Goal: Contribute content: Contribute content

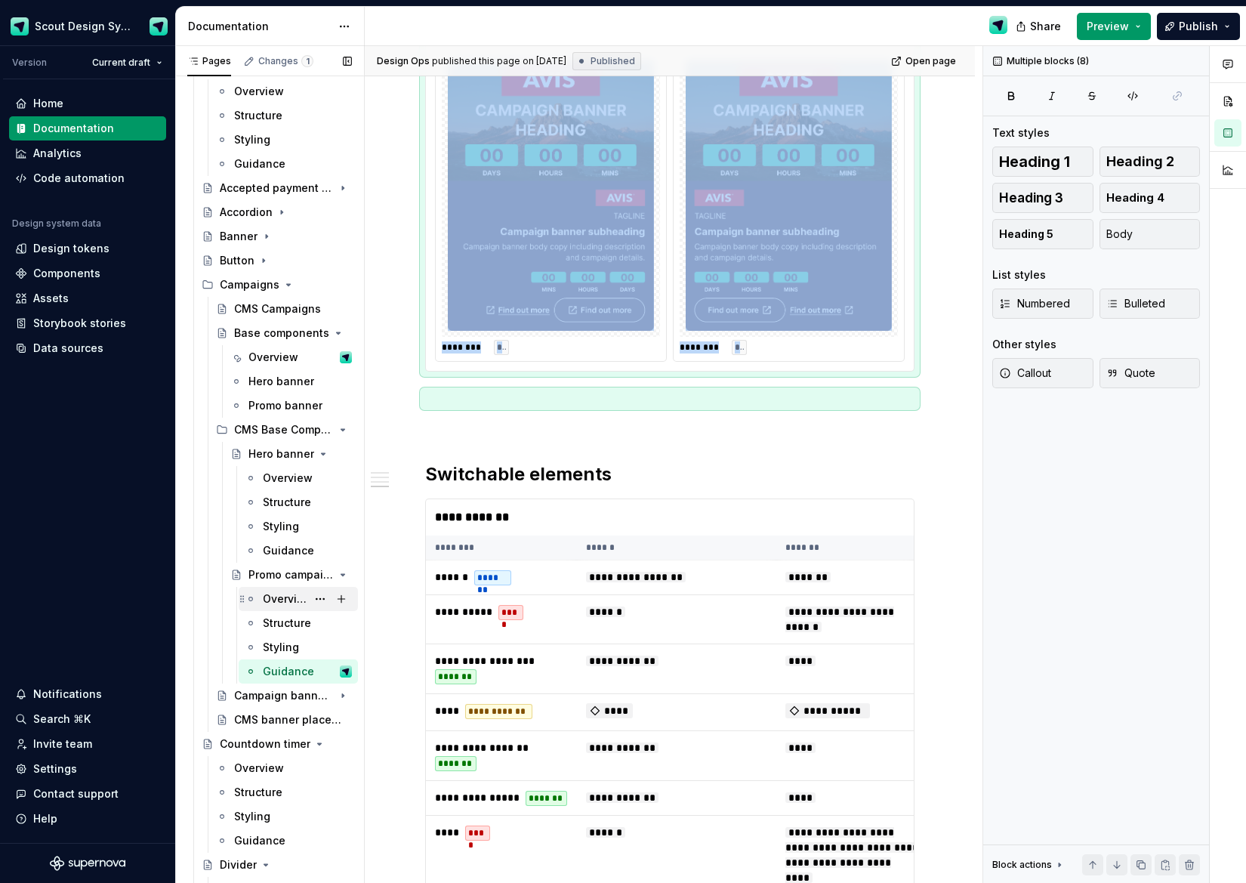
scroll to position [201, 0]
click at [285, 712] on div "CMS banner placements" at bounding box center [270, 718] width 73 height 15
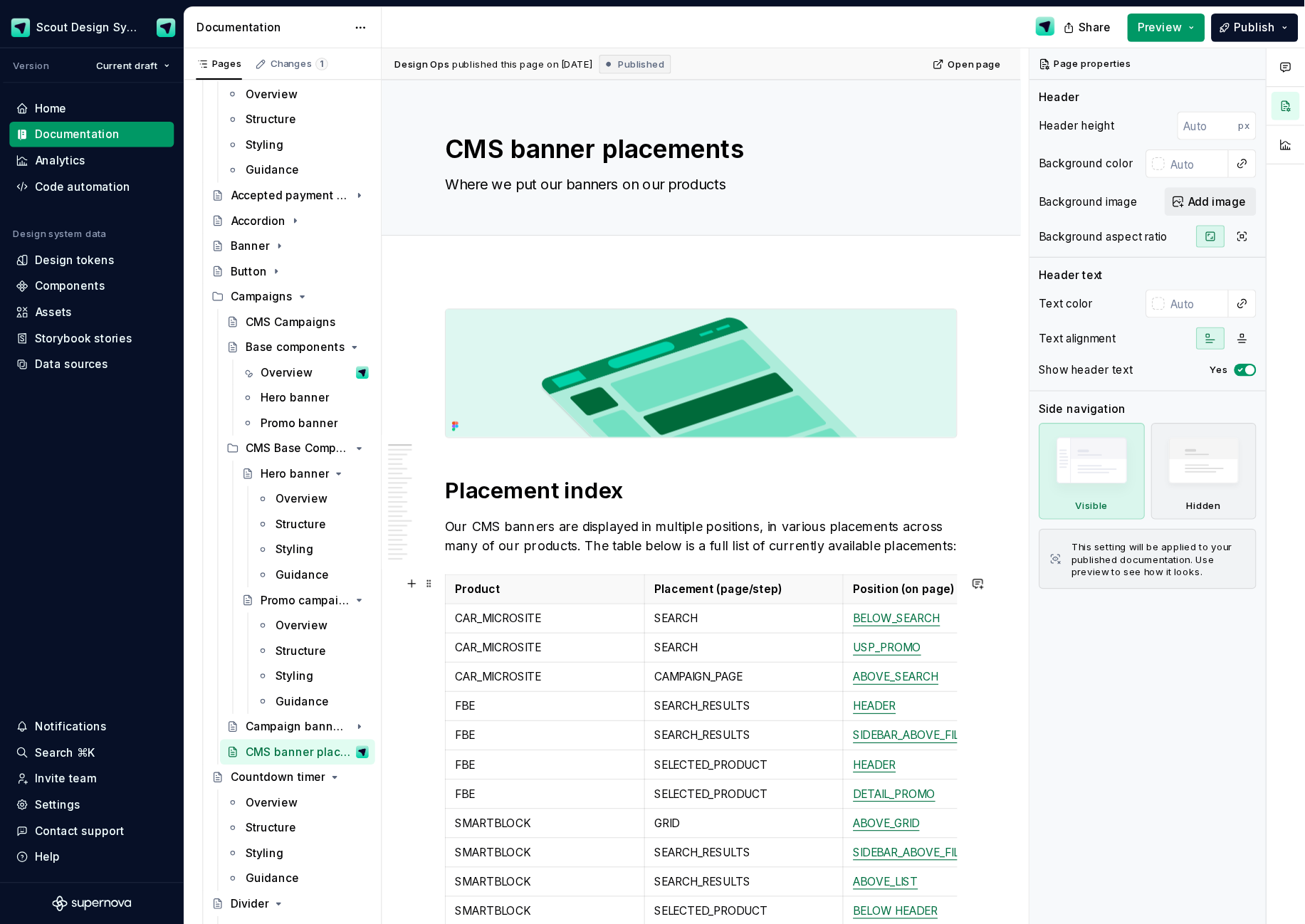
scroll to position [59, 0]
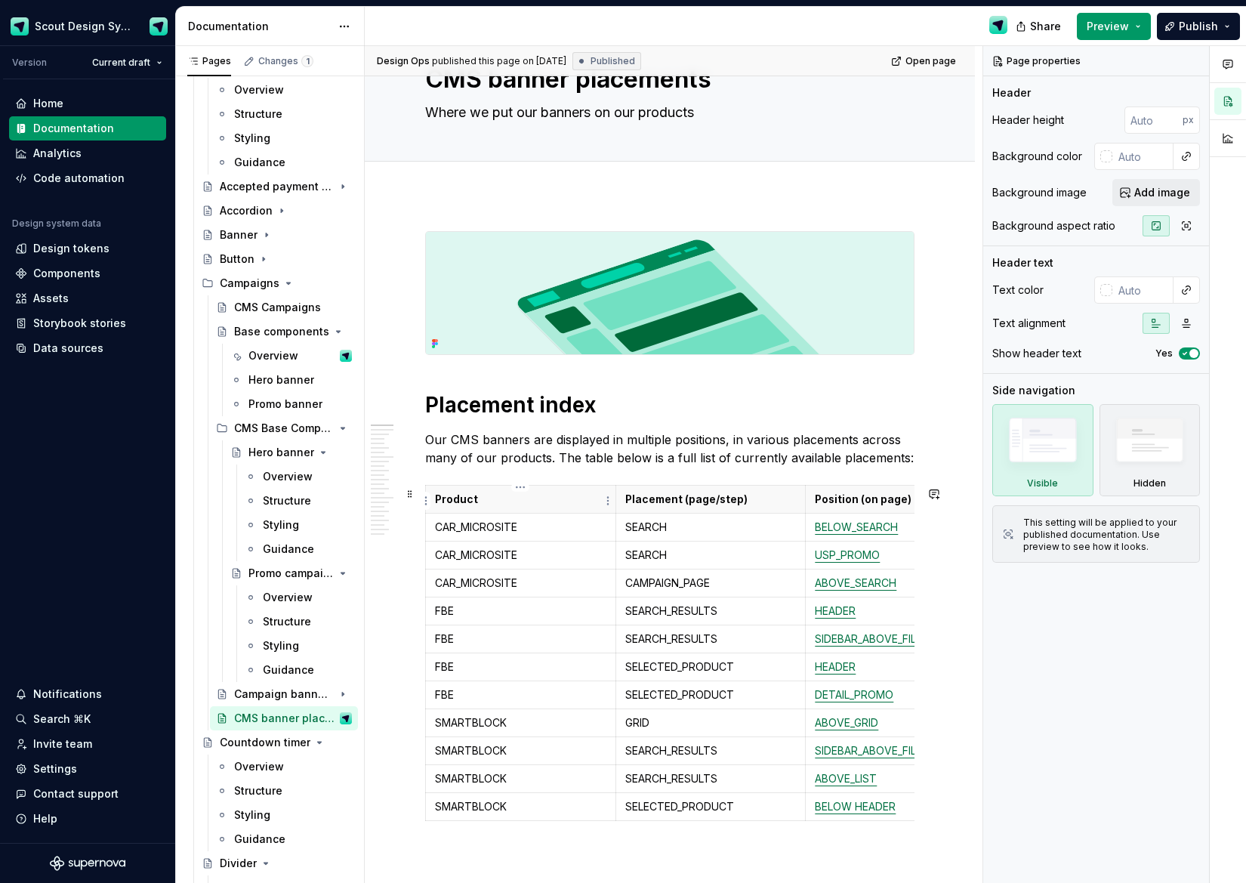
type textarea "*"
click at [505, 507] on p "Product" at bounding box center [520, 499] width 171 height 15
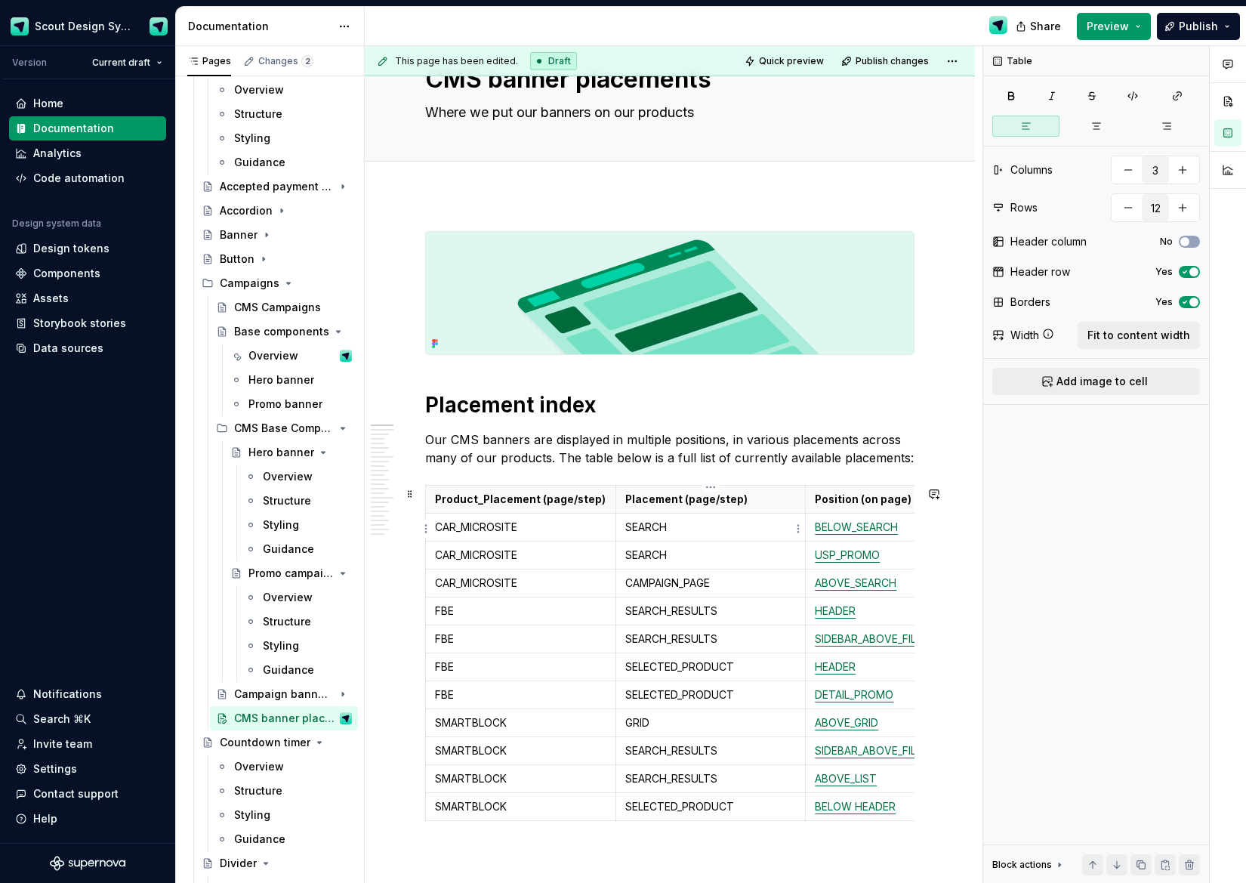
click at [644, 531] on p "SEARCH" at bounding box center [710, 527] width 171 height 15
click at [550, 532] on p "CAR_MICROSITE" at bounding box center [520, 527] width 171 height 15
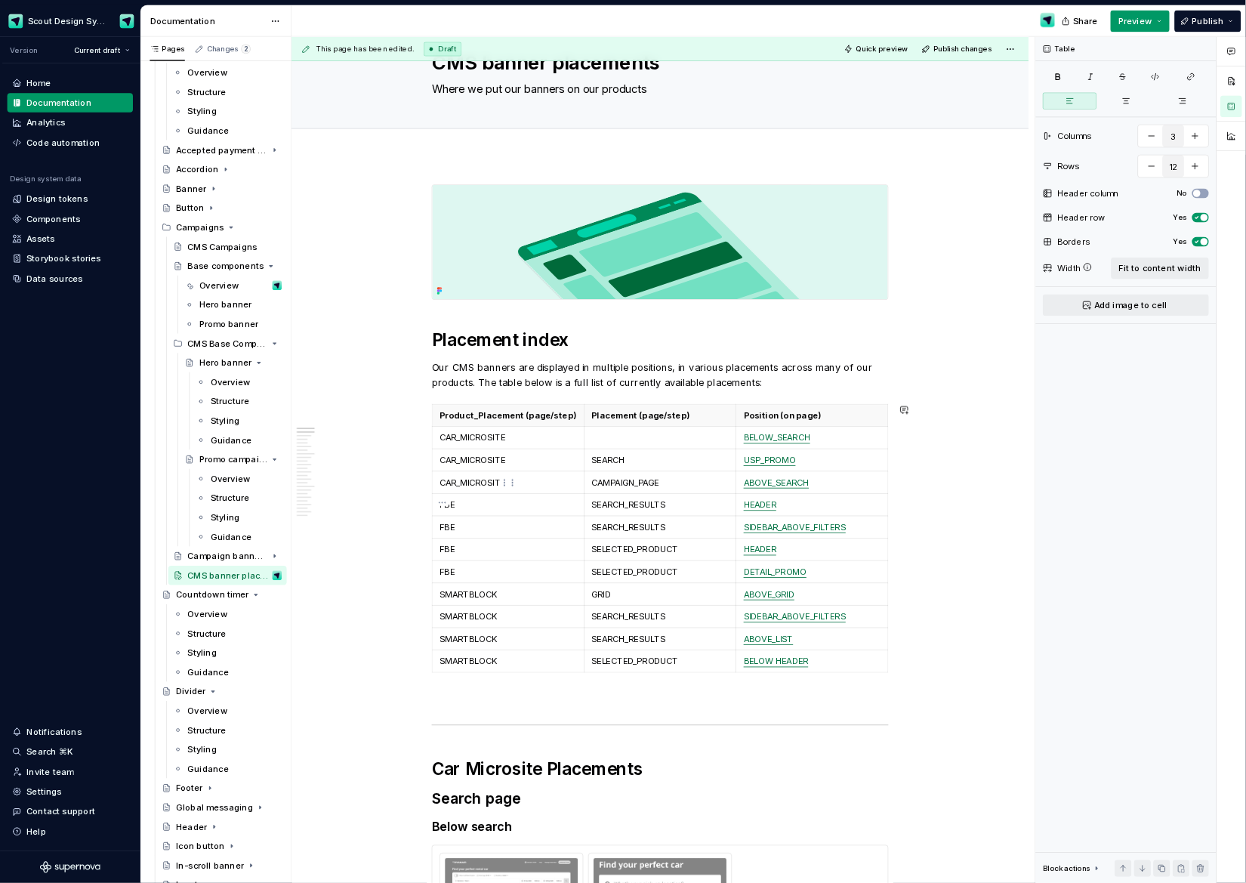
scroll to position [65, 0]
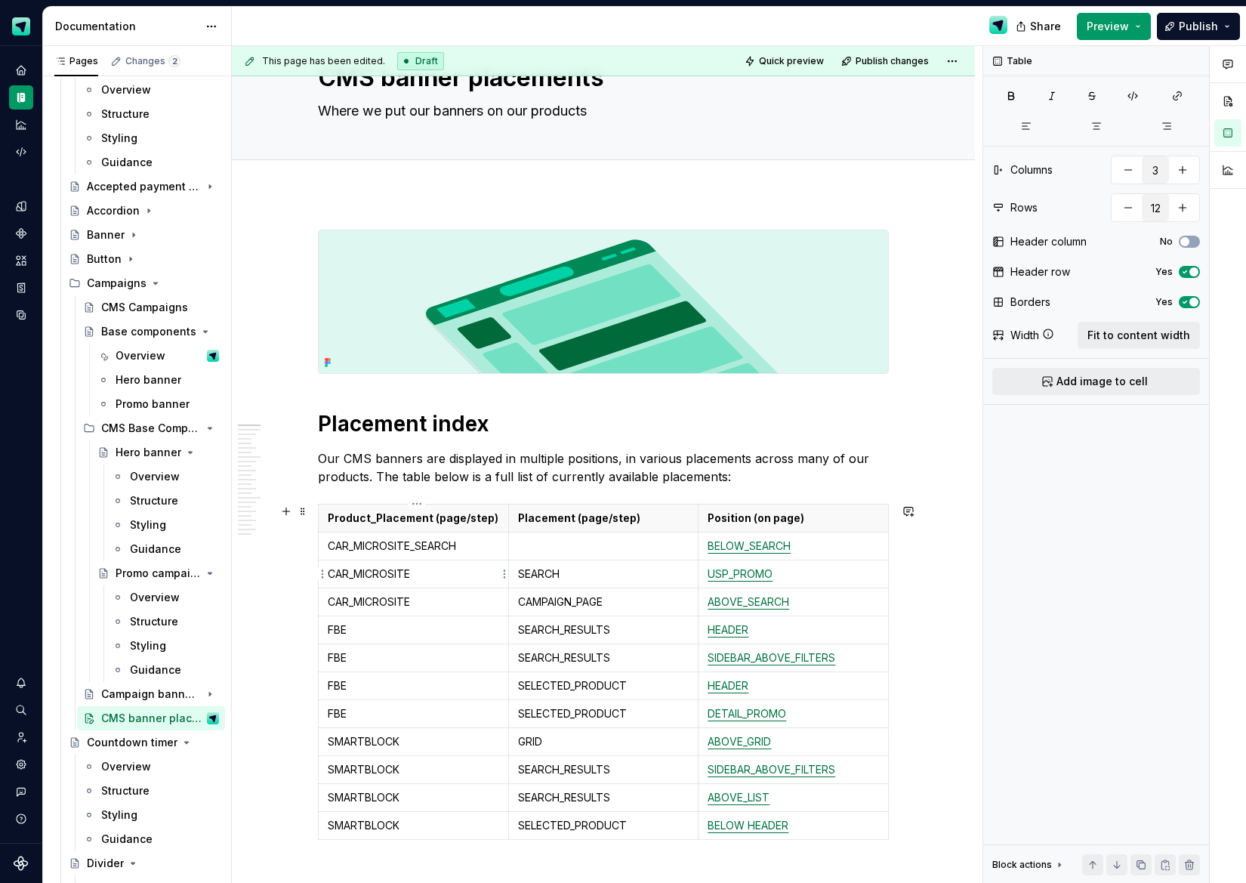
click at [453, 570] on p "CAR_MICROSITE" at bounding box center [413, 574] width 171 height 15
click at [544, 601] on p "CAMPAIGN_PAGE" at bounding box center [603, 602] width 171 height 15
copy p "CAMPAIGN_PAGE"
click at [437, 607] on p "CAR_MICROSITE" at bounding box center [413, 602] width 171 height 15
click at [564, 638] on p "SEARCH_RESULTS" at bounding box center [603, 629] width 171 height 15
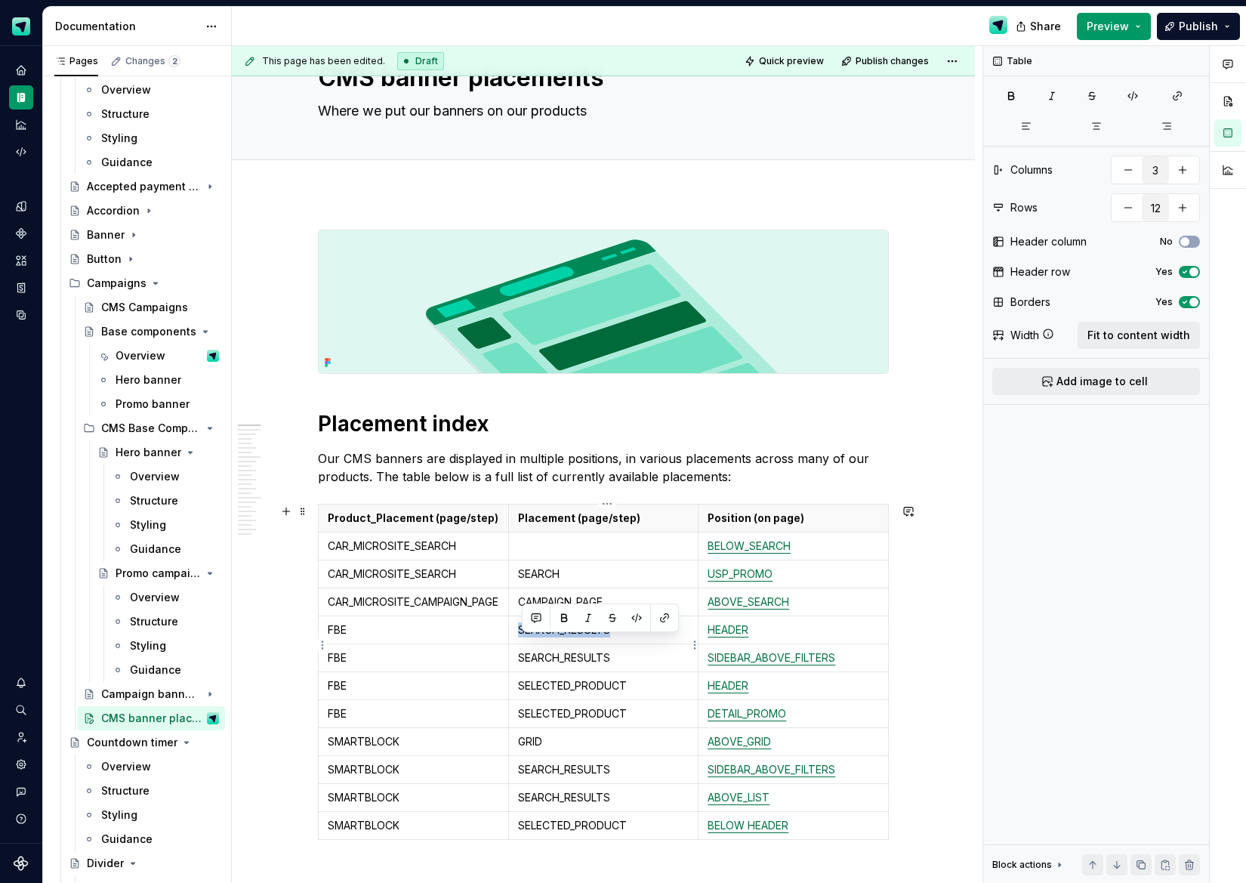
copy p "SEARCH_RESULTS"
click at [434, 638] on p "FBE" at bounding box center [413, 629] width 171 height 15
click at [449, 666] on p "FBE" at bounding box center [413, 657] width 171 height 15
click at [545, 693] on p "SELECTED_PRODUCT" at bounding box center [603, 685] width 171 height 15
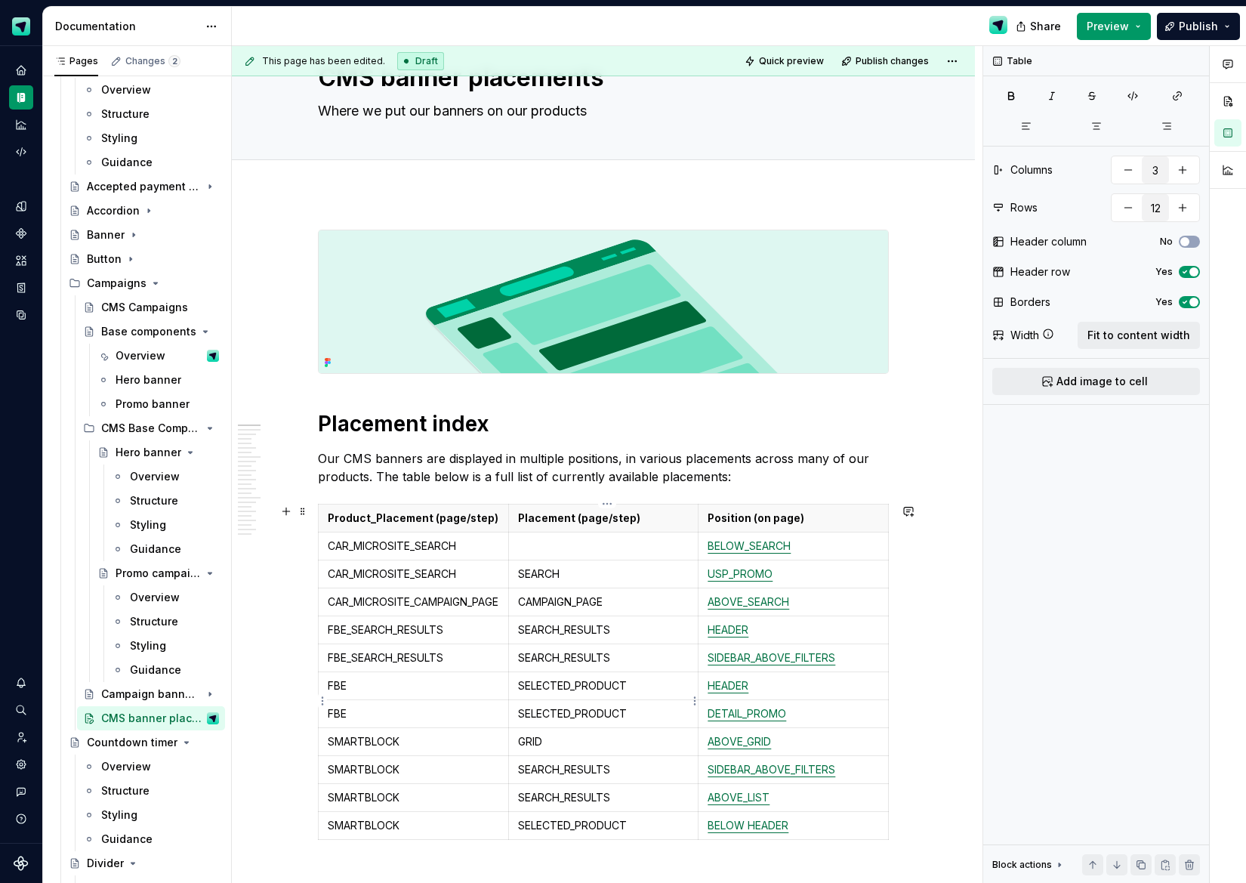
click at [548, 693] on p "SELECTED_PRODUCT" at bounding box center [603, 685] width 171 height 15
click at [547, 693] on p "SELECTED_PRODUCT" at bounding box center [603, 685] width 171 height 15
copy p "SELECTED_PRODUCT"
click at [366, 693] on p "FBE" at bounding box center [413, 685] width 171 height 15
click at [403, 742] on td "SMARTBLOCK" at bounding box center [414, 741] width 190 height 28
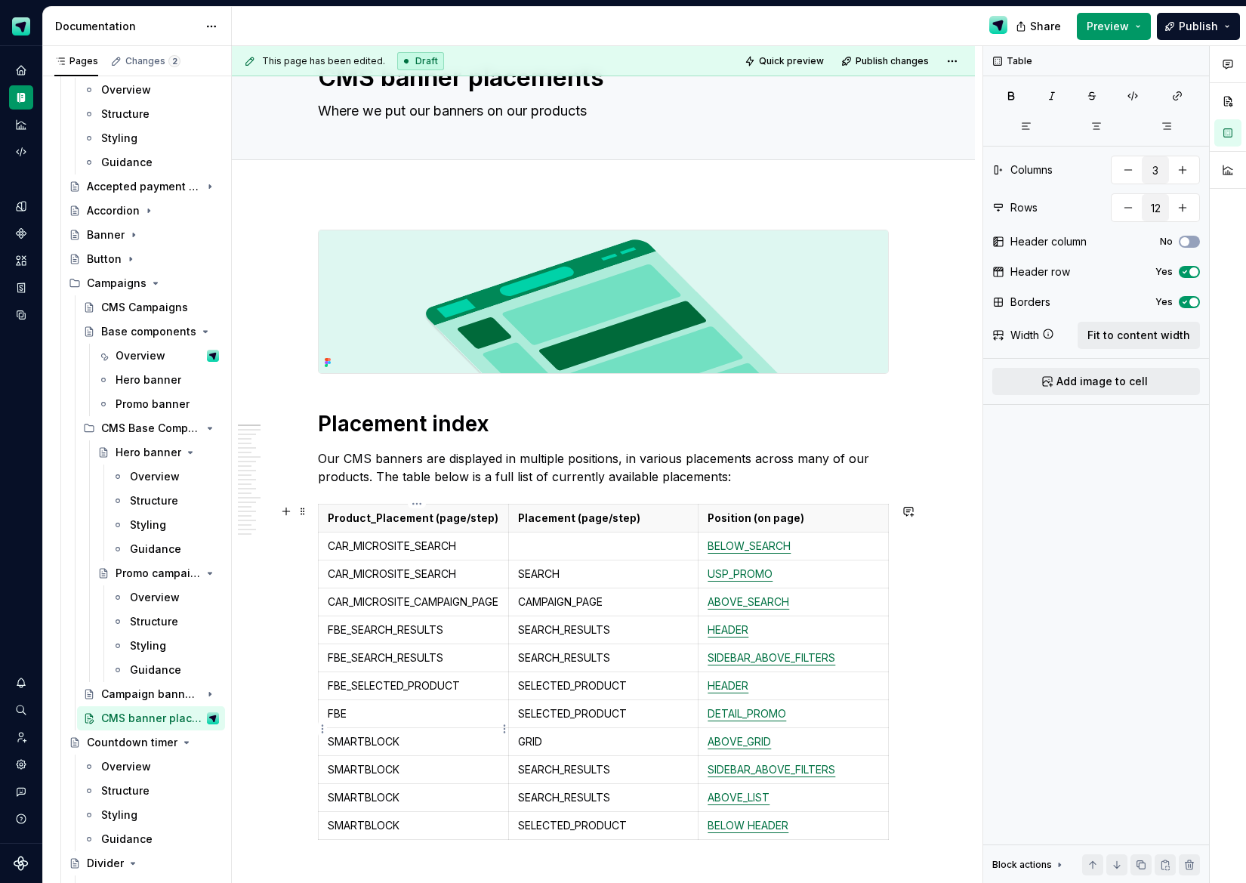
click at [406, 721] on p "FBE" at bounding box center [413, 713] width 171 height 15
type textarea "*"
click at [403, 749] on p "SMARTBLOCK" at bounding box center [413, 741] width 171 height 15
click at [546, 777] on p "SEARCH_RESULTS" at bounding box center [603, 769] width 171 height 15
copy p "SEARCH_RESULTS"
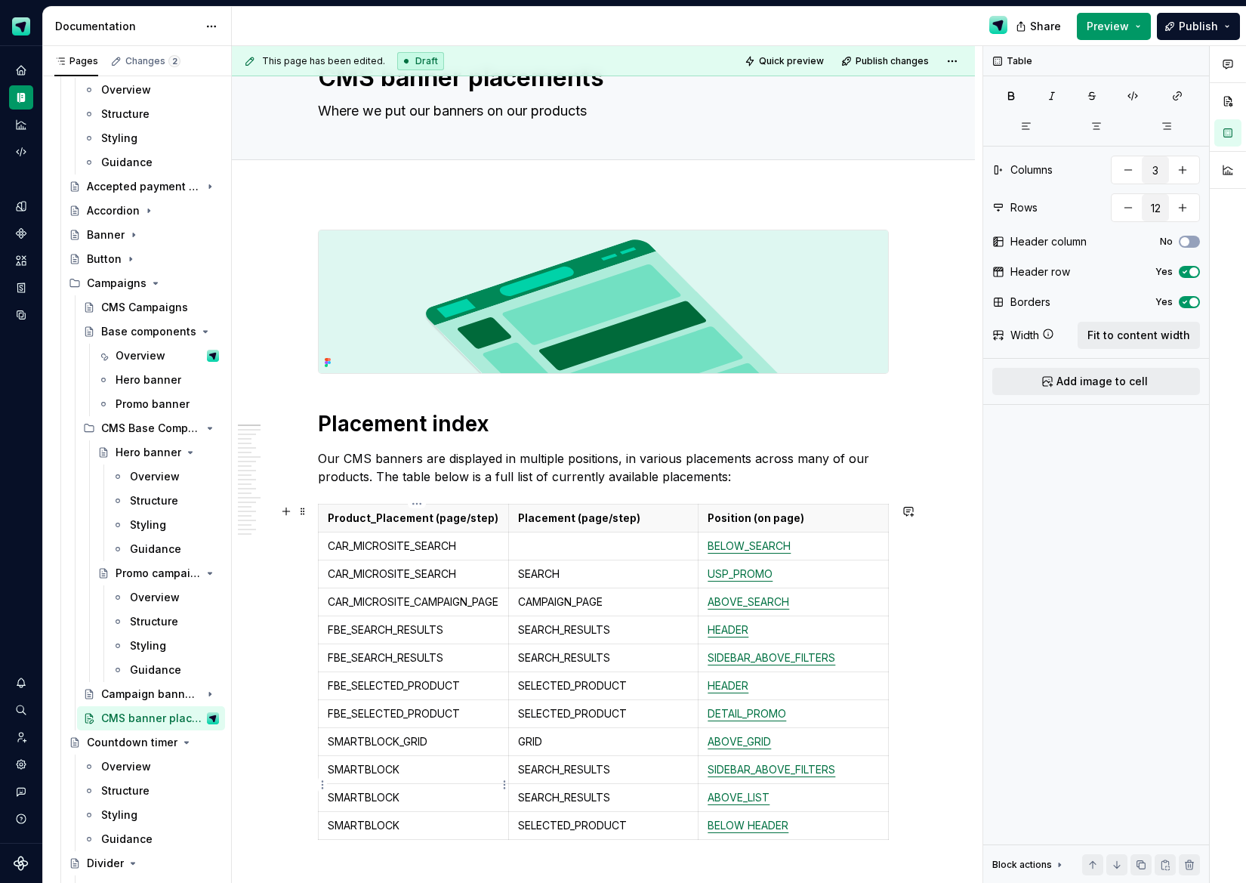
click at [438, 777] on p "SMARTBLOCK" at bounding box center [413, 769] width 171 height 15
click at [435, 805] on p "SMARTBLOCK" at bounding box center [413, 797] width 171 height 15
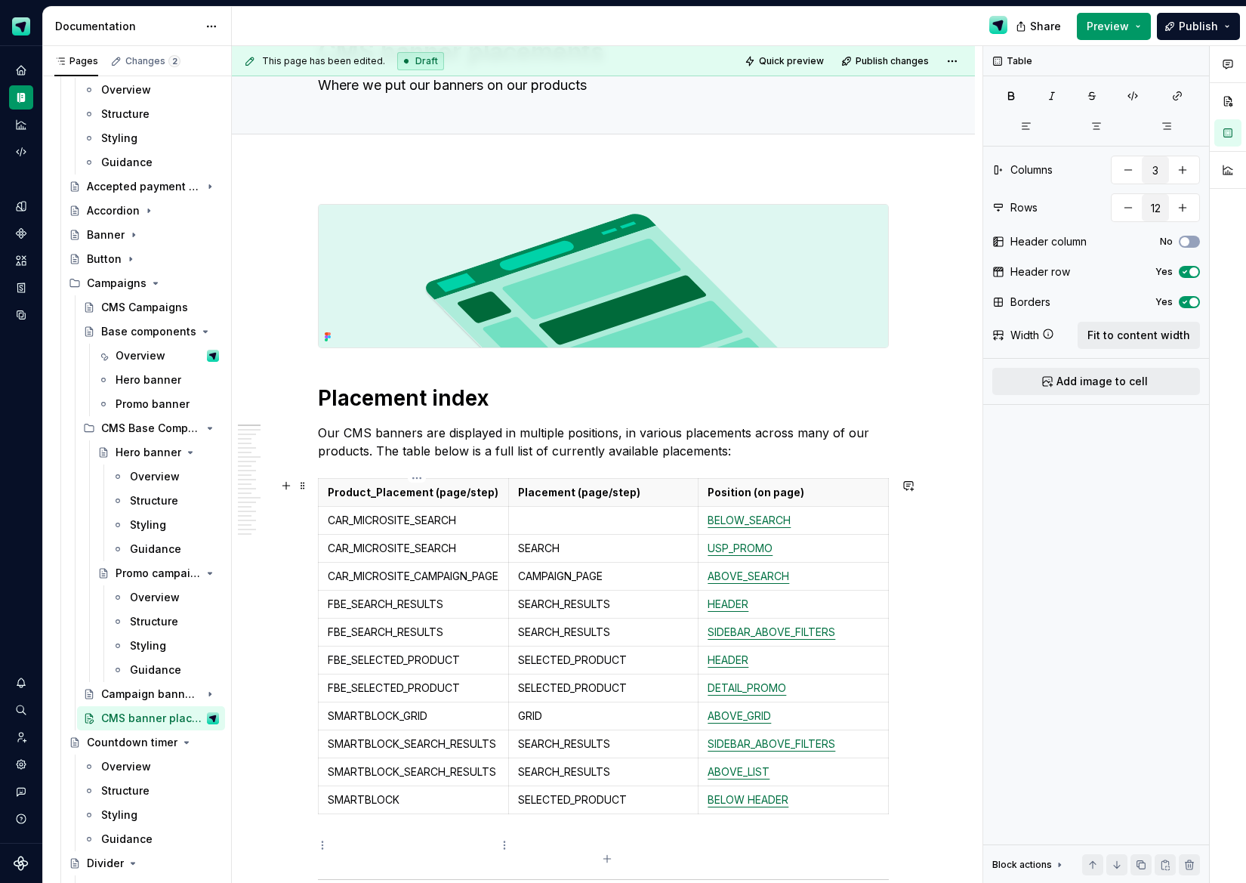
click at [431, 808] on p "SMARTBLOCK" at bounding box center [413, 799] width 171 height 15
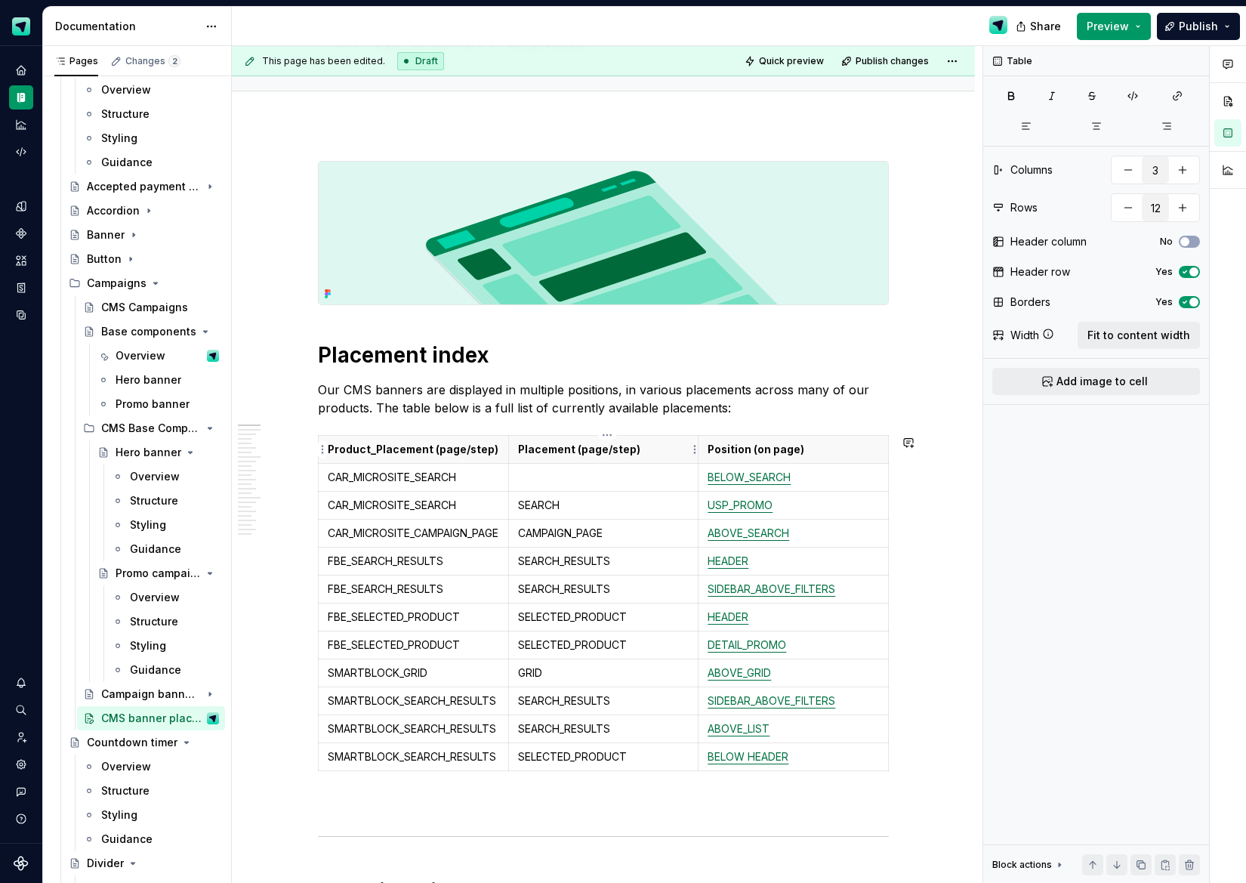
click at [611, 436] on html "Scout Design System Design system data Documentation Share Preview Publish Page…" at bounding box center [623, 441] width 1246 height 883
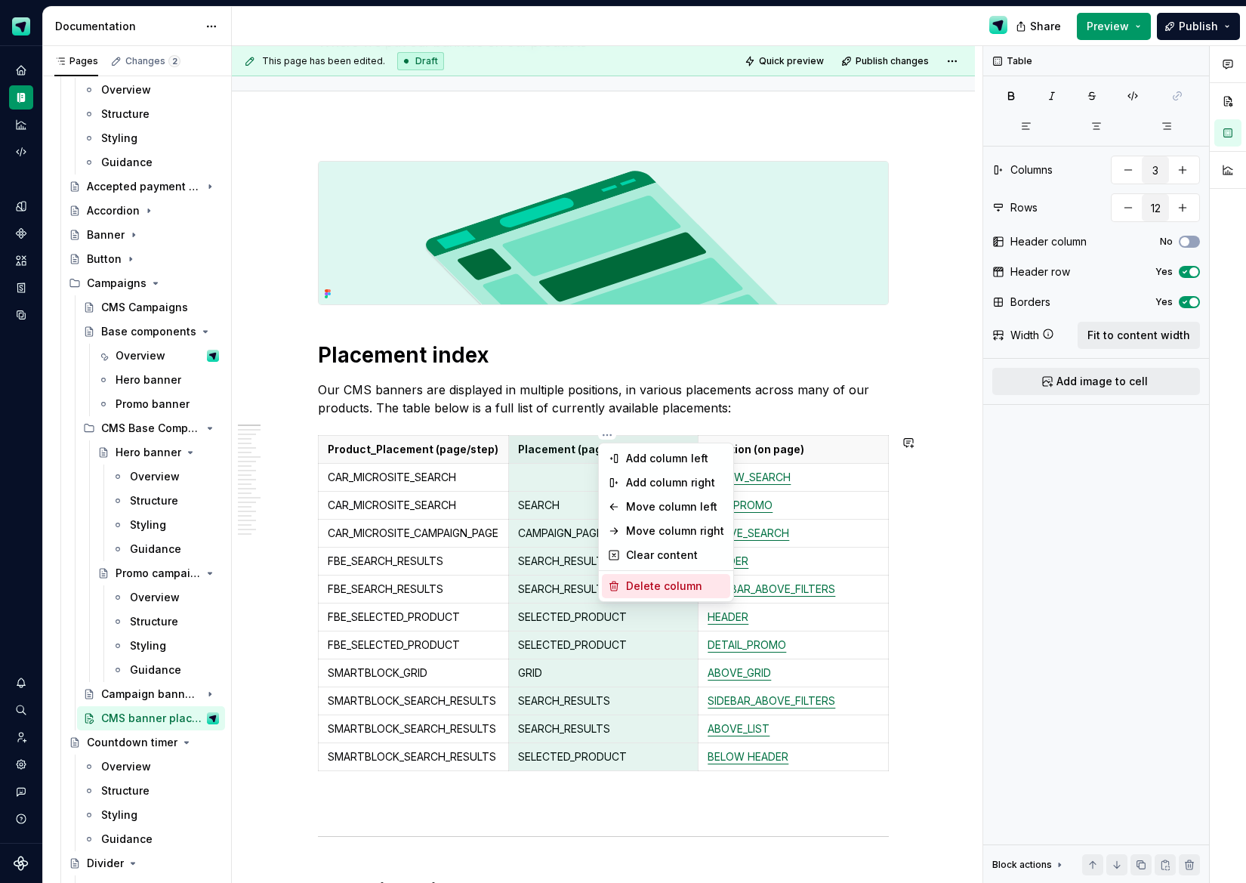
click at [653, 590] on div "Delete column" at bounding box center [675, 586] width 98 height 15
type input "2"
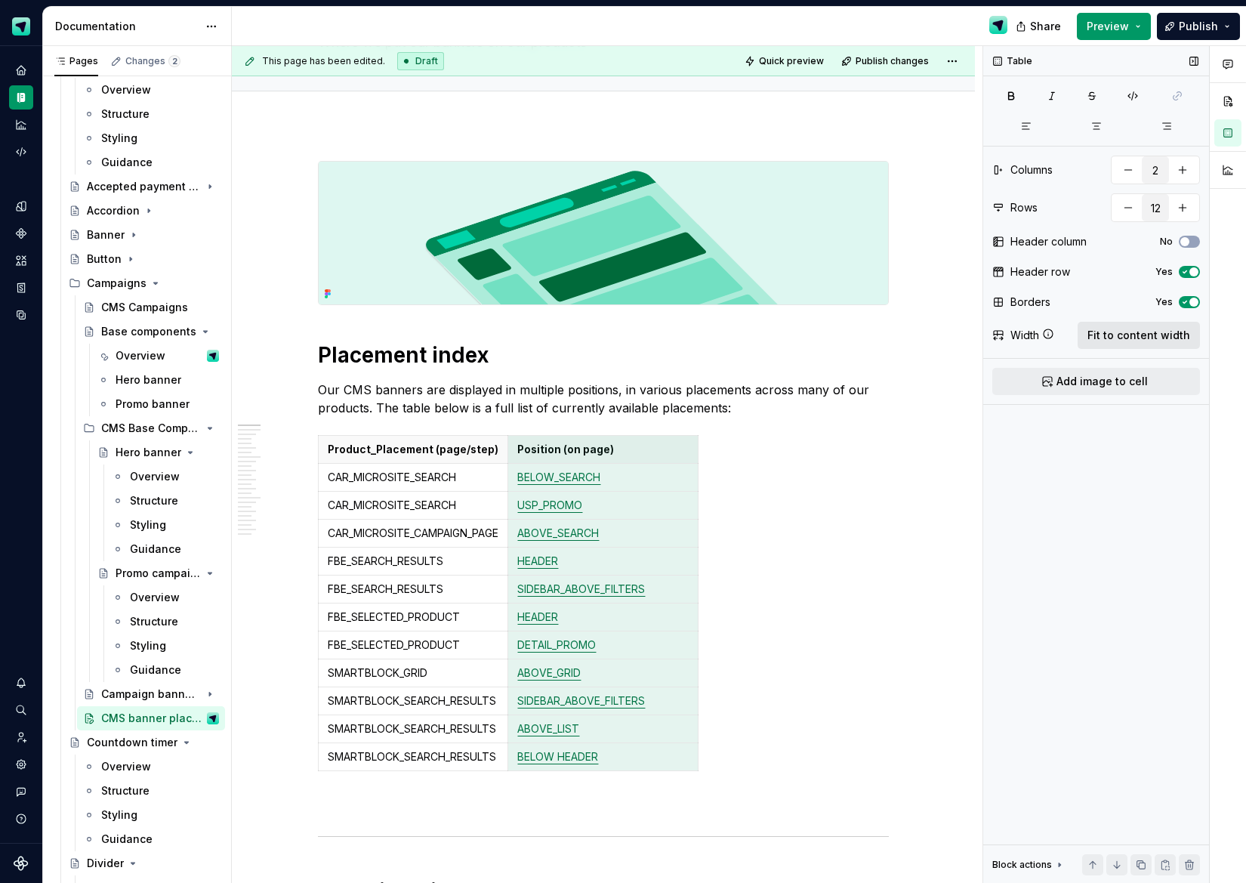
click at [1137, 336] on span "Fit to content width" at bounding box center [1139, 335] width 103 height 15
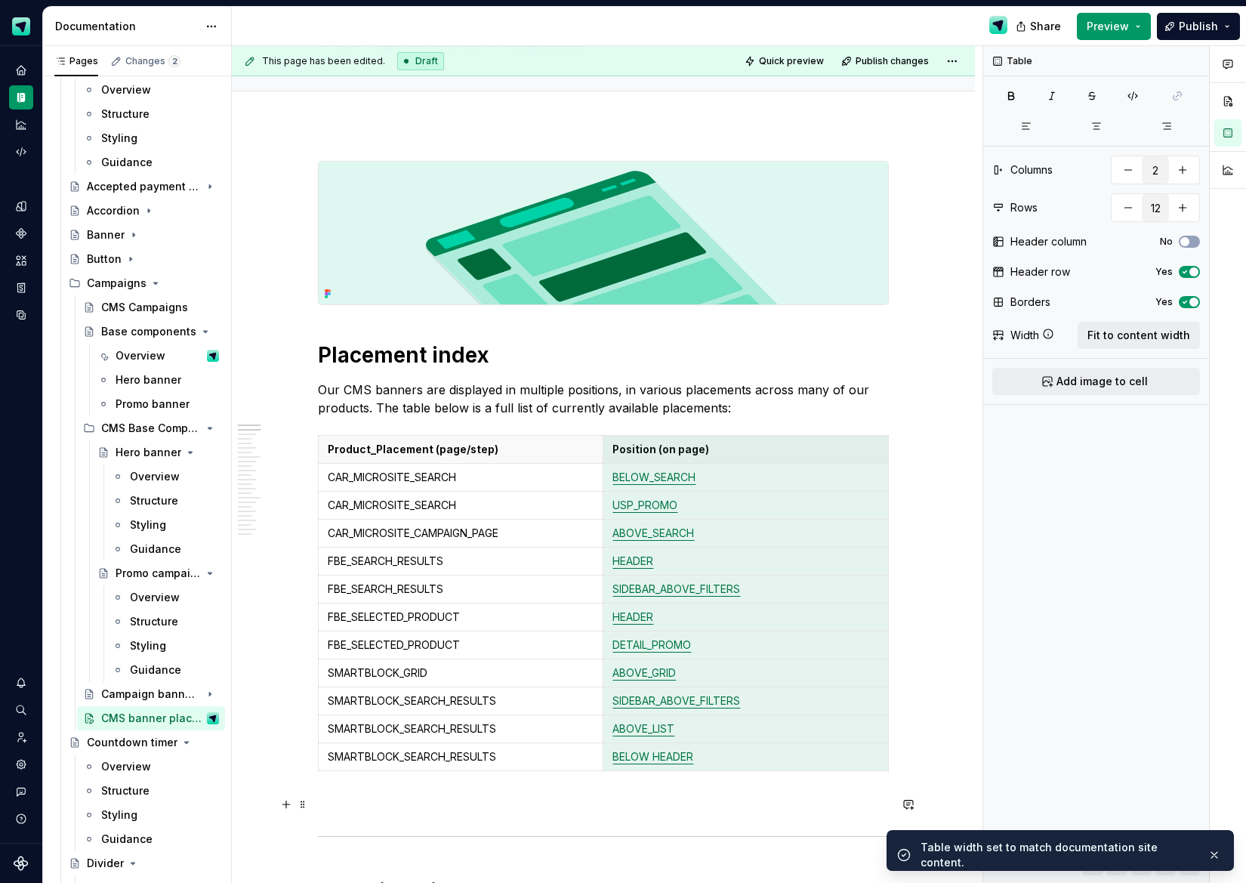
click at [514, 811] on p at bounding box center [603, 804] width 571 height 18
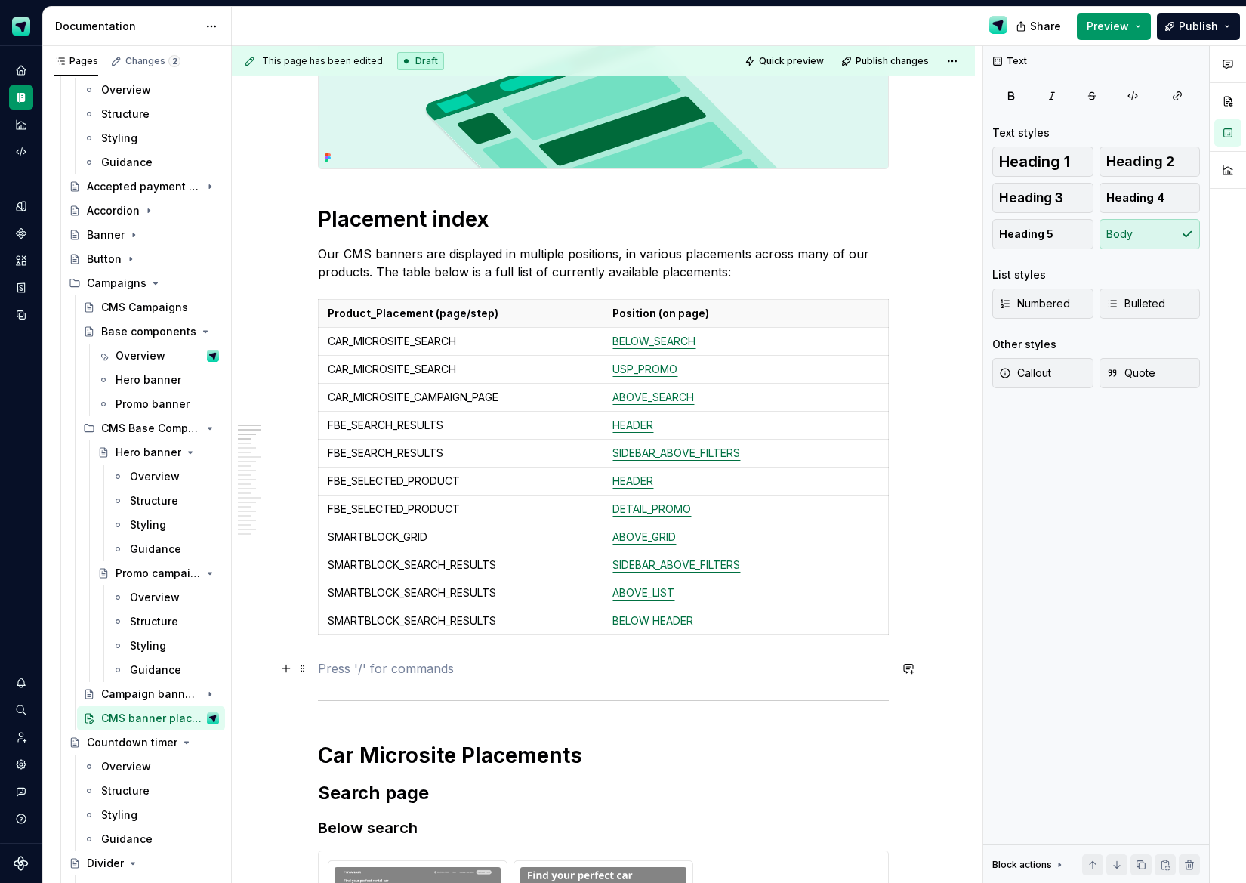
scroll to position [272, 0]
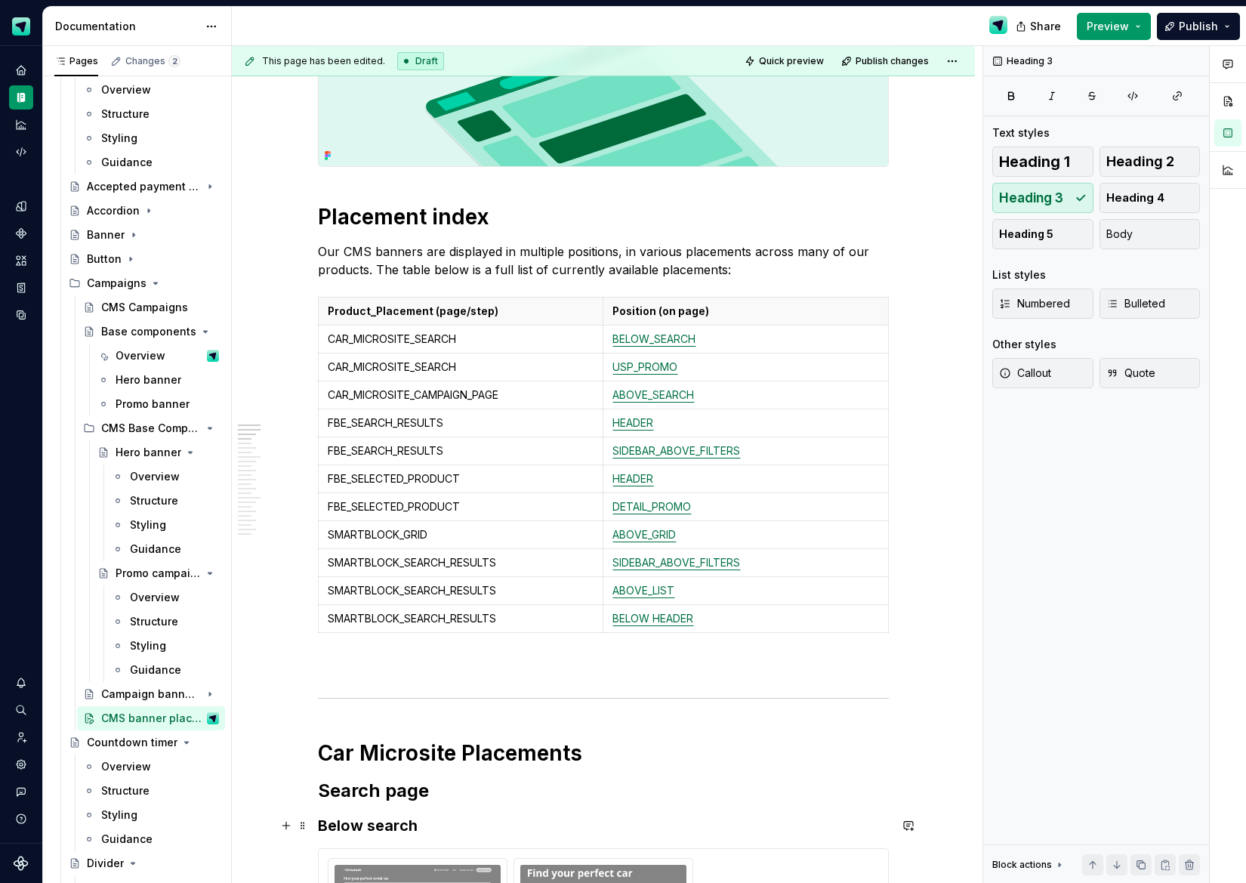
click at [394, 825] on h3 "Below search" at bounding box center [603, 825] width 571 height 21
click at [391, 826] on h3 "Below search" at bounding box center [603, 825] width 571 height 21
click at [493, 802] on button "button" at bounding box center [490, 796] width 21 height 21
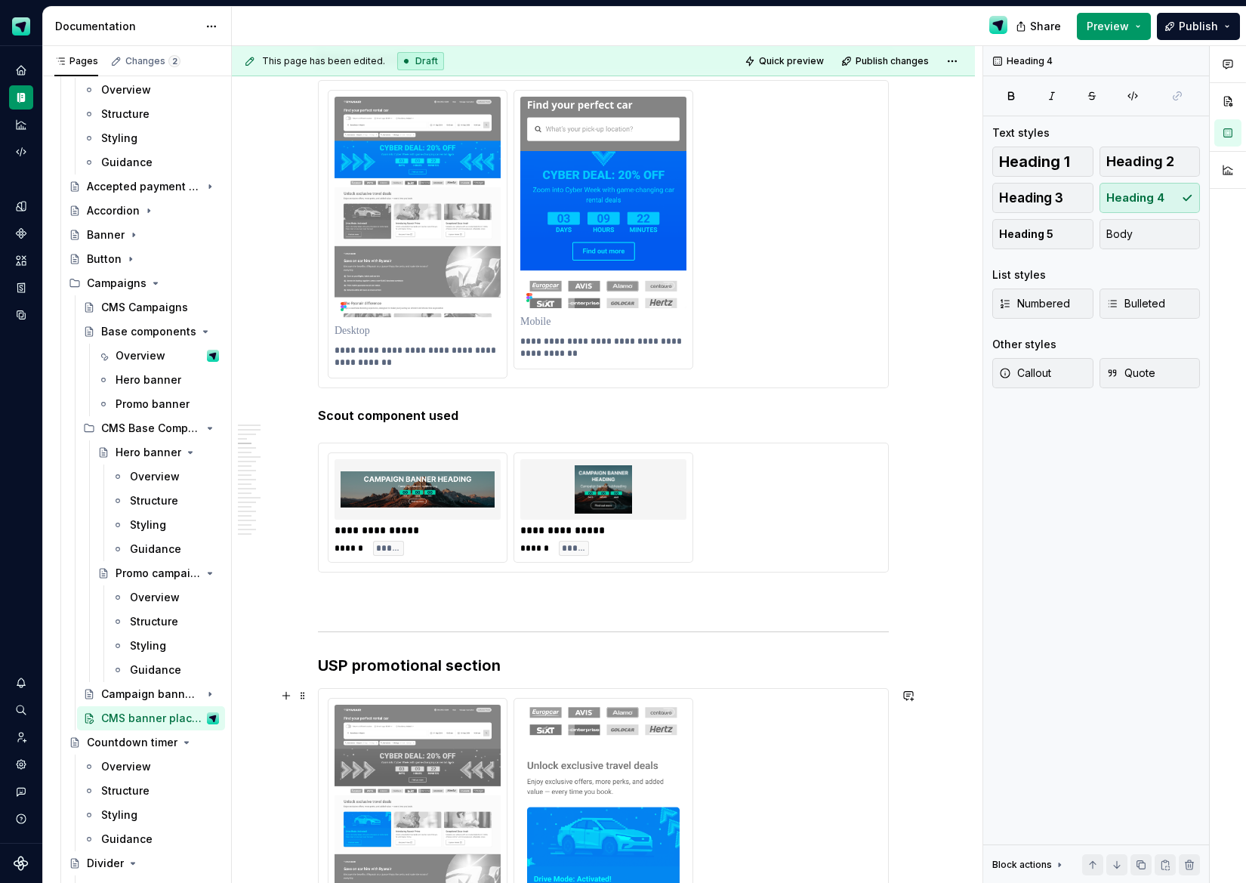
scroll to position [1108, 0]
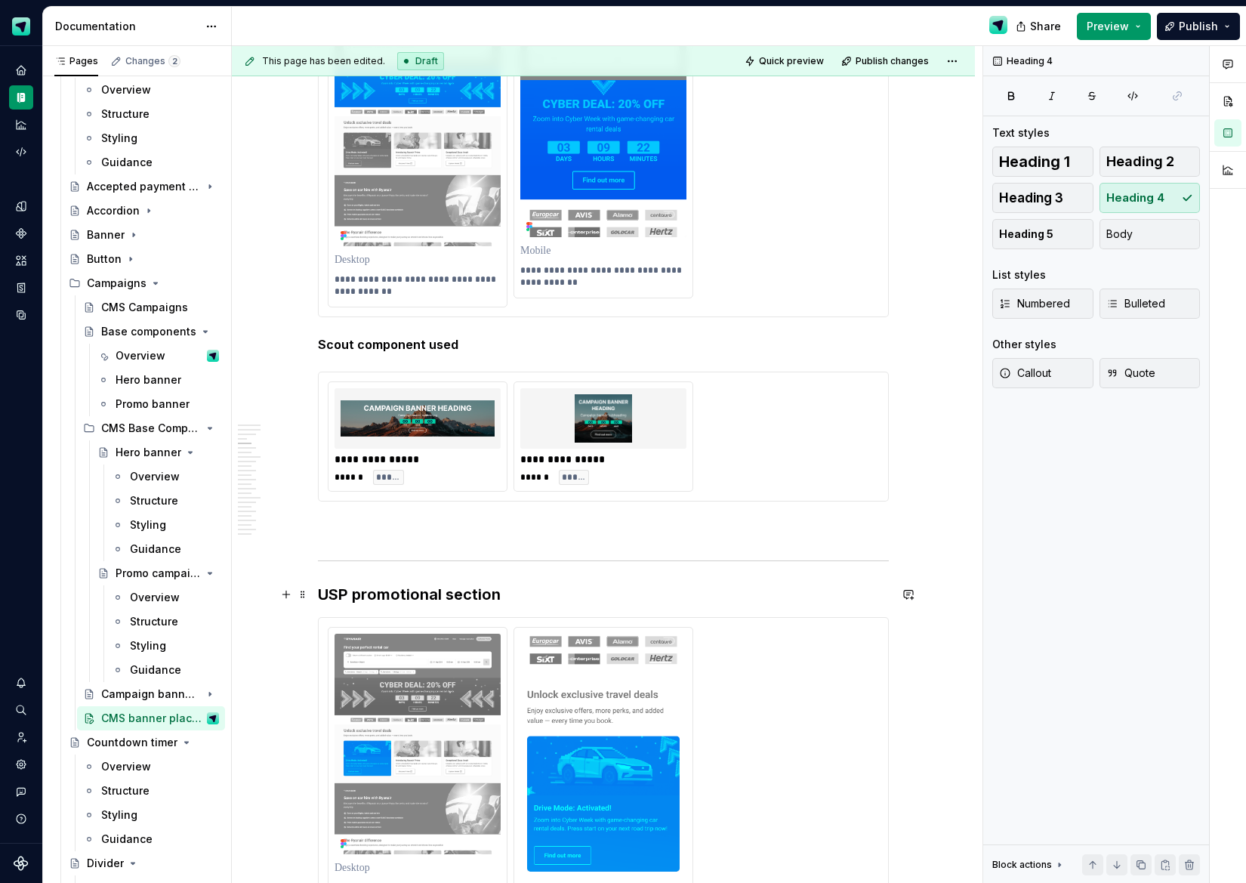
click at [401, 591] on h3 "USP promotional section" at bounding box center [603, 594] width 571 height 21
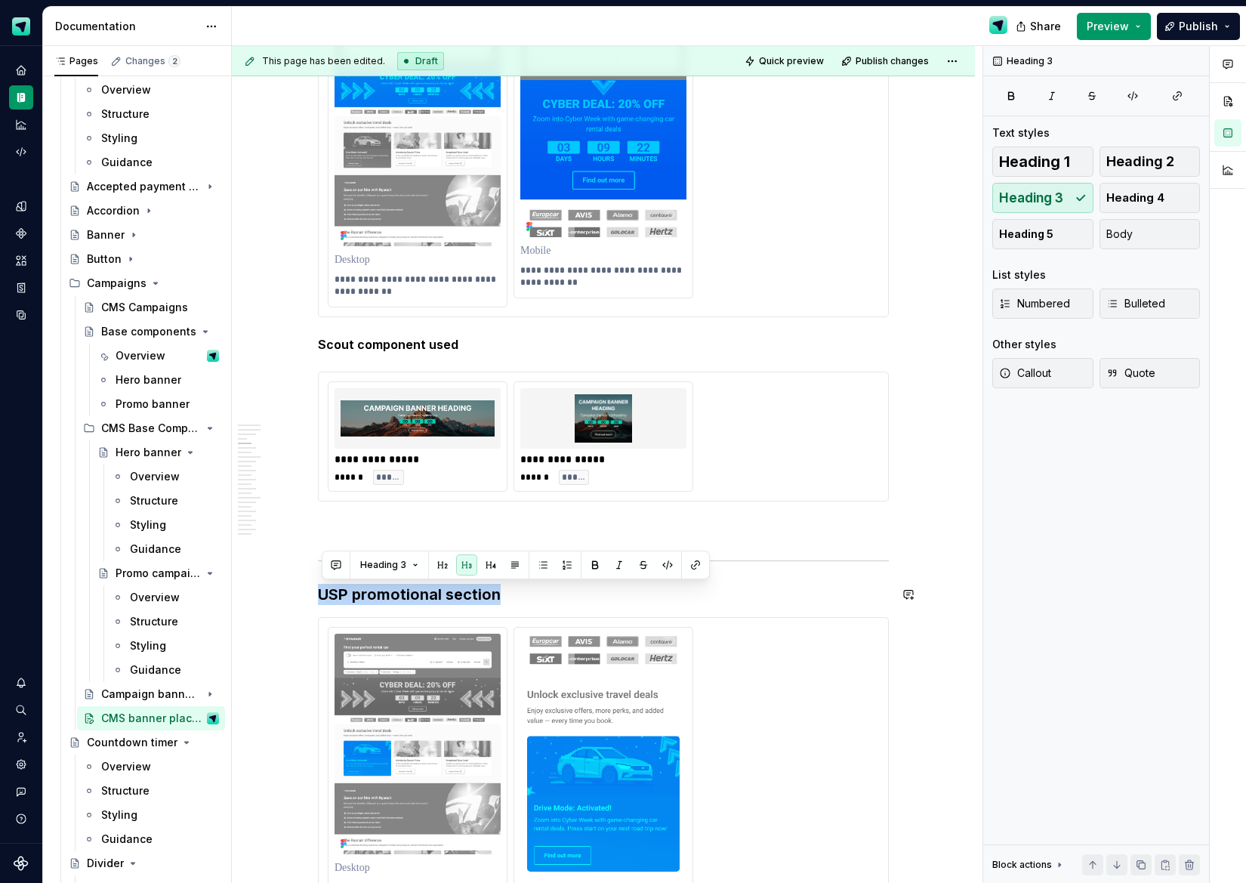
drag, startPoint x: 488, startPoint y: 559, endPoint x: 470, endPoint y: 573, distance: 23.1
click at [487, 560] on button "button" at bounding box center [490, 564] width 21 height 21
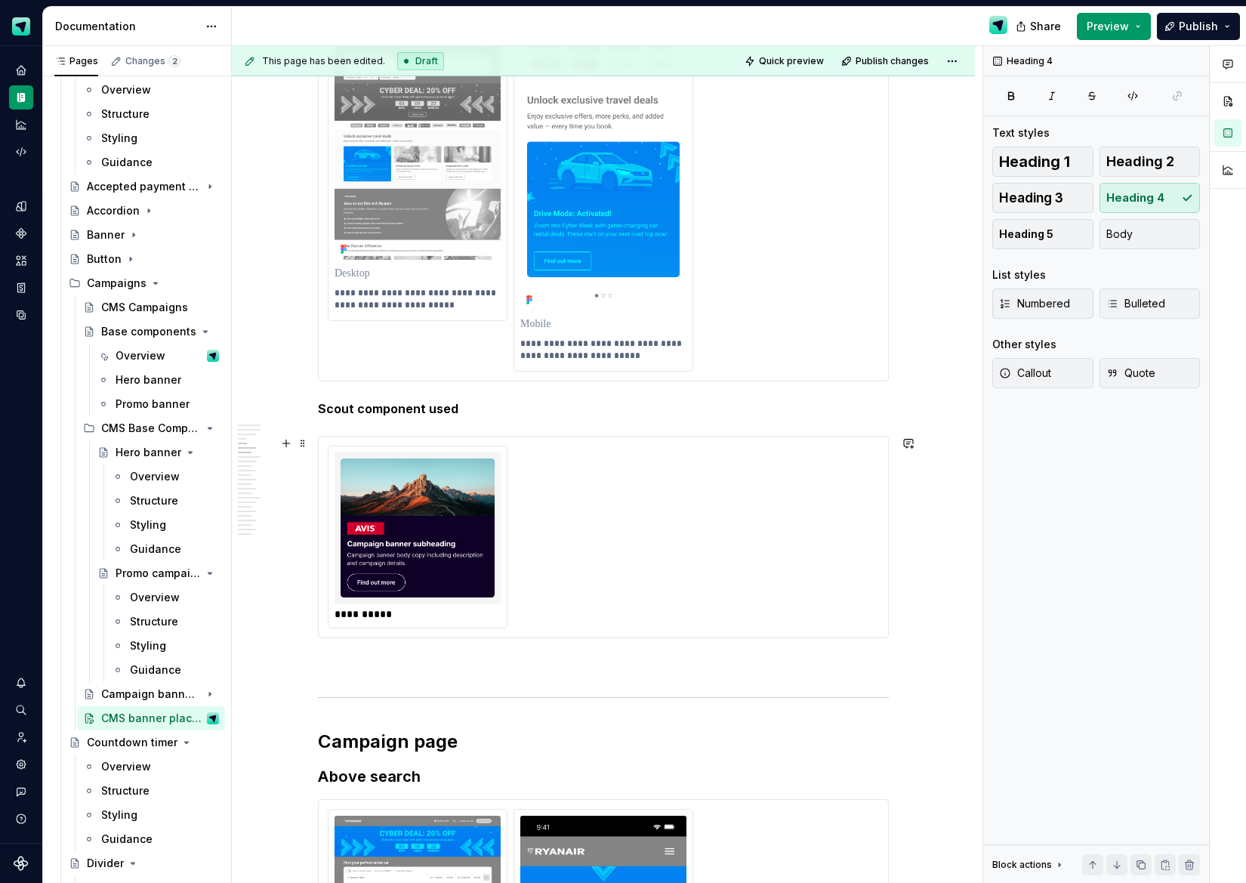
scroll to position [1851, 0]
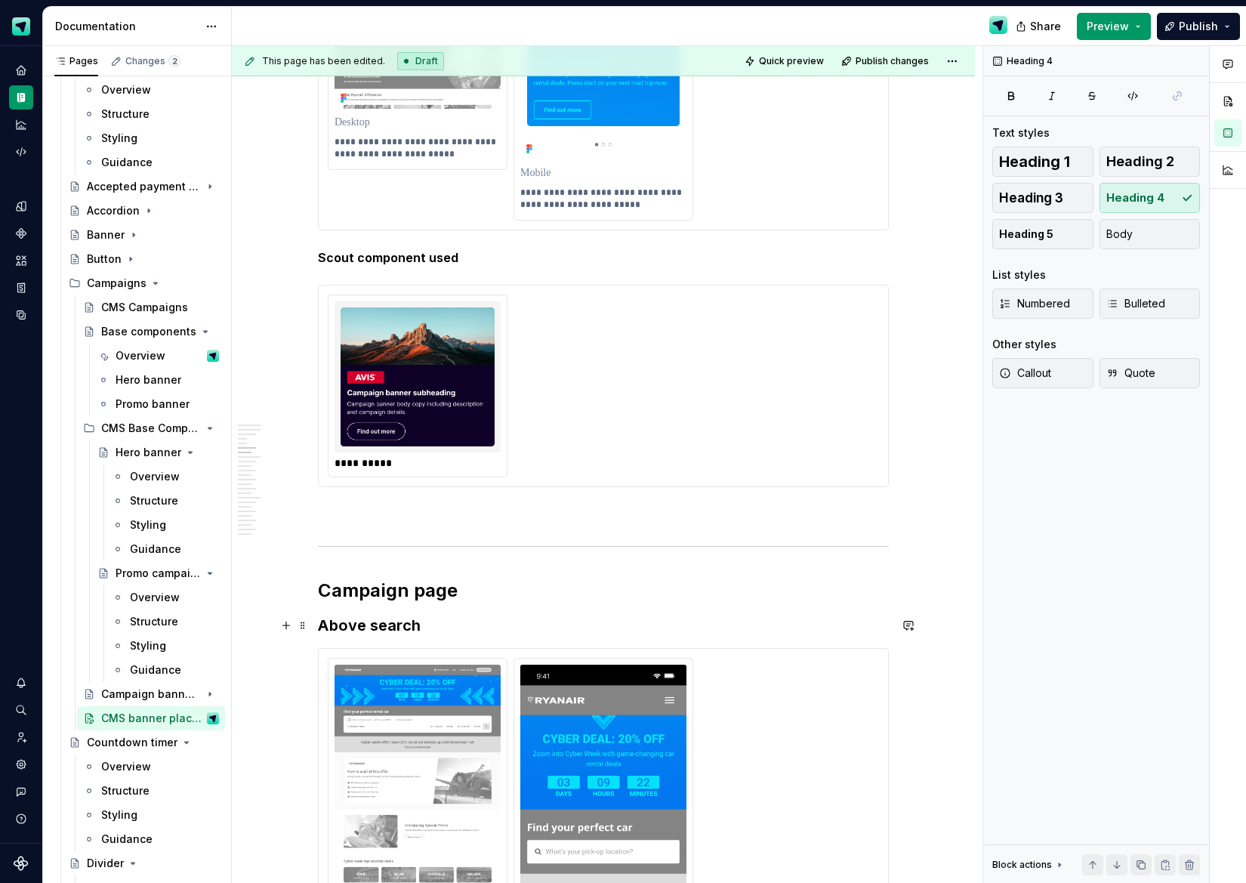
click at [377, 630] on h3 "Above search" at bounding box center [603, 625] width 571 height 21
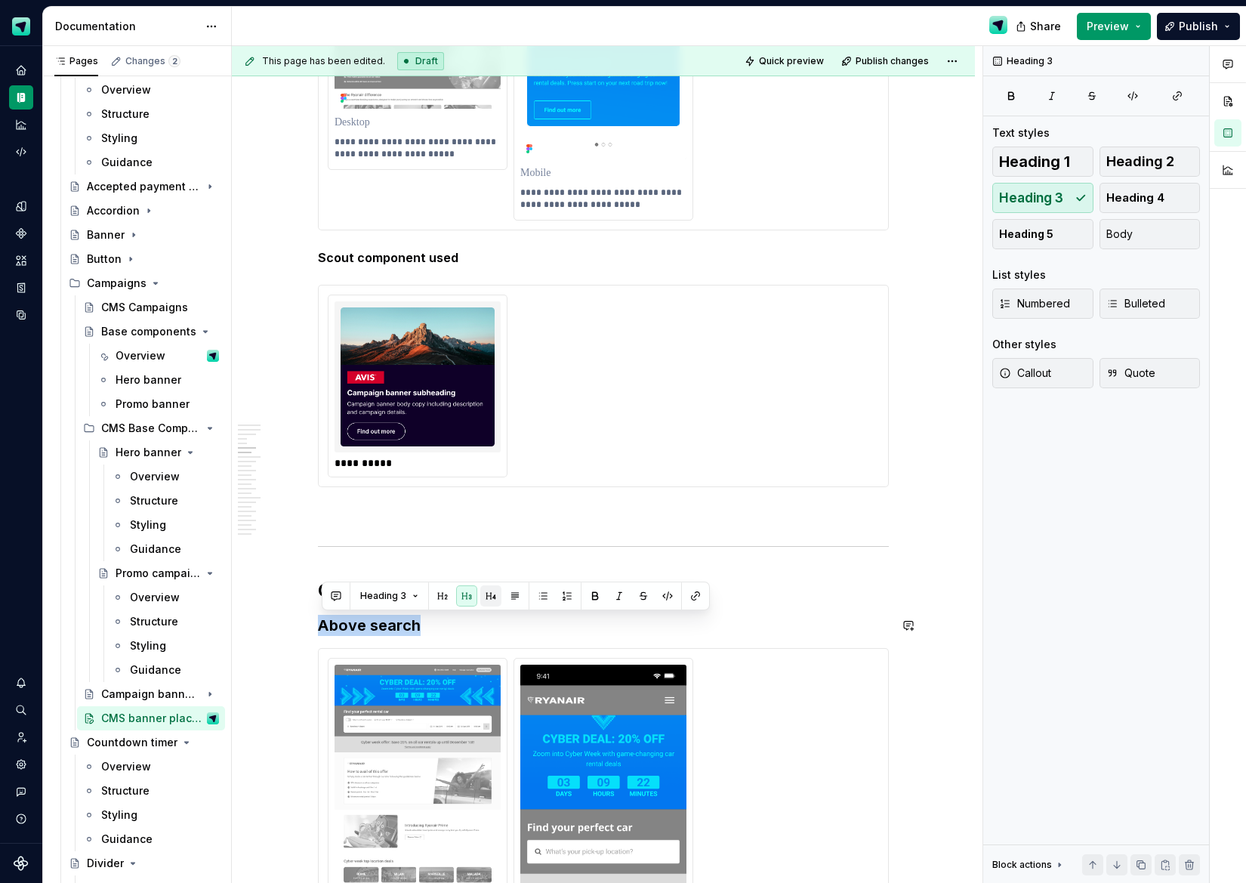
click at [482, 595] on button "button" at bounding box center [490, 595] width 21 height 21
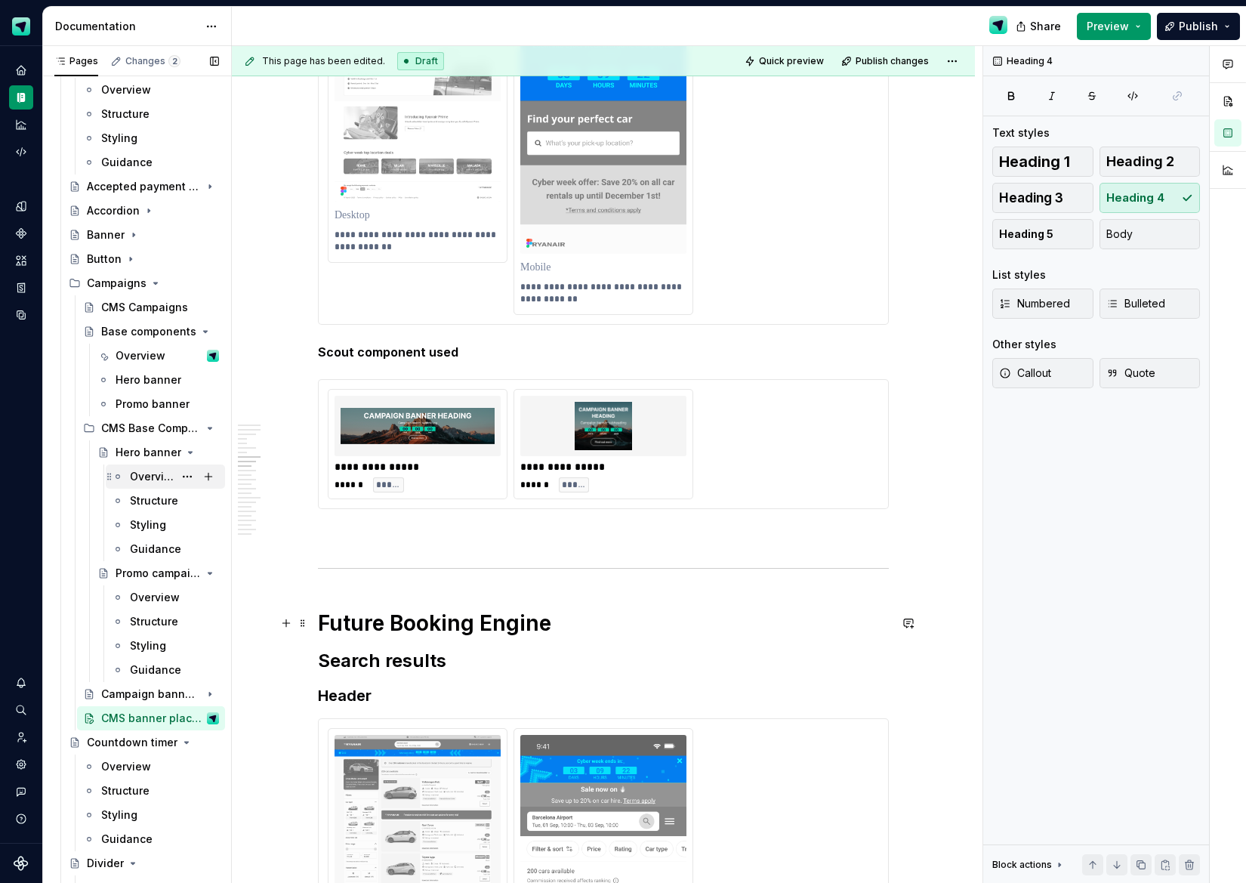
scroll to position [2565, 0]
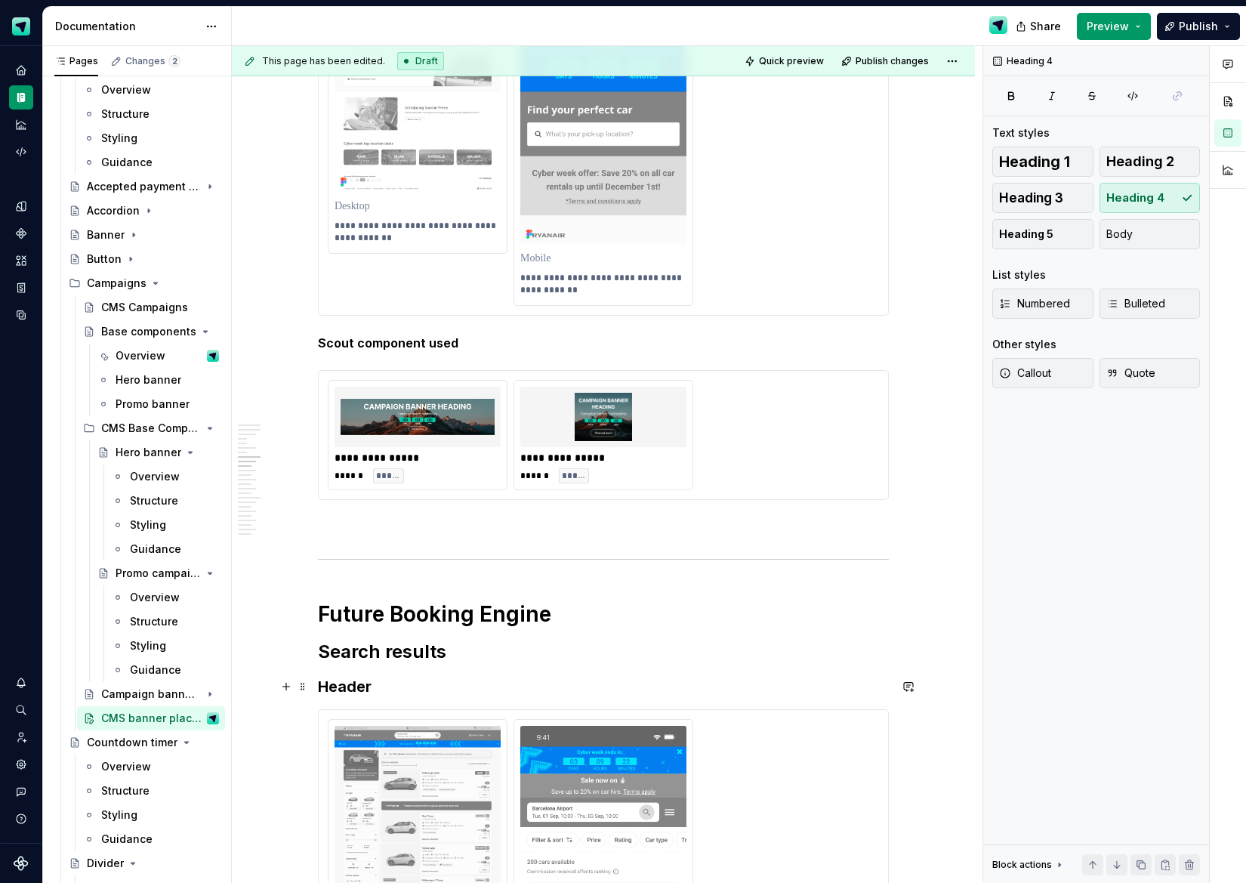
click at [360, 688] on h3 "Header" at bounding box center [603, 686] width 571 height 21
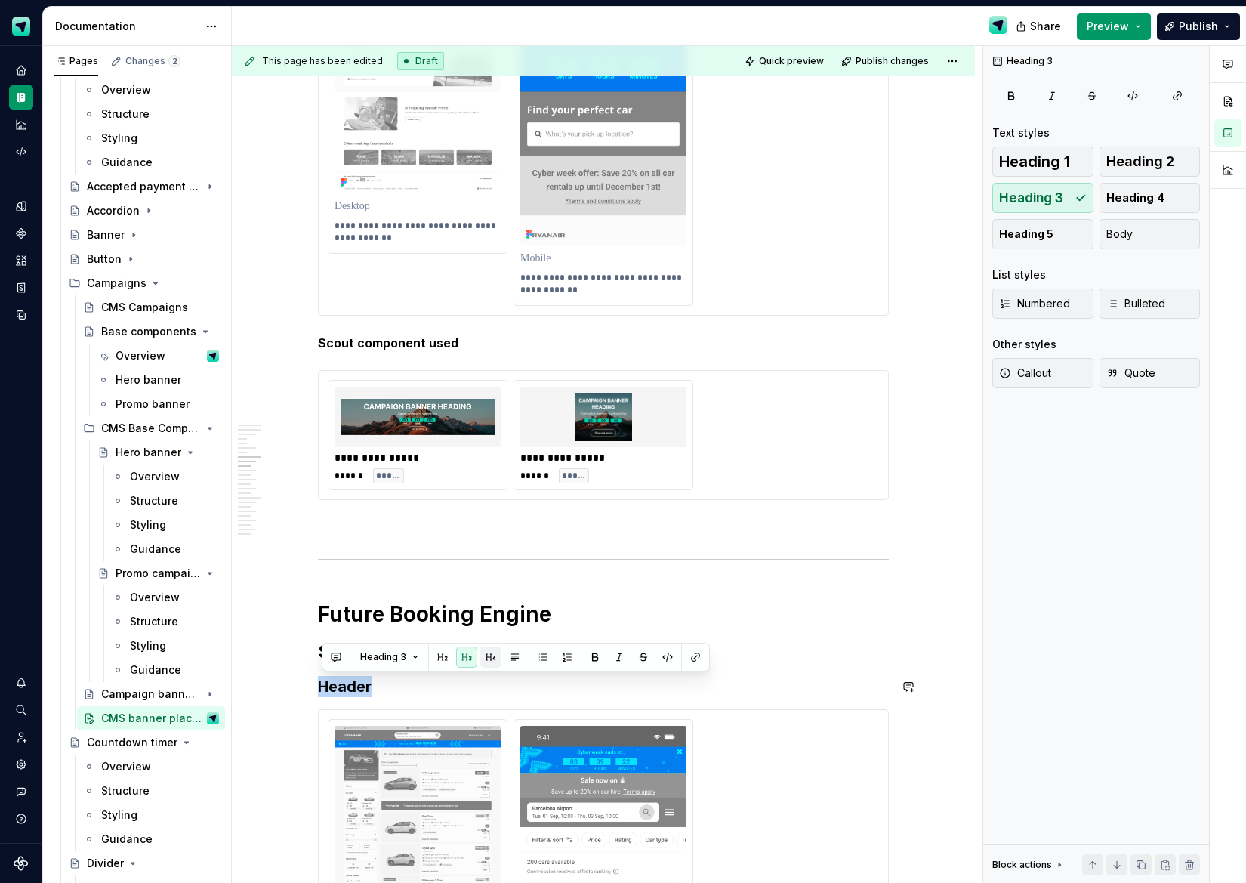
click at [485, 657] on button "button" at bounding box center [490, 657] width 21 height 21
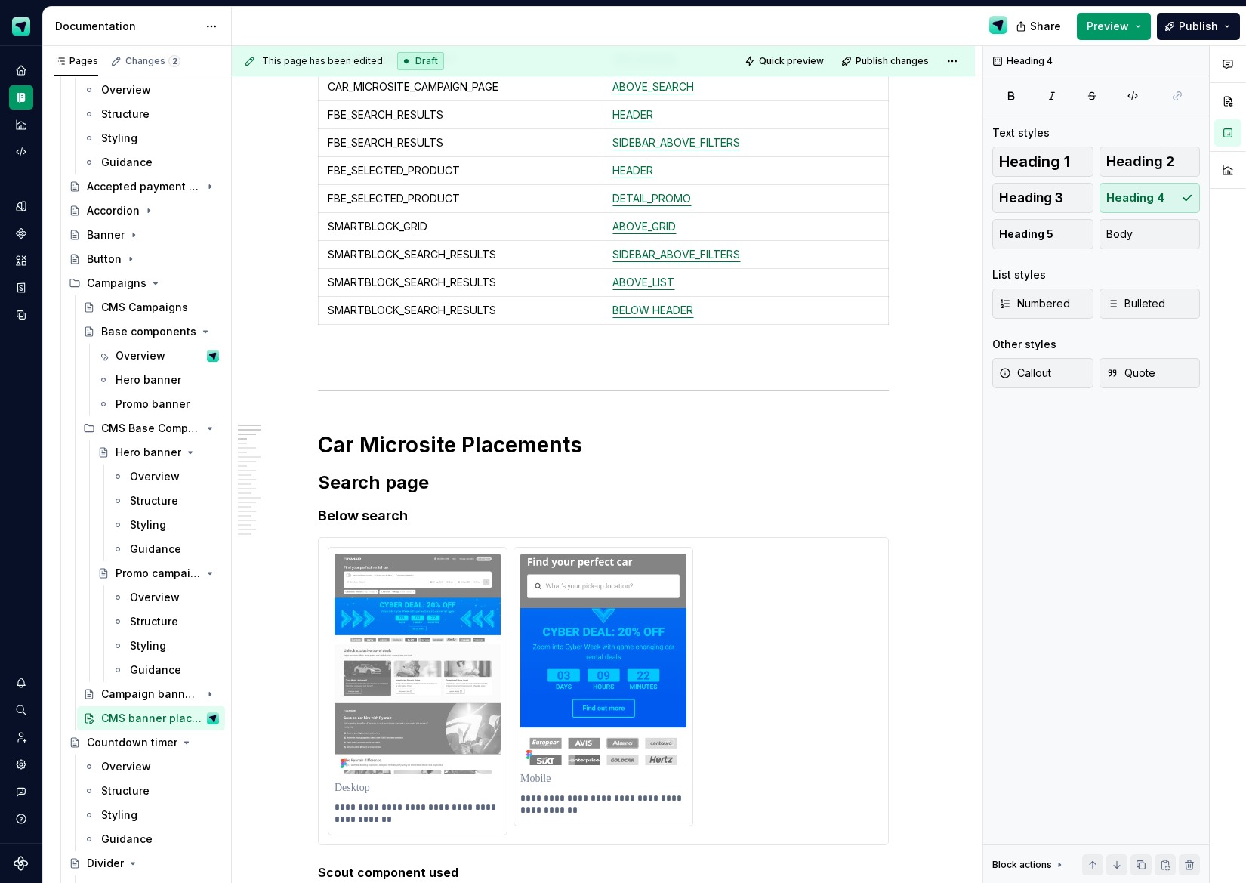
scroll to position [639, 0]
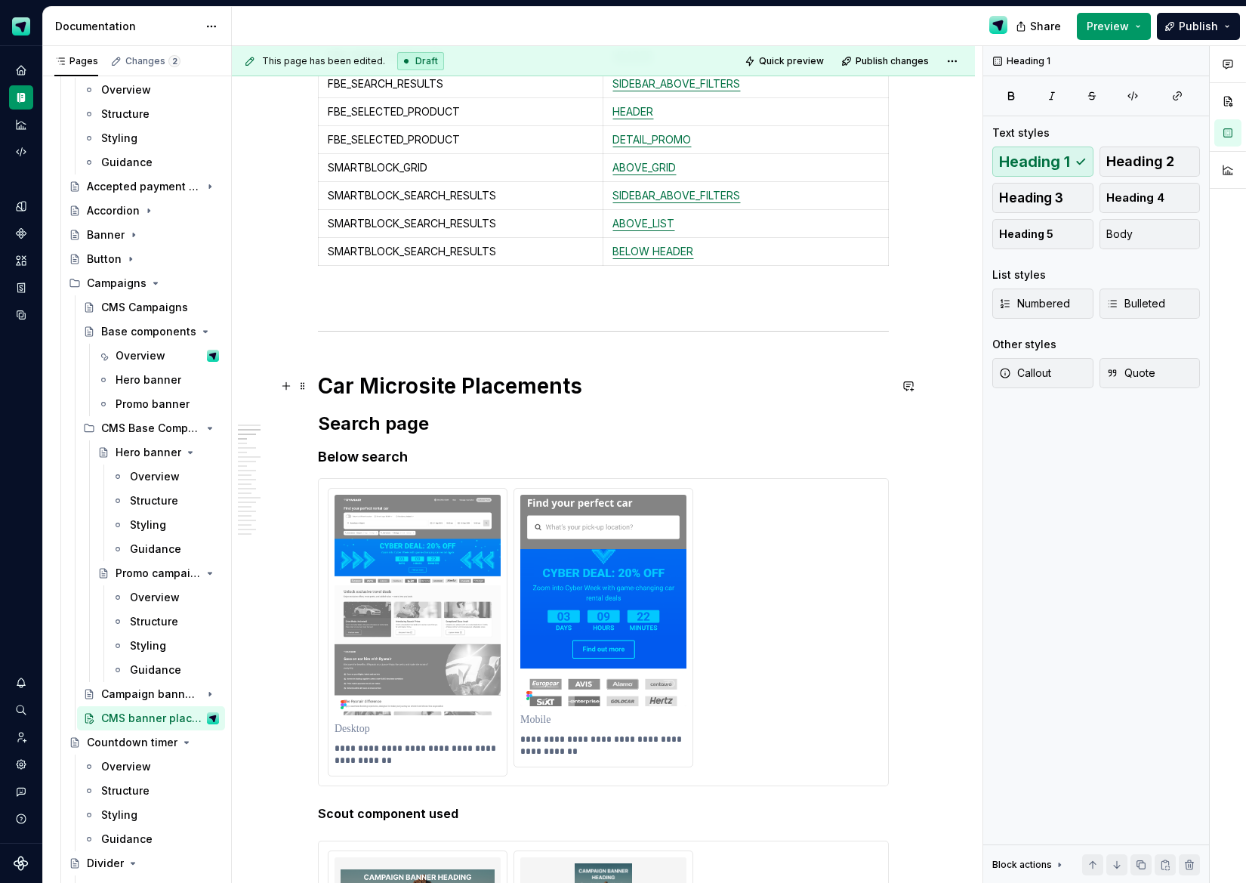
click at [433, 389] on h1 "Car Microsite Placements" at bounding box center [603, 385] width 571 height 27
click at [402, 421] on h2 "Search page" at bounding box center [603, 424] width 571 height 24
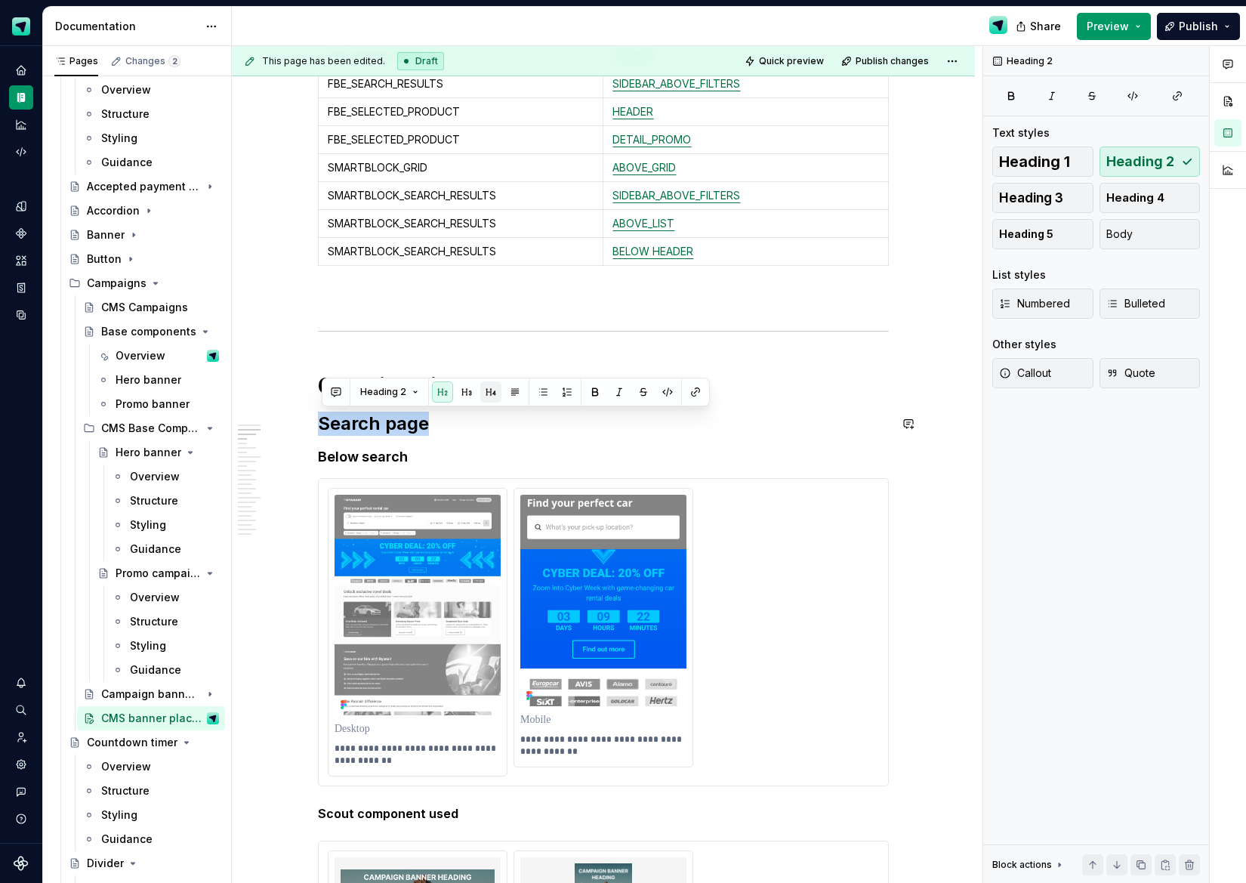
click at [485, 391] on button "button" at bounding box center [490, 391] width 21 height 21
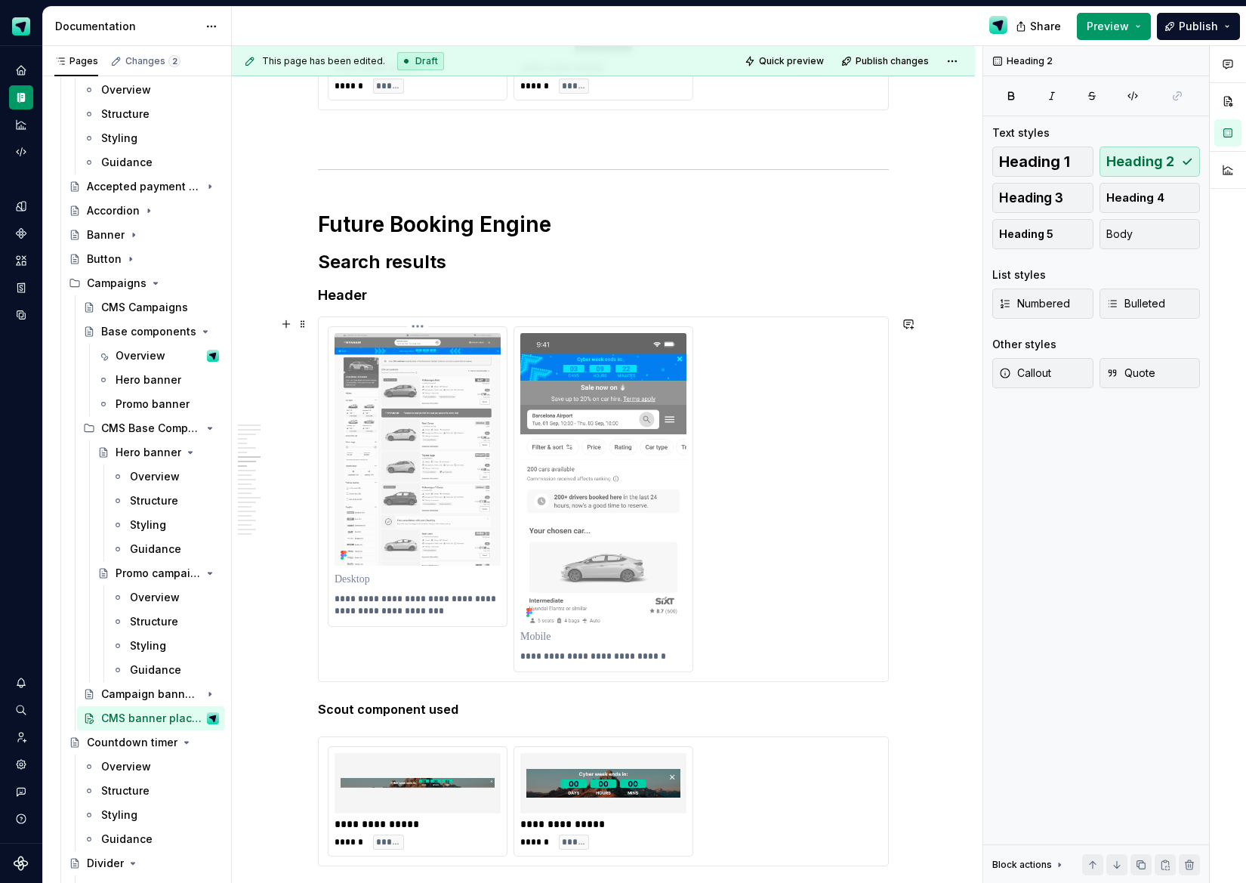
scroll to position [2877, 0]
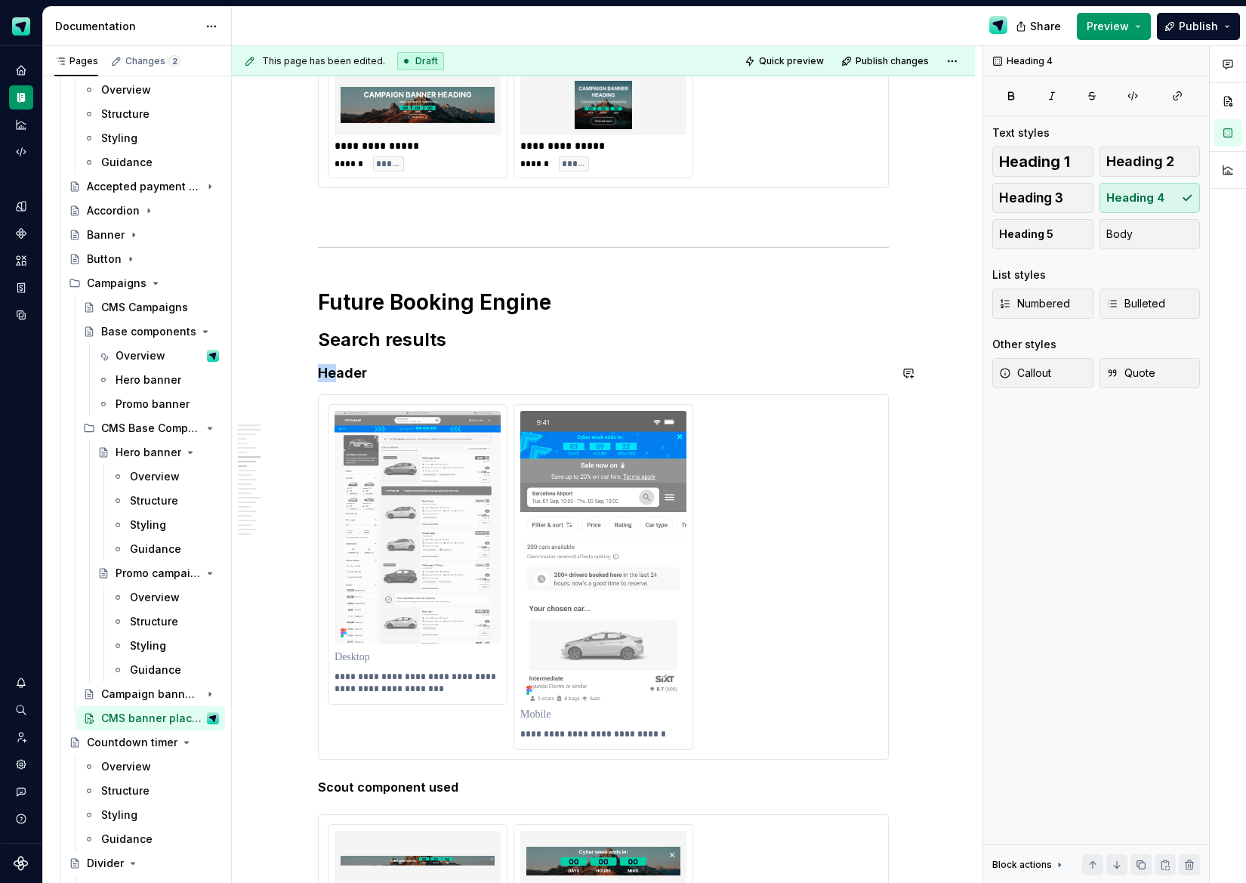
click at [342, 369] on h4 "Header" at bounding box center [603, 373] width 571 height 18
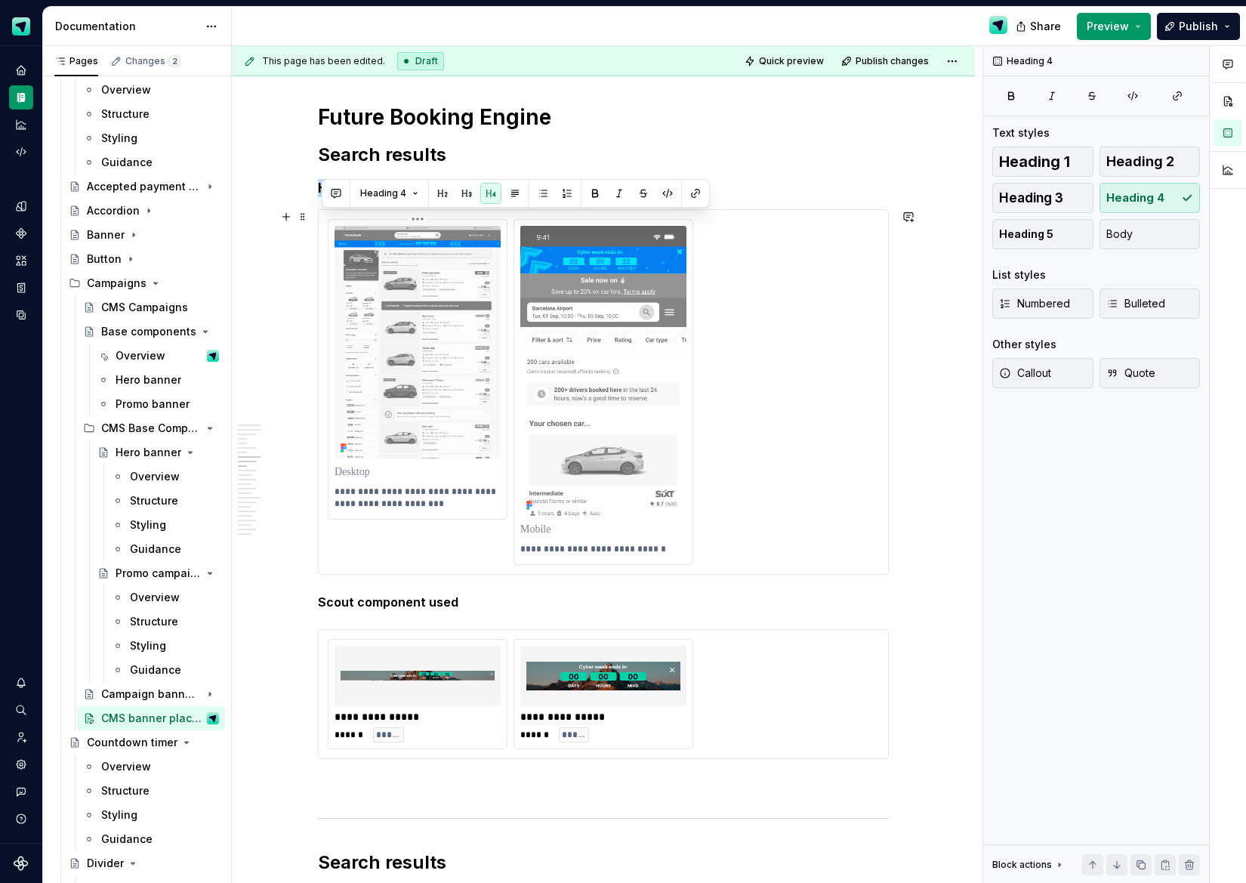
scroll to position [3242, 0]
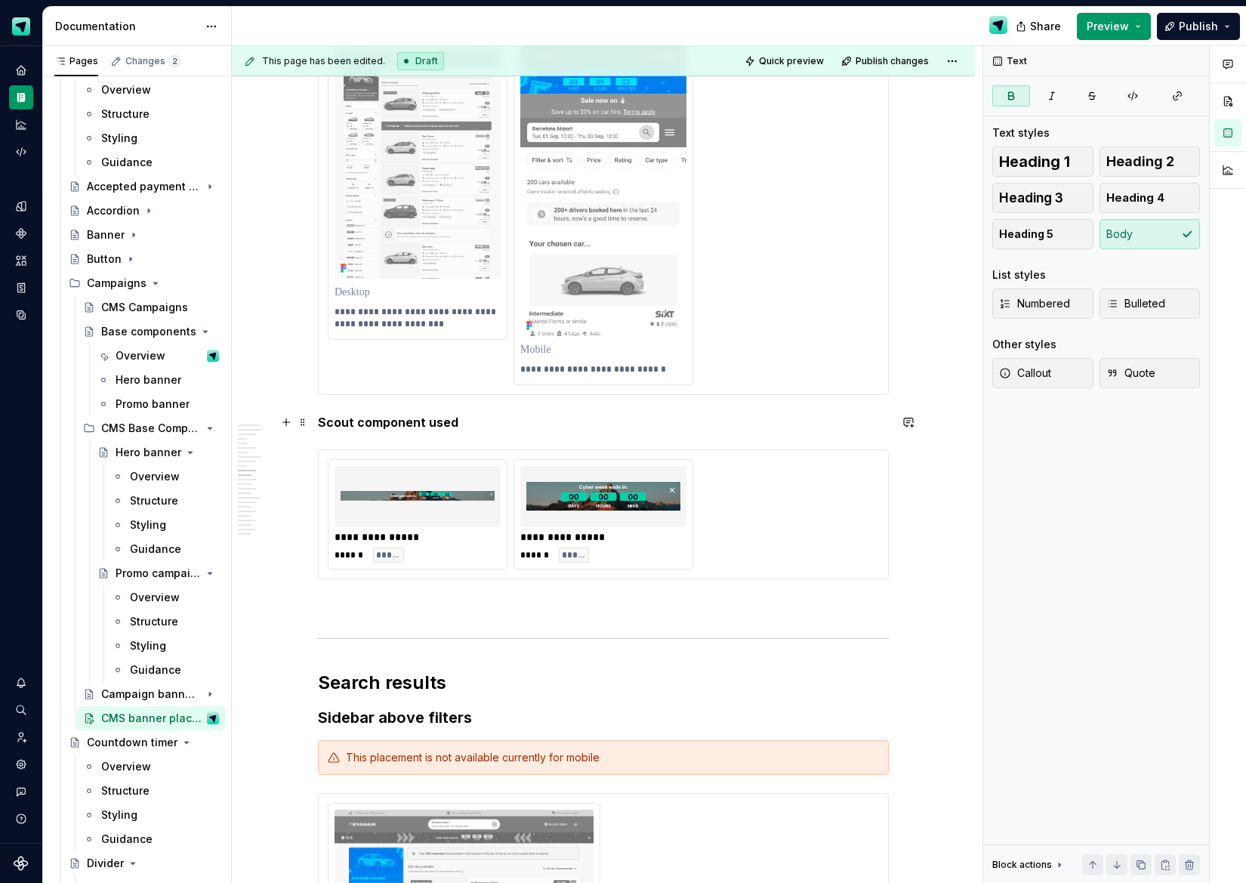
click at [388, 418] on strong "Scout component used" at bounding box center [388, 422] width 141 height 15
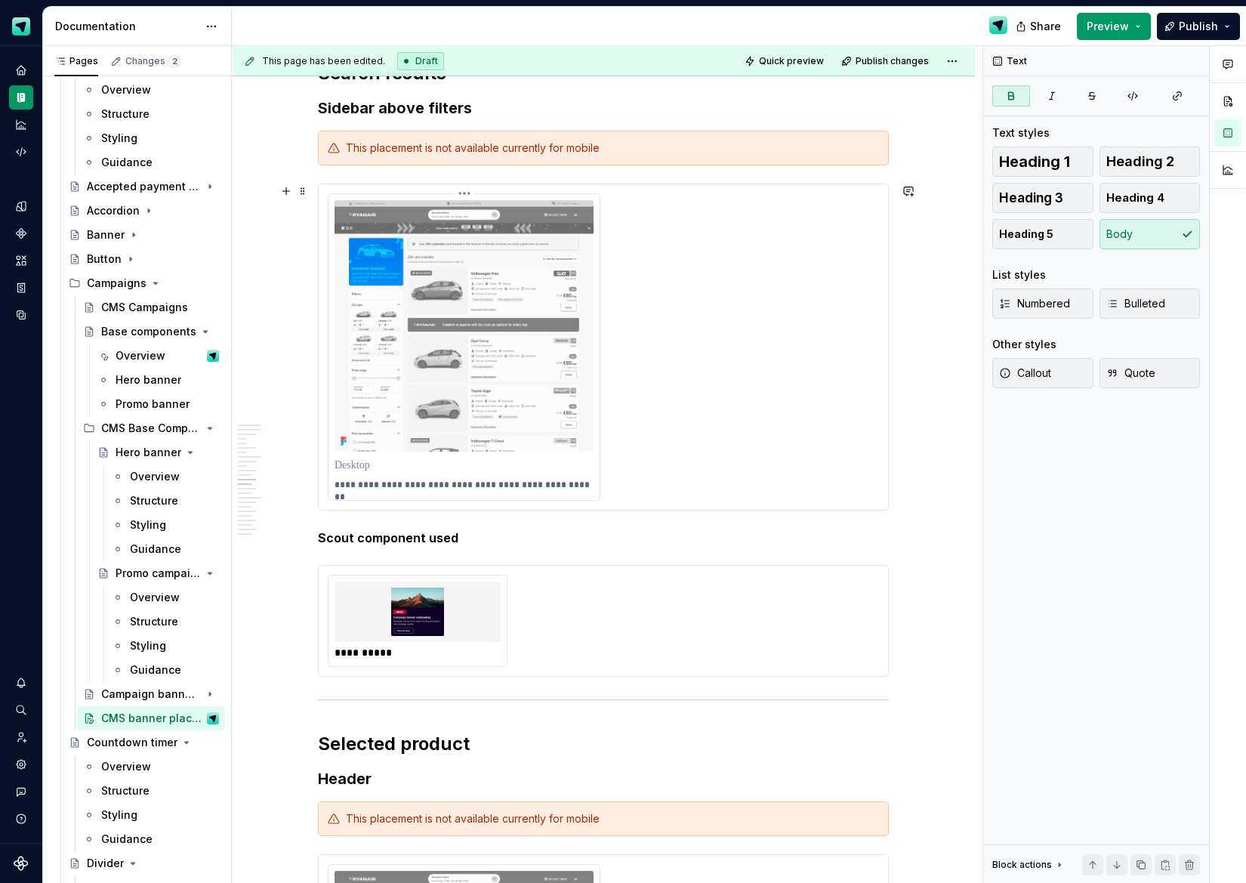
scroll to position [4055, 0]
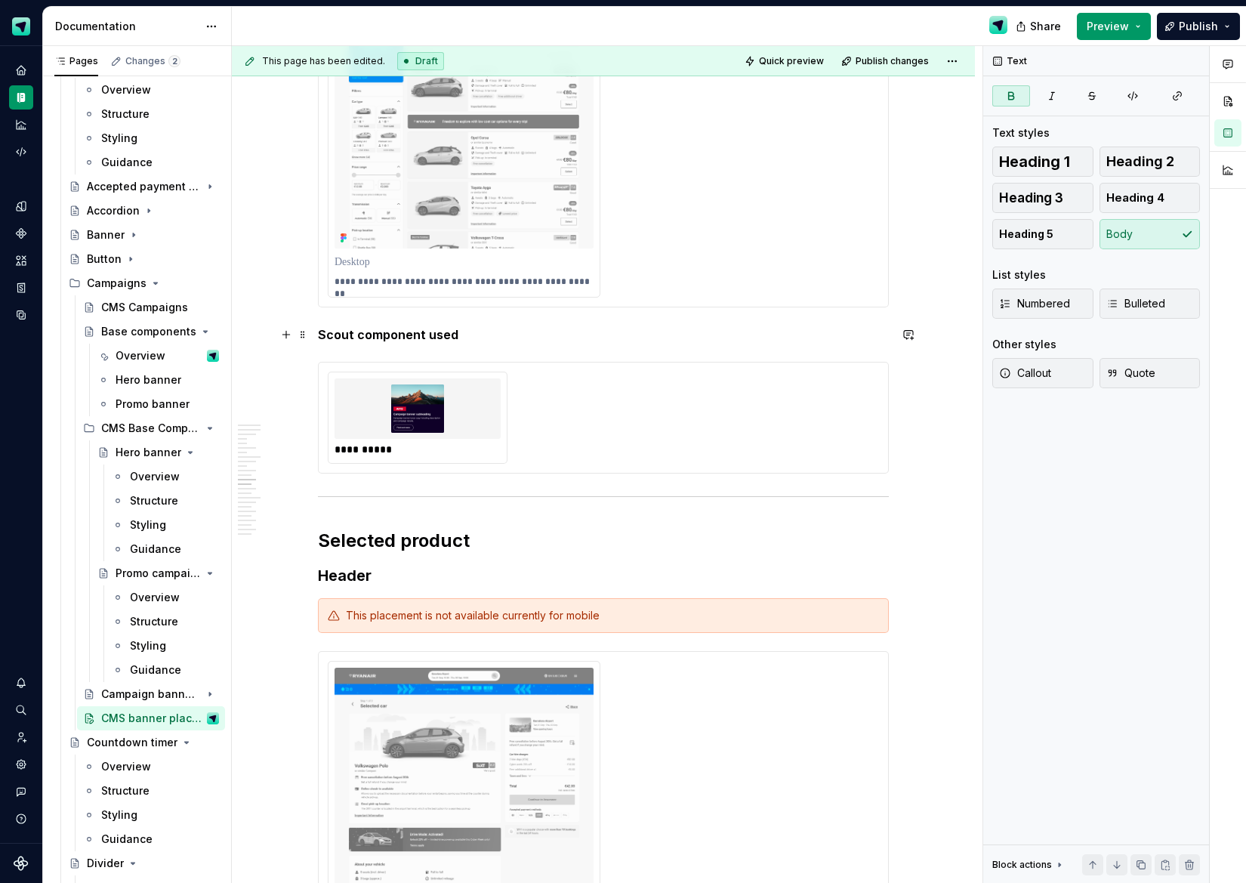
click at [362, 337] on strong "Scout component used" at bounding box center [388, 334] width 141 height 15
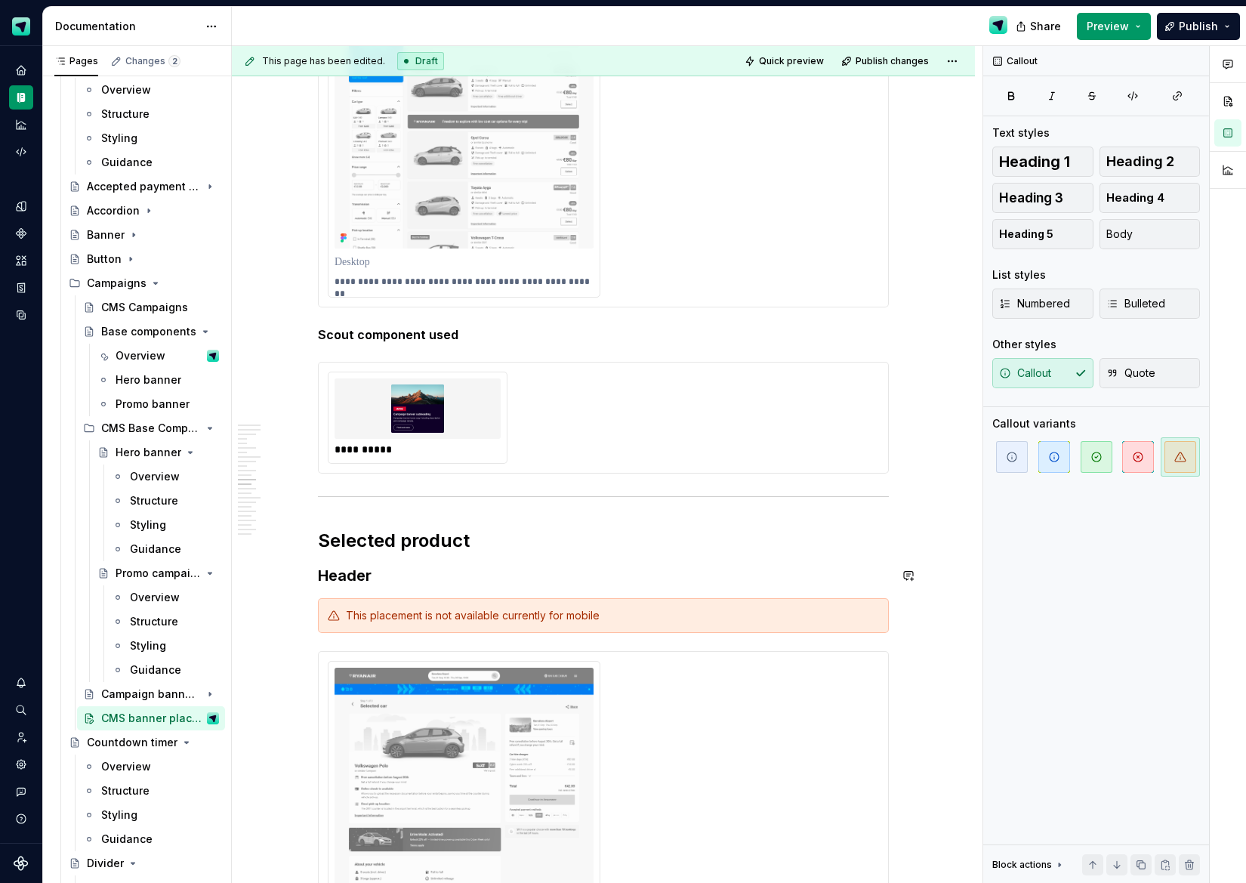
click at [360, 590] on div "**********" at bounding box center [603, 589] width 571 height 8698
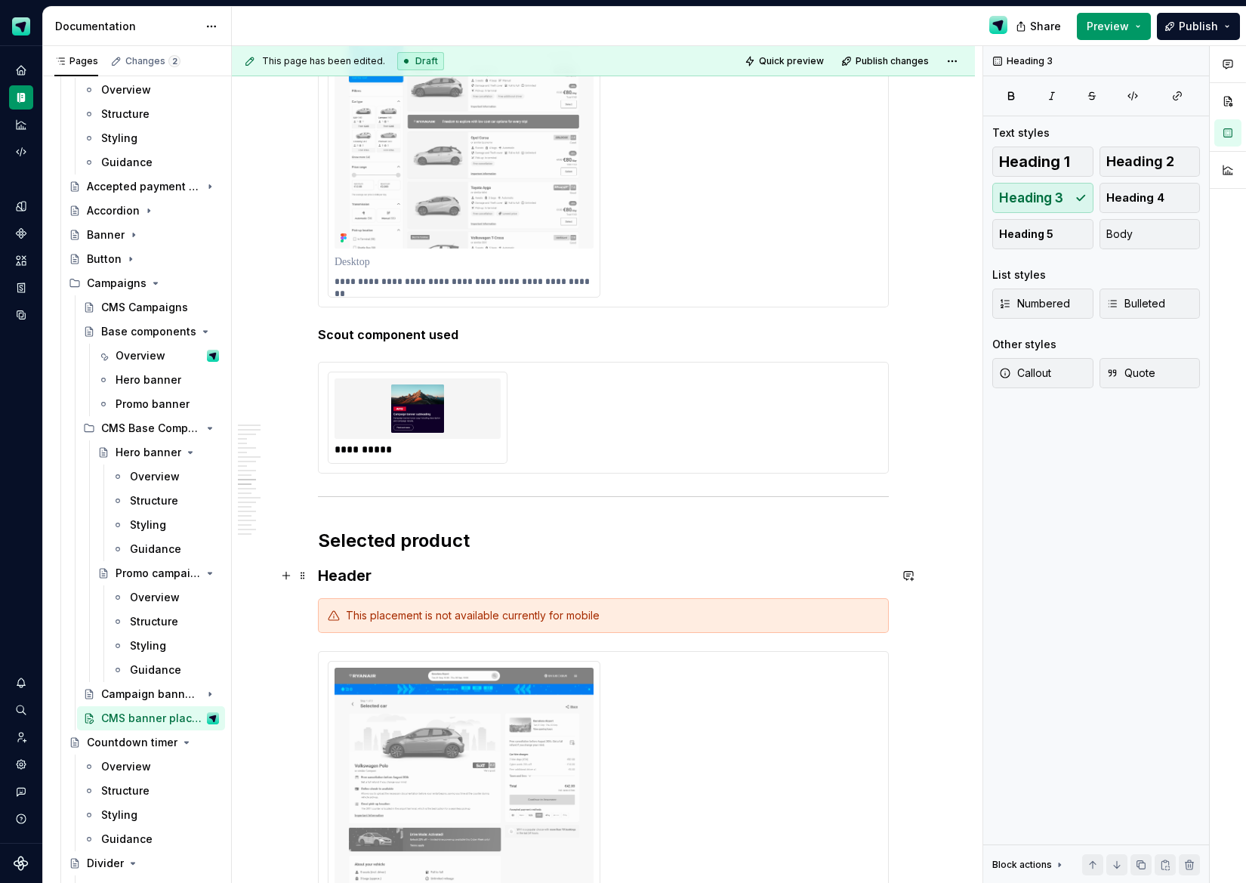
click at [362, 579] on h3 "Header" at bounding box center [603, 575] width 571 height 21
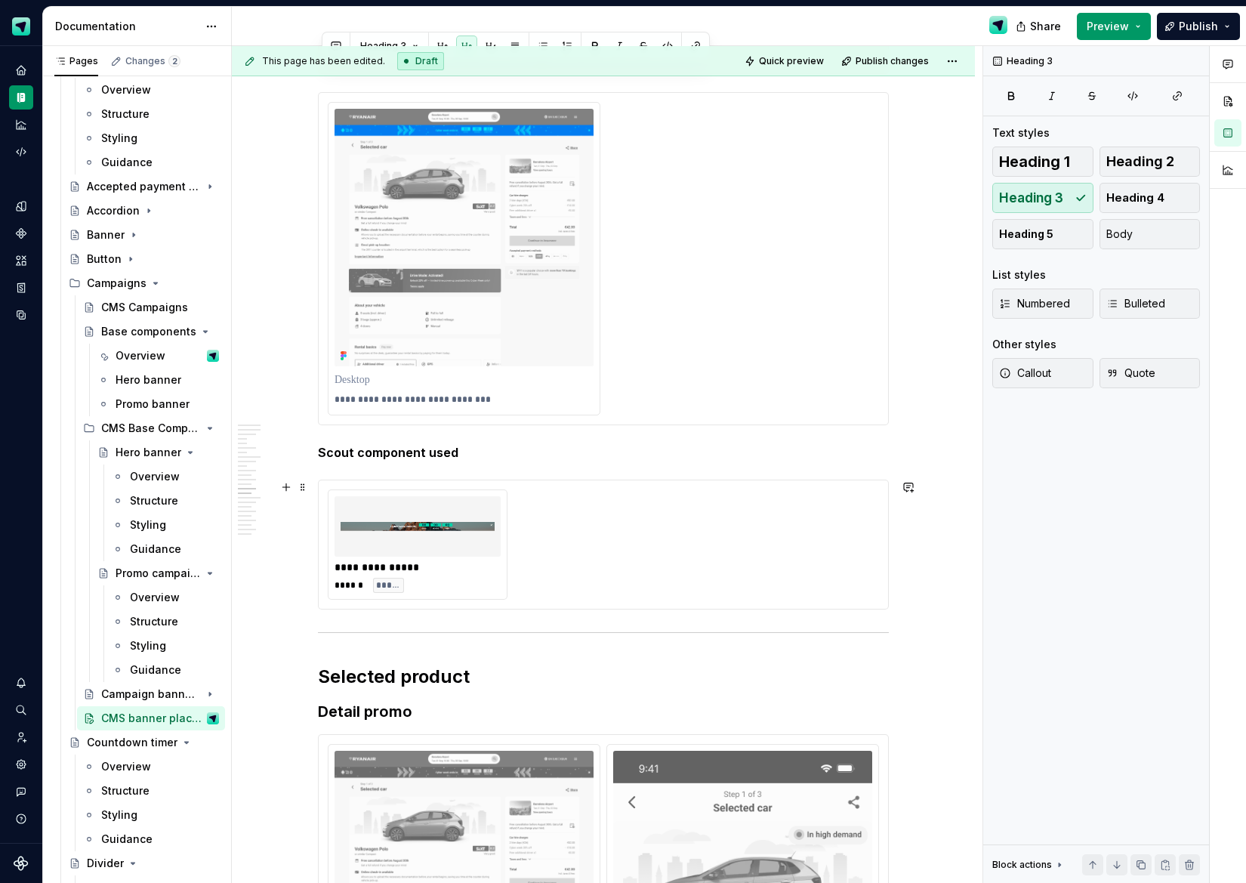
scroll to position [4779, 0]
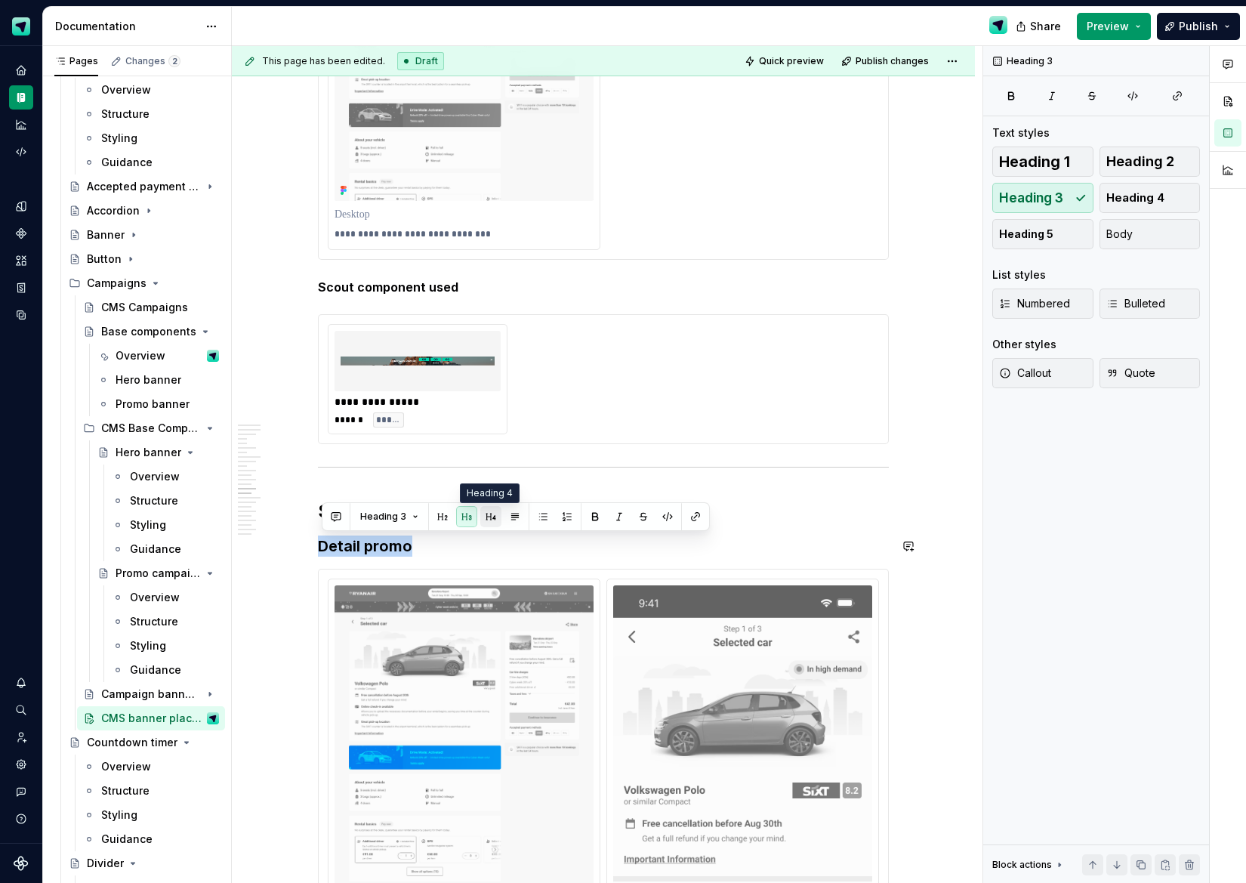
click at [491, 518] on button "button" at bounding box center [490, 516] width 21 height 21
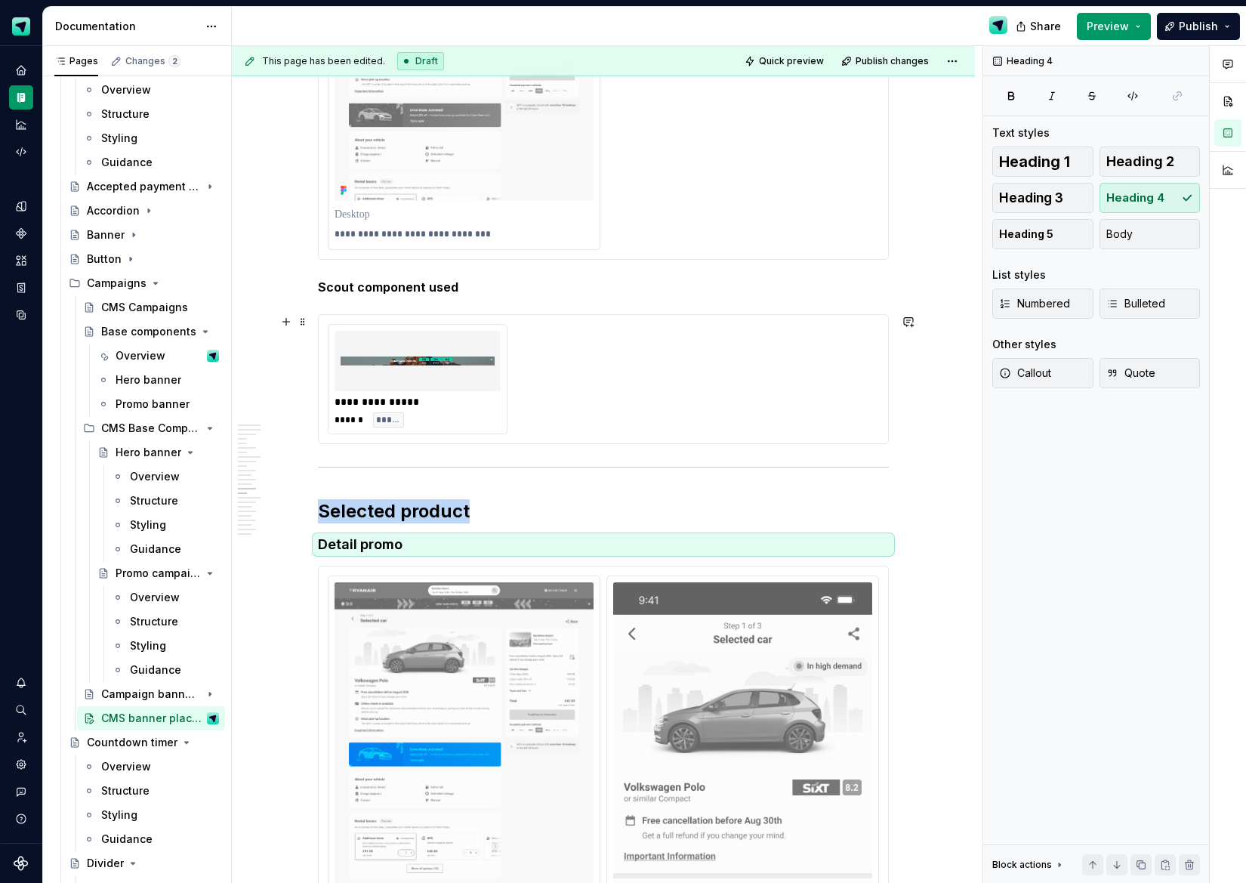
scroll to position [4316, 0]
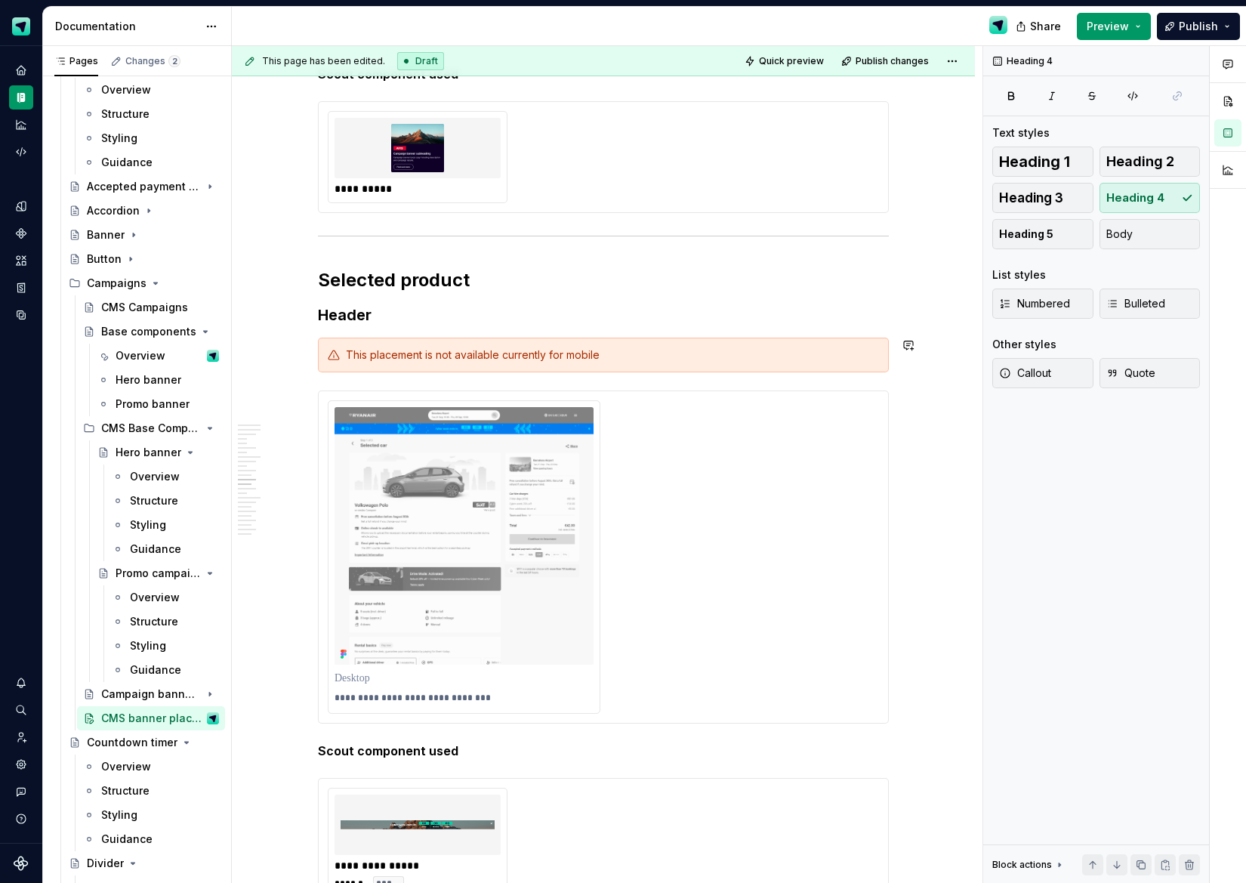
click at [367, 322] on h3 "Header" at bounding box center [603, 314] width 571 height 21
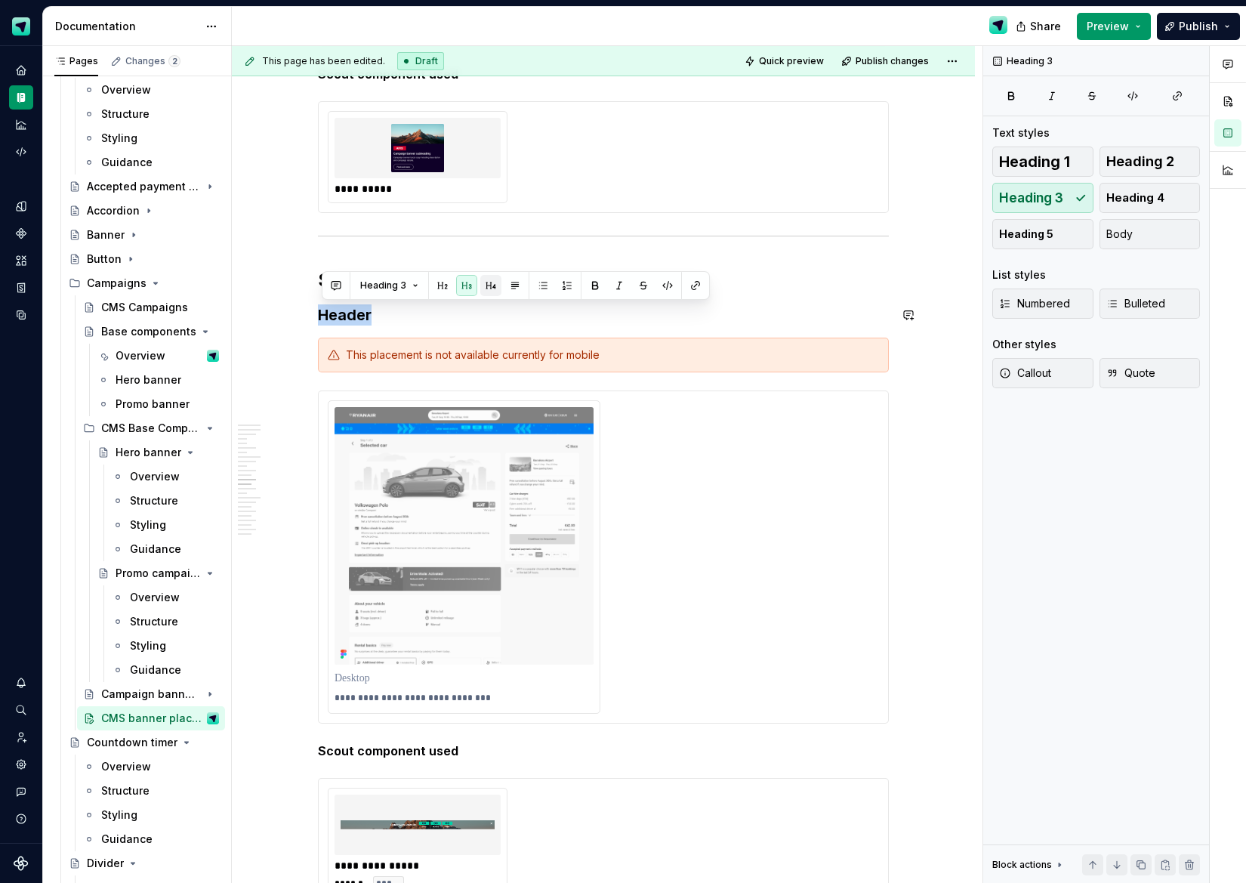
click at [490, 288] on button "button" at bounding box center [490, 285] width 21 height 21
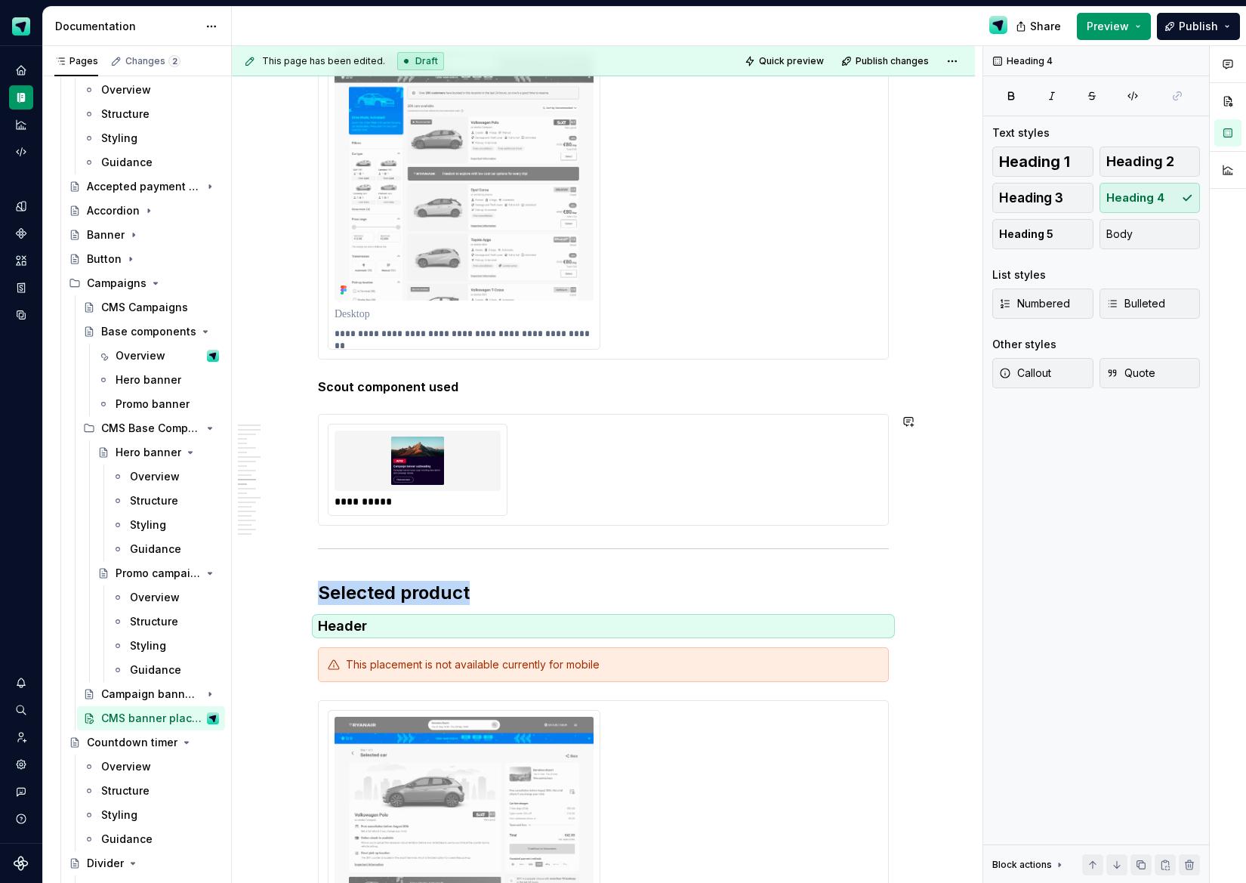
scroll to position [3741, 0]
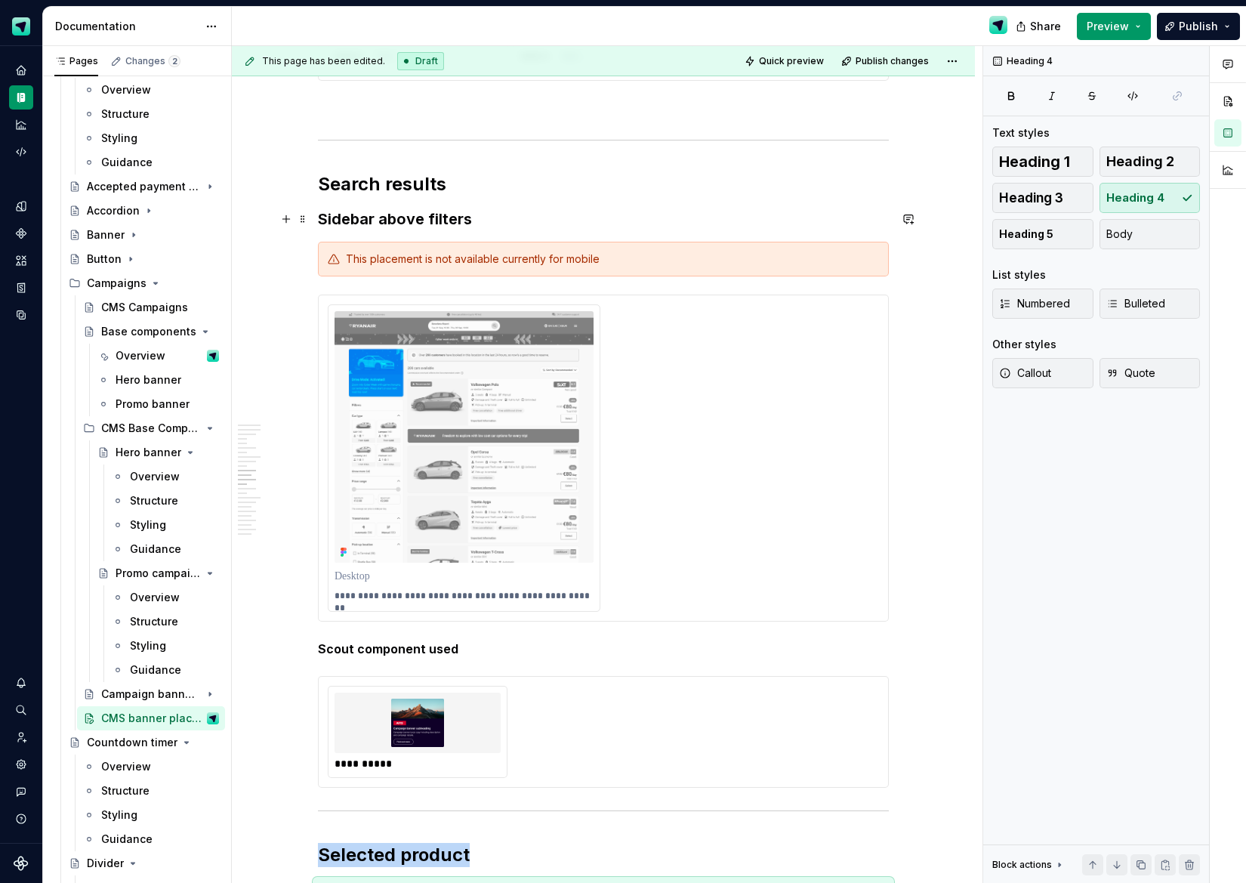
click at [367, 221] on h3 "Sidebar above filters" at bounding box center [603, 218] width 571 height 21
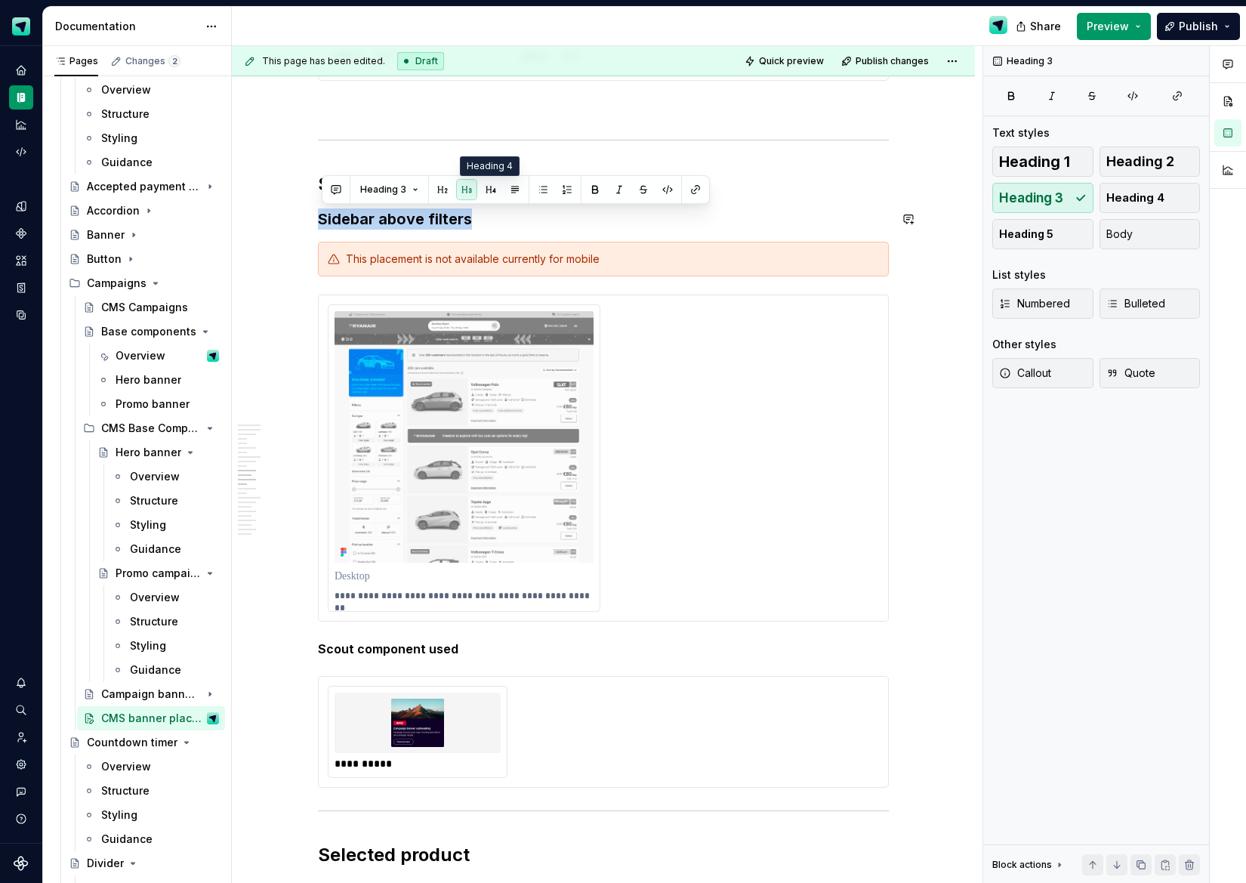
drag, startPoint x: 489, startPoint y: 193, endPoint x: 465, endPoint y: 238, distance: 51.4
click at [489, 193] on button "button" at bounding box center [490, 189] width 21 height 21
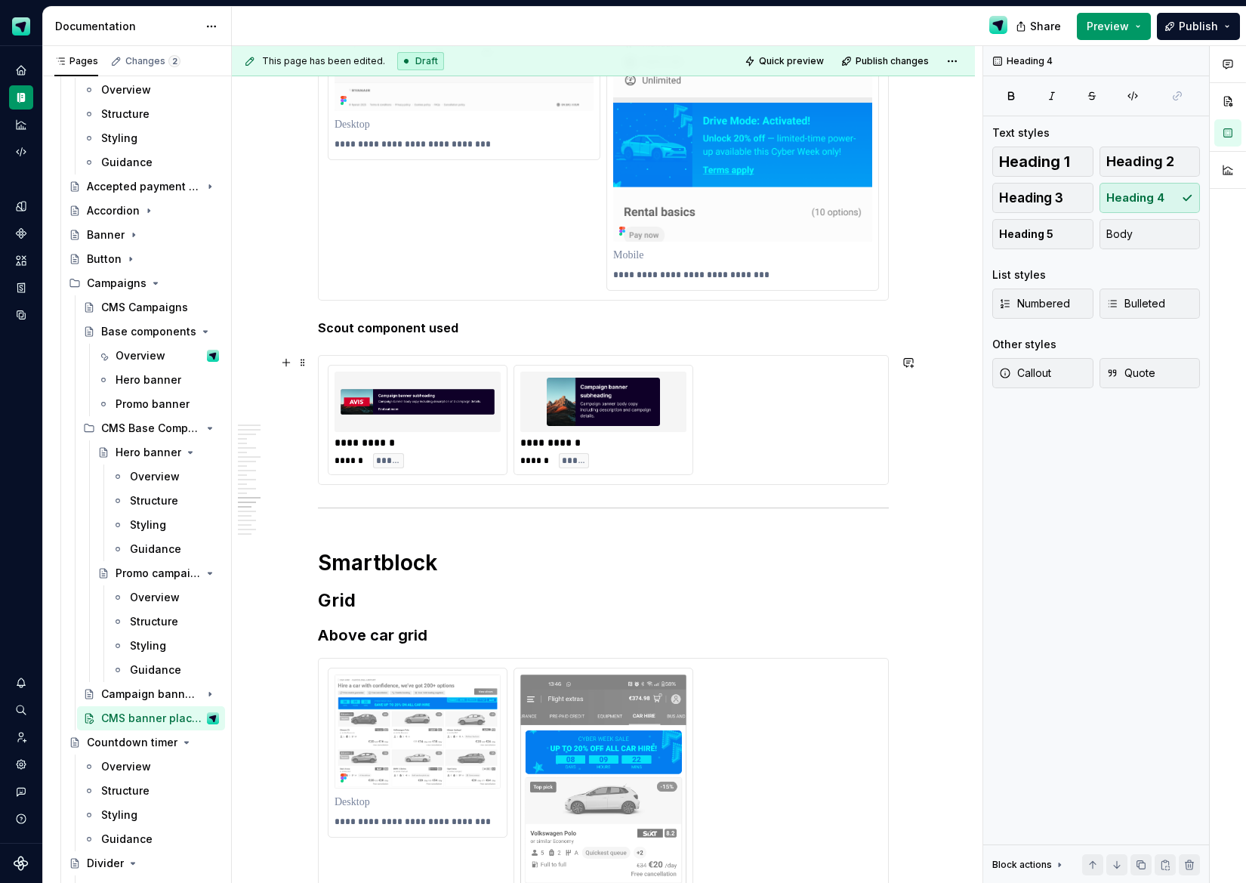
scroll to position [5838, 0]
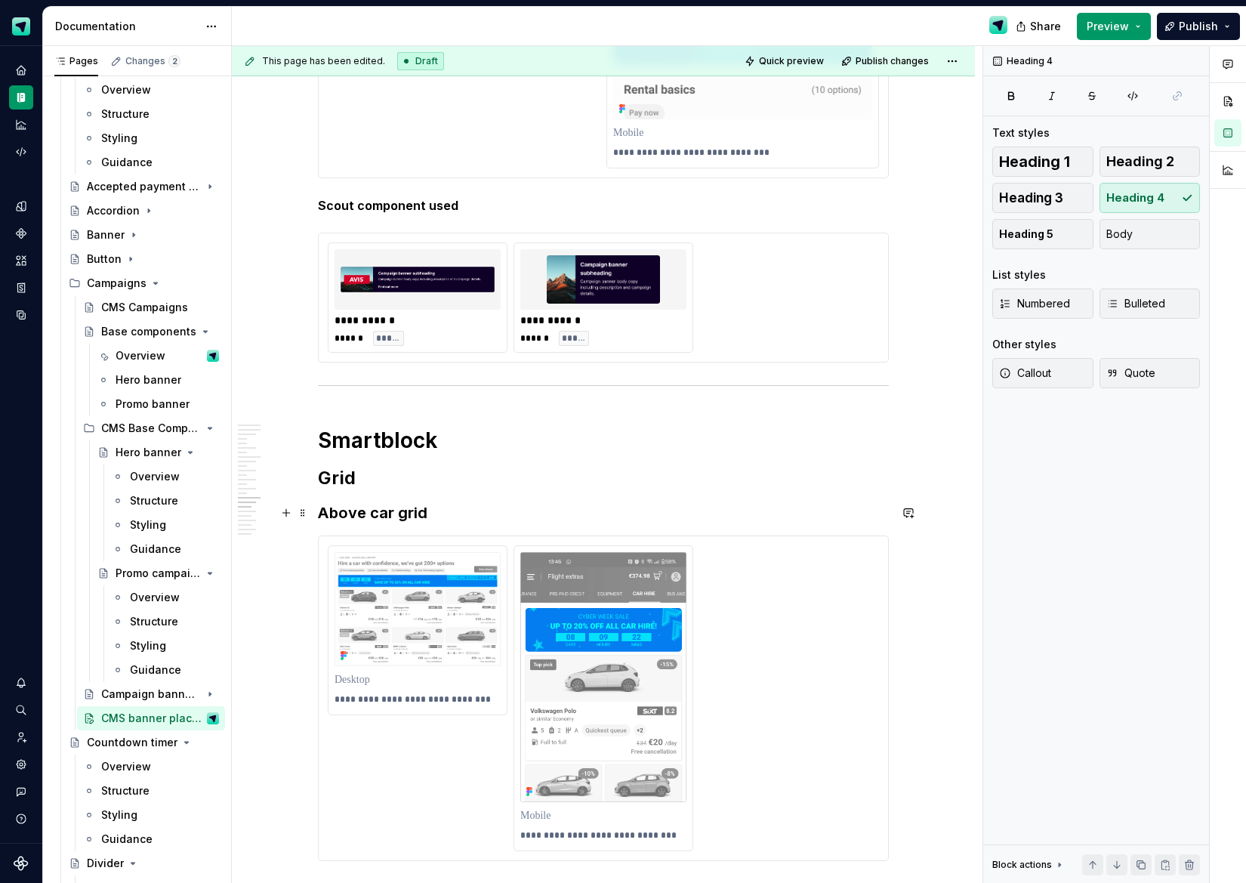
click at [359, 513] on h3 "Above car grid" at bounding box center [603, 512] width 571 height 21
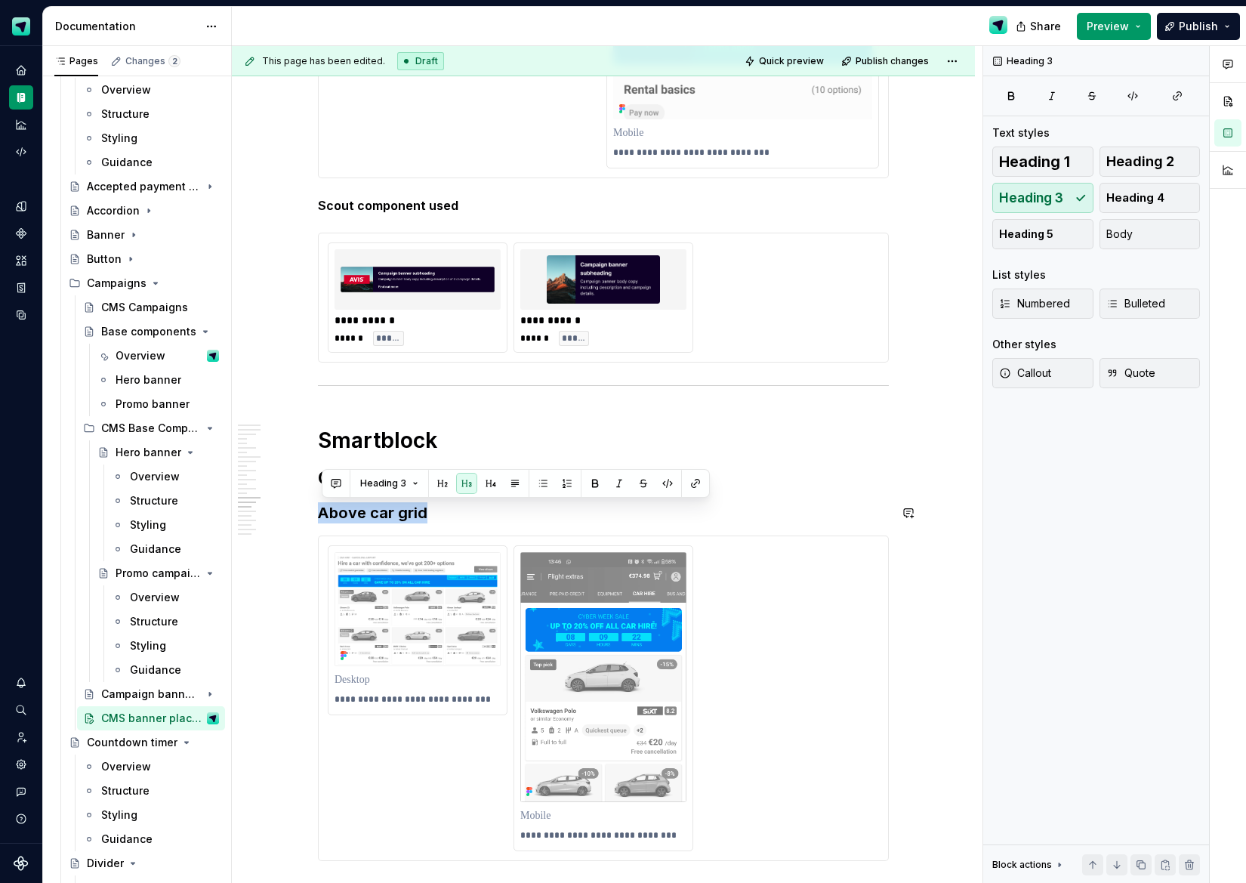
click at [487, 481] on button "button" at bounding box center [490, 483] width 21 height 21
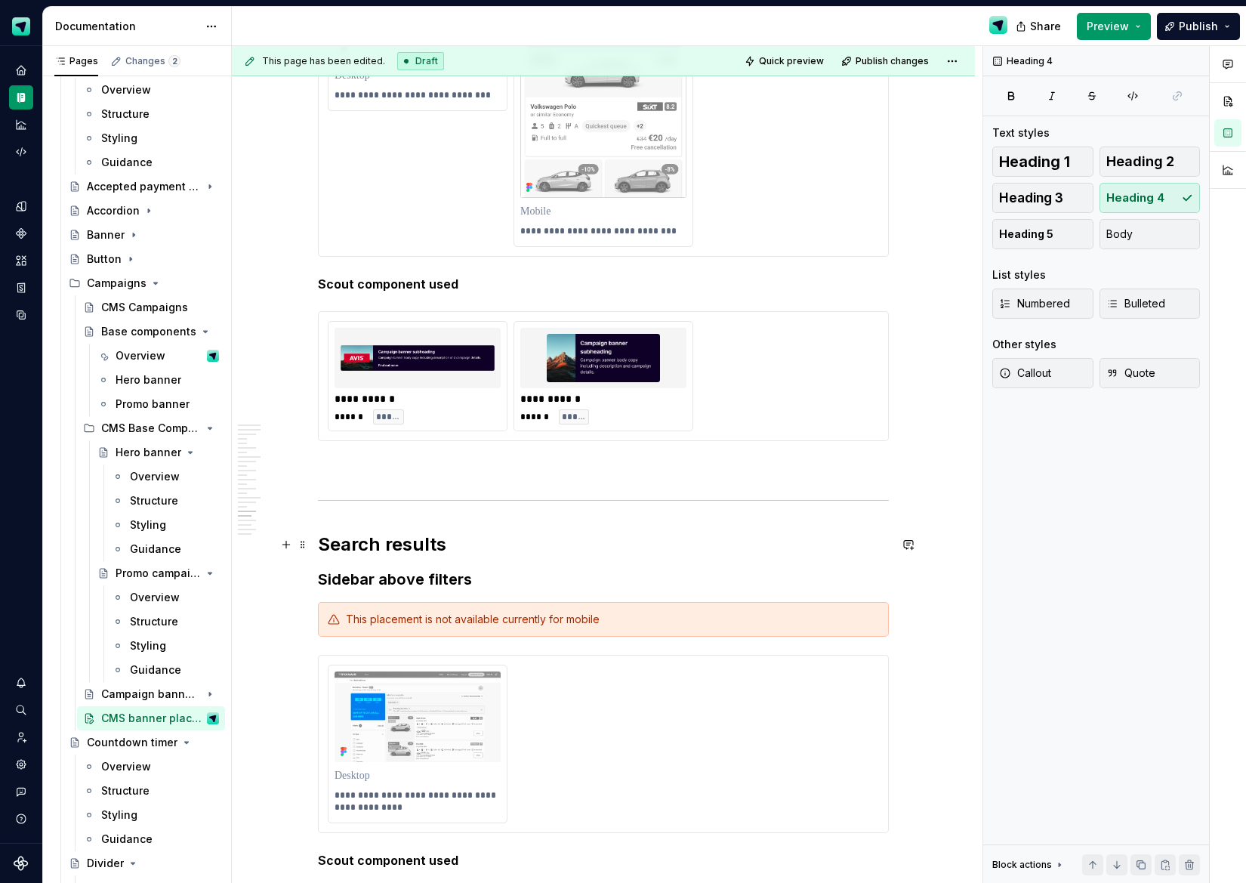
scroll to position [6457, 0]
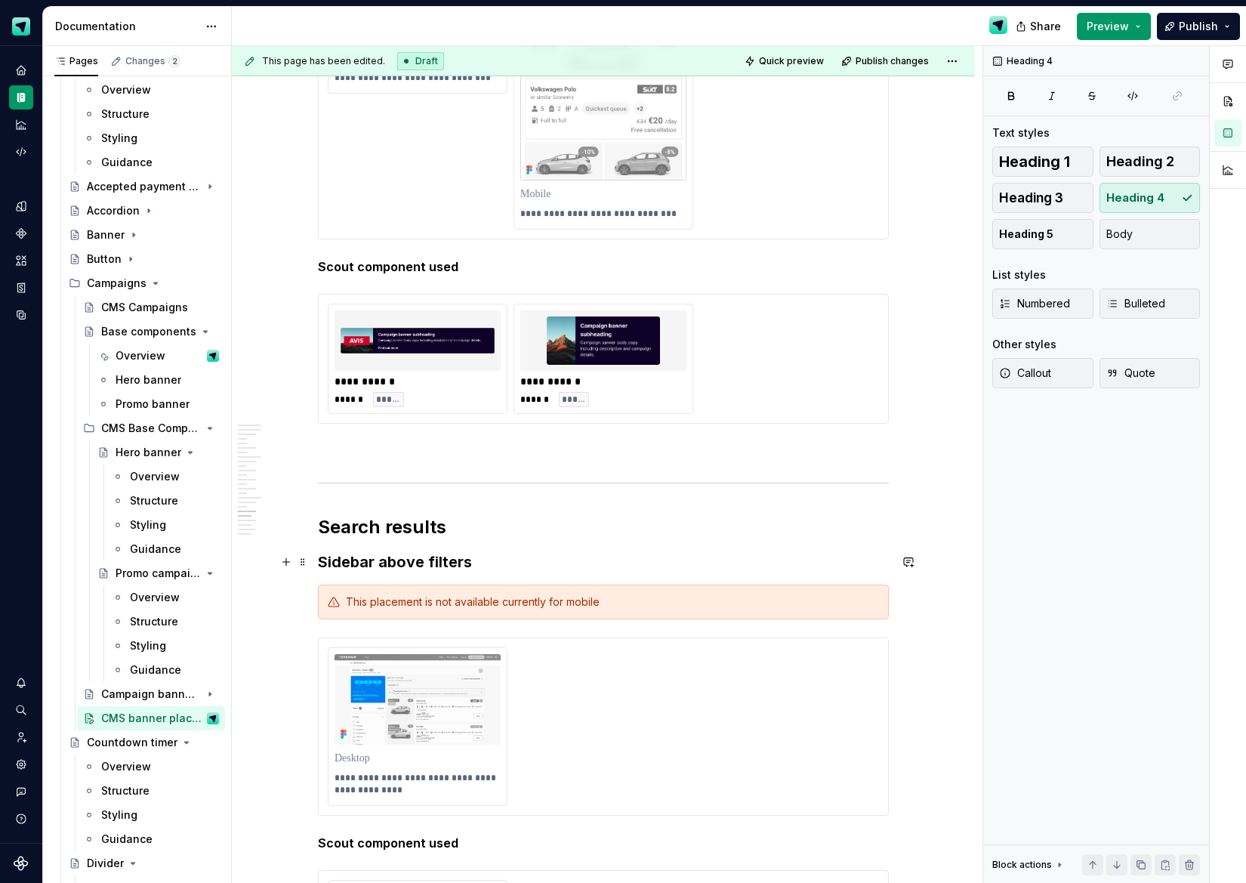
drag, startPoint x: 365, startPoint y: 565, endPoint x: 374, endPoint y: 564, distance: 9.2
click at [365, 565] on h3 "Sidebar above filters" at bounding box center [603, 561] width 571 height 21
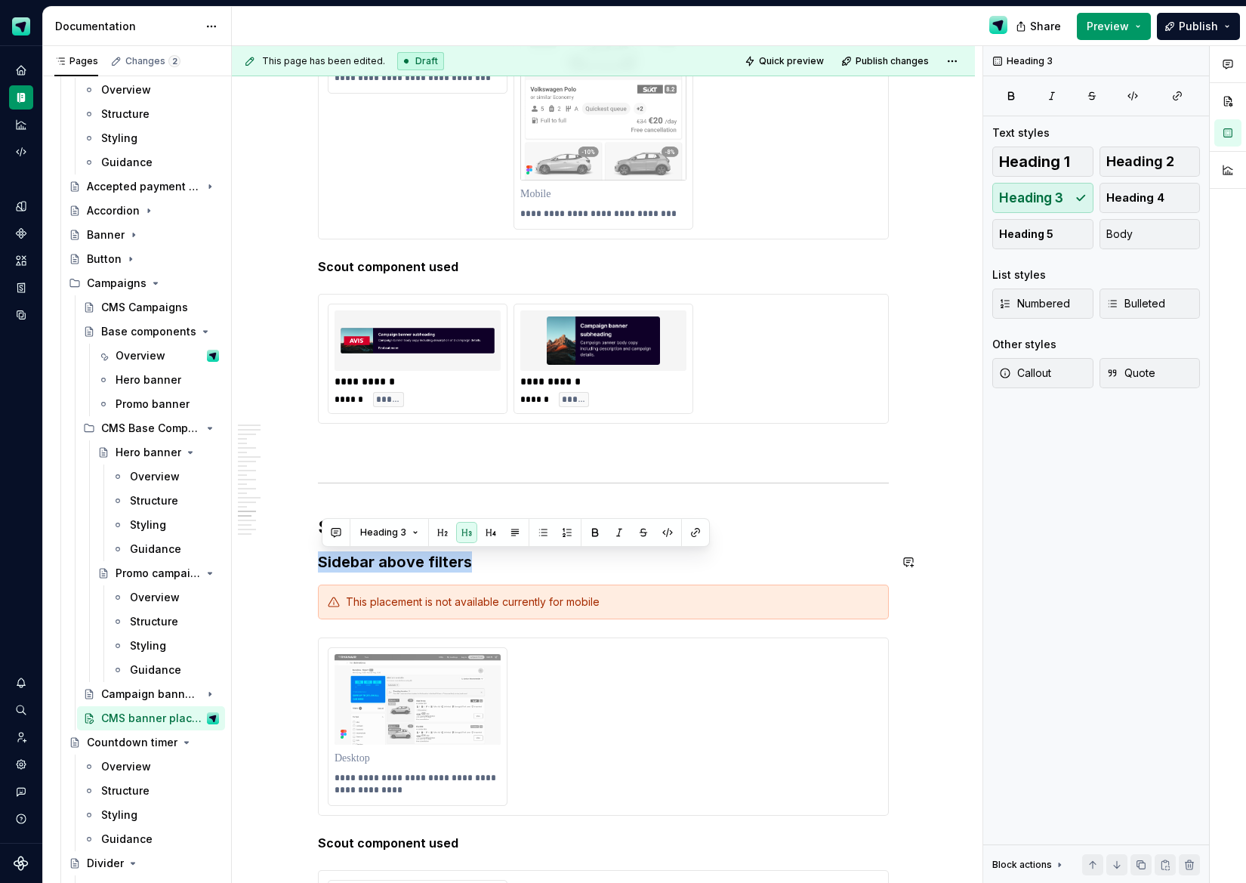
click at [484, 533] on button "button" at bounding box center [490, 532] width 21 height 21
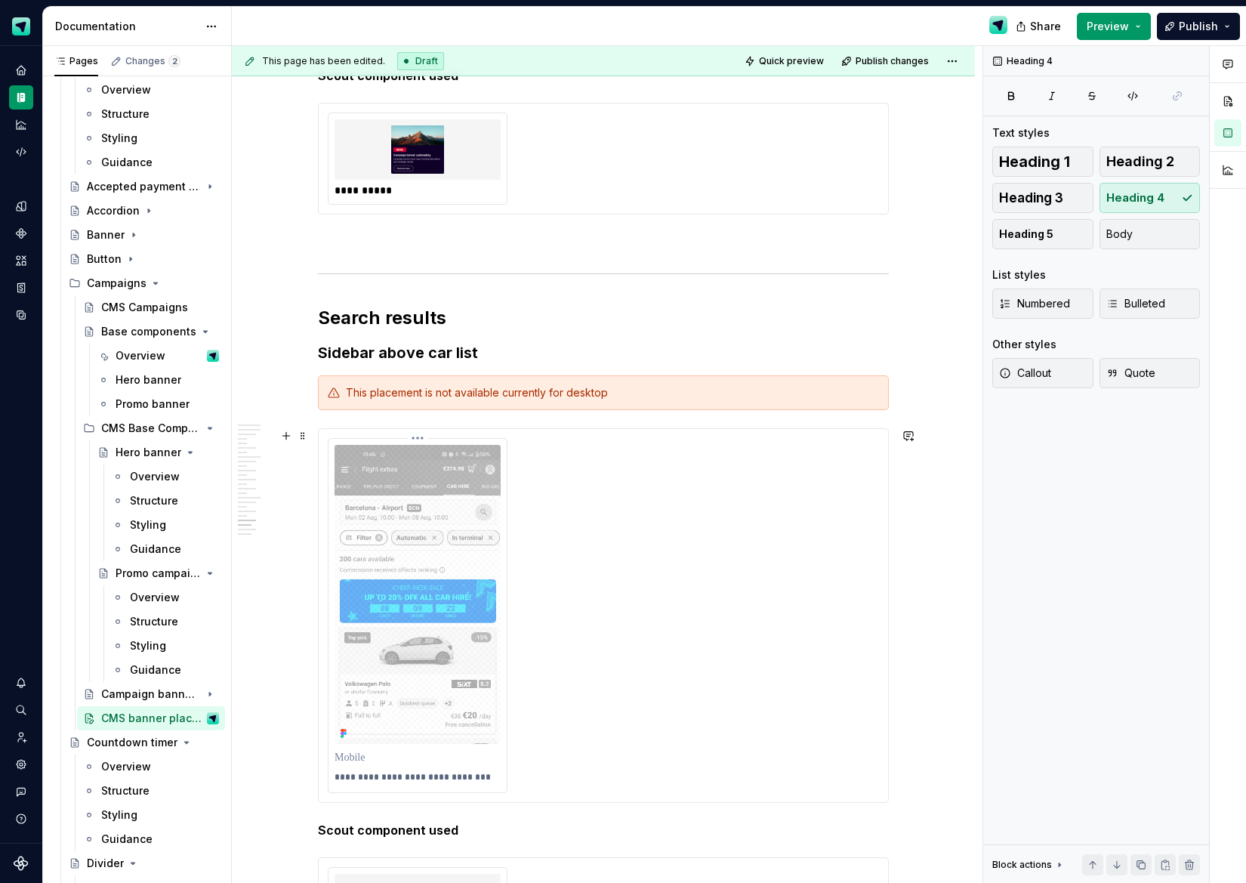
scroll to position [7317, 0]
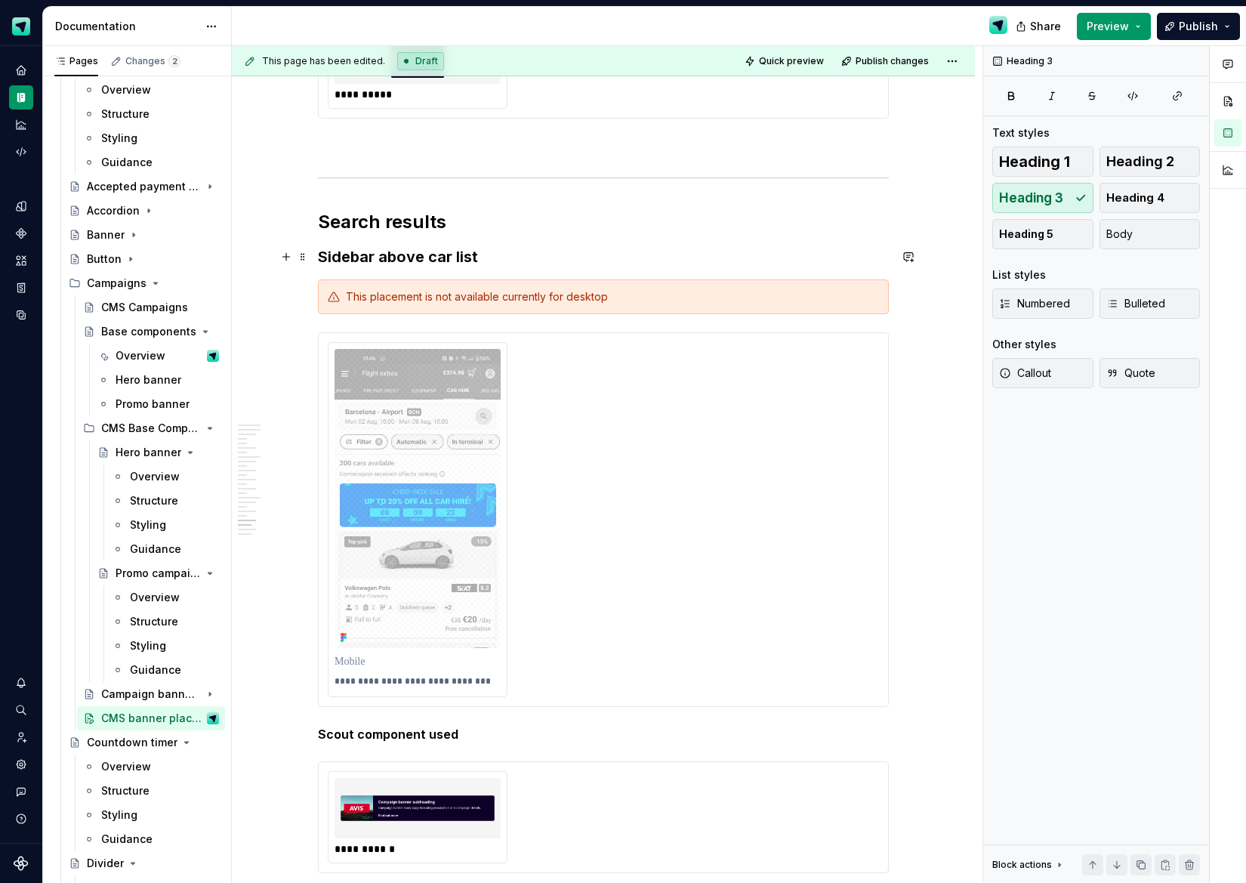
click at [400, 264] on h3 "Sidebar above car list" at bounding box center [603, 256] width 571 height 21
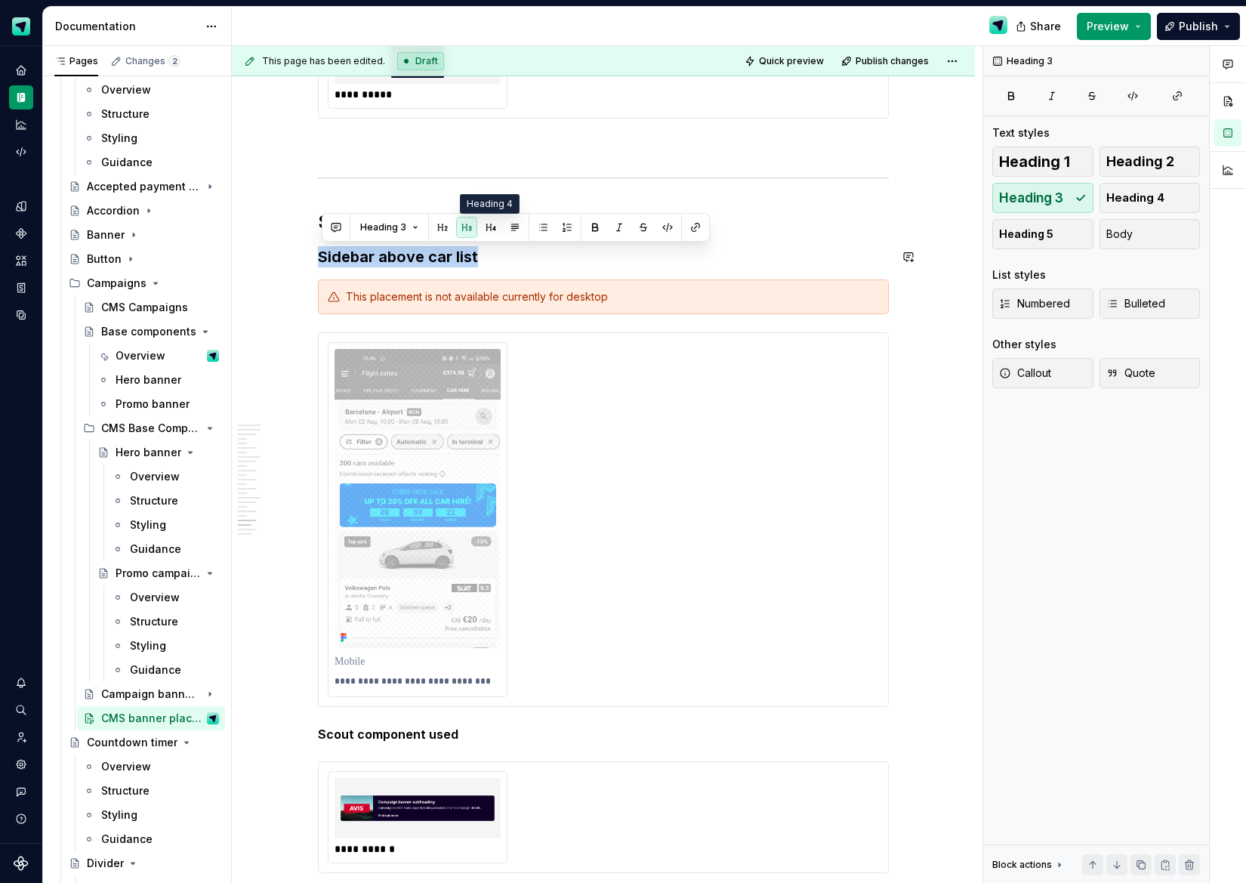
drag, startPoint x: 487, startPoint y: 226, endPoint x: 452, endPoint y: 272, distance: 57.7
click at [486, 226] on button "button" at bounding box center [490, 227] width 21 height 21
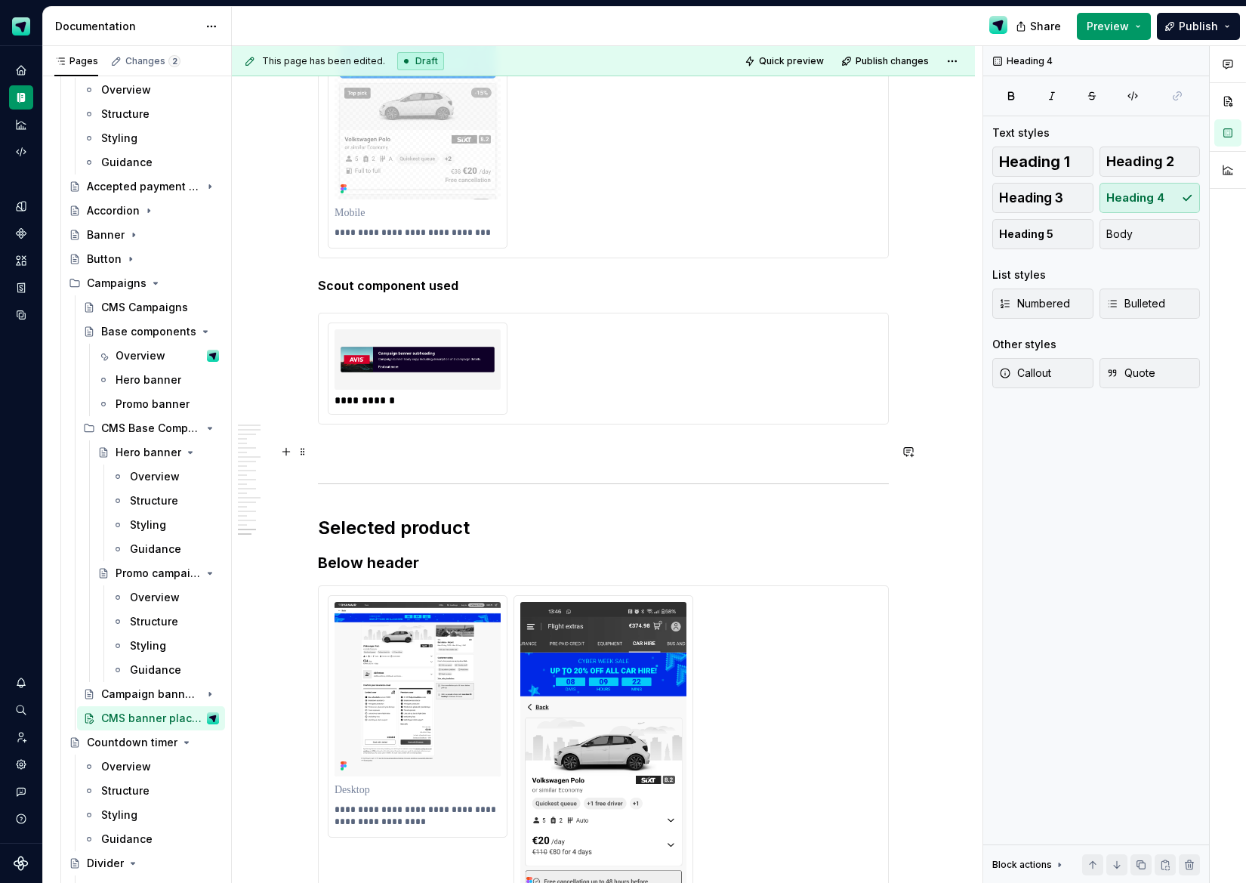
scroll to position [7859, 0]
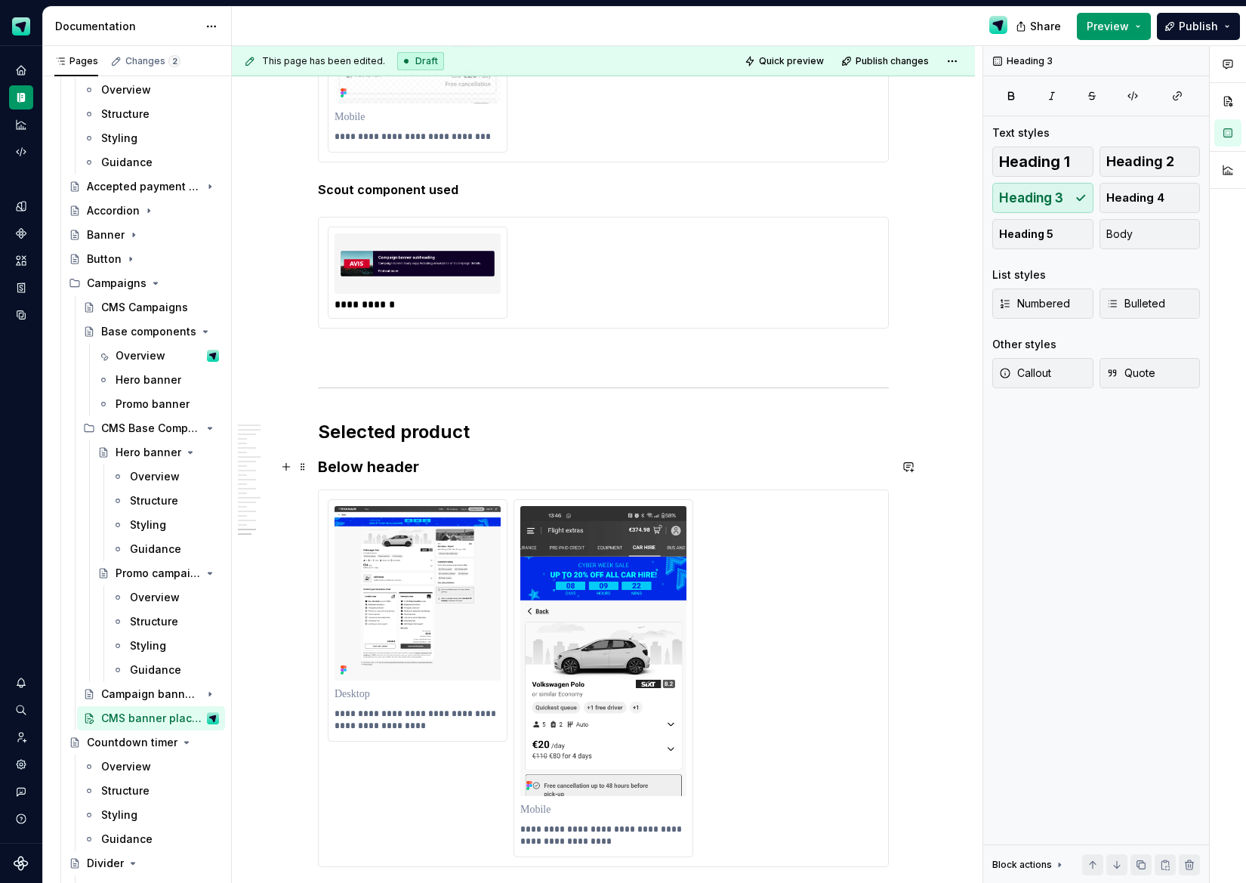
click at [393, 468] on h3 "Below header" at bounding box center [603, 466] width 571 height 21
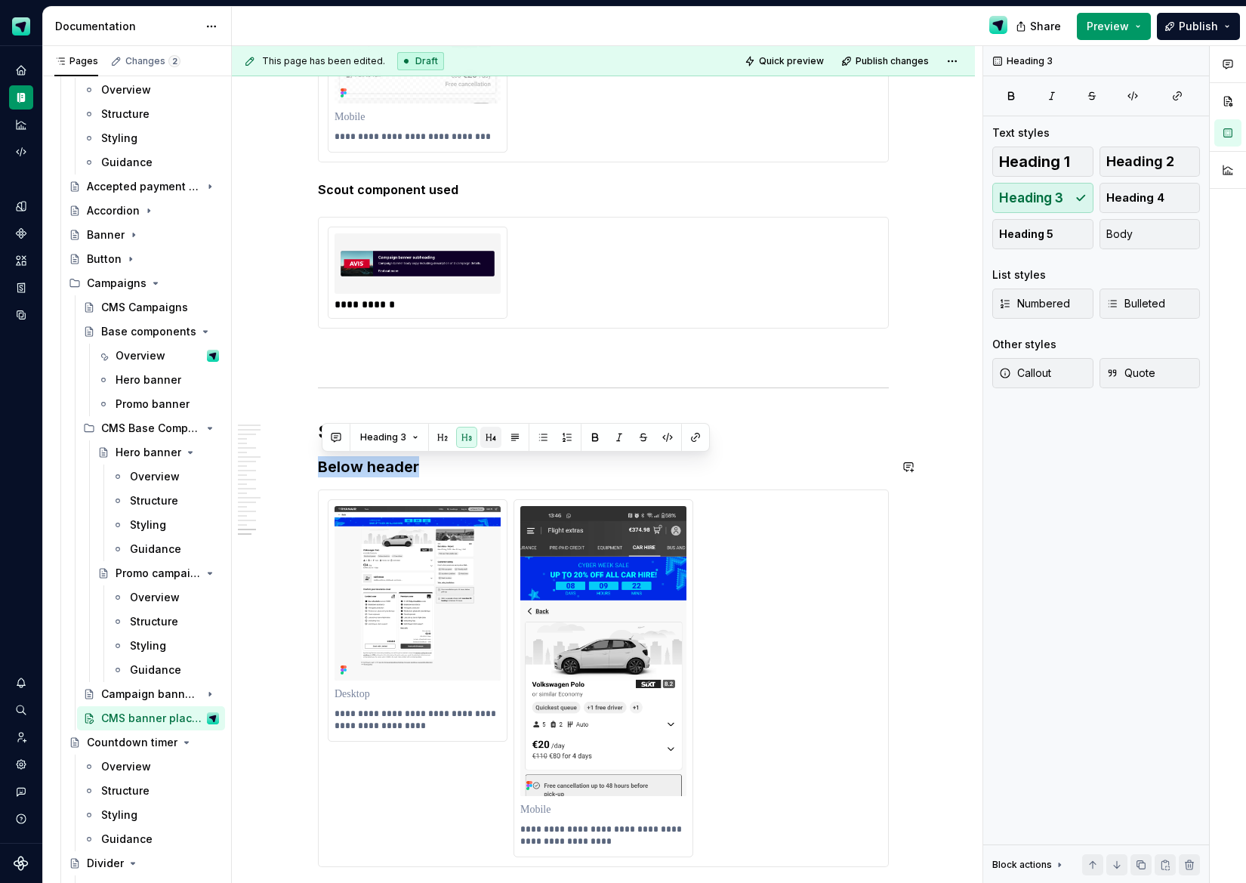
click at [485, 439] on button "button" at bounding box center [490, 437] width 21 height 21
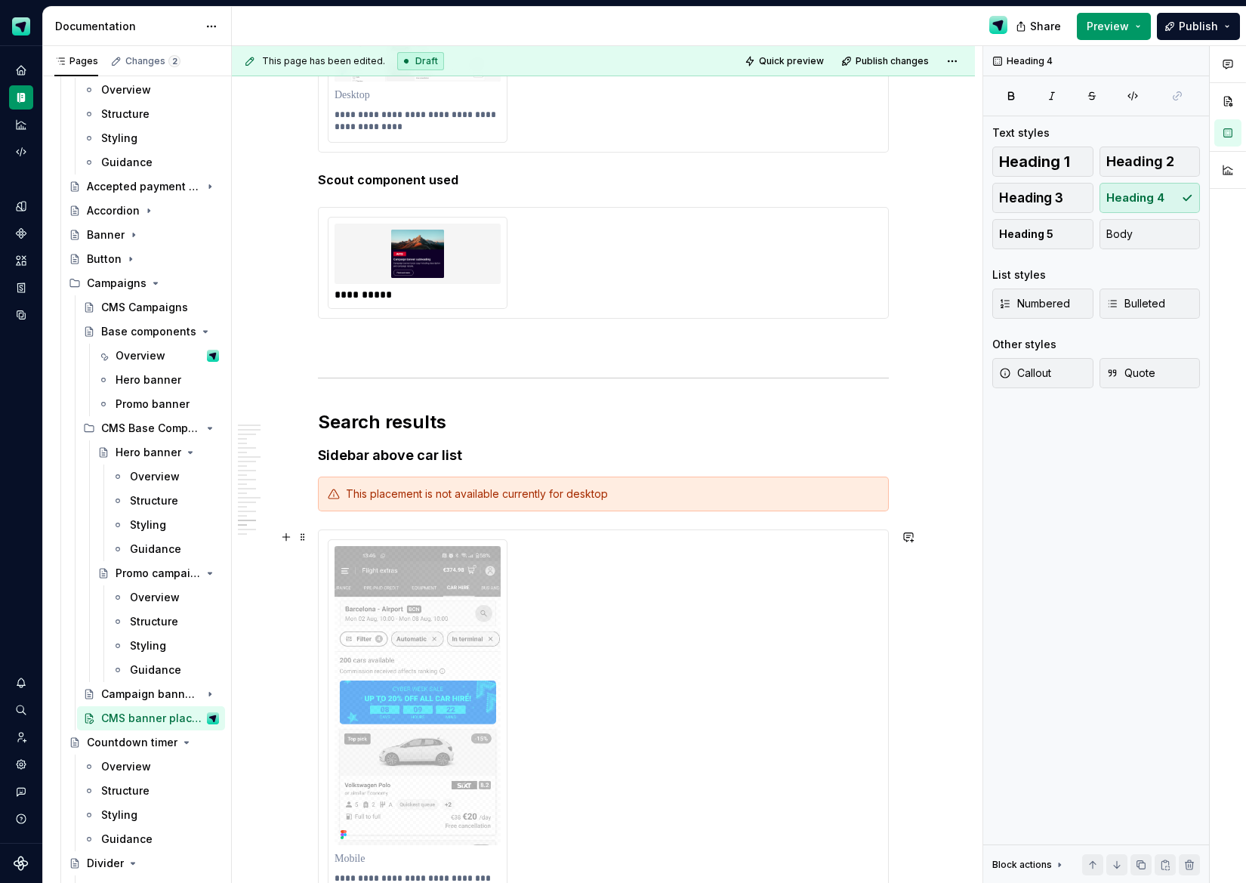
scroll to position [7136, 0]
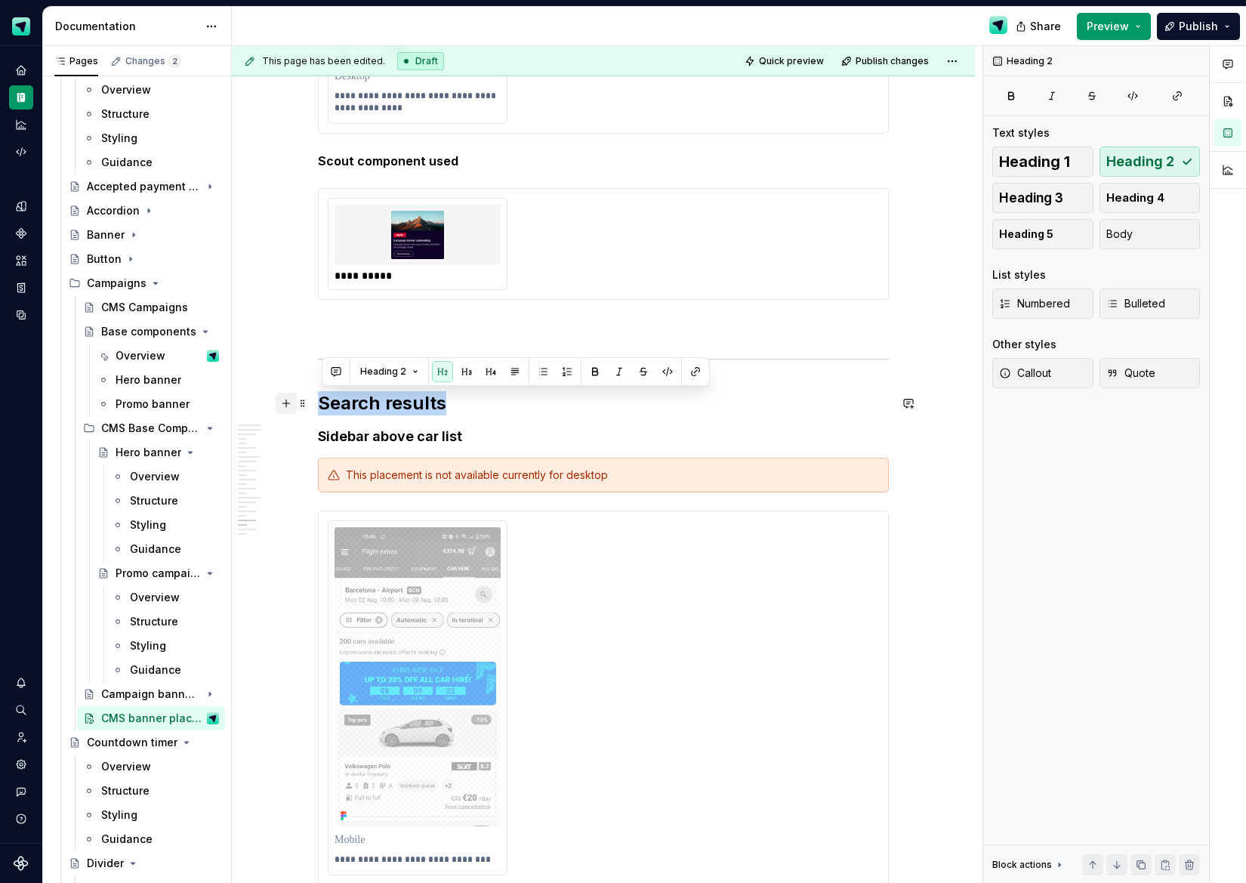
drag, startPoint x: 457, startPoint y: 400, endPoint x: 286, endPoint y: 401, distance: 170.7
drag, startPoint x: 422, startPoint y: 409, endPoint x: 298, endPoint y: 409, distance: 123.1
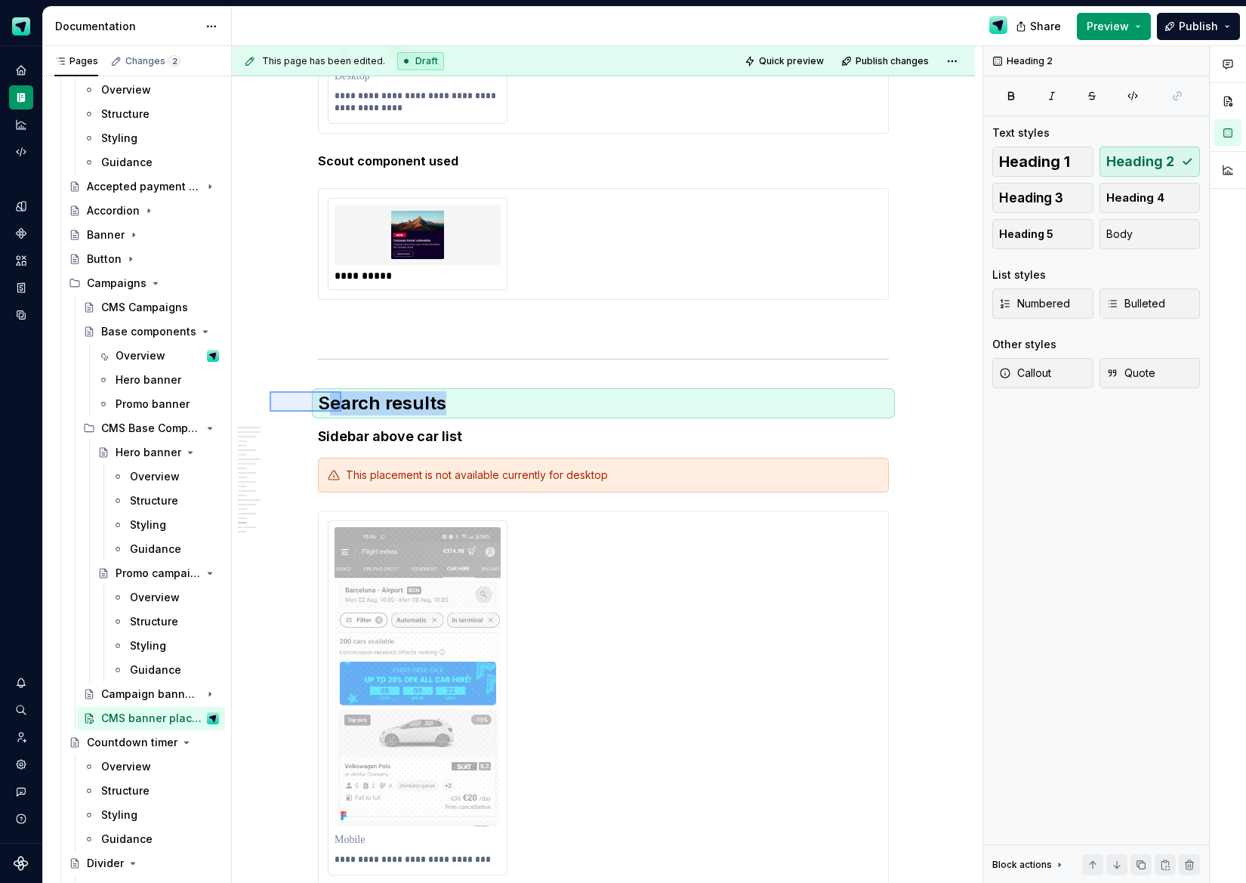
drag, startPoint x: 270, startPoint y: 391, endPoint x: 349, endPoint y: 411, distance: 81.7
click at [348, 411] on div "This page has been edited. Draft Quick preview Publish changes CMS banner place…" at bounding box center [607, 465] width 751 height 838
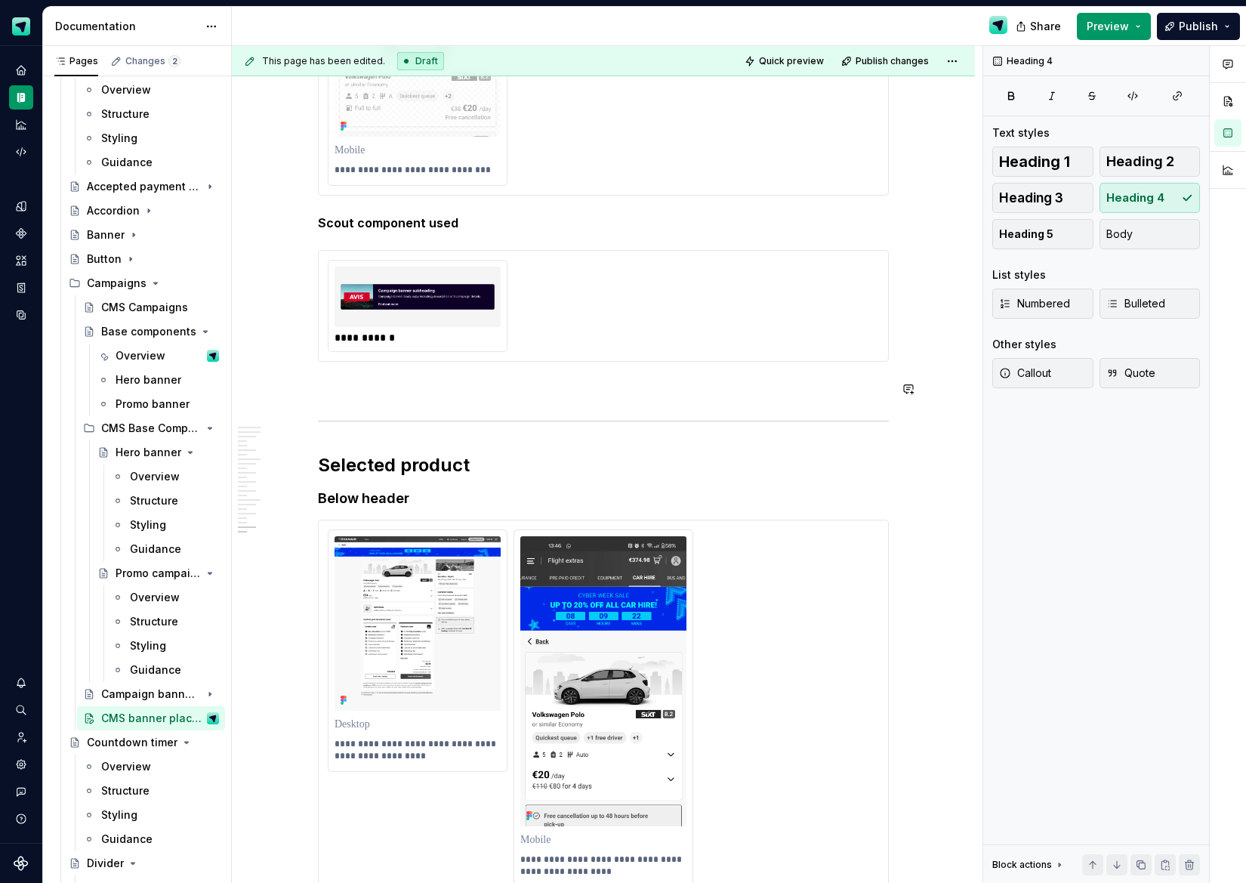
scroll to position [7788, 0]
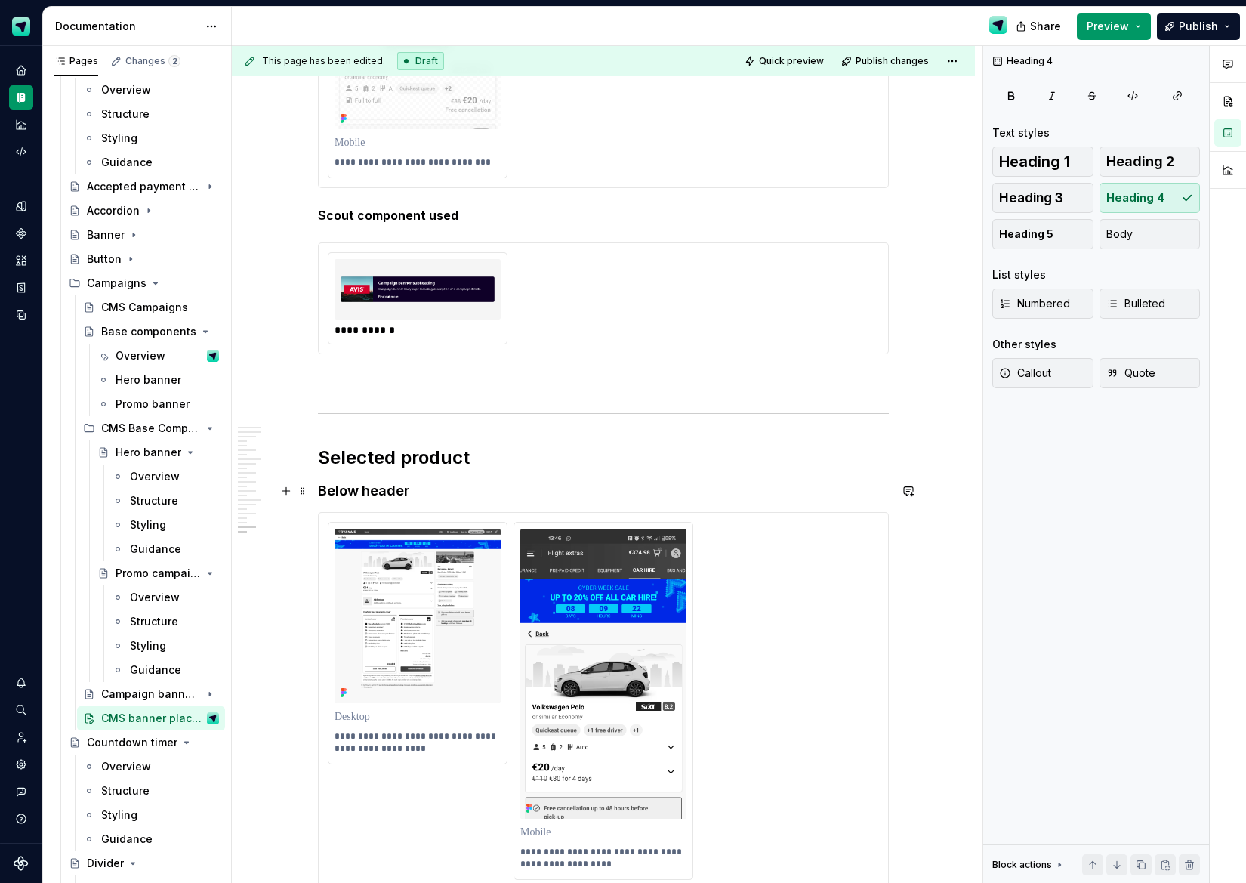
click at [378, 490] on h4 "Below header" at bounding box center [603, 491] width 571 height 18
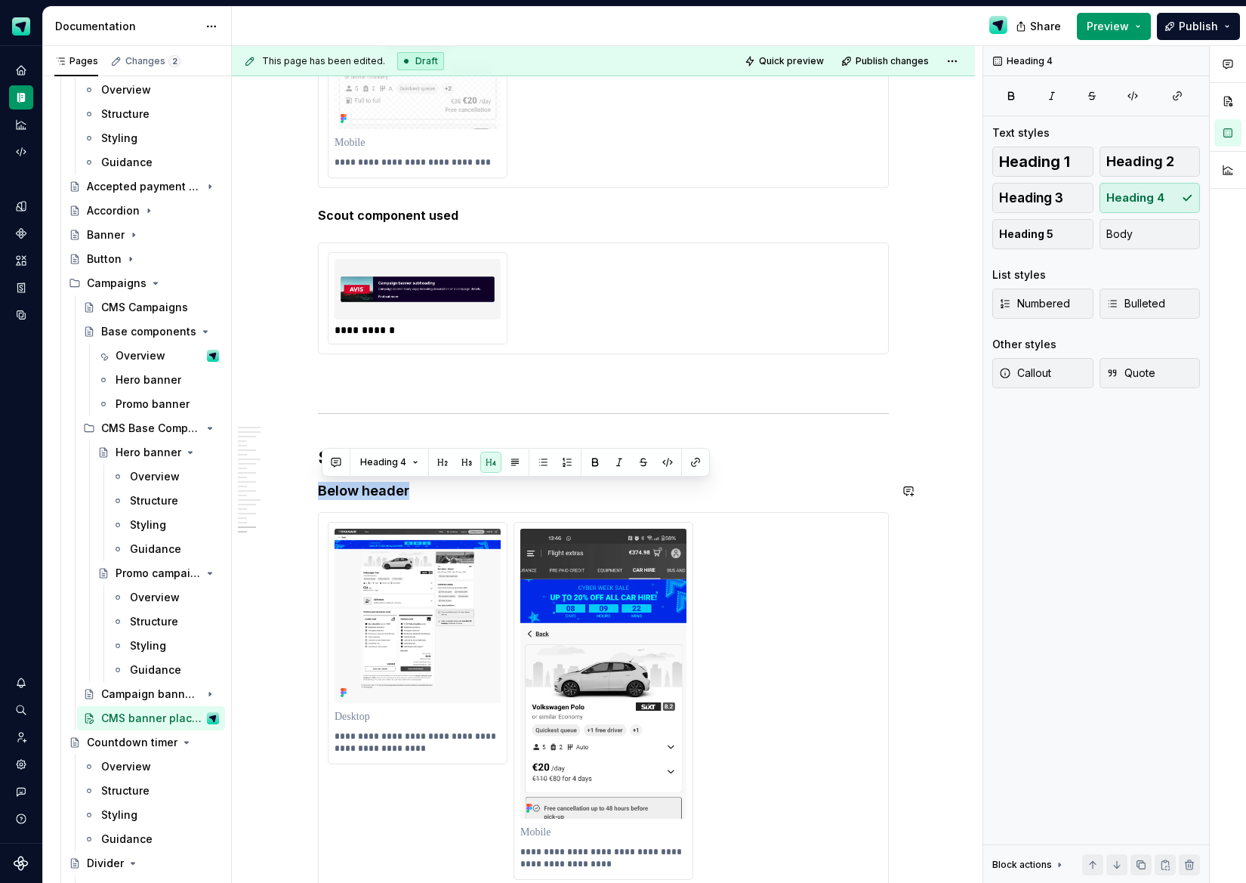
drag, startPoint x: 486, startPoint y: 461, endPoint x: 443, endPoint y: 481, distance: 47.0
click at [486, 462] on button "button" at bounding box center [490, 462] width 21 height 21
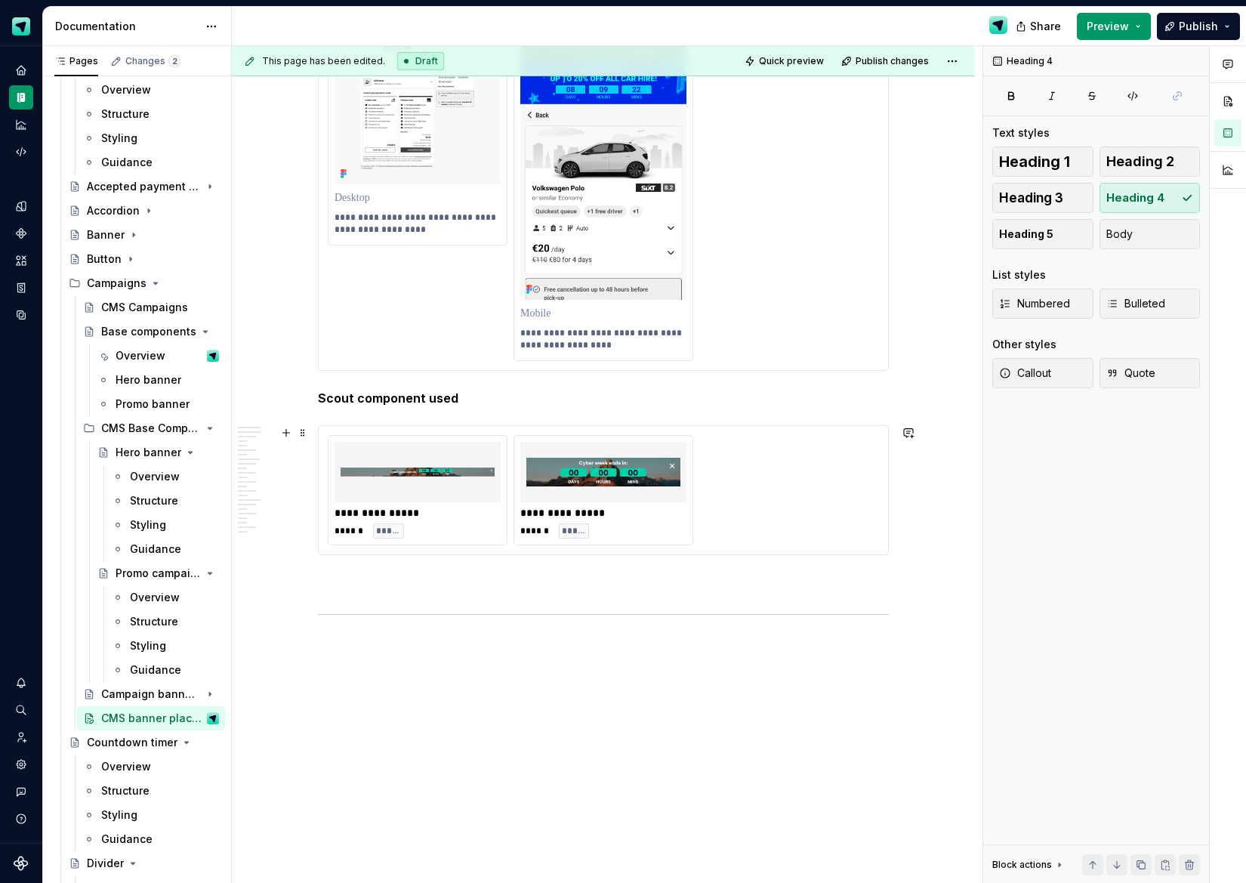
scroll to position [8325, 0]
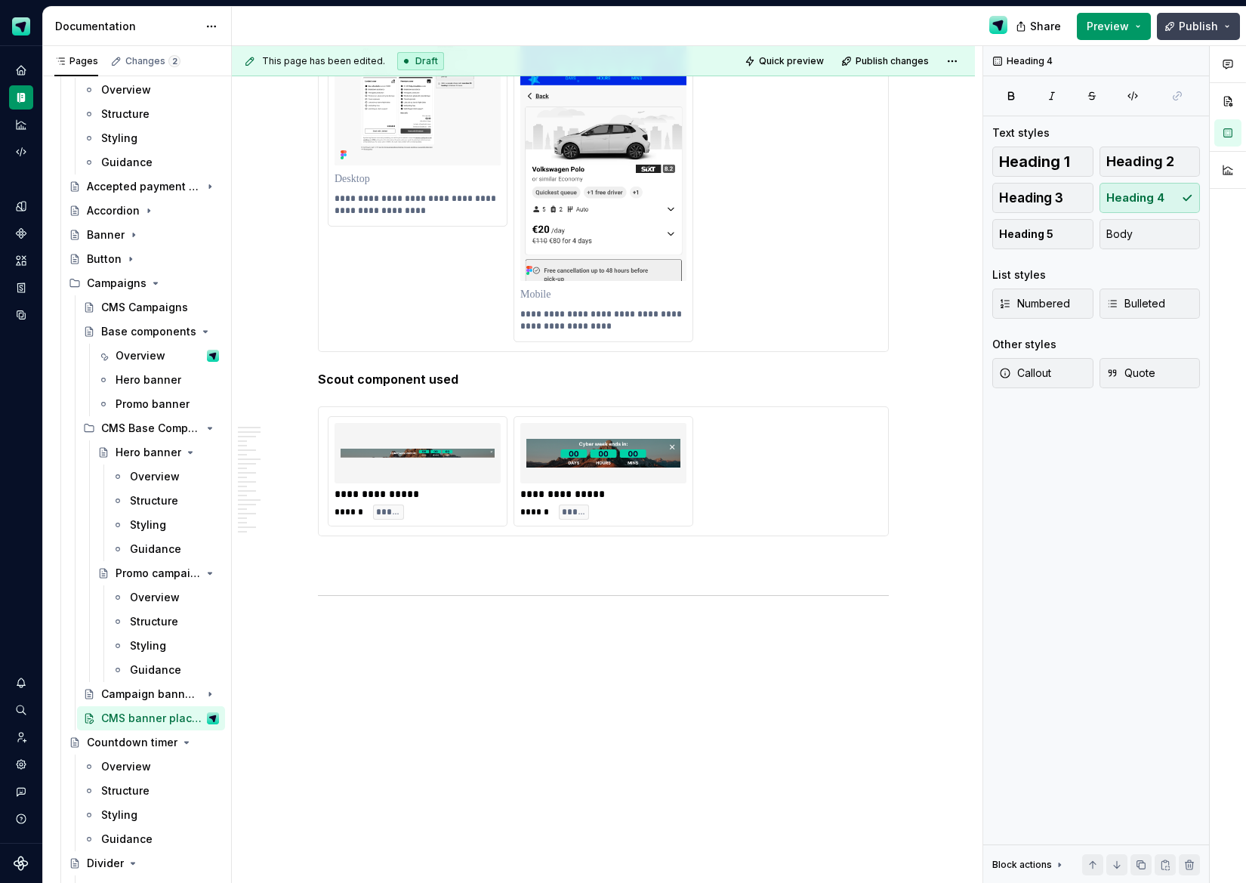
click at [1174, 23] on button "Publish" at bounding box center [1198, 26] width 83 height 27
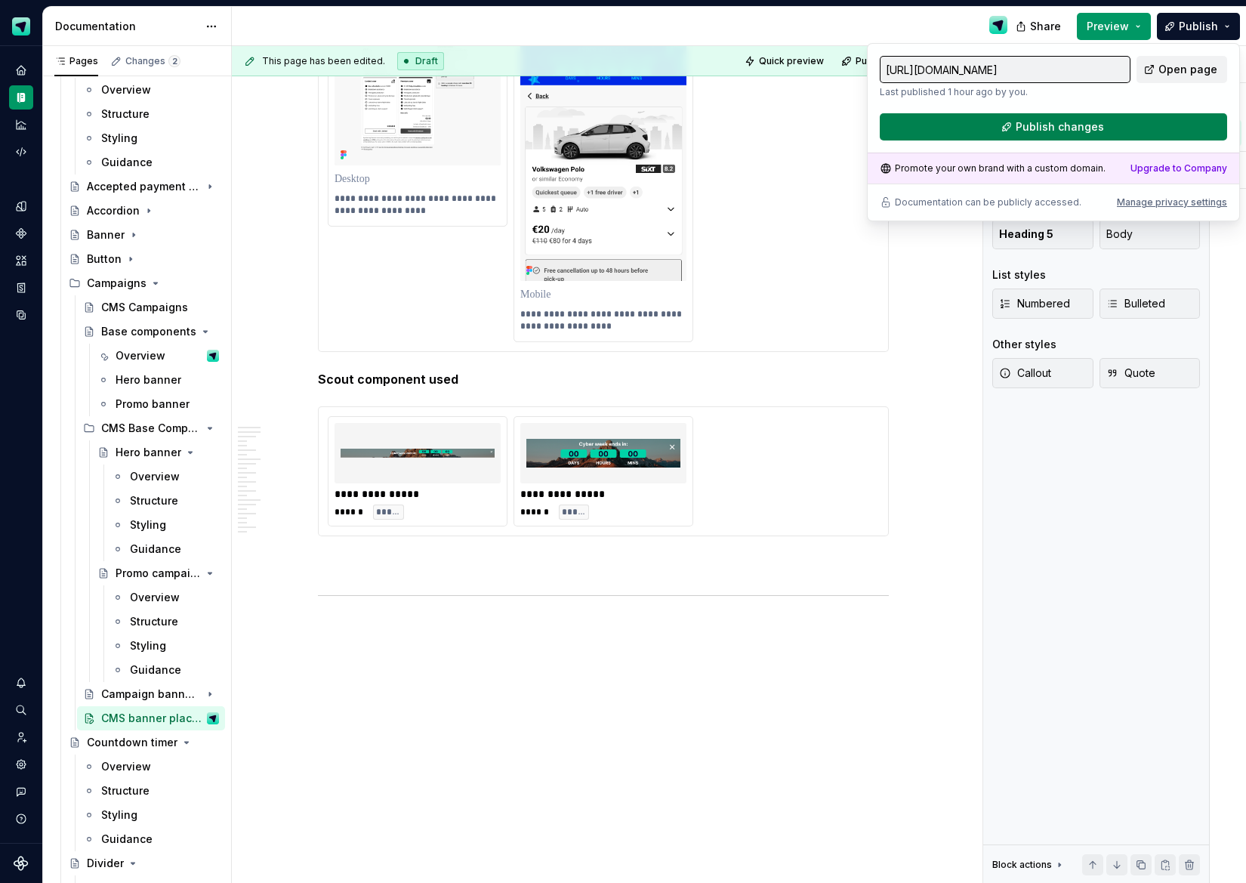
click at [1104, 123] on button "Publish changes" at bounding box center [1053, 126] width 347 height 27
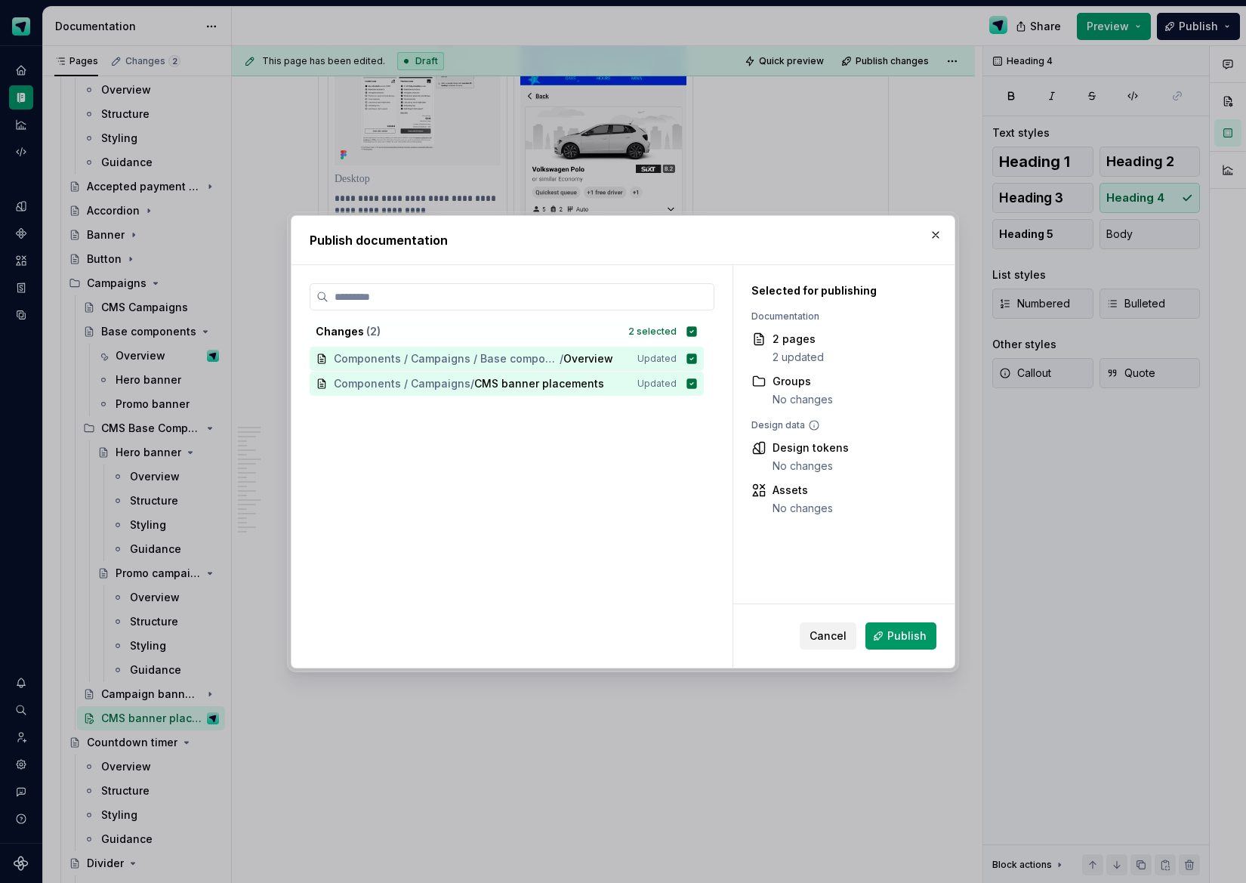
click at [906, 632] on span "Publish" at bounding box center [907, 636] width 39 height 15
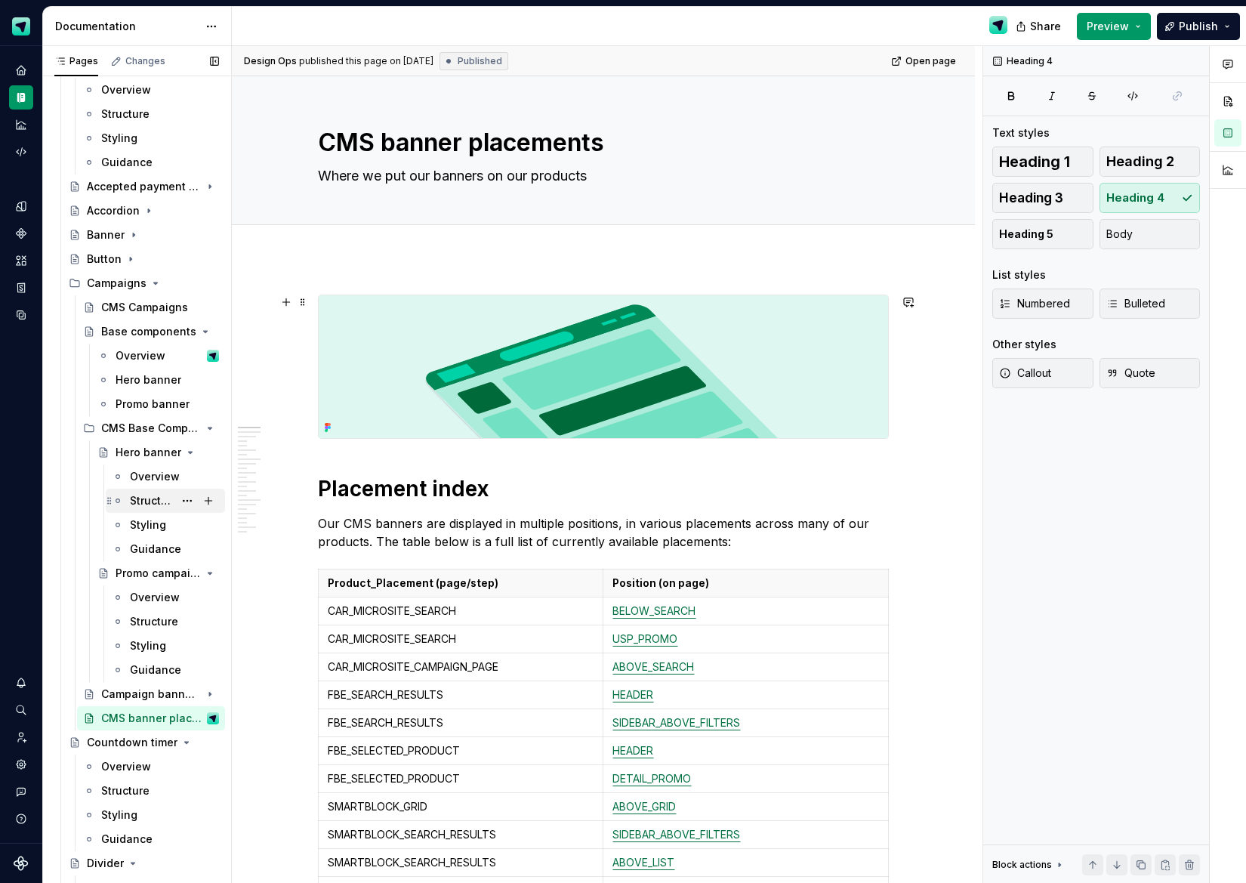
scroll to position [65, 0]
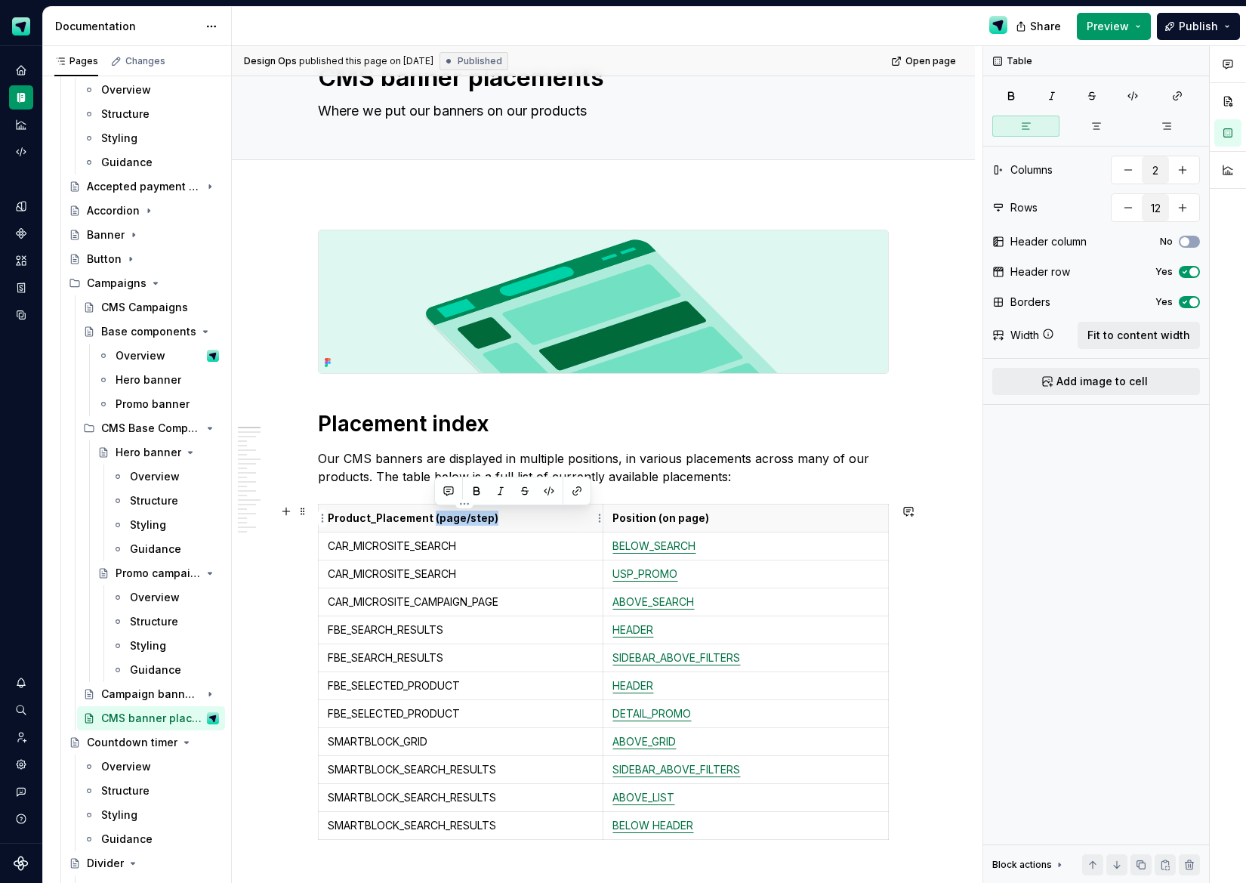
drag, startPoint x: 499, startPoint y: 517, endPoint x: 434, endPoint y: 519, distance: 65.0
click at [434, 519] on p "Product_Placement (page/step)" at bounding box center [461, 518] width 266 height 15
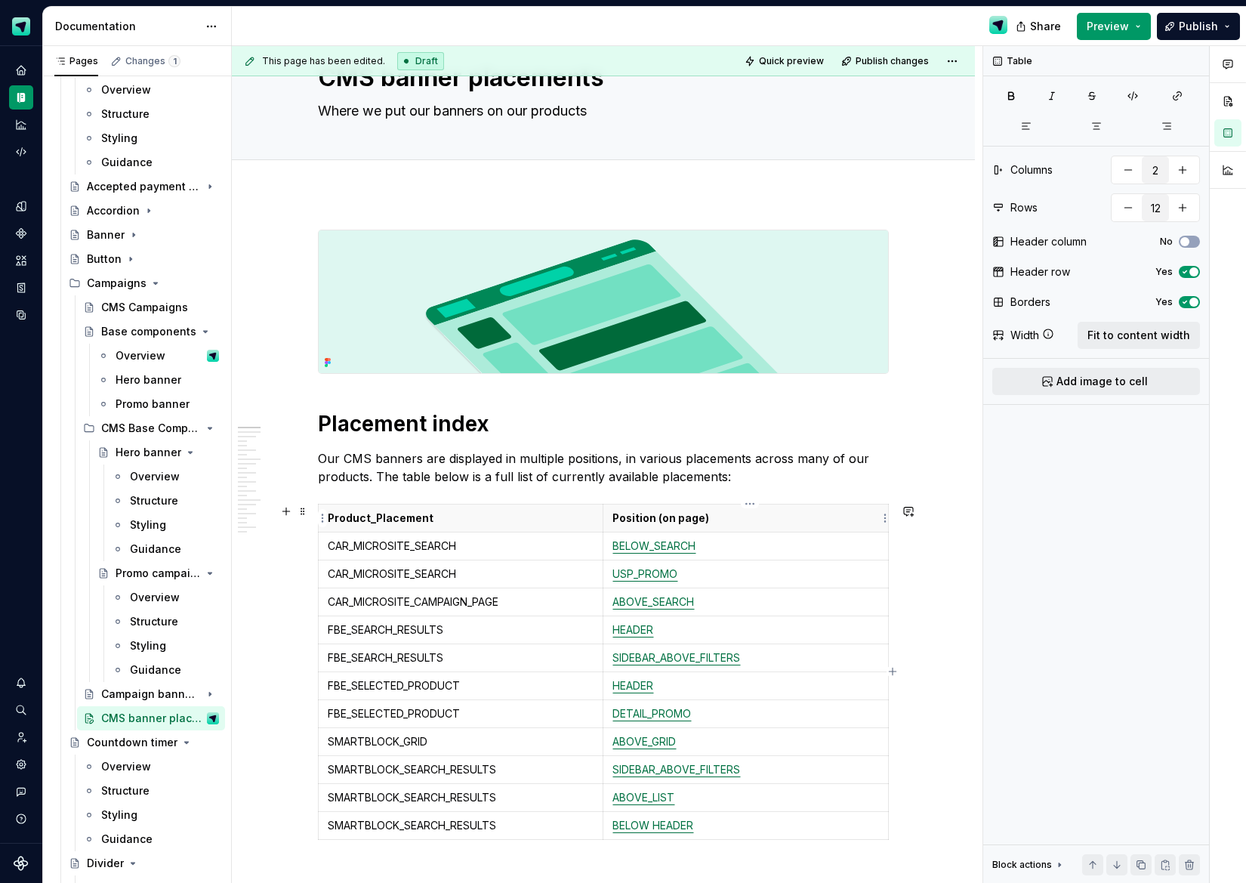
click at [727, 519] on p "Position (on page)" at bounding box center [746, 518] width 267 height 15
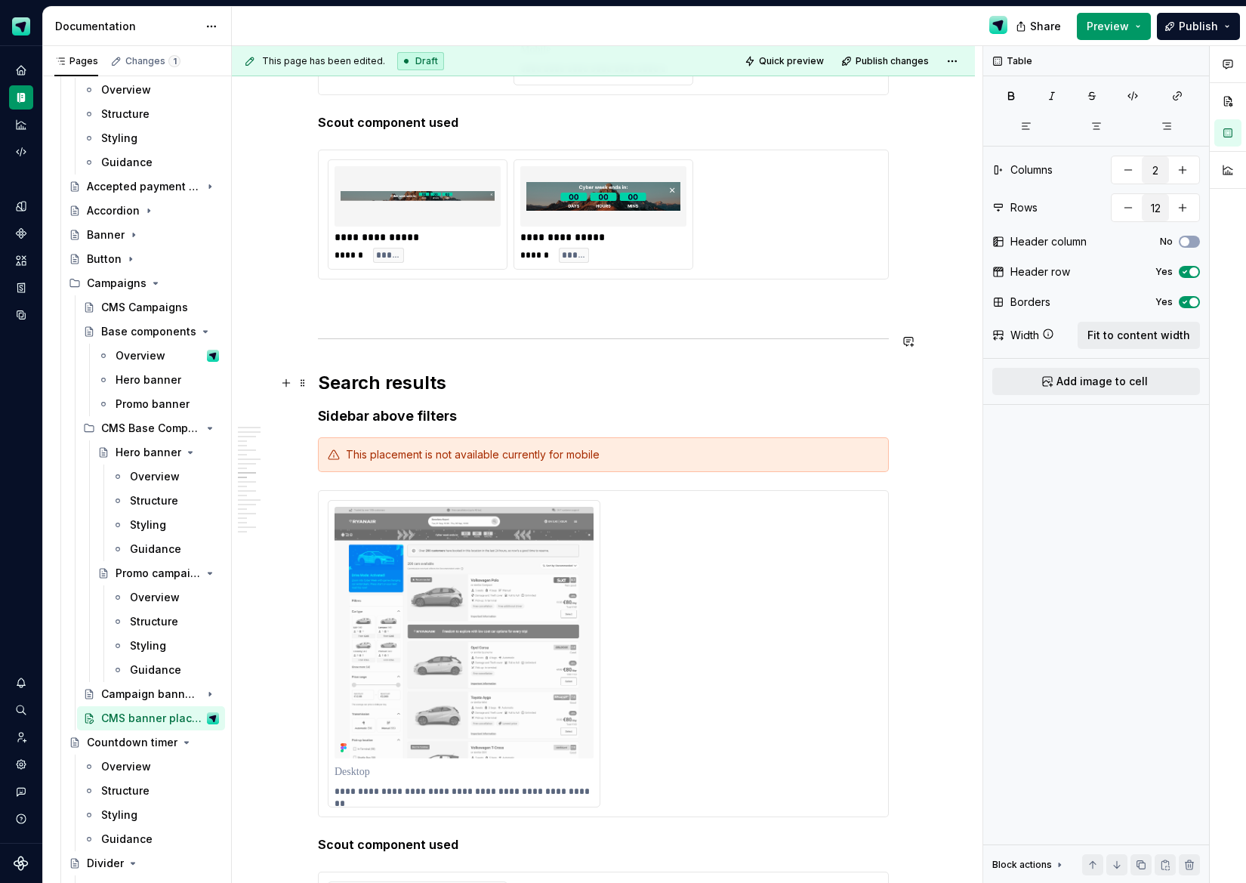
scroll to position [3573, 0]
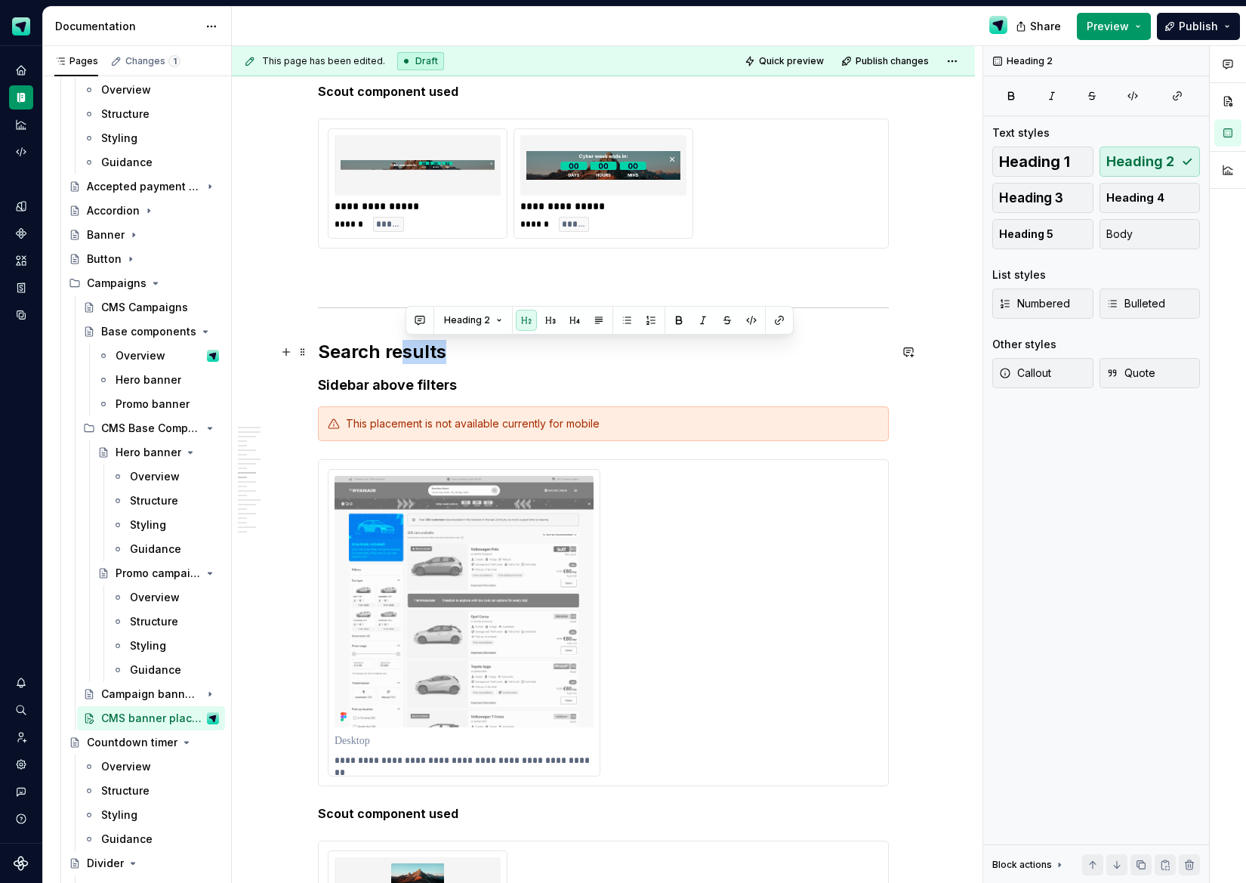
drag, startPoint x: 471, startPoint y: 358, endPoint x: 378, endPoint y: 351, distance: 92.4
click at [392, 351] on h2 "Search results" at bounding box center [603, 352] width 571 height 24
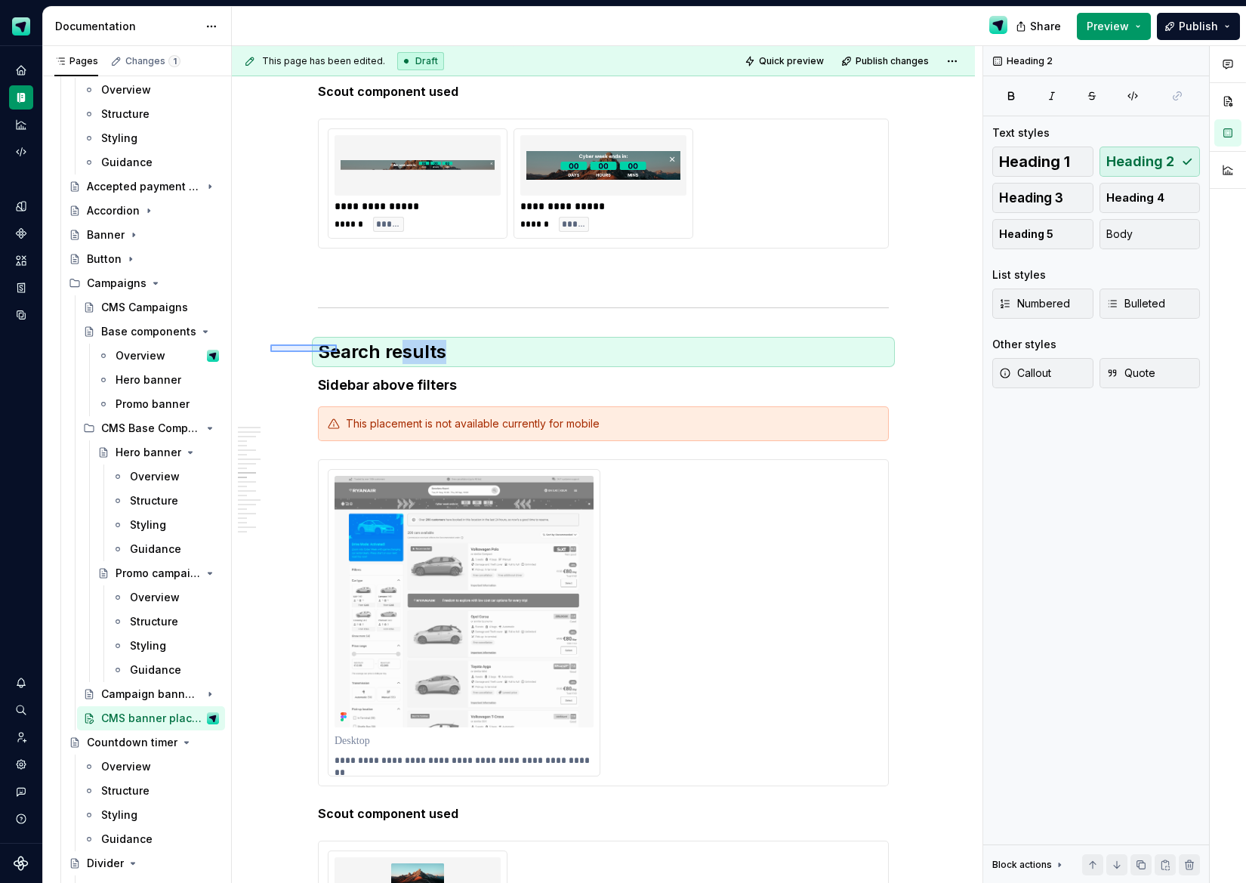
drag, startPoint x: 320, startPoint y: 347, endPoint x: 338, endPoint y: 353, distance: 18.9
click at [338, 353] on div "This page has been edited. Draft Quick preview Publish changes CMS banner place…" at bounding box center [607, 465] width 751 height 838
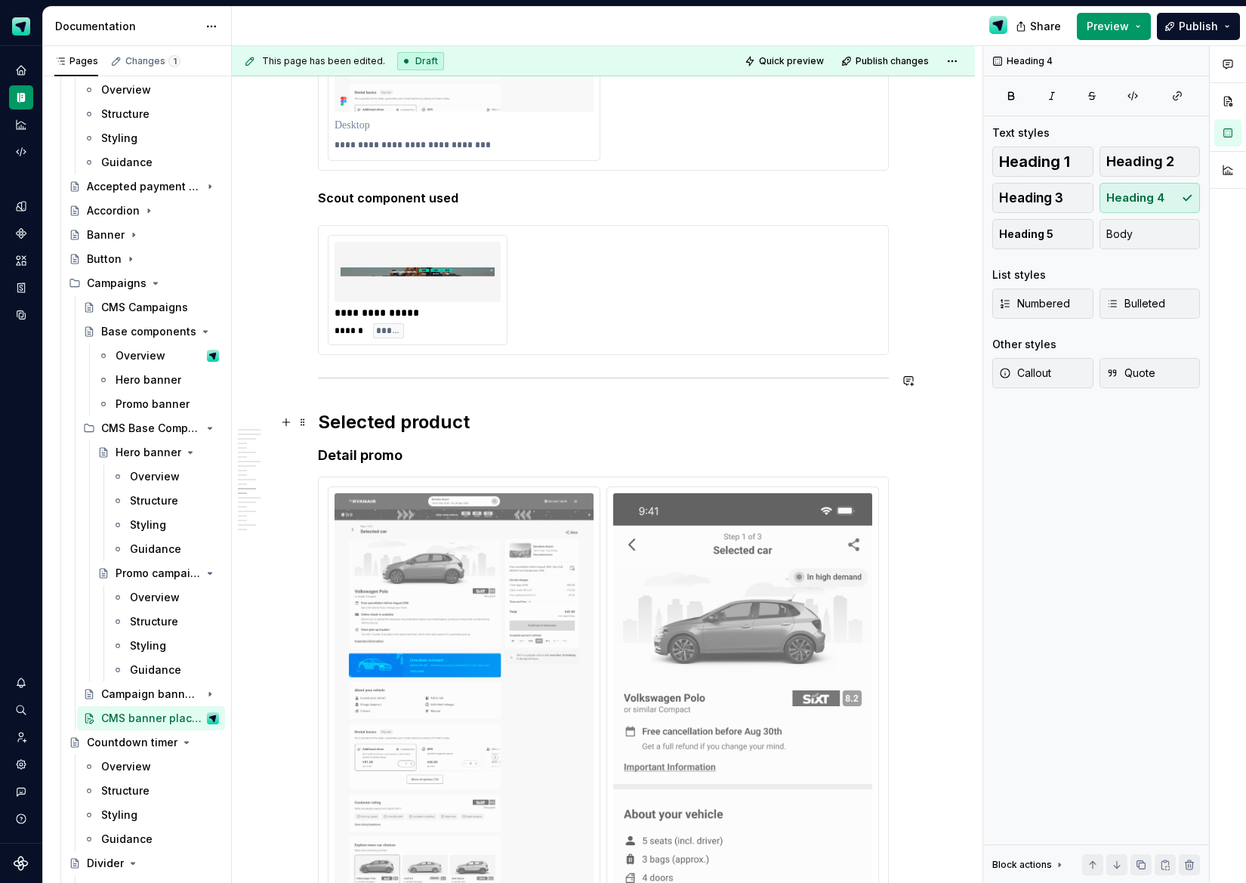
scroll to position [4925, 0]
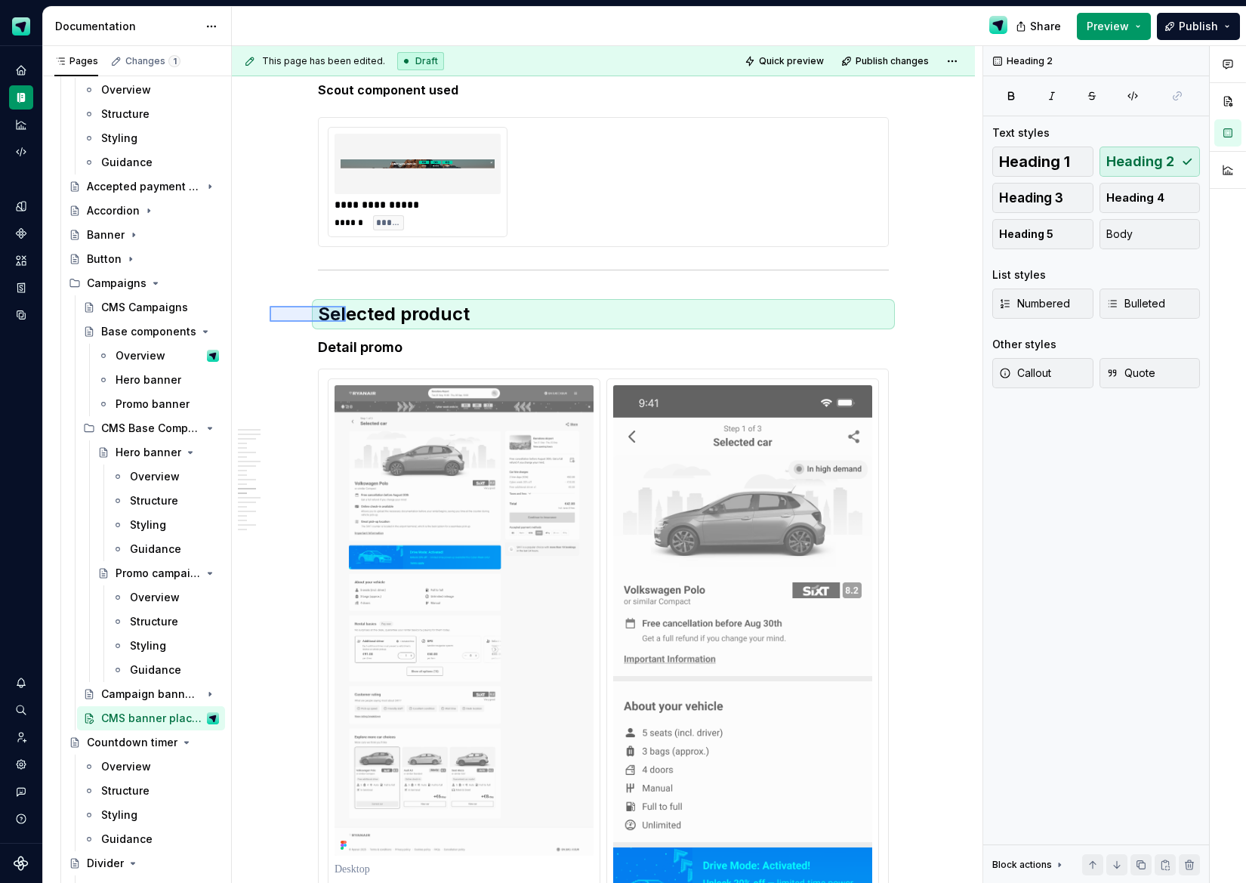
drag, startPoint x: 270, startPoint y: 306, endPoint x: 348, endPoint y: 322, distance: 80.1
click at [347, 322] on div "This page has been edited. Draft Quick preview Publish changes CMS banner place…" at bounding box center [607, 465] width 751 height 838
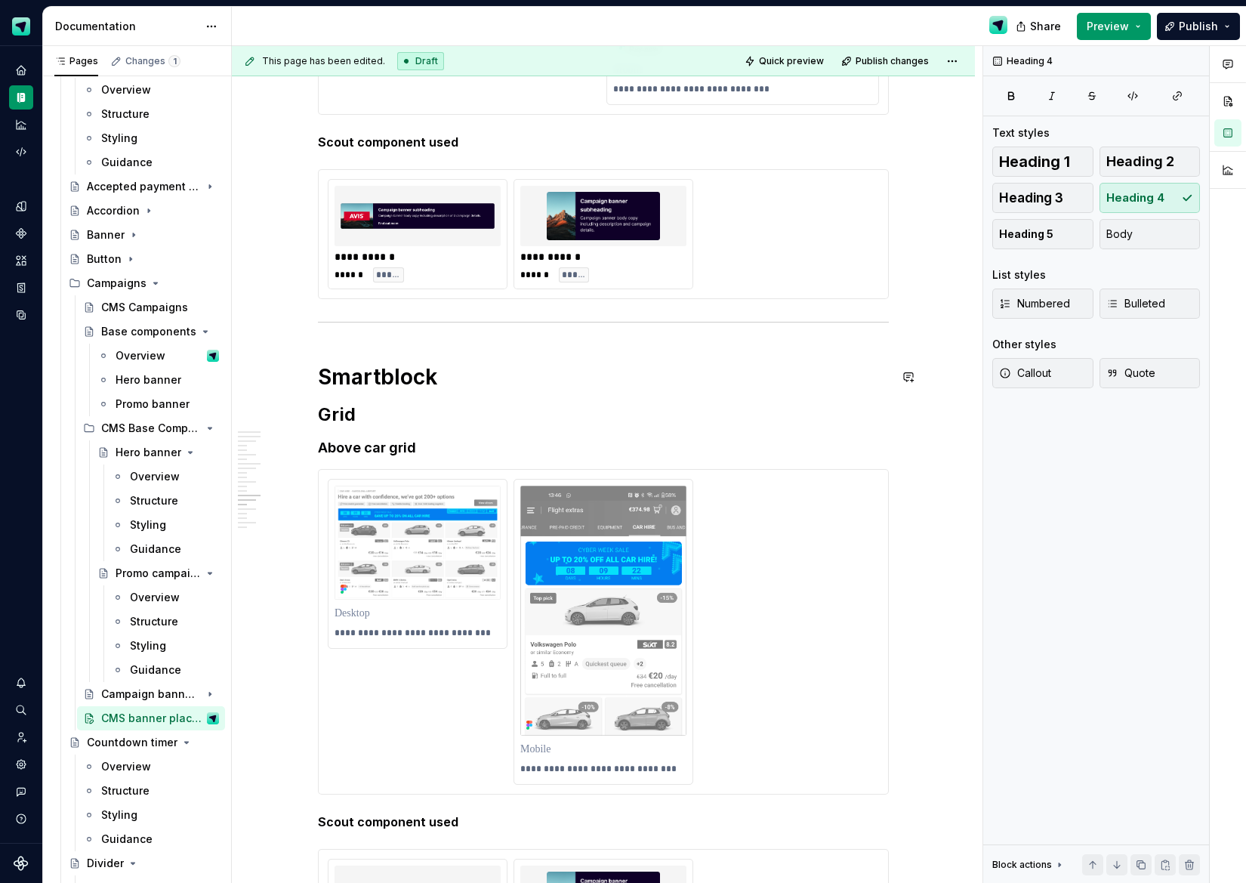
scroll to position [5923, 0]
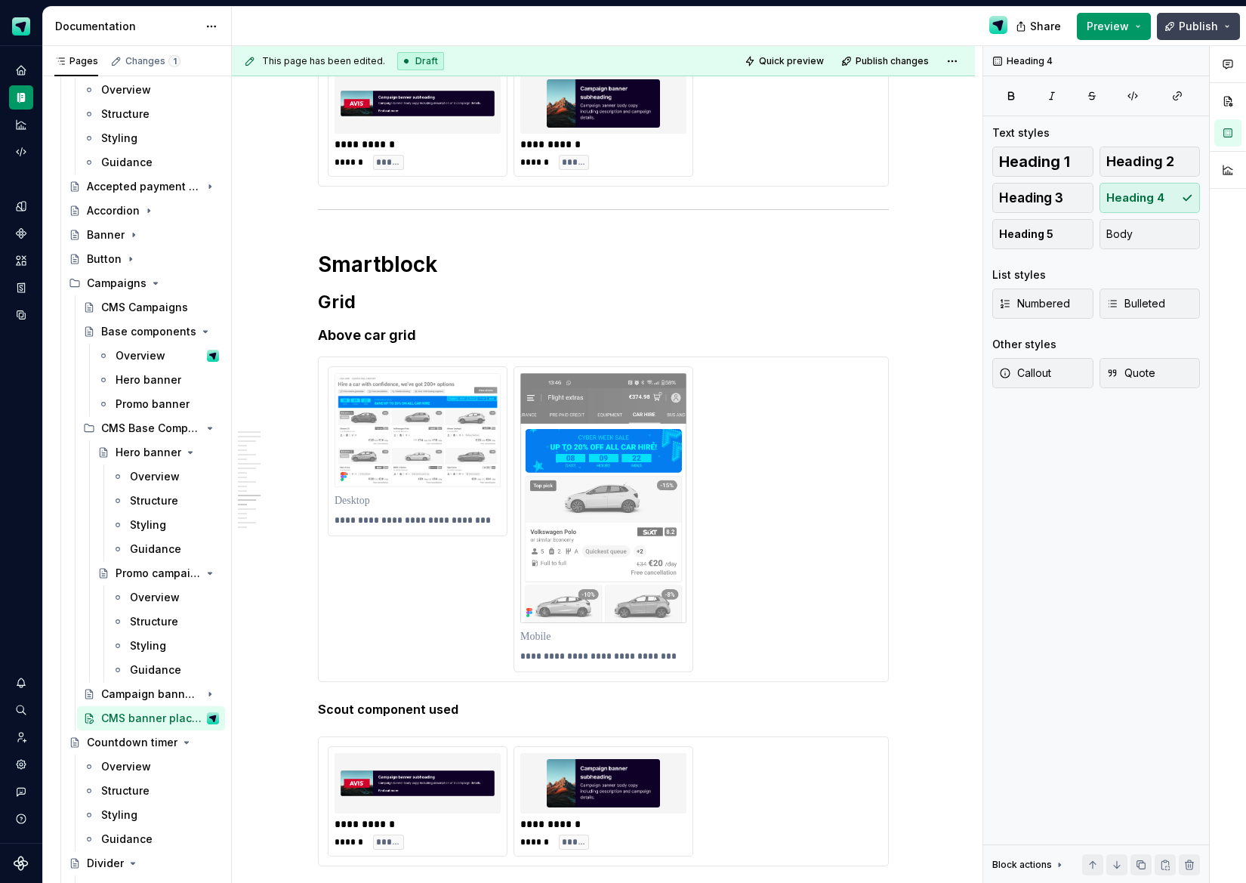
click at [1223, 23] on button "Publish" at bounding box center [1198, 26] width 83 height 27
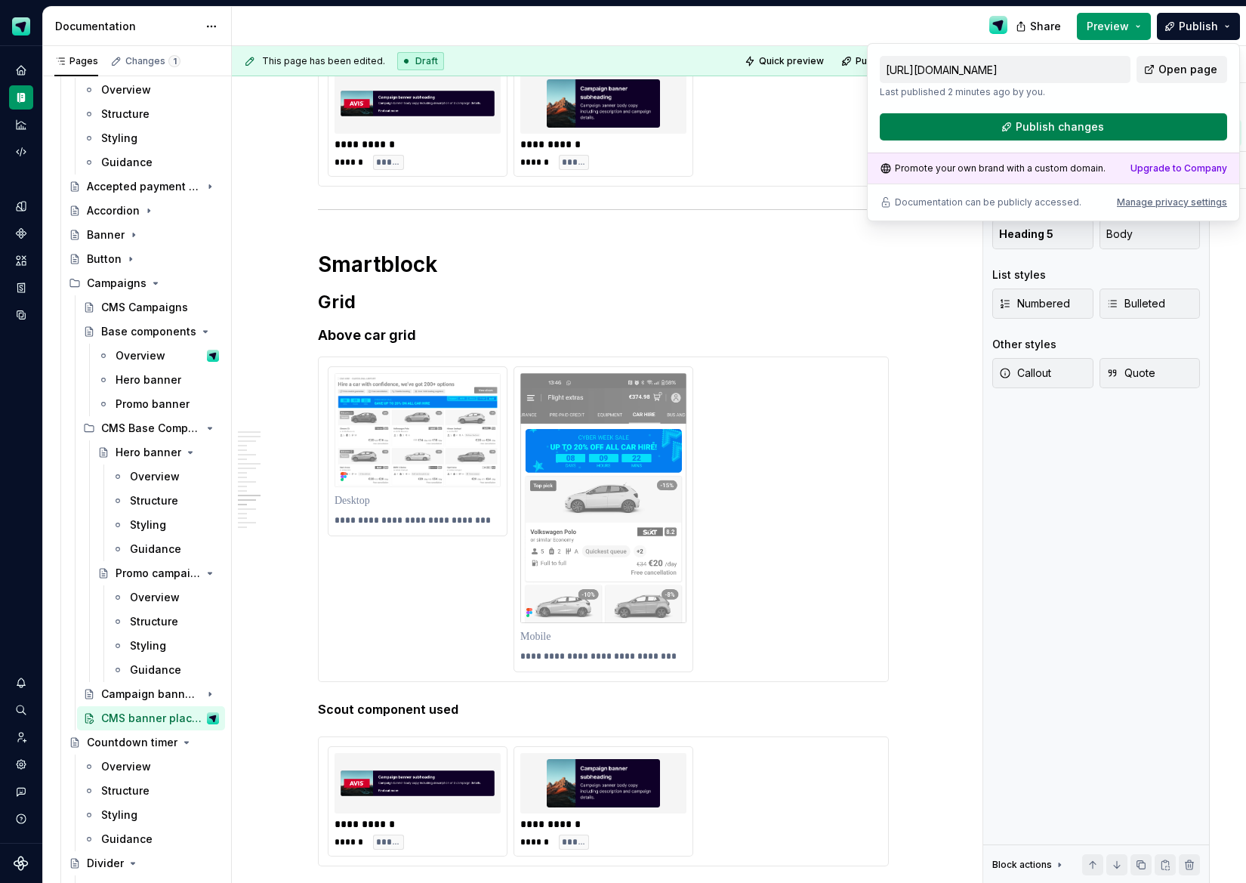
click at [1090, 122] on span "Publish changes" at bounding box center [1060, 126] width 88 height 15
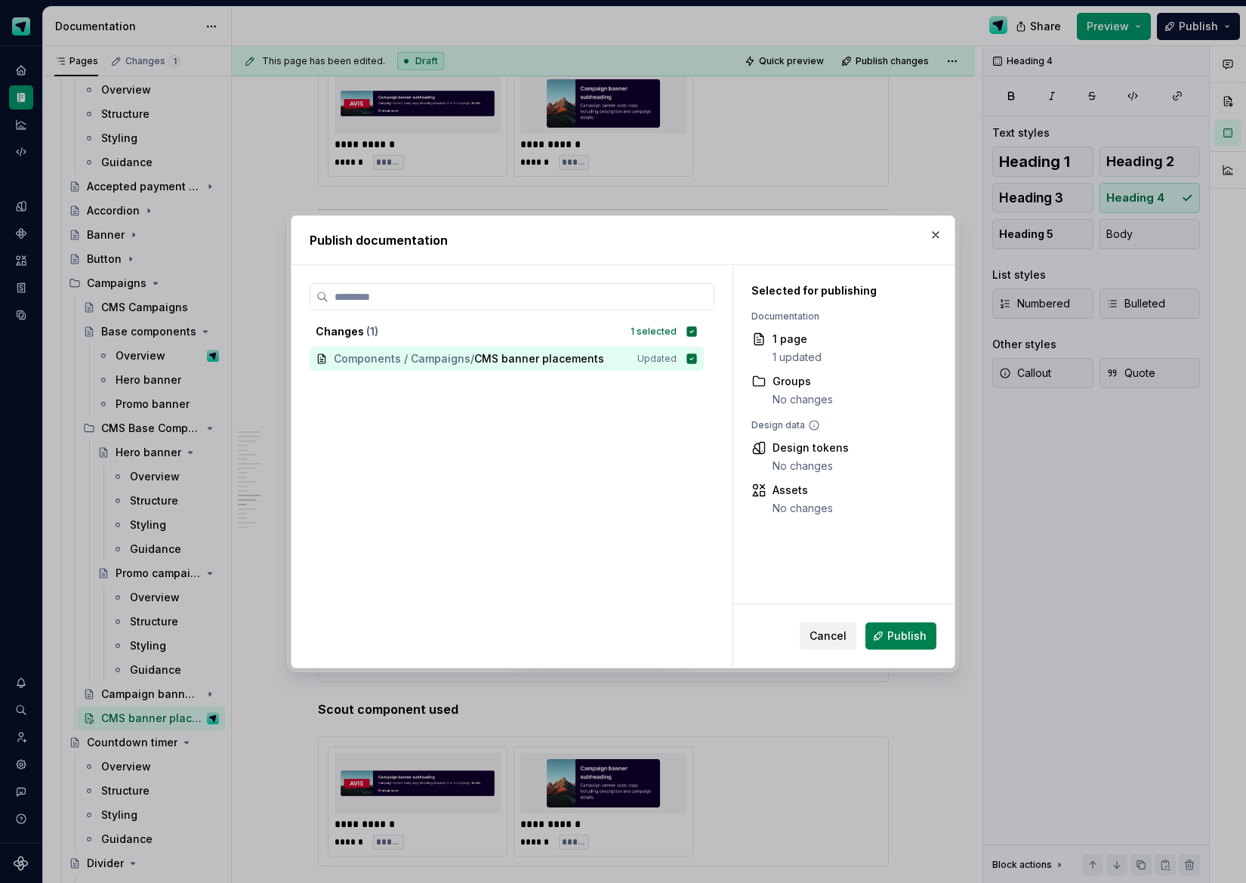
click at [901, 635] on span "Publish" at bounding box center [907, 636] width 39 height 15
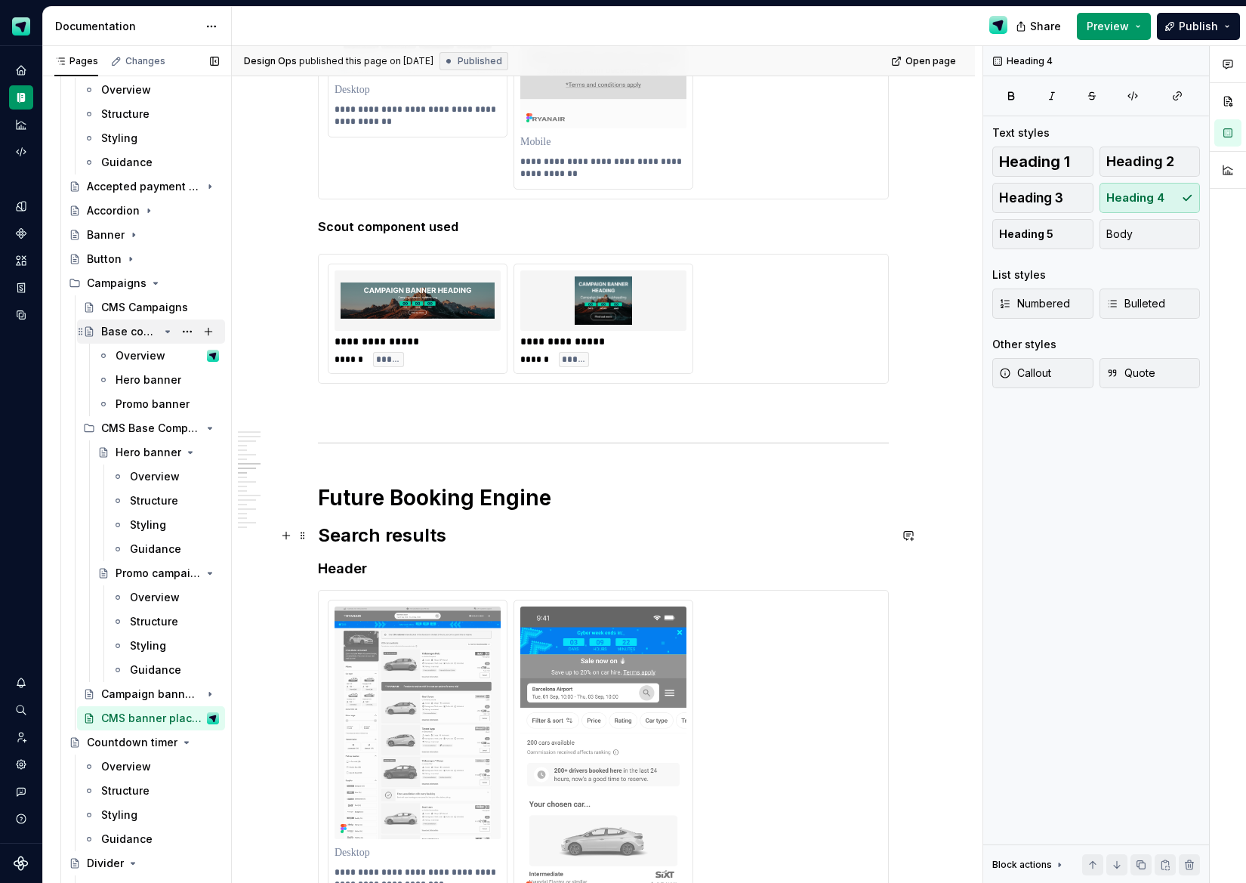
scroll to position [2679, 0]
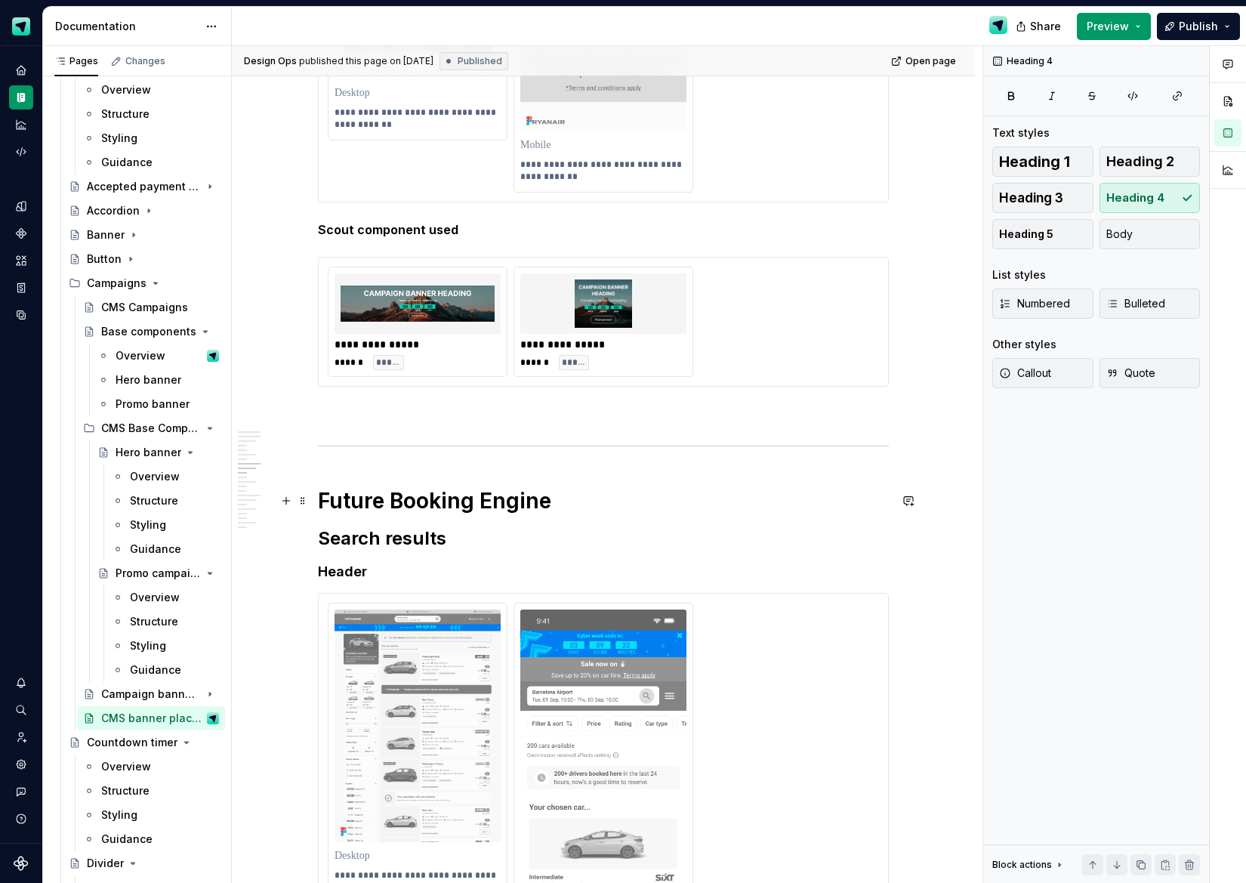
click at [551, 505] on h1 "Future Booking Engine" at bounding box center [603, 500] width 571 height 27
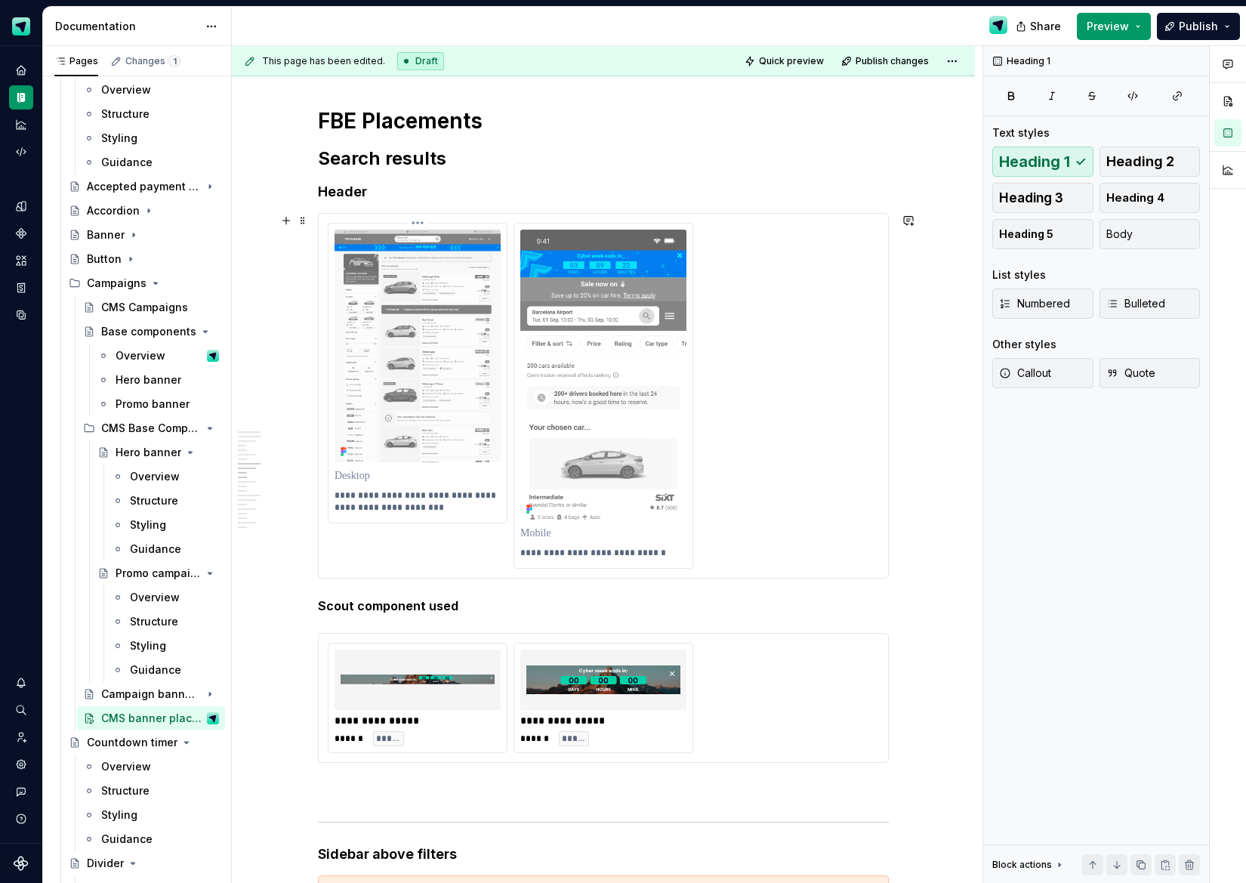
scroll to position [2945, 0]
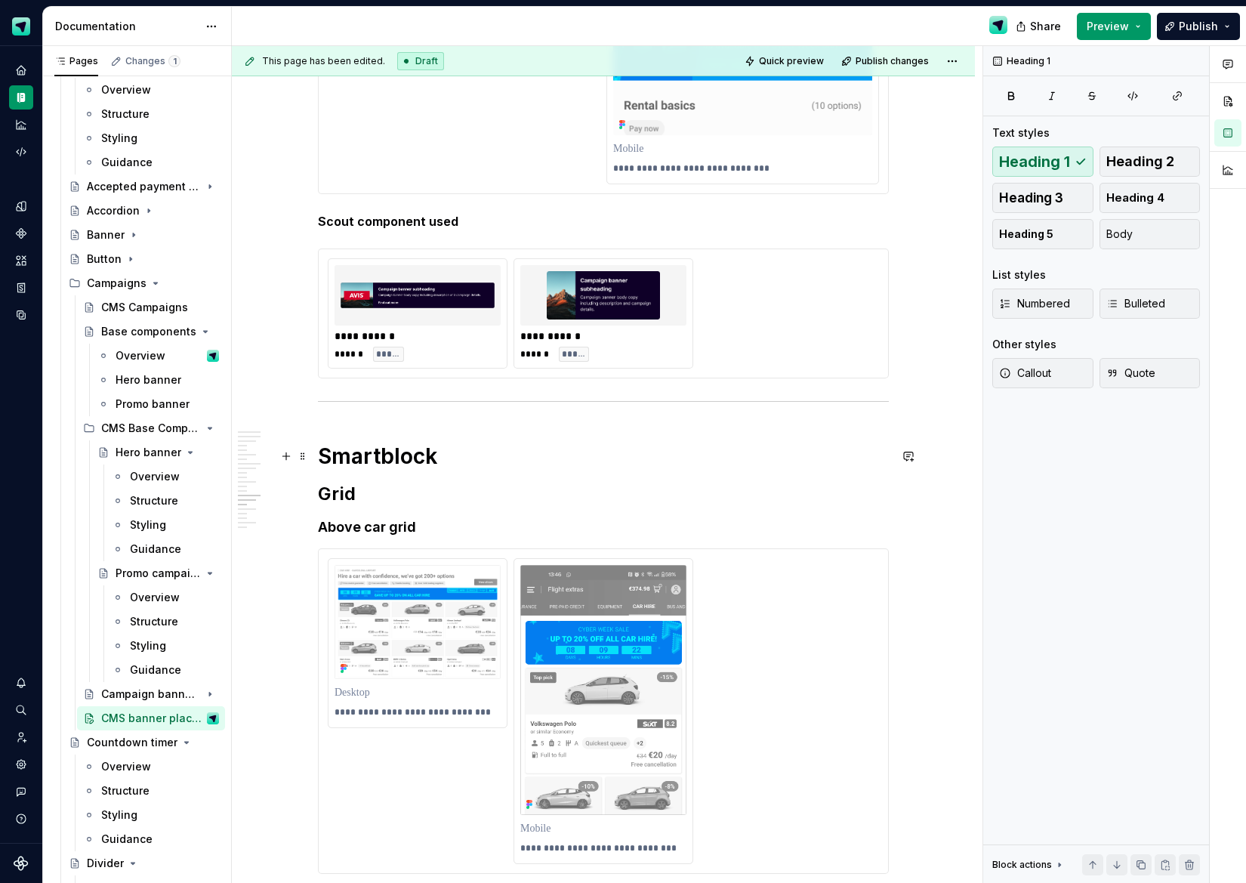
click at [442, 459] on h1 "Smartblock" at bounding box center [603, 456] width 571 height 27
click at [1188, 23] on span "Publish" at bounding box center [1198, 26] width 39 height 15
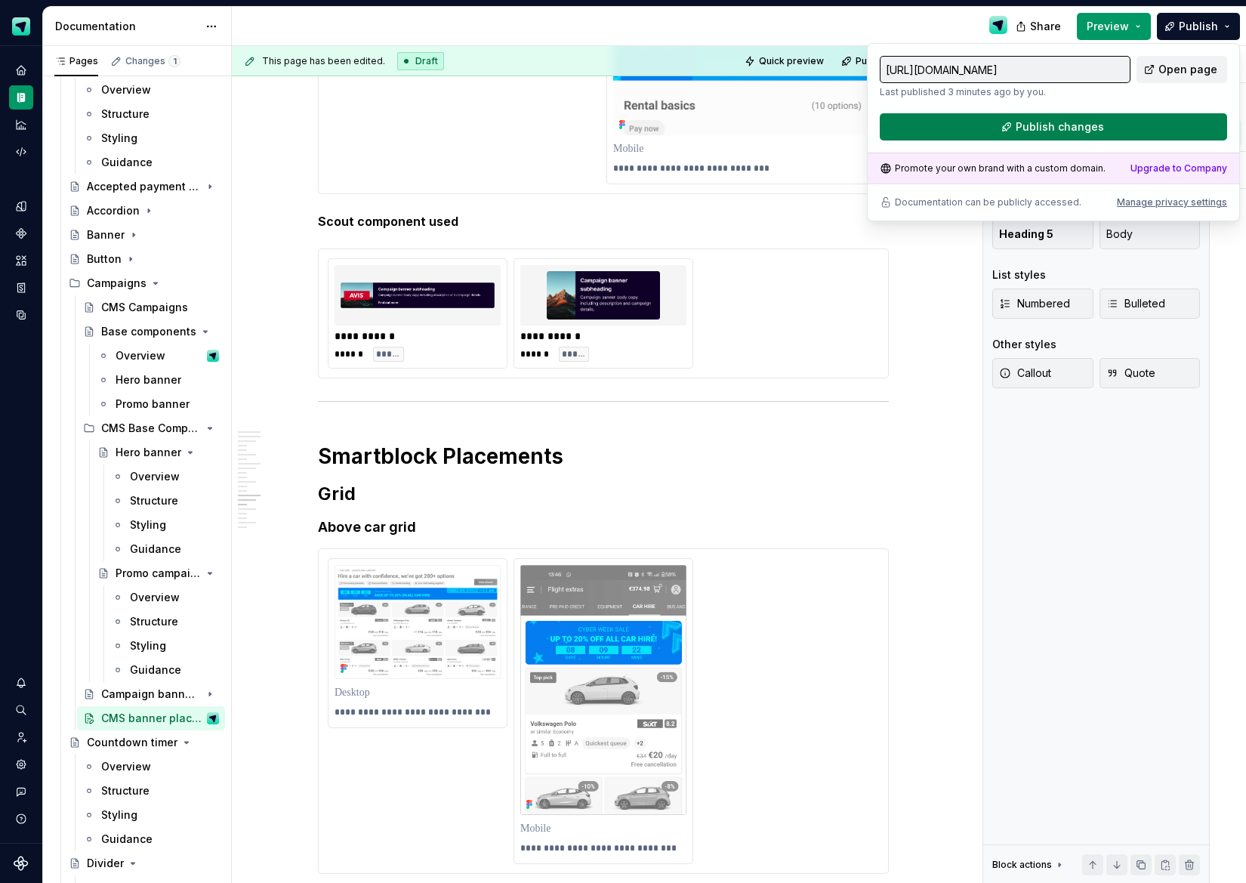
click at [1096, 128] on span "Publish changes" at bounding box center [1060, 126] width 88 height 15
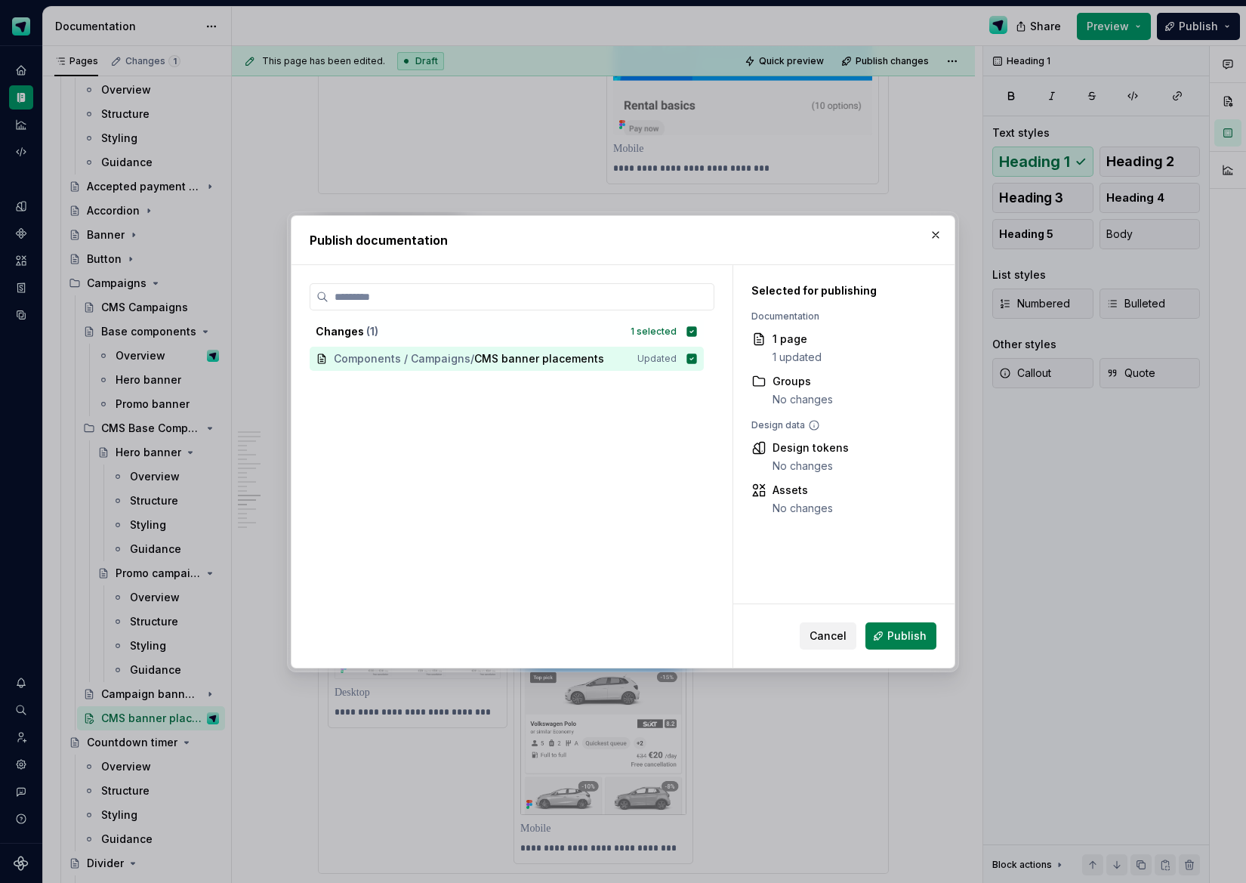
click at [919, 641] on span "Publish" at bounding box center [907, 636] width 39 height 15
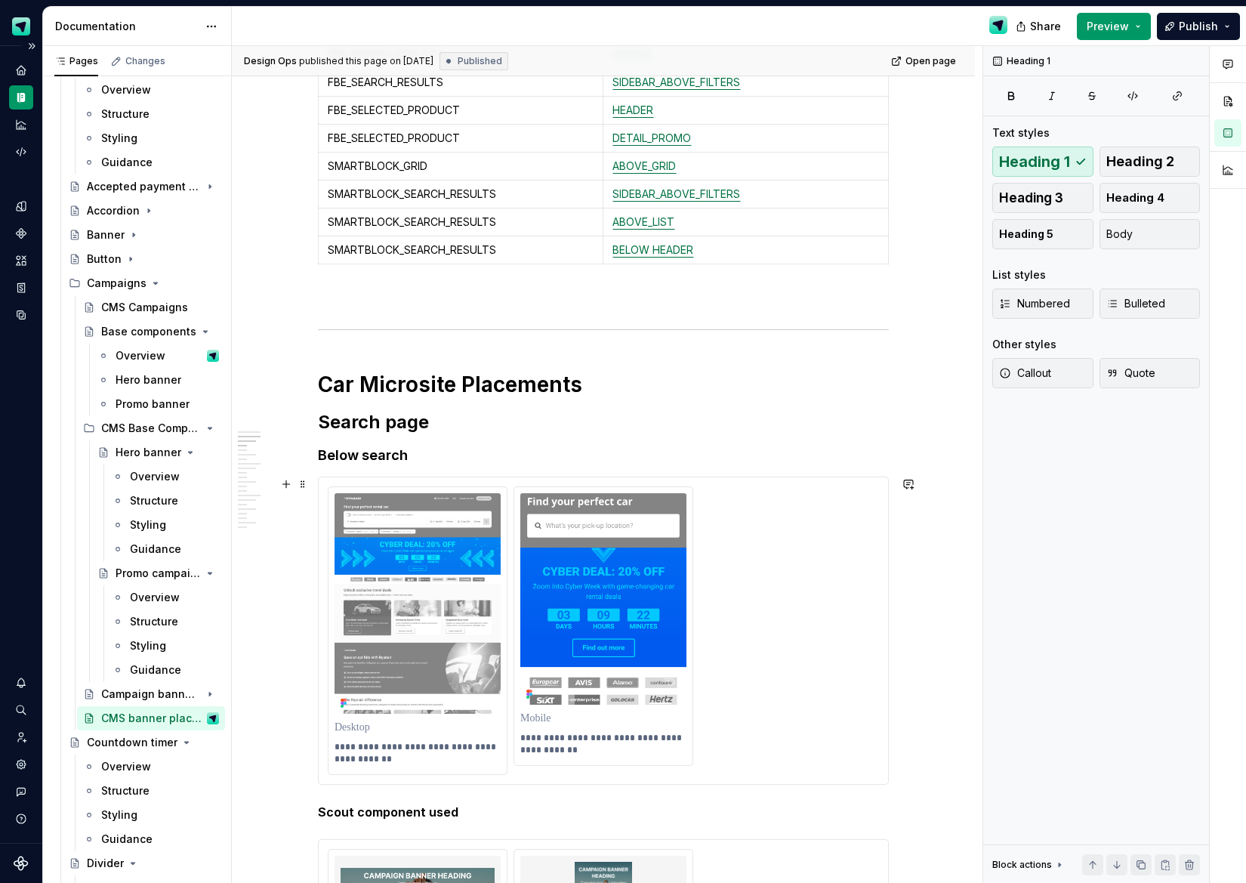
scroll to position [656, 0]
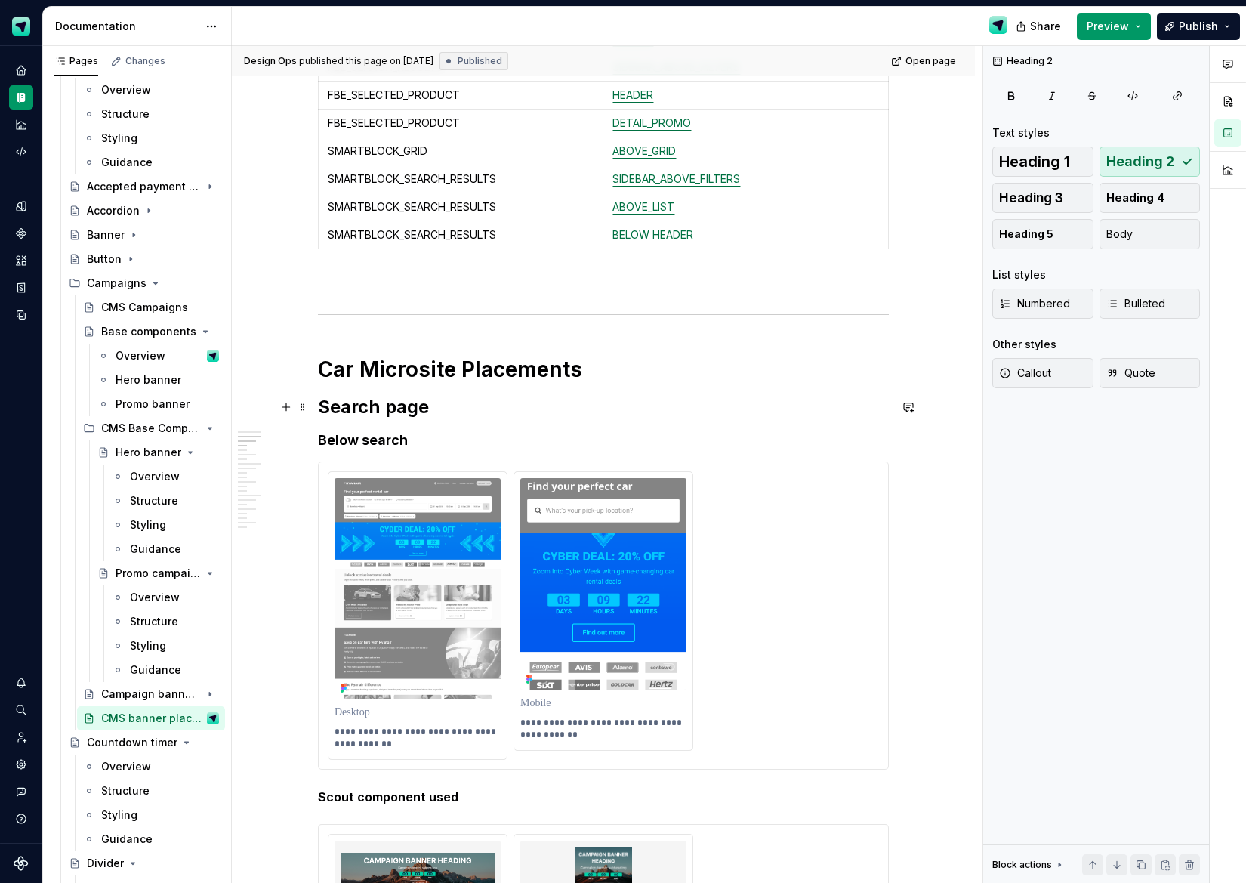
click at [407, 412] on h2 "Search page" at bounding box center [603, 407] width 571 height 24
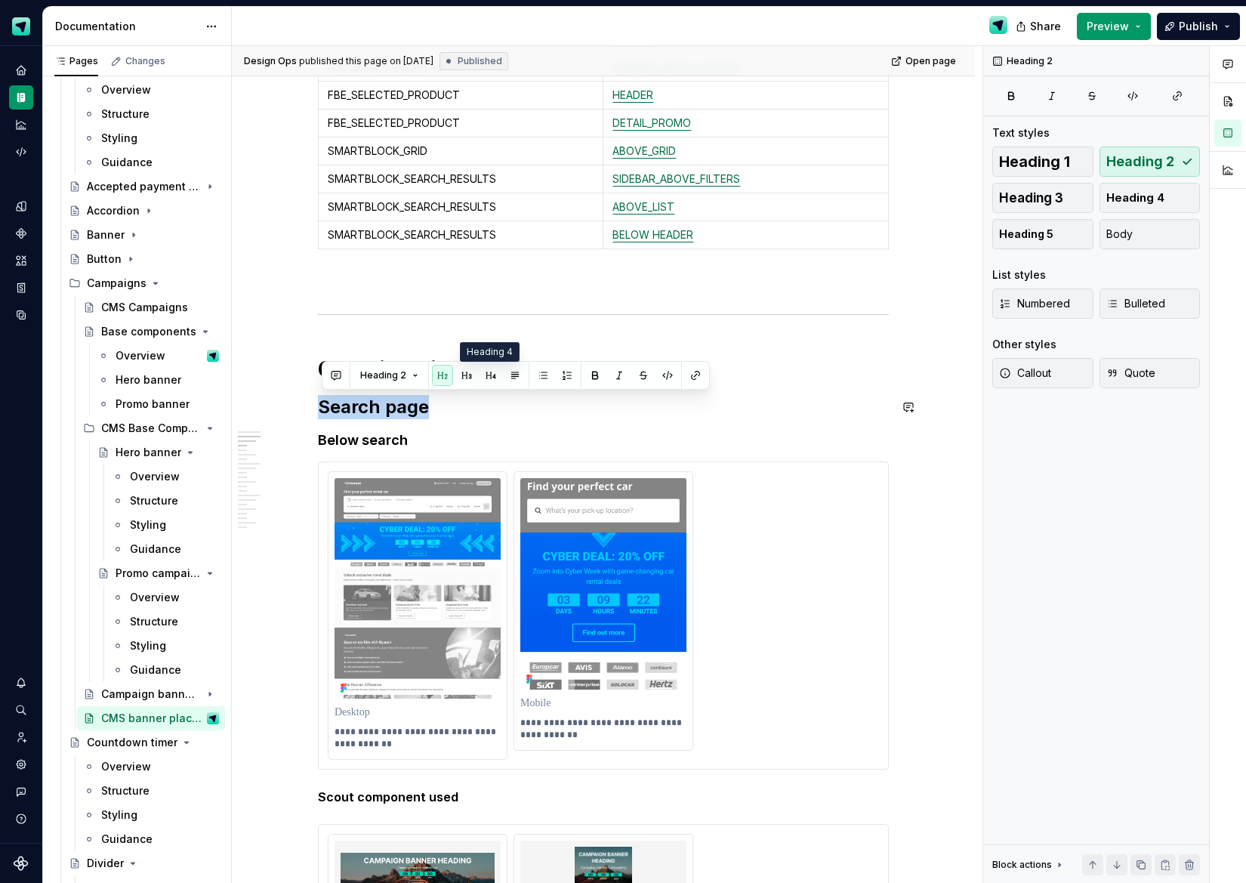
drag, startPoint x: 491, startPoint y: 378, endPoint x: 426, endPoint y: 422, distance: 78.4
click at [491, 378] on button "button" at bounding box center [490, 375] width 21 height 21
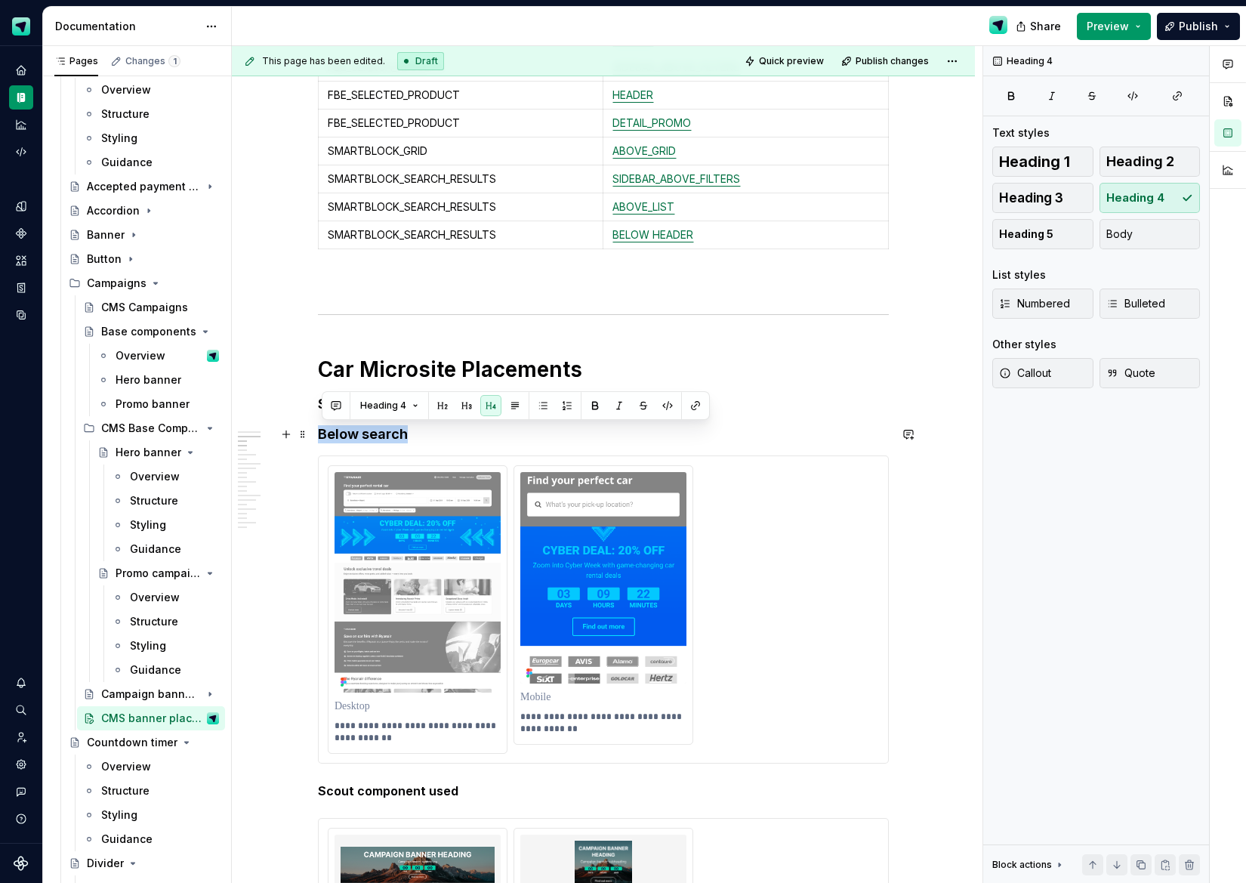
drag, startPoint x: 415, startPoint y: 434, endPoint x: 363, endPoint y: 418, distance: 54.3
click at [465, 440] on h4 "Below search" at bounding box center [603, 434] width 571 height 18
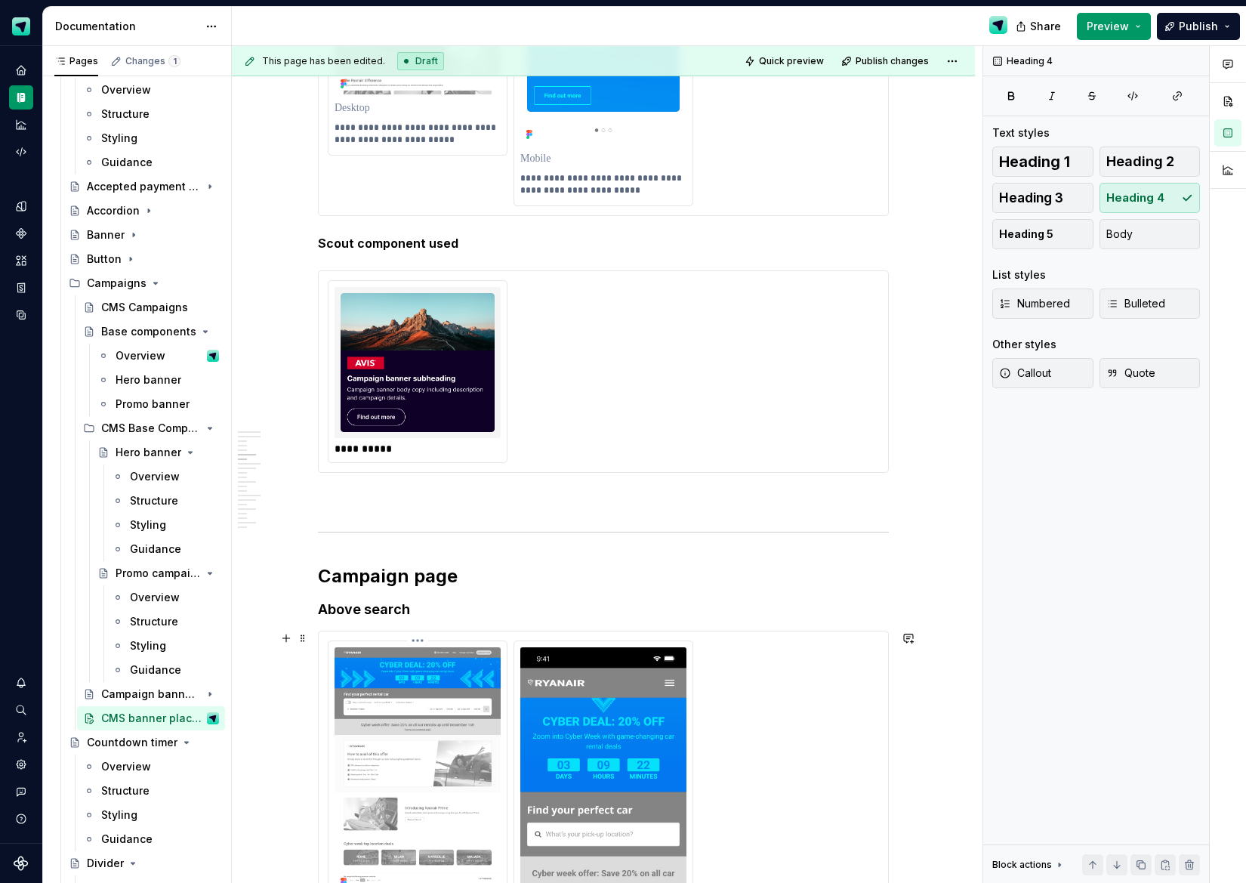
scroll to position [1956, 0]
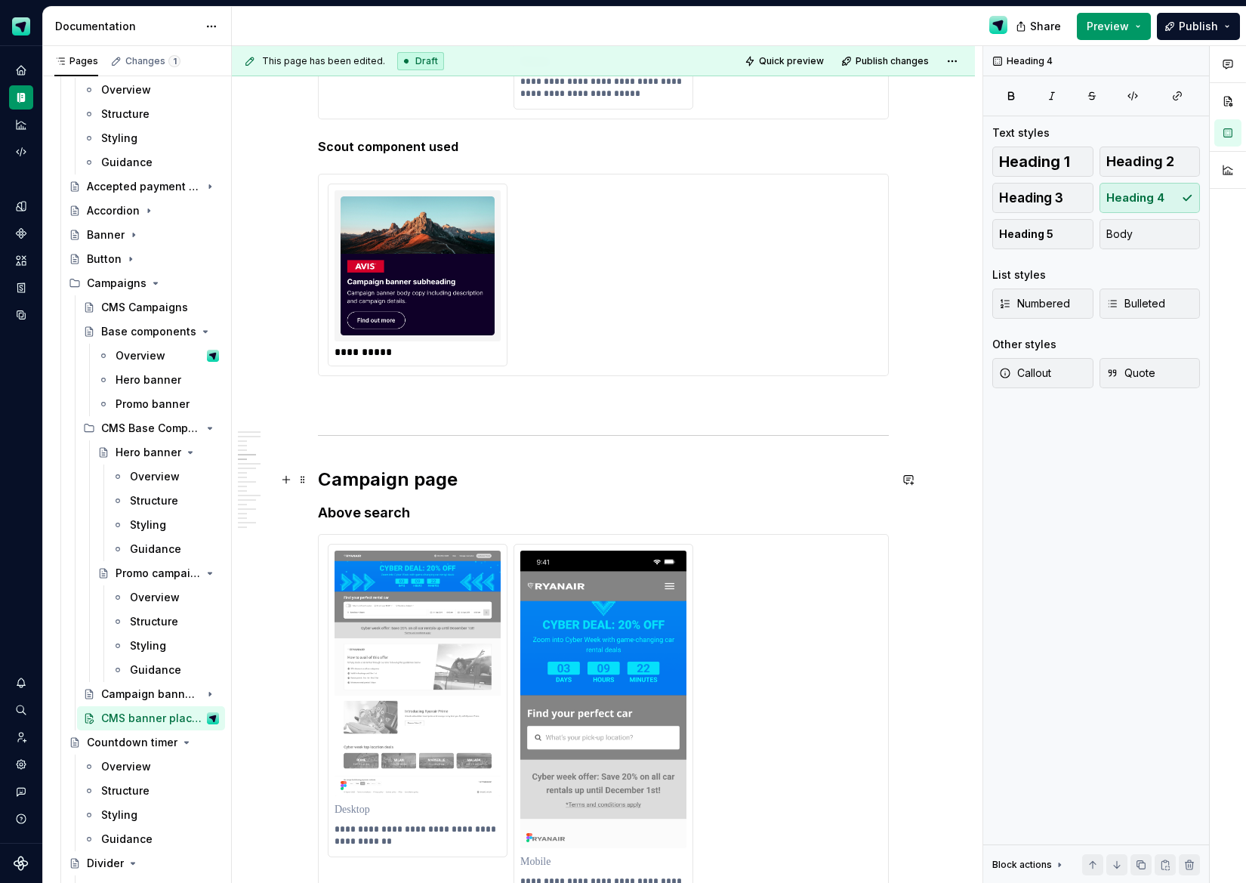
click at [407, 482] on h2 "Campaign page" at bounding box center [603, 480] width 571 height 24
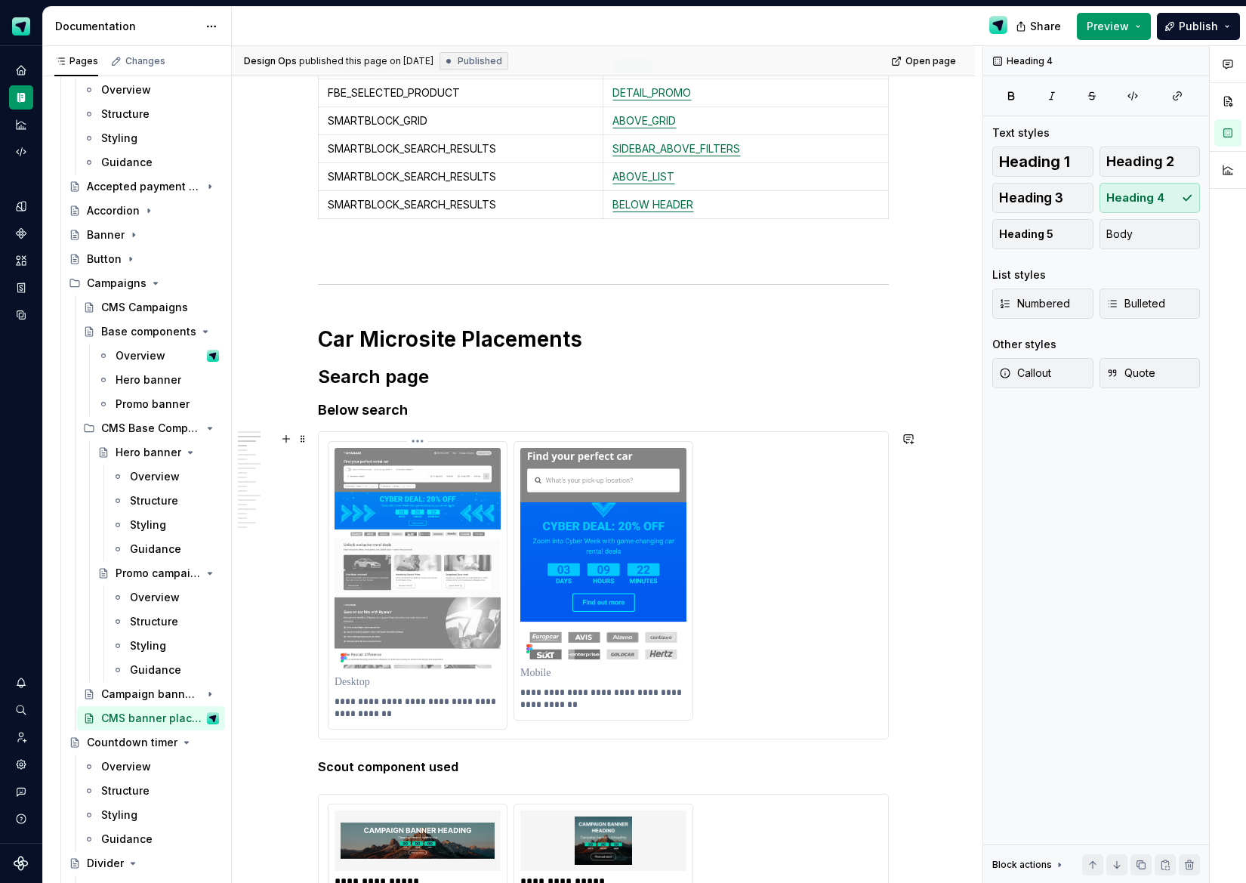
scroll to position [676, 0]
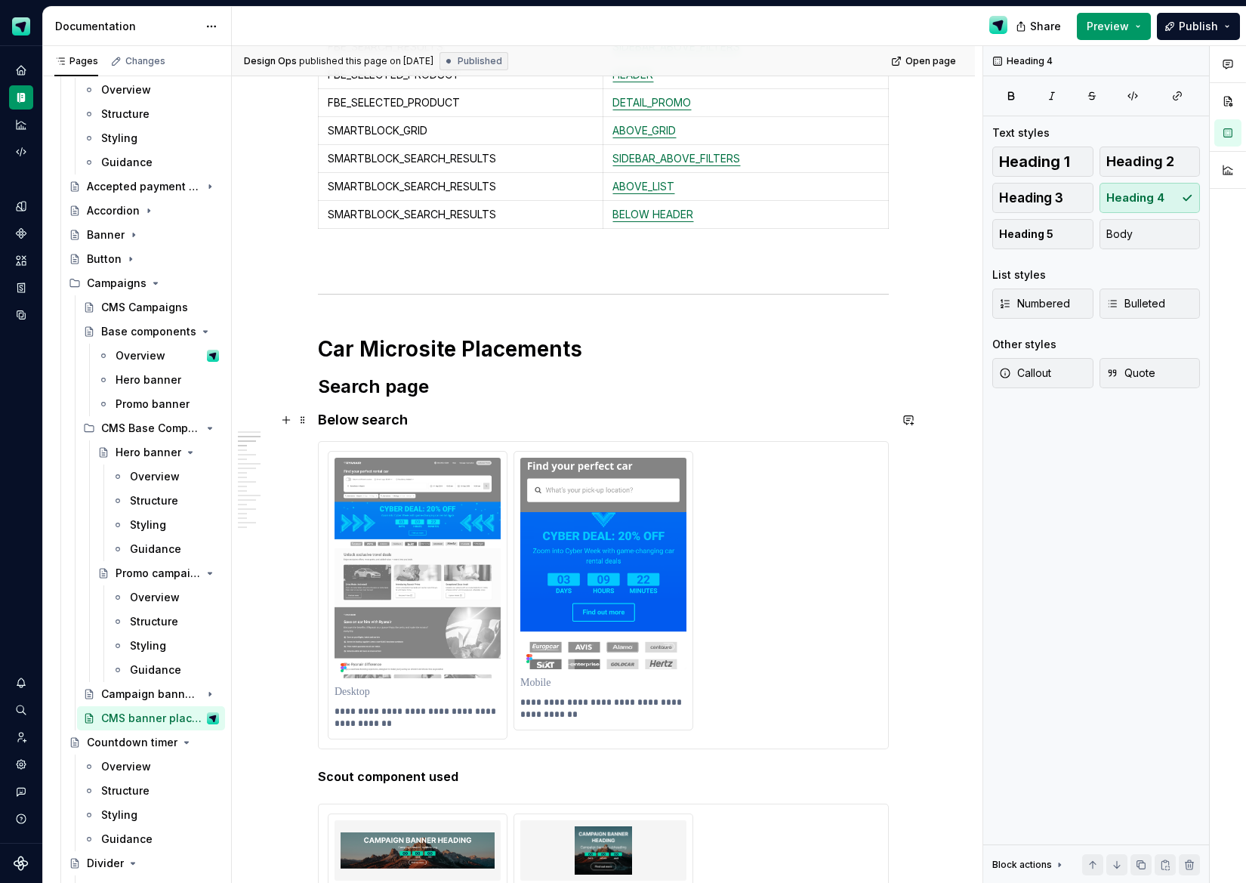
click at [441, 425] on h4 "Below search" at bounding box center [603, 420] width 571 height 18
click at [444, 382] on h2 "Search page" at bounding box center [603, 387] width 571 height 24
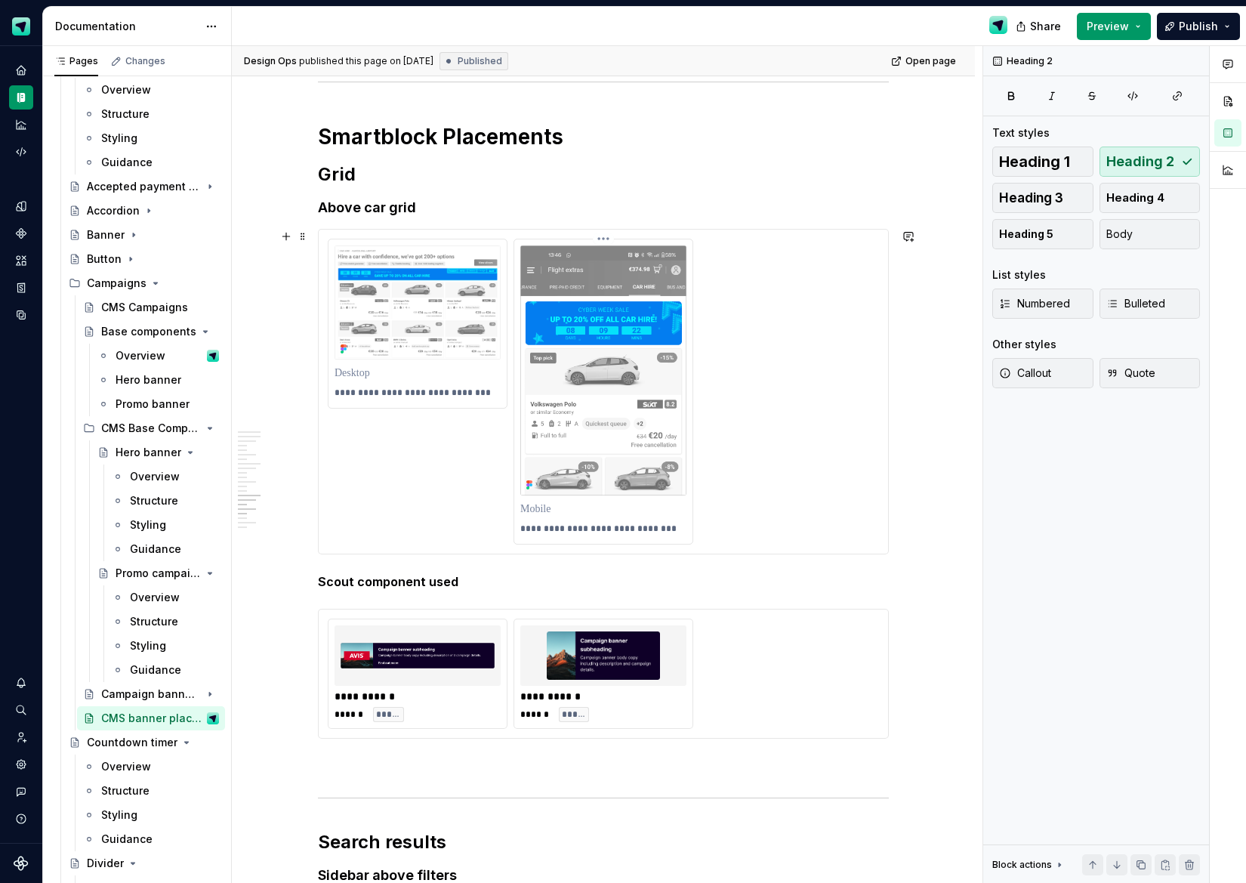
scroll to position [5915, 0]
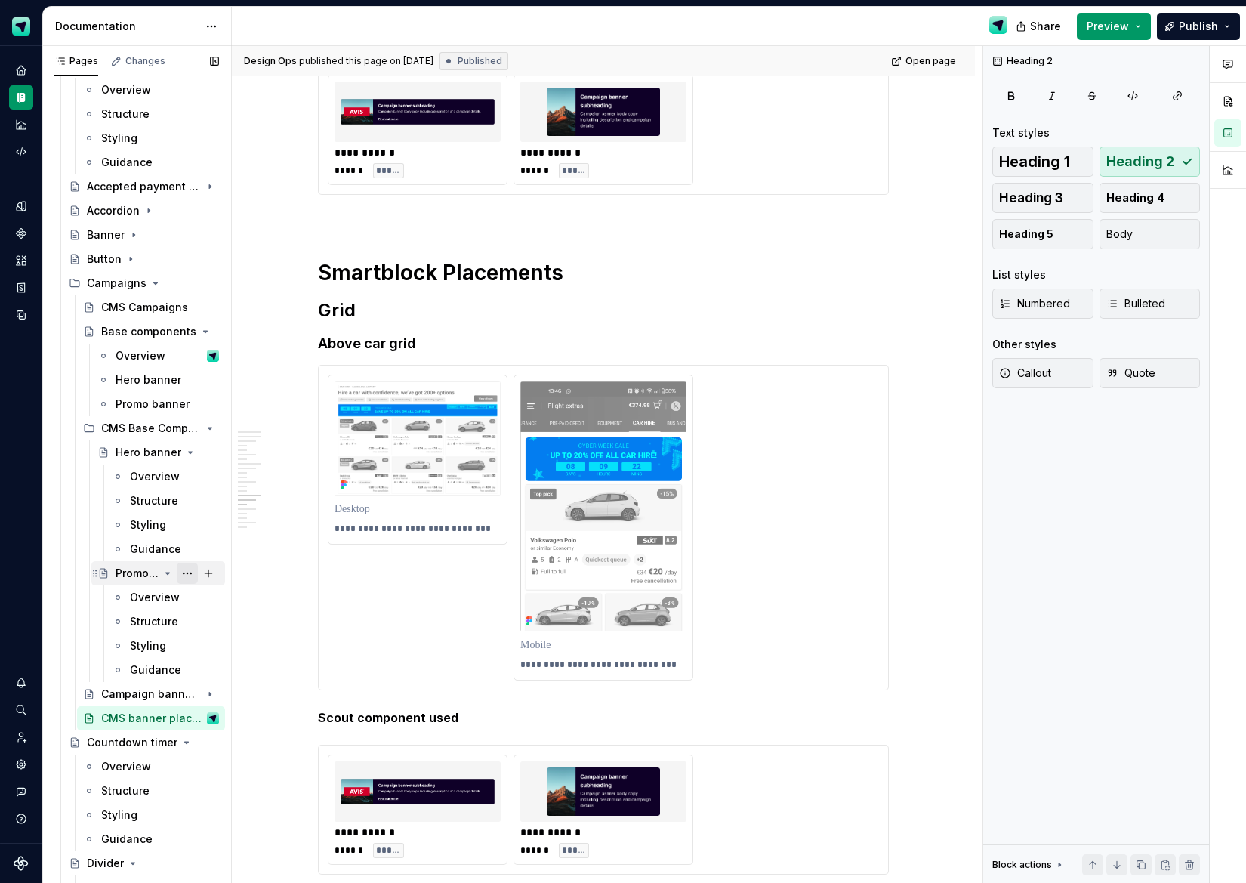
click at [189, 575] on button "Page tree" at bounding box center [187, 573] width 21 height 21
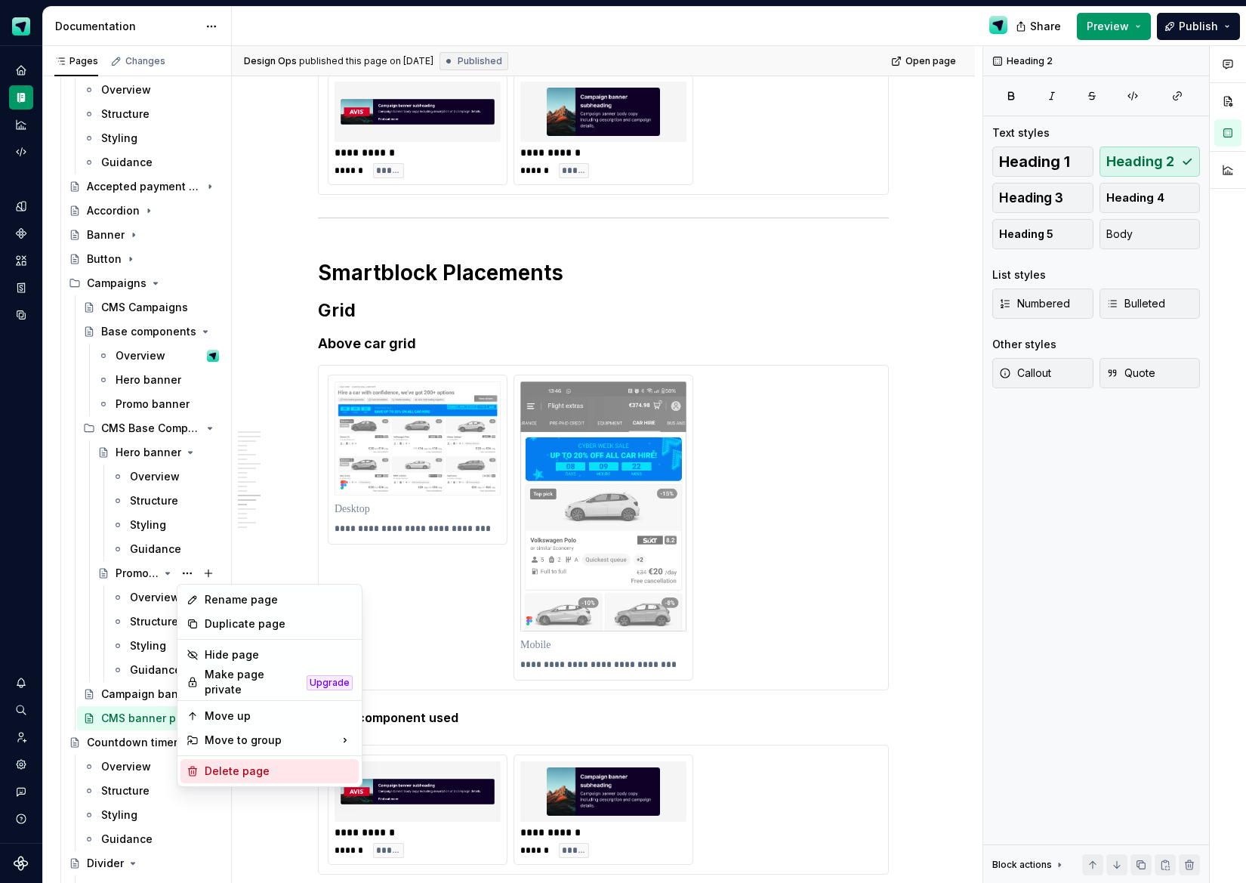
click at [243, 764] on div "Delete page" at bounding box center [279, 771] width 148 height 15
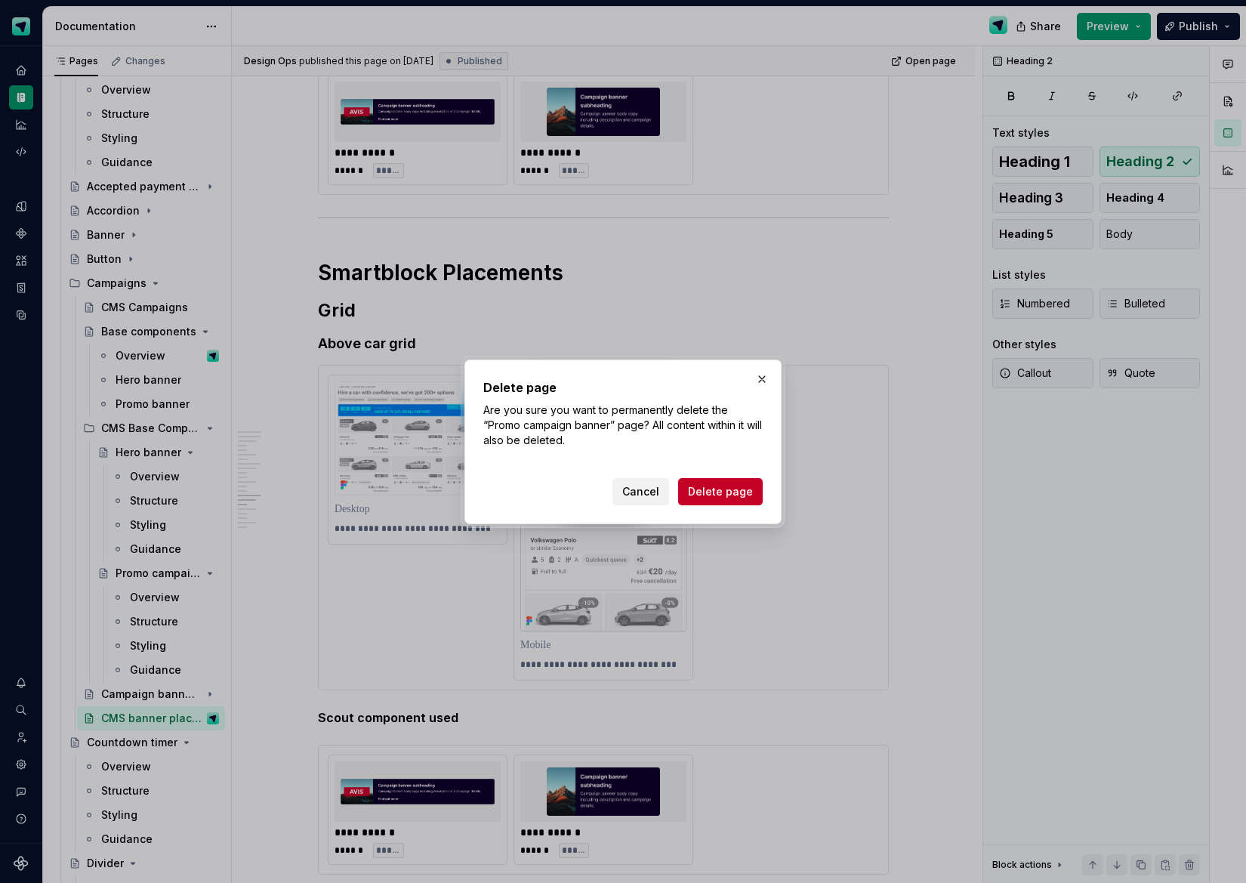
drag, startPoint x: 717, startPoint y: 497, endPoint x: 707, endPoint y: 497, distance: 9.8
click at [717, 497] on span "Delete page" at bounding box center [720, 491] width 65 height 15
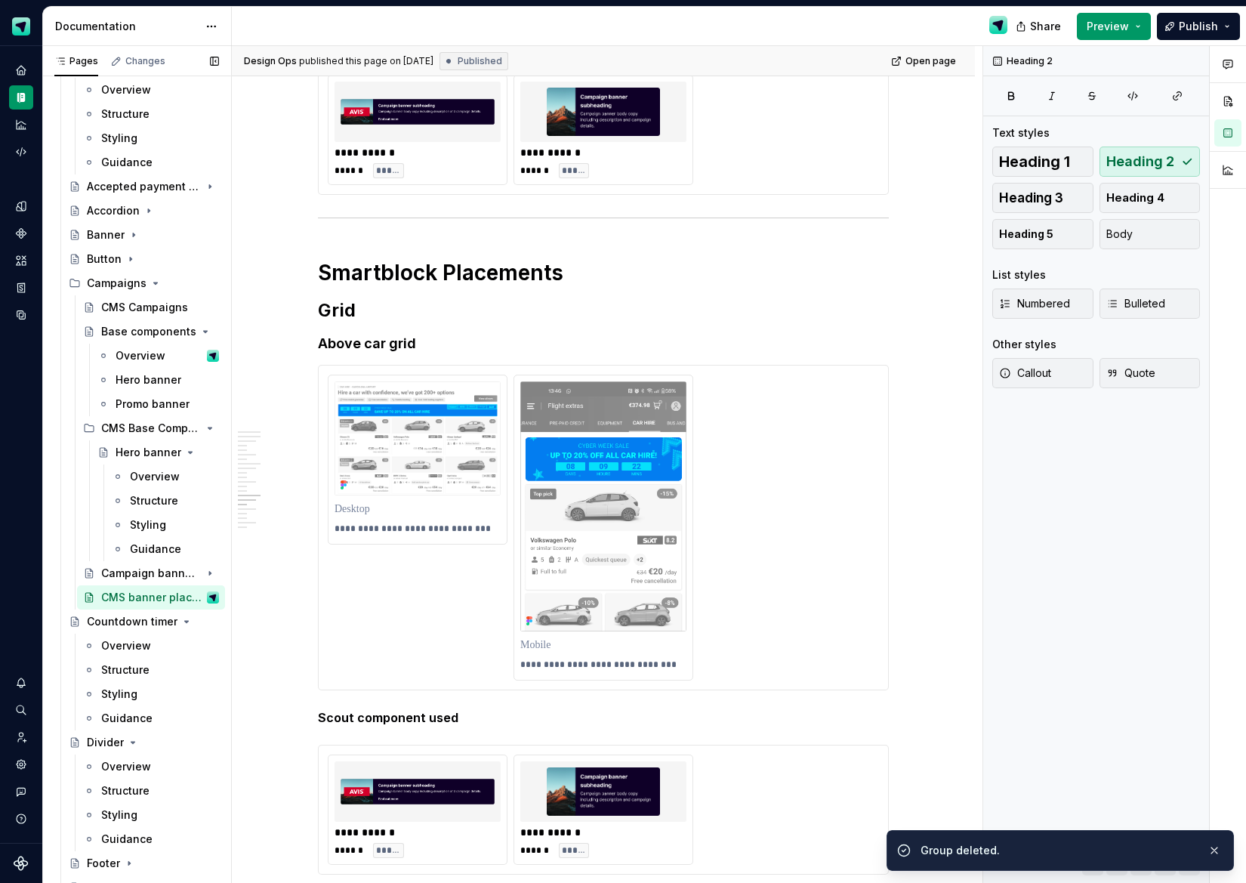
click at [0, 0] on button "Page tree" at bounding box center [0, 0] width 0 height 0
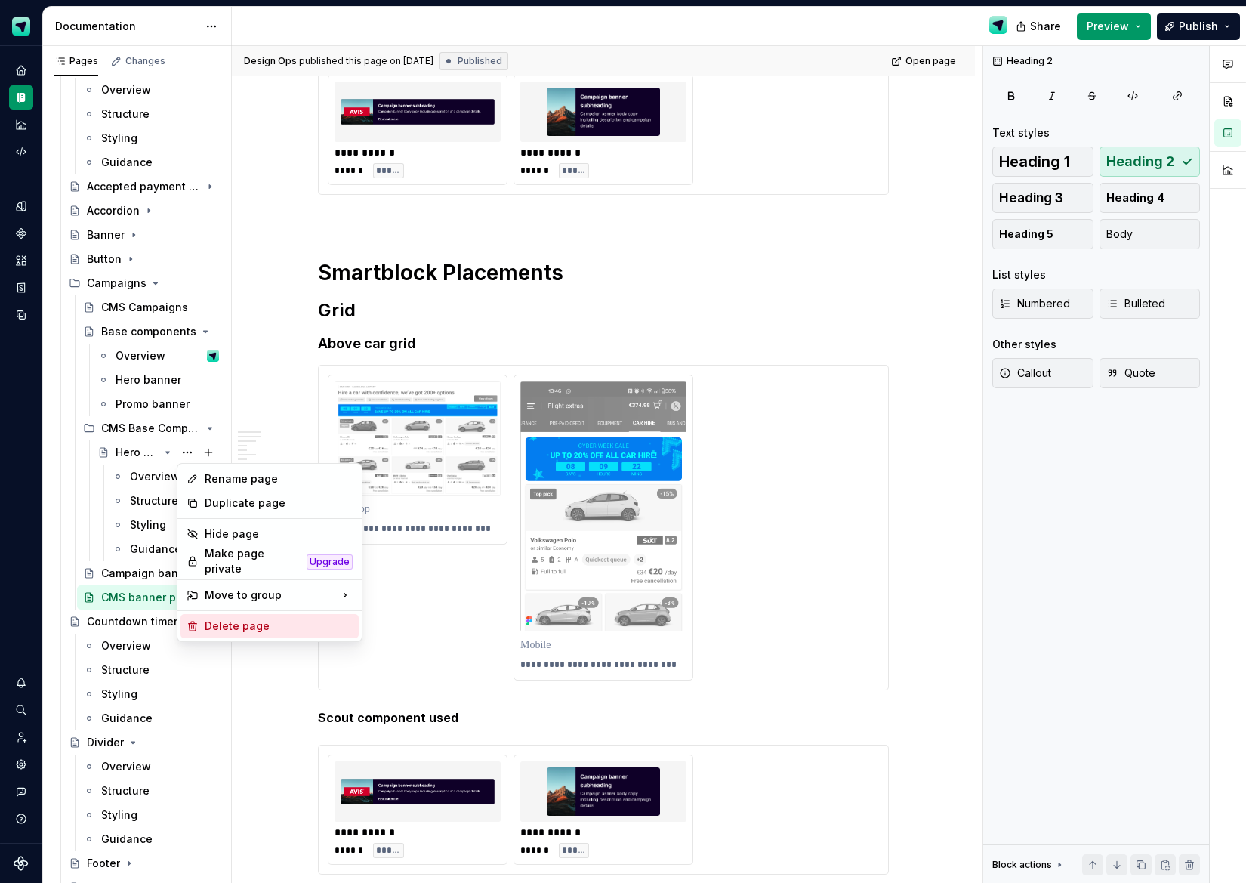
click at [258, 619] on div "Delete page" at bounding box center [279, 626] width 148 height 15
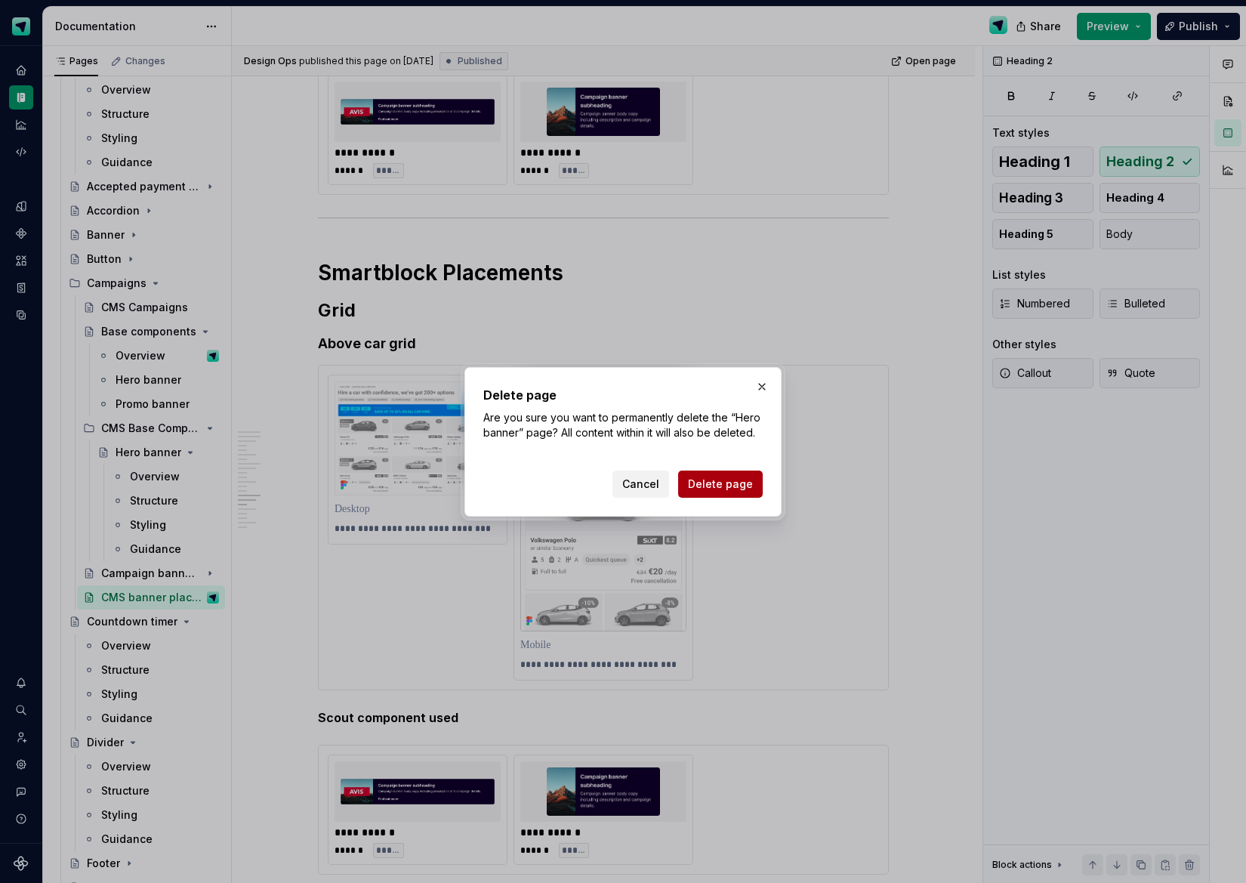
click at [694, 480] on span "Delete page" at bounding box center [720, 484] width 65 height 15
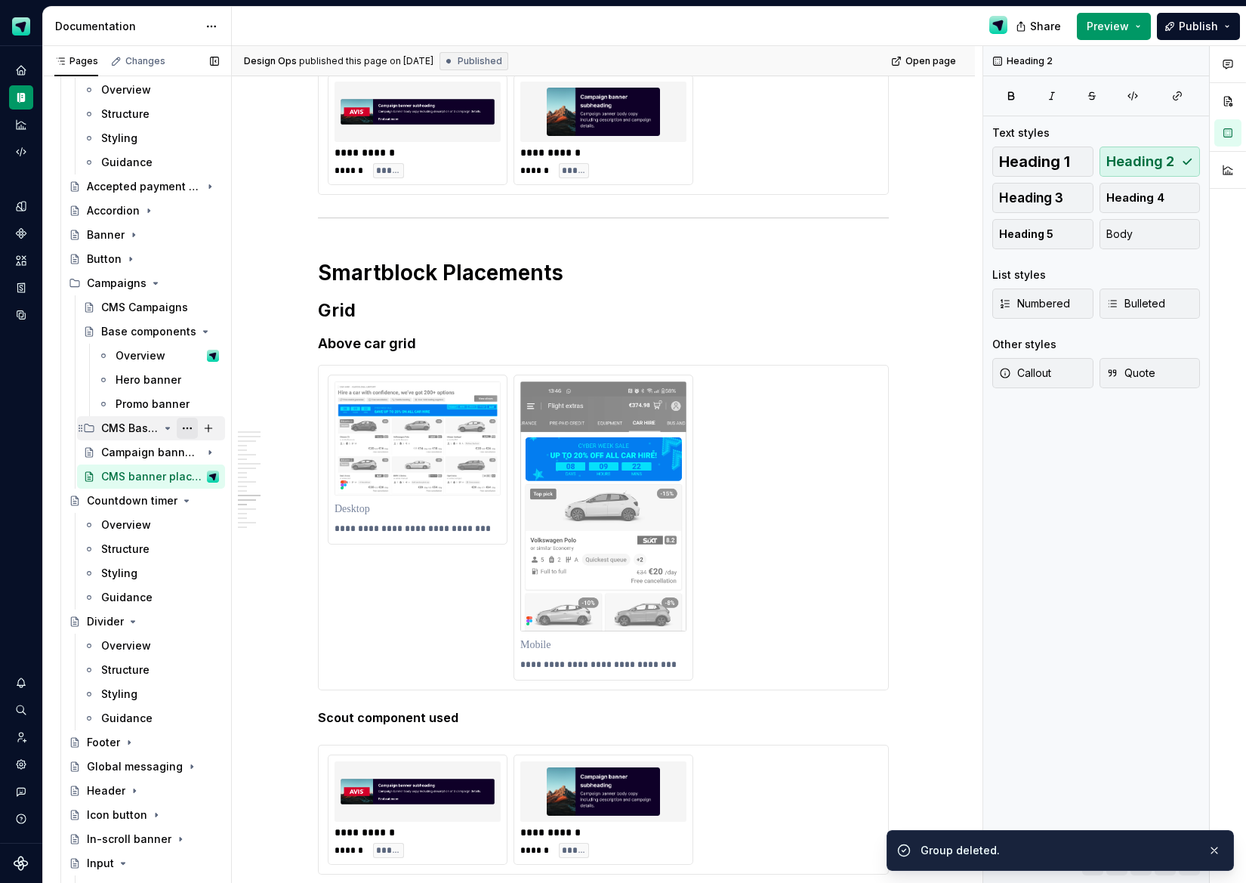
drag, startPoint x: 193, startPoint y: 431, endPoint x: 203, endPoint y: 436, distance: 11.2
click at [193, 431] on button "Page tree" at bounding box center [187, 428] width 21 height 21
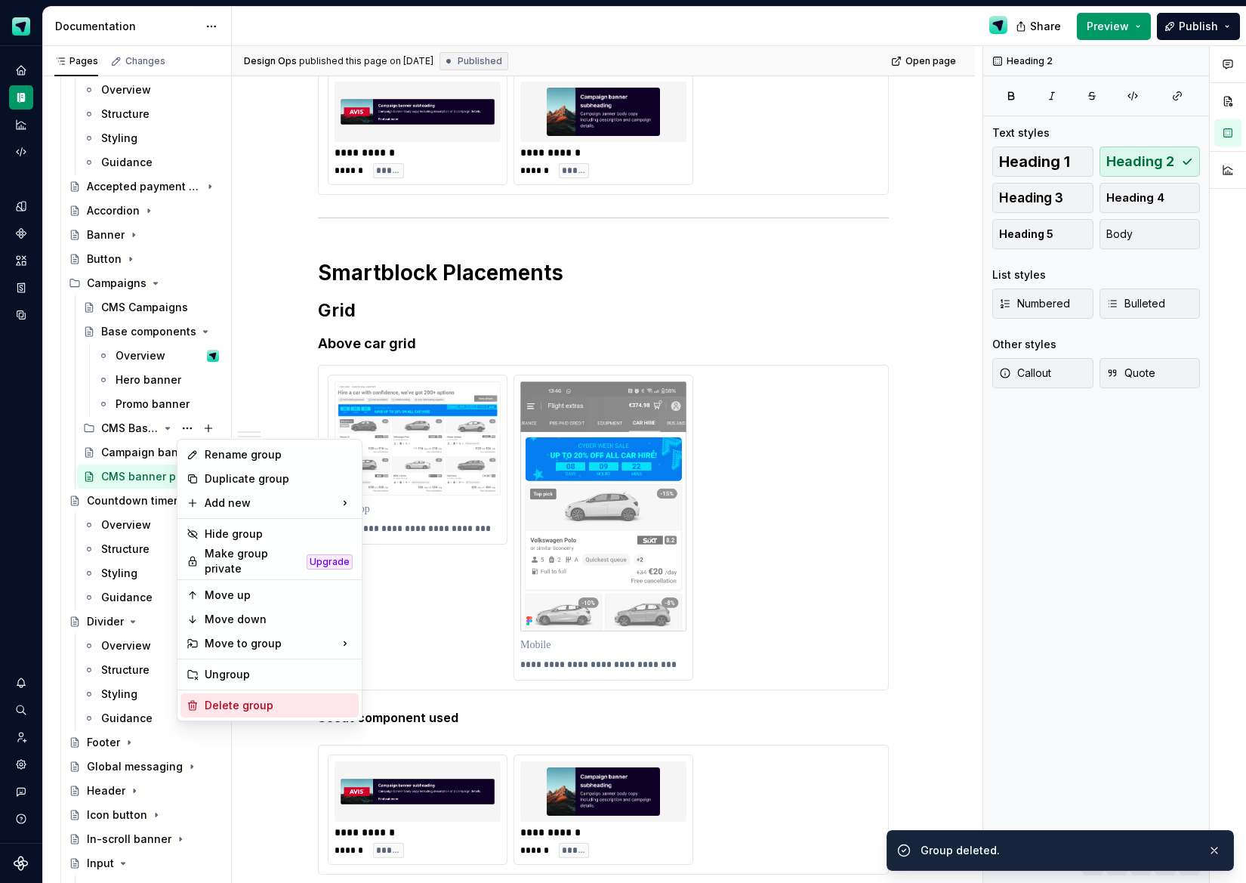
click at [254, 698] on div "Delete group" at bounding box center [279, 705] width 148 height 15
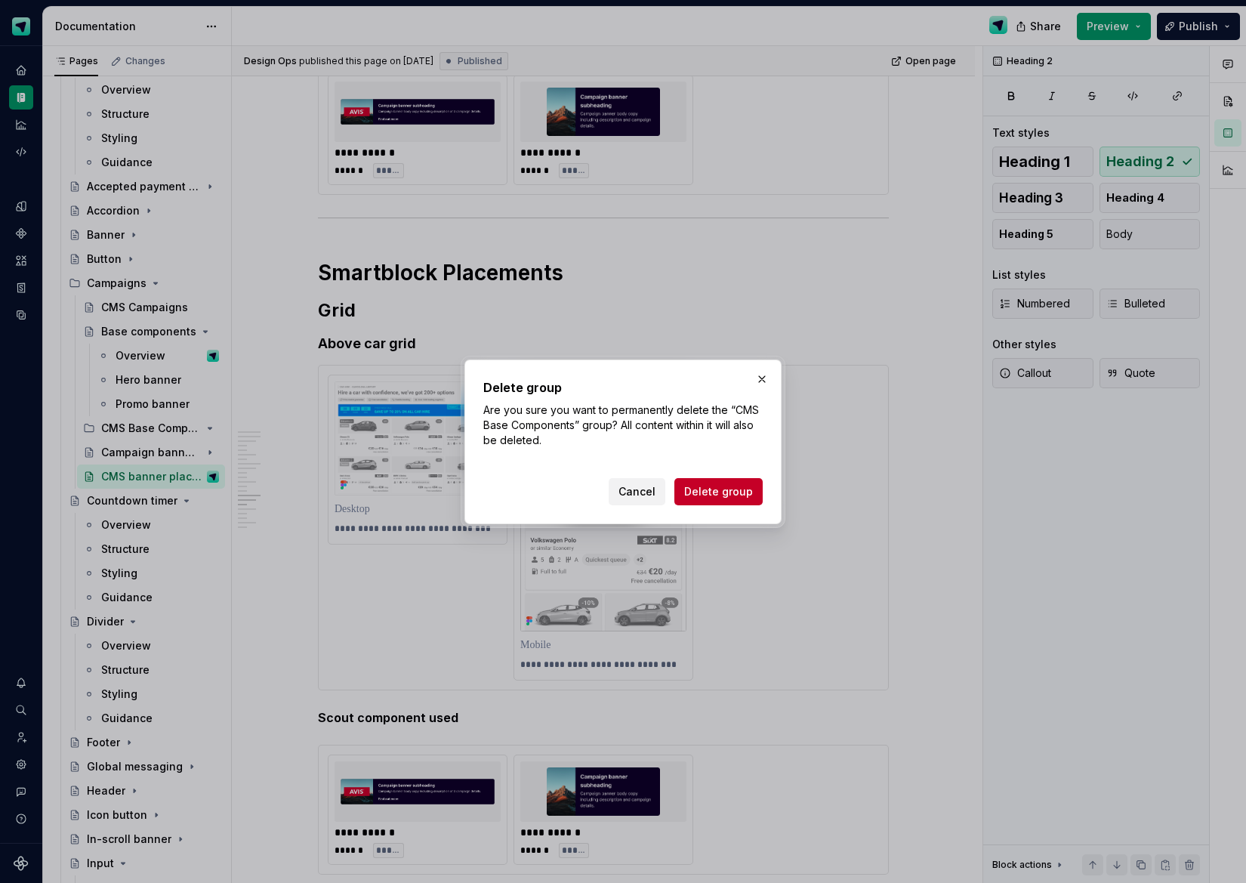
click at [719, 495] on span "Delete group" at bounding box center [718, 491] width 69 height 15
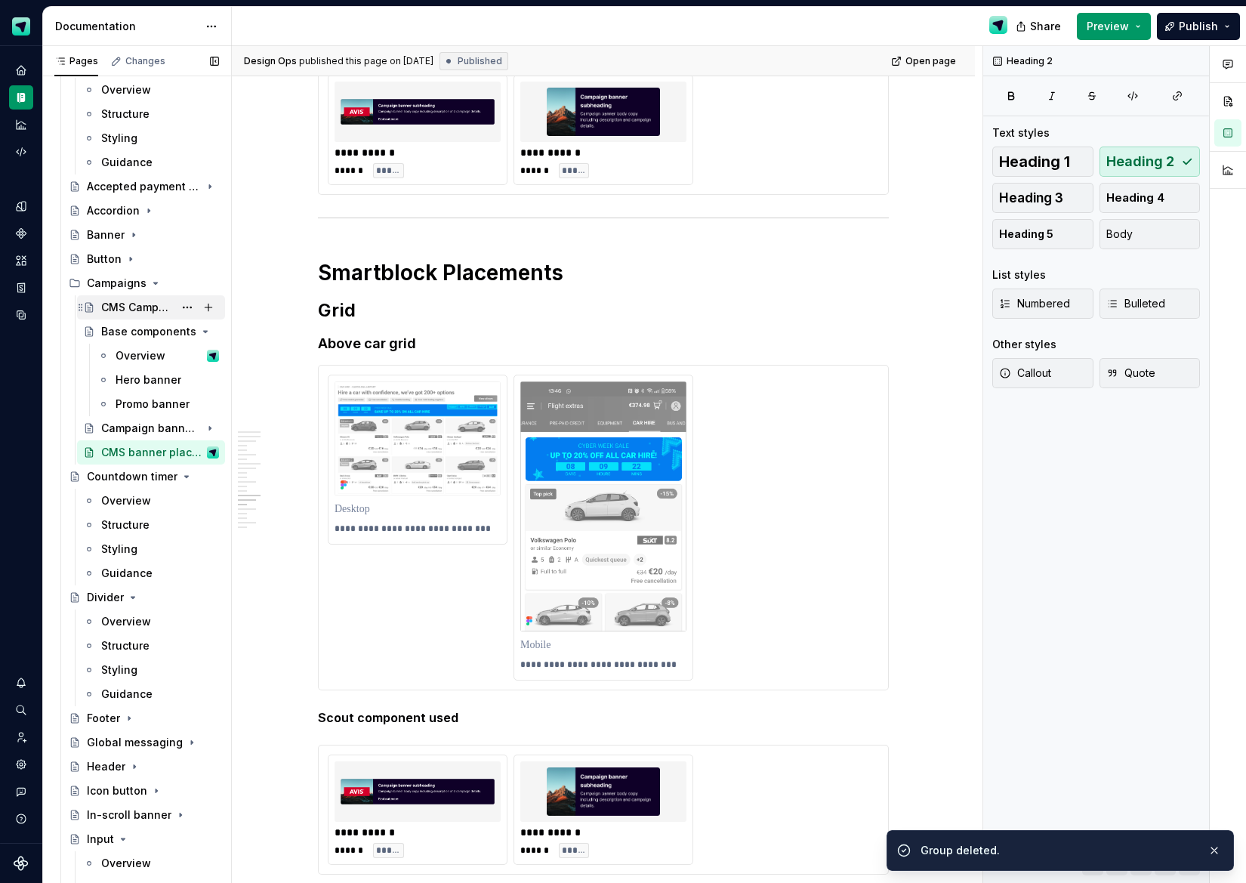
click at [119, 305] on div "CMS Campaigns" at bounding box center [137, 307] width 73 height 15
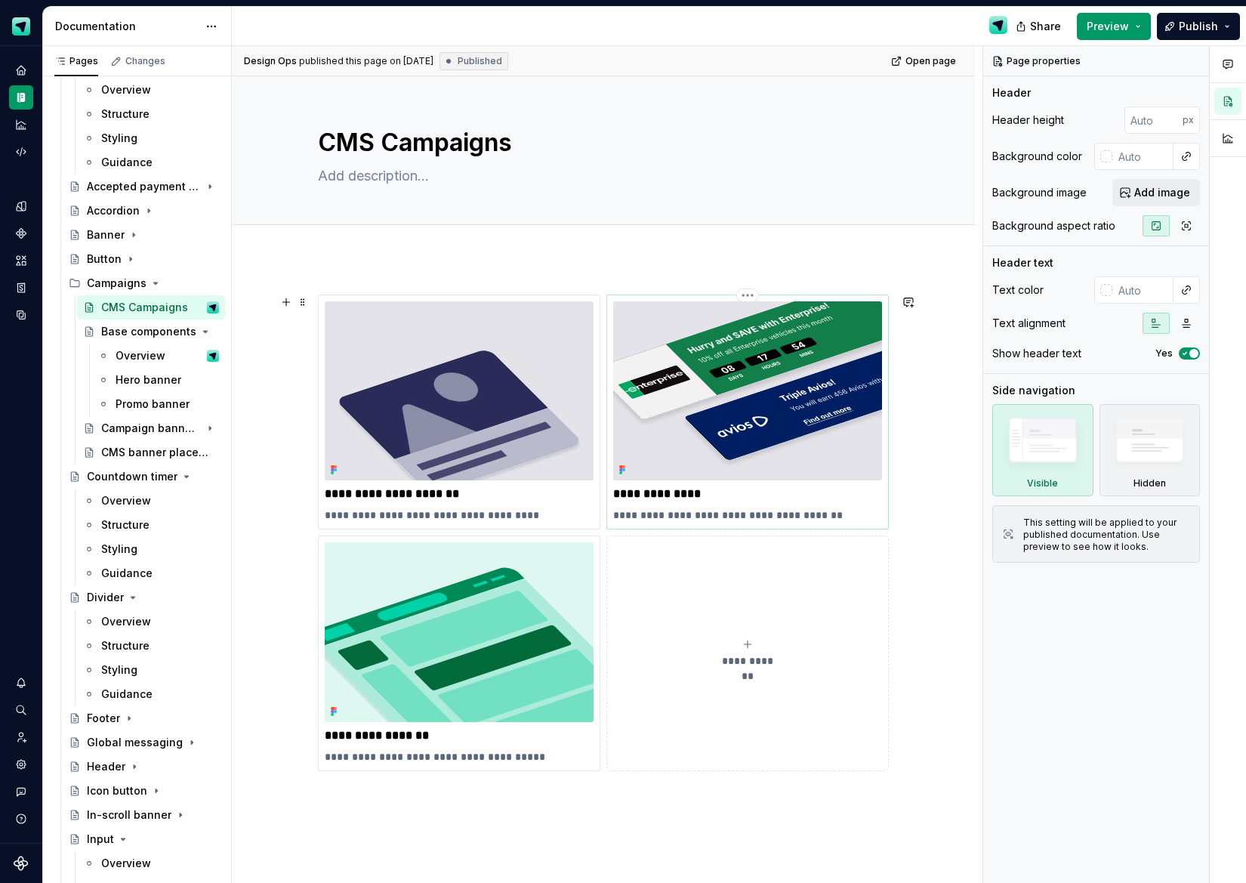
click at [748, 449] on img at bounding box center [747, 390] width 269 height 179
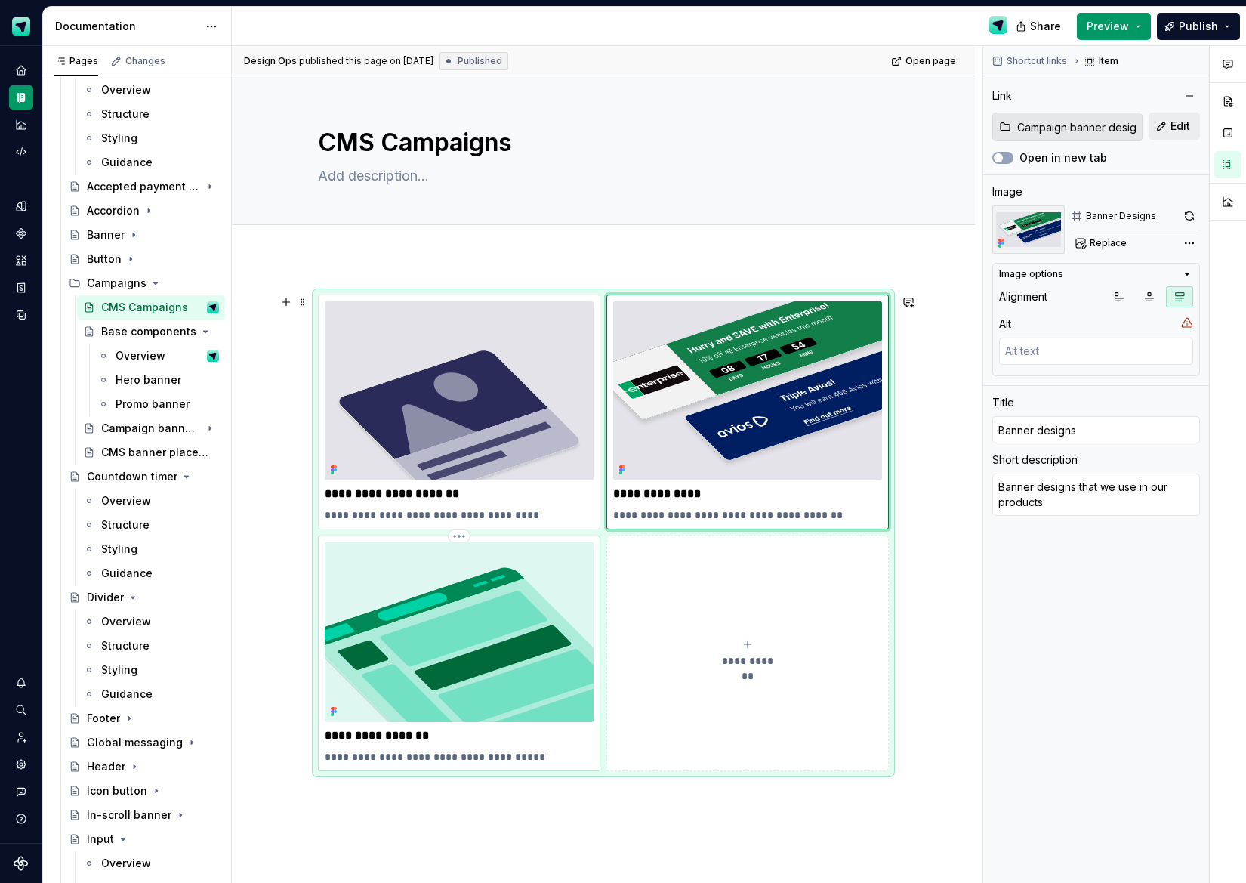
type textarea "*"
type input "Campaigns / CMS banner placements"
type input "Banner placements"
type textarea "Where we put our banners on our products"
click at [397, 587] on img at bounding box center [459, 631] width 269 height 179
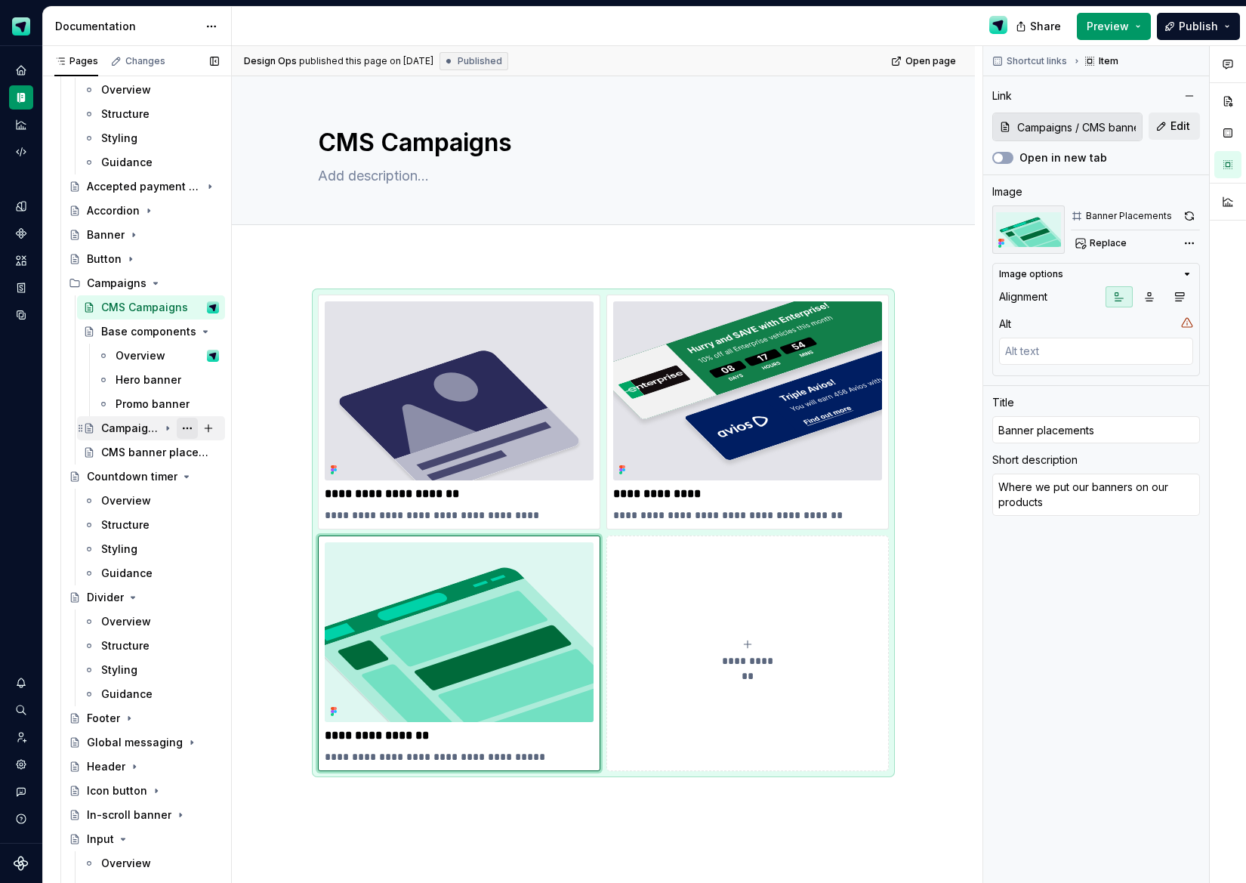
click at [188, 431] on button "Page tree" at bounding box center [187, 428] width 21 height 21
type textarea "*"
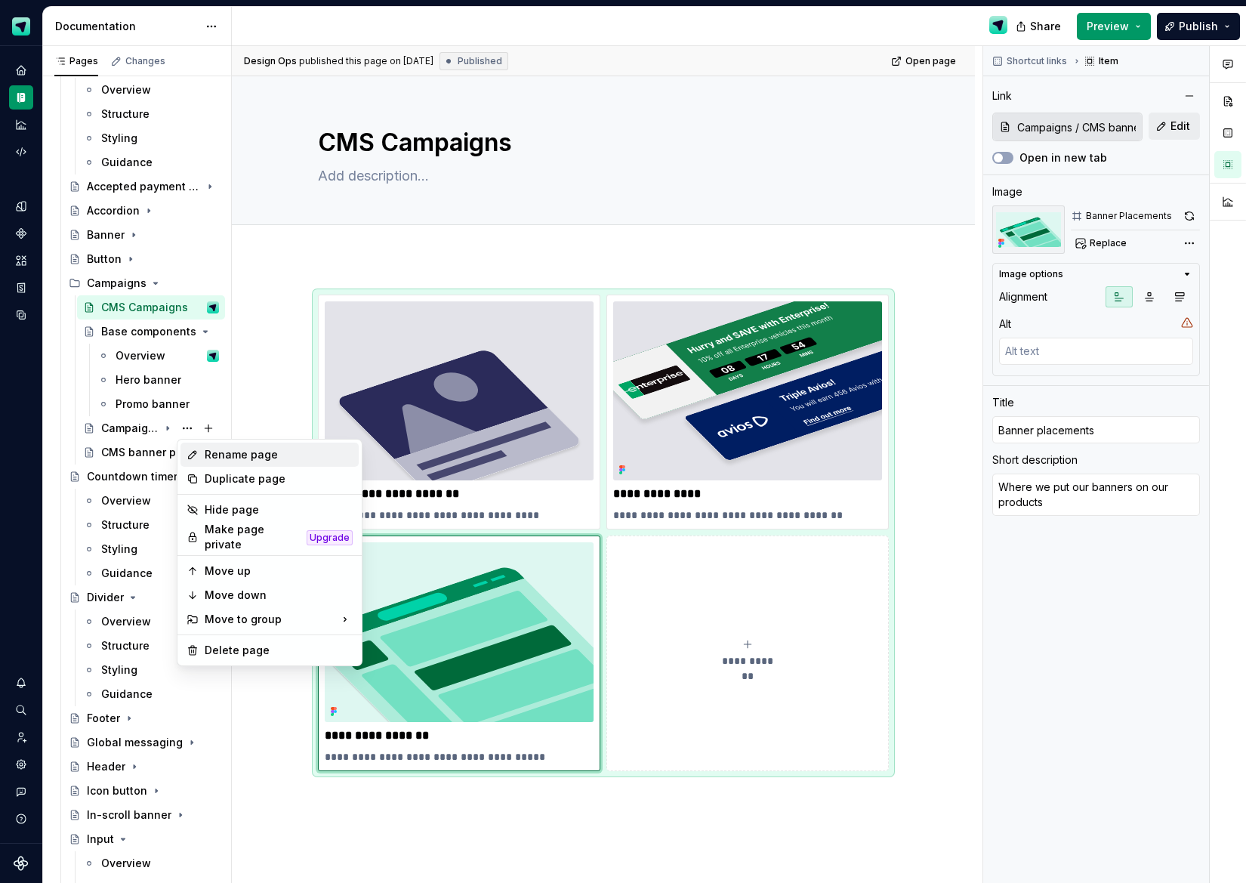
click at [233, 456] on div "Rename page" at bounding box center [279, 454] width 148 height 15
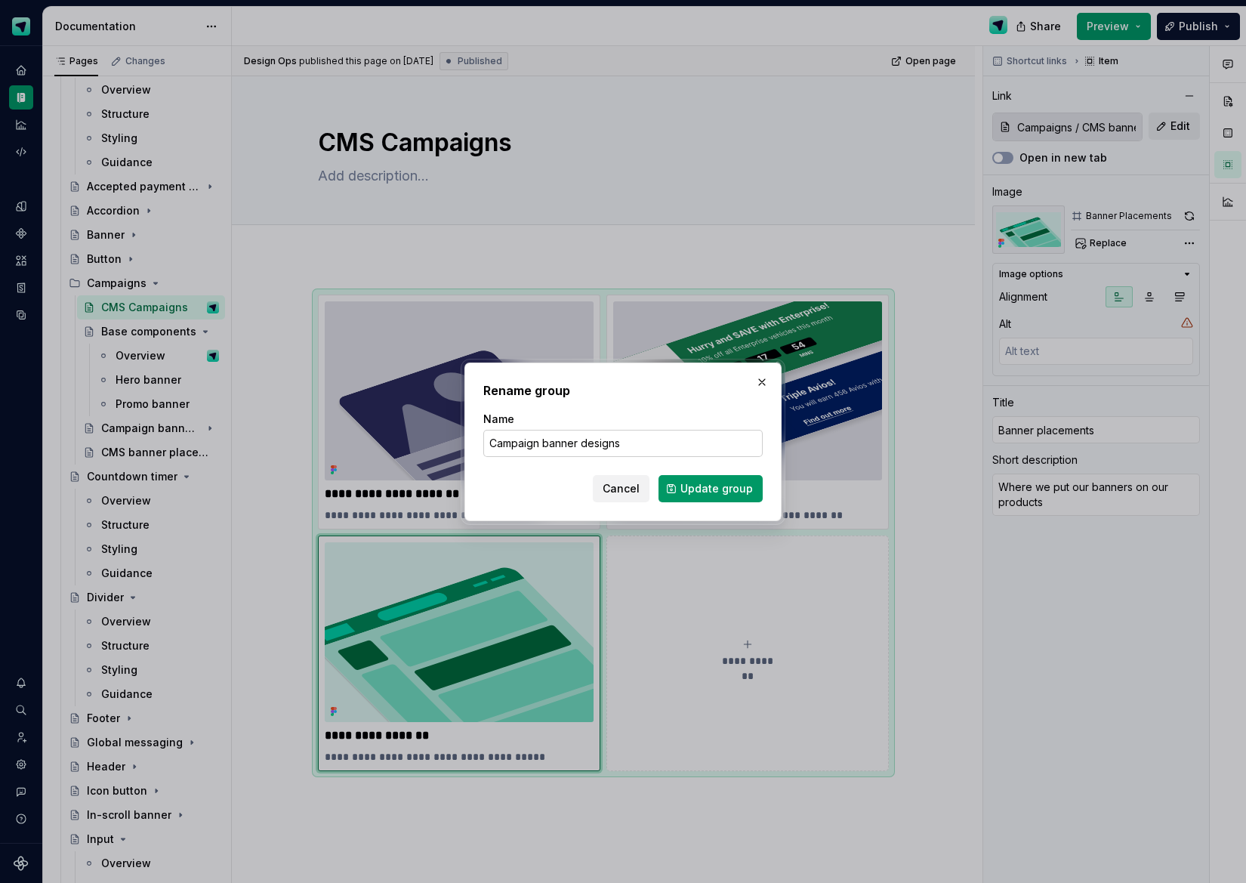
click at [550, 444] on input "Campaign banner designs" at bounding box center [623, 443] width 280 height 27
drag, startPoint x: 550, startPoint y: 444, endPoint x: 441, endPoint y: 442, distance: 108.8
click at [443, 442] on div "Rename group Name Campaign banner designs Cancel Update group" at bounding box center [623, 441] width 1246 height 883
type input "Banner designs"
click at [680, 483] on button "Update group" at bounding box center [711, 488] width 104 height 27
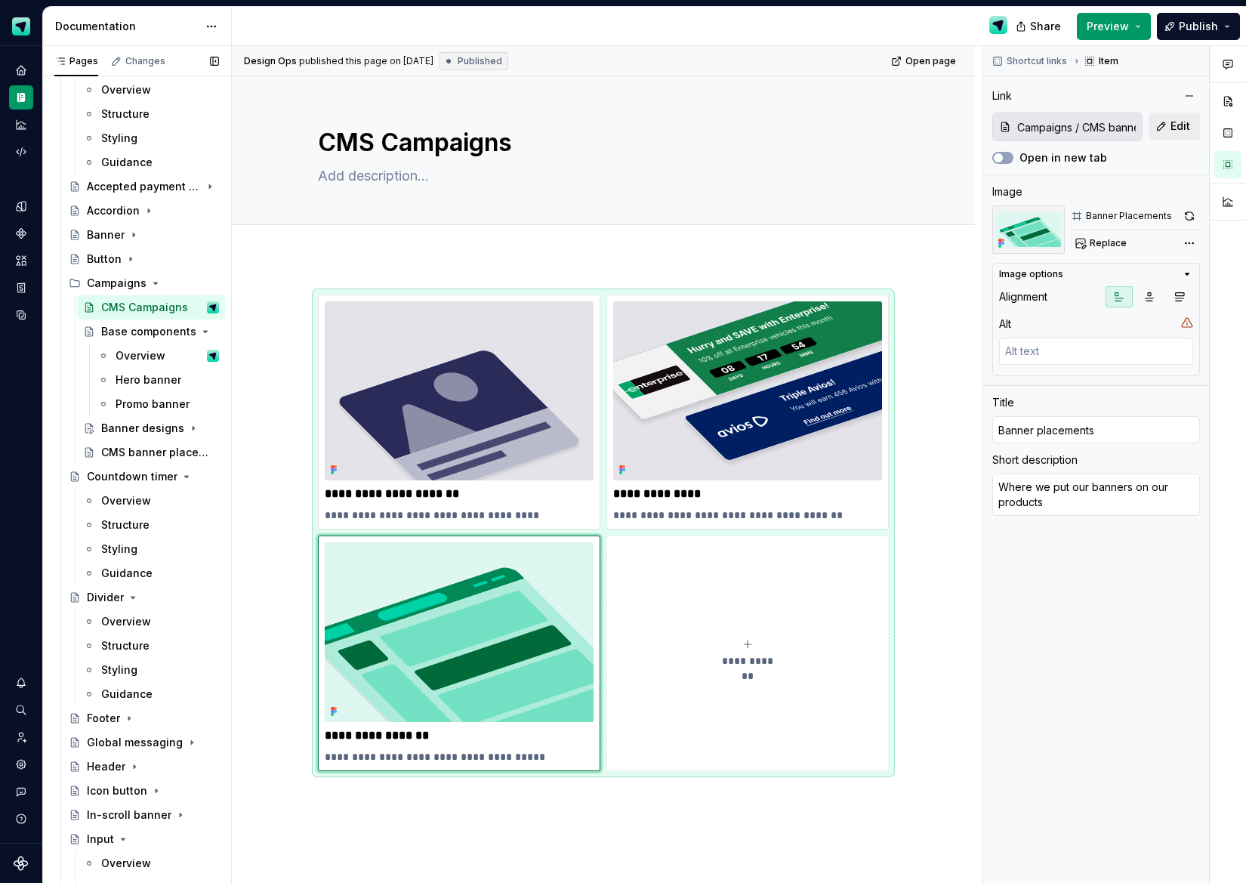
click at [0, 0] on button "Page tree" at bounding box center [0, 0] width 0 height 0
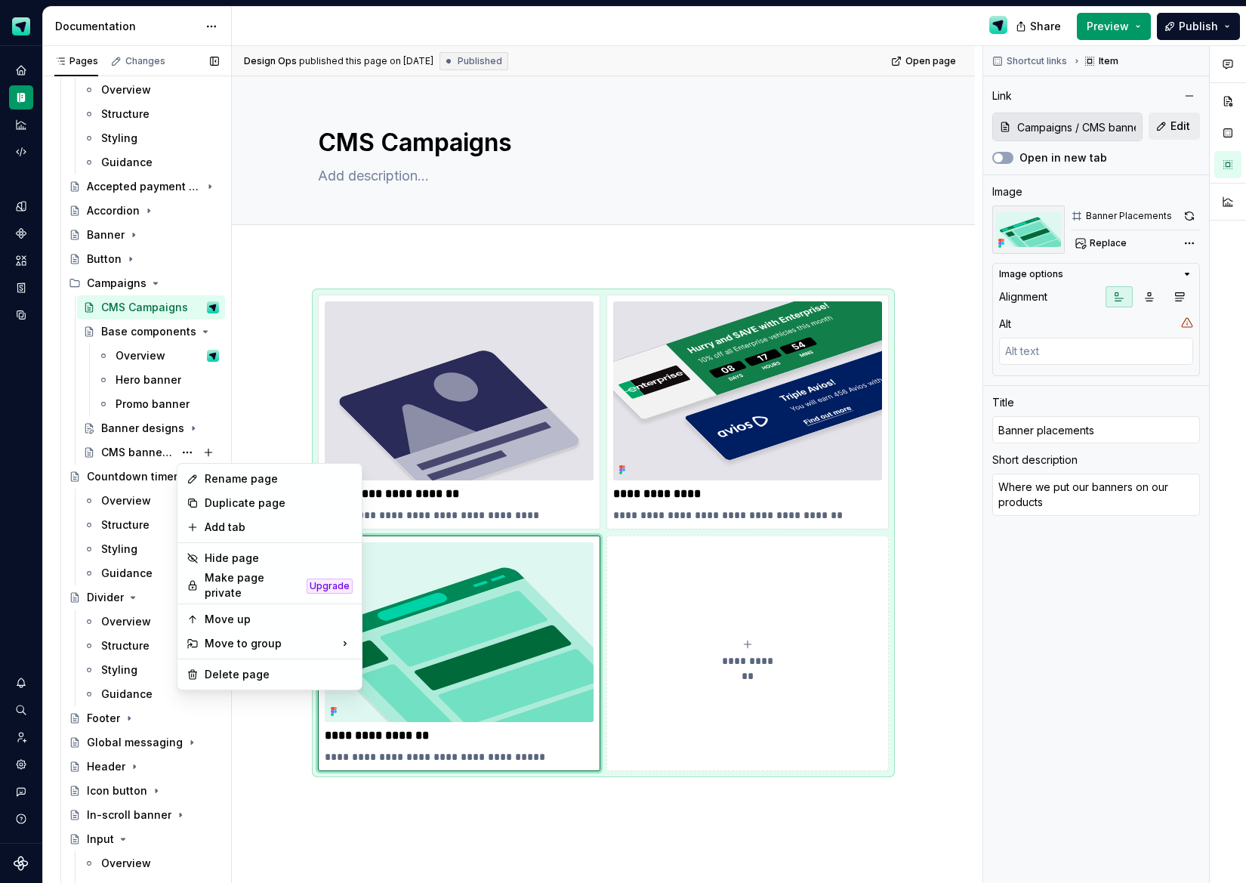
type textarea "*"
click at [260, 486] on div "Rename page" at bounding box center [279, 478] width 148 height 15
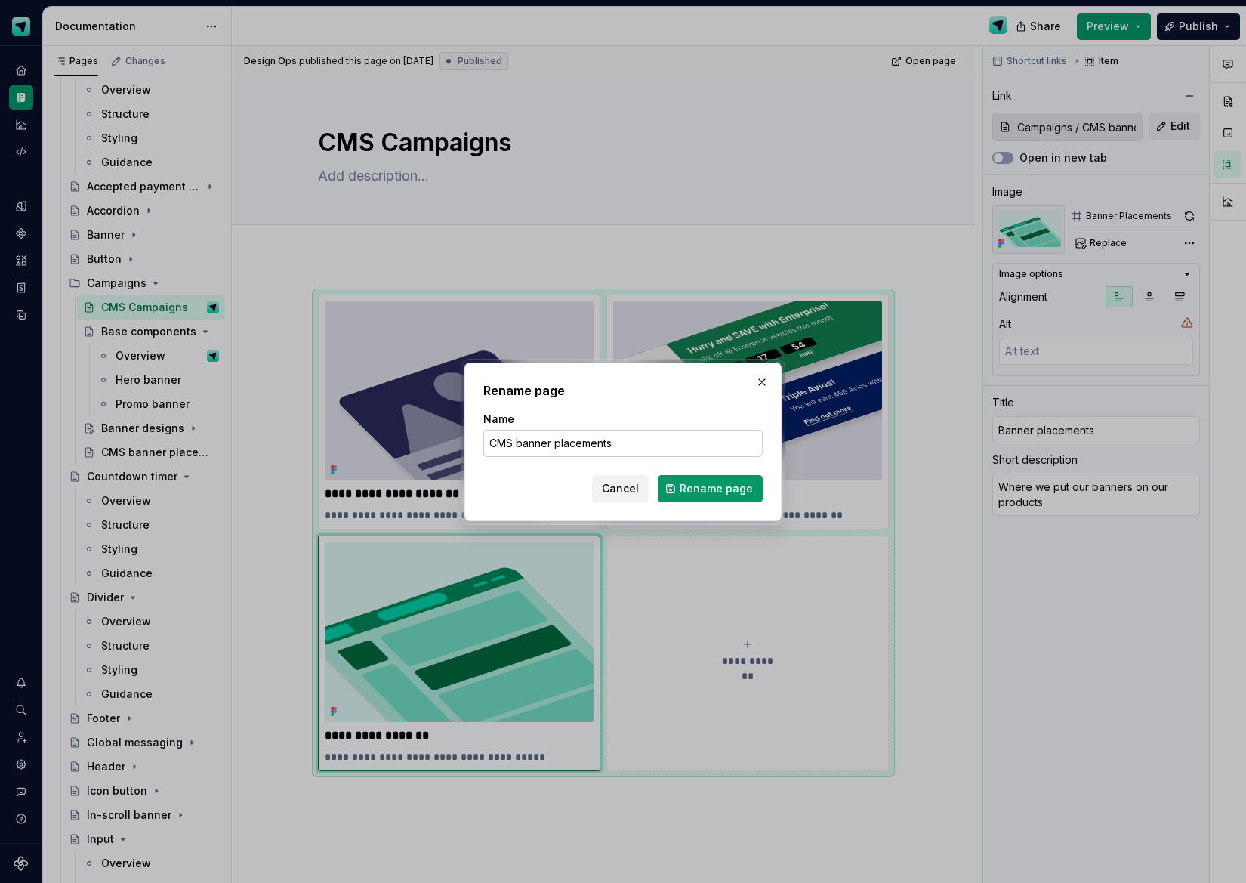
click at [500, 438] on input "CMS banner placements" at bounding box center [623, 443] width 280 height 27
drag, startPoint x: 523, startPoint y: 444, endPoint x: 390, endPoint y: 440, distance: 133.0
click at [391, 440] on div "Rename page Name CMS banner placements Cancel Rename page" at bounding box center [623, 441] width 1246 height 883
type input "Banner placements"
type textarea "*"
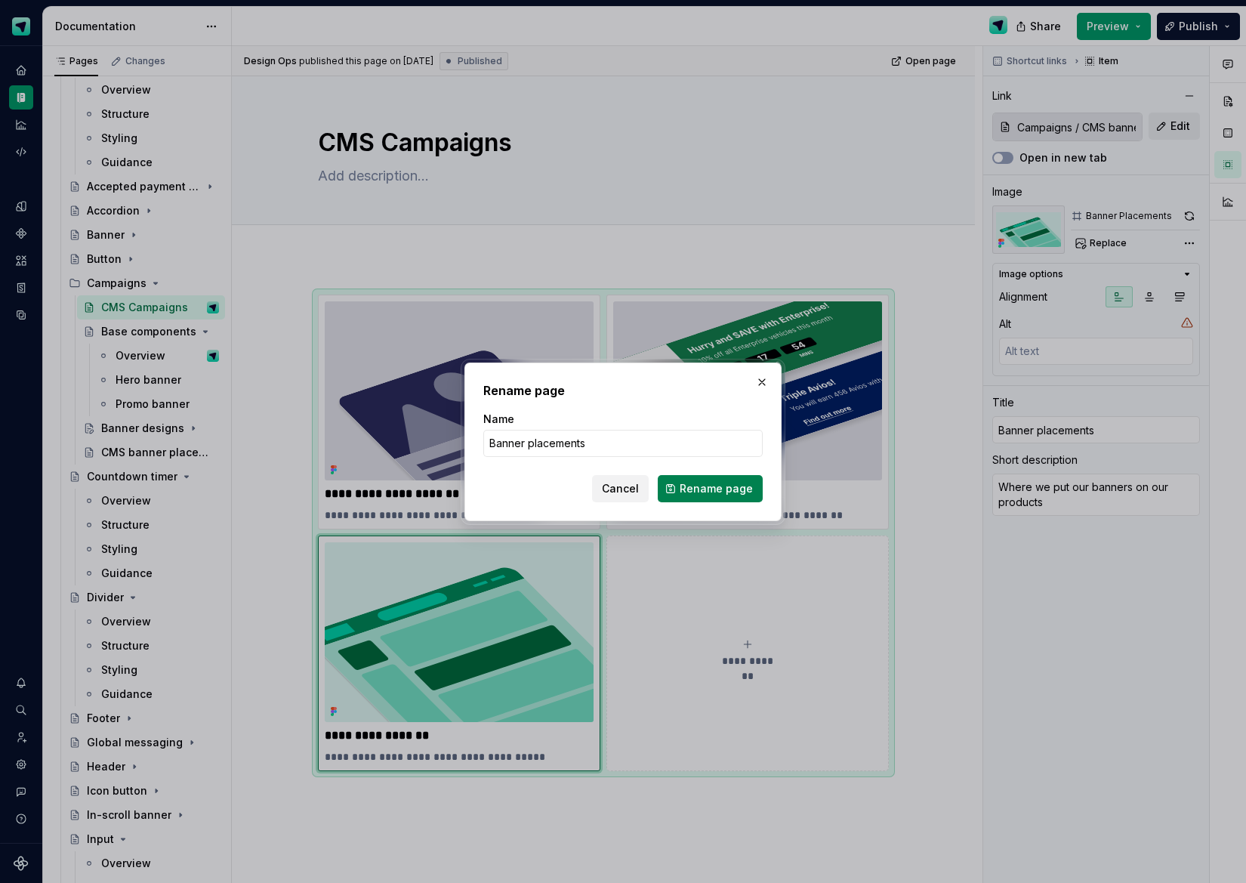
type input "Banner placements"
click at [757, 493] on button "Rename page" at bounding box center [710, 488] width 105 height 27
type textarea "*"
type input "Campaigns / Banner placements"
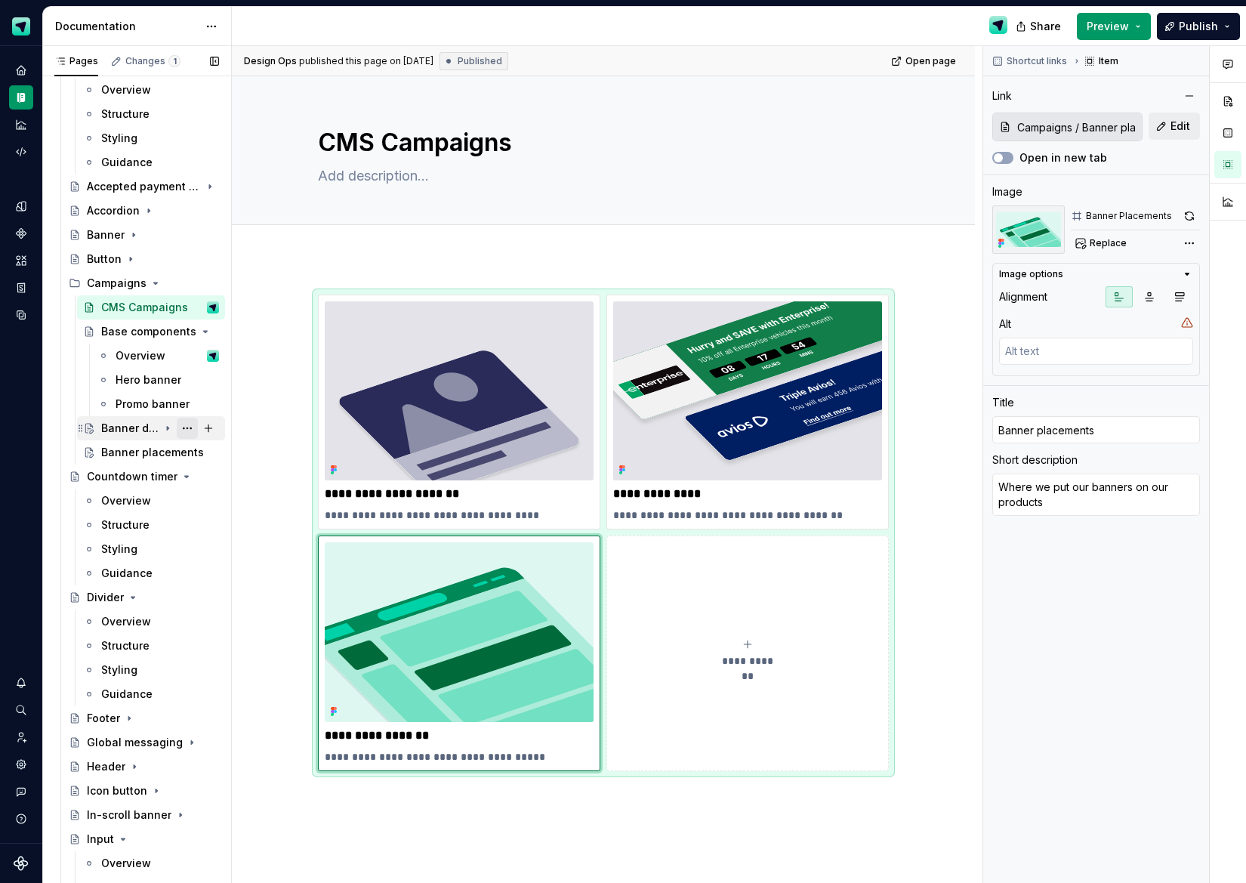
click at [170, 429] on icon "Page tree" at bounding box center [168, 428] width 12 height 12
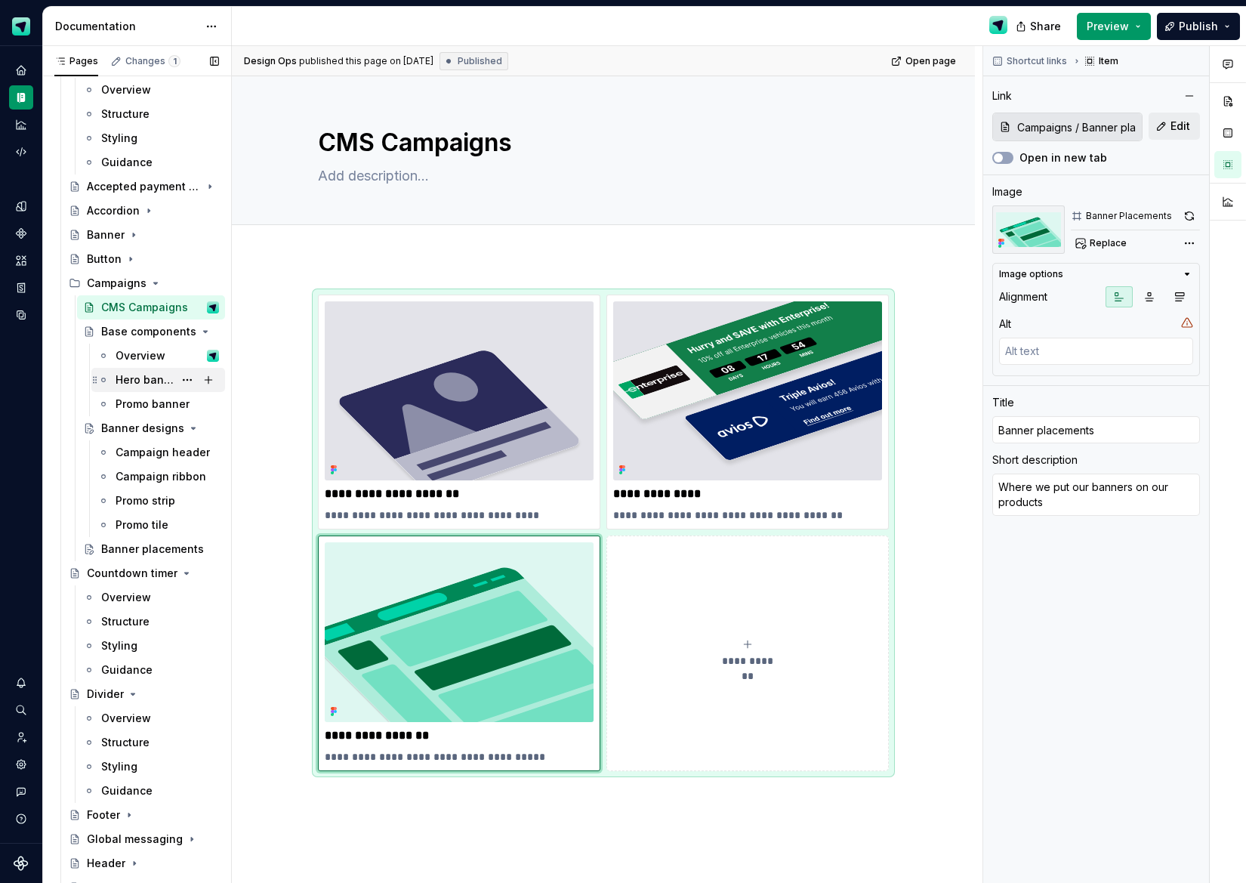
click at [156, 382] on div "Hero banner" at bounding box center [145, 379] width 58 height 15
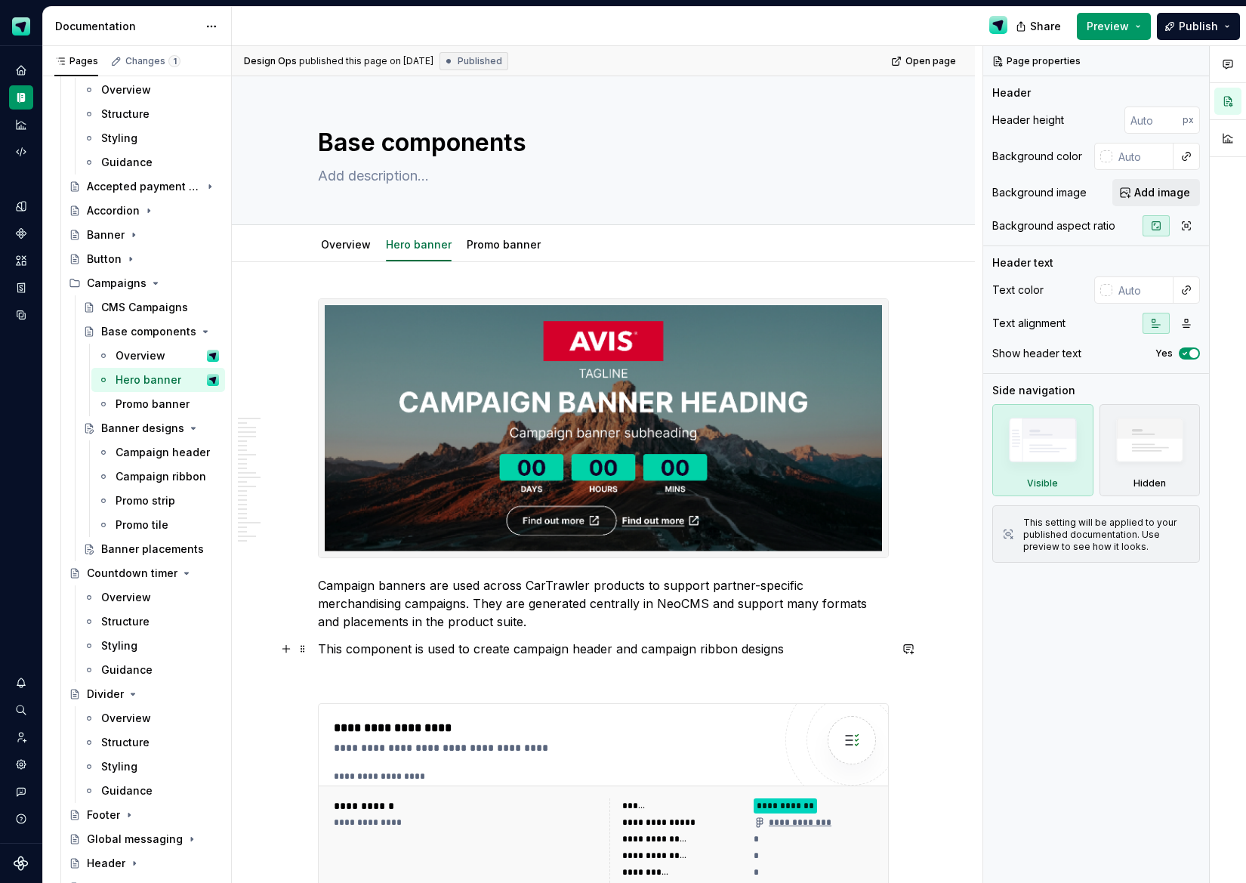
type textarea "*"
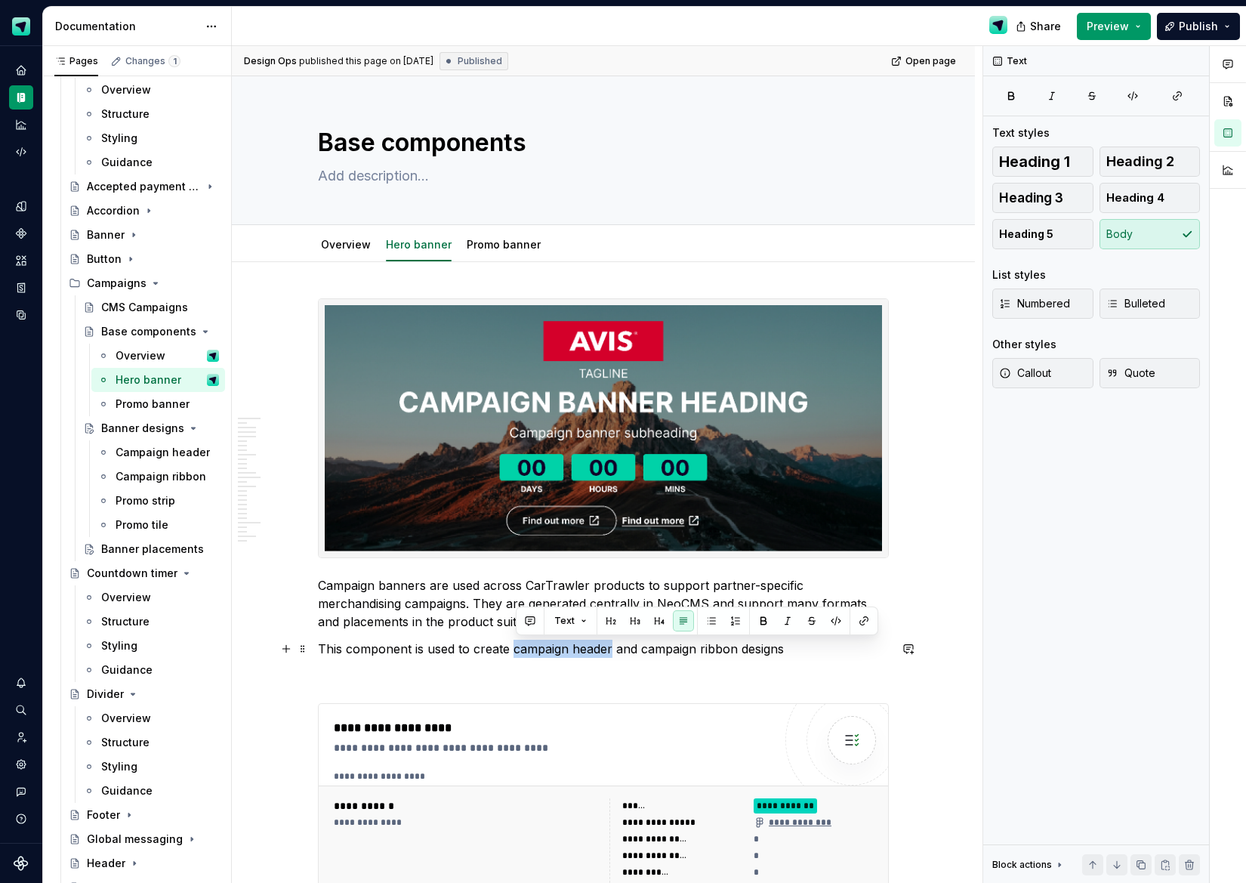
drag, startPoint x: 517, startPoint y: 647, endPoint x: 616, endPoint y: 644, distance: 98.2
click at [616, 644] on p "This component is used to create campaign header and campaign ribbon designs" at bounding box center [603, 649] width 571 height 18
click at [860, 616] on button "button" at bounding box center [864, 620] width 21 height 21
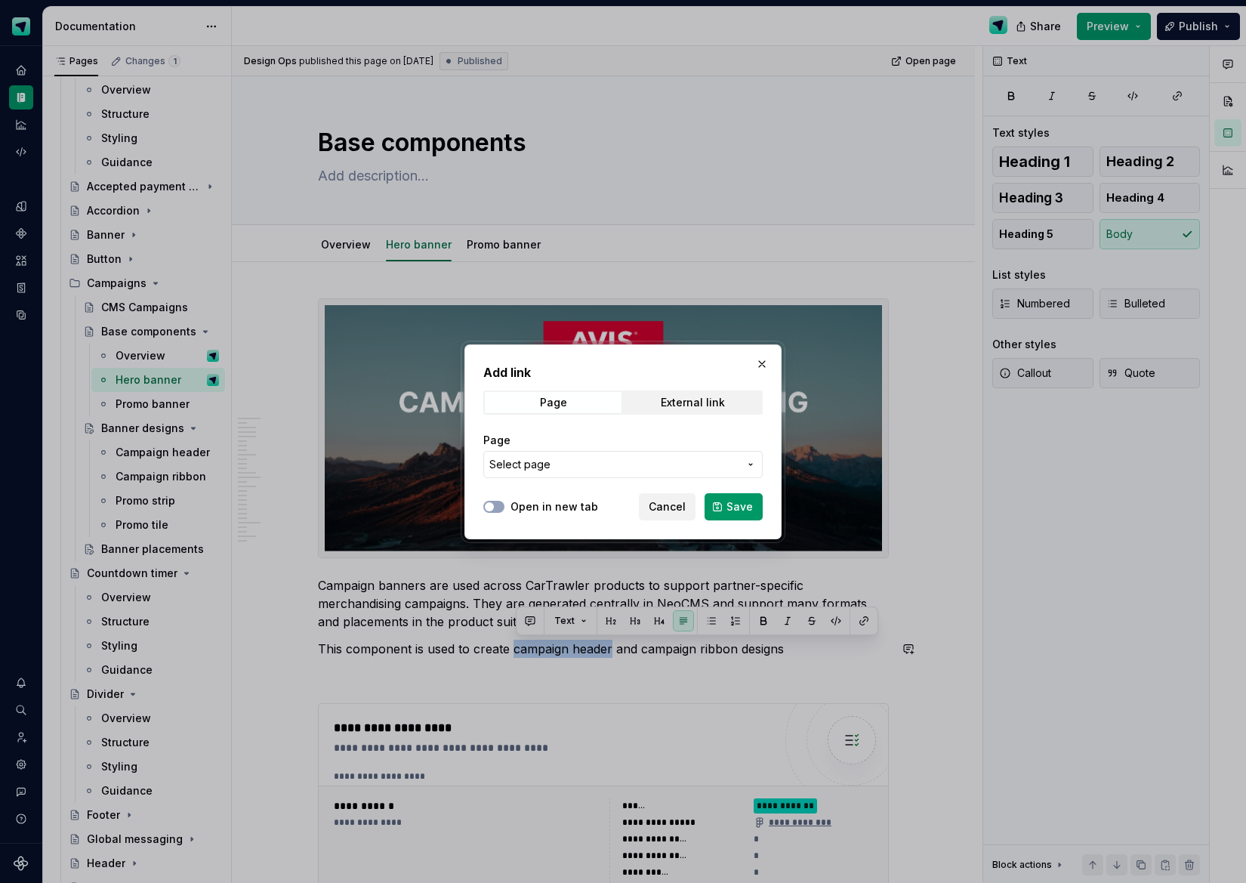
click at [598, 468] on span "Select page" at bounding box center [614, 464] width 249 height 15
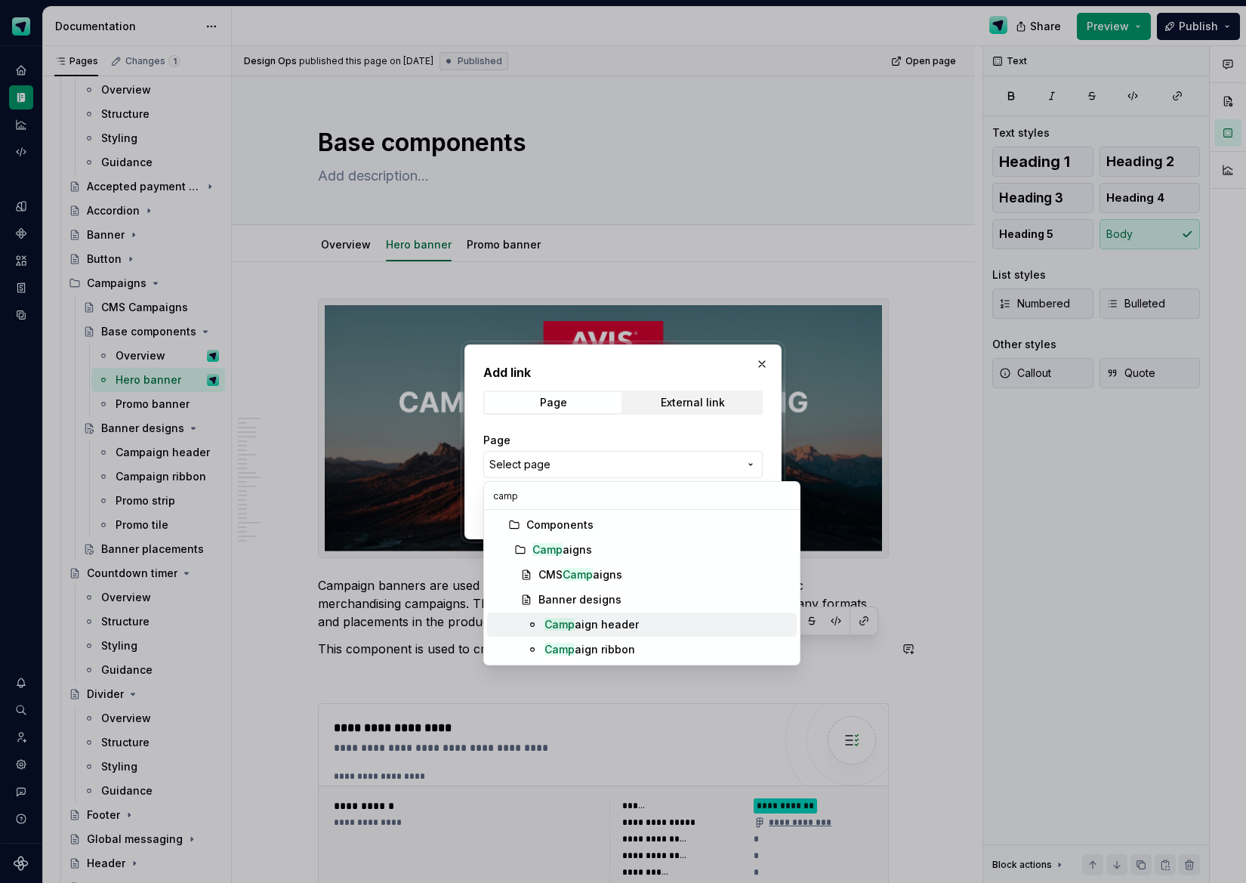
type input "camp"
click at [645, 620] on div "Camp aign header" at bounding box center [668, 624] width 246 height 15
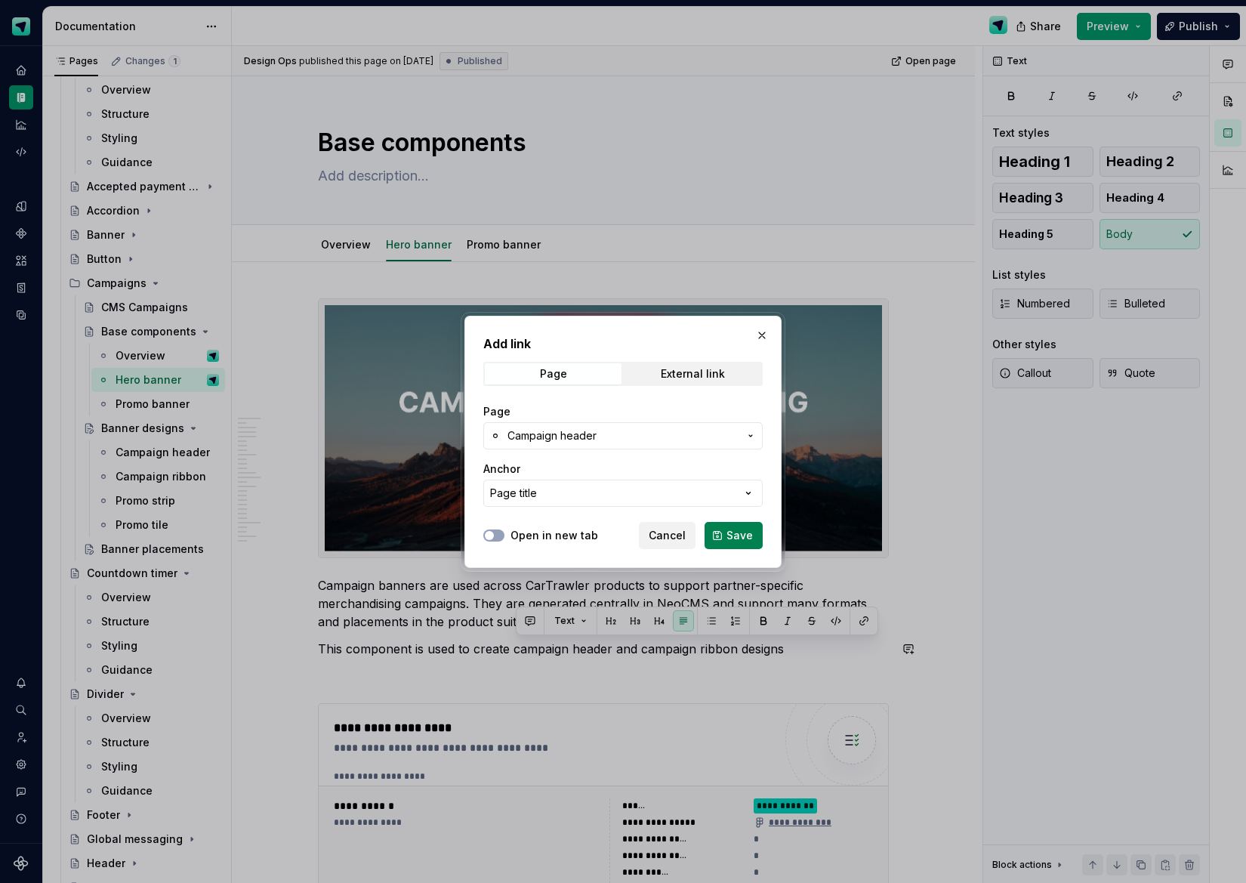
click at [732, 541] on span "Save" at bounding box center [740, 535] width 26 height 15
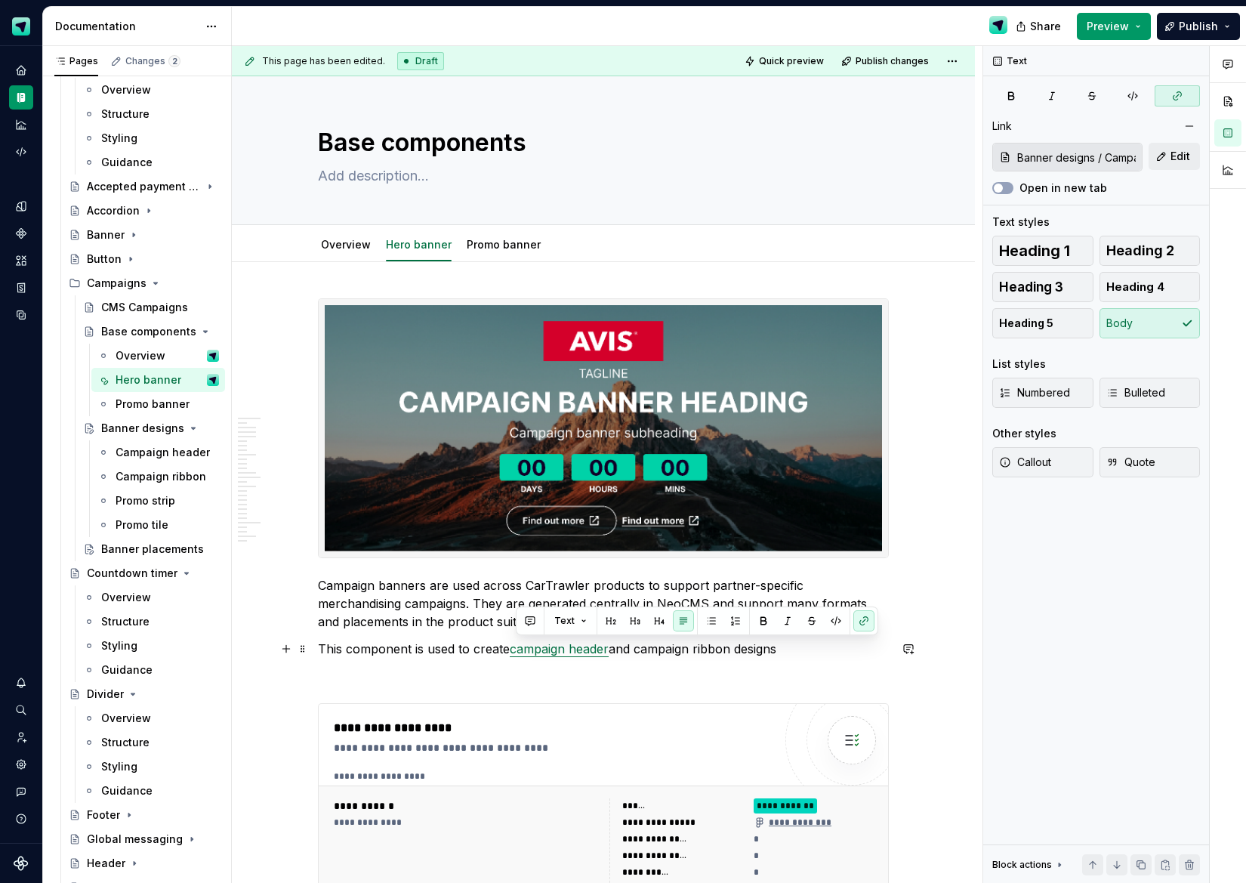
drag, startPoint x: 705, startPoint y: 656, endPoint x: 689, endPoint y: 654, distance: 15.9
click at [704, 656] on p "This component is used to create campaign header and campaign ribbon designs" at bounding box center [603, 649] width 571 height 18
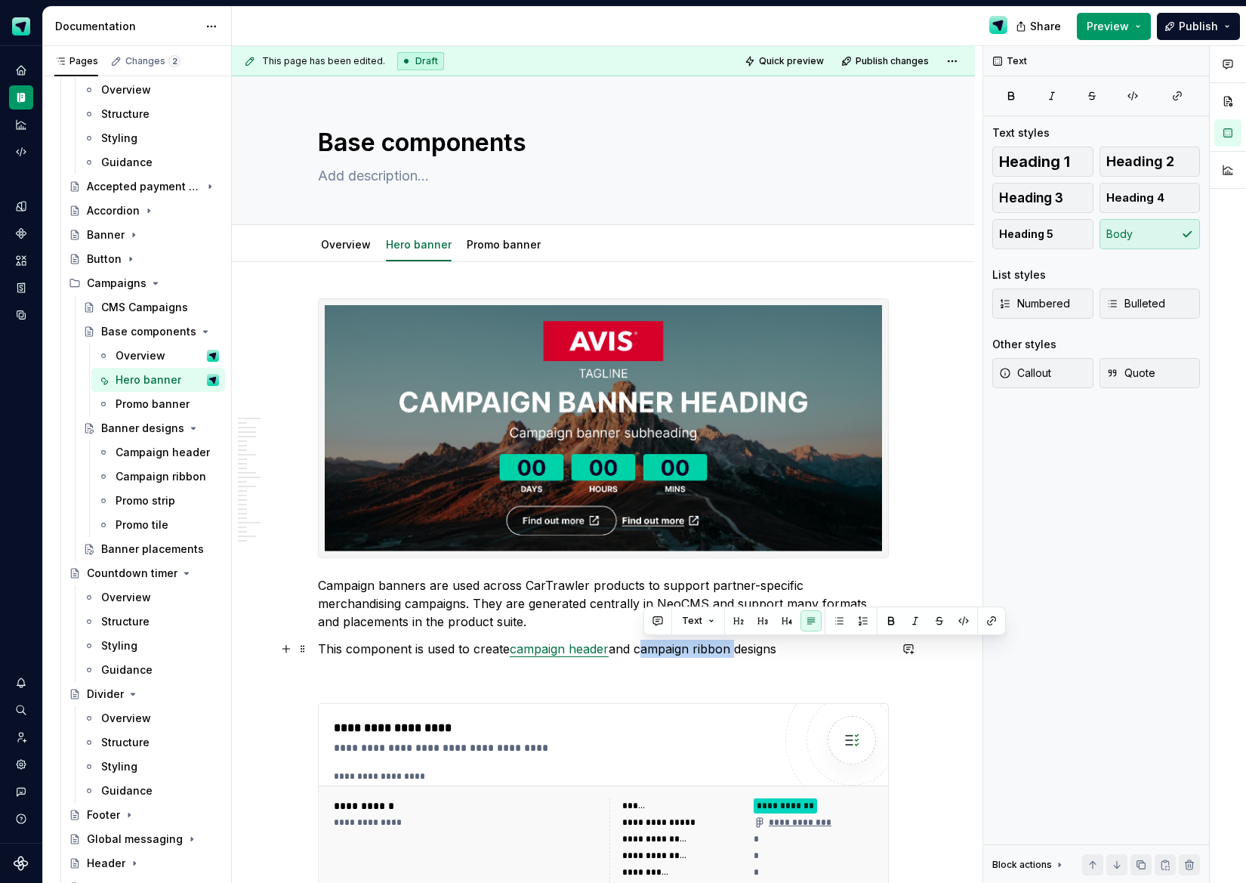
drag, startPoint x: 644, startPoint y: 652, endPoint x: 738, endPoint y: 642, distance: 94.9
click at [737, 642] on p "This component is used to create campaign header and campaign ribbon designs" at bounding box center [603, 649] width 571 height 18
click at [987, 615] on button "button" at bounding box center [991, 620] width 21 height 21
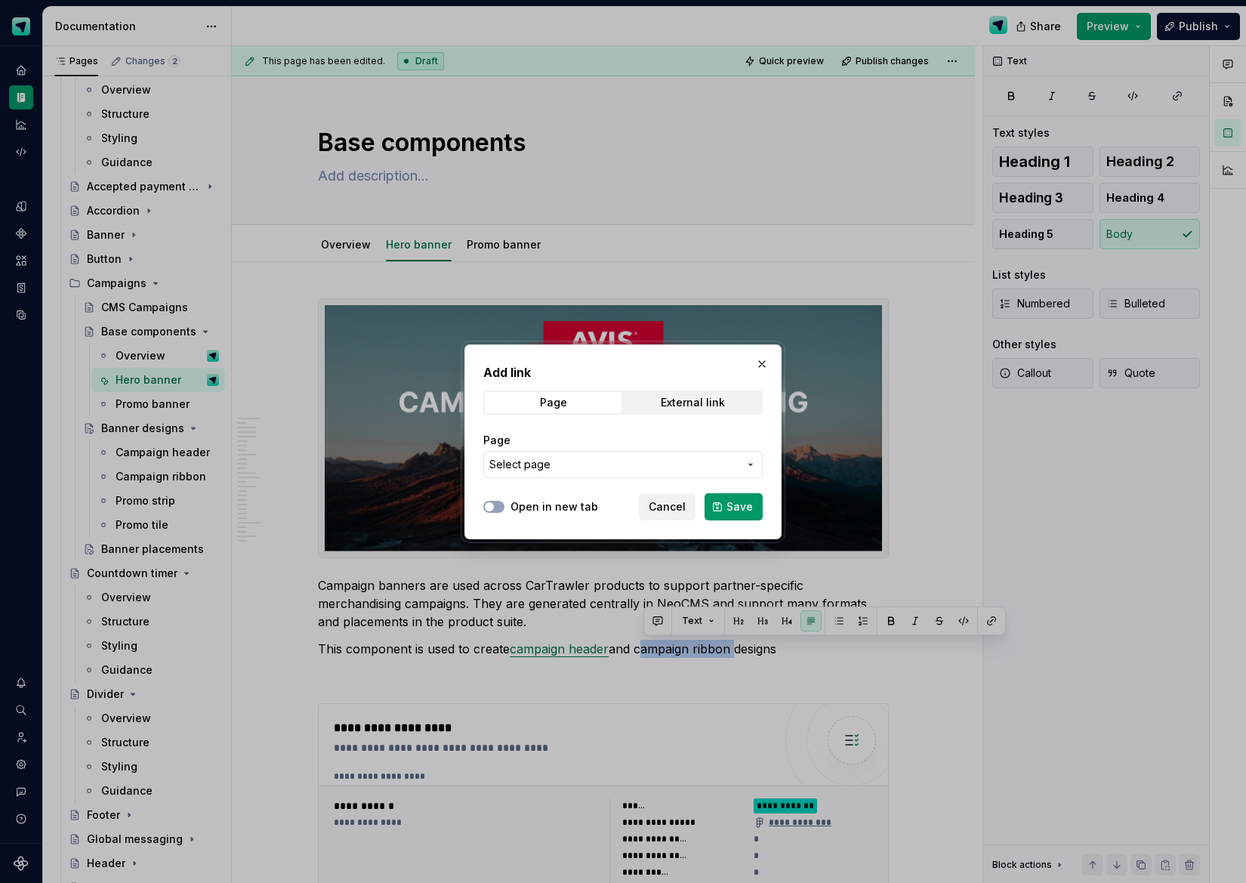
click at [664, 462] on span "Select page" at bounding box center [614, 464] width 249 height 15
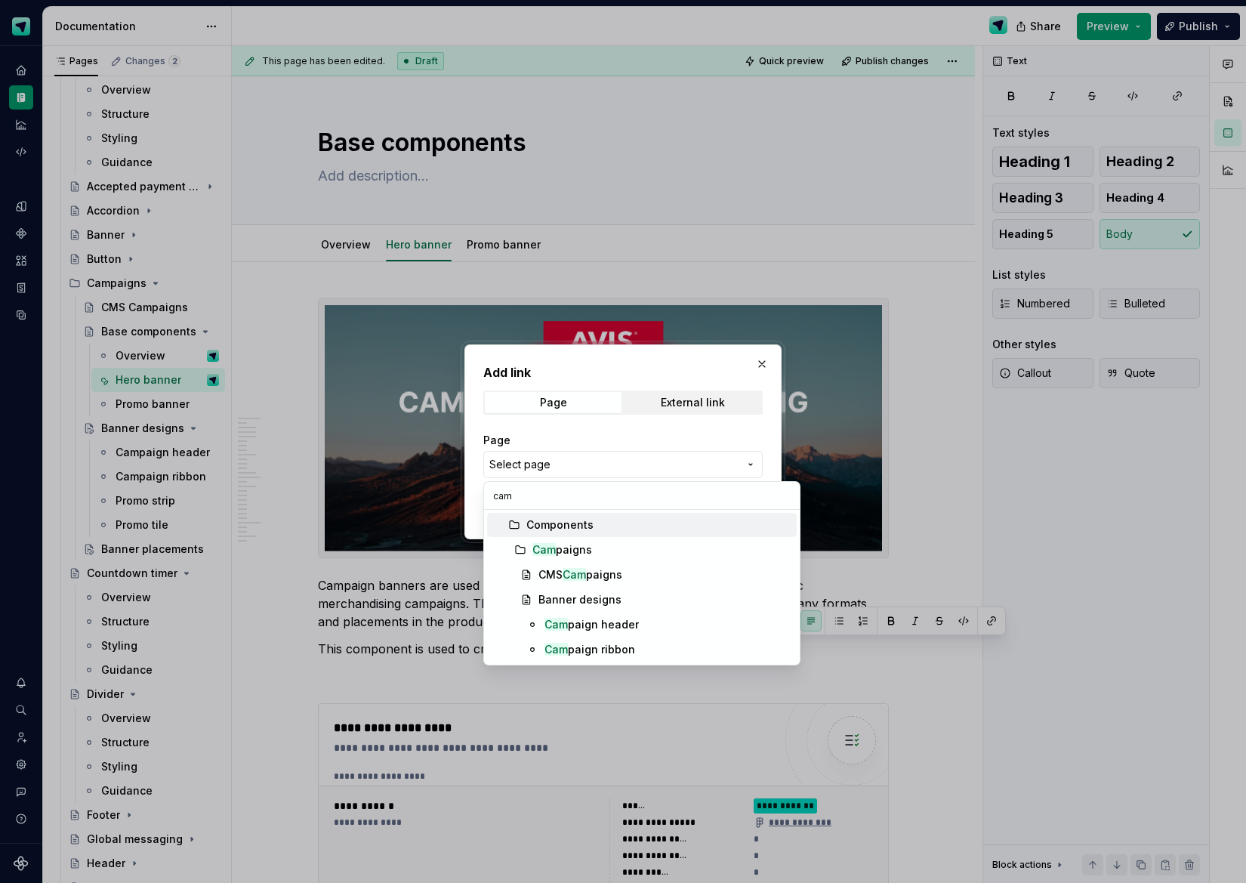
type input "camp"
click at [585, 644] on div "Camp aign ribbon" at bounding box center [590, 649] width 91 height 15
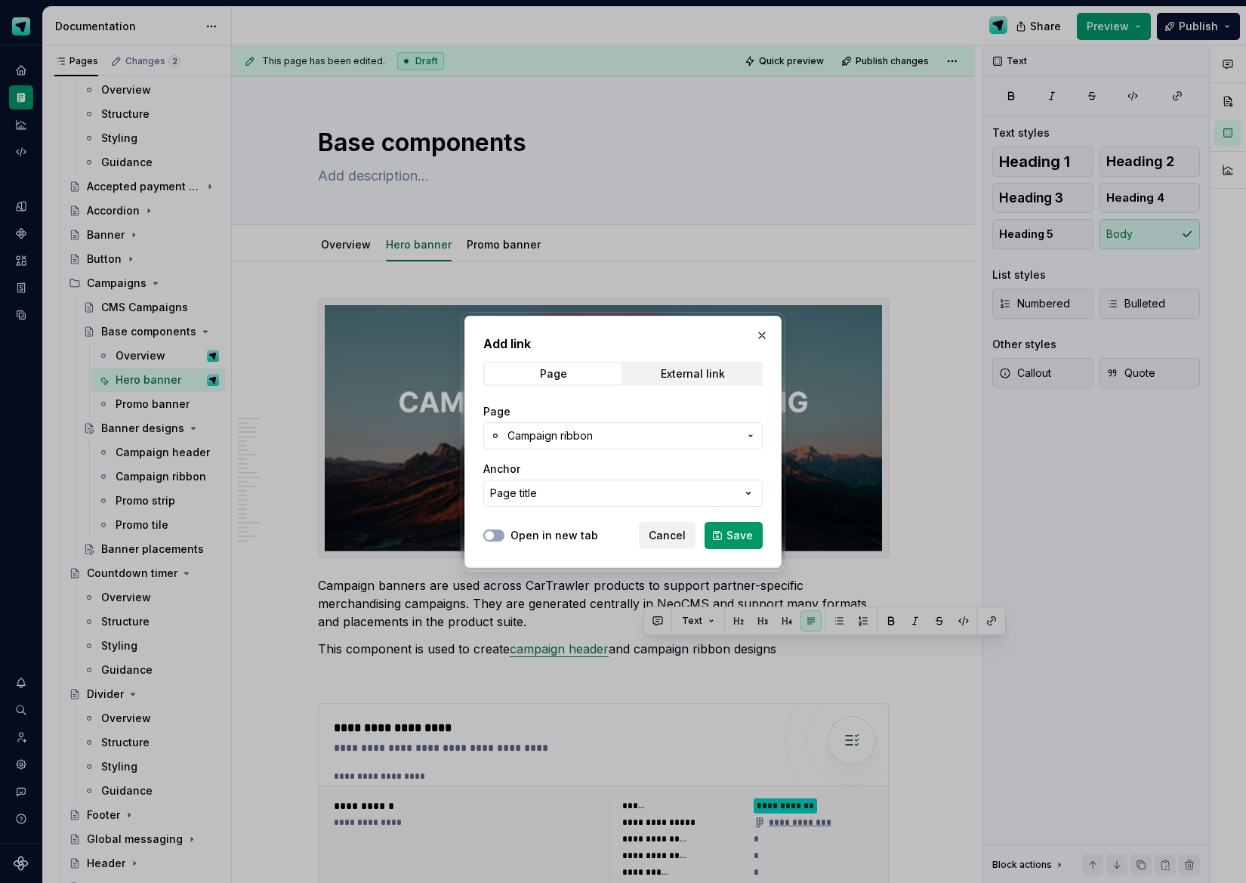
click at [730, 530] on span "Save" at bounding box center [740, 535] width 26 height 15
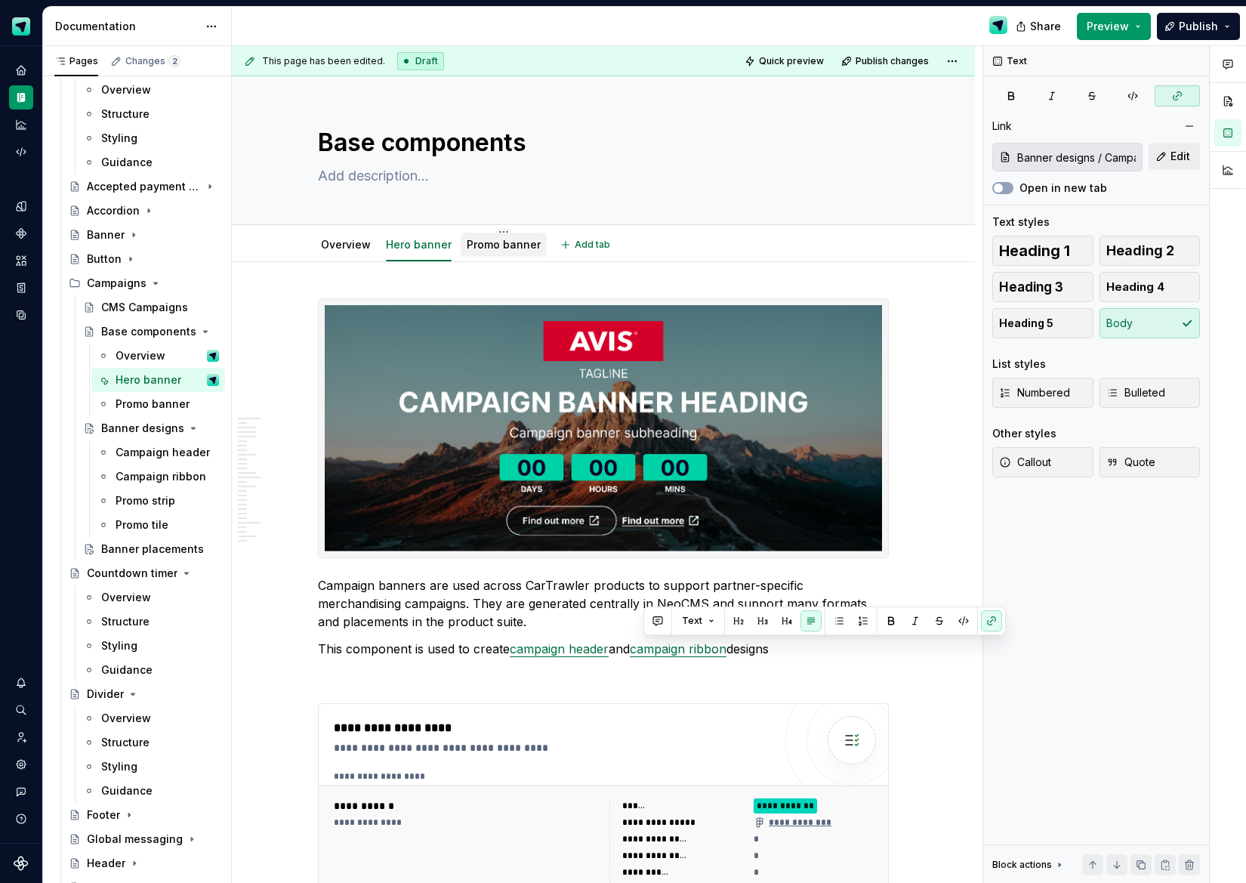
click at [480, 244] on link "Promo banner" at bounding box center [504, 244] width 74 height 13
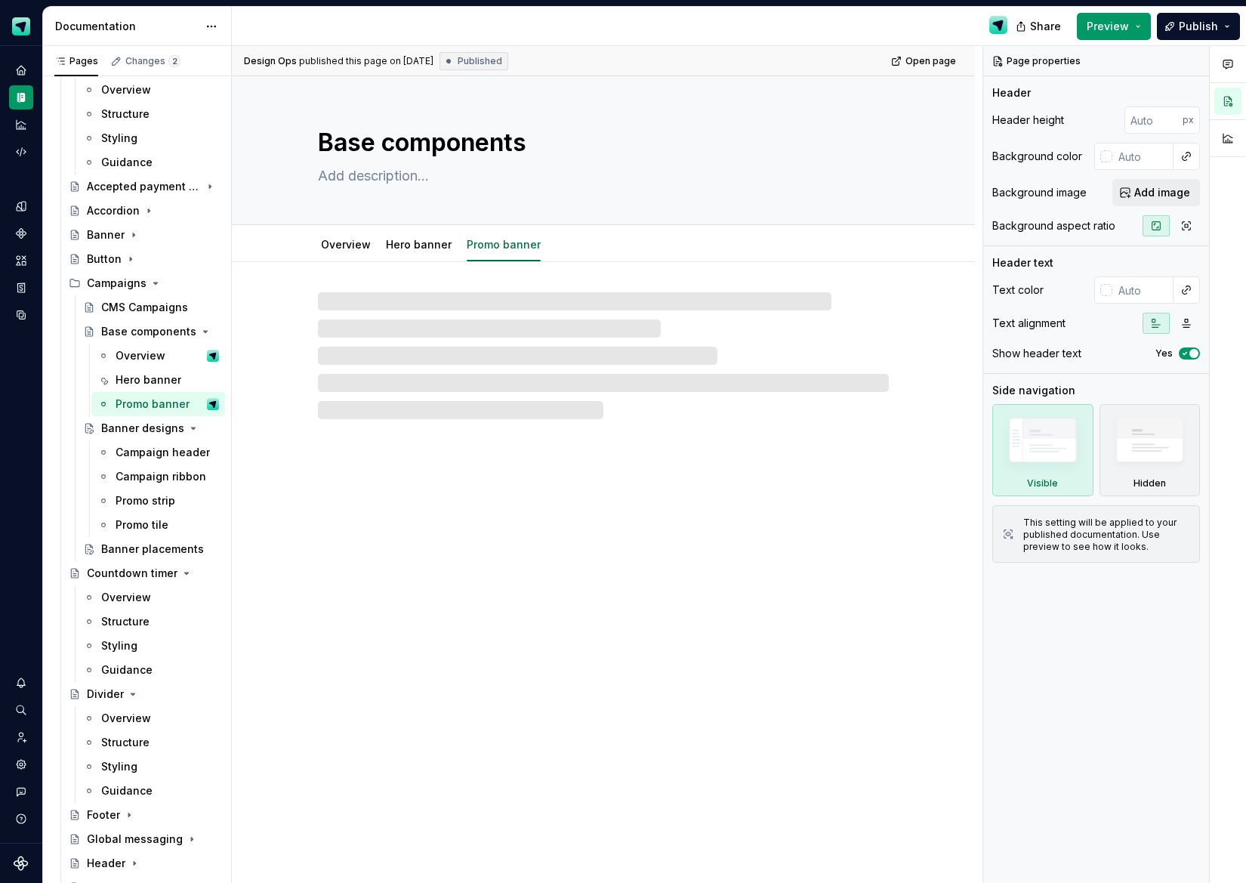
type textarea "*"
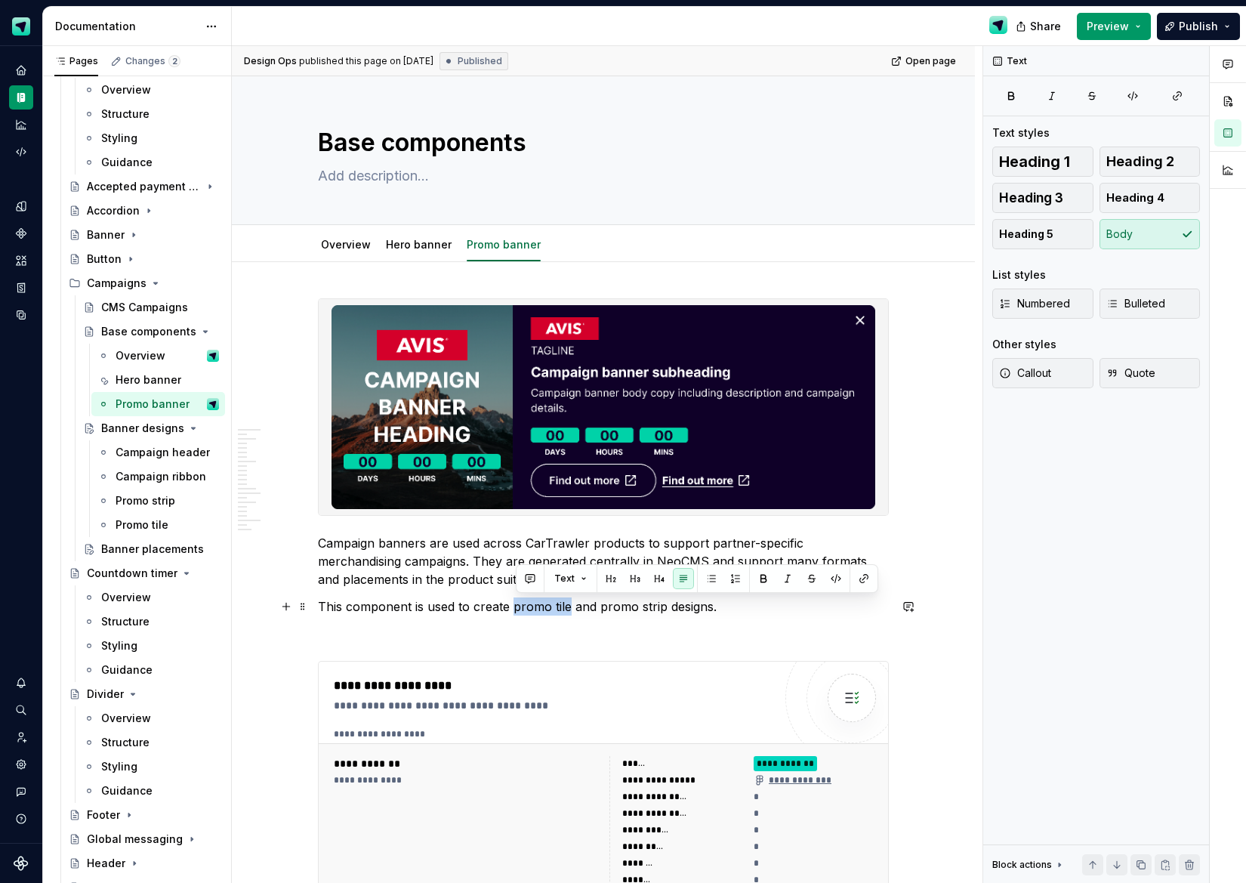
drag, startPoint x: 517, startPoint y: 607, endPoint x: 580, endPoint y: 598, distance: 63.2
click at [573, 599] on p "This component is used to create promo tile and promo strip designs." at bounding box center [603, 607] width 571 height 18
click at [861, 576] on button "button" at bounding box center [864, 578] width 21 height 21
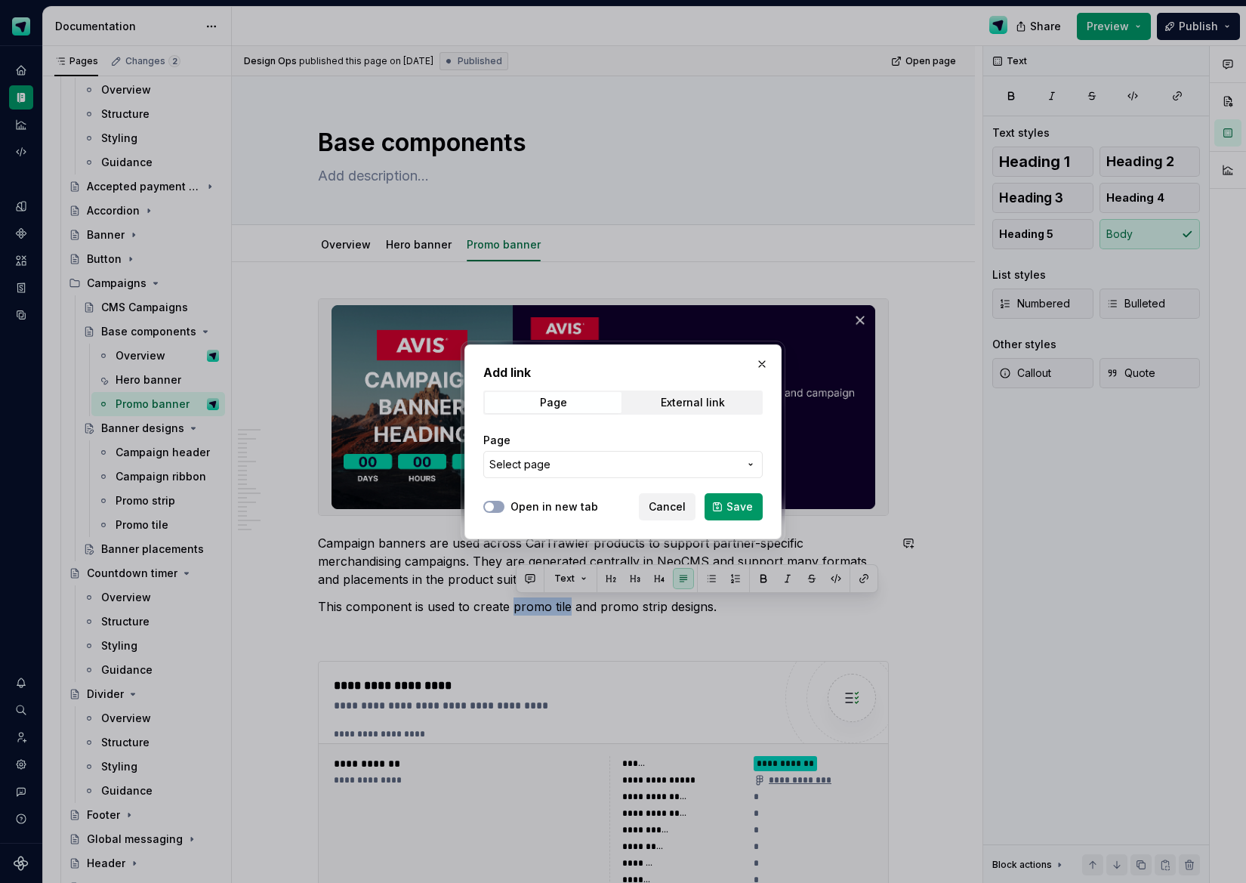
click at [679, 468] on span "Select page" at bounding box center [614, 464] width 249 height 15
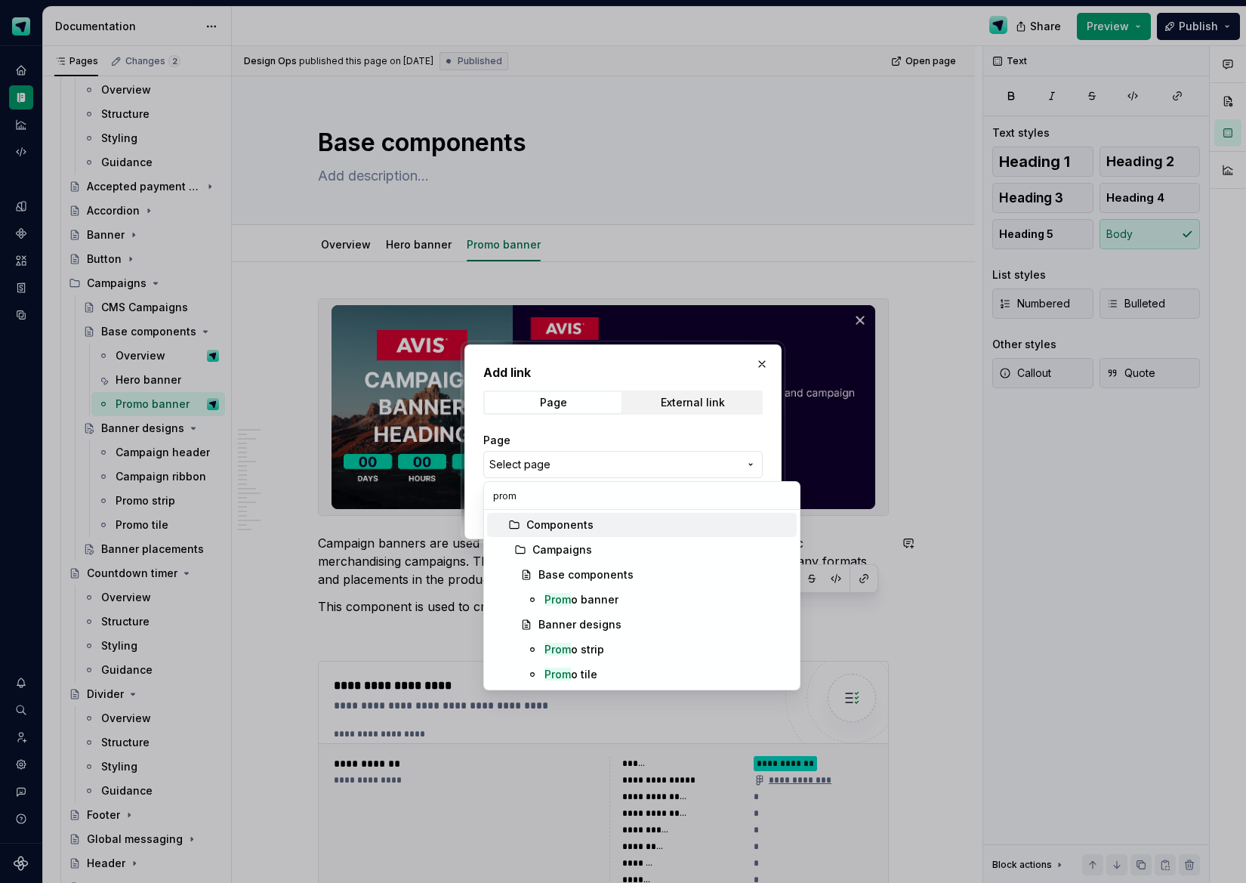
type input "promo"
click at [542, 672] on span "Promo tile" at bounding box center [642, 674] width 310 height 24
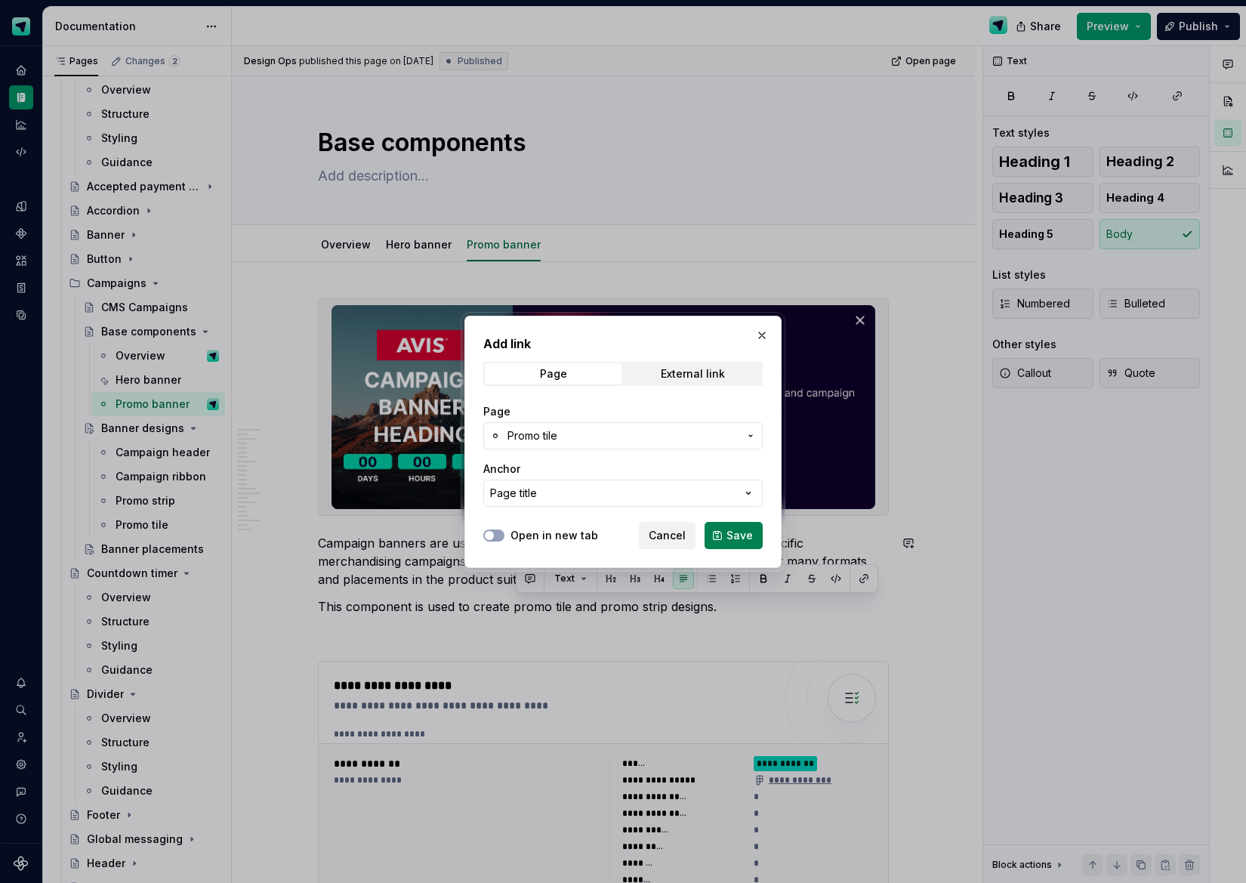
click at [719, 533] on button "Save" at bounding box center [734, 535] width 58 height 27
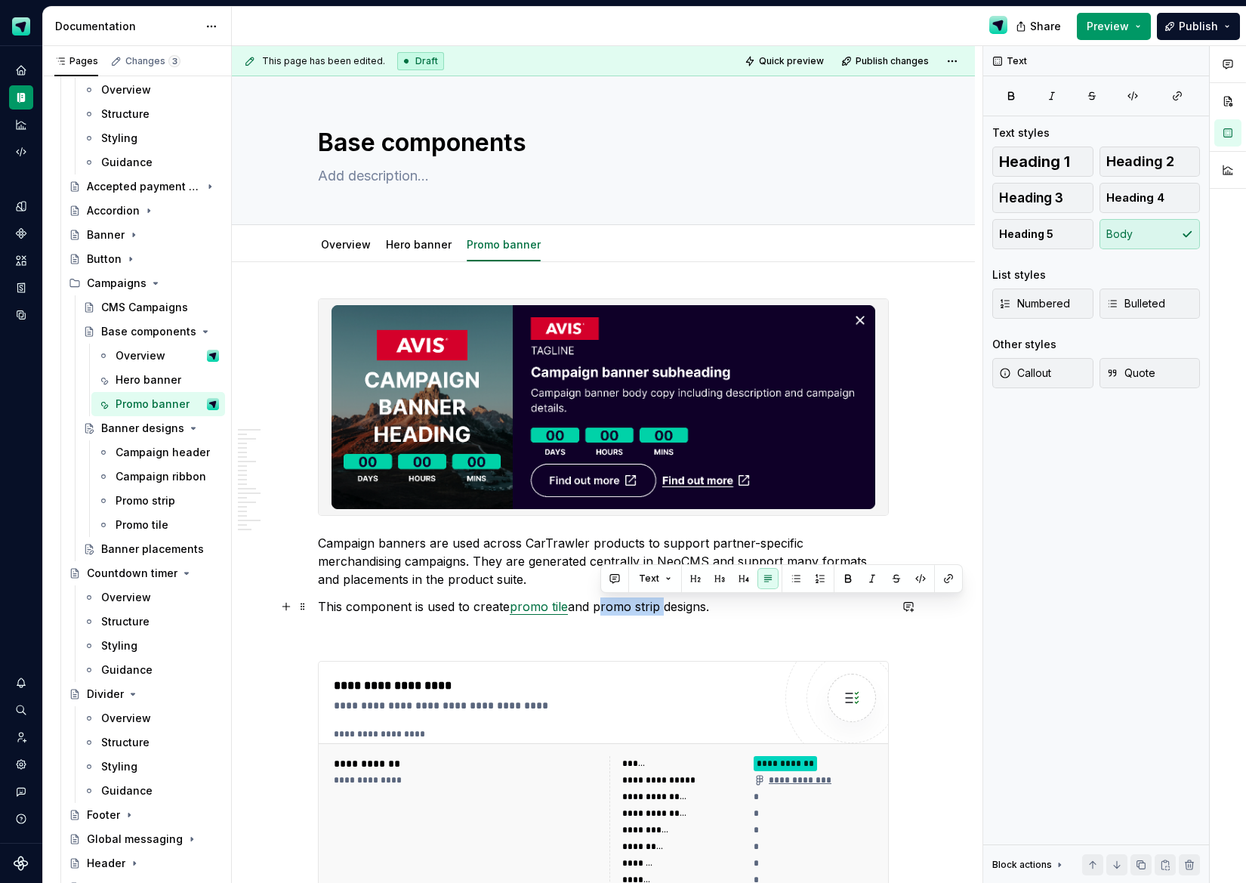
drag, startPoint x: 602, startPoint y: 612, endPoint x: 668, endPoint y: 609, distance: 65.8
click at [668, 609] on p "This component is used to create promo tile and promo strip designs." at bounding box center [603, 607] width 571 height 18
click at [942, 581] on button "button" at bounding box center [948, 578] width 21 height 21
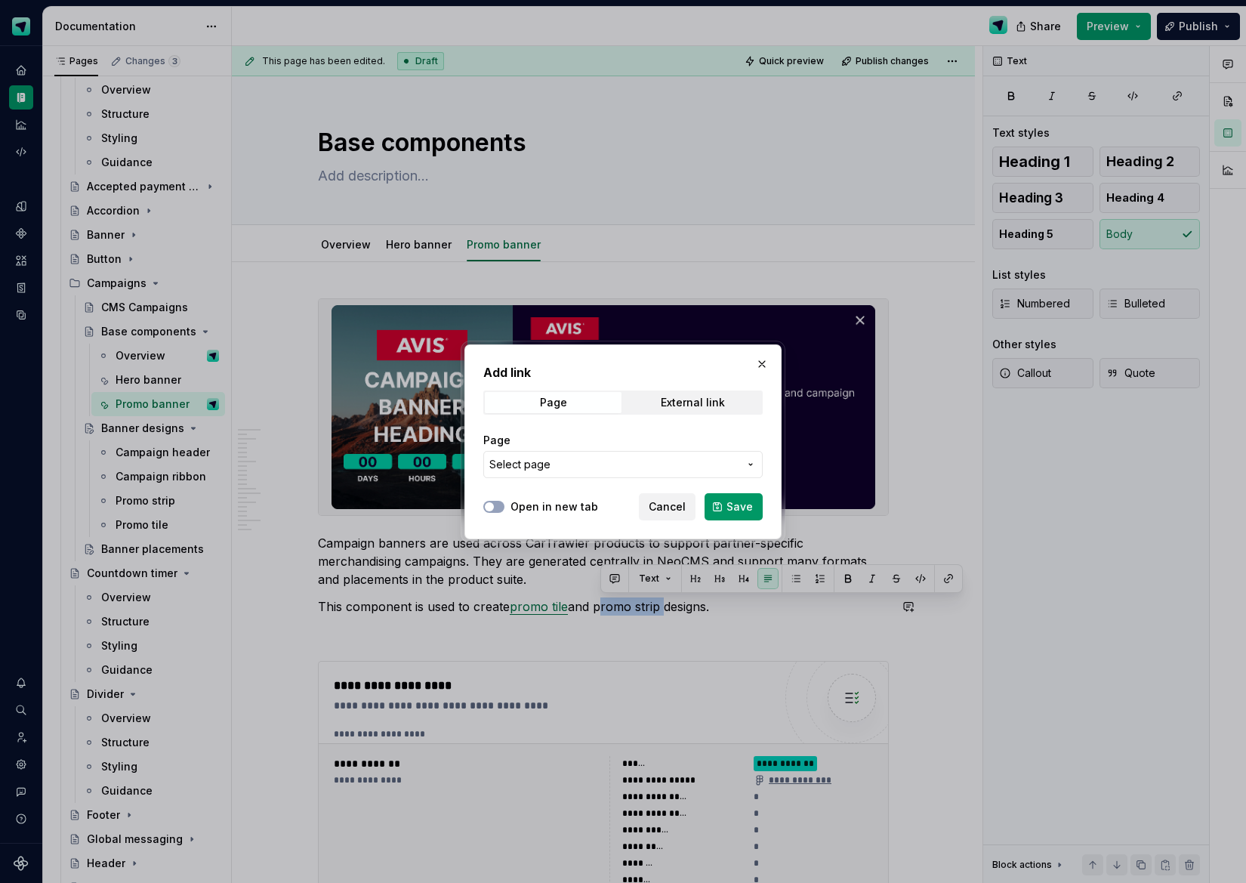
click at [570, 466] on span "Select page" at bounding box center [614, 464] width 249 height 15
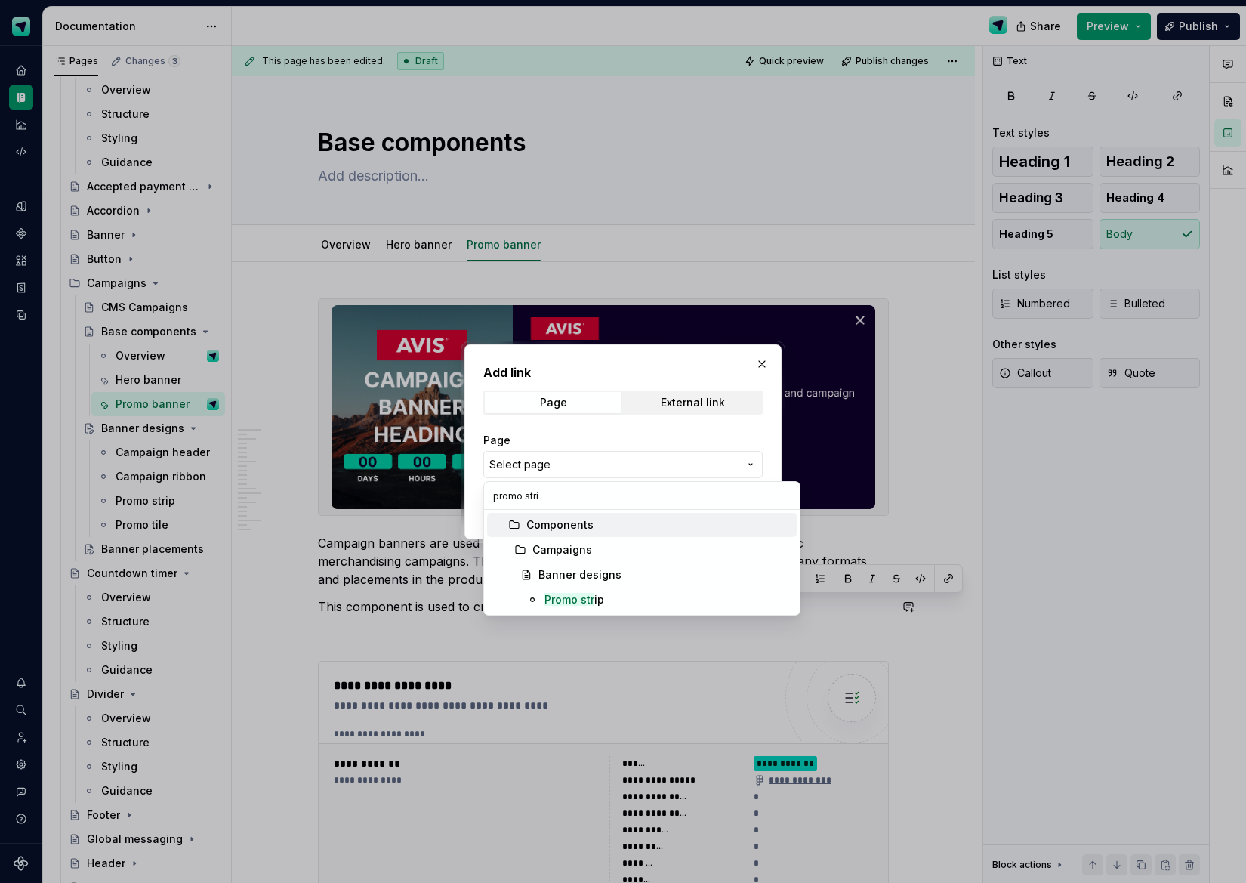
type input "promo strip"
click at [587, 599] on mark "Promo strip" at bounding box center [575, 599] width 60 height 13
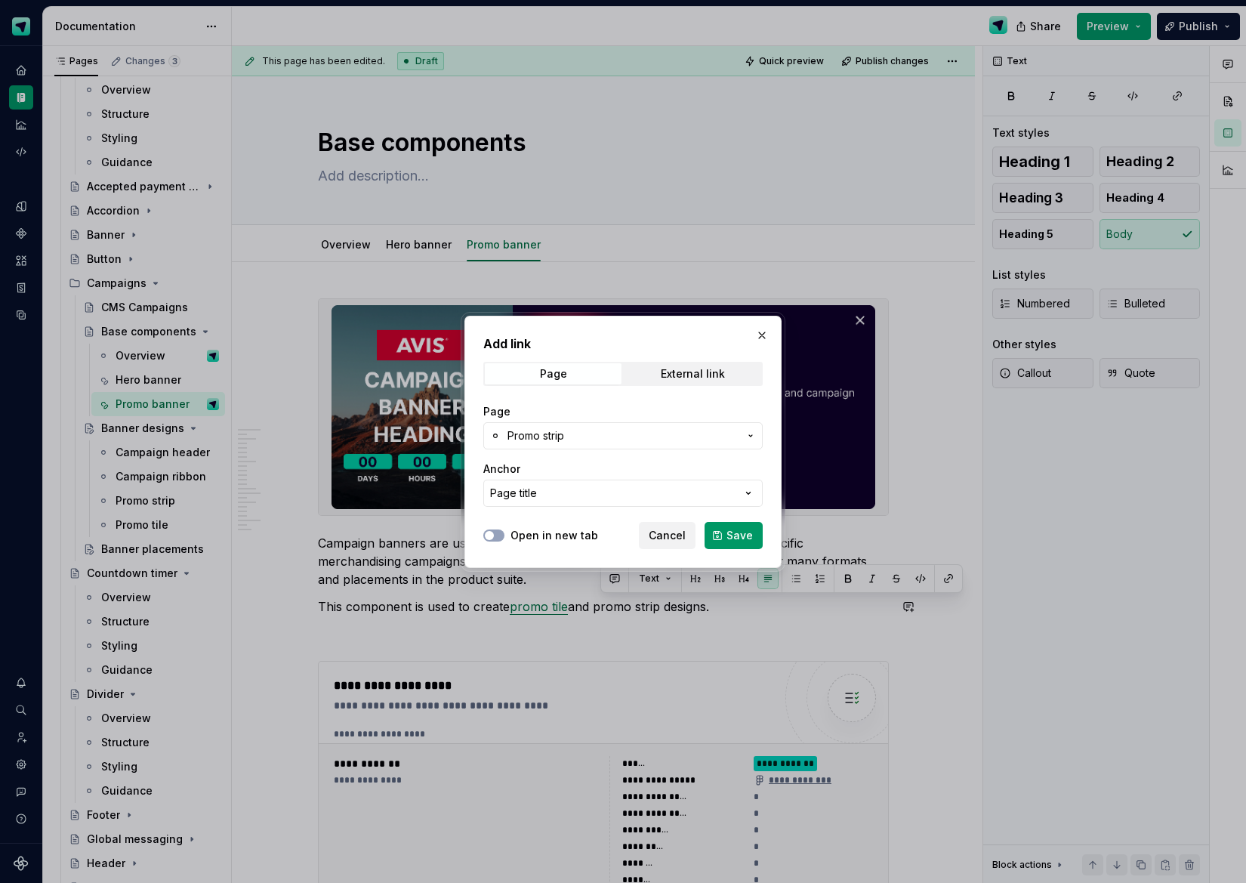
click at [739, 539] on span "Save" at bounding box center [740, 535] width 26 height 15
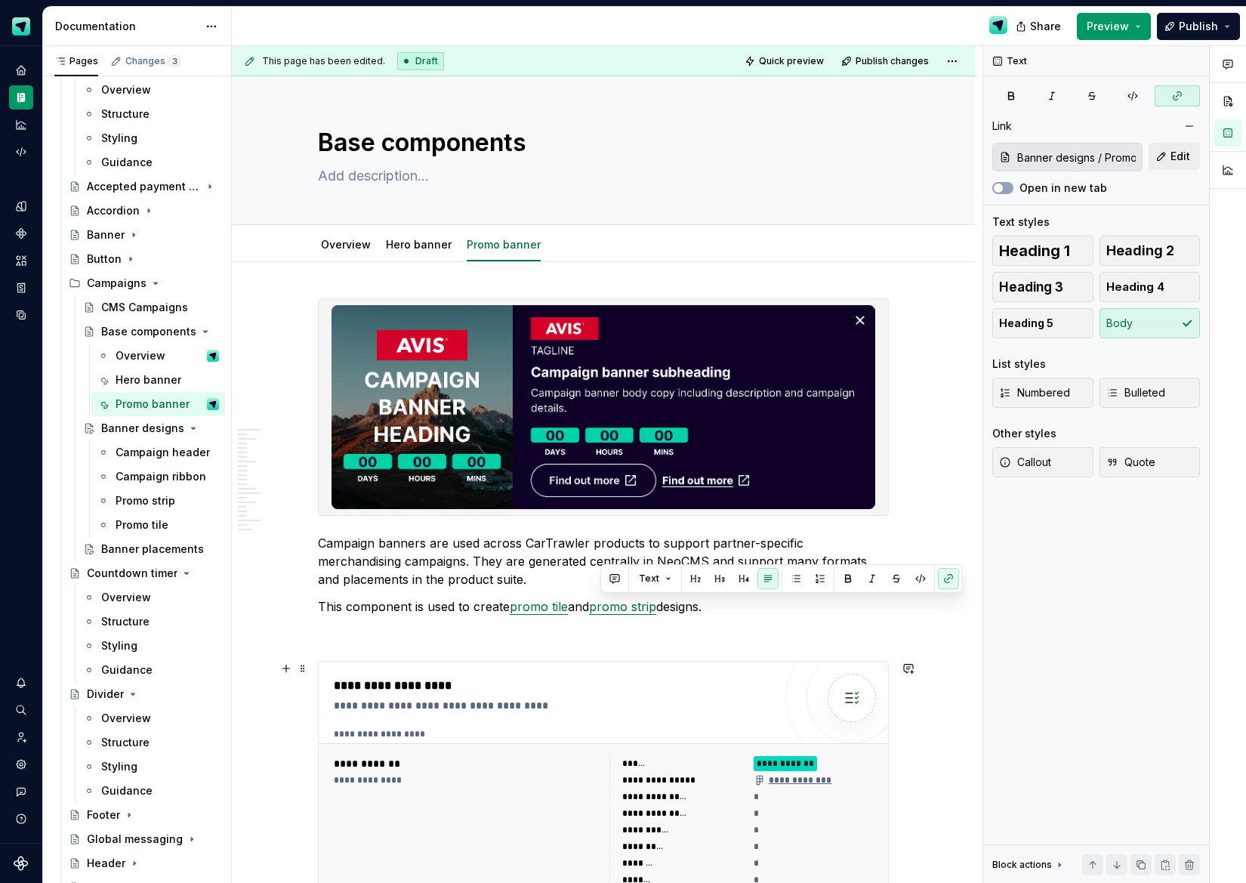
click at [789, 661] on div "**********" at bounding box center [603, 825] width 571 height 329
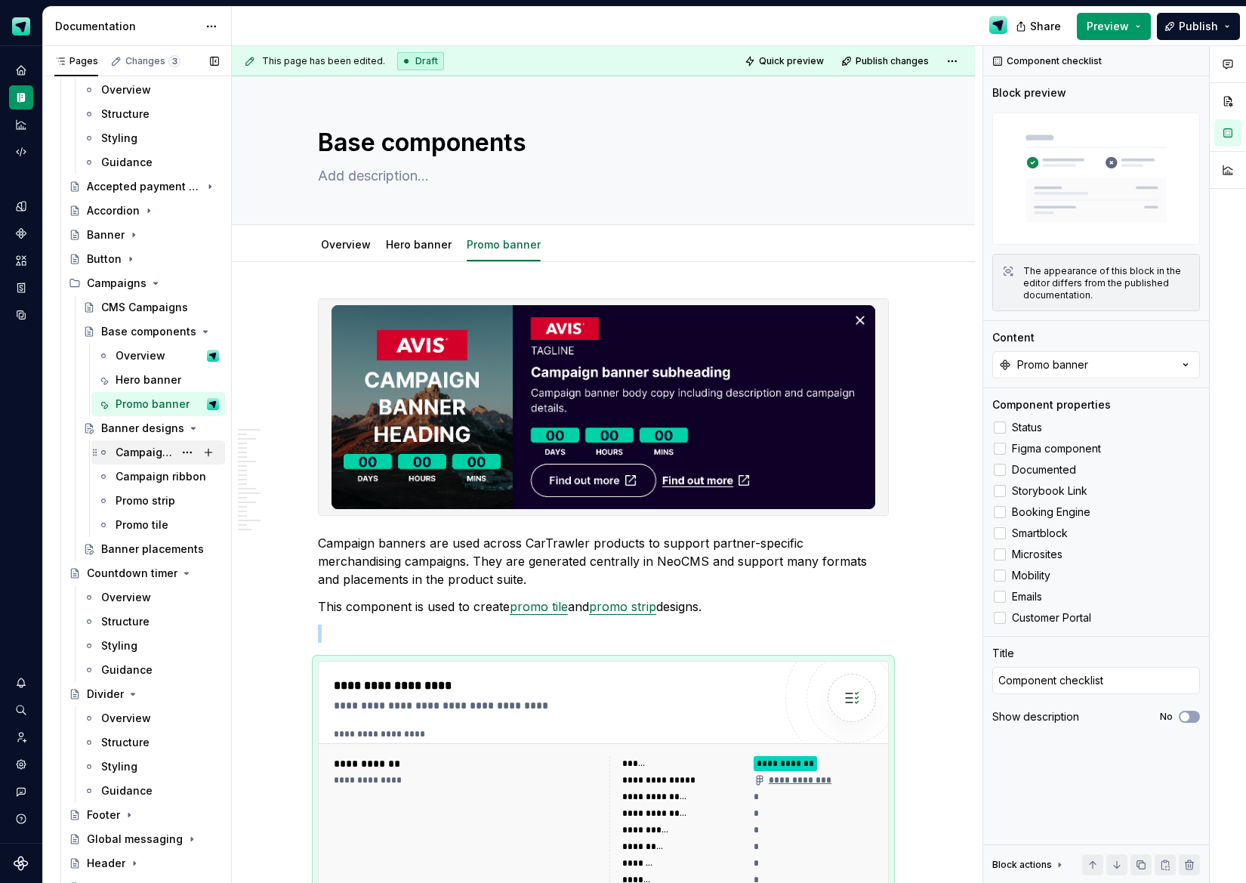
click at [155, 459] on div "Campaign header" at bounding box center [145, 452] width 58 height 15
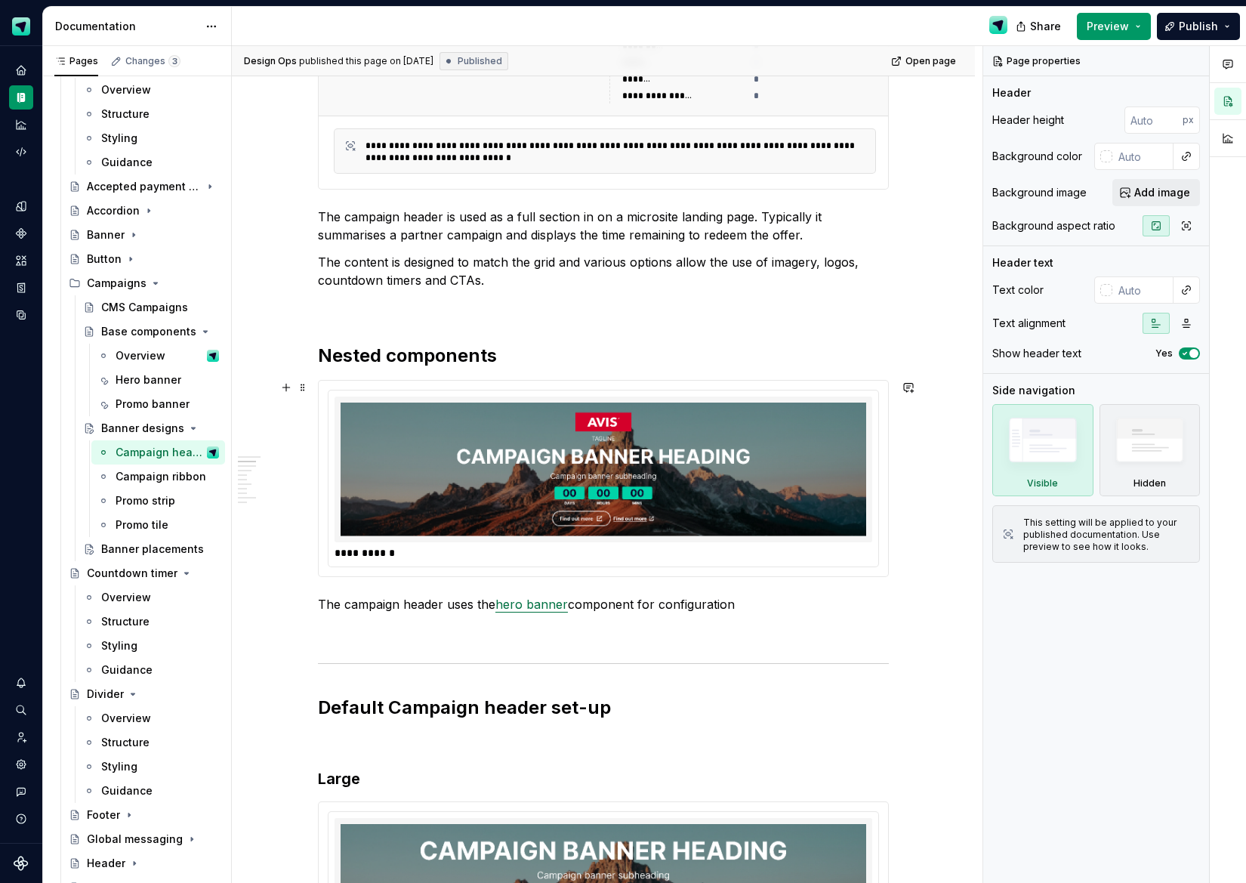
scroll to position [766, 0]
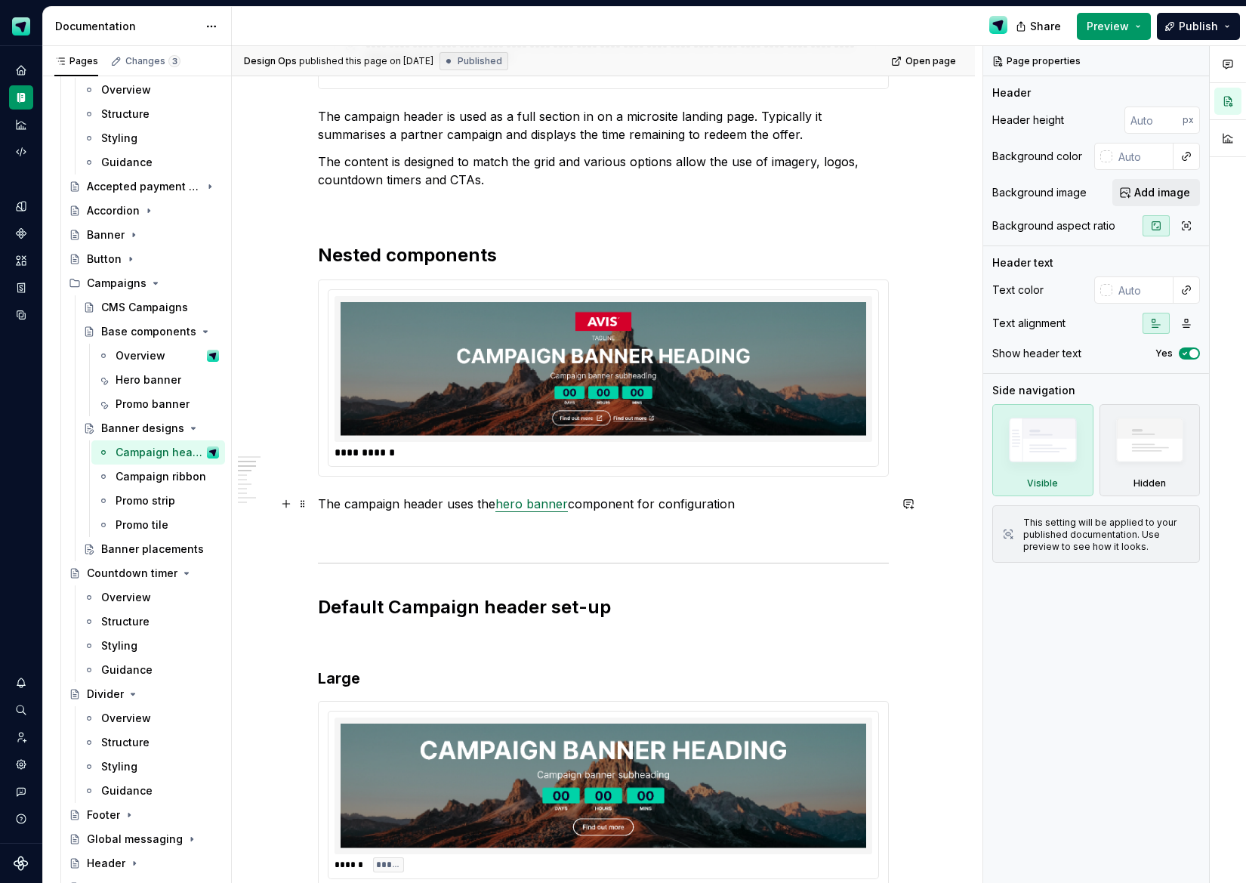
type textarea "*"
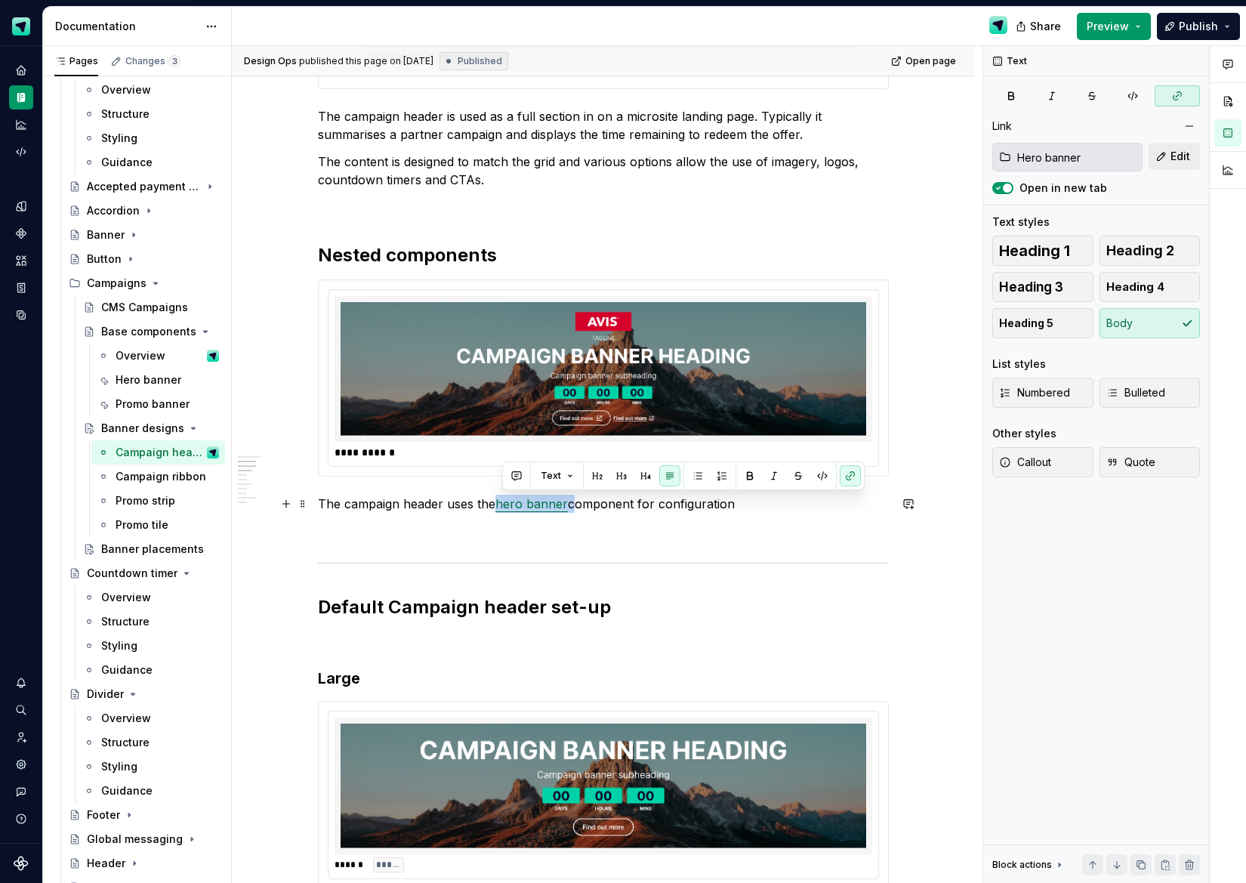
drag, startPoint x: 566, startPoint y: 505, endPoint x: 786, endPoint y: 459, distance: 224.6
click at [502, 507] on p "The campaign header uses the hero banner component for configuration" at bounding box center [603, 504] width 571 height 18
click at [848, 475] on button "button" at bounding box center [850, 475] width 21 height 21
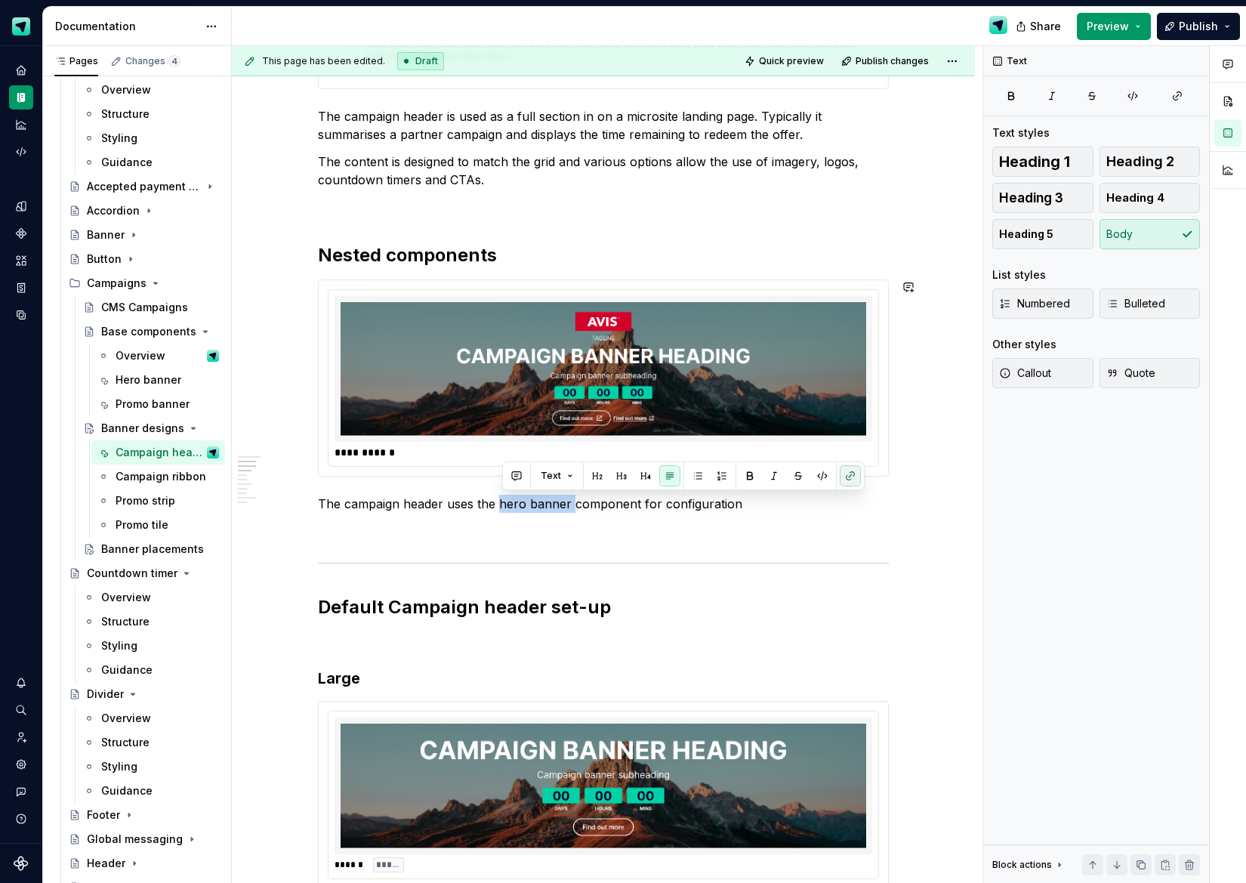
click at [847, 476] on button "button" at bounding box center [850, 475] width 21 height 21
click at [542, 505] on p "The campaign header uses the hero banner component for configuration" at bounding box center [603, 504] width 571 height 18
drag, startPoint x: 570, startPoint y: 508, endPoint x: 593, endPoint y: 505, distance: 23.6
click at [502, 510] on p "The campaign header uses the hero banner component for configuration" at bounding box center [603, 504] width 571 height 18
click at [851, 477] on button "button" at bounding box center [850, 475] width 21 height 21
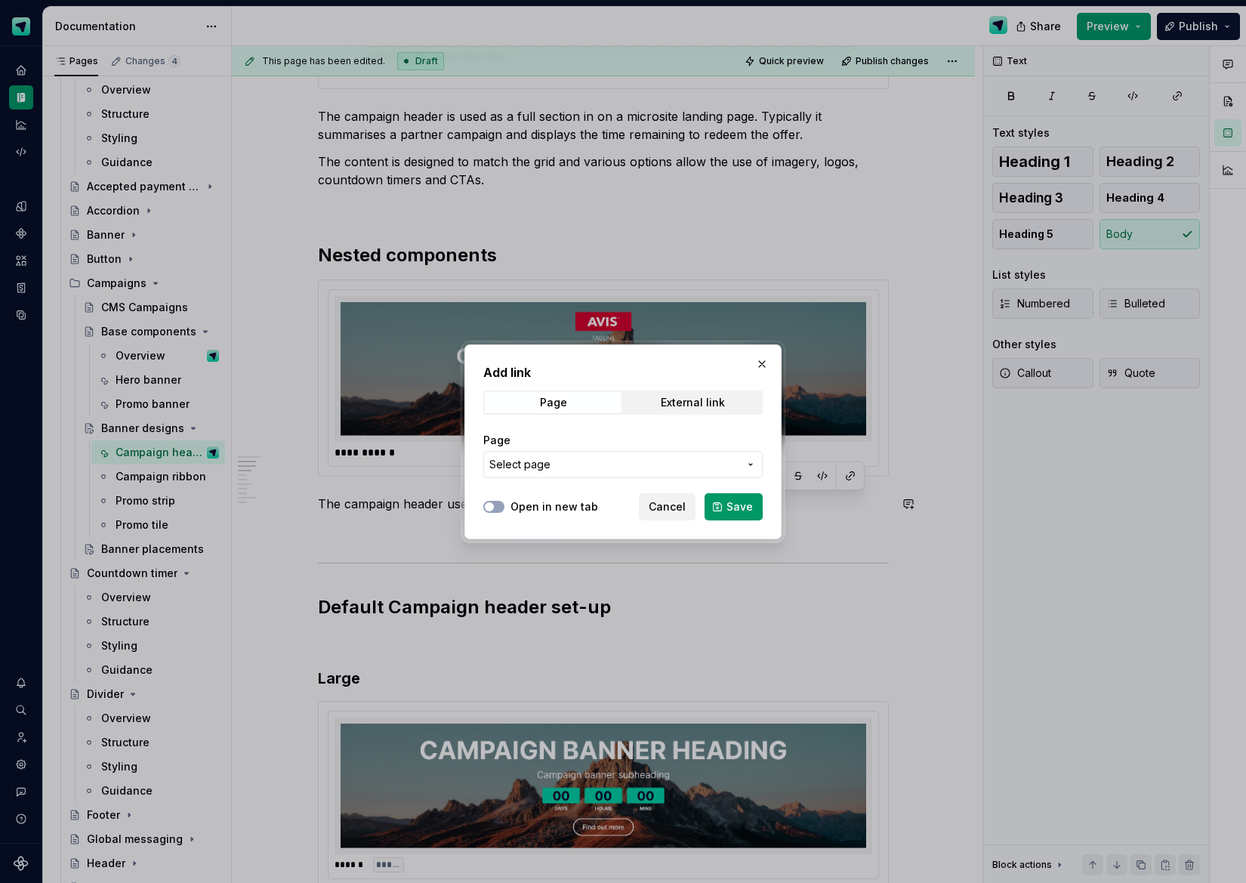
click at [647, 467] on span "Select page" at bounding box center [614, 464] width 249 height 15
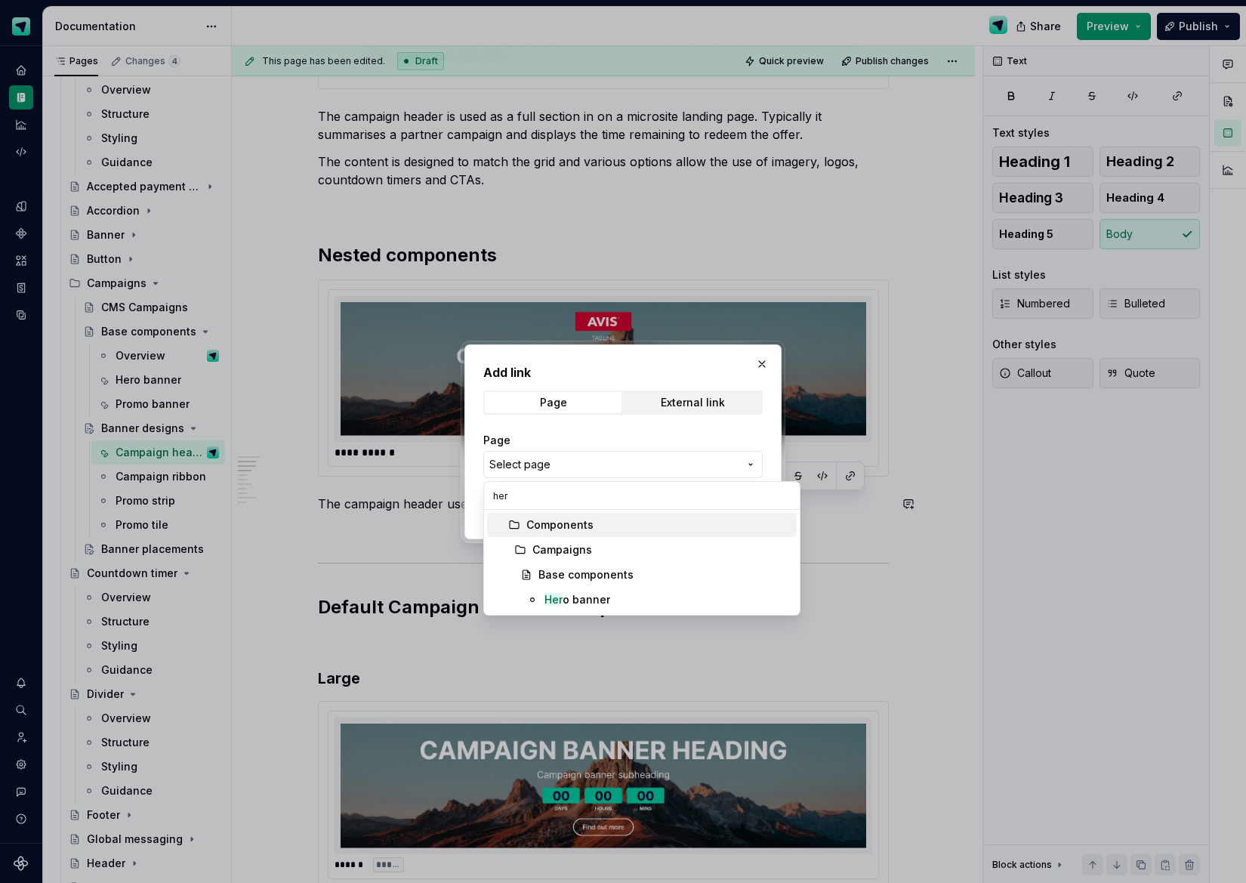
type input "hero"
drag, startPoint x: 604, startPoint y: 594, endPoint x: 656, endPoint y: 557, distance: 63.9
click at [604, 594] on div "Hero banner" at bounding box center [576, 599] width 63 height 15
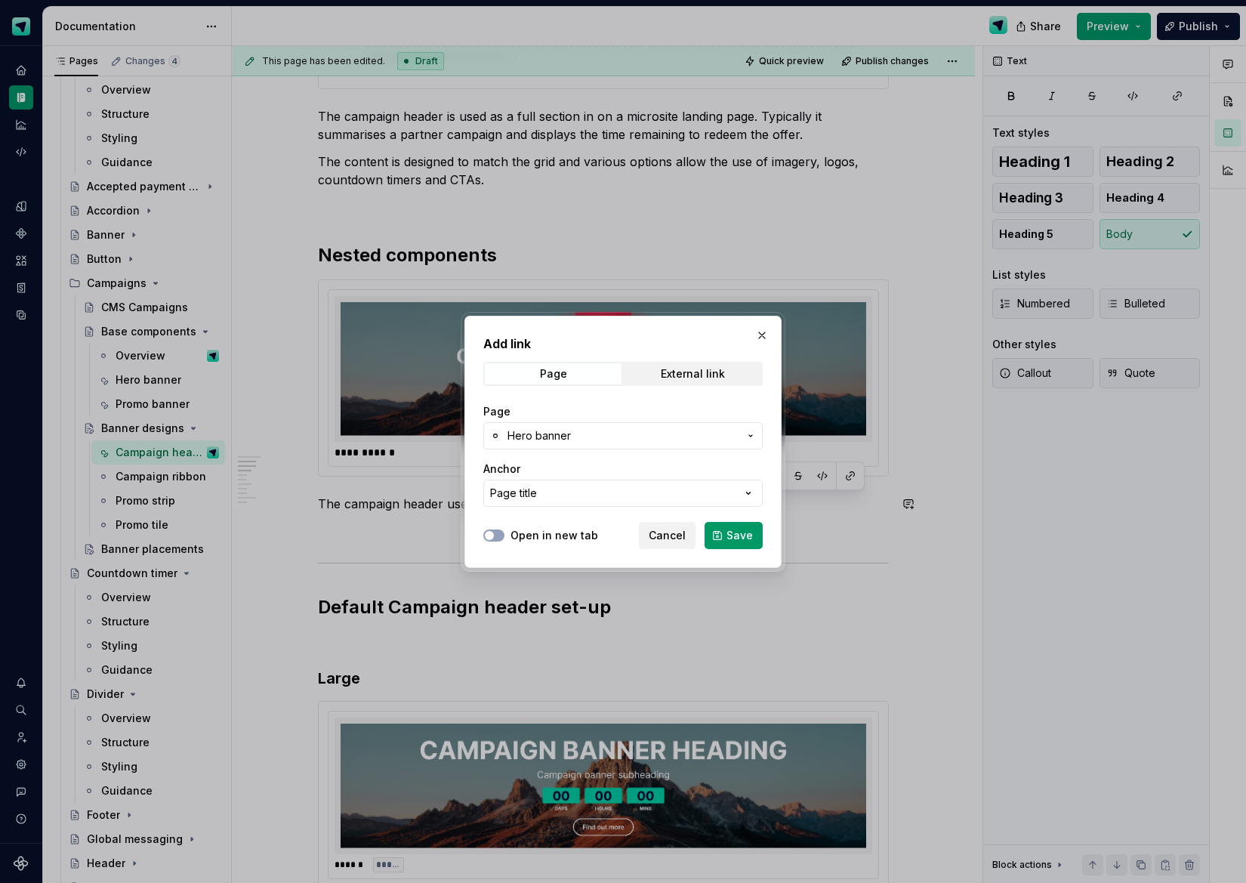
click at [717, 533] on button "Save" at bounding box center [734, 535] width 58 height 27
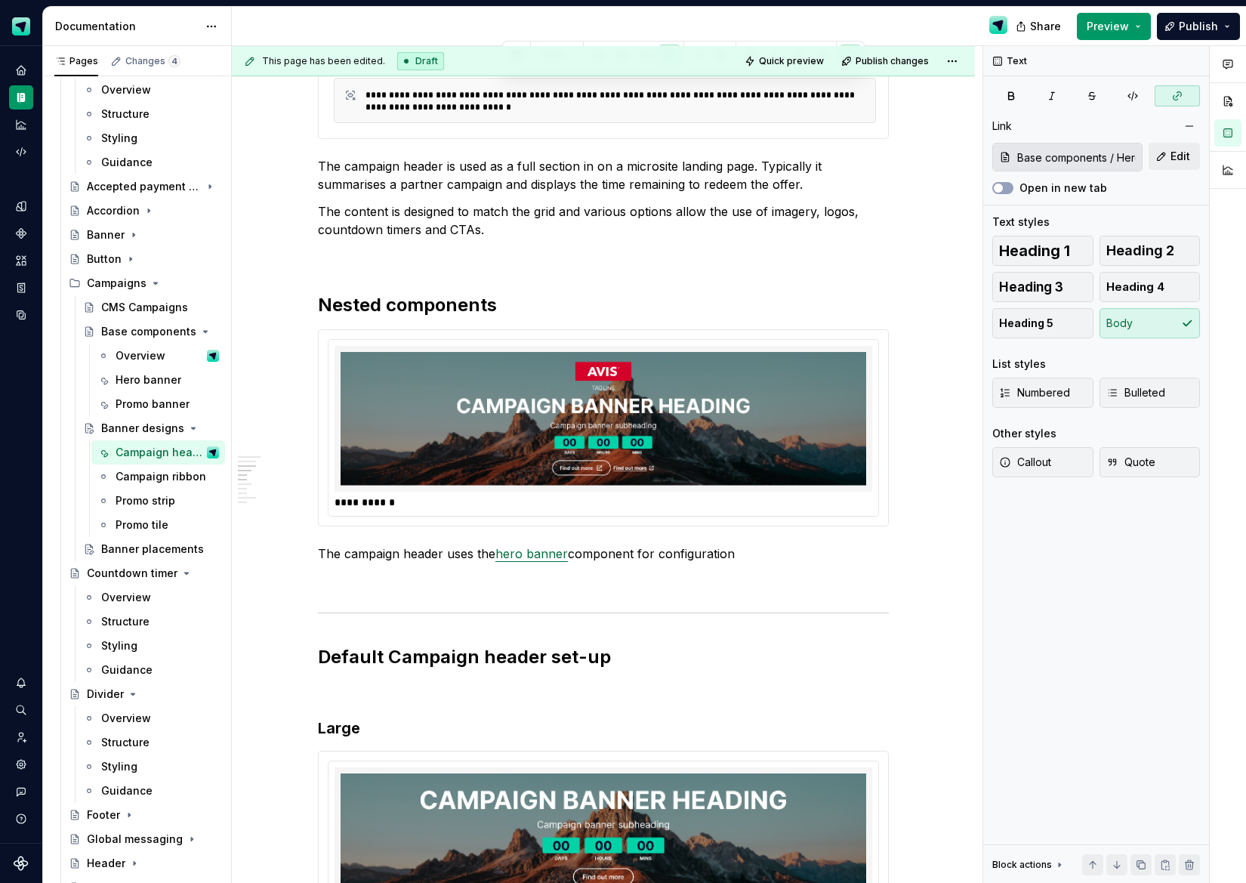
scroll to position [0, 0]
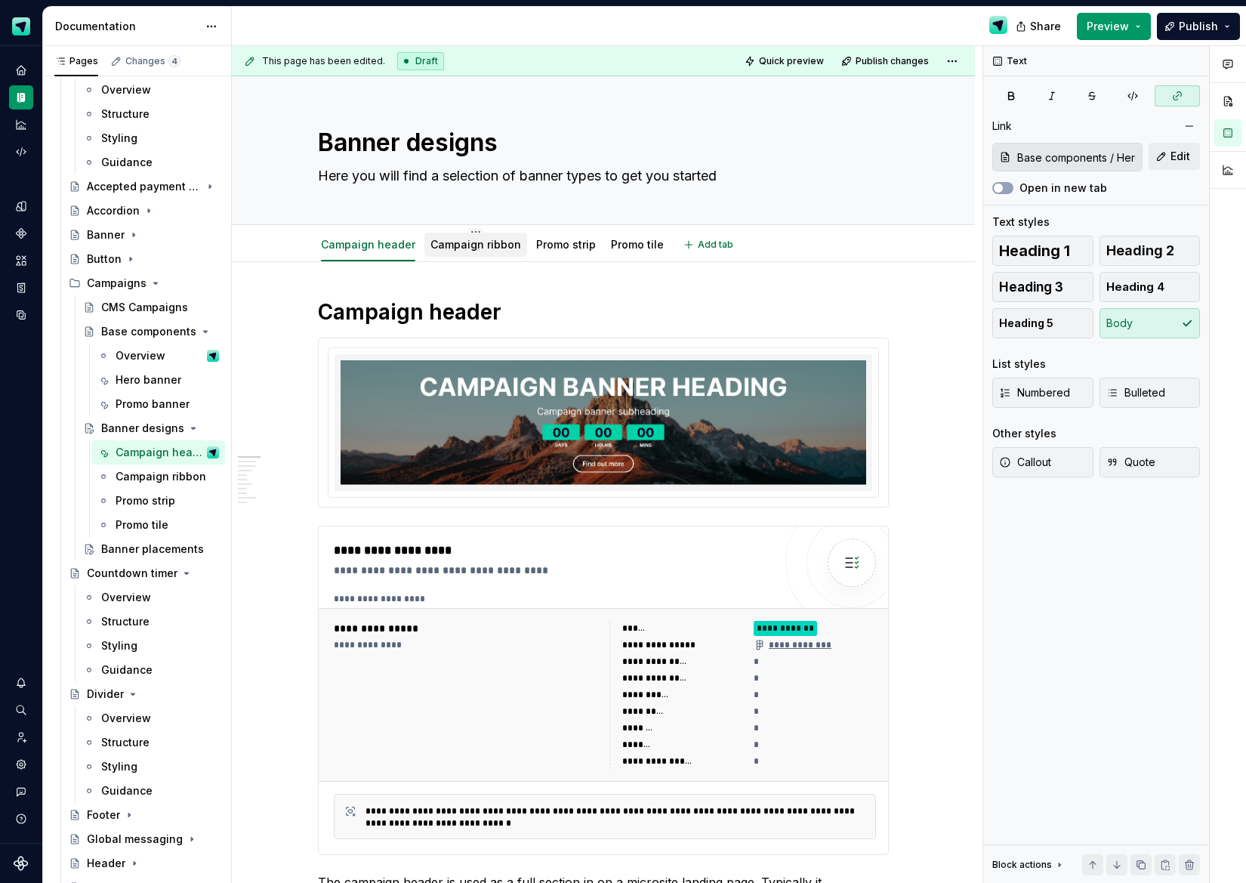
click at [461, 253] on div "Campaign ribbon" at bounding box center [476, 245] width 91 height 18
click at [487, 248] on link "Campaign ribbon" at bounding box center [476, 244] width 91 height 13
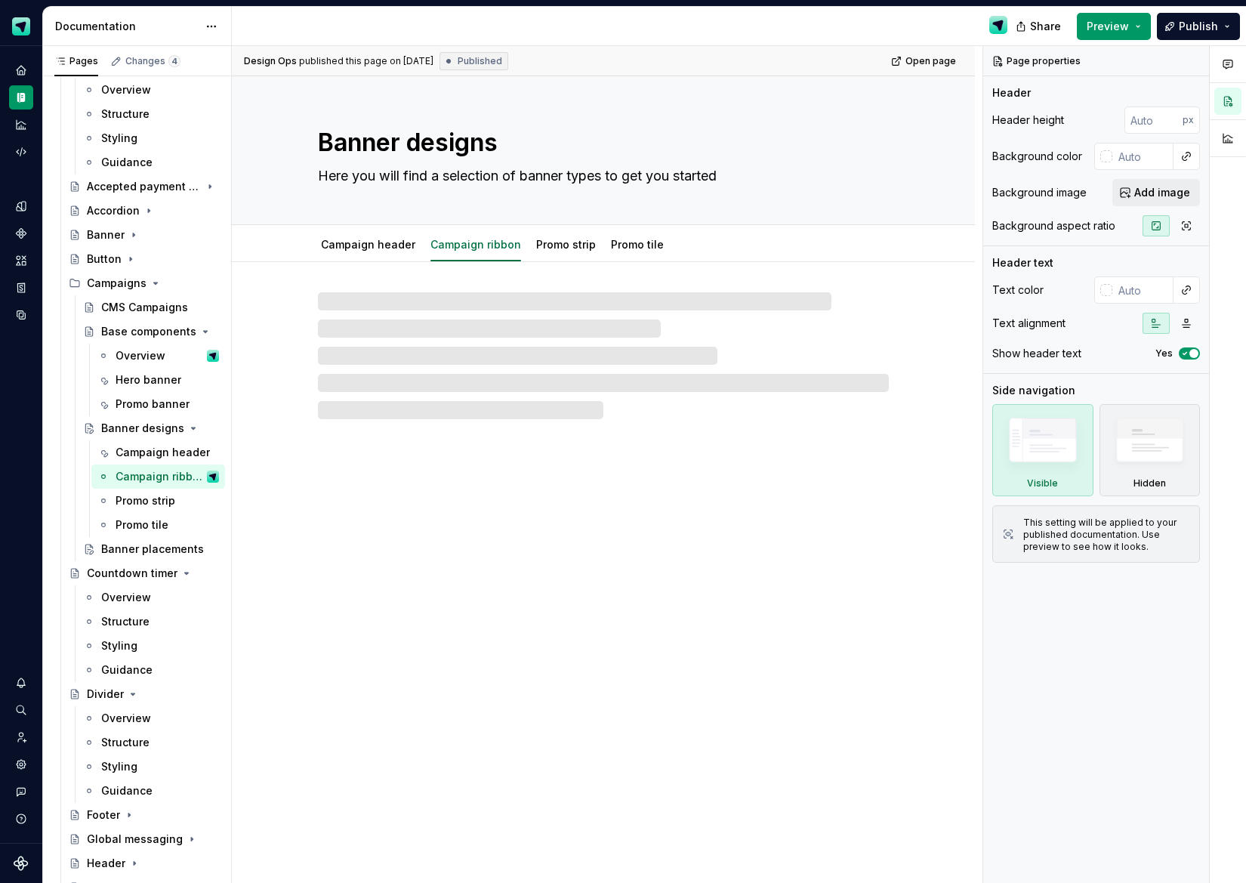
type textarea "*"
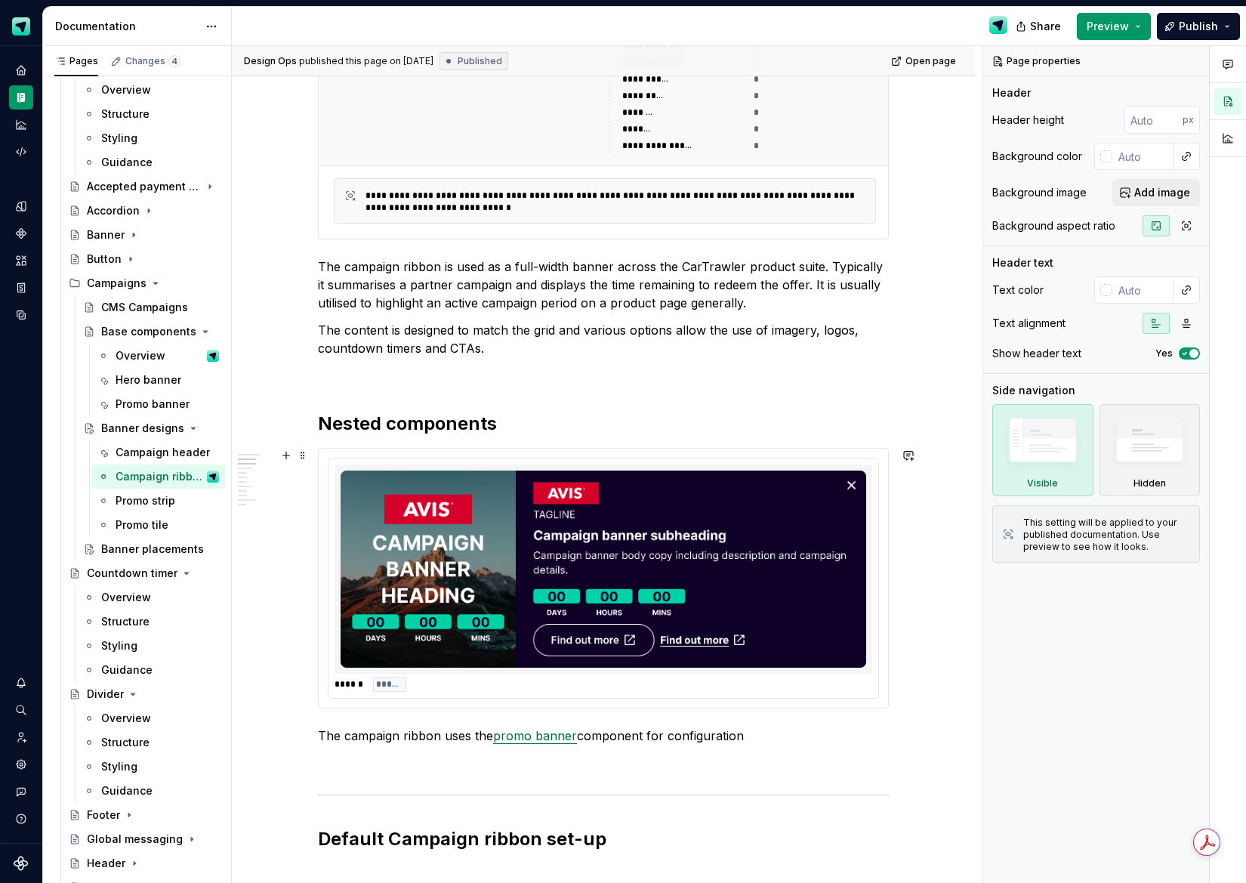
scroll to position [539, 0]
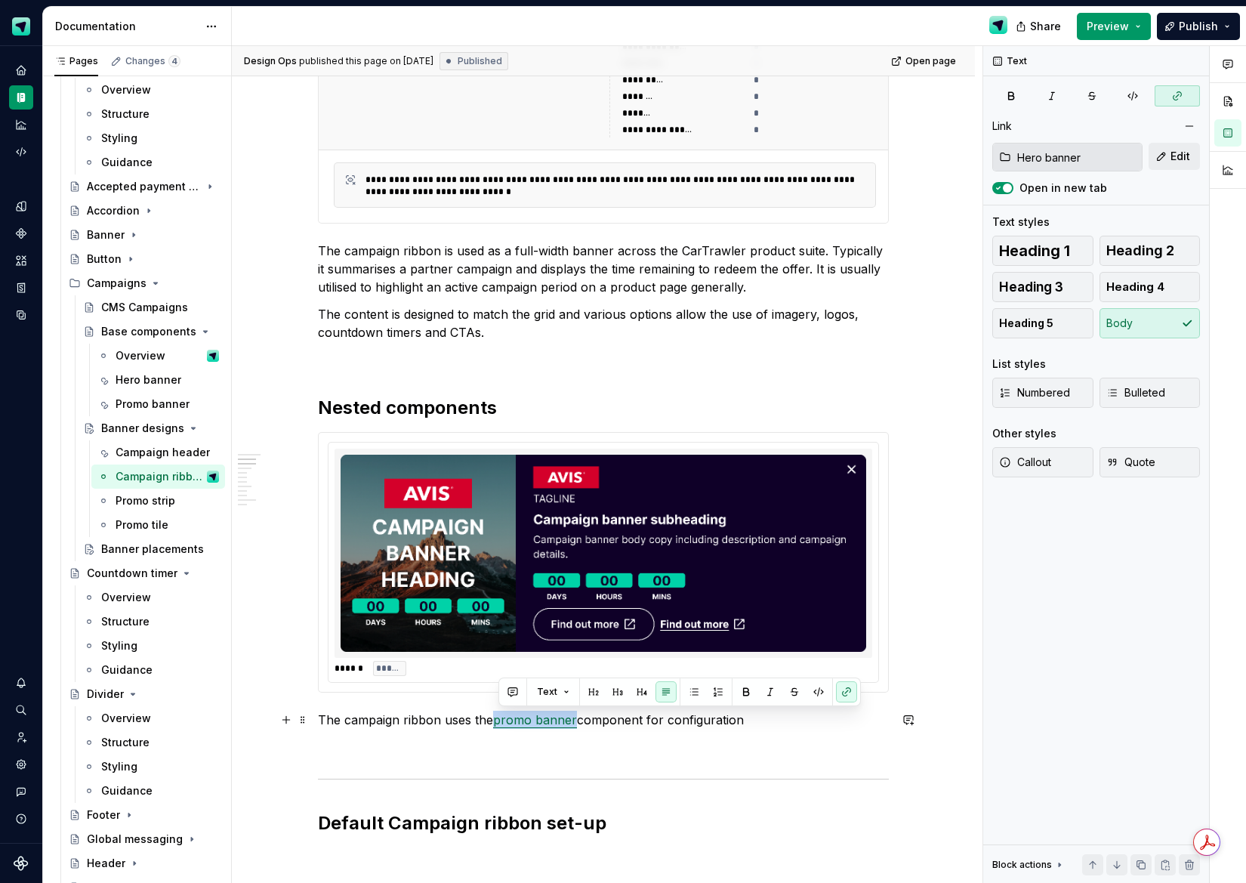
drag, startPoint x: 579, startPoint y: 720, endPoint x: 499, endPoint y: 719, distance: 80.1
click at [498, 720] on p "The campaign ribbon uses the promo banner component for configuration" at bounding box center [603, 720] width 571 height 18
click at [850, 692] on button "button" at bounding box center [846, 692] width 21 height 21
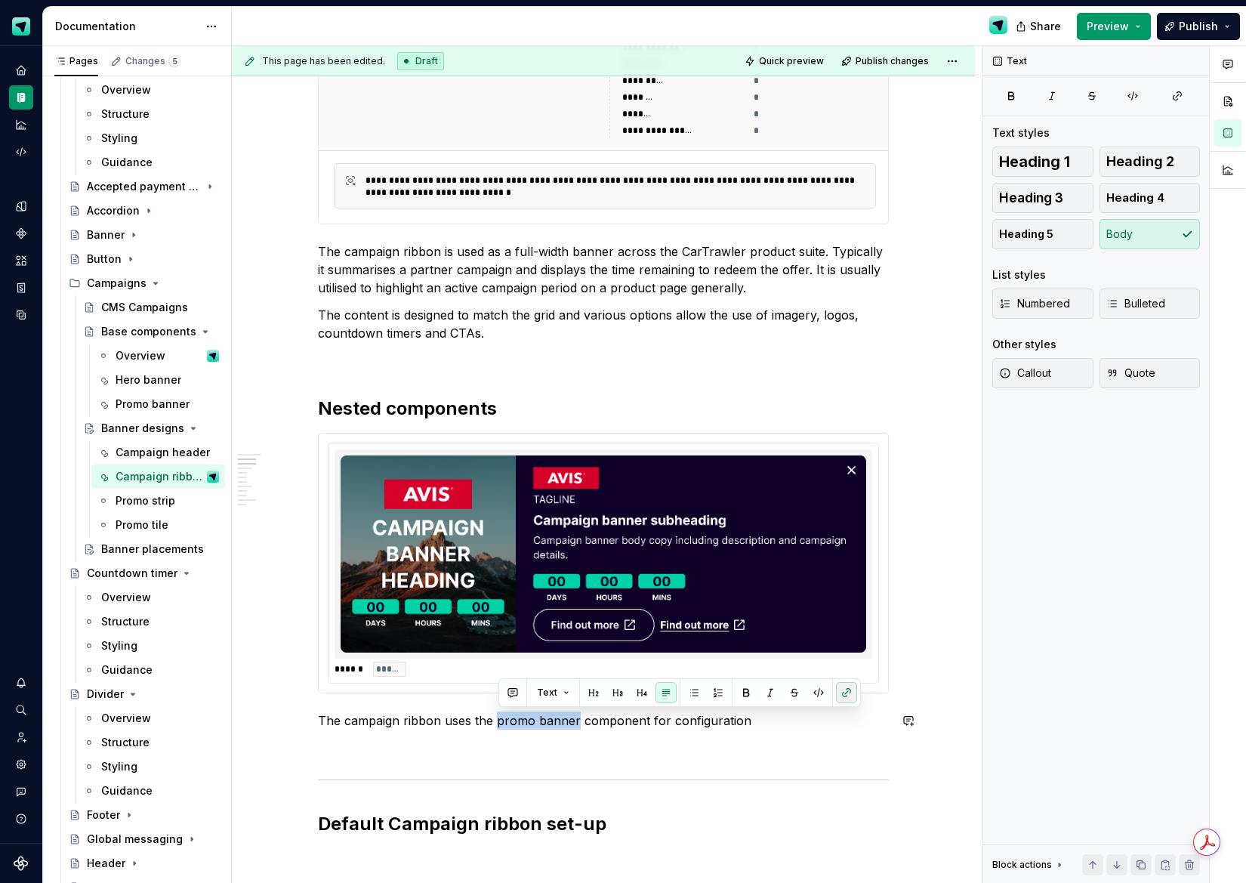
click at [849, 693] on button "button" at bounding box center [846, 692] width 21 height 21
click at [845, 693] on button "button" at bounding box center [846, 692] width 21 height 21
click at [847, 699] on button "button" at bounding box center [846, 692] width 21 height 21
click at [848, 696] on button "button" at bounding box center [846, 692] width 21 height 21
click at [845, 693] on button "button" at bounding box center [846, 692] width 21 height 21
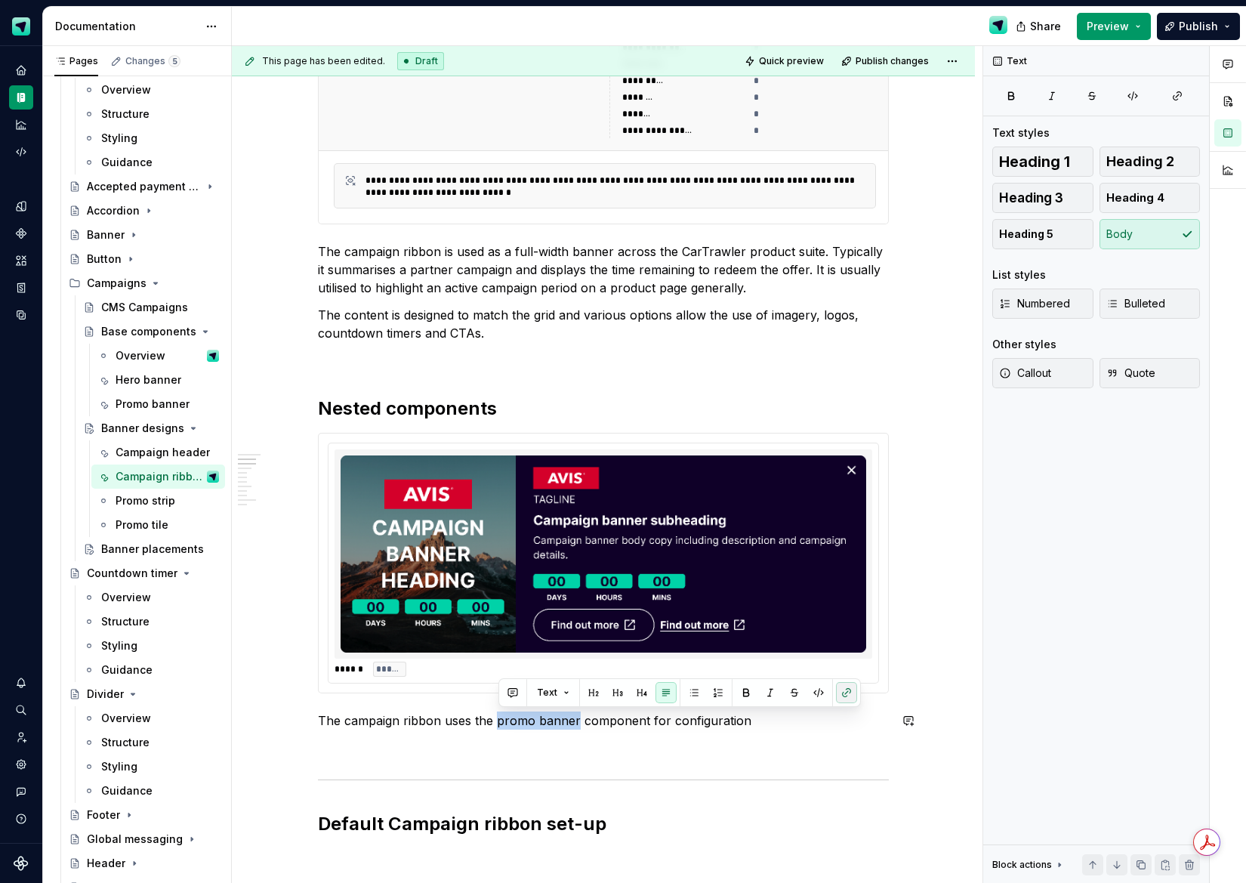
click at [845, 693] on button "button" at bounding box center [846, 692] width 21 height 21
click at [842, 693] on button "button" at bounding box center [846, 692] width 21 height 21
drag, startPoint x: 577, startPoint y: 722, endPoint x: 659, endPoint y: 721, distance: 81.6
click at [501, 723] on p "The campaign ribbon uses the promo banner component for configuration" at bounding box center [603, 721] width 571 height 18
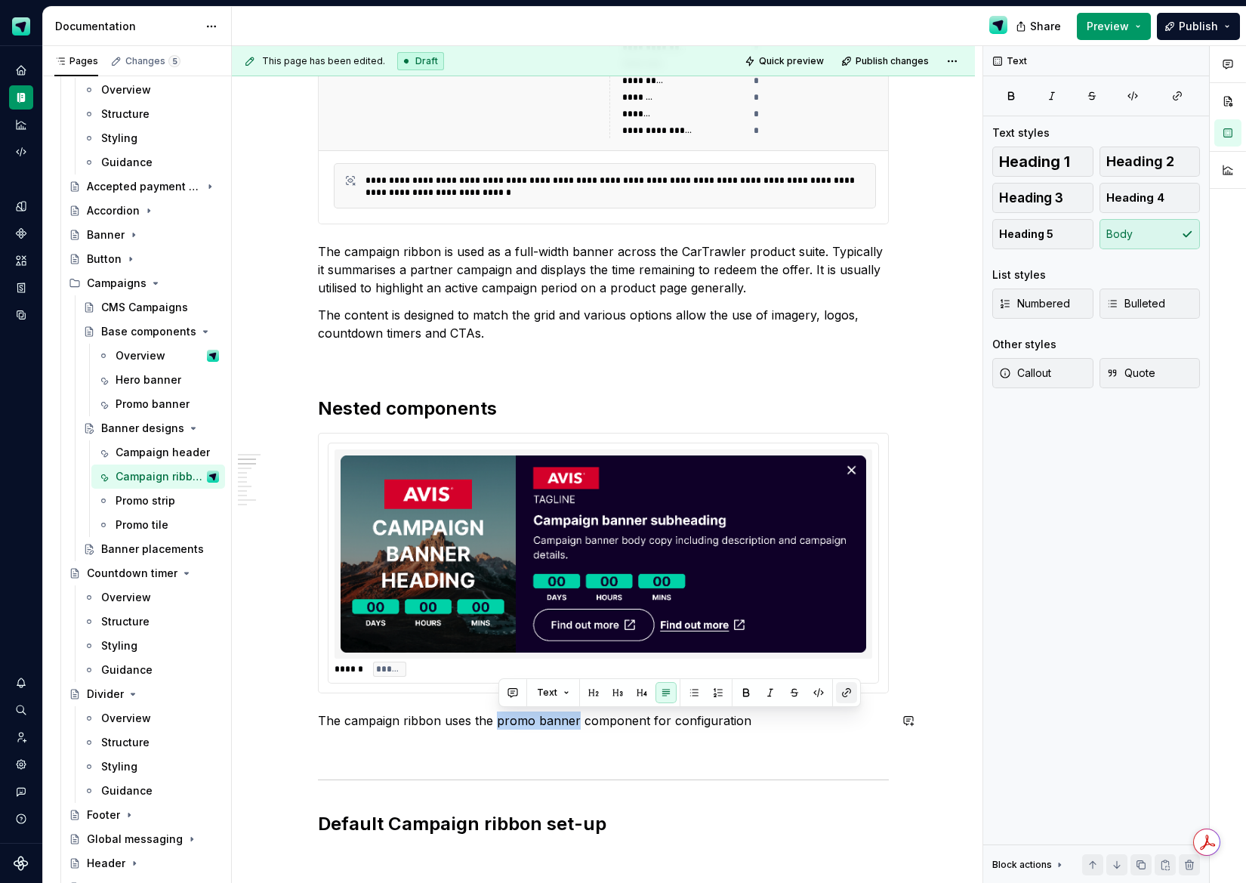
click at [845, 693] on button "button" at bounding box center [846, 692] width 21 height 21
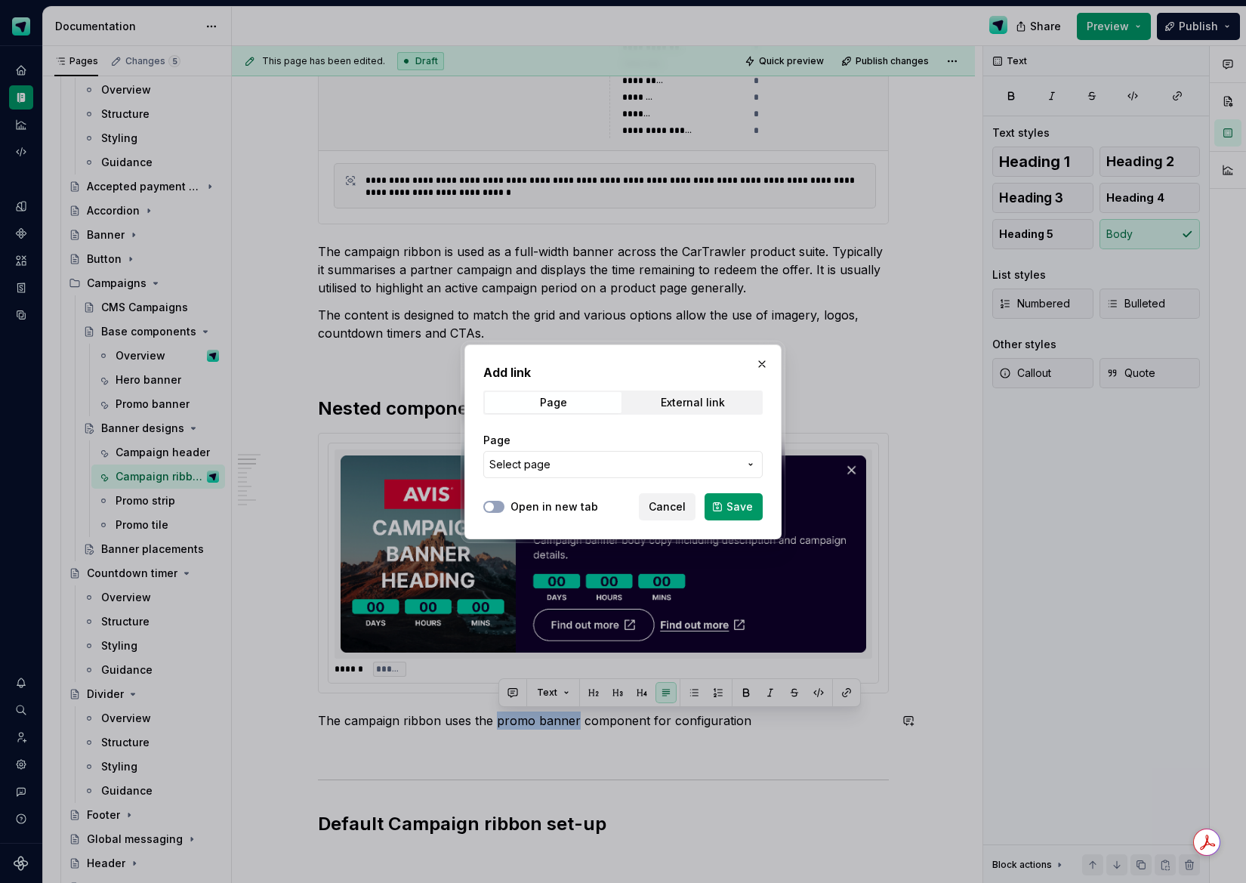
click at [619, 459] on span "Select page" at bounding box center [614, 464] width 249 height 15
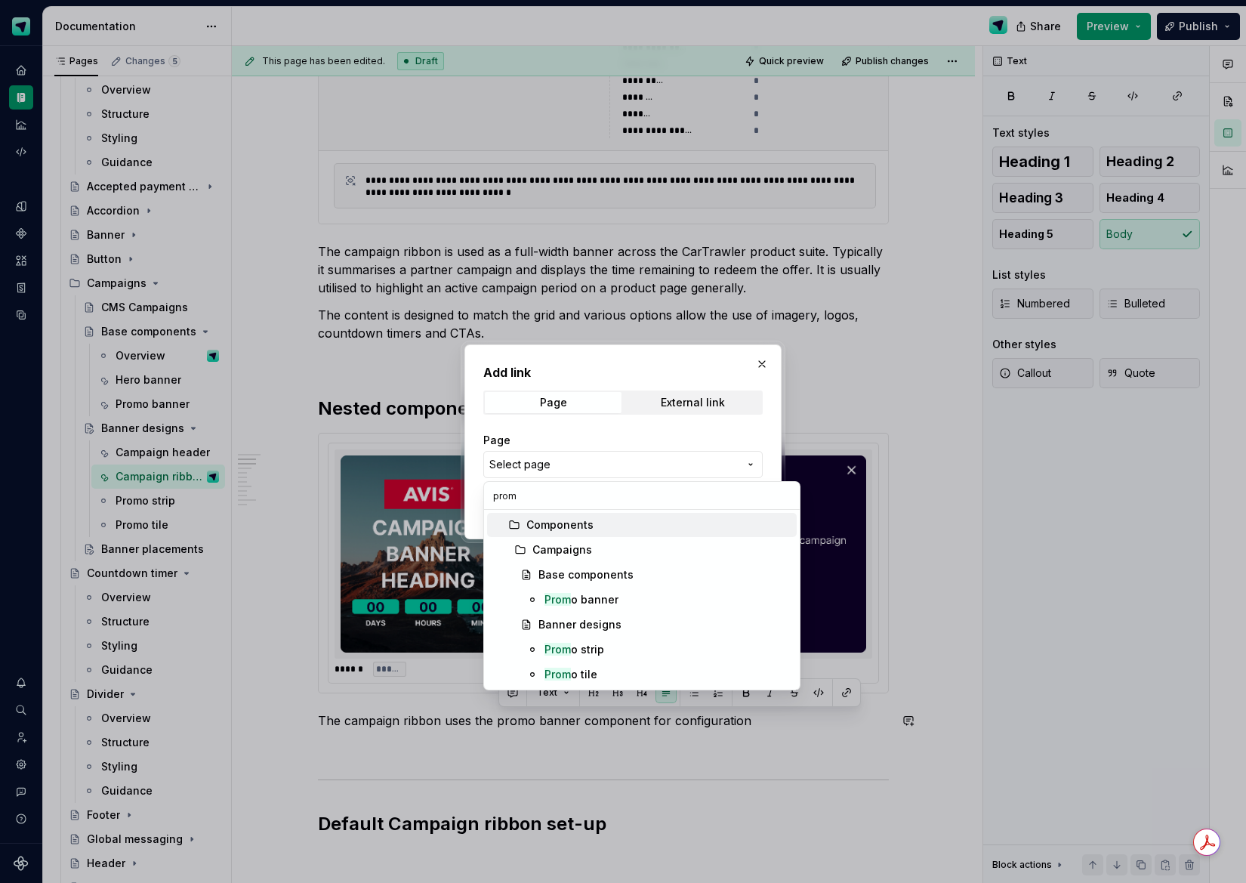
type input "promo"
click at [617, 598] on div "Promo banner" at bounding box center [668, 599] width 246 height 15
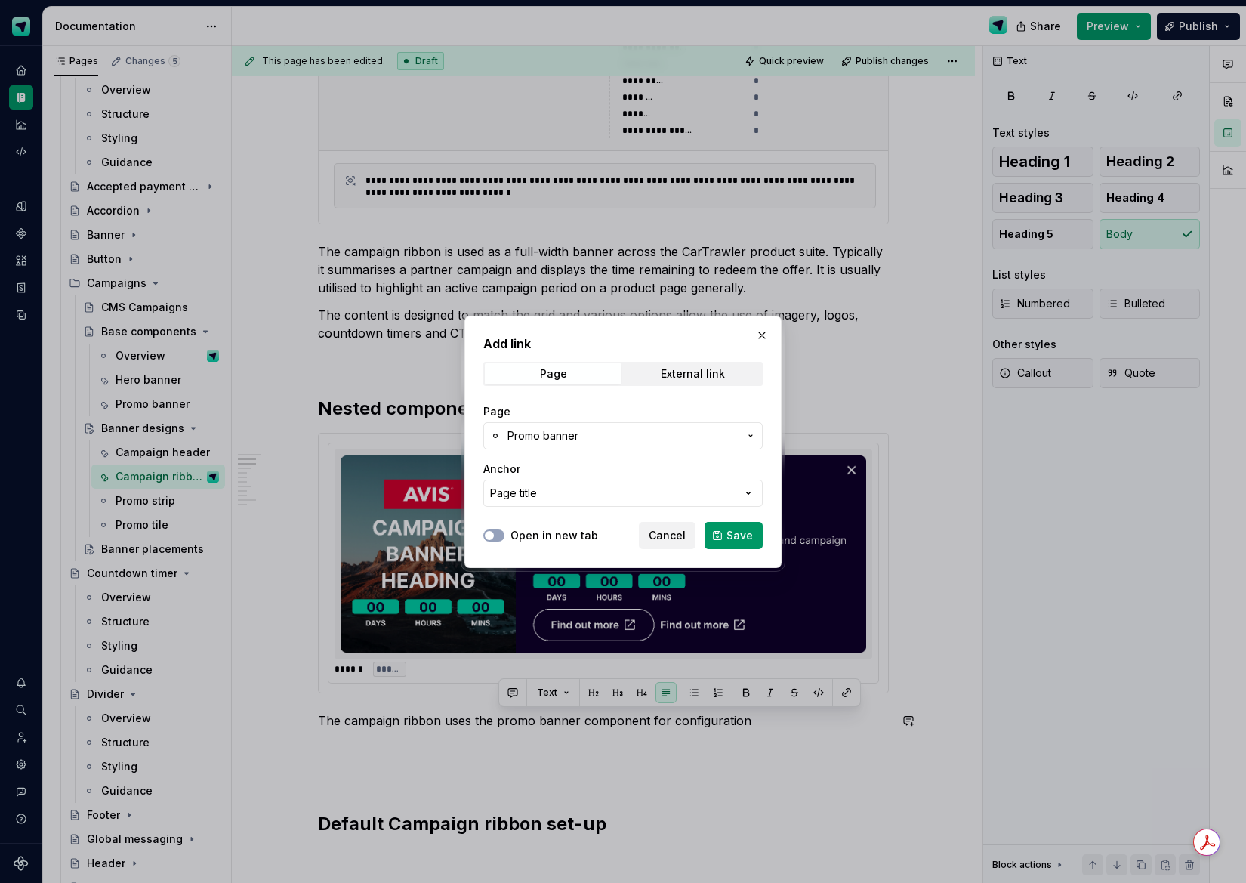
click at [740, 534] on span "Save" at bounding box center [740, 535] width 26 height 15
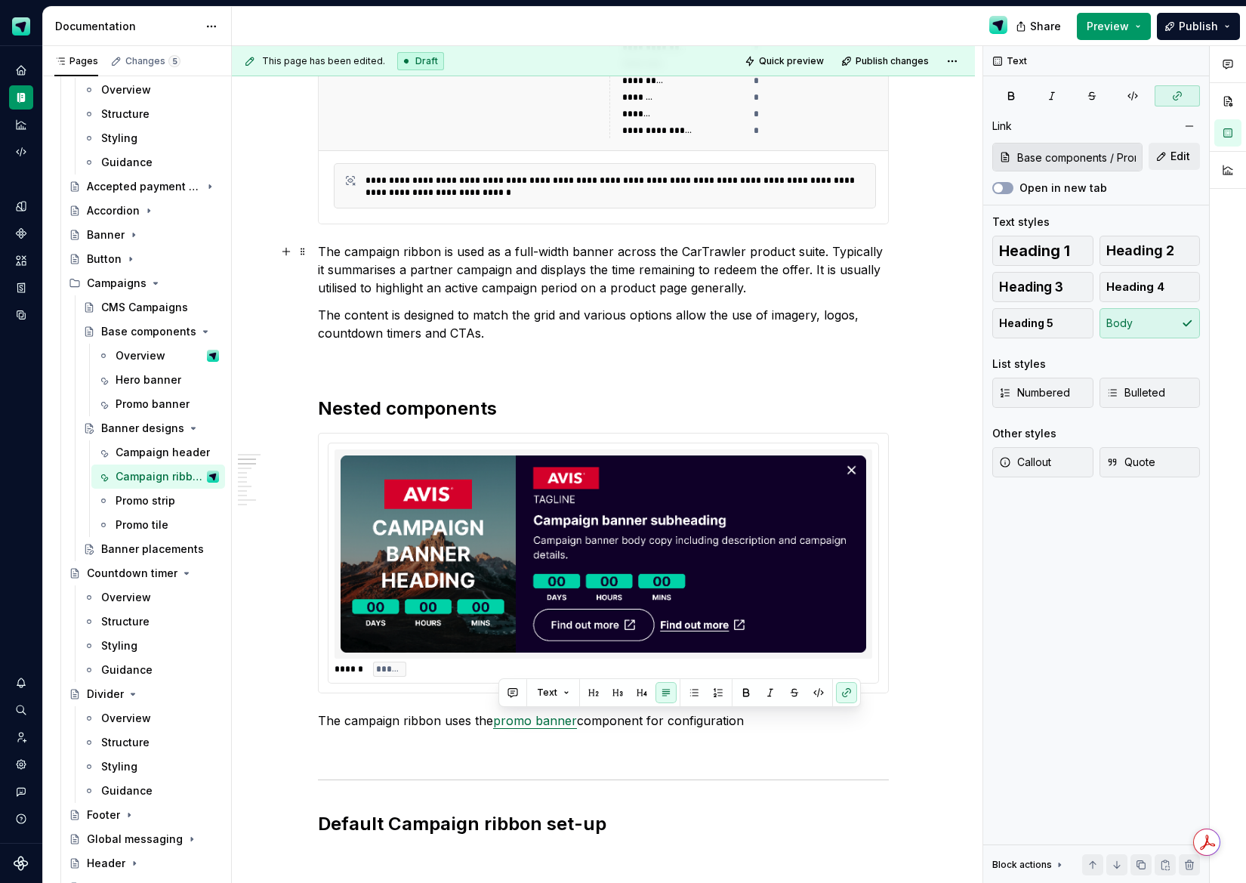
scroll to position [0, 0]
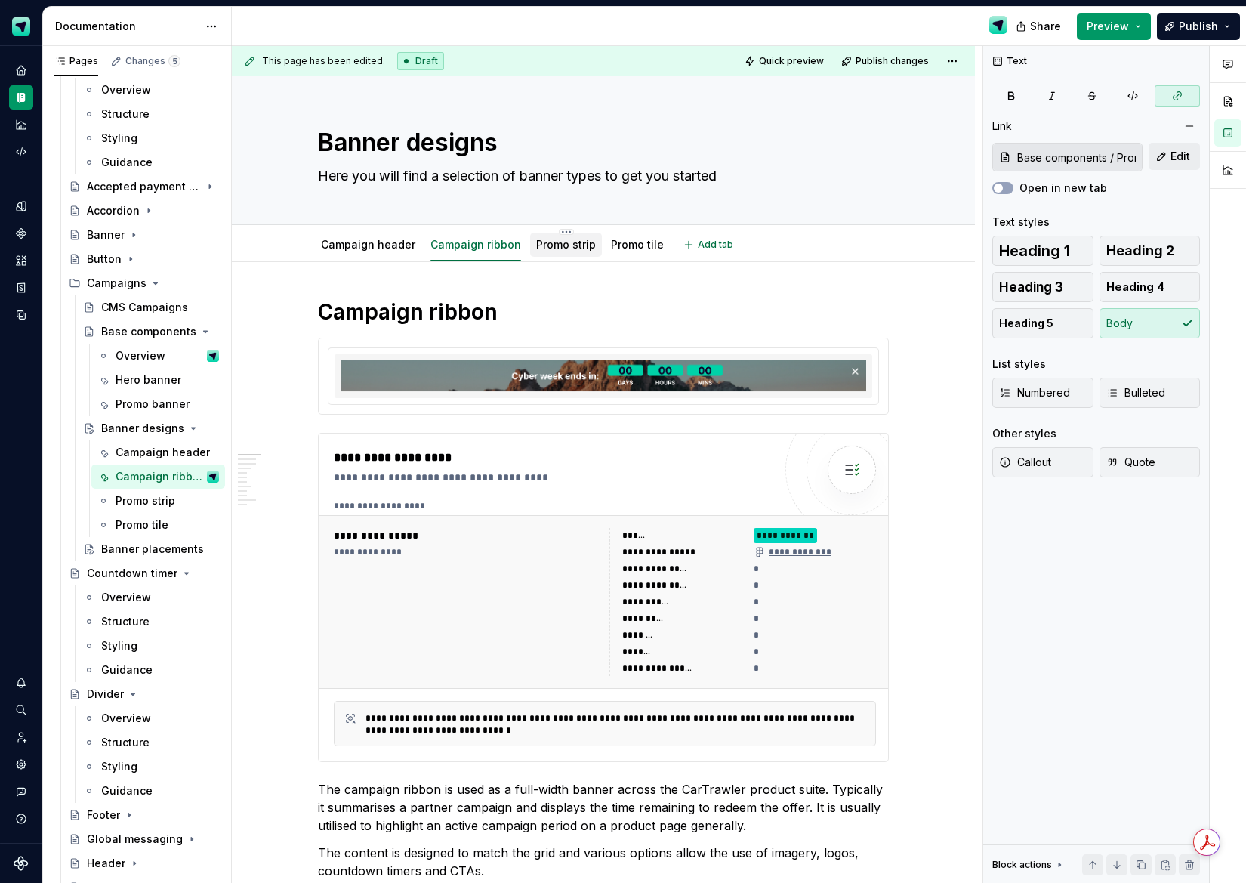
click at [564, 248] on link "Promo strip" at bounding box center [566, 244] width 60 height 13
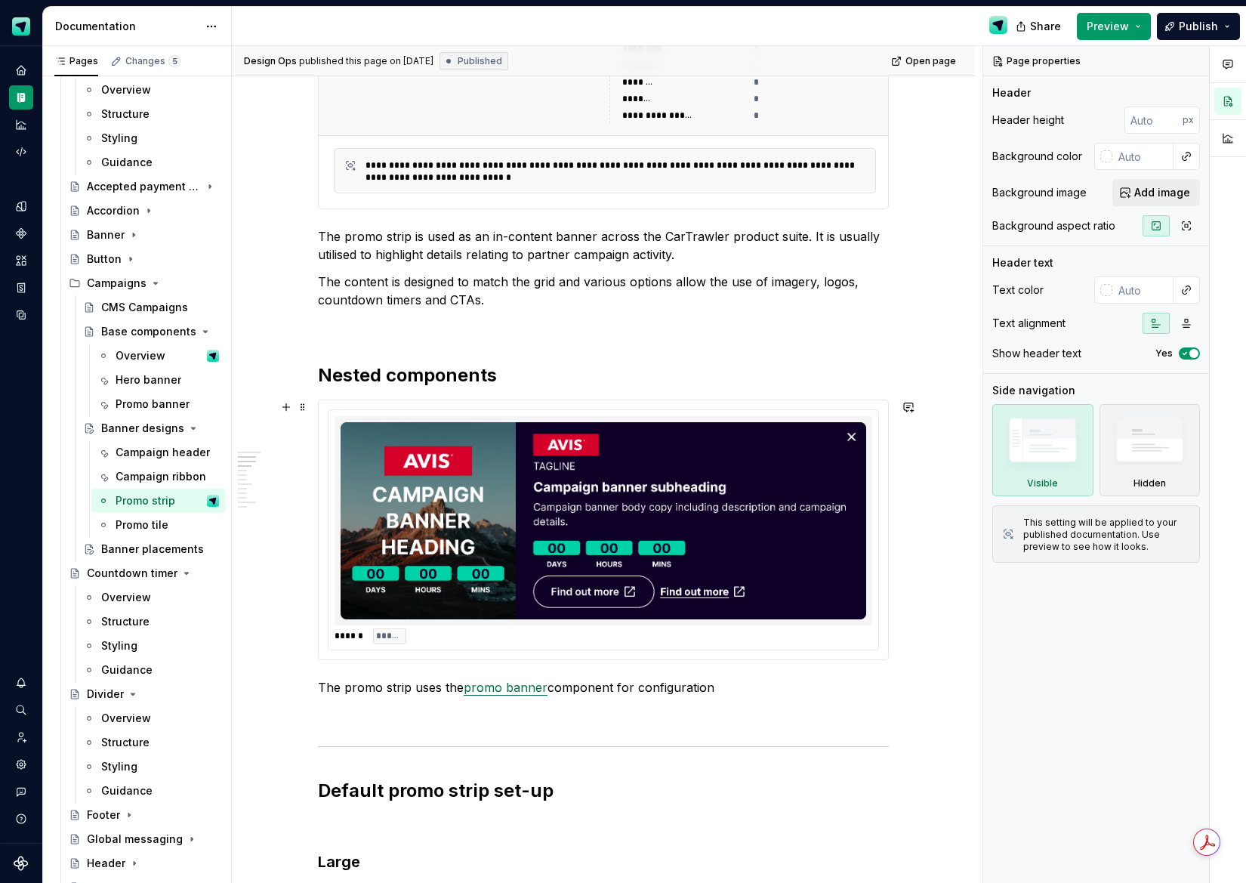
scroll to position [795, 0]
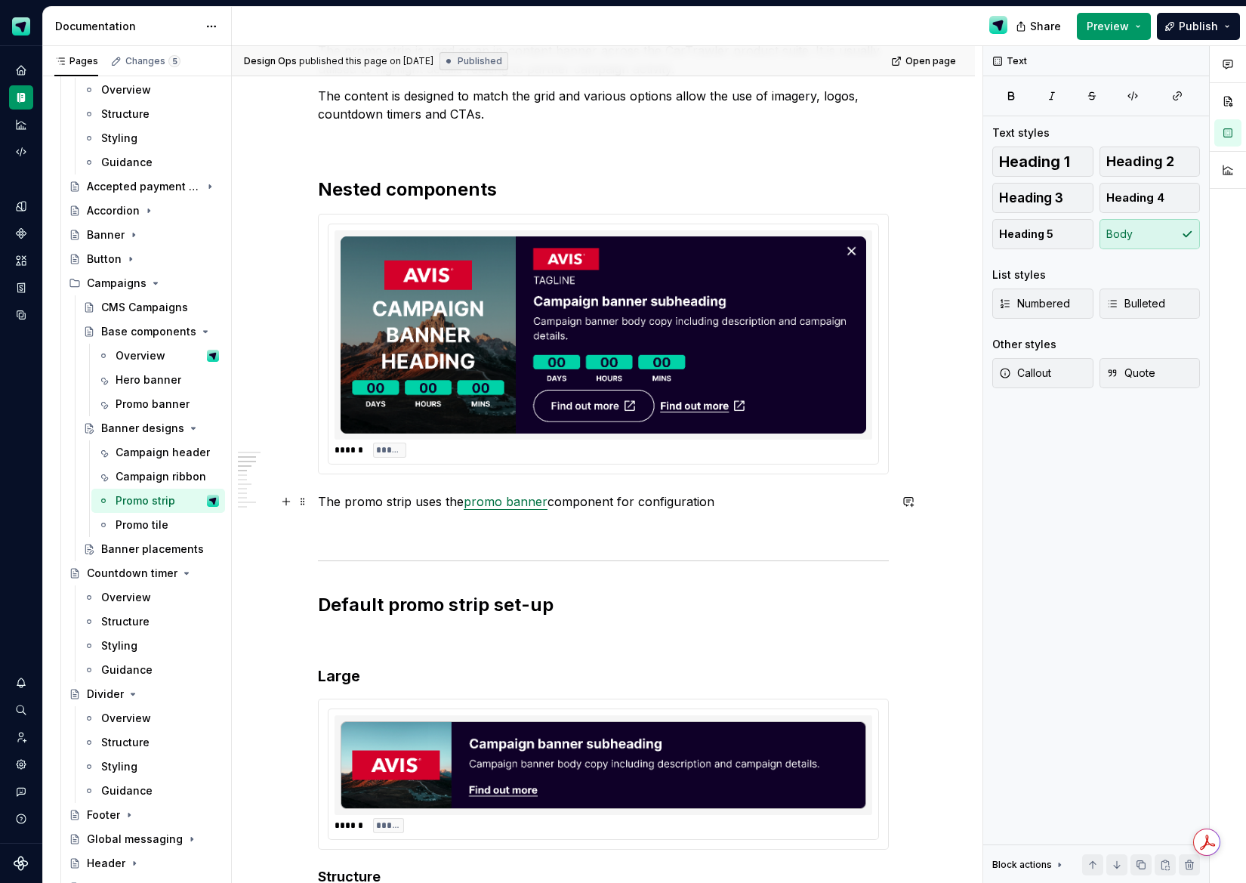
click at [550, 505] on p "The promo strip uses the promo banner component for configuration" at bounding box center [603, 502] width 571 height 18
click at [547, 504] on link "promo banner" at bounding box center [506, 501] width 84 height 15
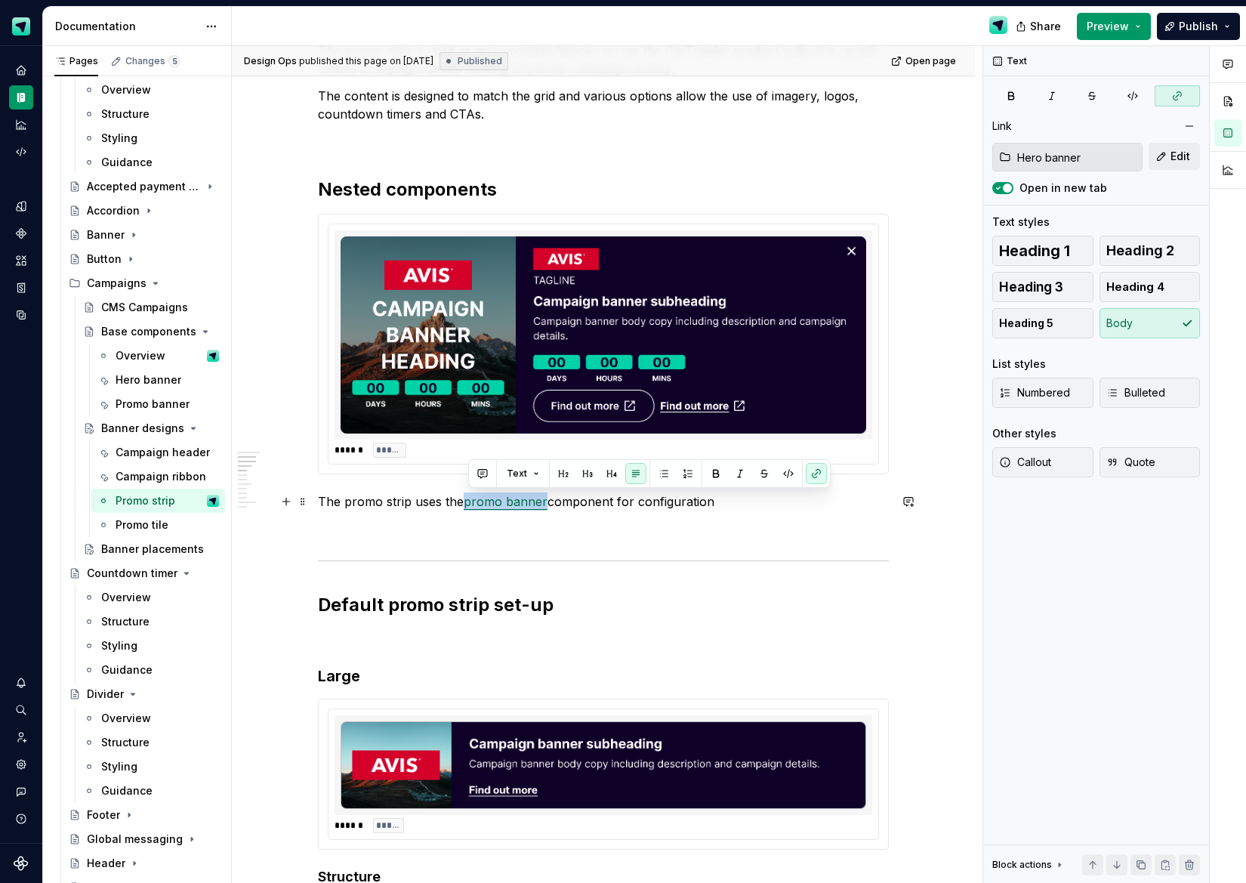
scroll to position [789, 0]
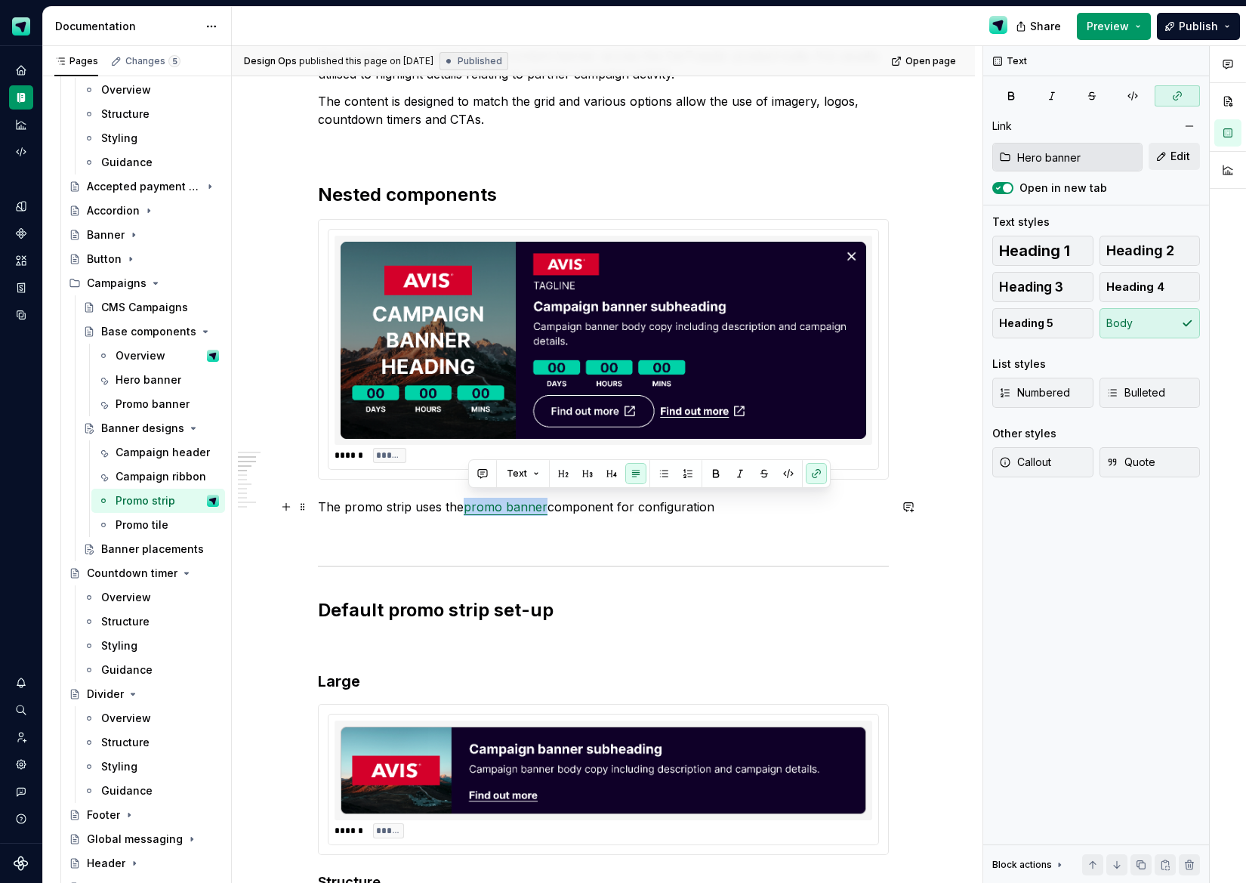
drag, startPoint x: 482, startPoint y: 505, endPoint x: 548, endPoint y: 502, distance: 66.5
click at [548, 502] on p "The promo strip uses the promo banner component for configuration" at bounding box center [603, 507] width 571 height 18
drag, startPoint x: 811, startPoint y: 477, endPoint x: 712, endPoint y: 530, distance: 112.2
click at [811, 477] on button "button" at bounding box center [816, 478] width 21 height 21
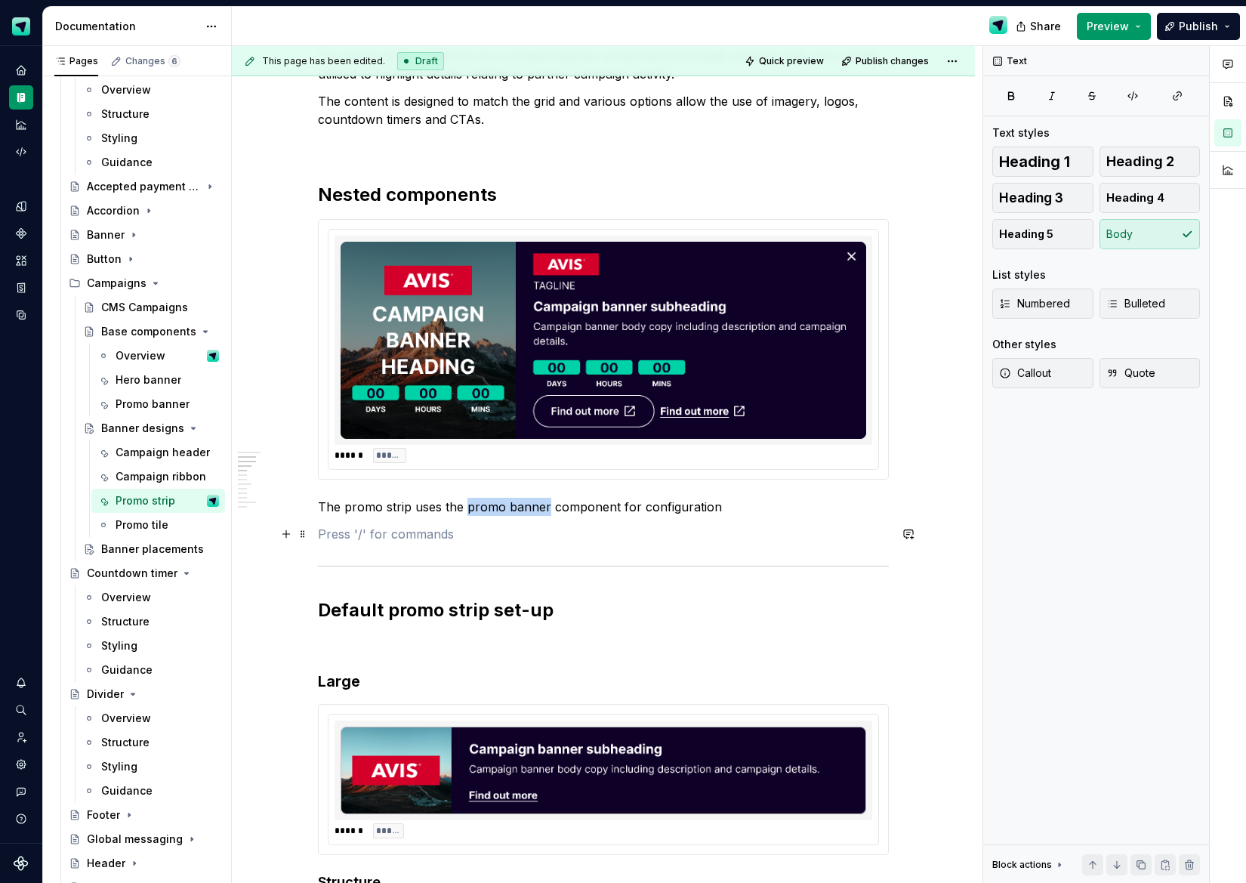
drag, startPoint x: 642, startPoint y: 532, endPoint x: 500, endPoint y: 524, distance: 142.3
click at [638, 532] on p at bounding box center [603, 534] width 571 height 18
type textarea "*"
drag, startPoint x: 470, startPoint y: 511, endPoint x: 548, endPoint y: 507, distance: 78.7
click at [548, 507] on p "The promo strip uses the promo banner component for configuration" at bounding box center [603, 507] width 571 height 18
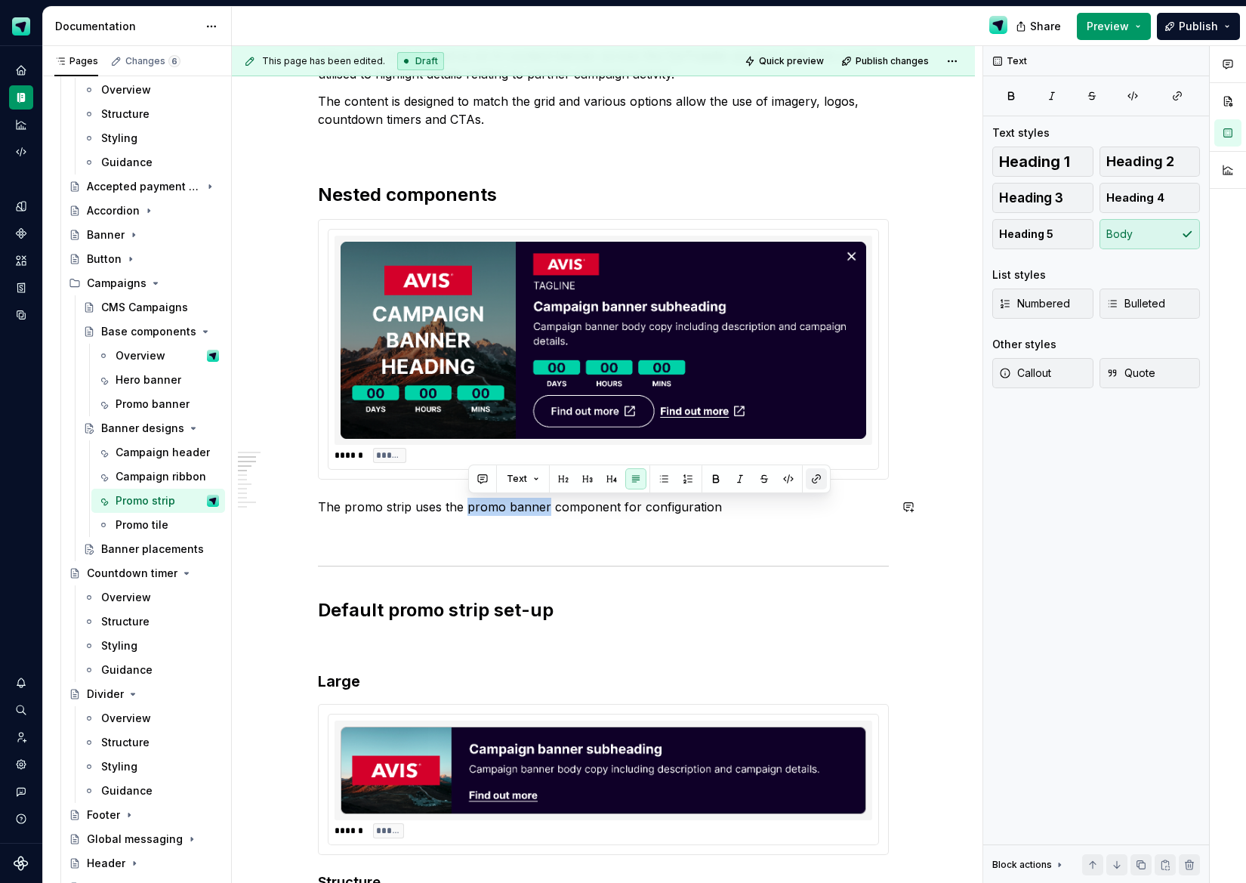
click at [819, 481] on button "button" at bounding box center [816, 478] width 21 height 21
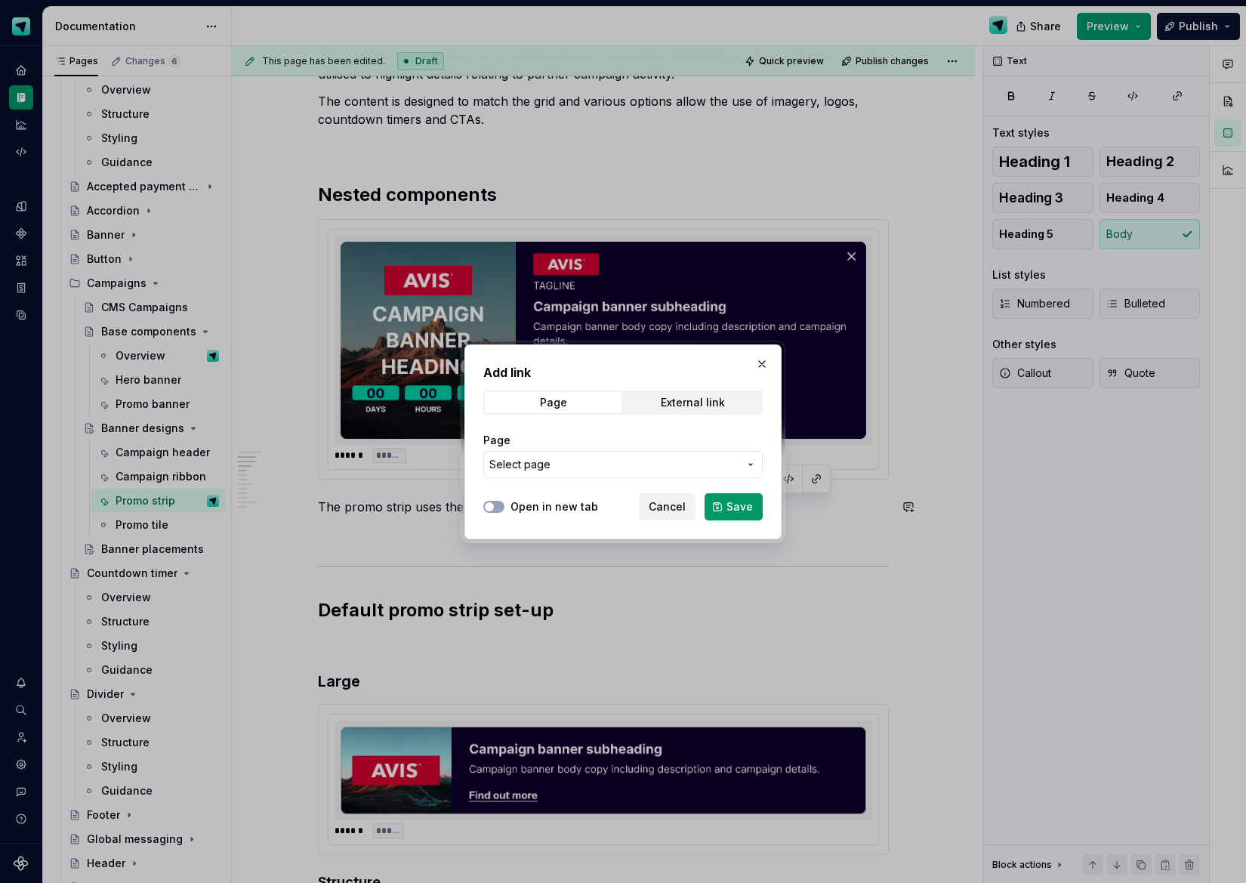
click at [667, 466] on span "Select page" at bounding box center [614, 464] width 249 height 15
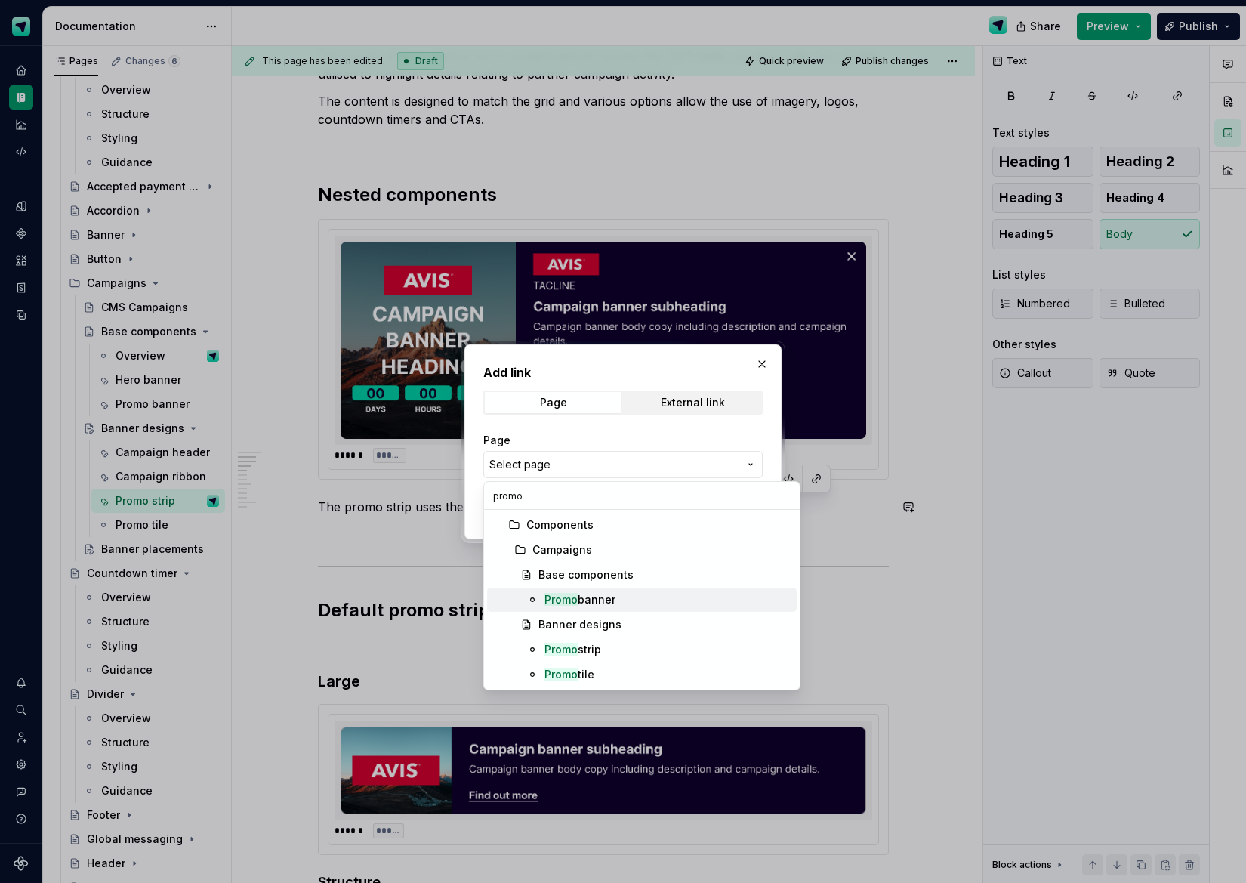
type input "promo"
click at [552, 601] on mark "Promo" at bounding box center [561, 599] width 33 height 13
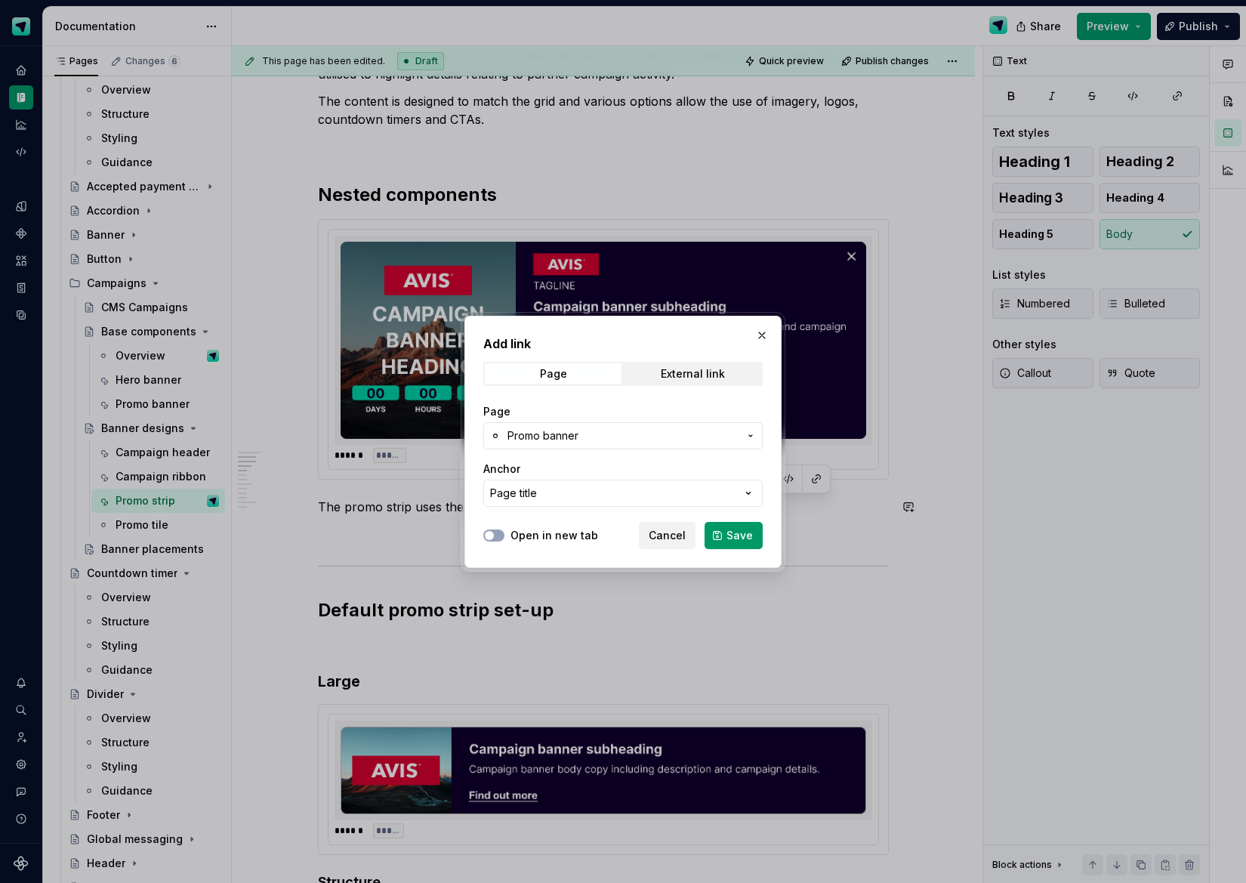
click at [729, 536] on span "Save" at bounding box center [740, 535] width 26 height 15
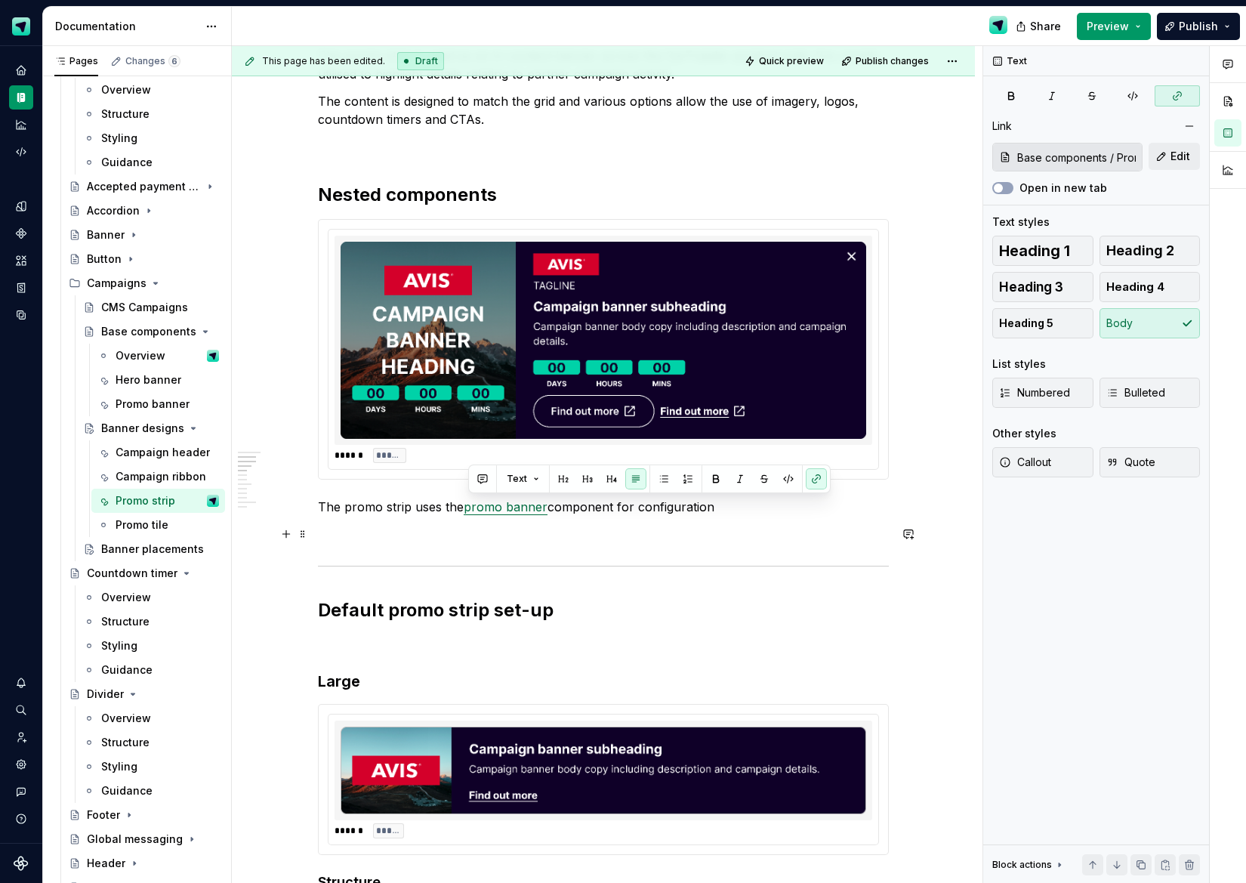
scroll to position [0, 0]
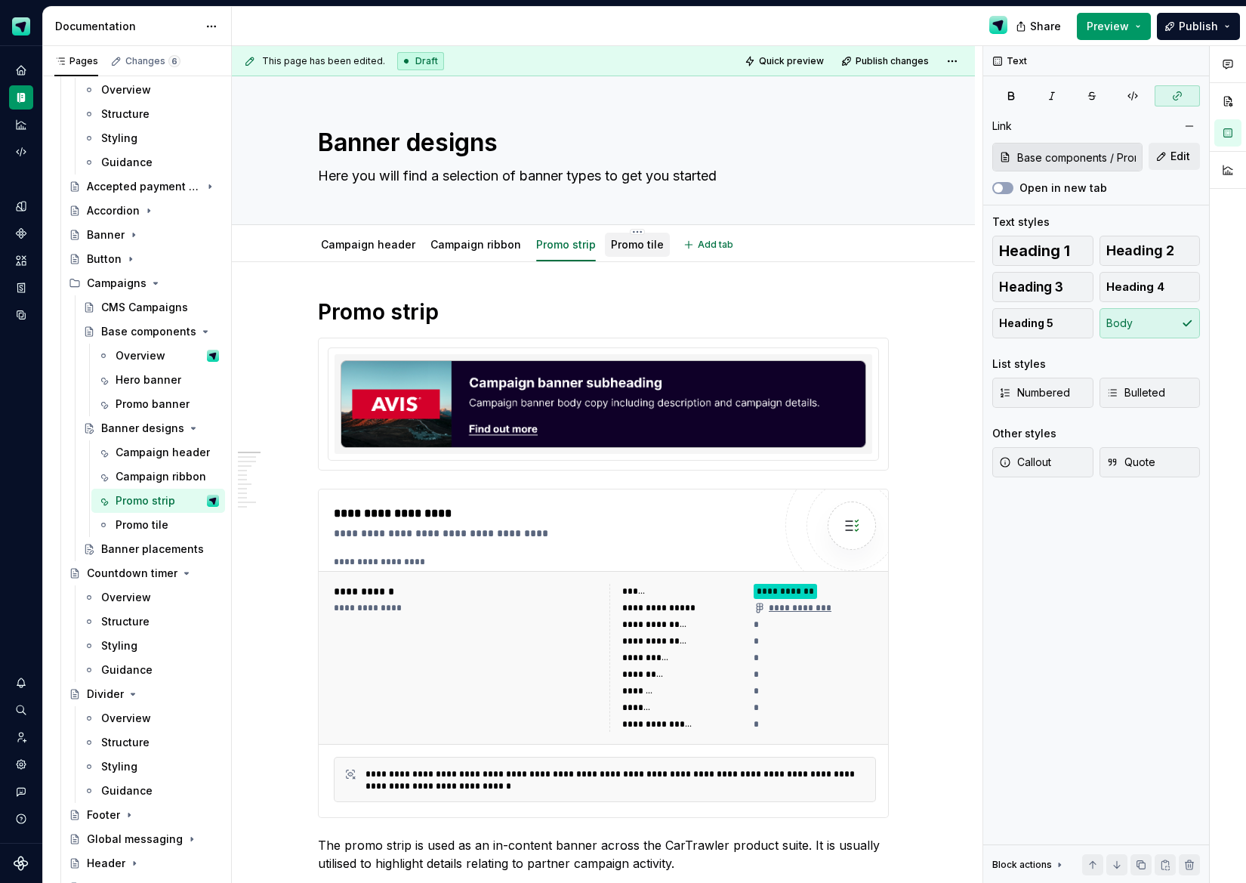
click at [626, 242] on link "Promo tile" at bounding box center [637, 244] width 53 height 13
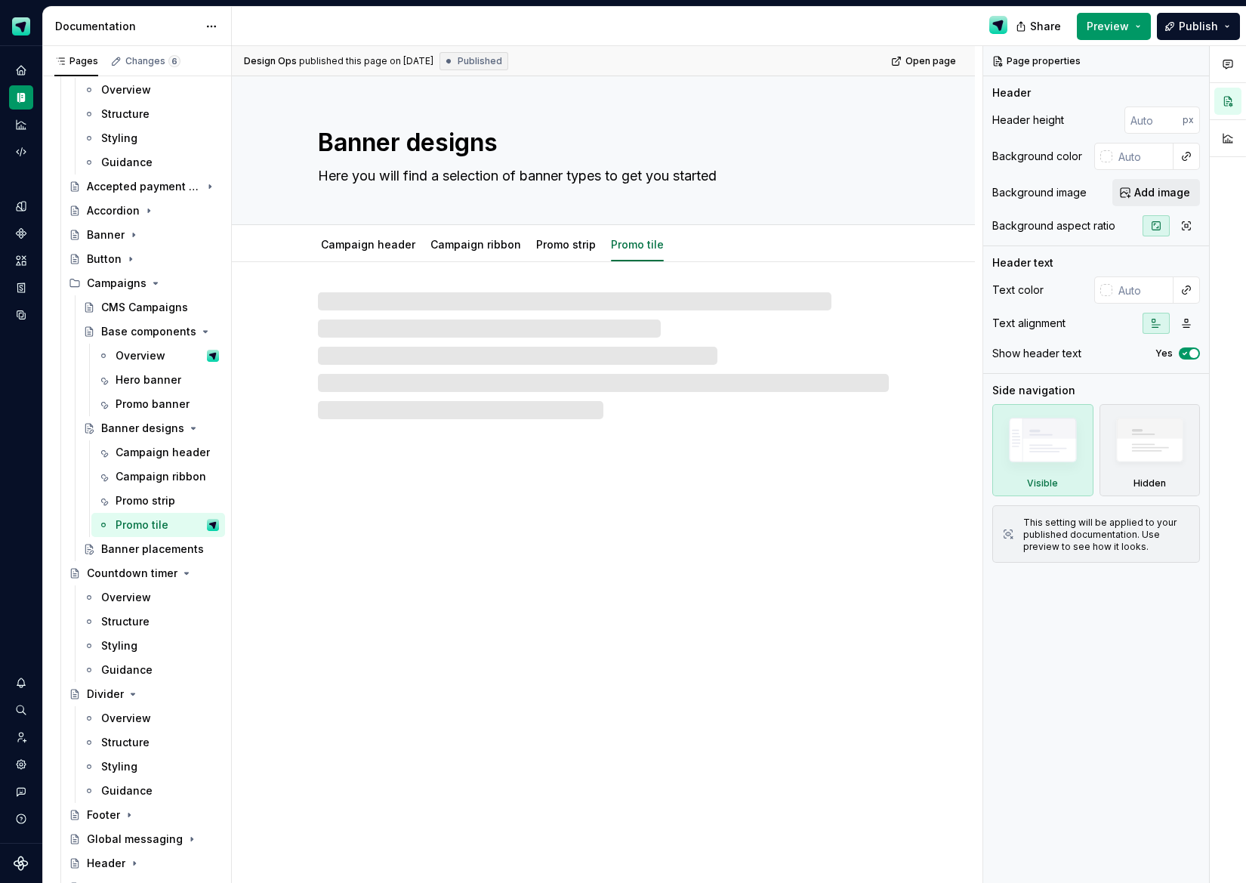
type textarea "*"
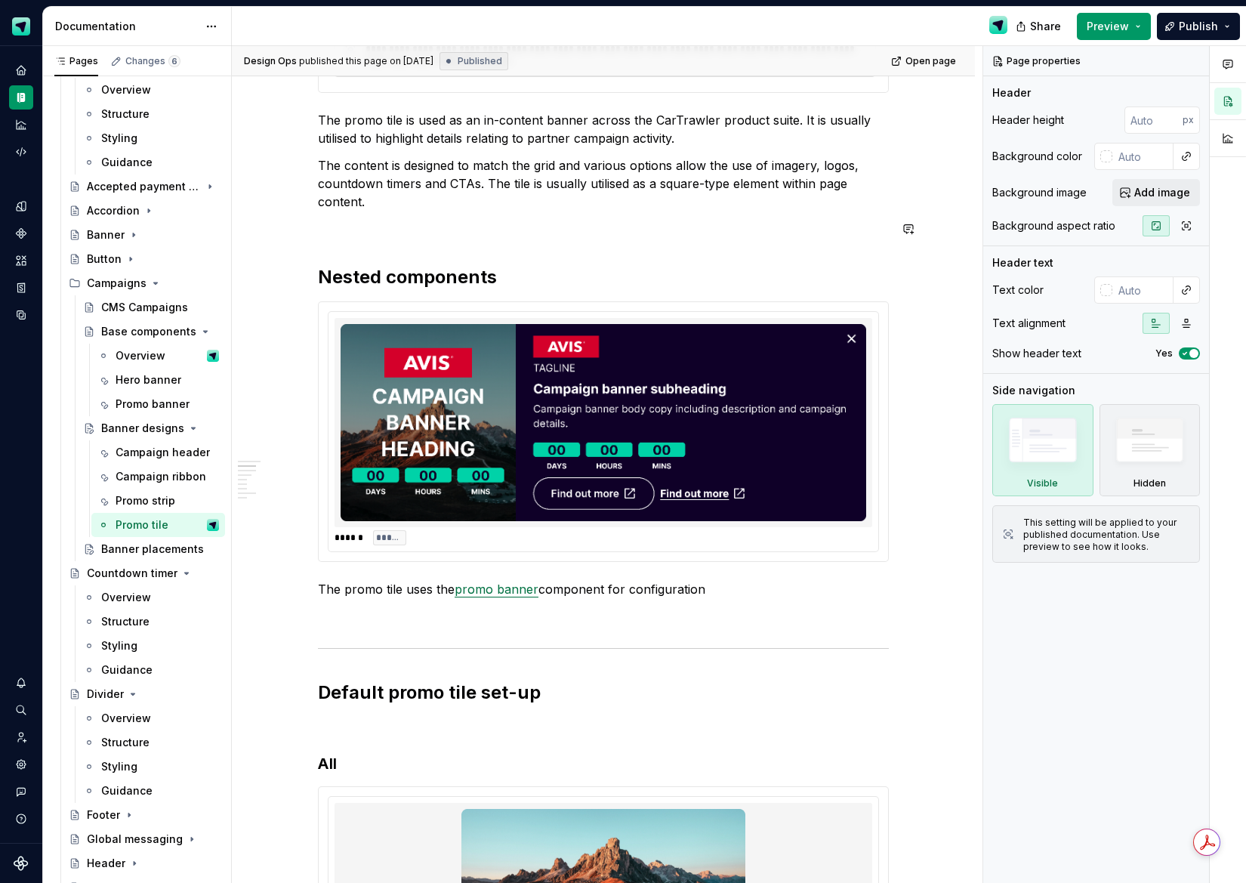
scroll to position [1038, 0]
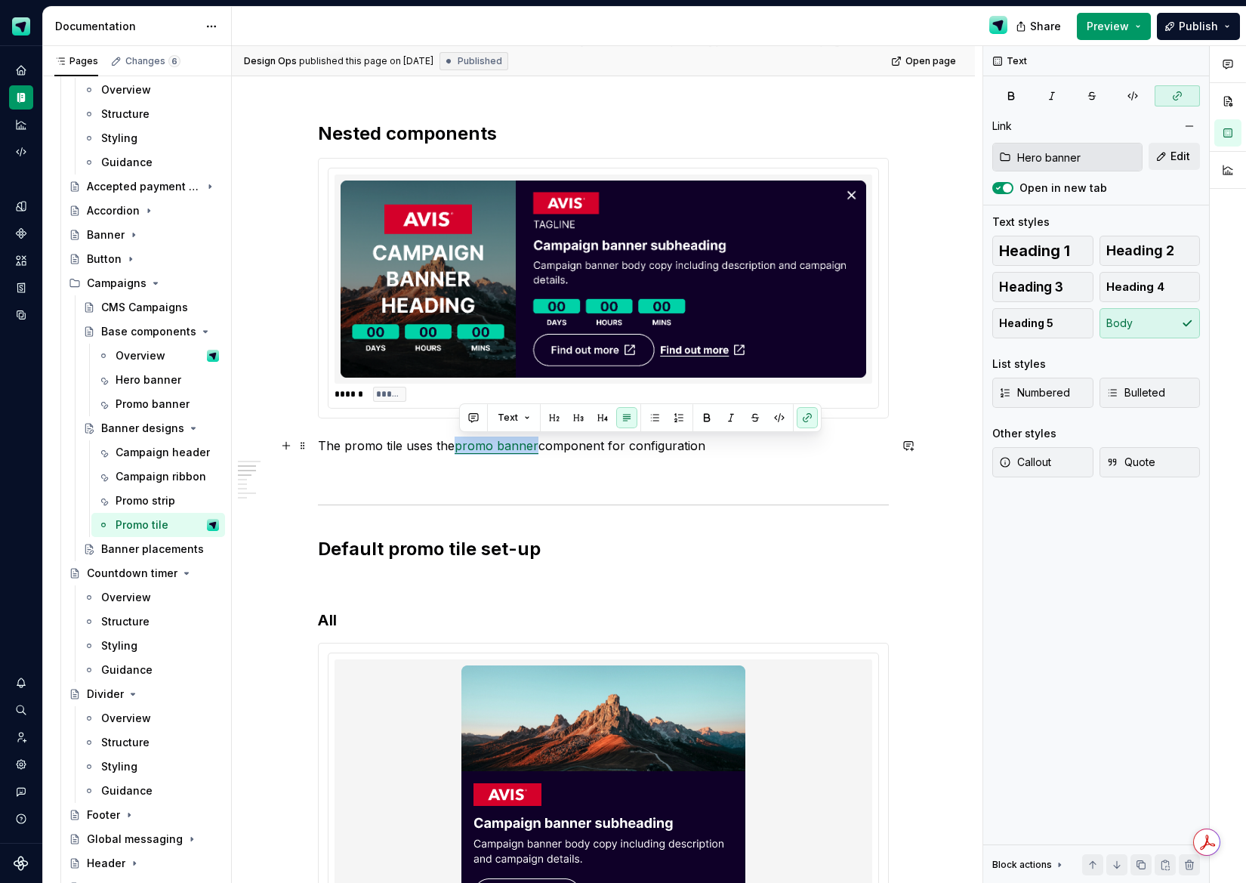
drag, startPoint x: 539, startPoint y: 449, endPoint x: 459, endPoint y: 451, distance: 80.1
click at [460, 449] on p "The promo tile uses the promo banner component for configuration" at bounding box center [603, 446] width 571 height 18
drag, startPoint x: 807, startPoint y: 421, endPoint x: 465, endPoint y: 463, distance: 344.8
click at [803, 421] on button "button" at bounding box center [807, 417] width 21 height 21
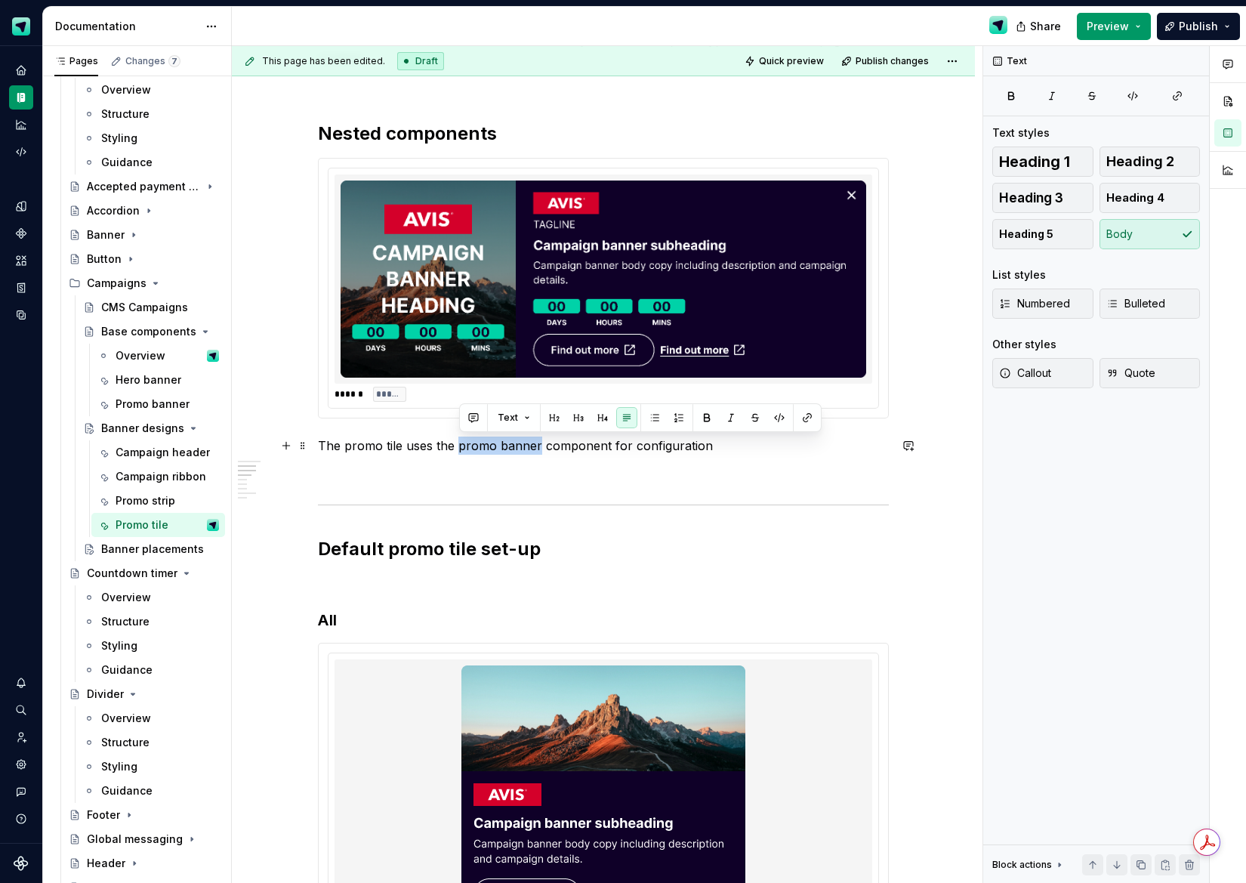
drag, startPoint x: 461, startPoint y: 448, endPoint x: 577, endPoint y: 438, distance: 116.7
click at [542, 448] on p "The promo tile uses the promo banner component for configuration" at bounding box center [603, 446] width 571 height 18
click at [801, 420] on button "button" at bounding box center [807, 417] width 21 height 21
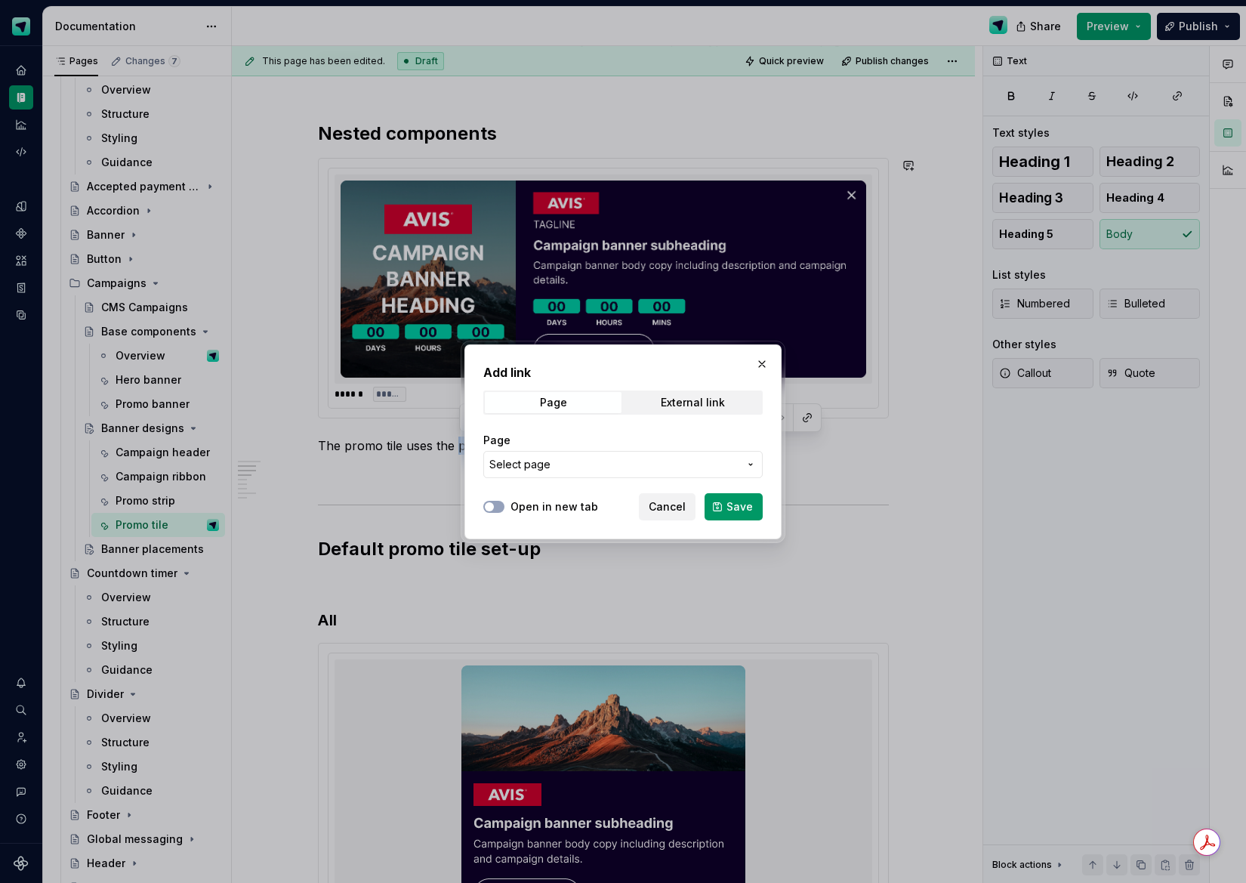
click at [687, 469] on span "Select page" at bounding box center [614, 464] width 249 height 15
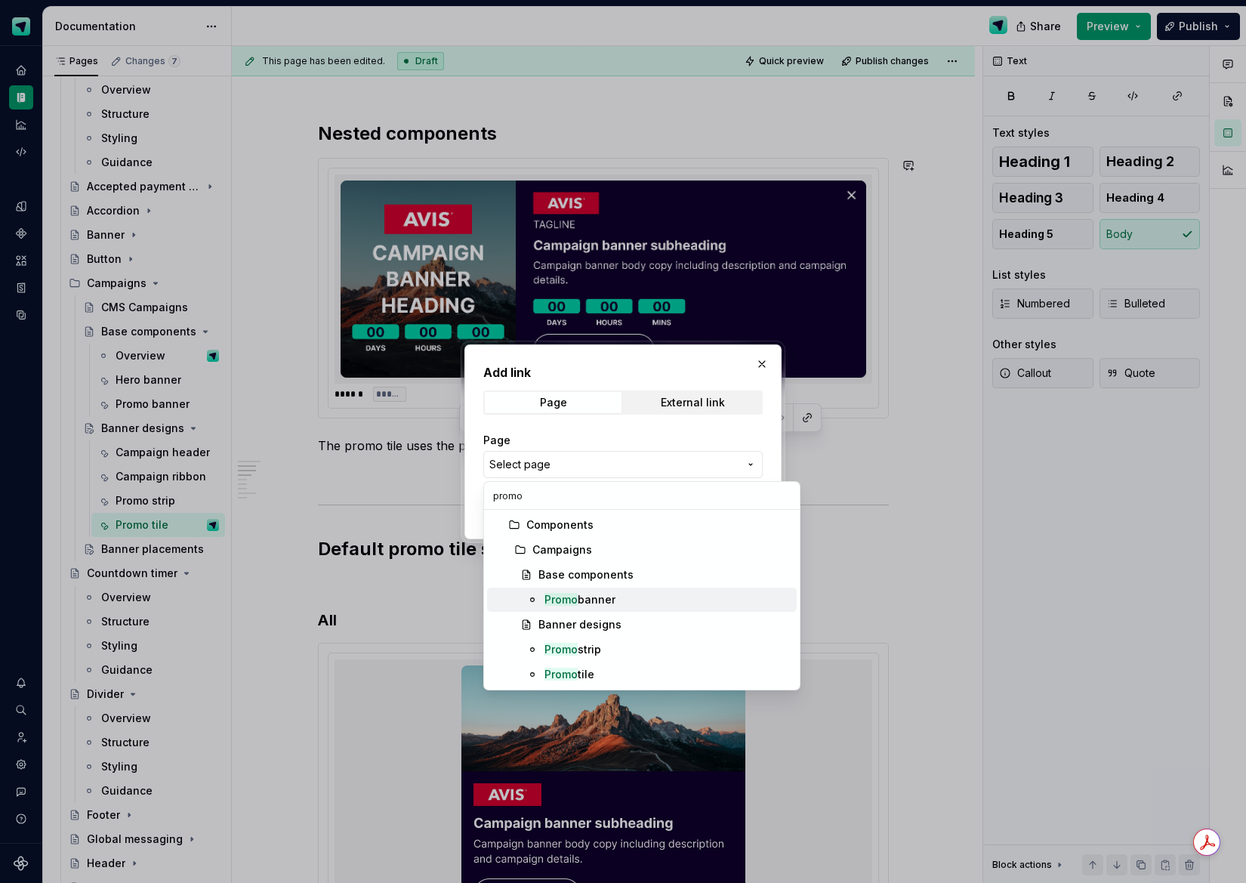
type input "promo"
drag, startPoint x: 595, startPoint y: 603, endPoint x: 622, endPoint y: 539, distance: 69.3
click at [594, 603] on div "Promo banner" at bounding box center [580, 599] width 71 height 15
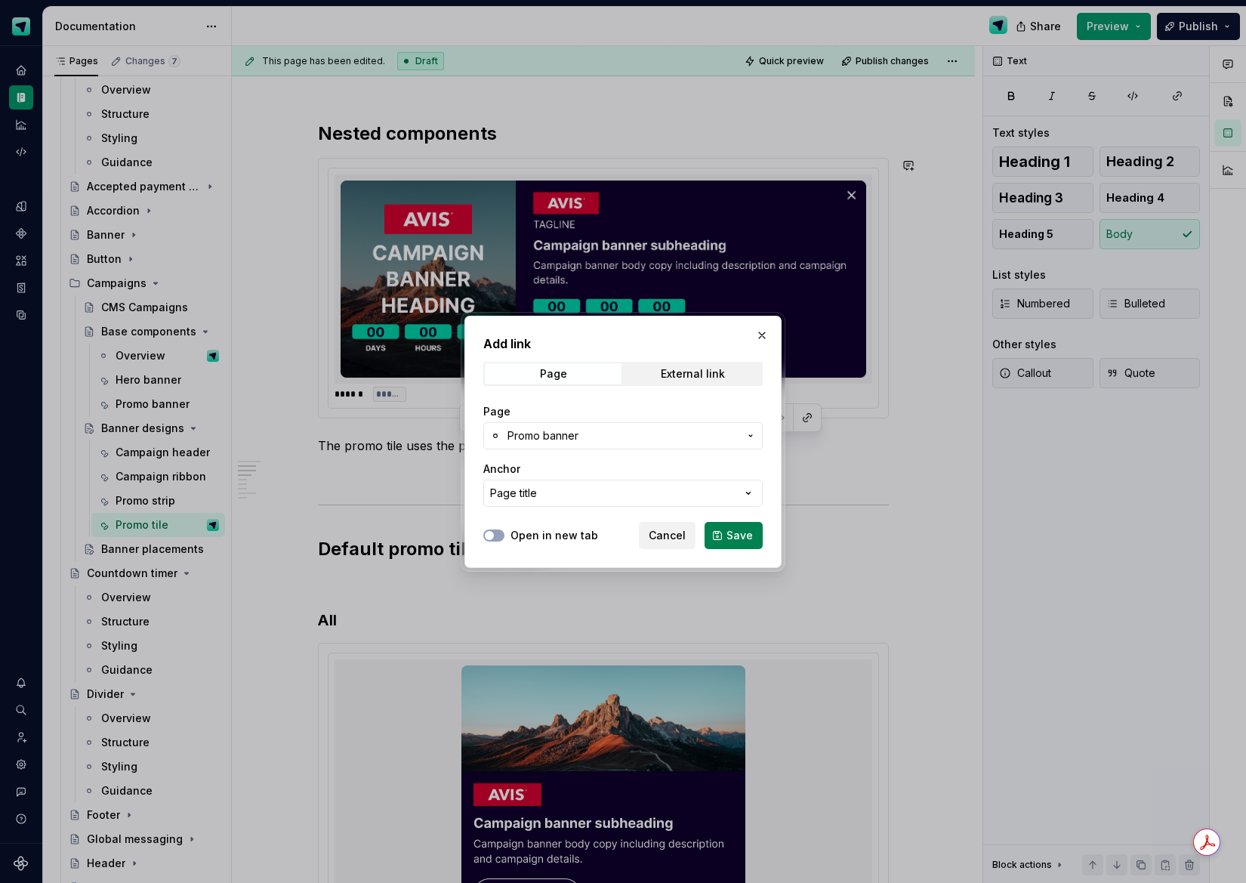
click at [733, 539] on span "Save" at bounding box center [740, 535] width 26 height 15
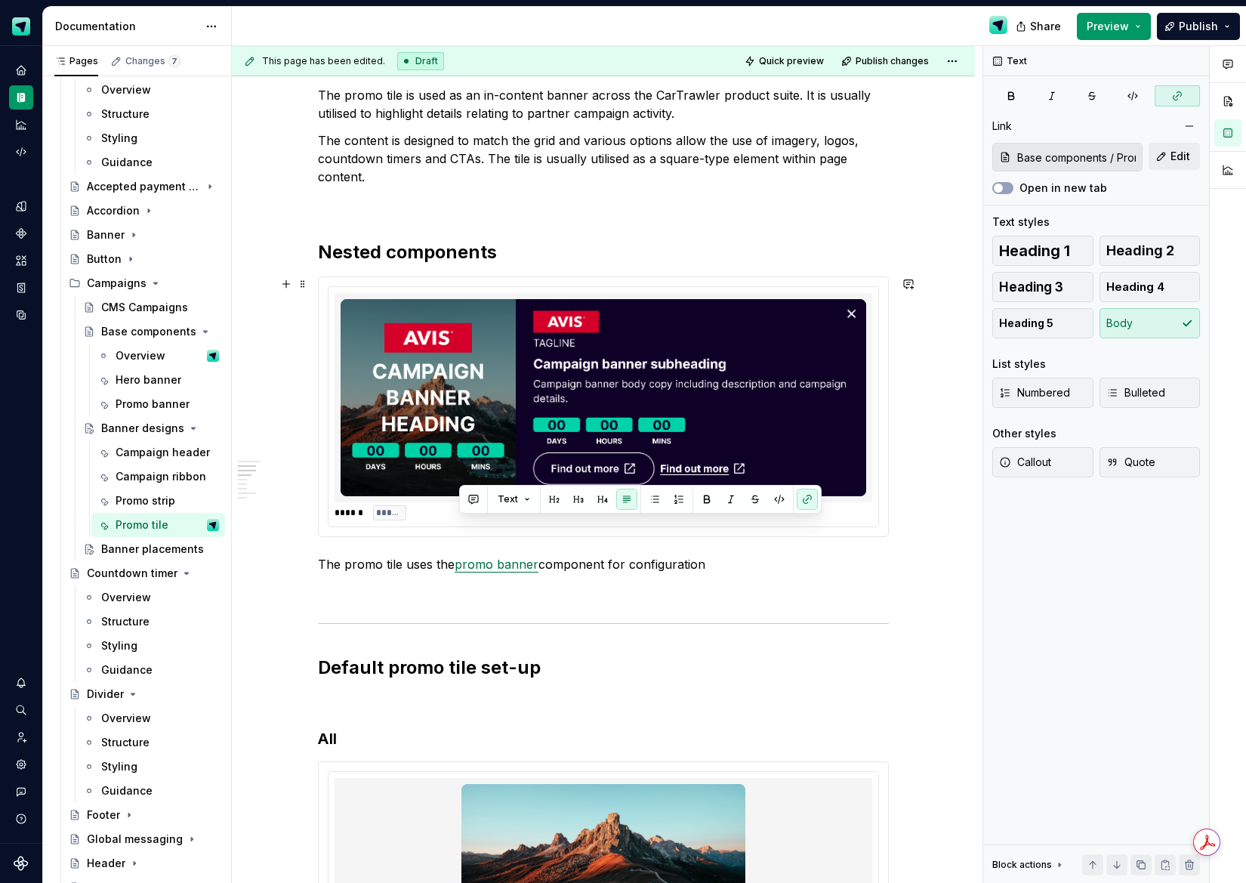
scroll to position [1058, 0]
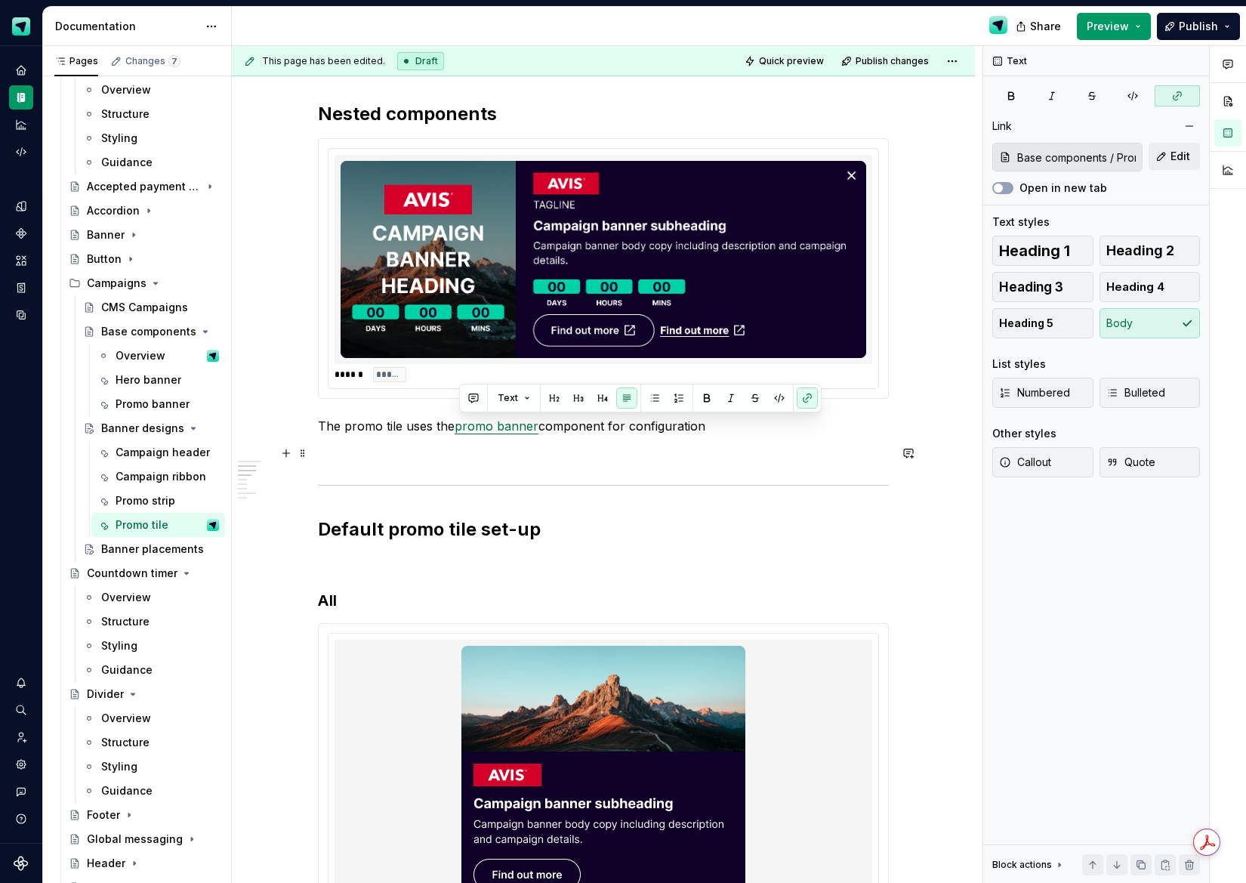
drag, startPoint x: 794, startPoint y: 459, endPoint x: 821, endPoint y: 378, distance: 85.3
click at [794, 459] on p at bounding box center [603, 453] width 571 height 18
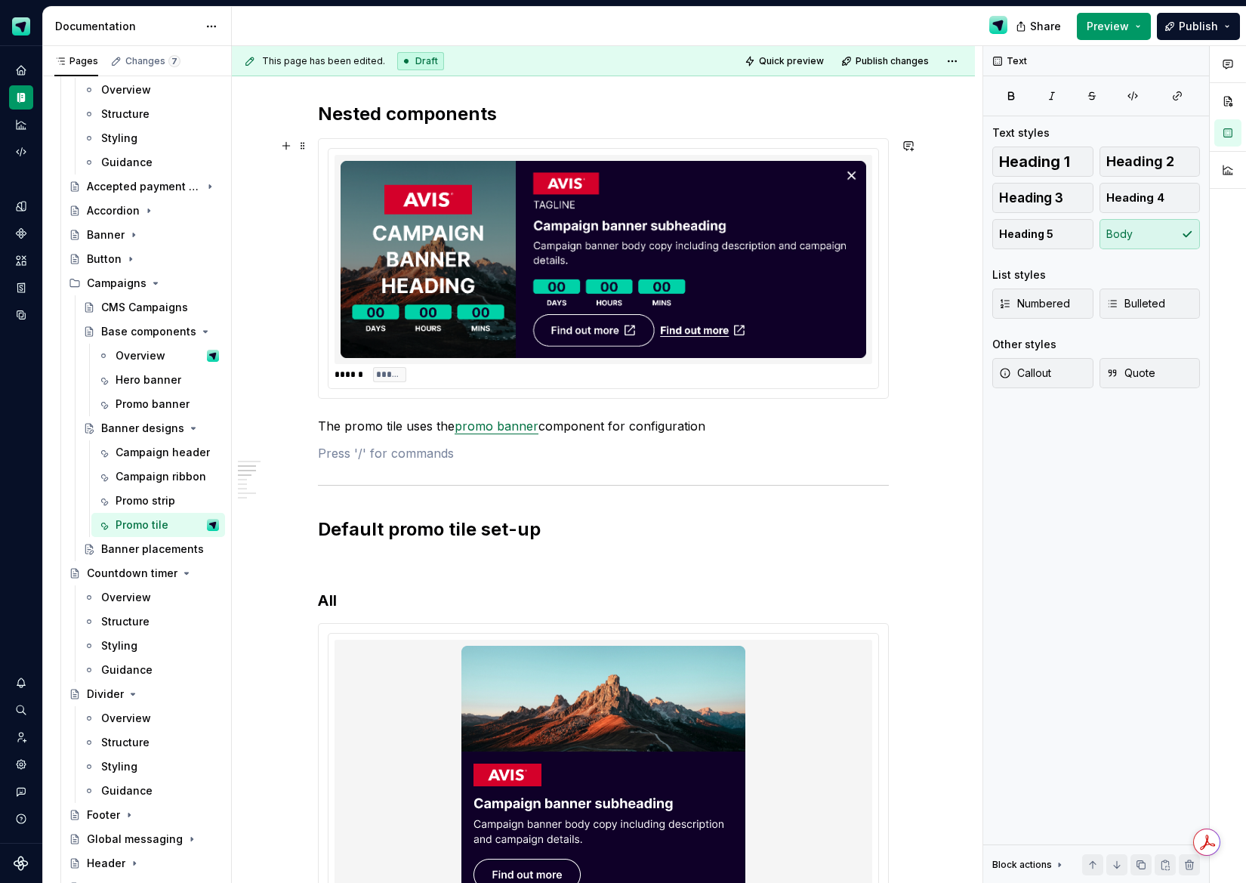
click at [830, 342] on img at bounding box center [604, 259] width 526 height 197
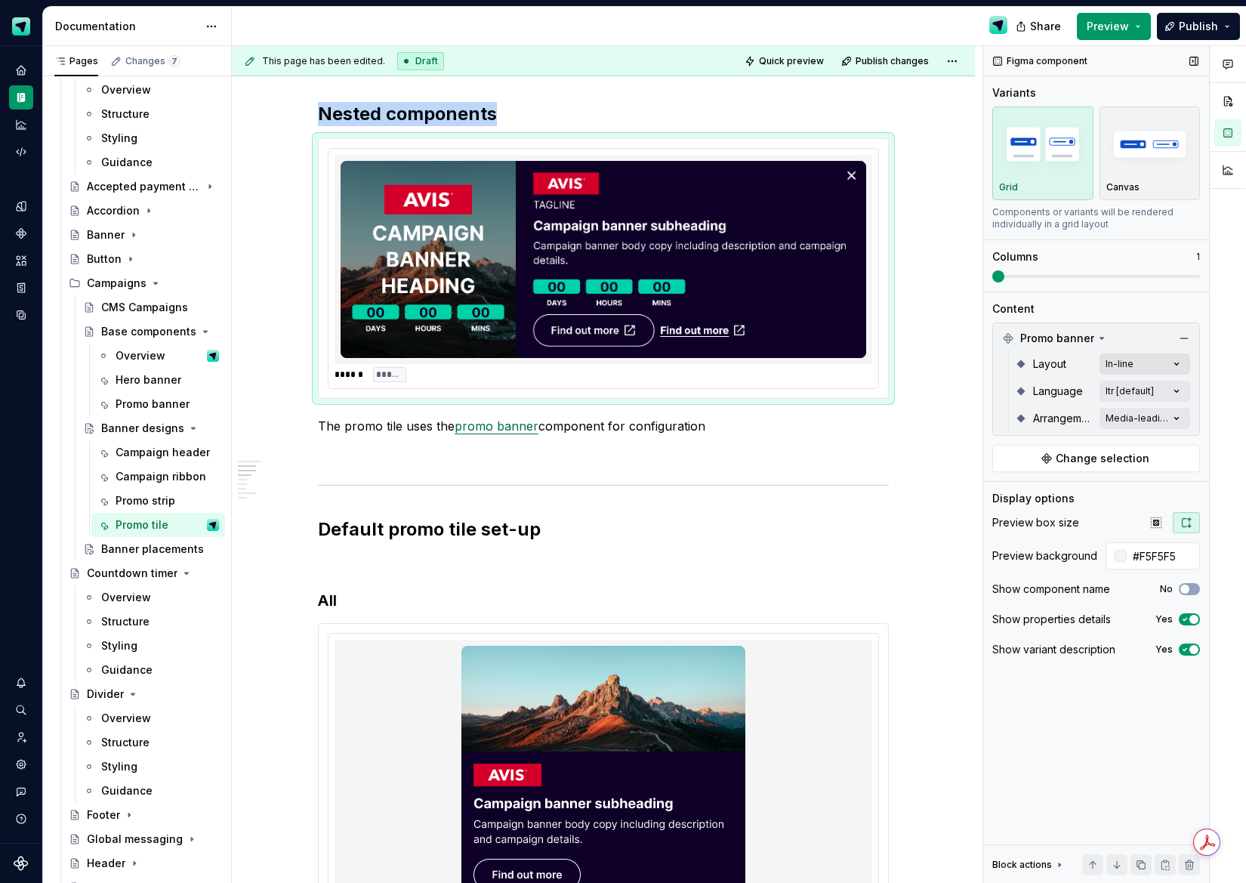
click at [1145, 364] on div "Comments Open comments No comments yet Select ‘Comment’ from the block context …" at bounding box center [1115, 465] width 263 height 838
click at [1041, 440] on span "Stacked" at bounding box center [1036, 436] width 43 height 15
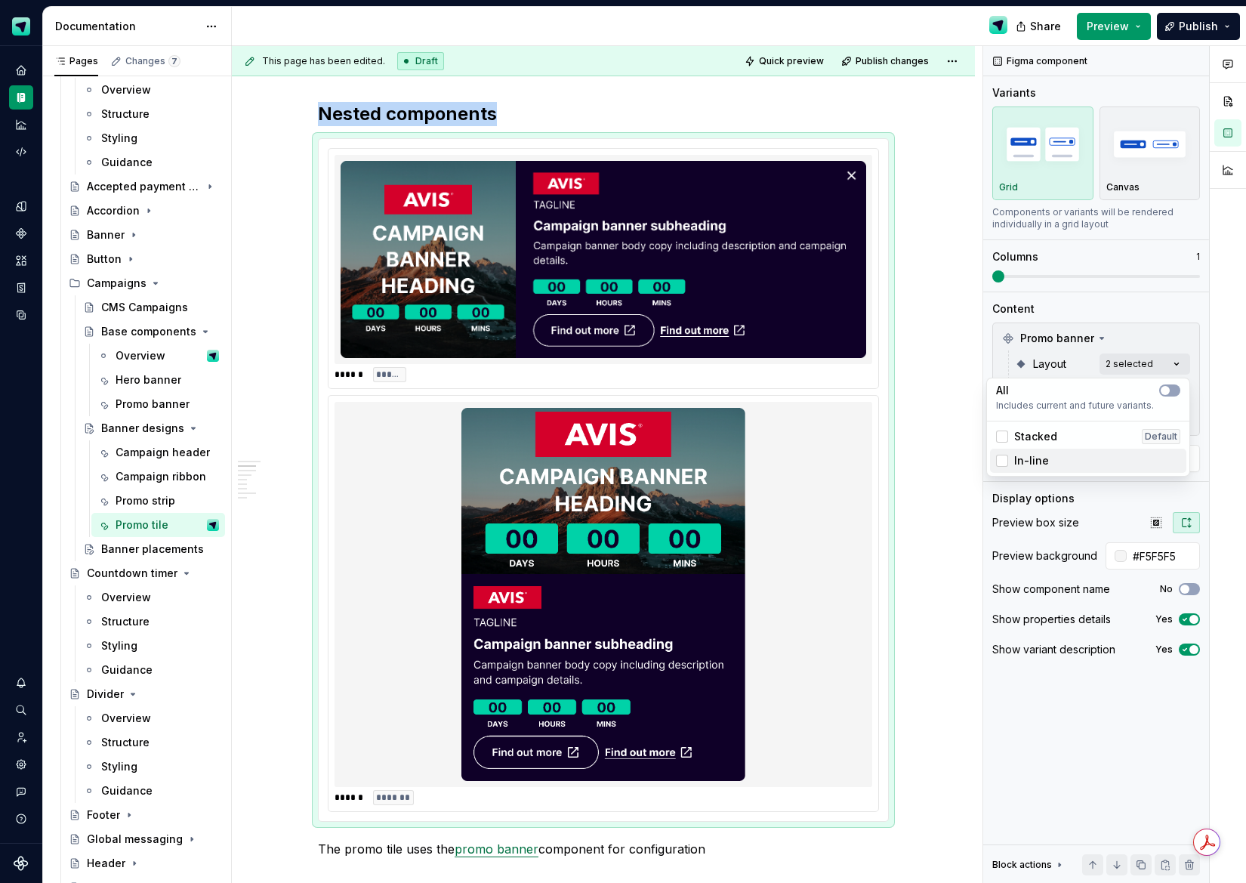
click at [1038, 464] on span "In-line" at bounding box center [1032, 460] width 35 height 15
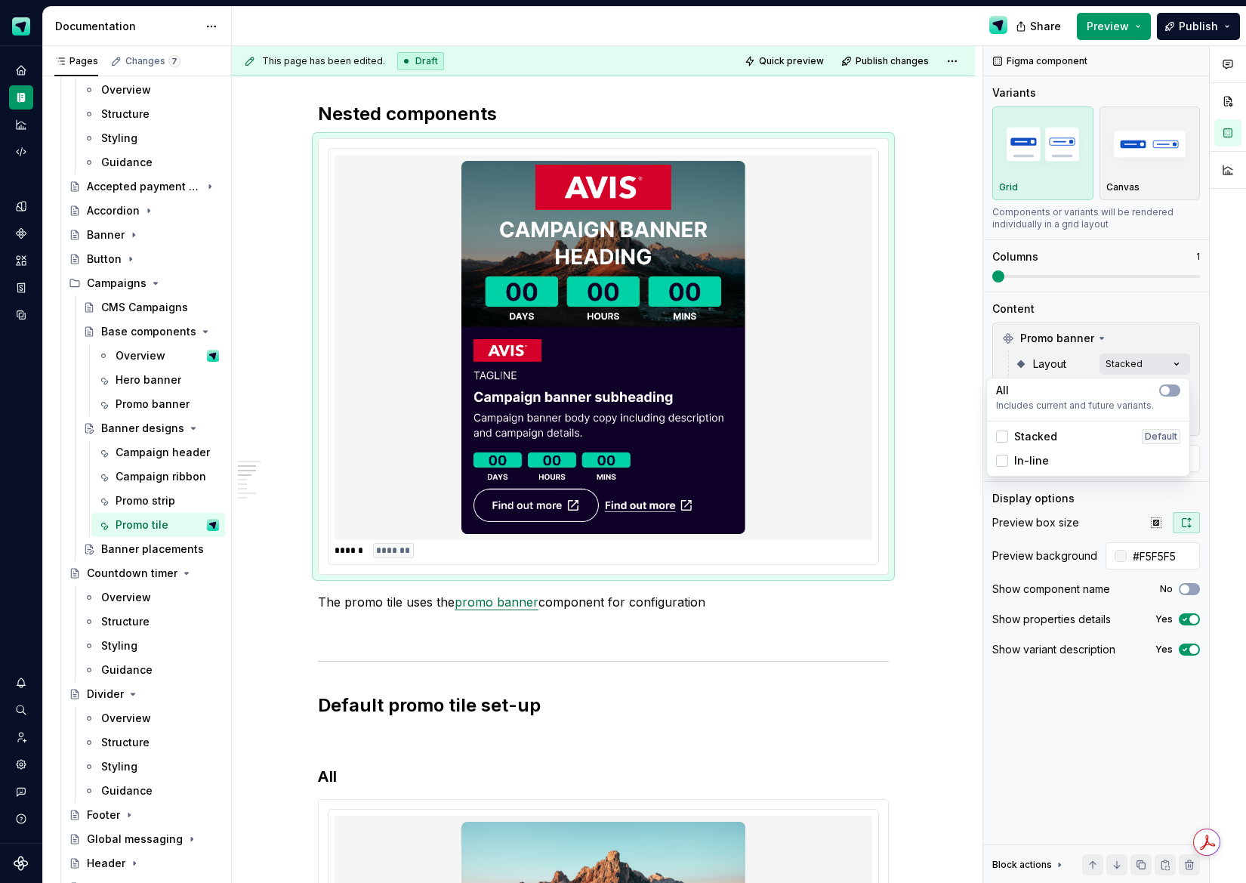
click at [680, 675] on html "Scout Design System Design system data Documentation Share Preview Publish Page…" at bounding box center [623, 441] width 1246 height 883
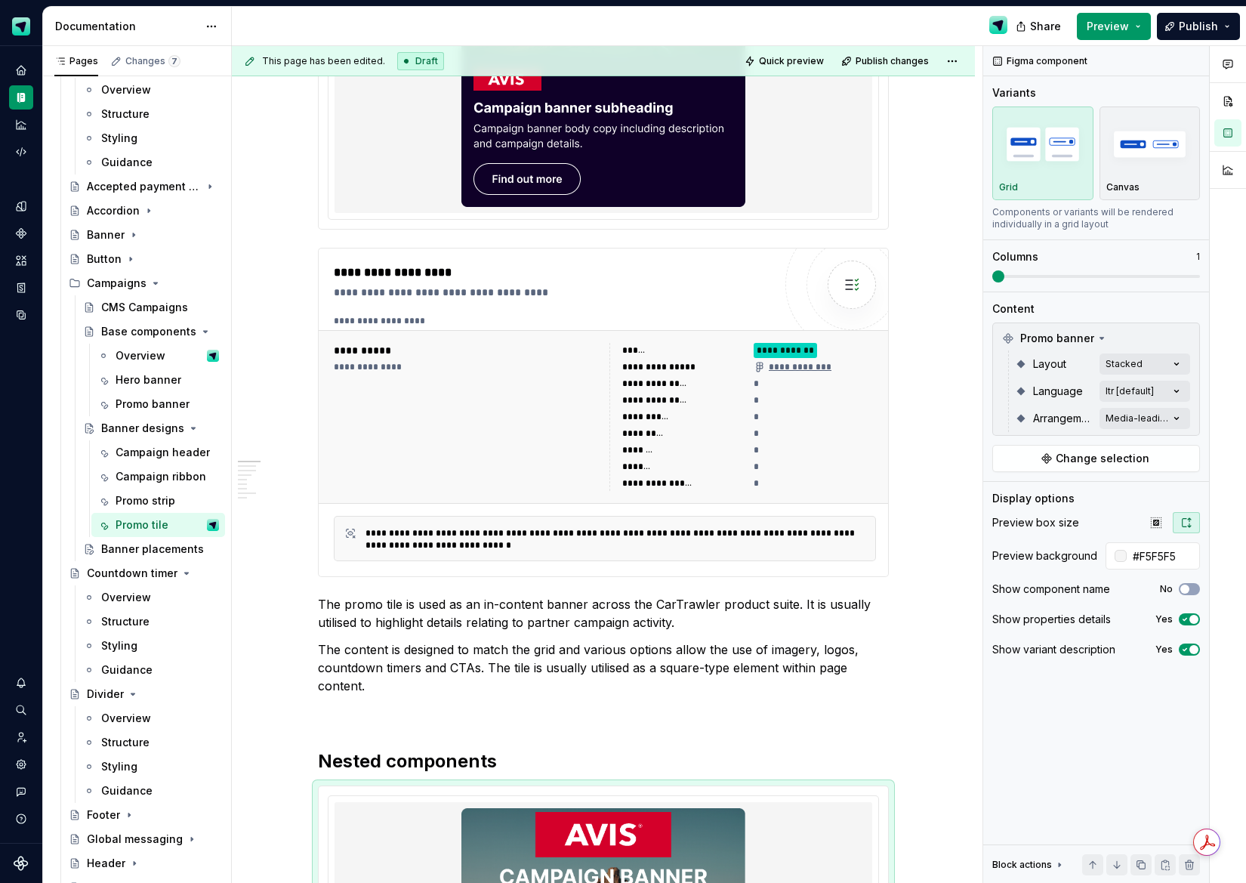
scroll to position [0, 0]
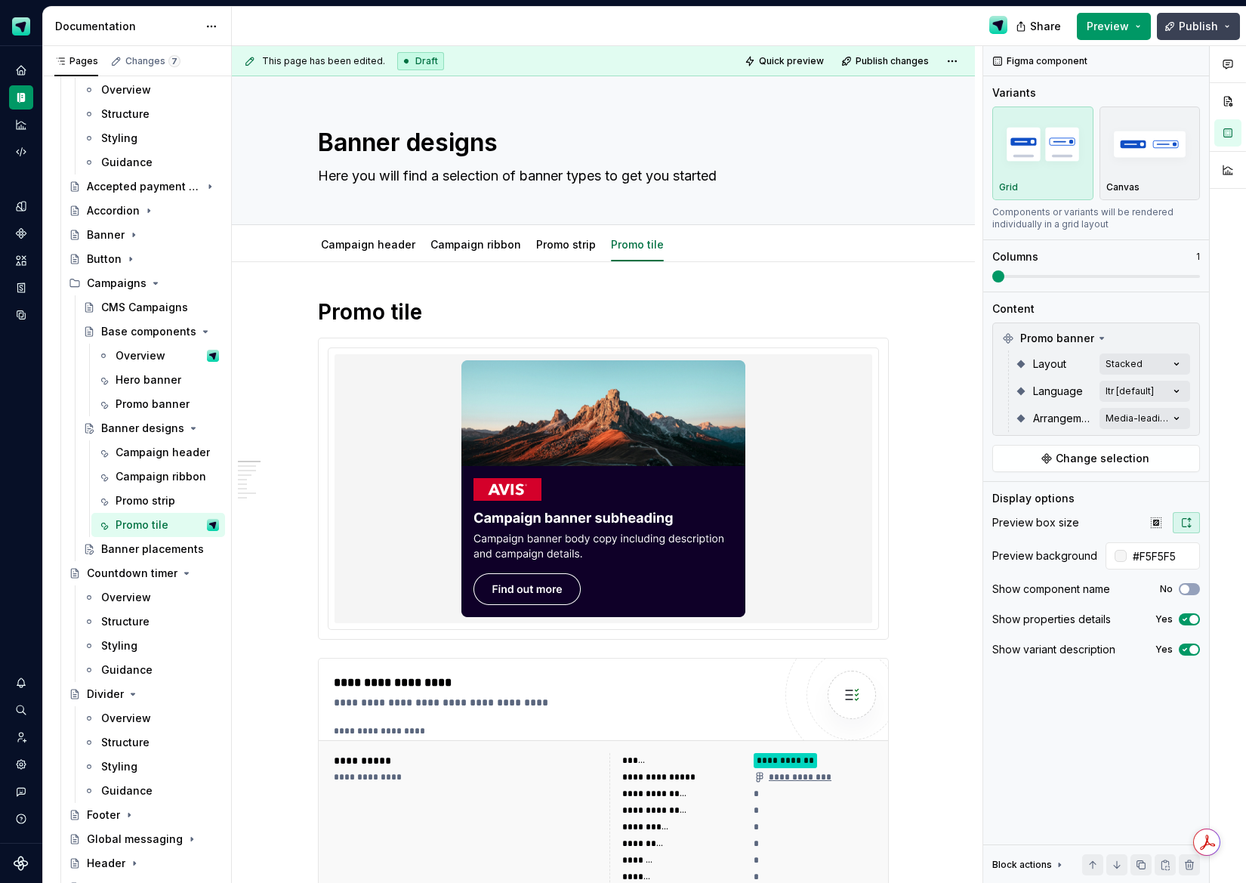
click at [1187, 20] on span "Publish" at bounding box center [1198, 26] width 39 height 15
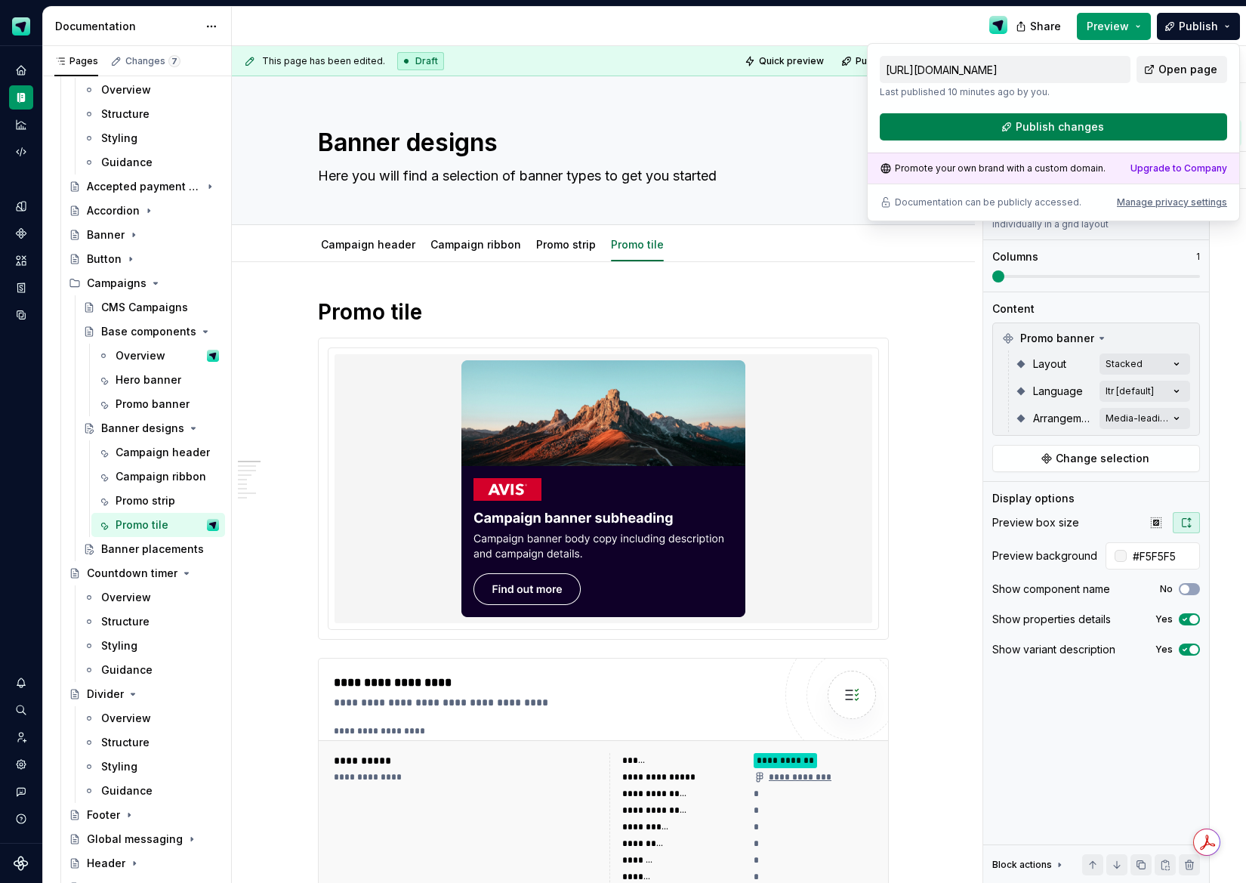
click at [1009, 119] on button "Publish changes" at bounding box center [1053, 126] width 347 height 27
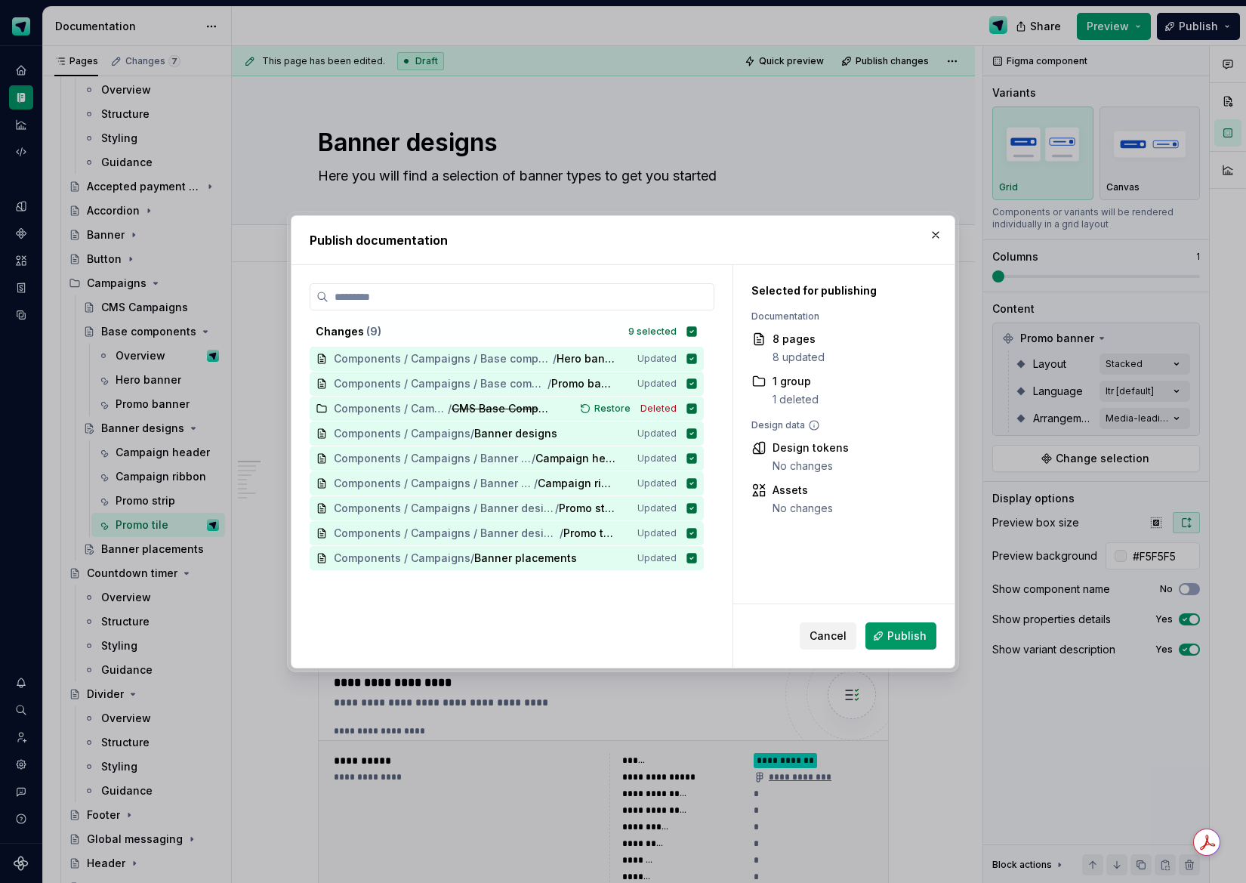
click at [922, 638] on span "Publish" at bounding box center [907, 636] width 39 height 15
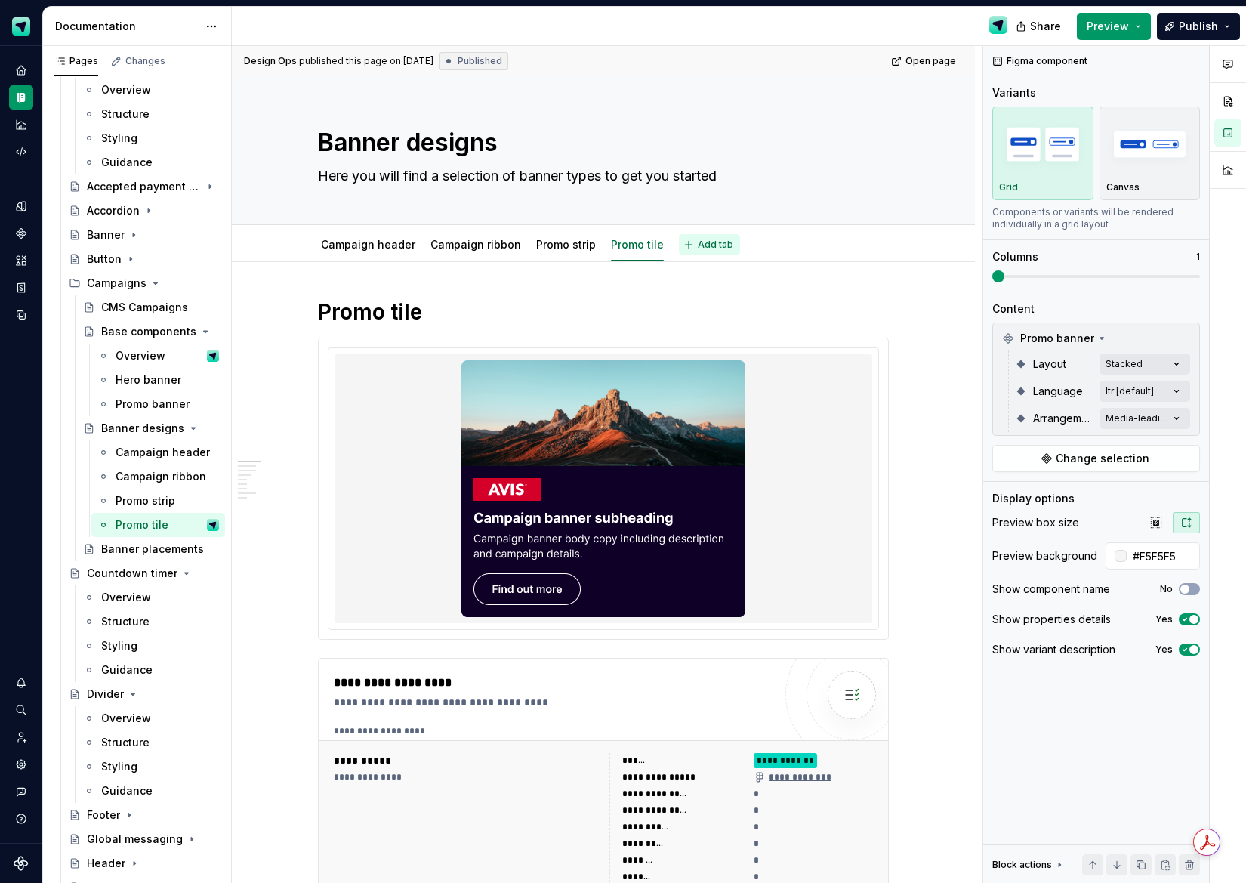
click at [698, 246] on span "Add tab" at bounding box center [716, 245] width 36 height 12
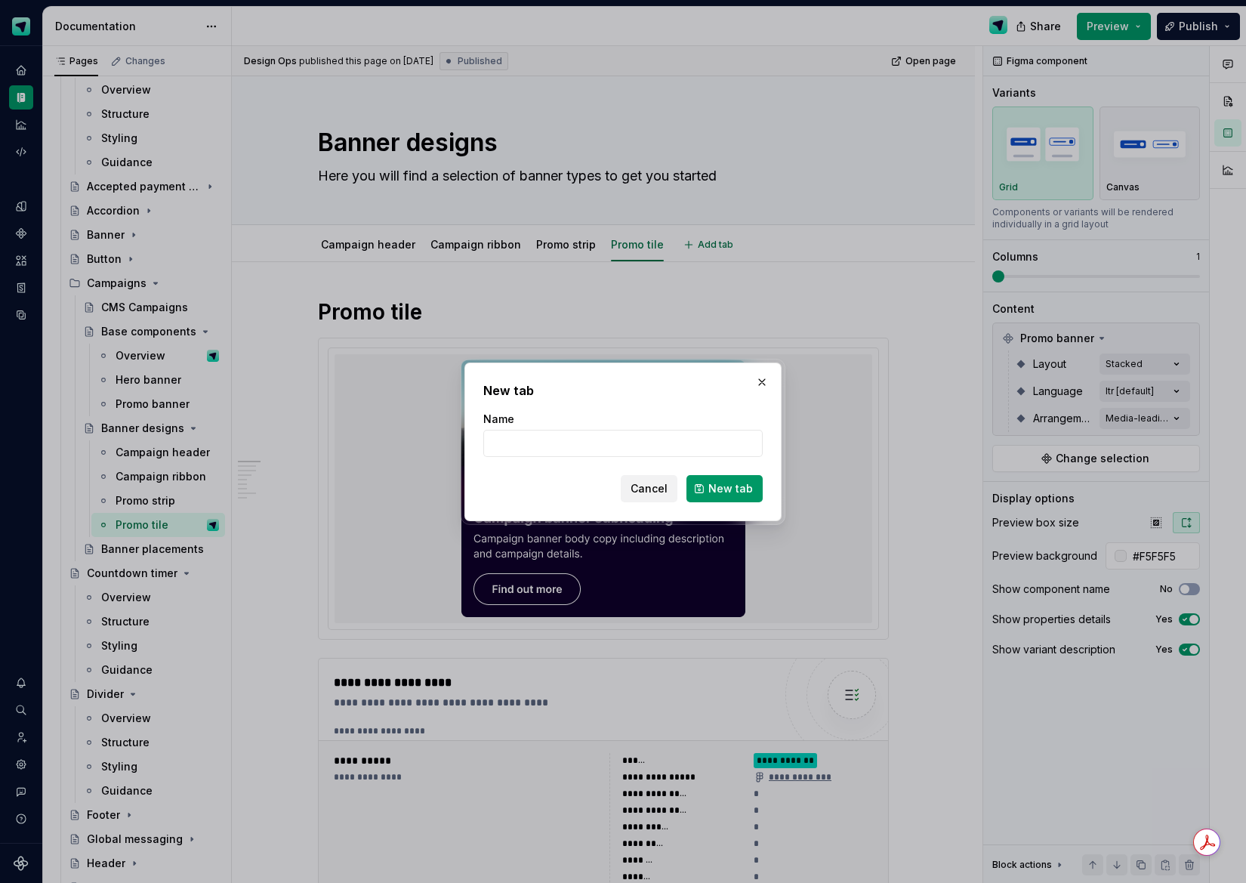
type textarea "*"
type input "Overview"
type textarea "*"
type input "Overview"
drag, startPoint x: 737, startPoint y: 490, endPoint x: 693, endPoint y: 334, distance: 162.6
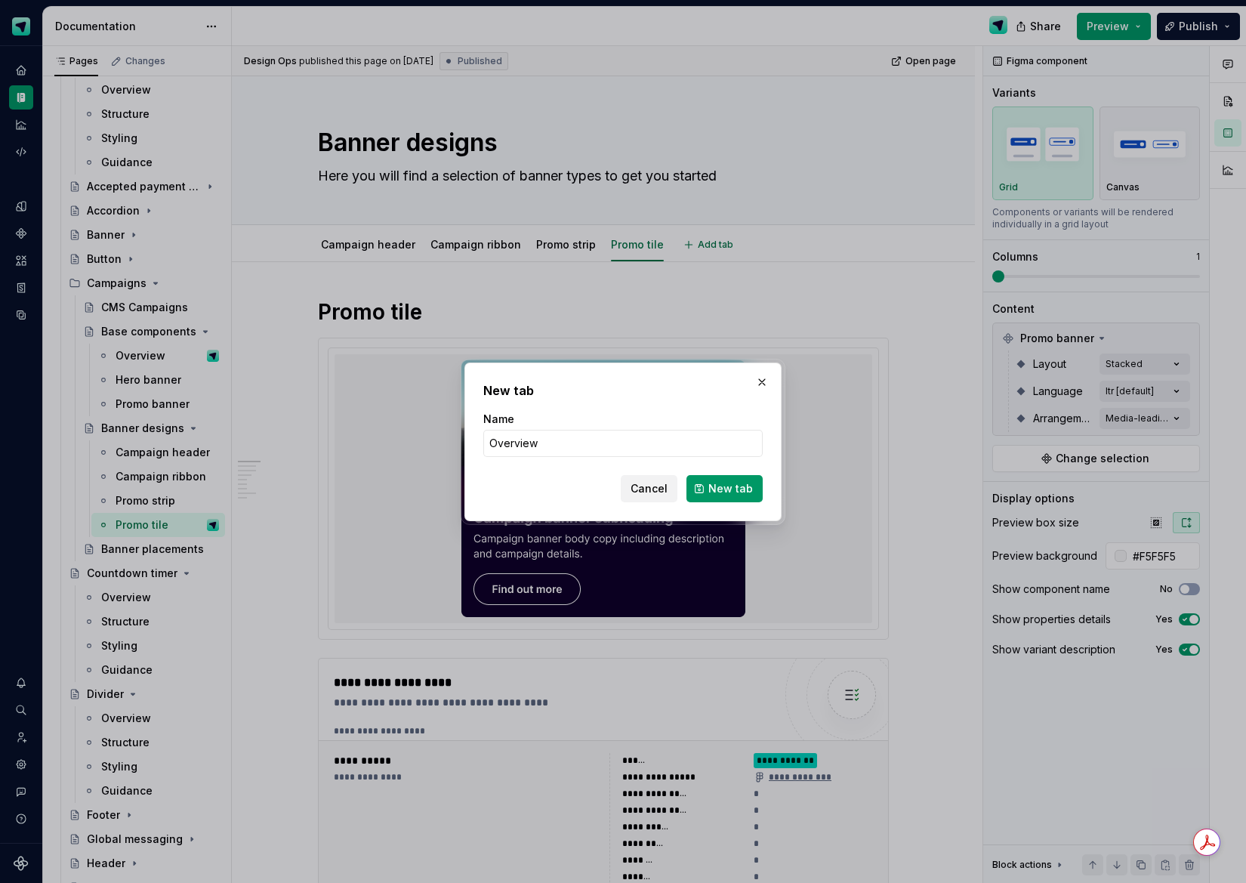
click at [737, 490] on span "New tab" at bounding box center [731, 488] width 45 height 15
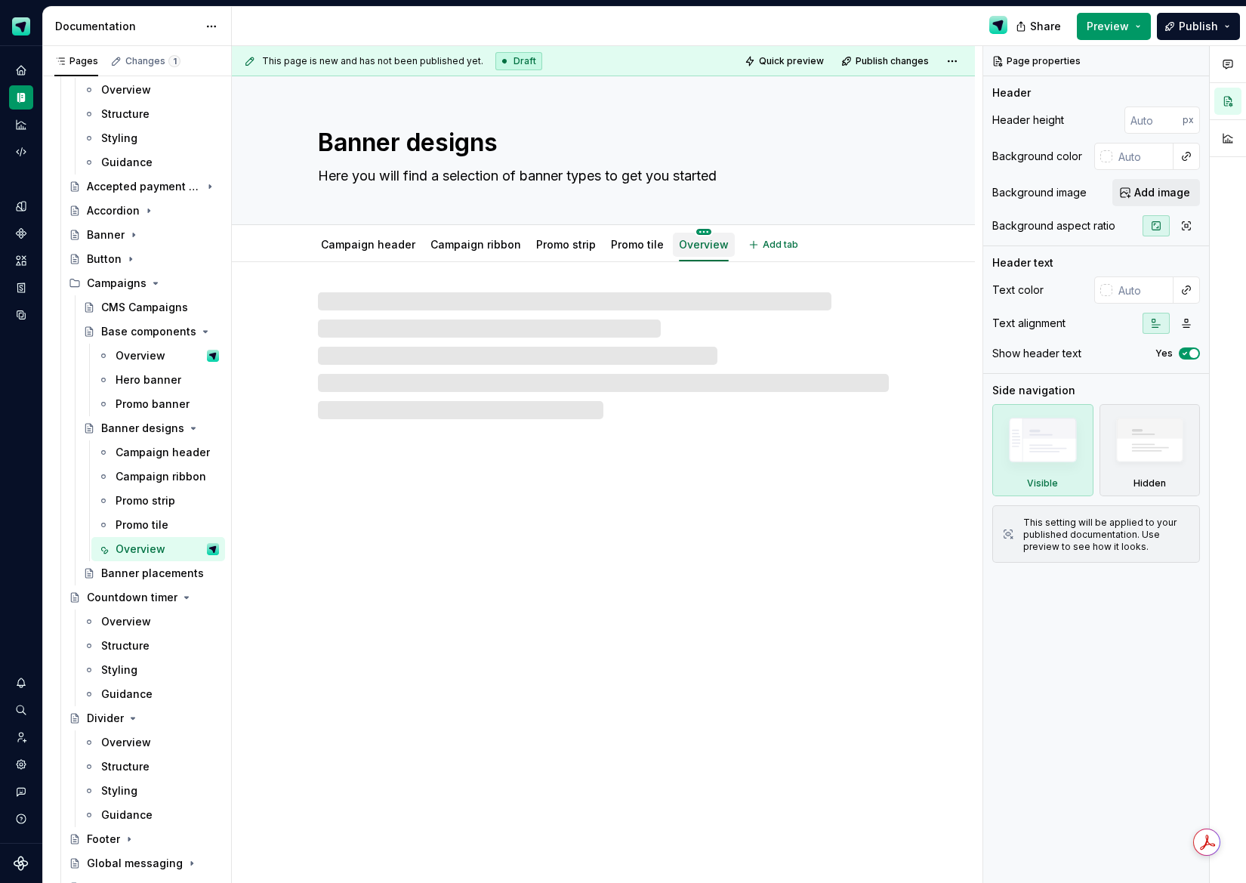
click at [694, 233] on html "Scout Design System Design system data Documentation Share Preview Publish Page…" at bounding box center [623, 441] width 1246 height 883
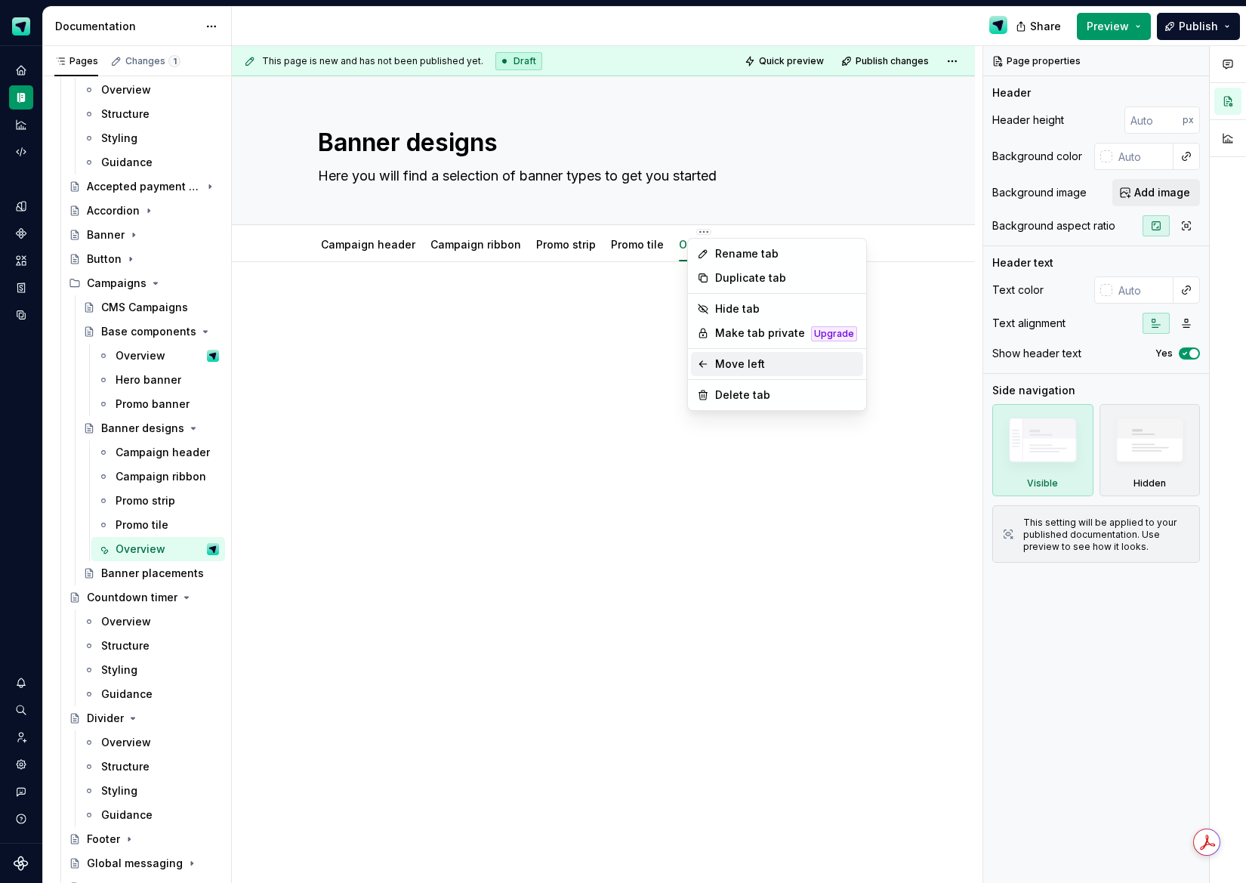
drag, startPoint x: 747, startPoint y: 369, endPoint x: 720, endPoint y: 343, distance: 37.9
click at [747, 369] on div "Move left" at bounding box center [786, 364] width 142 height 15
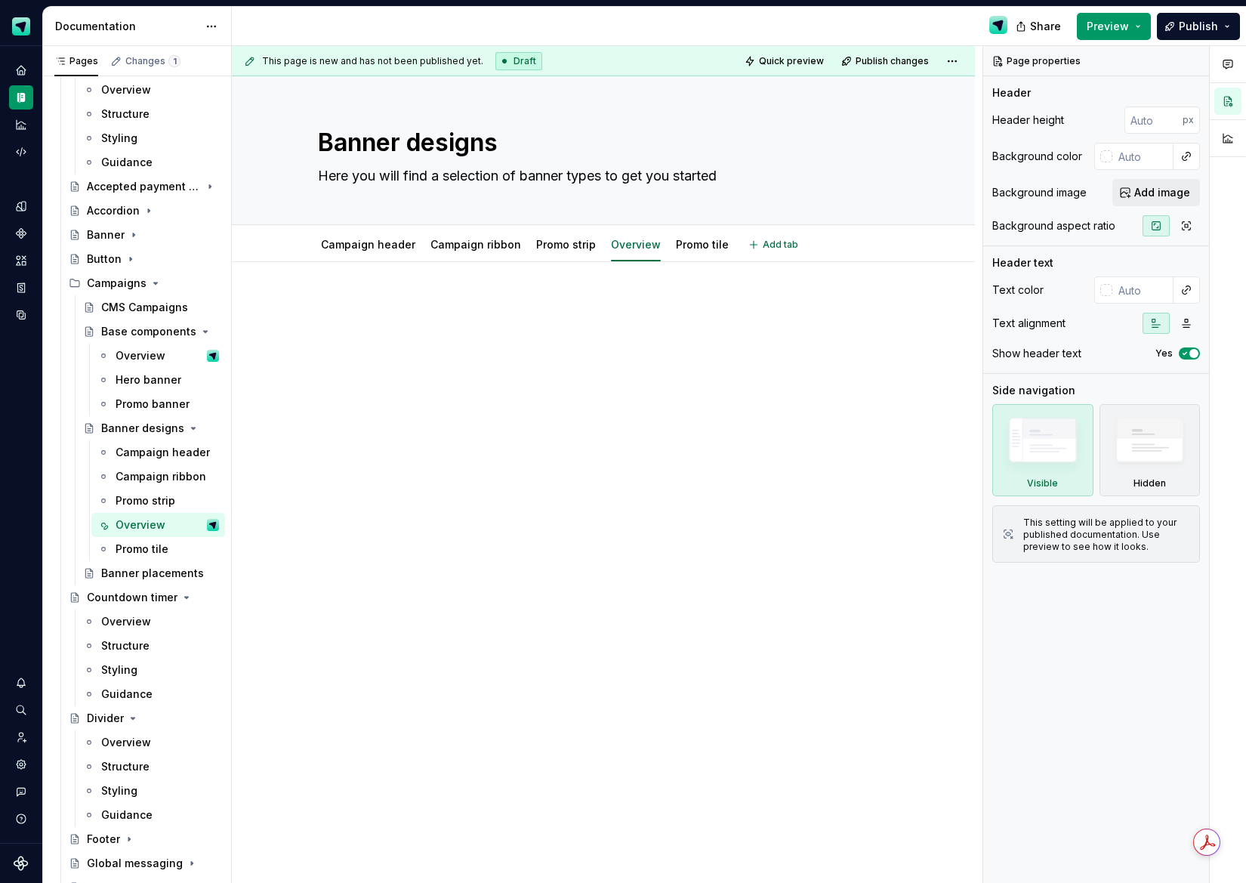
click at [629, 230] on html "Scout Design System Design system data Documentation Share Preview Publish Page…" at bounding box center [623, 441] width 1246 height 883
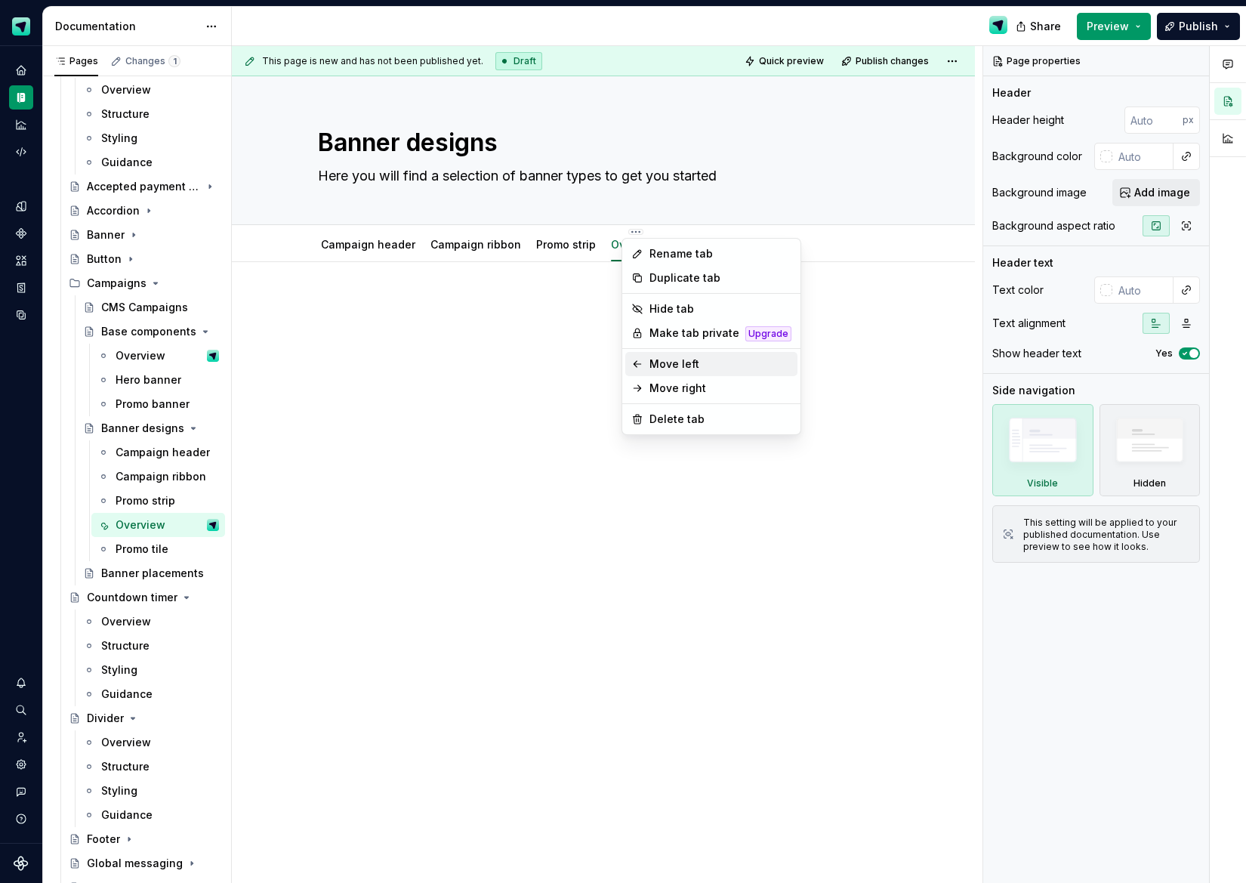
drag, startPoint x: 664, startPoint y: 366, endPoint x: 604, endPoint y: 264, distance: 118.5
click at [664, 366] on div "Move left" at bounding box center [721, 364] width 142 height 15
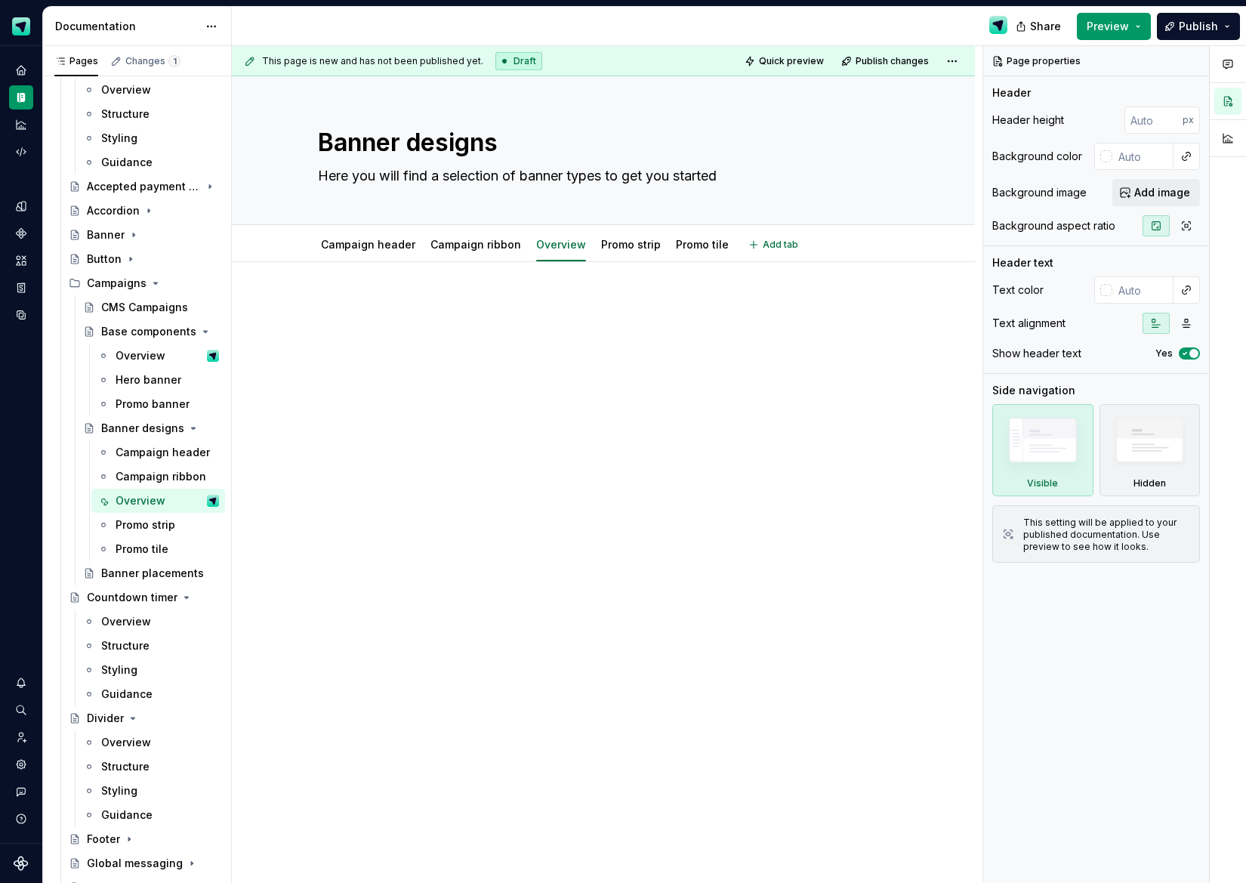
click at [559, 233] on html "Scout Design System Design system data Documentation Share Preview Publish Page…" at bounding box center [623, 441] width 1246 height 883
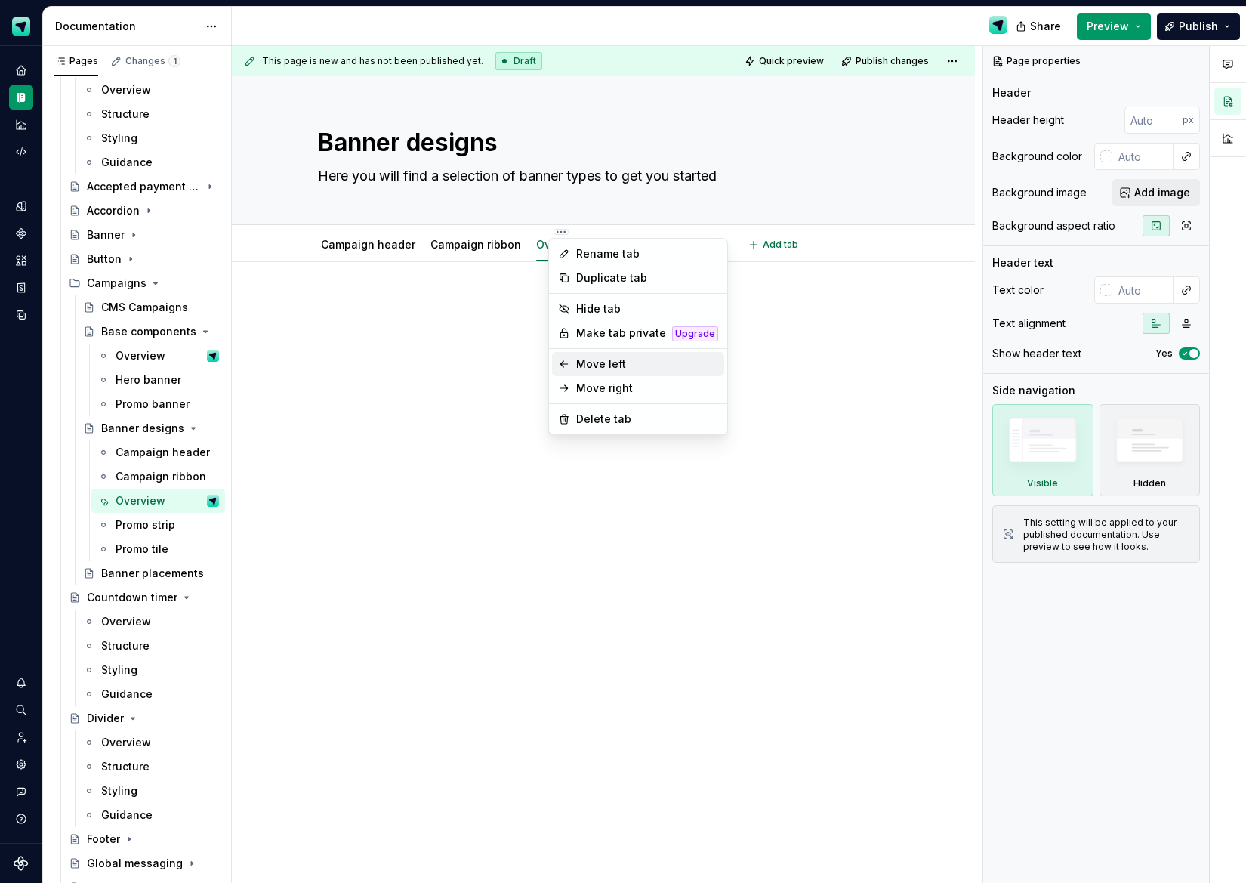
drag, startPoint x: 587, startPoint y: 369, endPoint x: 511, endPoint y: 283, distance: 114.0
click at [587, 368] on div "Move left" at bounding box center [647, 364] width 142 height 15
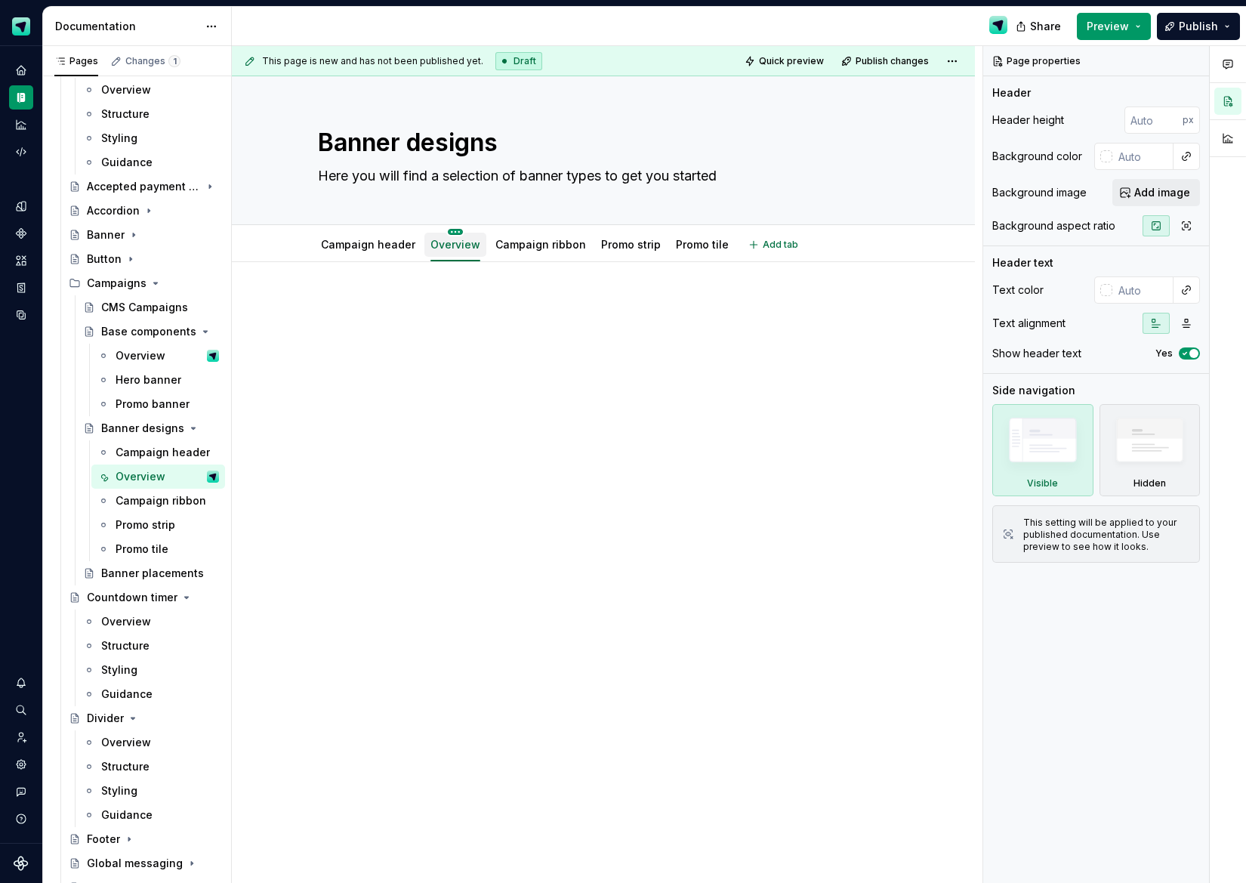
click at [448, 230] on html "Scout Design System Design system data Documentation Share Preview Publish Page…" at bounding box center [623, 441] width 1246 height 883
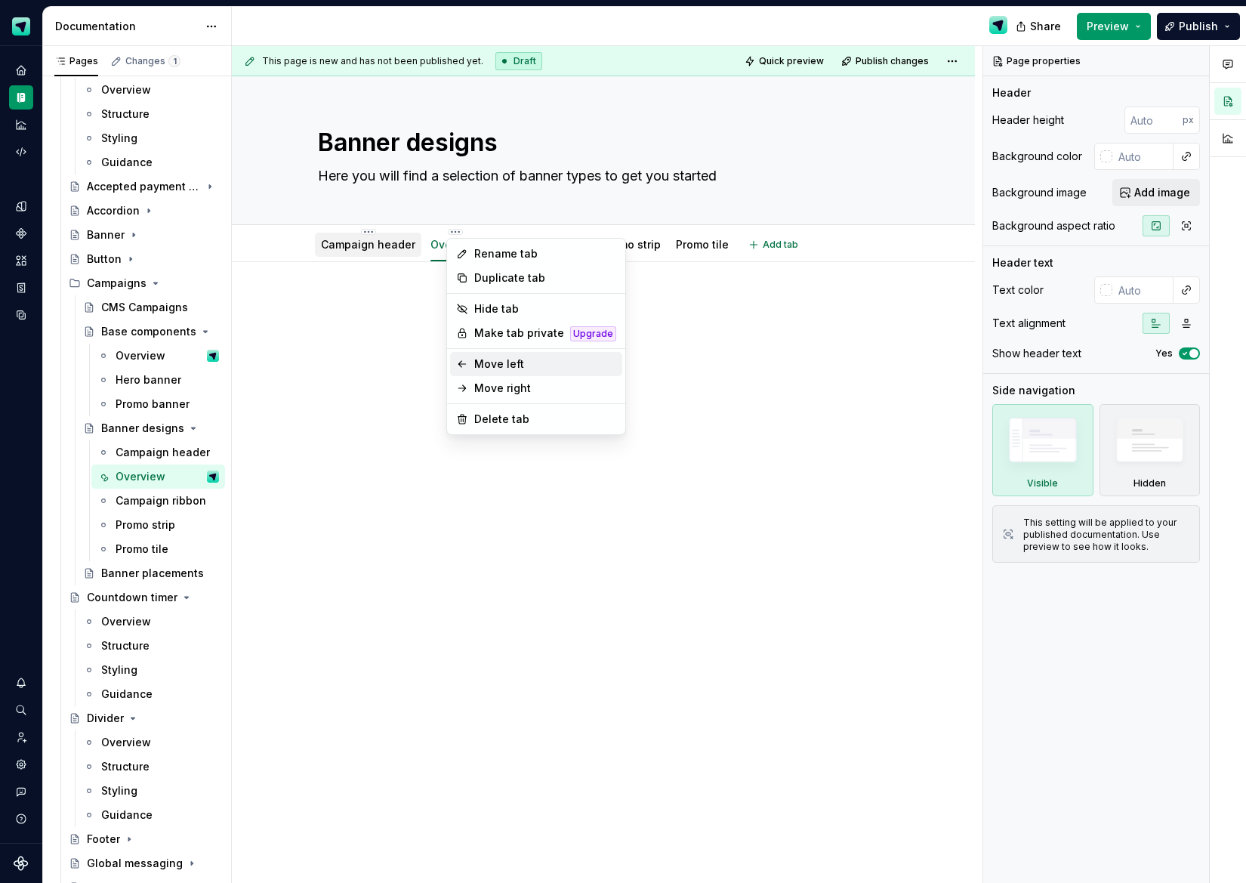
drag, startPoint x: 489, startPoint y: 357, endPoint x: 388, endPoint y: 234, distance: 158.9
click at [489, 358] on div "Move left" at bounding box center [545, 364] width 142 height 15
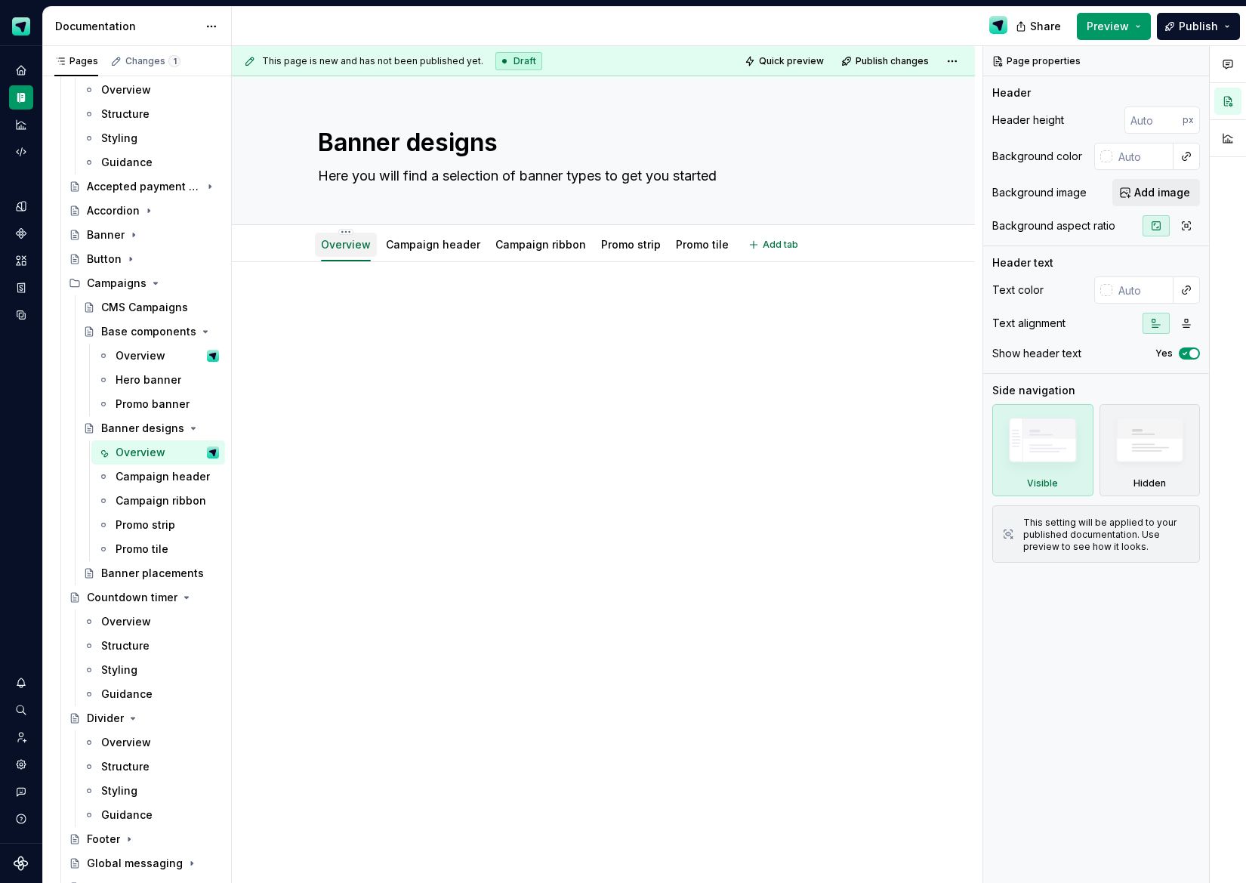
click at [351, 237] on div "Overview" at bounding box center [346, 244] width 50 height 15
click at [378, 319] on div at bounding box center [603, 326] width 571 height 57
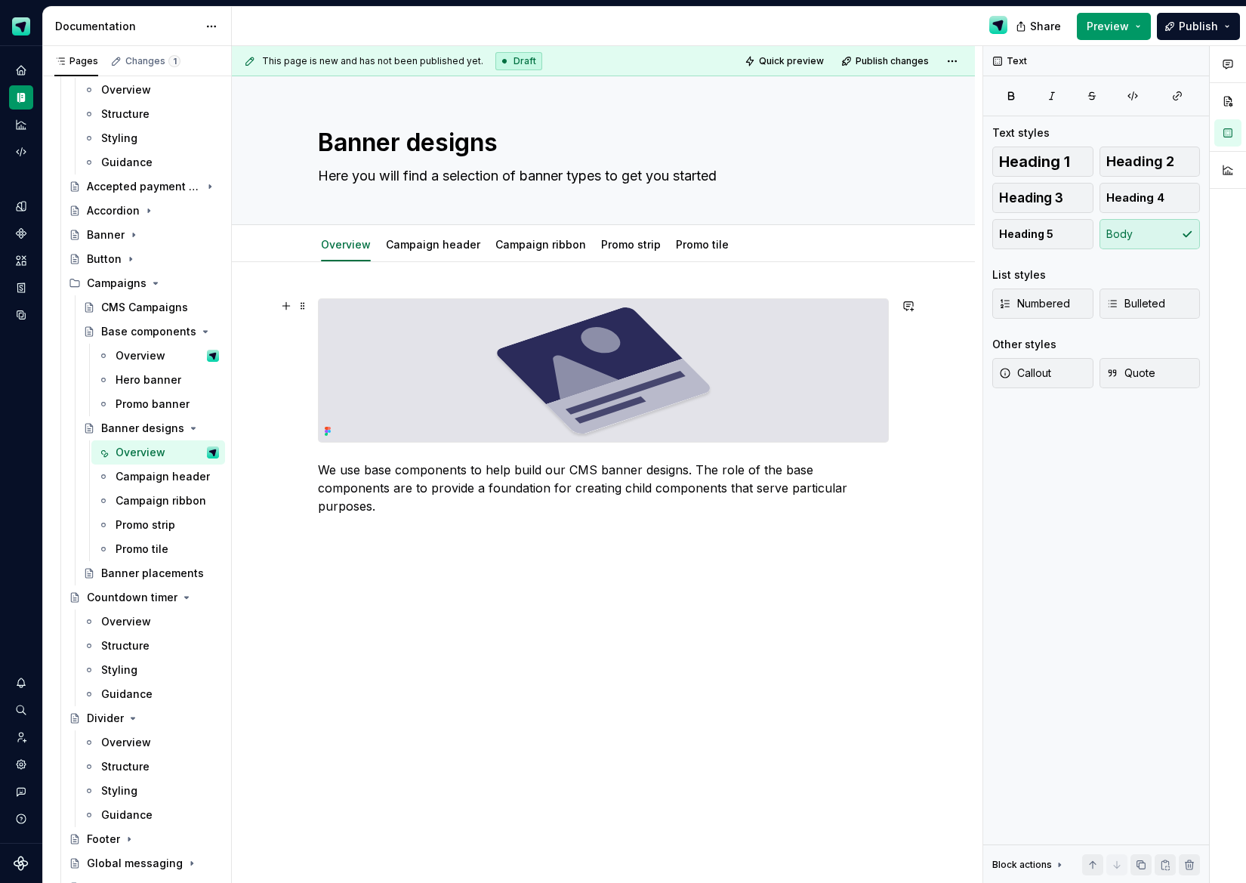
click at [442, 360] on img at bounding box center [604, 370] width 570 height 143
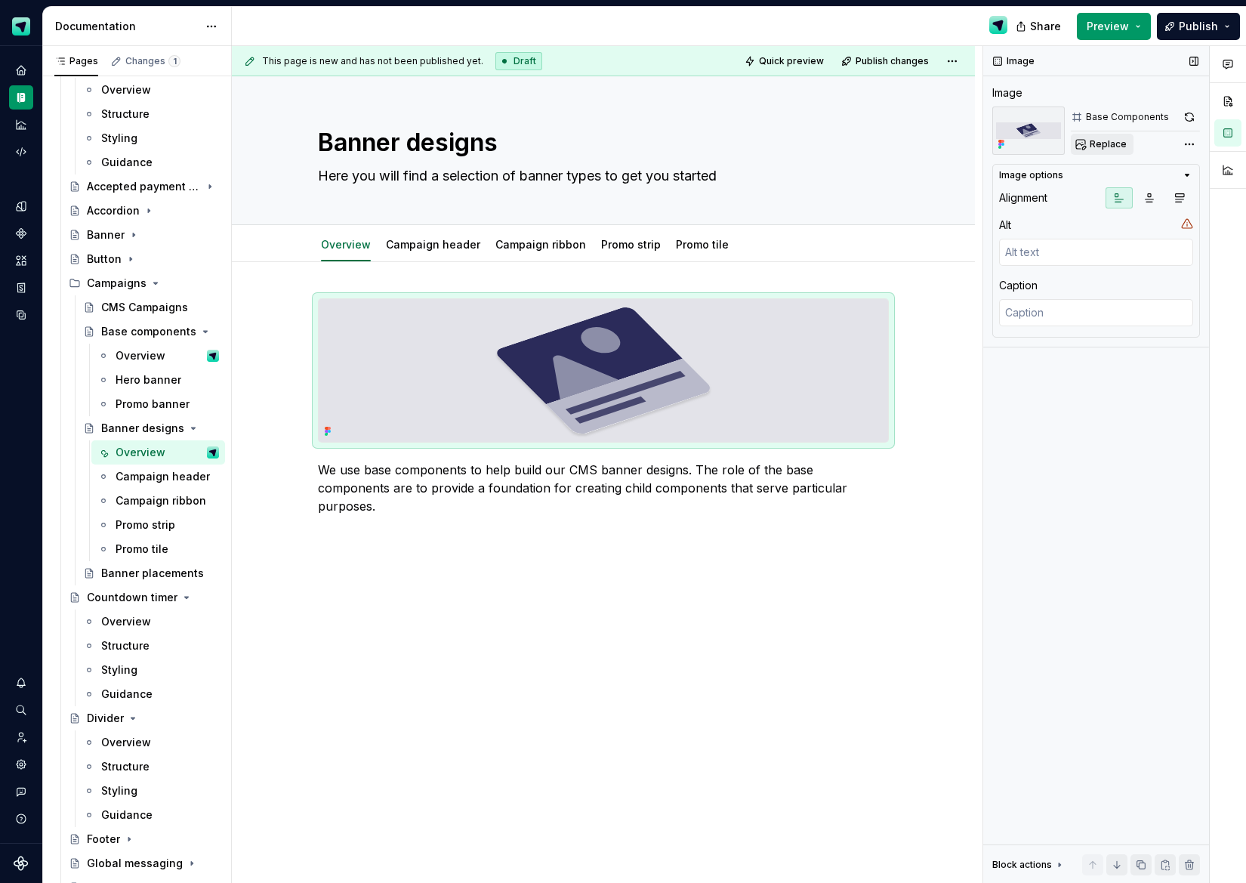
click at [1110, 138] on span "Replace" at bounding box center [1108, 144] width 37 height 12
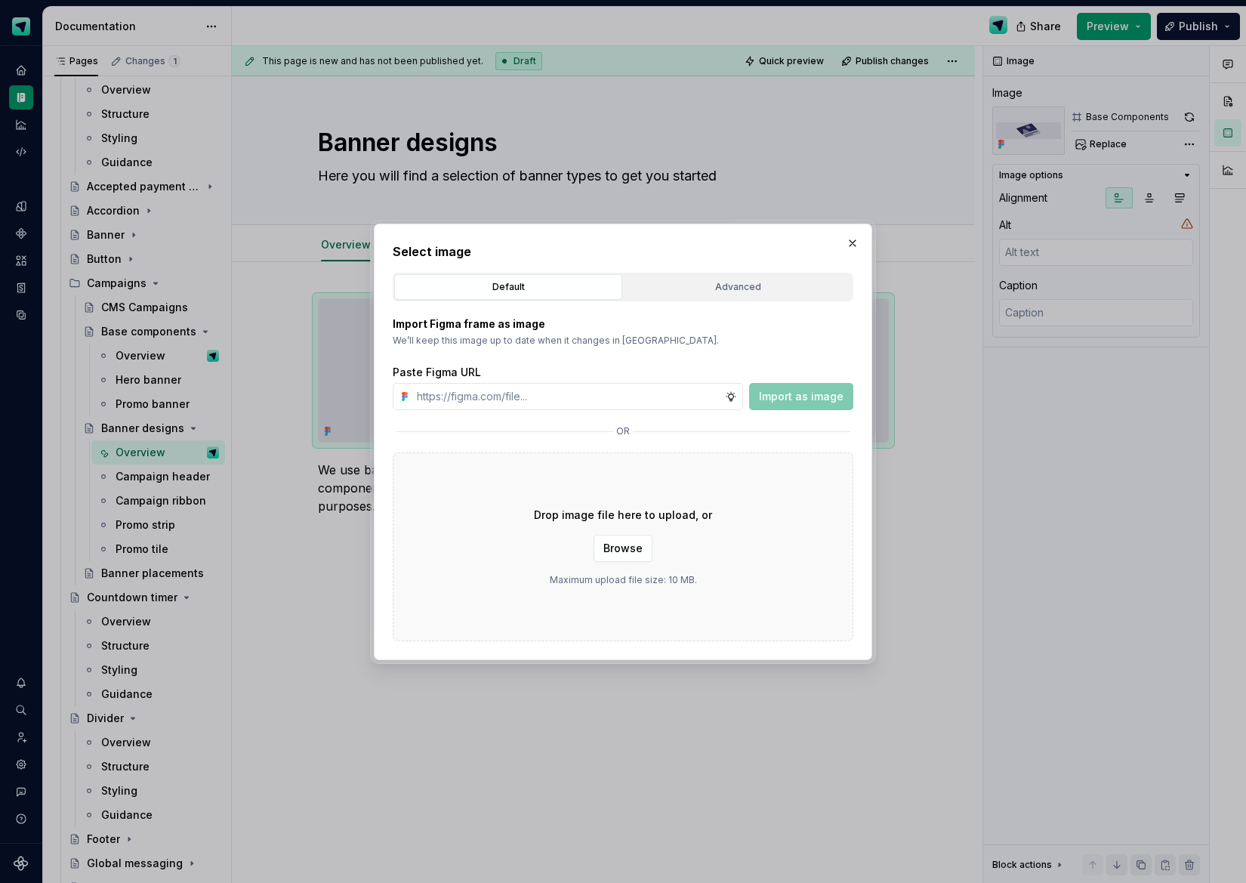
type textarea "*"
type input "[URL][DOMAIN_NAME]"
click at [823, 389] on span "Import as image" at bounding box center [801, 396] width 85 height 15
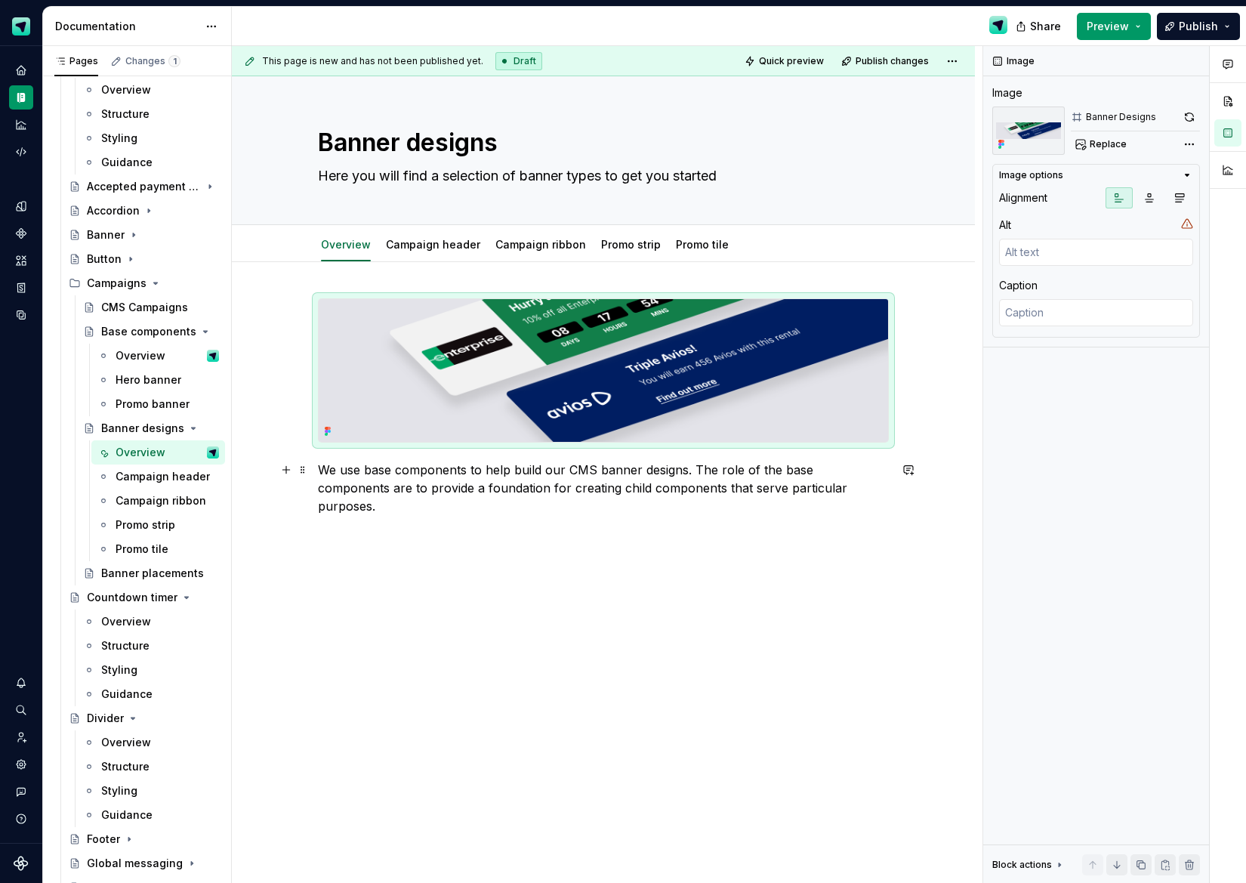
type textarea "*"
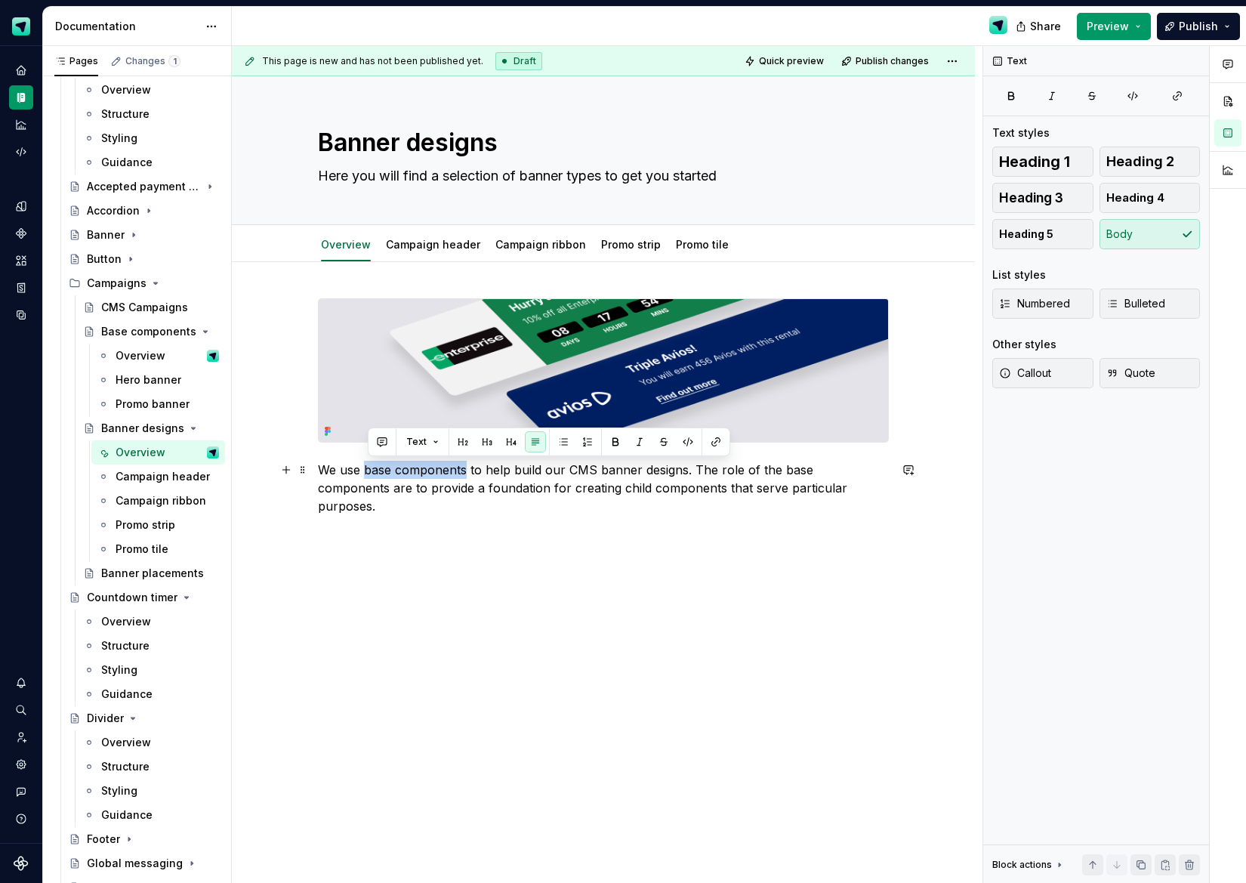
drag, startPoint x: 384, startPoint y: 467, endPoint x: 490, endPoint y: 465, distance: 105.8
click at [468, 465] on p "We use base components to help build our CMS banner designs. The role of the ba…" at bounding box center [603, 488] width 571 height 54
click at [720, 443] on button "button" at bounding box center [716, 441] width 21 height 21
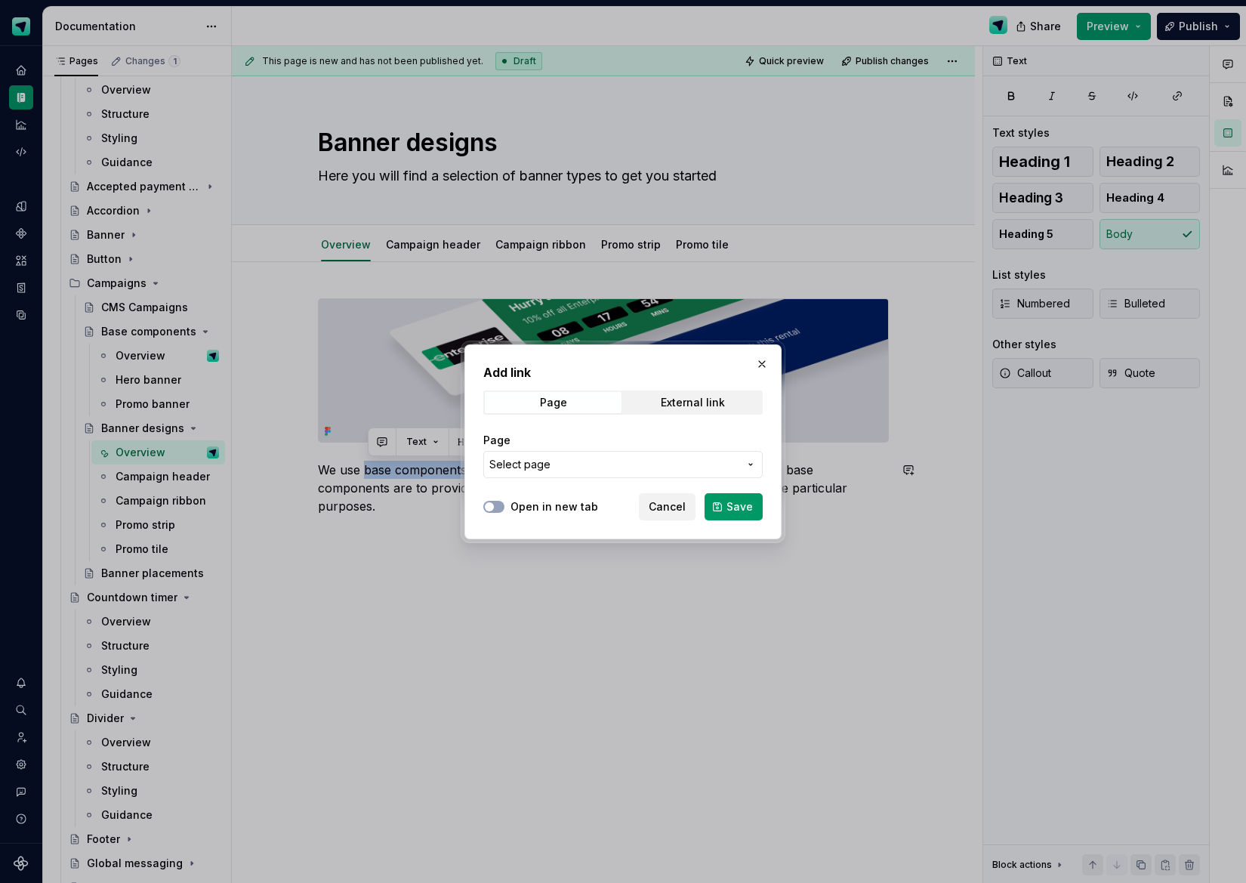
click at [671, 467] on span "Select page" at bounding box center [614, 464] width 249 height 15
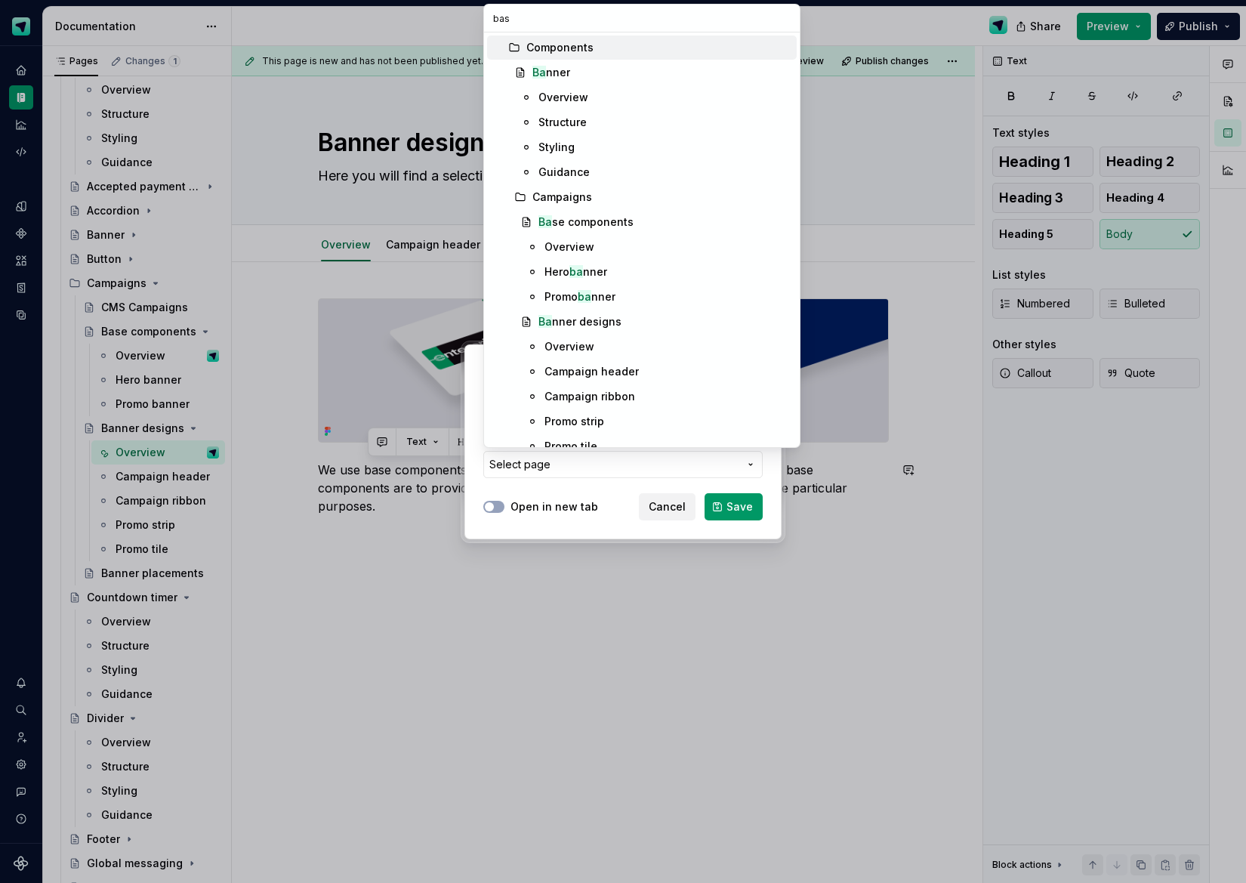
type input "base"
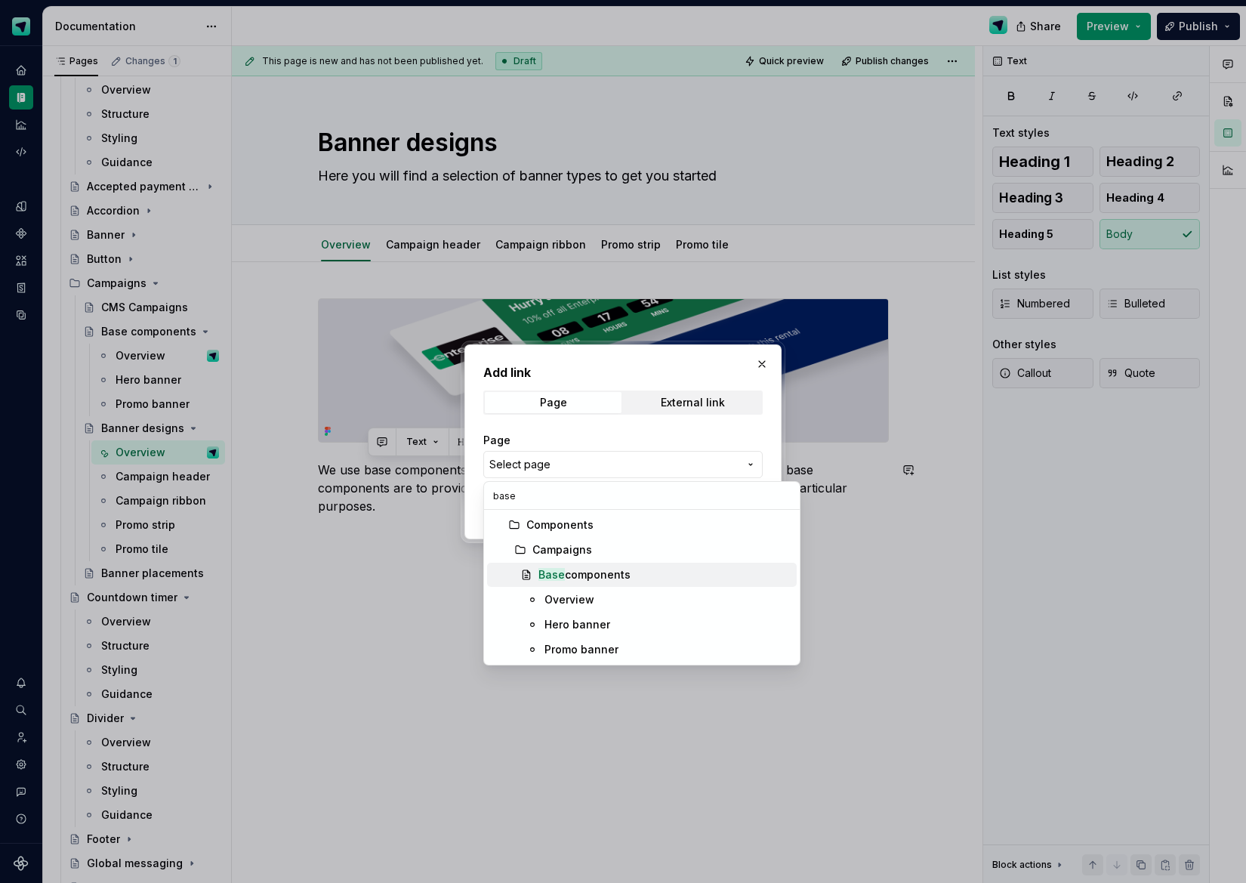
click at [625, 575] on div "Base components" at bounding box center [585, 574] width 92 height 15
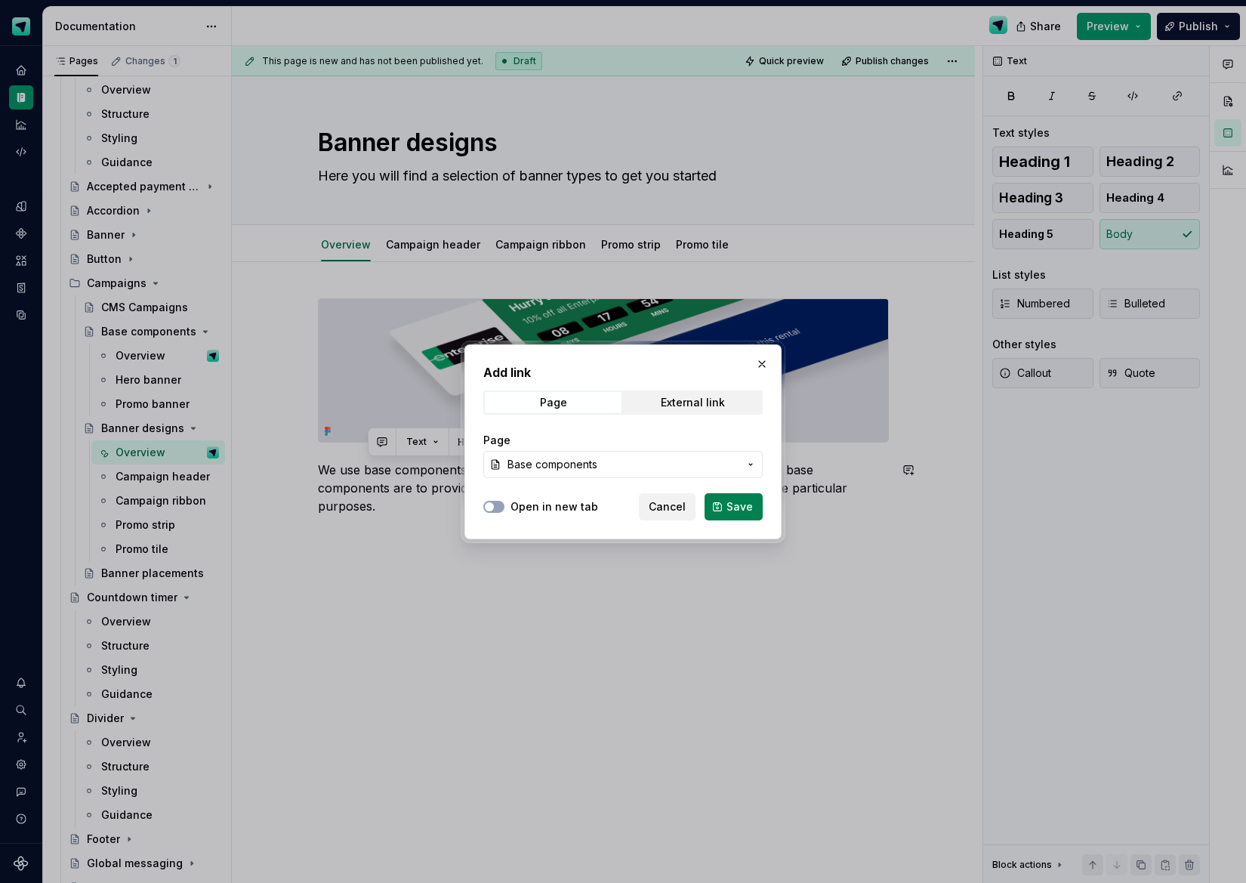
click at [718, 508] on button "Save" at bounding box center [734, 506] width 58 height 27
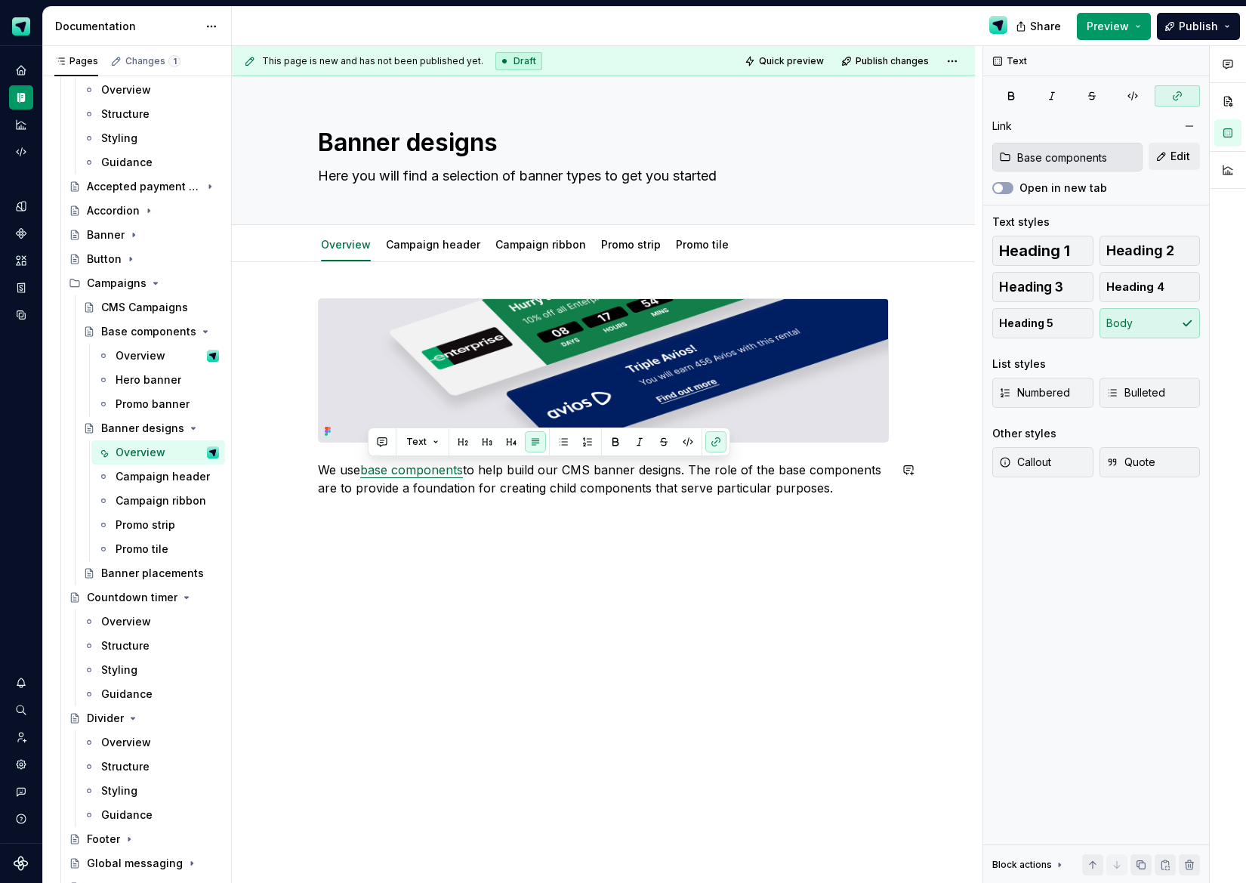
type textarea "*"
drag, startPoint x: 791, startPoint y: 485, endPoint x: 764, endPoint y: 479, distance: 27.9
click at [791, 485] on p "We use base components to help build our CMS banner designs. The role of the ba…" at bounding box center [603, 479] width 571 height 36
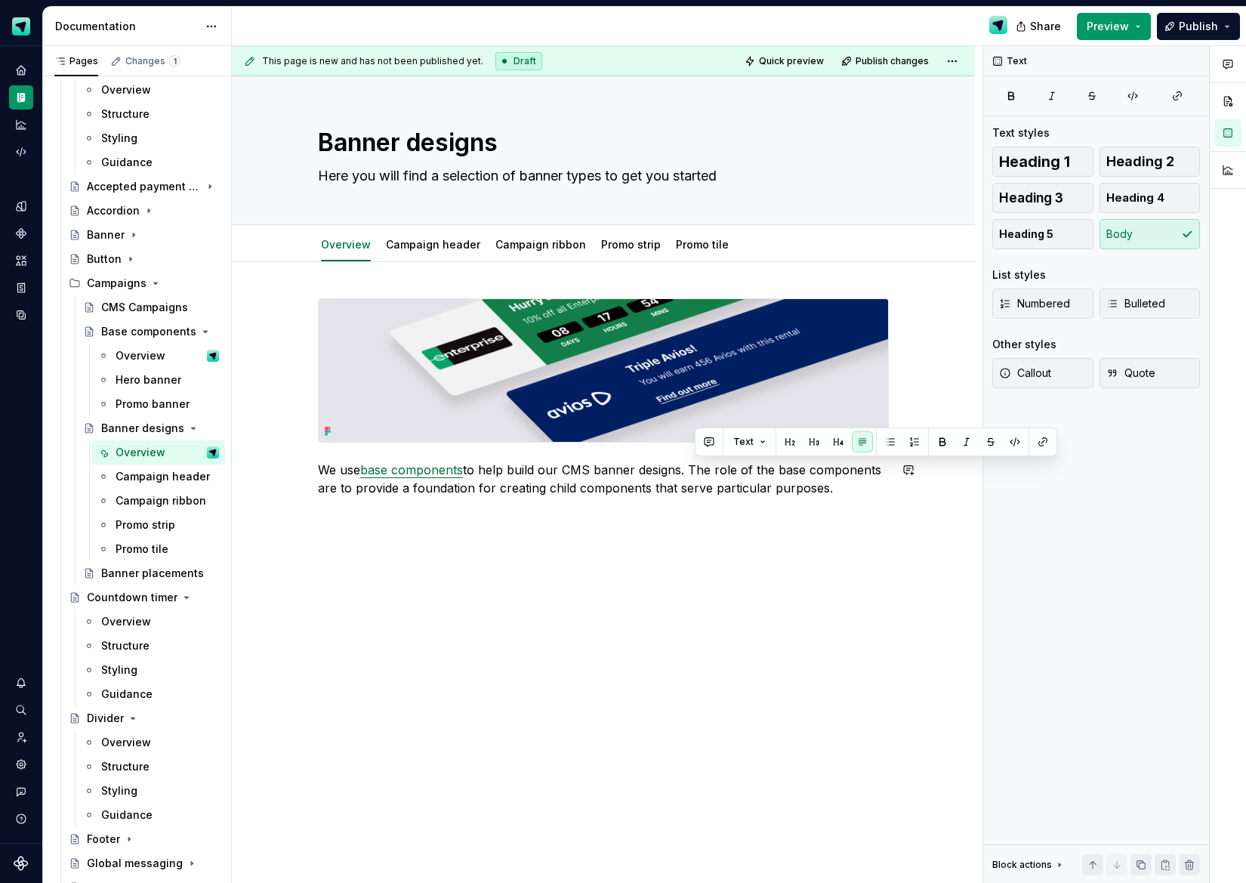
drag, startPoint x: 706, startPoint y: 474, endPoint x: 828, endPoint y: 500, distance: 124.5
click at [828, 500] on div "We use base components to help build our CMS banner designs. The role of the ba…" at bounding box center [603, 406] width 571 height 217
click at [390, 490] on p "We use base components to help build our CMS banner designs. Using the options …" at bounding box center [603, 479] width 571 height 36
drag, startPoint x: 789, startPoint y: 487, endPoint x: 798, endPoint y: 491, distance: 9.8
click at [791, 488] on p "We use base components to help build our CMS banner designs. Using the options …" at bounding box center [603, 479] width 571 height 36
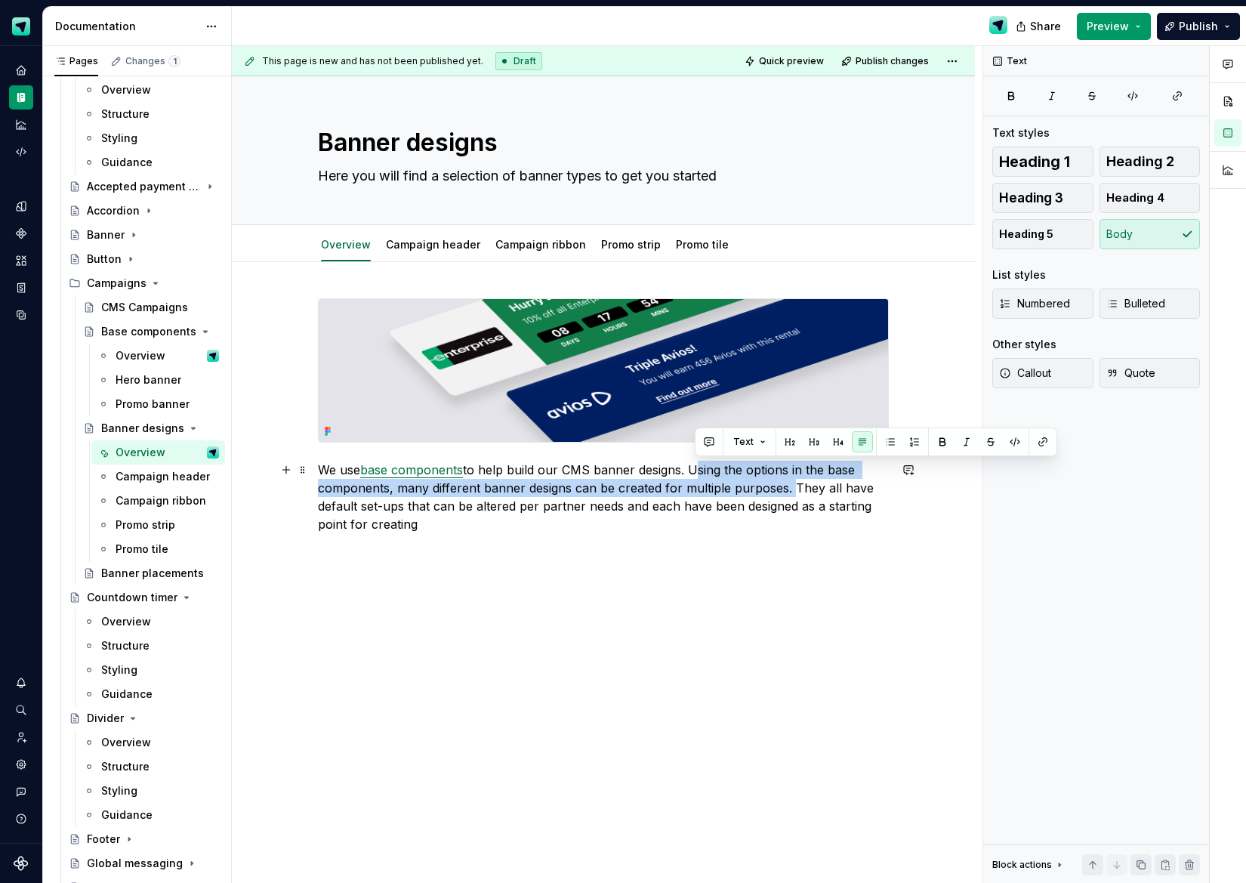
drag, startPoint x: 695, startPoint y: 465, endPoint x: 790, endPoint y: 483, distance: 96.8
click at [790, 483] on p "We use base components to help build our CMS banner designs. Using the options …" at bounding box center [603, 497] width 571 height 73
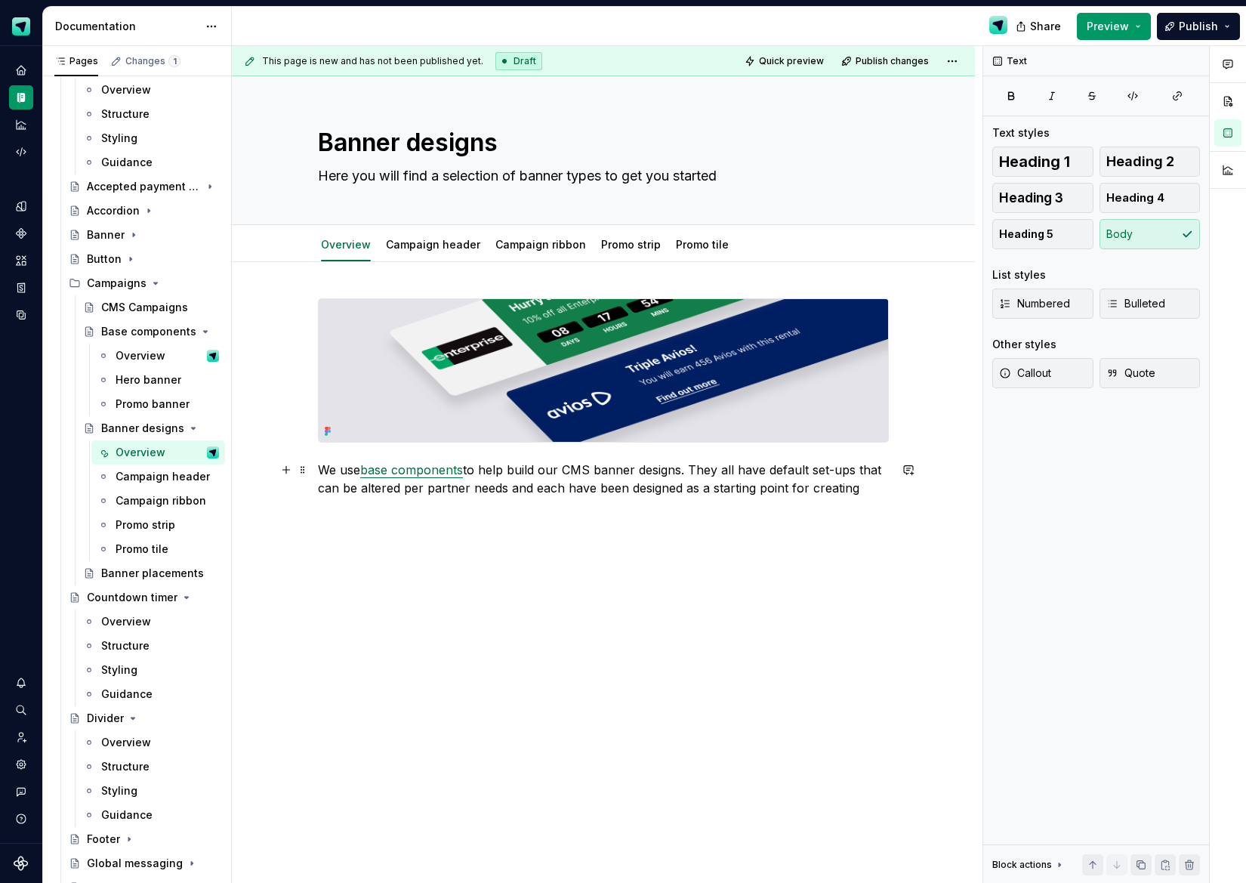
drag, startPoint x: 870, startPoint y: 484, endPoint x: 892, endPoint y: 499, distance: 26.6
click at [870, 485] on p "We use base components to help build our CMS banner designs. They all have defa…" at bounding box center [603, 479] width 571 height 36
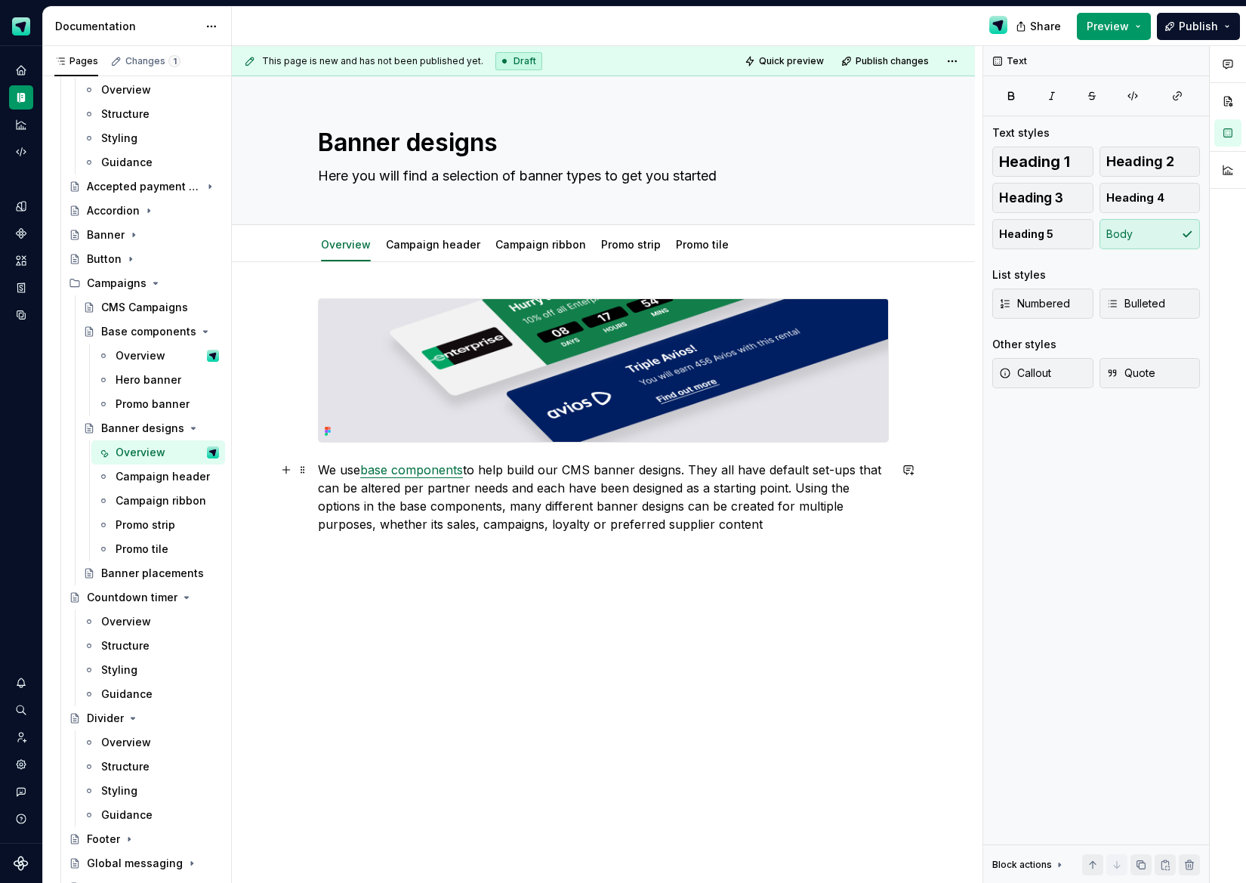
click at [798, 485] on p "We use base components to help build our CMS banner designs. They all have defa…" at bounding box center [603, 497] width 571 height 73
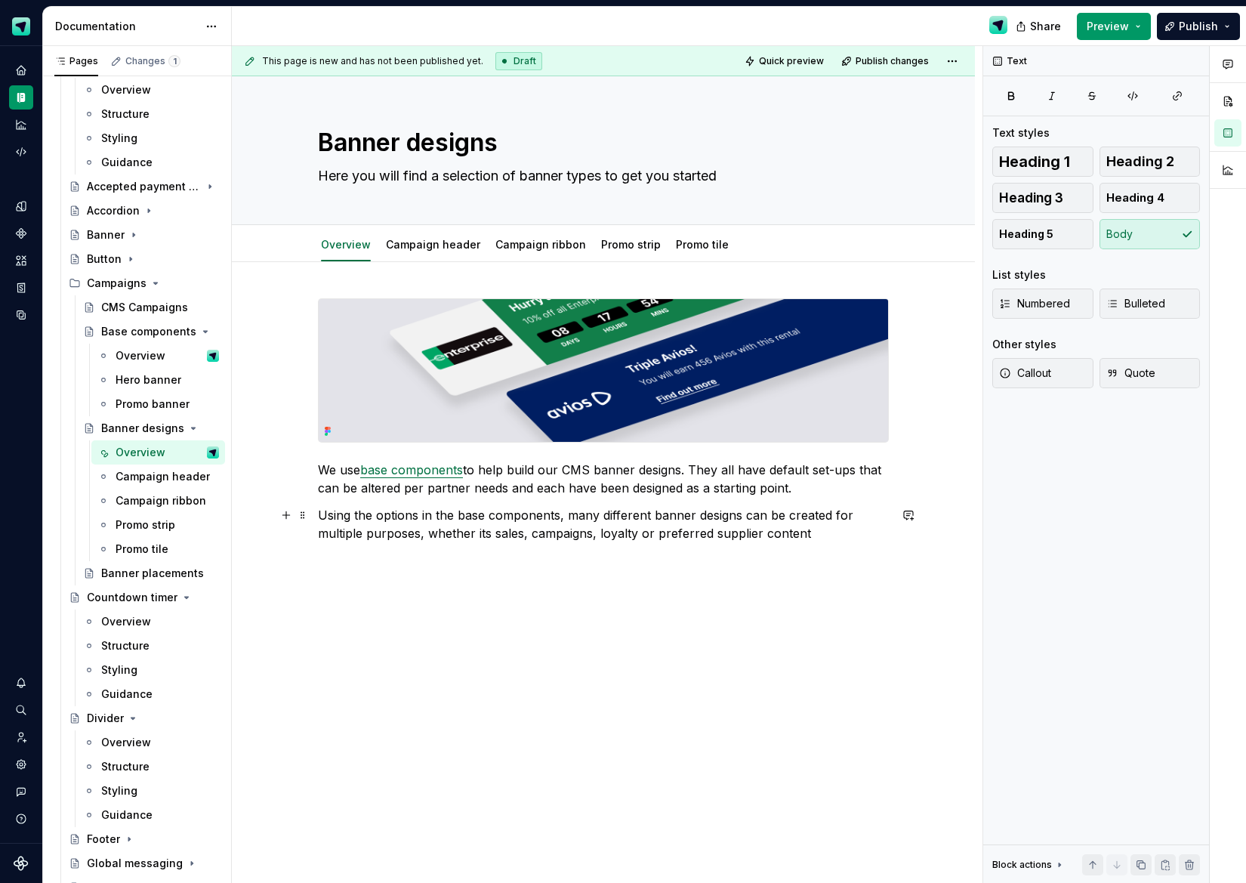
click at [828, 535] on p "Using the options in the base components, many different banner designs can be …" at bounding box center [603, 524] width 571 height 36
click at [291, 563] on button "button" at bounding box center [286, 560] width 21 height 21
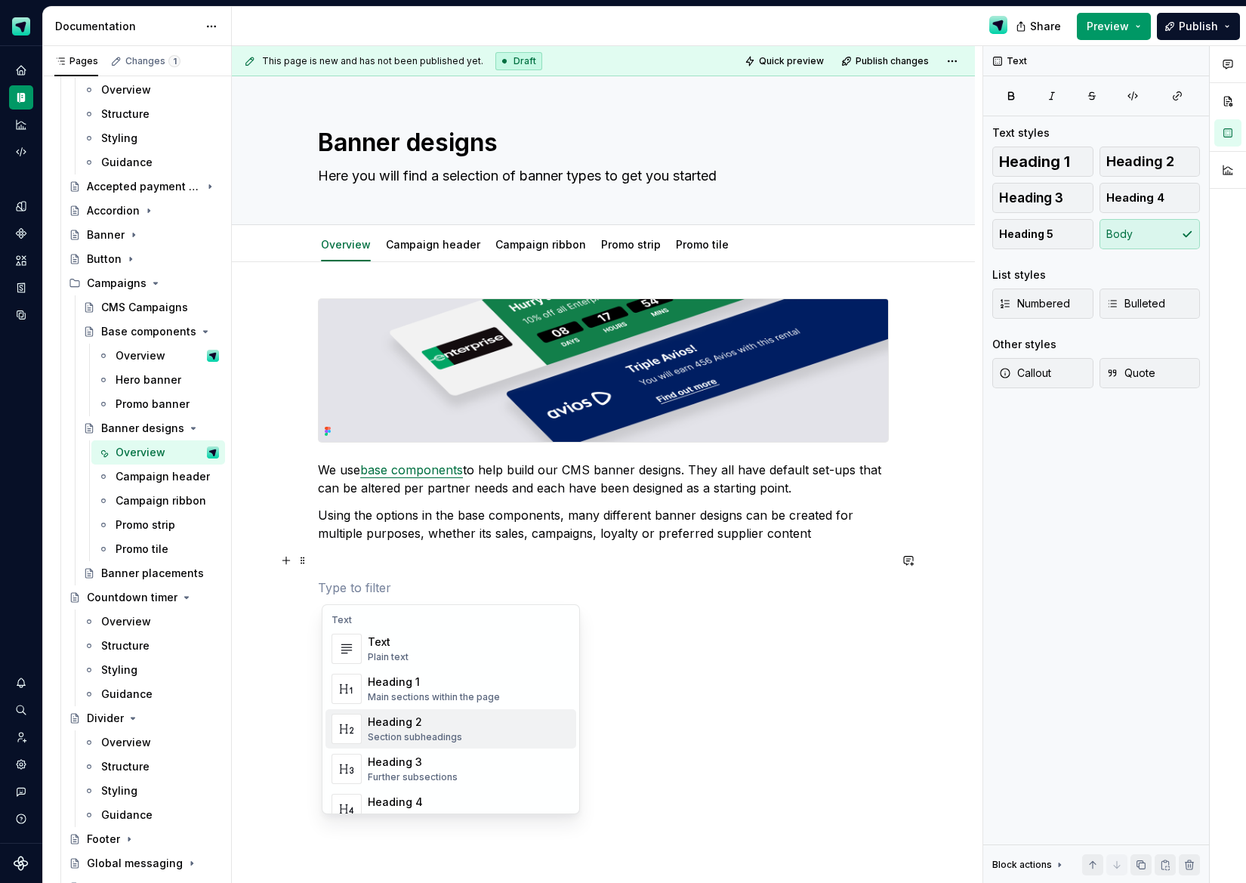
click at [413, 725] on div "Heading 2" at bounding box center [415, 722] width 94 height 15
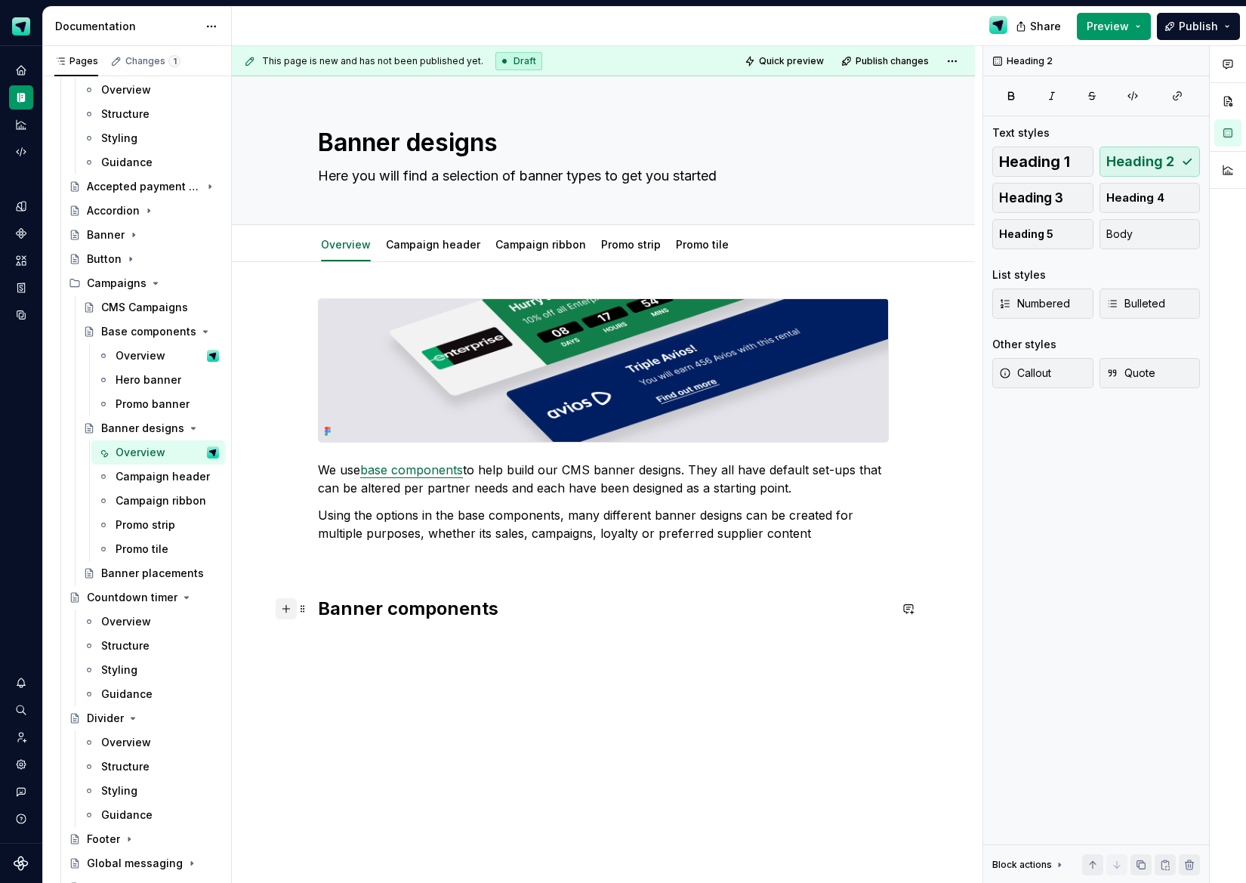
click at [295, 610] on button "button" at bounding box center [286, 608] width 21 height 21
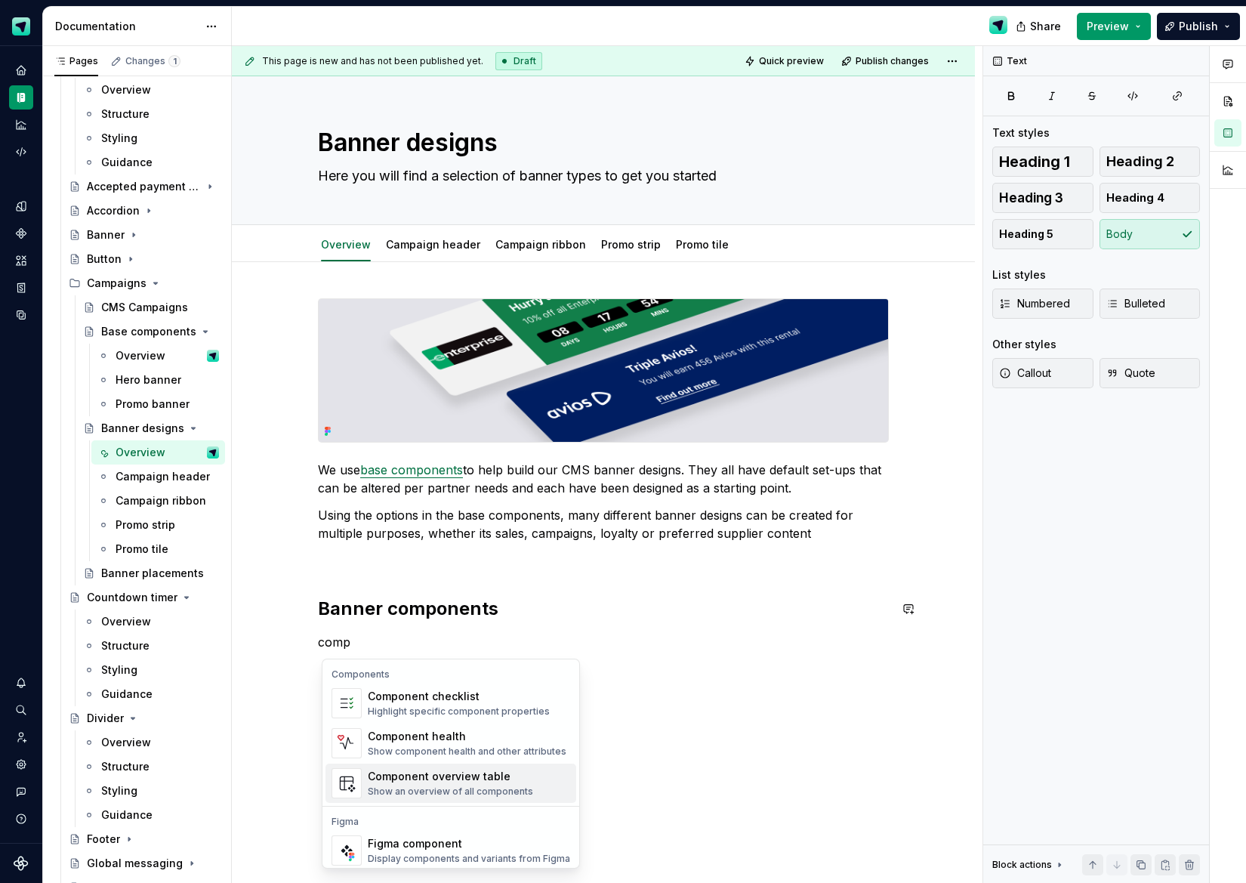
scroll to position [45, 0]
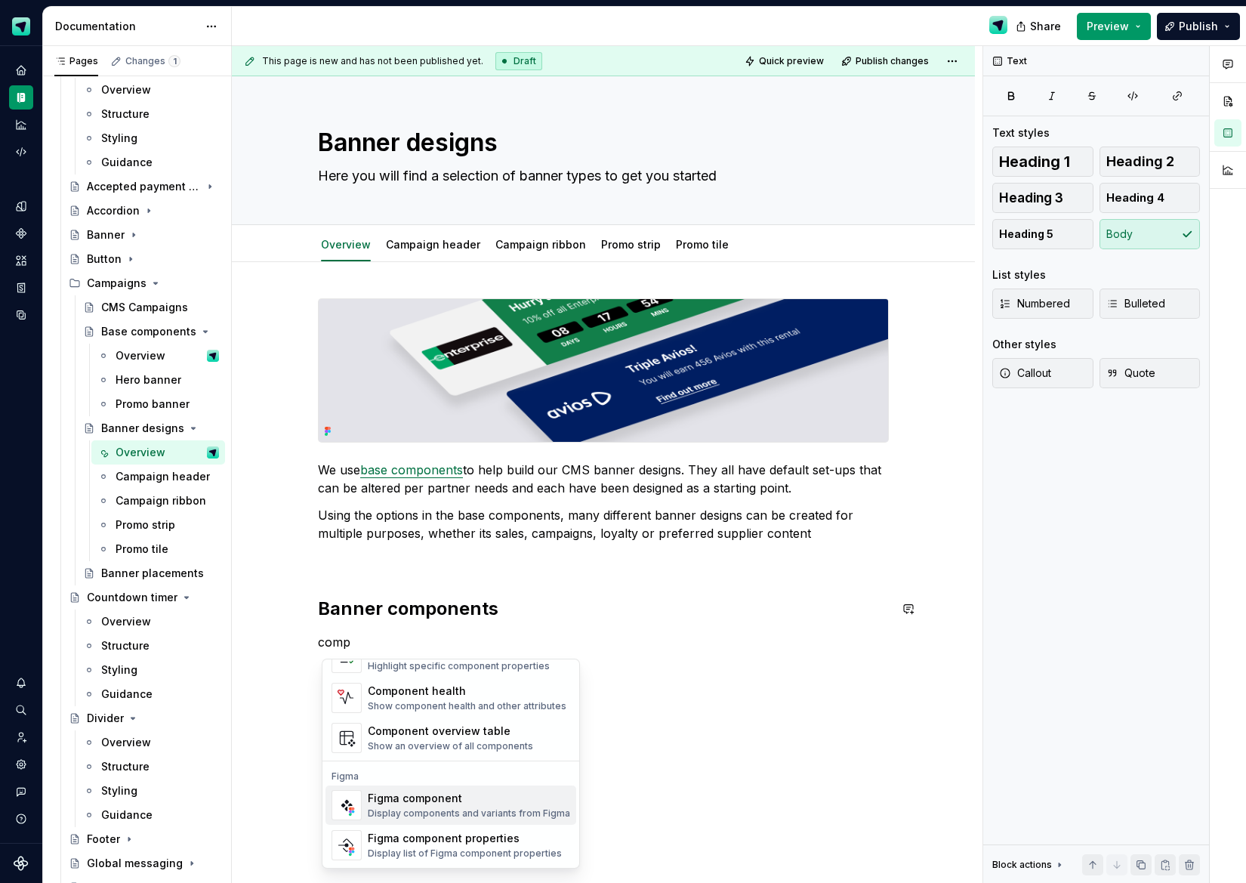
click at [446, 814] on div "Display components and variants from Figma" at bounding box center [469, 814] width 202 height 12
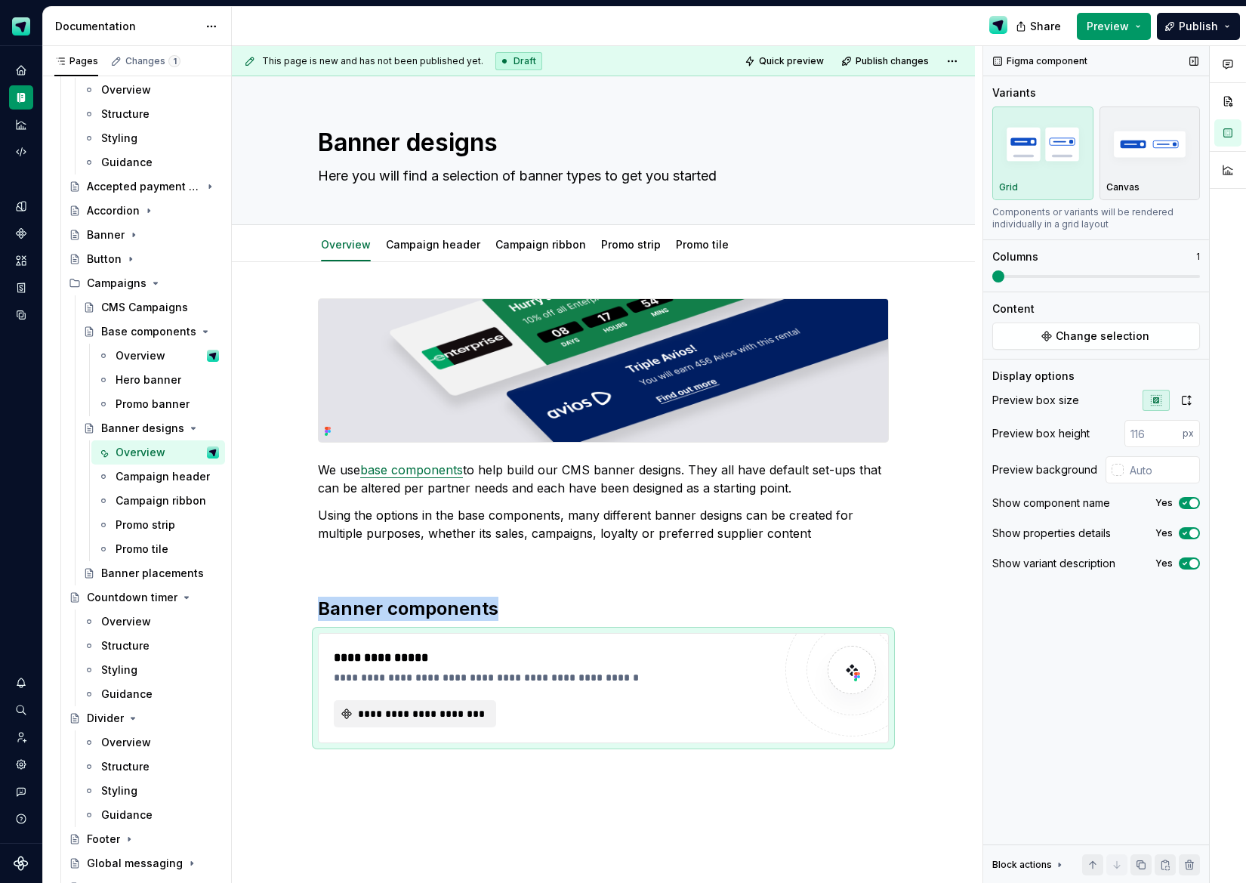
type textarea "*"
click at [467, 721] on button "**********" at bounding box center [415, 713] width 162 height 27
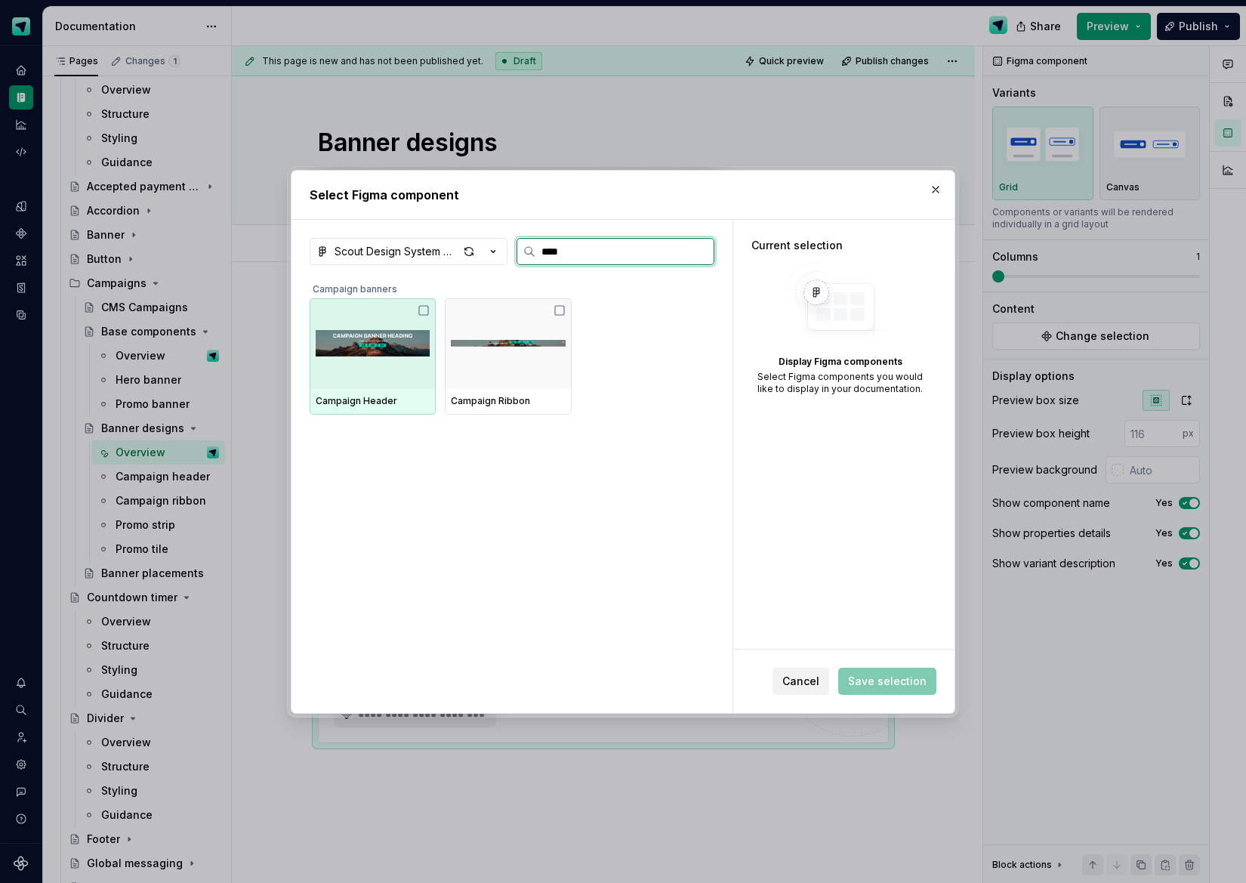
drag, startPoint x: 381, startPoint y: 363, endPoint x: 429, endPoint y: 373, distance: 48.6
click at [385, 365] on img at bounding box center [373, 343] width 114 height 79
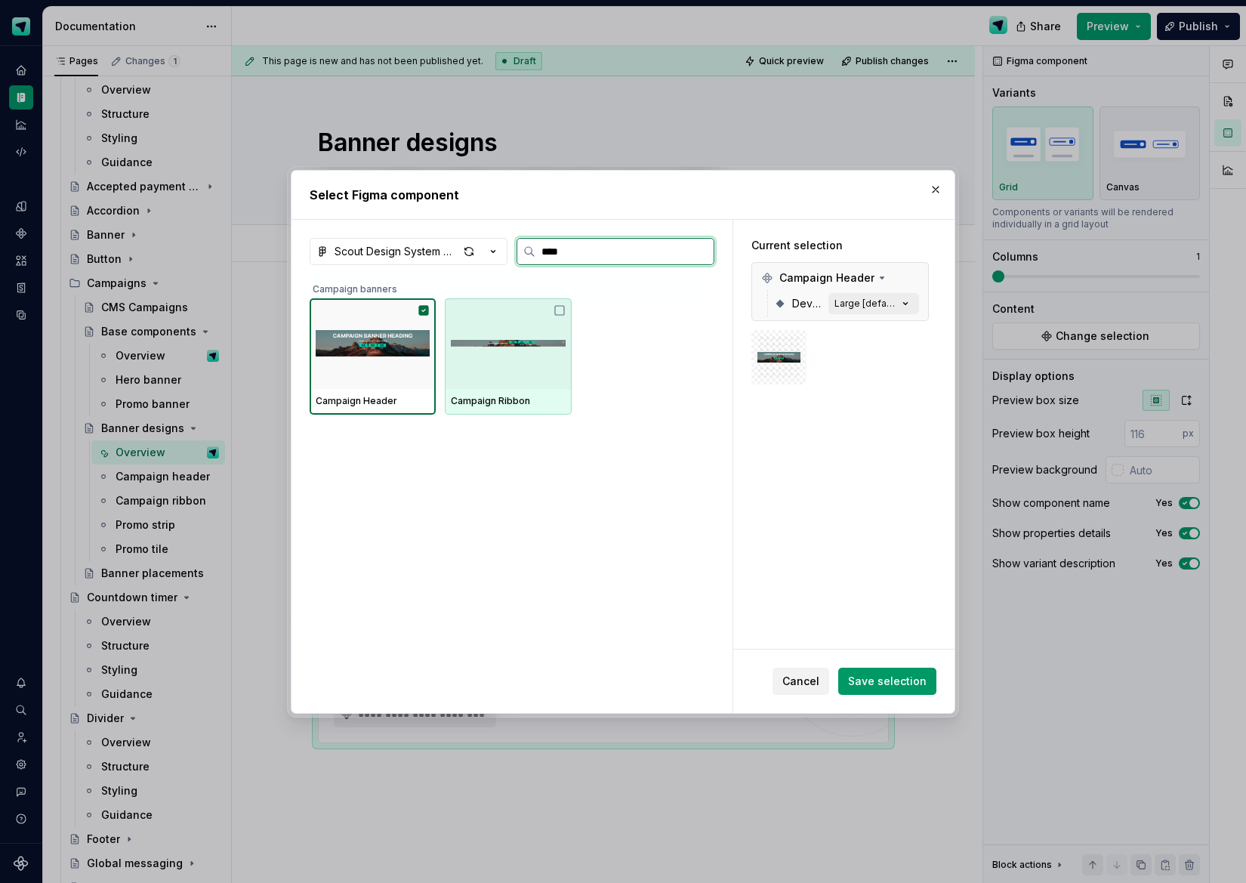
drag, startPoint x: 493, startPoint y: 375, endPoint x: 513, endPoint y: 365, distance: 23.0
click at [493, 375] on div at bounding box center [508, 343] width 126 height 91
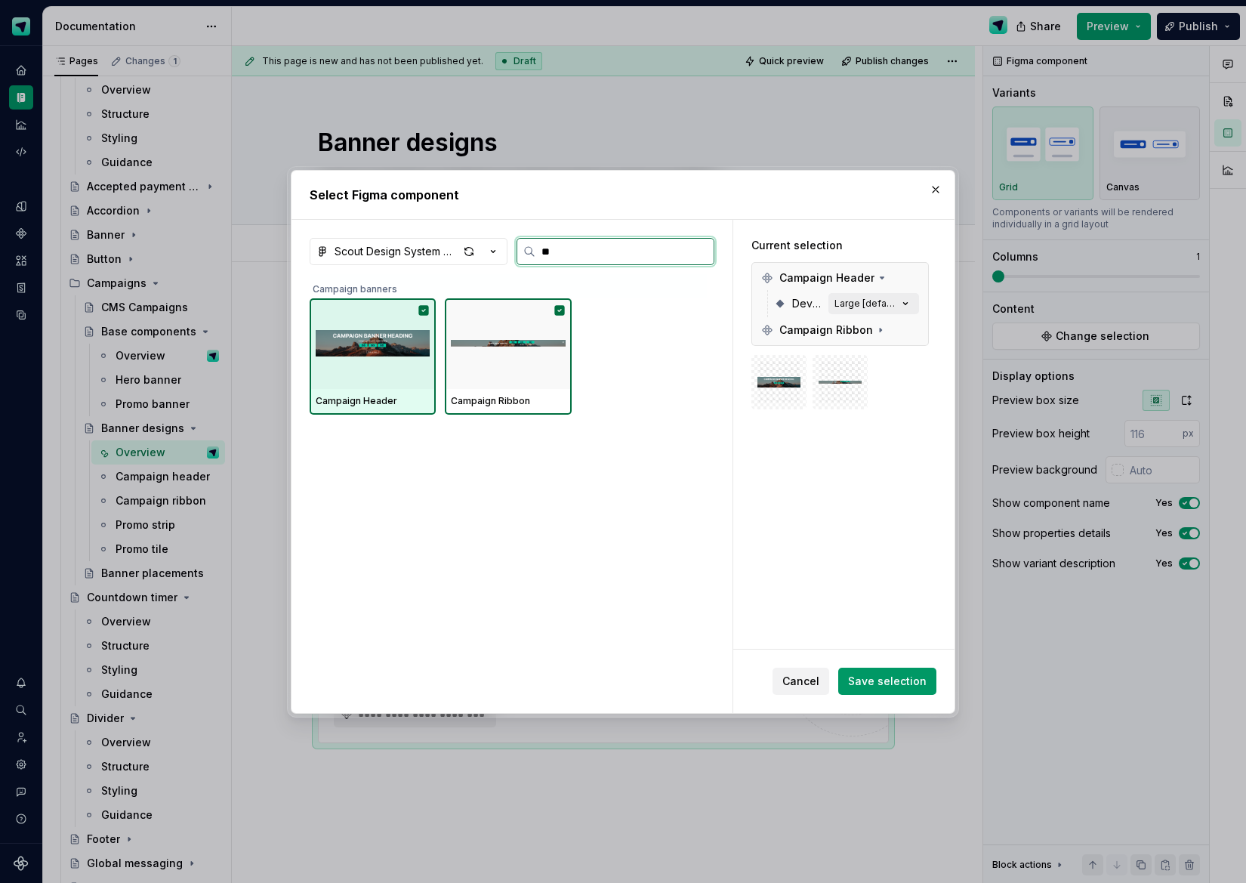
type input "*"
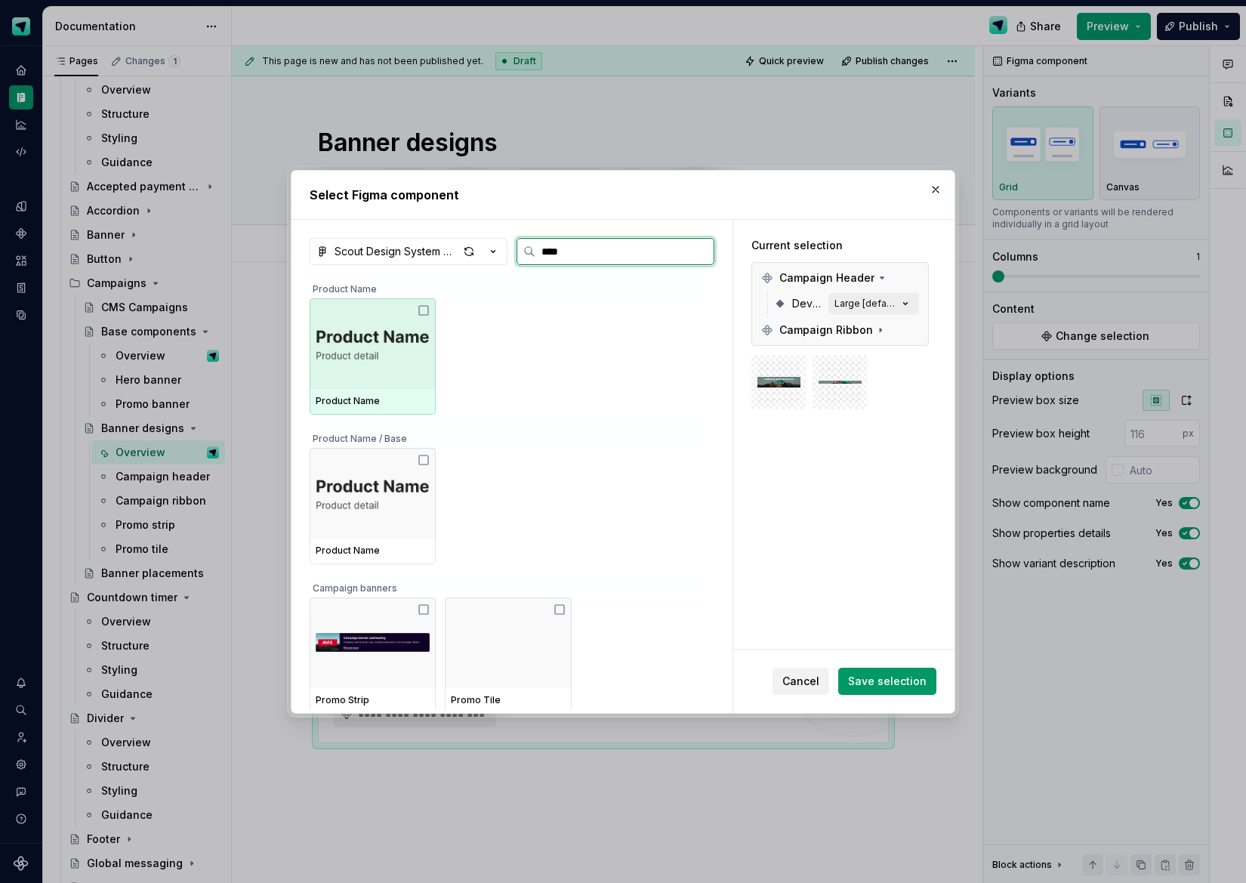
type input "*****"
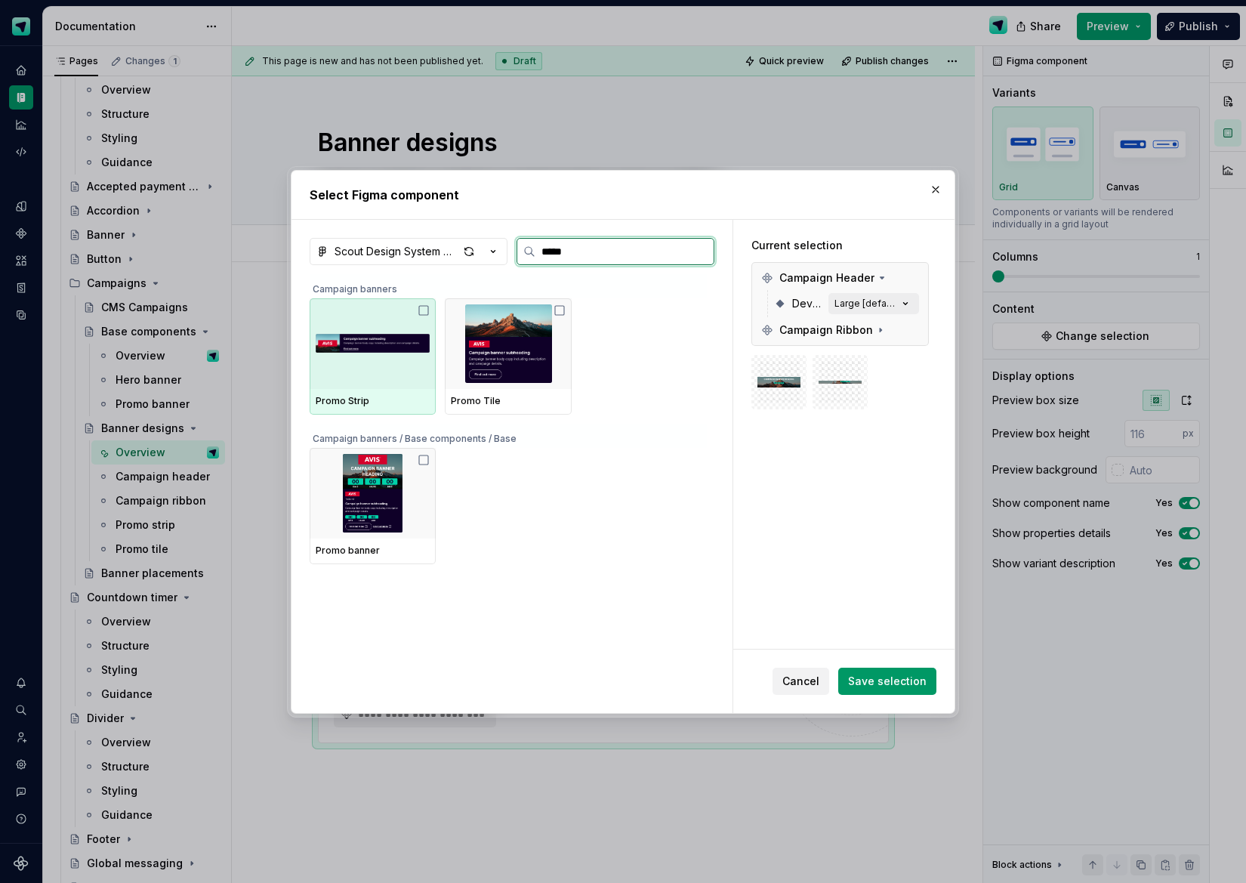
drag, startPoint x: 400, startPoint y: 382, endPoint x: 497, endPoint y: 376, distance: 97.6
click at [403, 381] on div at bounding box center [373, 343] width 126 height 91
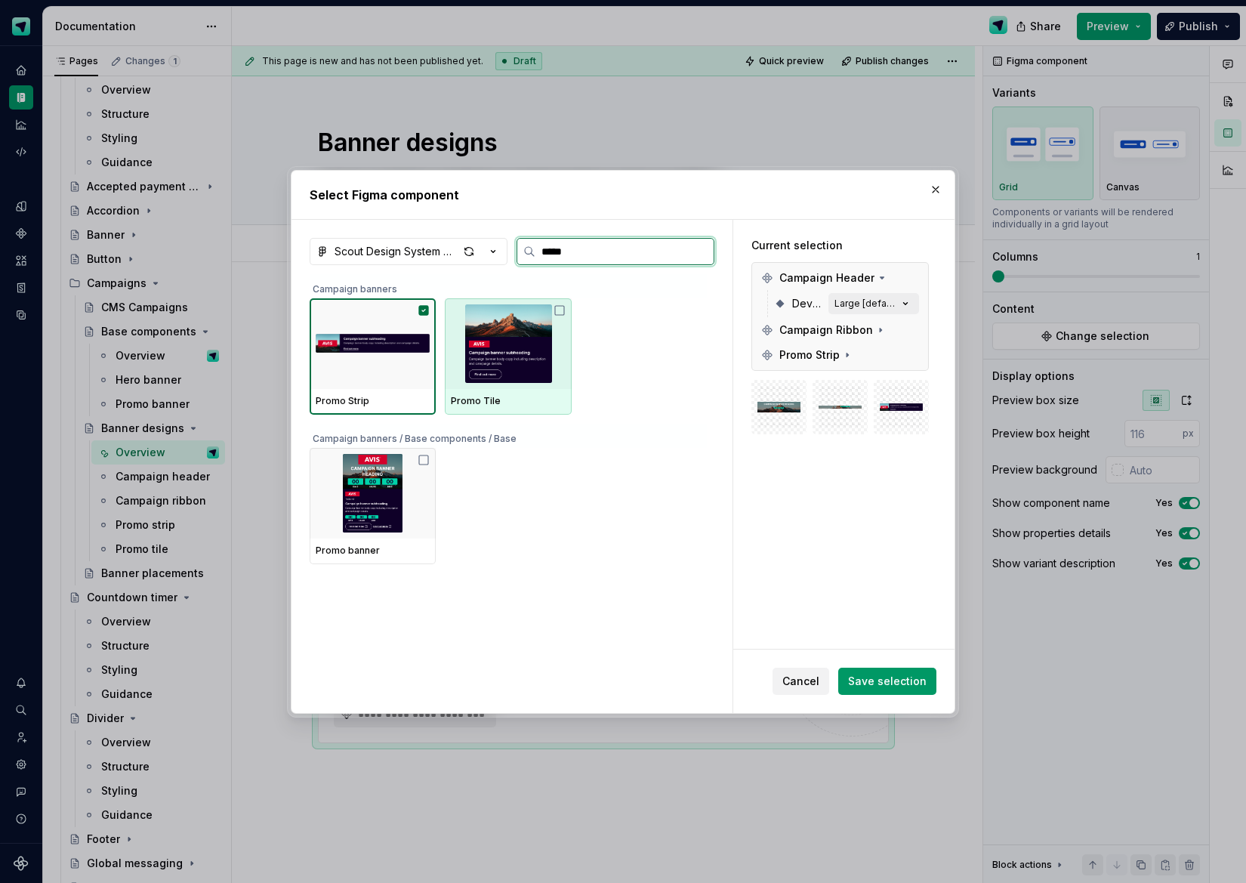
click at [506, 375] on img at bounding box center [508, 343] width 114 height 79
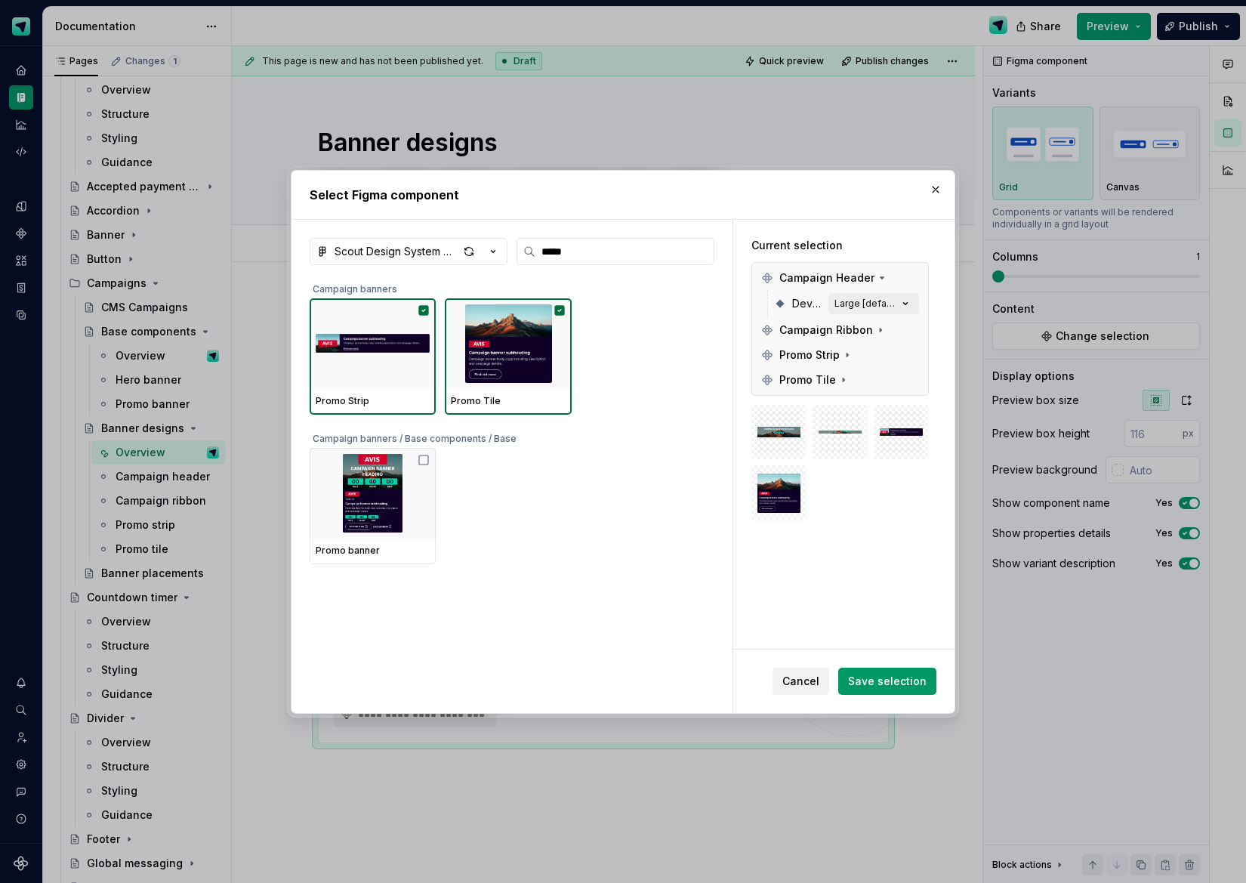
click at [892, 684] on span "Save selection" at bounding box center [887, 681] width 79 height 15
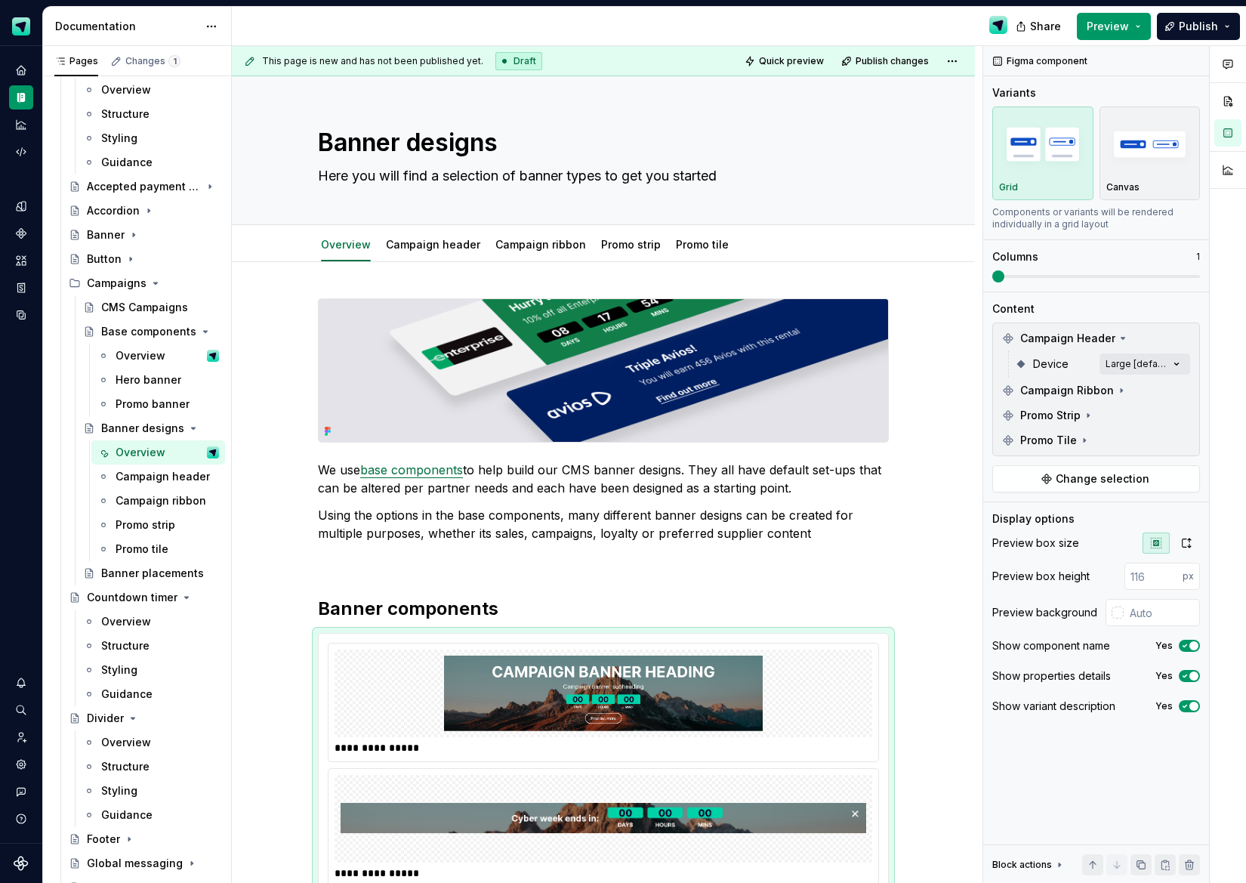
type textarea "*"
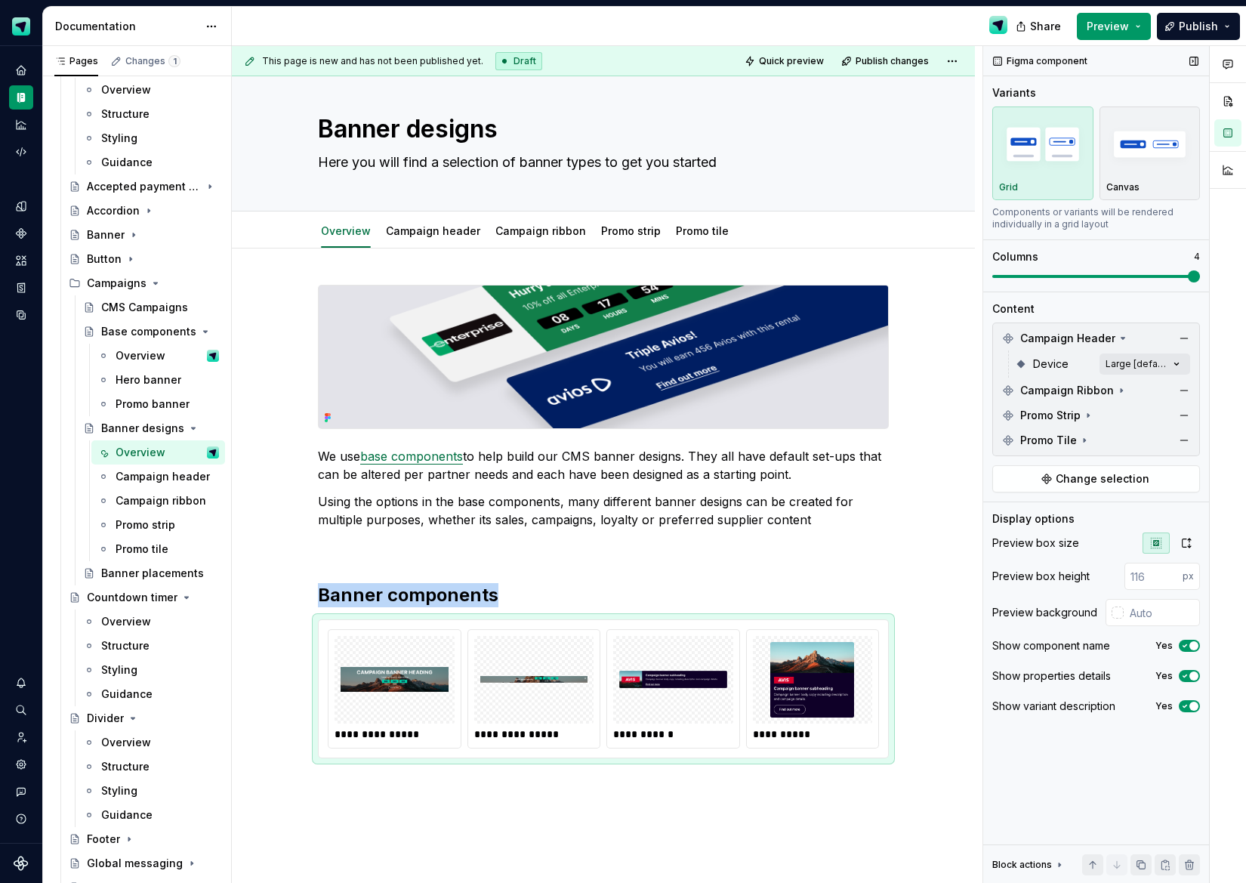
click at [1194, 298] on div "Figma component Variants Grid Canvas Components or variants will be rendered in…" at bounding box center [1097, 465] width 226 height 838
click at [1163, 585] on input "number" at bounding box center [1154, 576] width 58 height 27
type input "5"
type input "#F5F5F5"
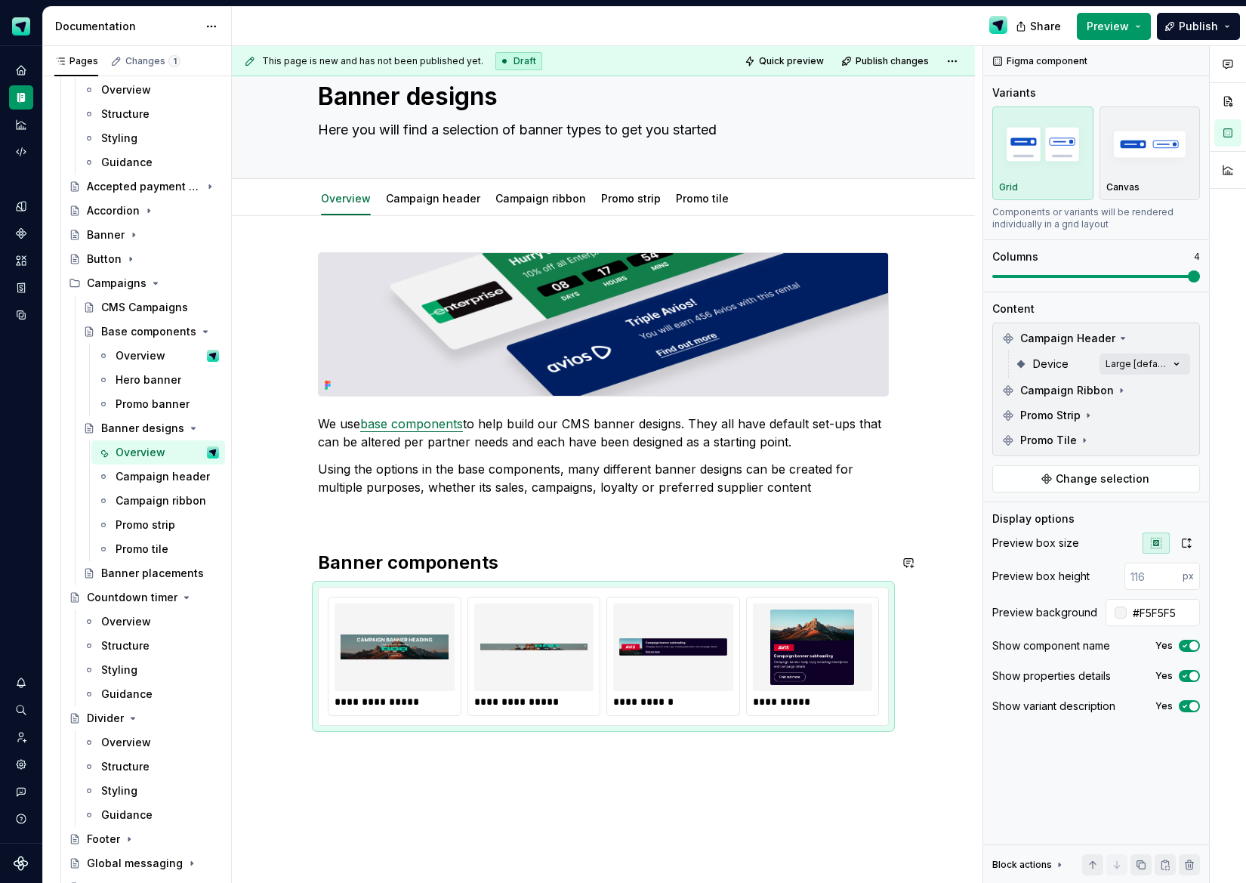
click at [382, 526] on div "**********" at bounding box center [603, 489] width 571 height 474
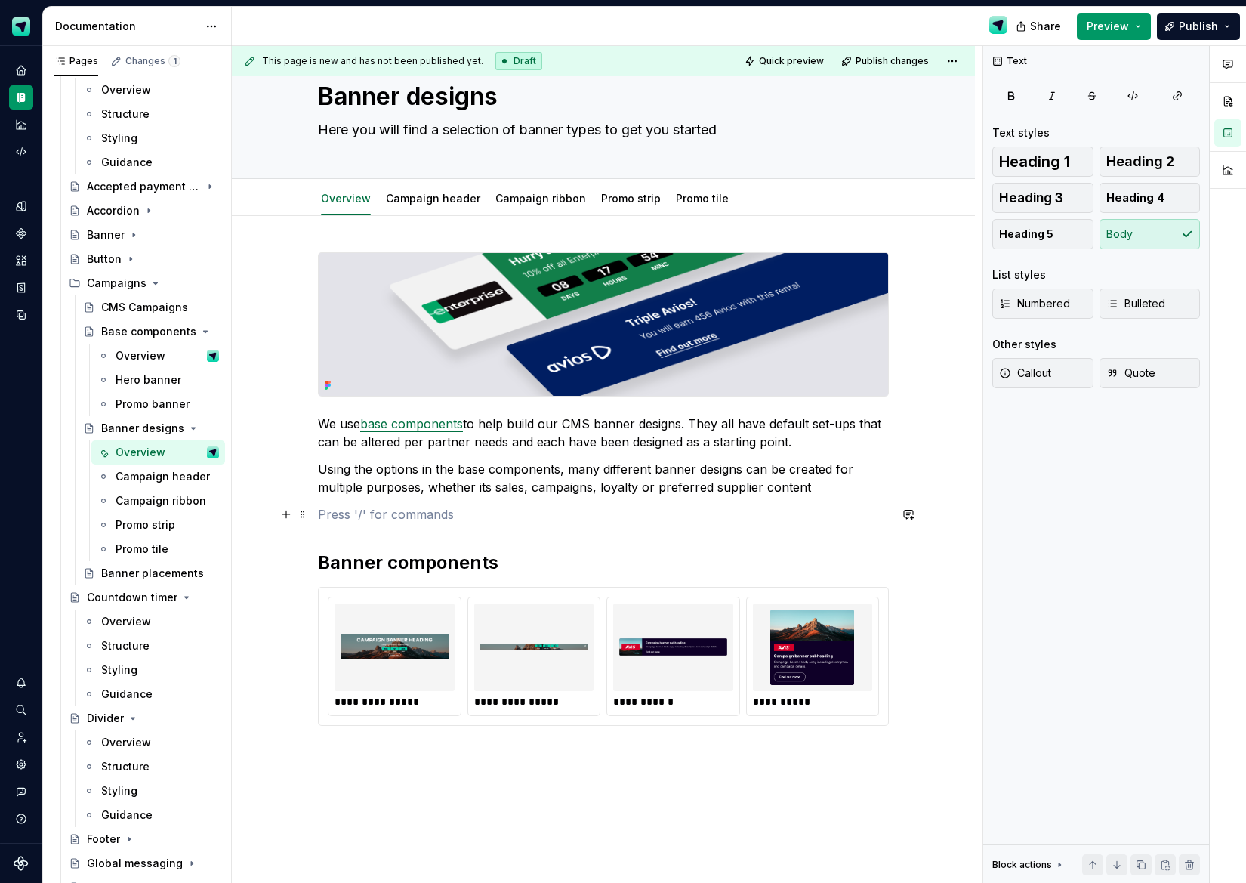
click at [372, 518] on p at bounding box center [603, 514] width 571 height 18
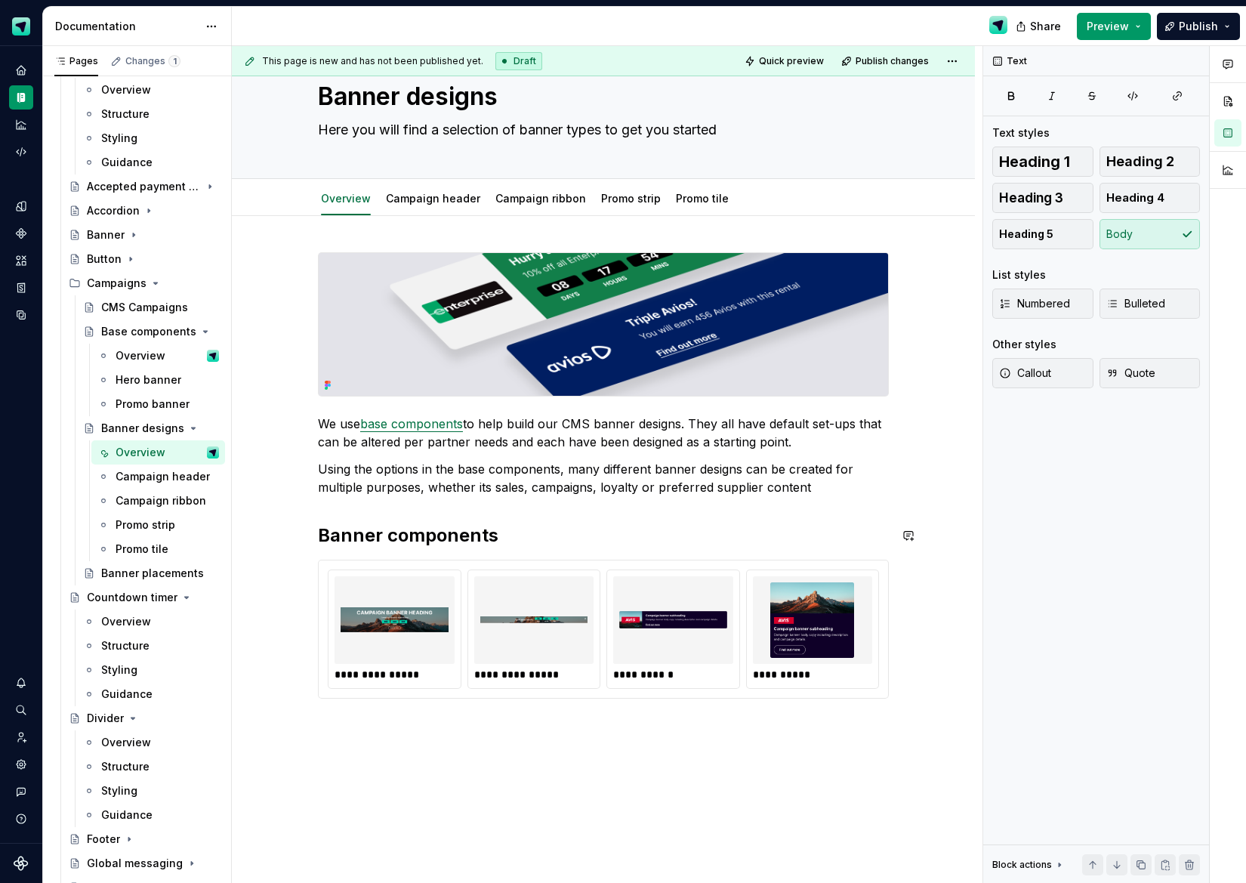
click at [327, 507] on div "**********" at bounding box center [603, 475] width 571 height 446
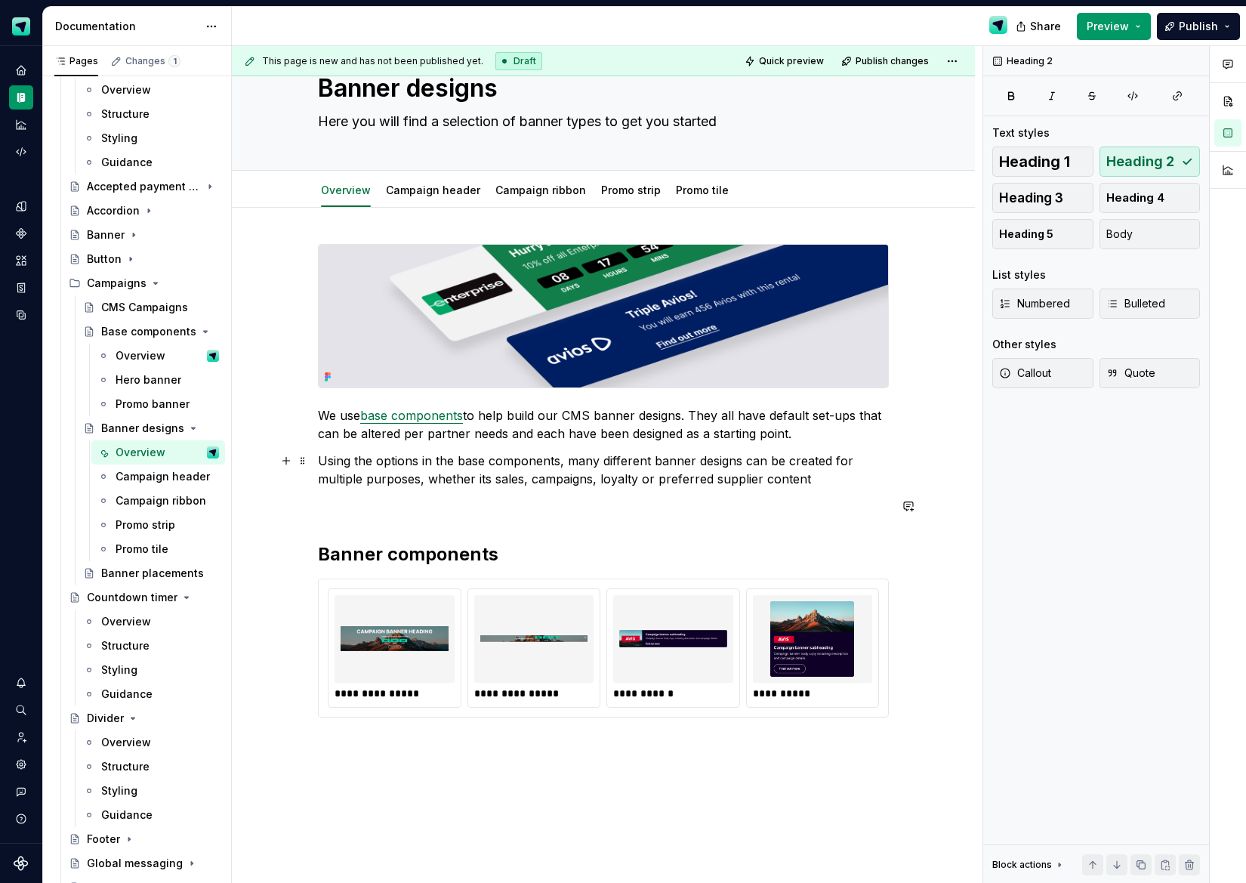
scroll to position [0, 0]
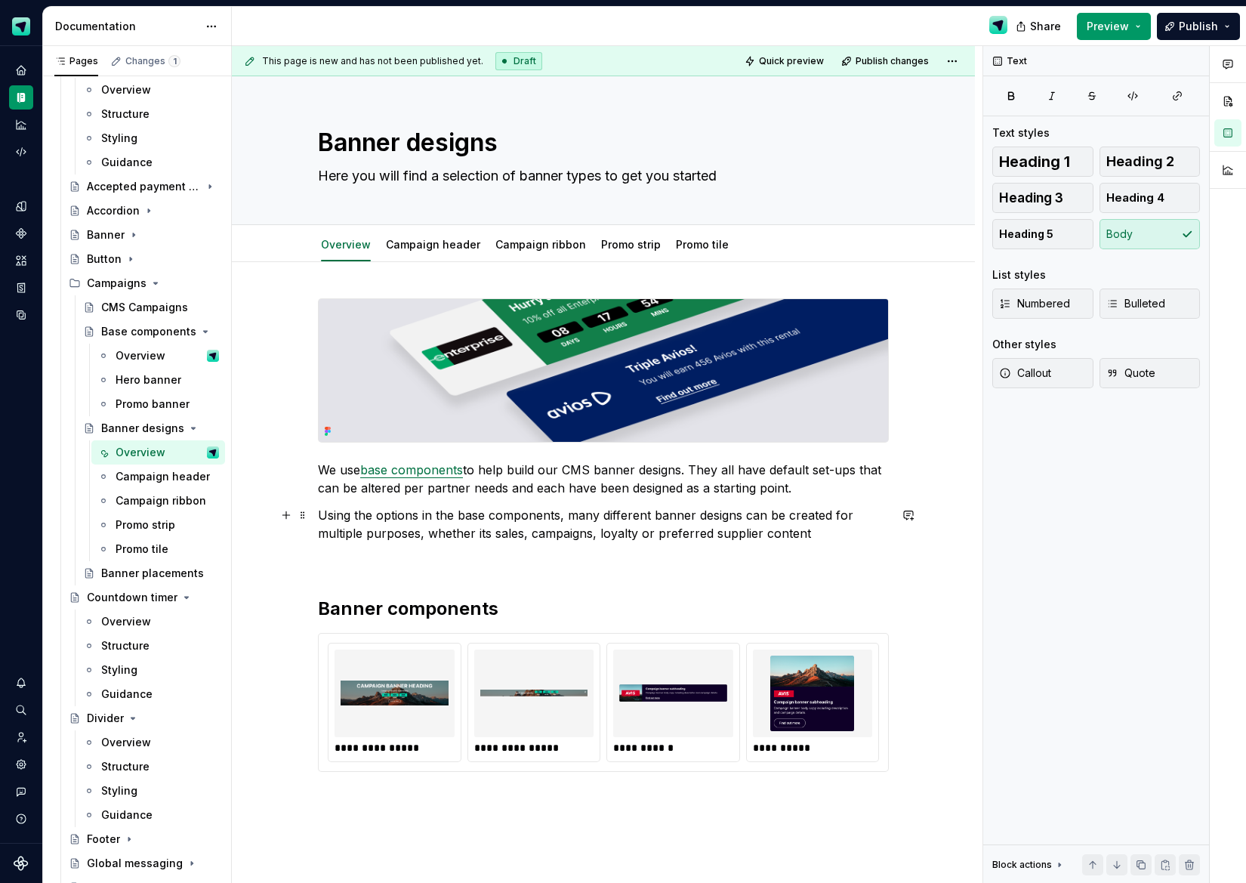
click at [821, 539] on p "Using the options in the base components, many different banner designs can be …" at bounding box center [603, 524] width 571 height 36
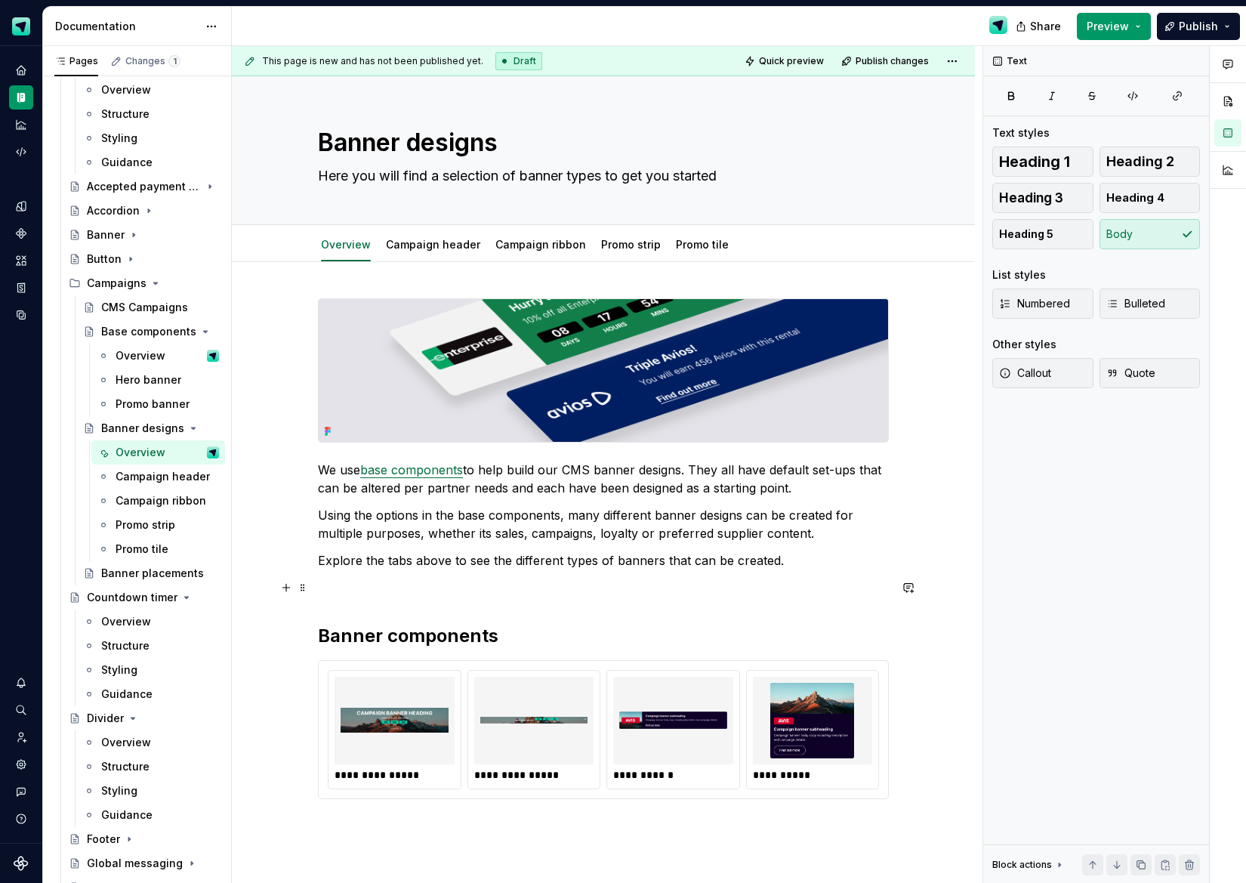
click at [383, 590] on p at bounding box center [603, 588] width 571 height 18
click at [144, 501] on div "Campaign ribbon" at bounding box center [145, 500] width 58 height 15
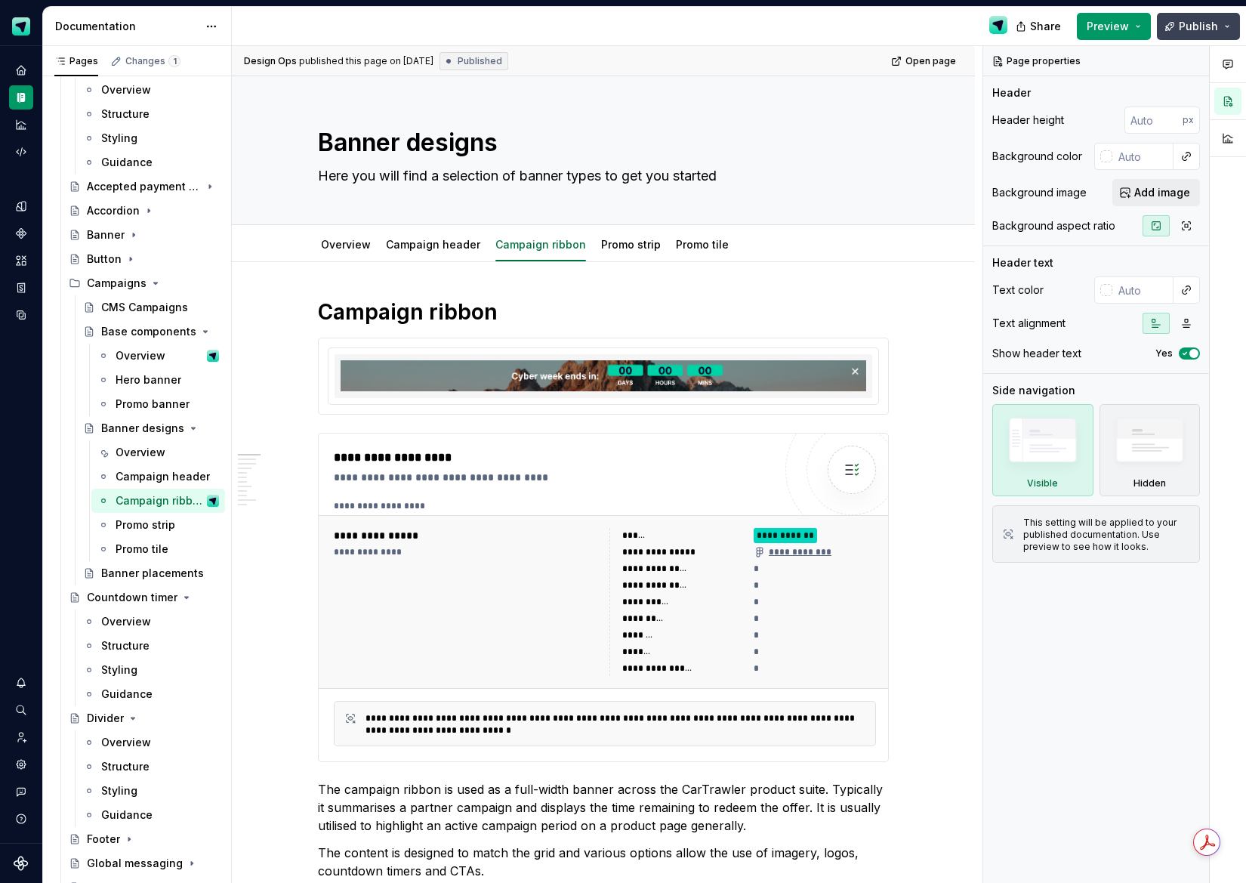
click at [1199, 28] on span "Publish" at bounding box center [1198, 26] width 39 height 15
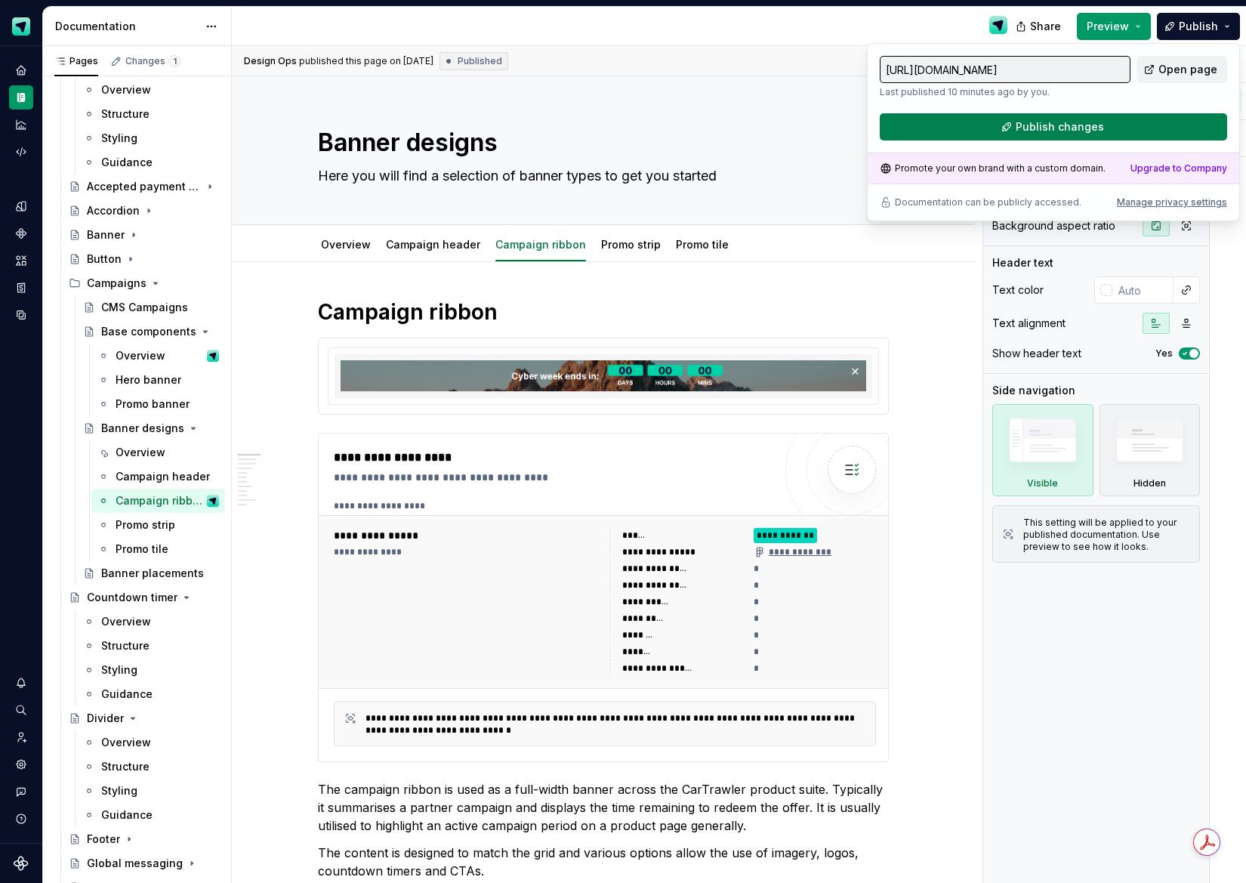
click at [1098, 123] on span "Publish changes" at bounding box center [1060, 126] width 88 height 15
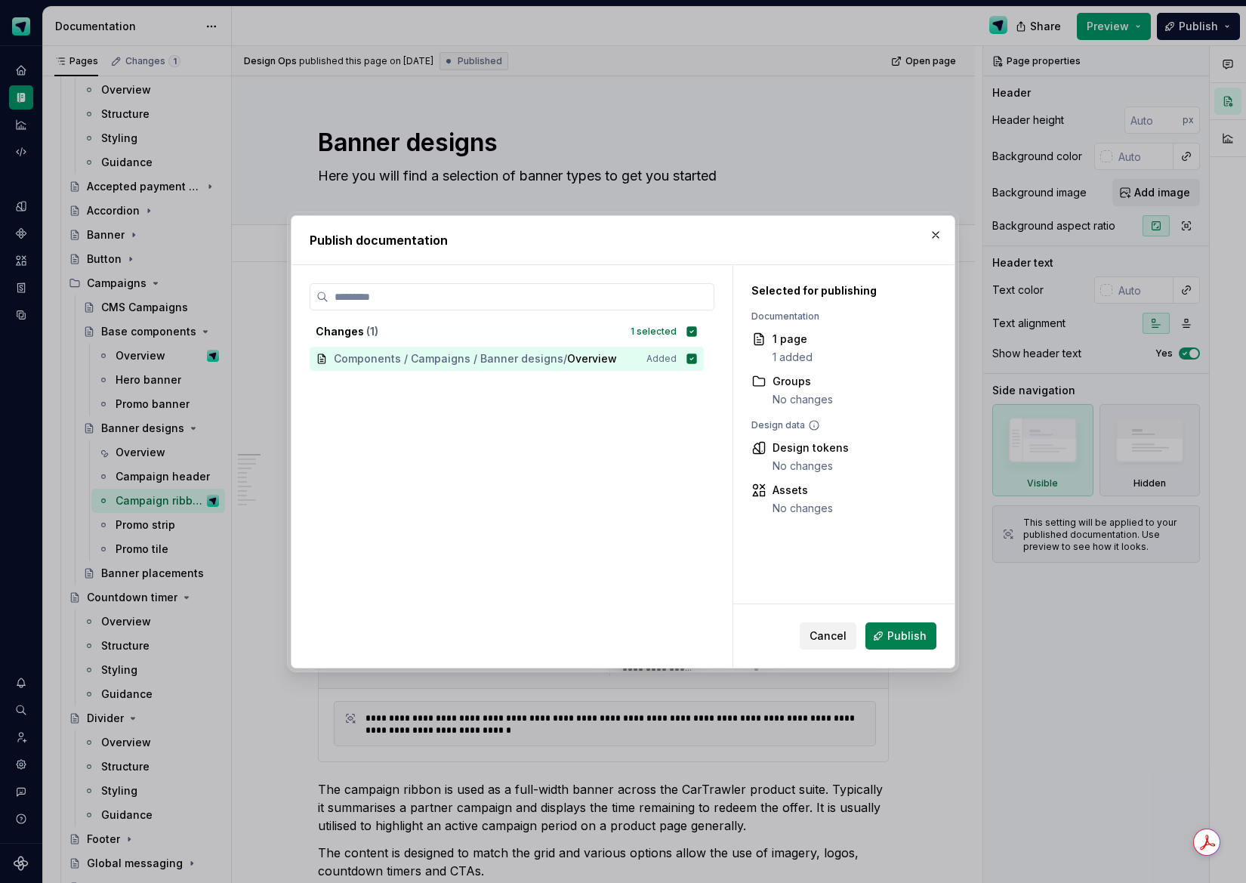
click at [903, 644] on button "Publish" at bounding box center [901, 635] width 71 height 27
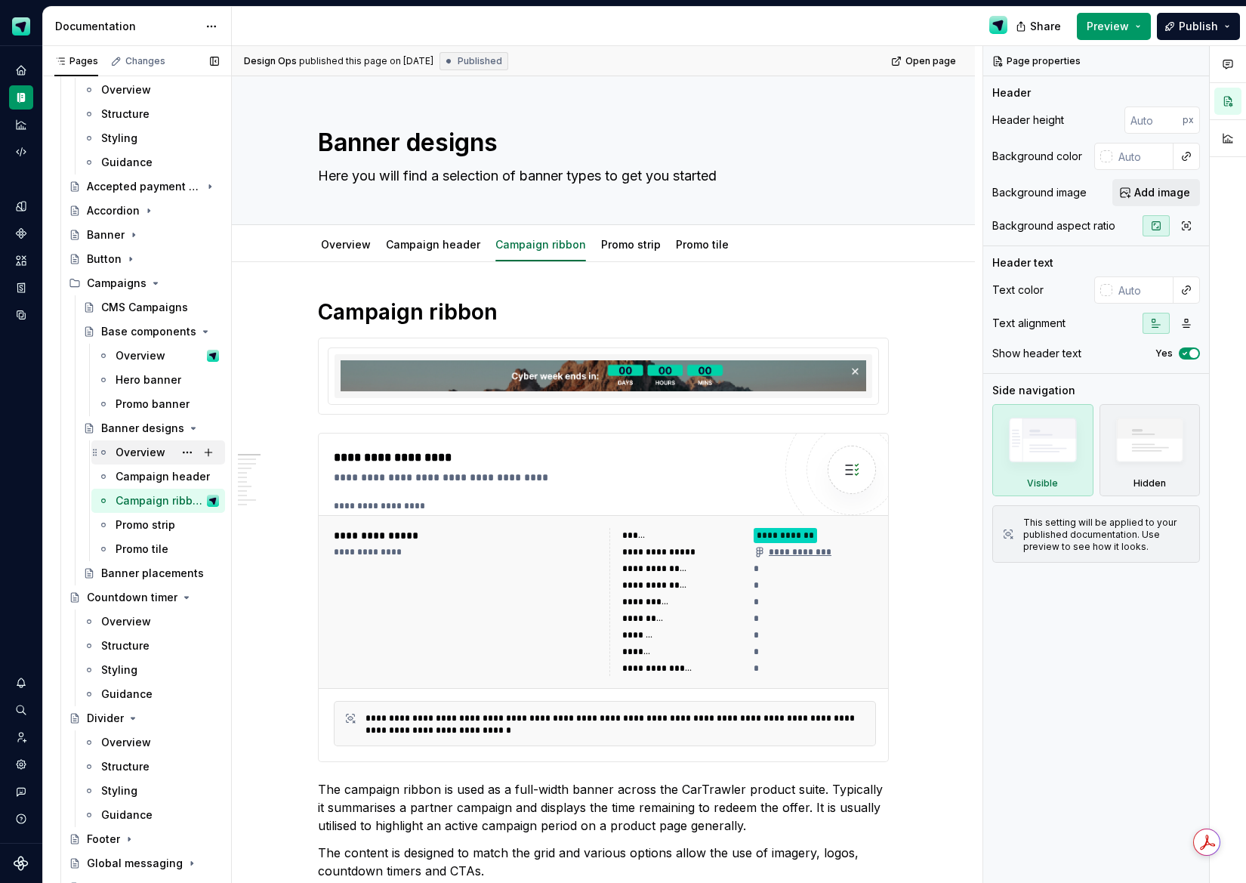
click at [150, 452] on div "Overview" at bounding box center [141, 452] width 50 height 15
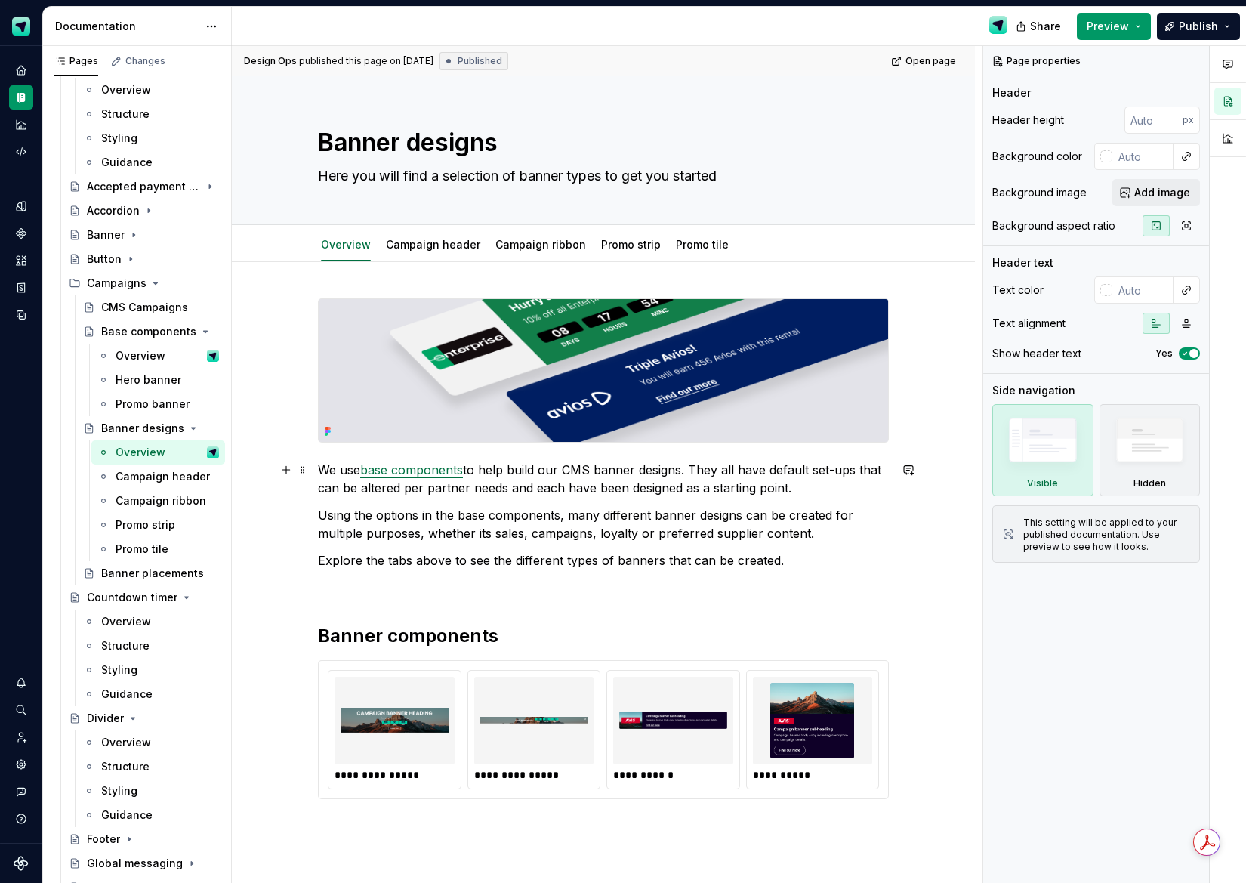
scroll to position [186, 0]
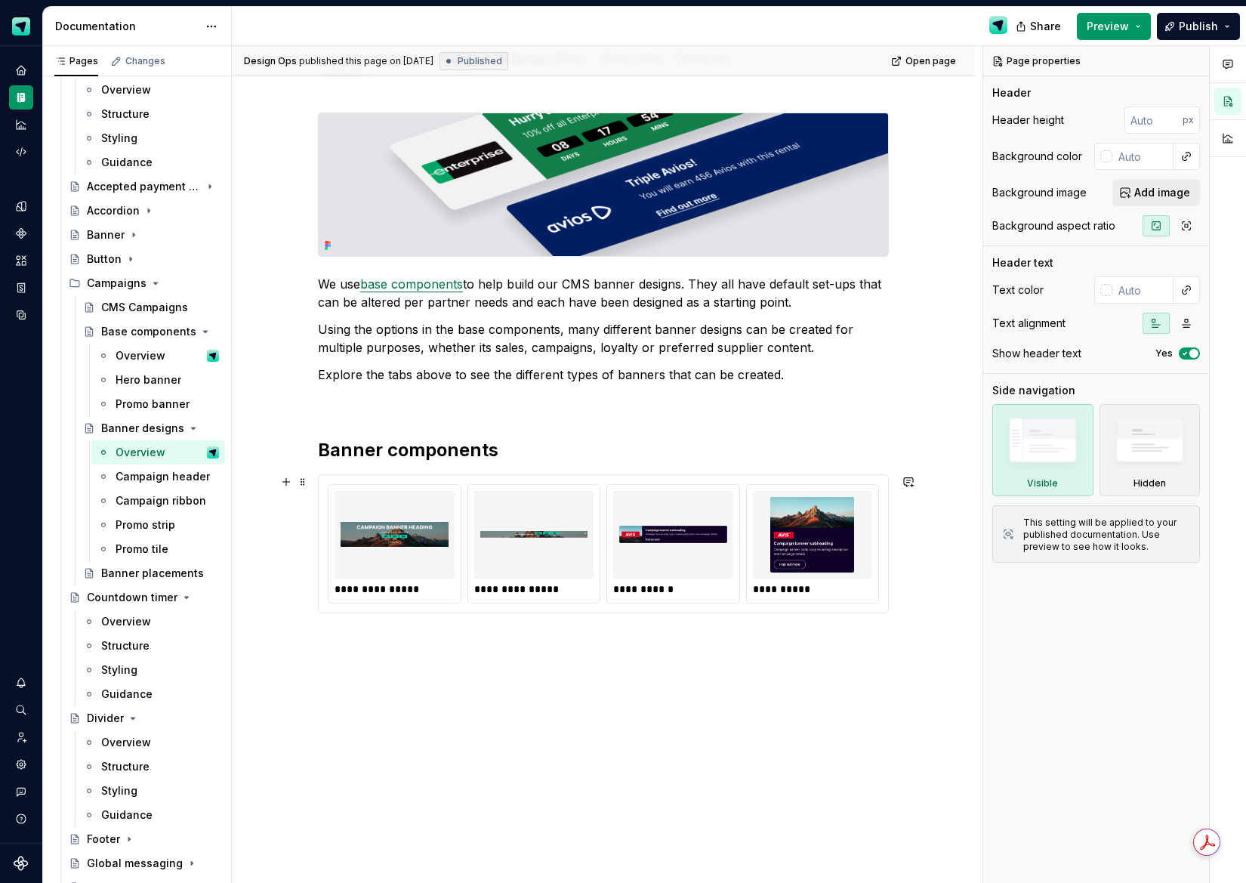
click at [652, 542] on img at bounding box center [673, 535] width 108 height 76
type textarea "*"
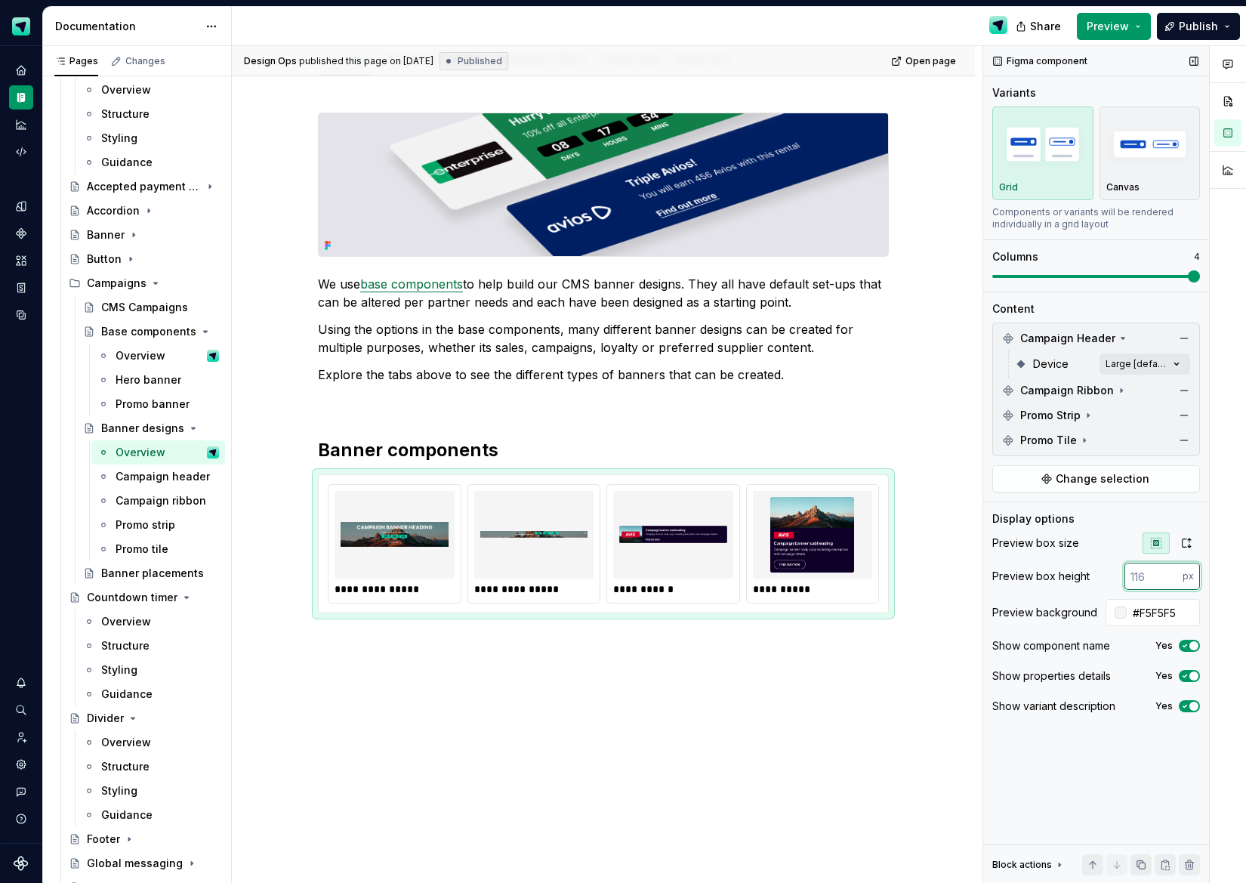
click at [1160, 569] on input "number" at bounding box center [1154, 576] width 58 height 27
type input "120"
click at [1184, 541] on icon "button" at bounding box center [1187, 543] width 12 height 12
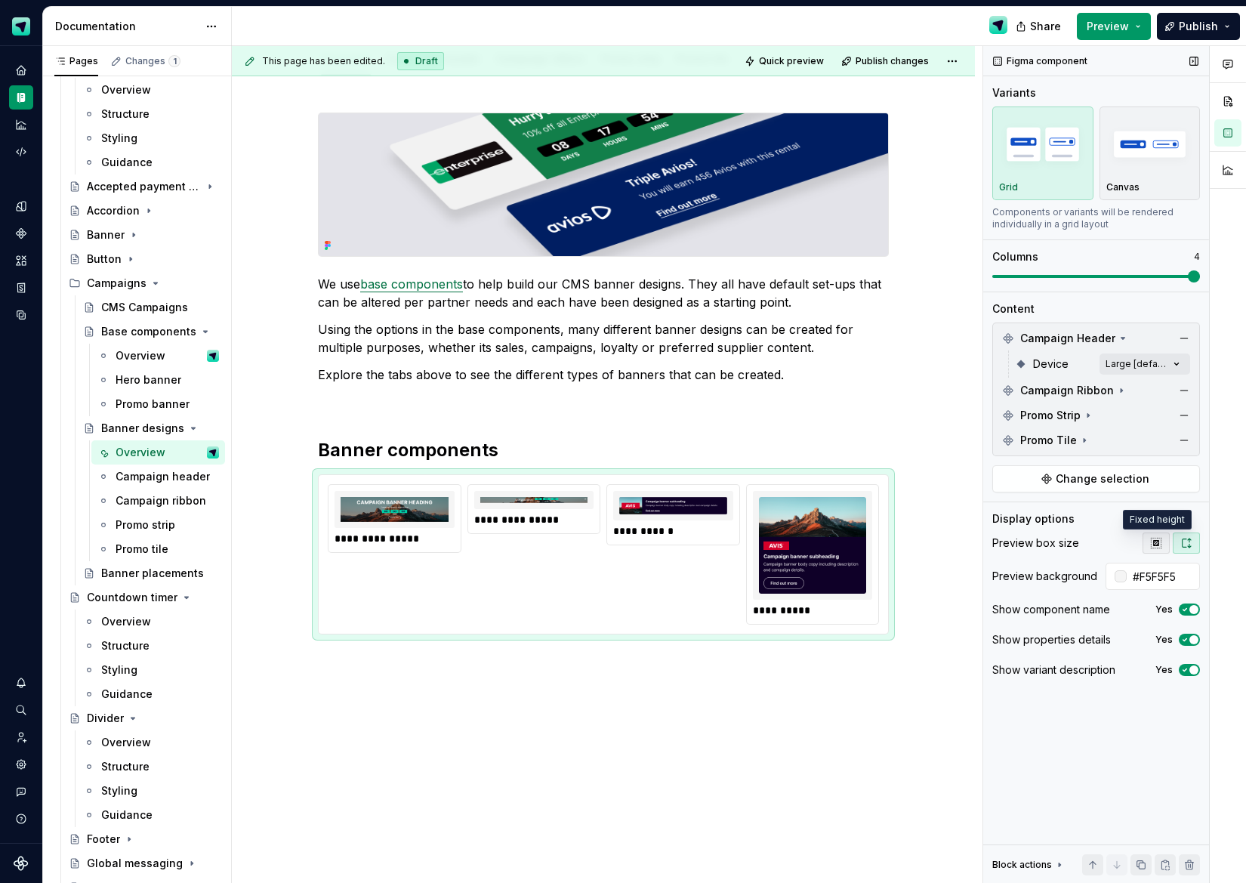
click at [1148, 547] on button "button" at bounding box center [1156, 543] width 27 height 21
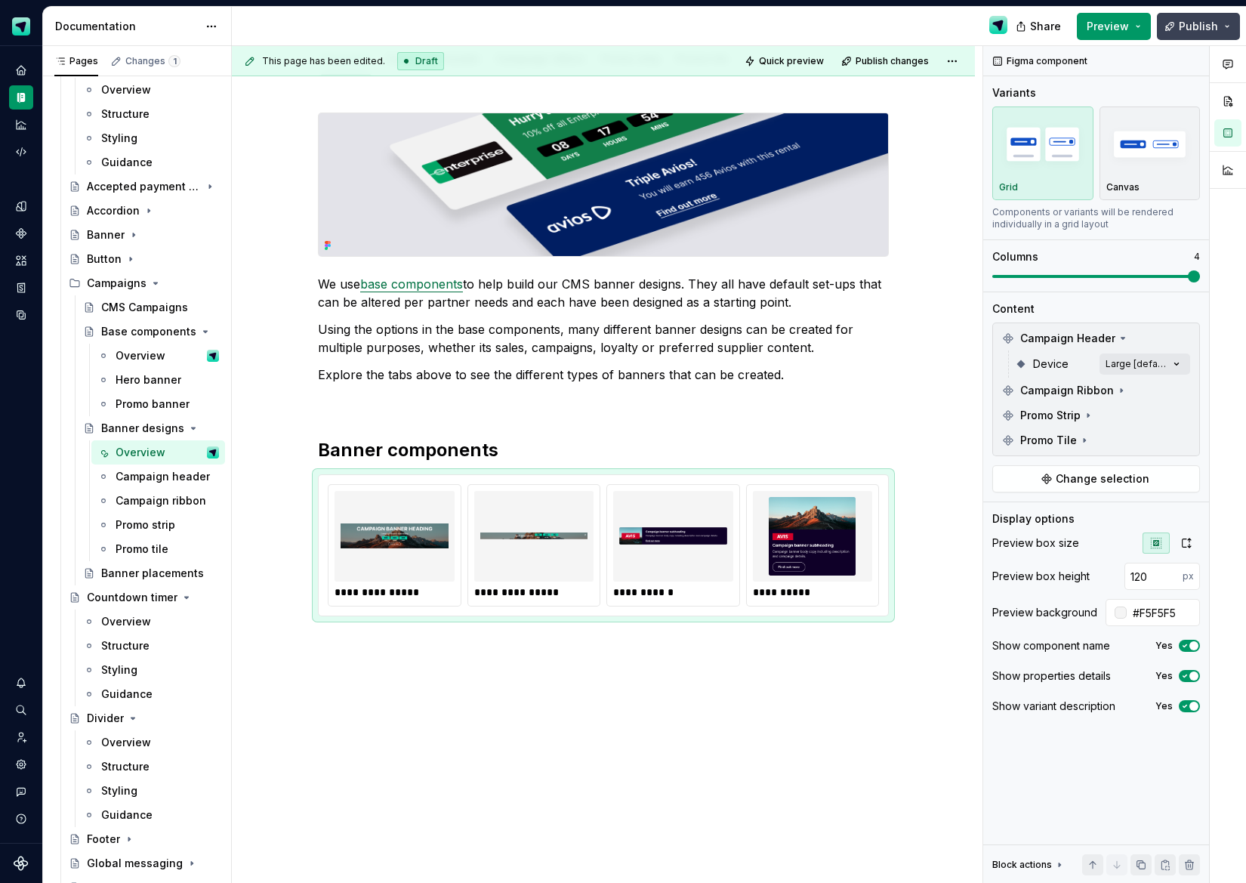
click at [1193, 34] on button "Publish" at bounding box center [1198, 26] width 83 height 27
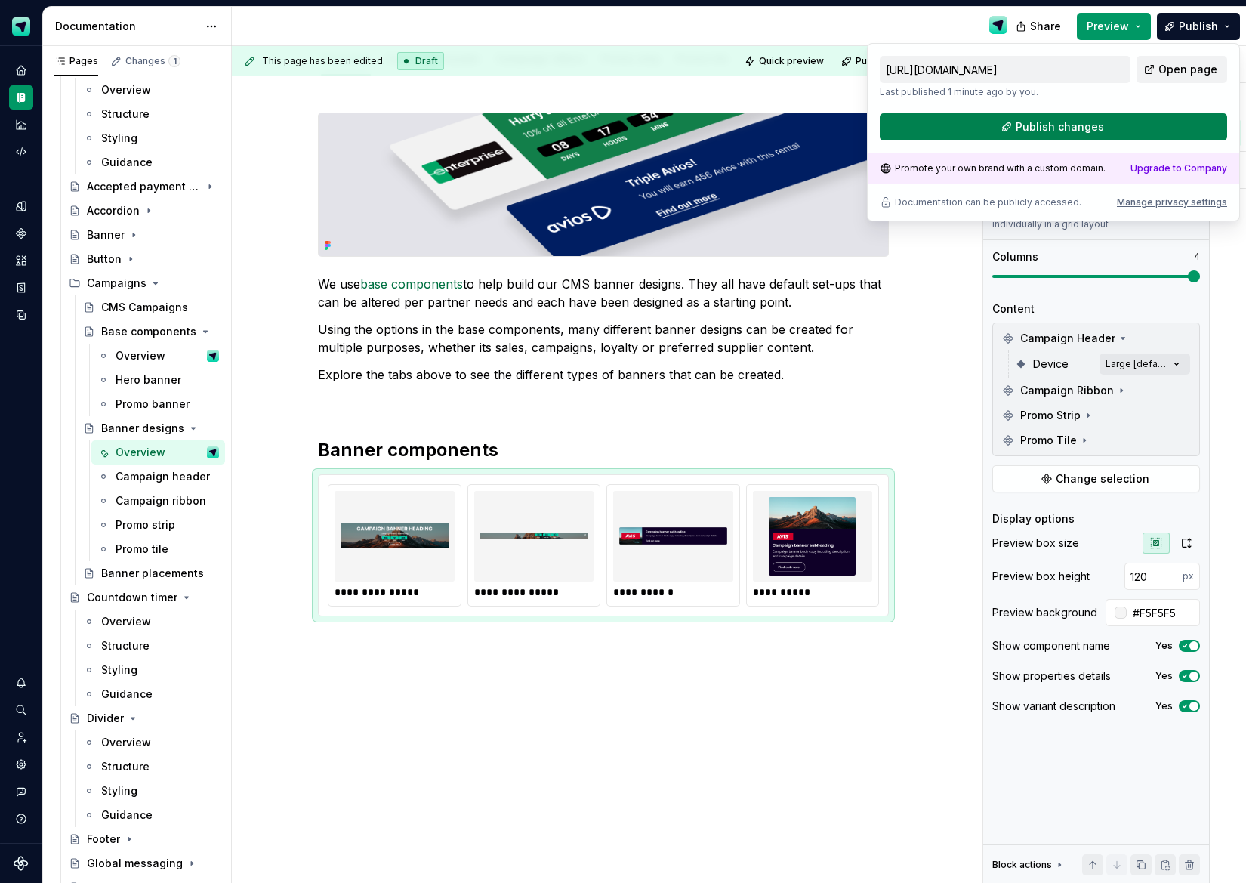
click at [1135, 125] on button "Publish changes" at bounding box center [1053, 126] width 347 height 27
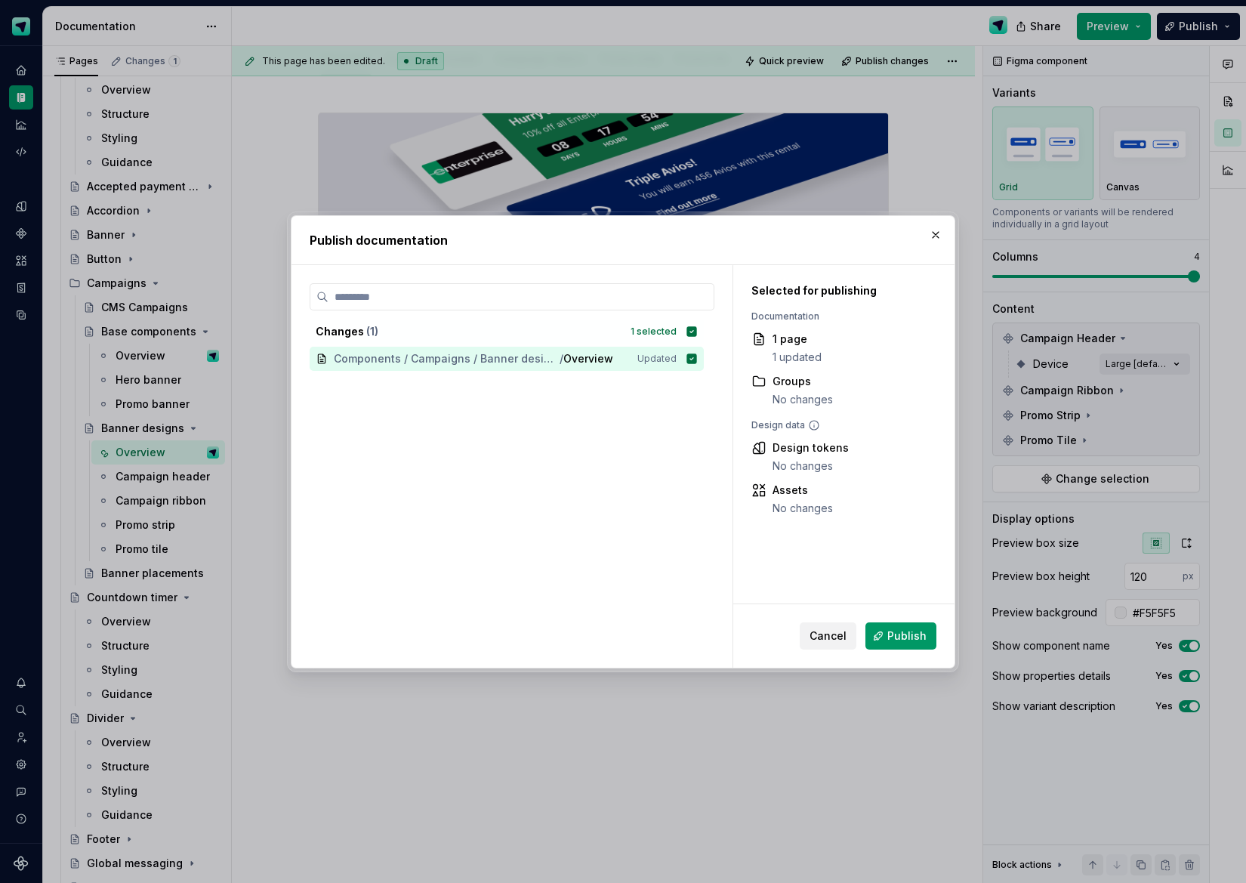
click at [880, 627] on button "Publish" at bounding box center [901, 635] width 71 height 27
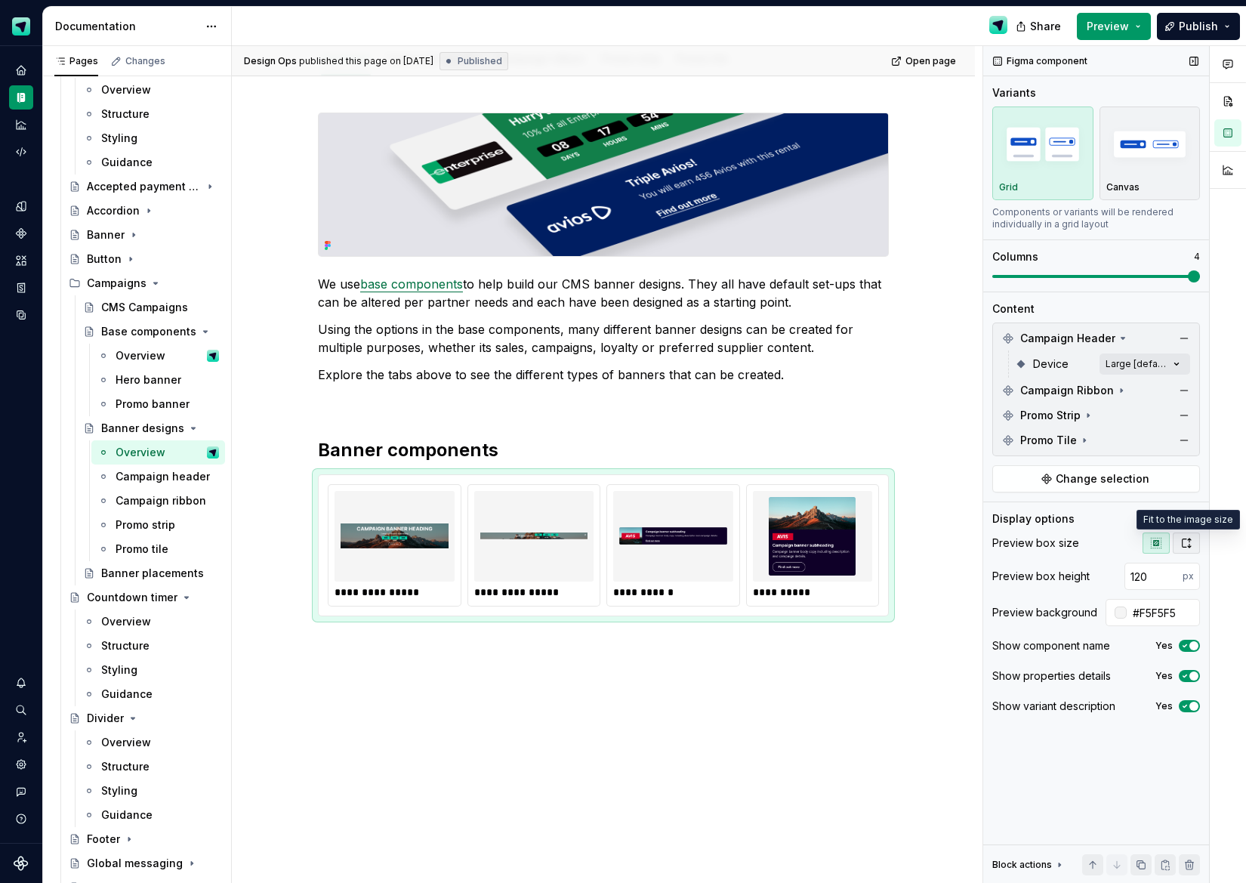
click at [1187, 547] on icon "button" at bounding box center [1187, 543] width 12 height 12
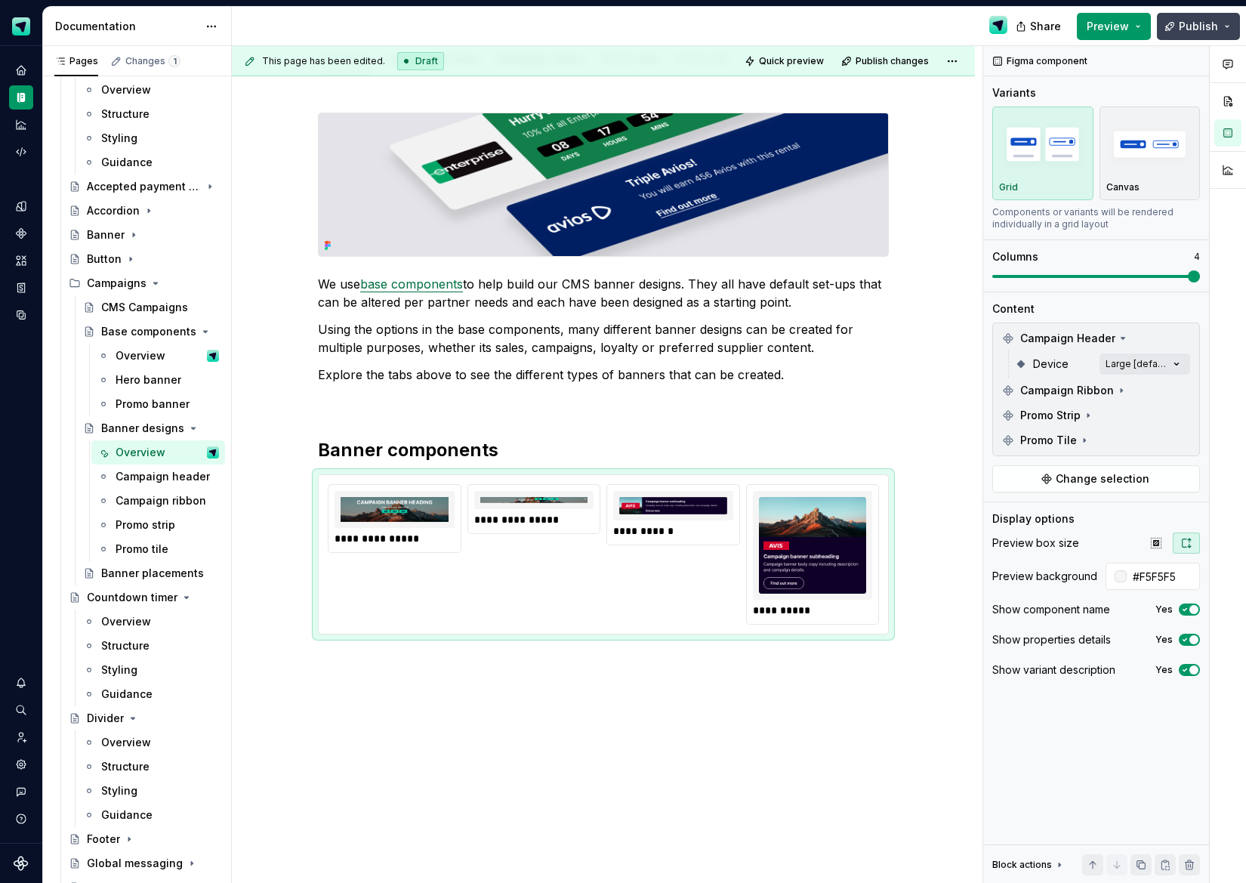
click at [1185, 30] on span "Publish" at bounding box center [1198, 26] width 39 height 15
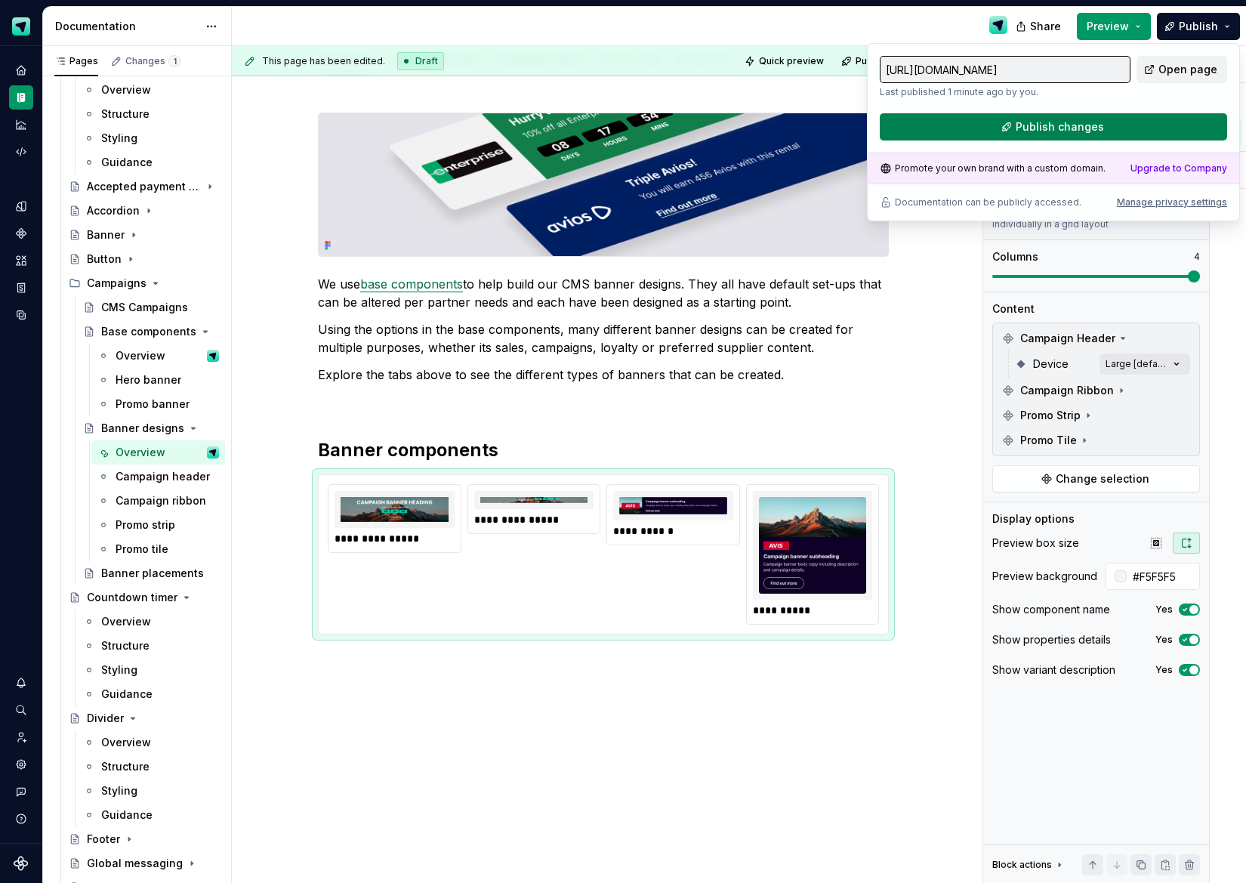
click at [1043, 124] on span "Publish changes" at bounding box center [1060, 126] width 88 height 15
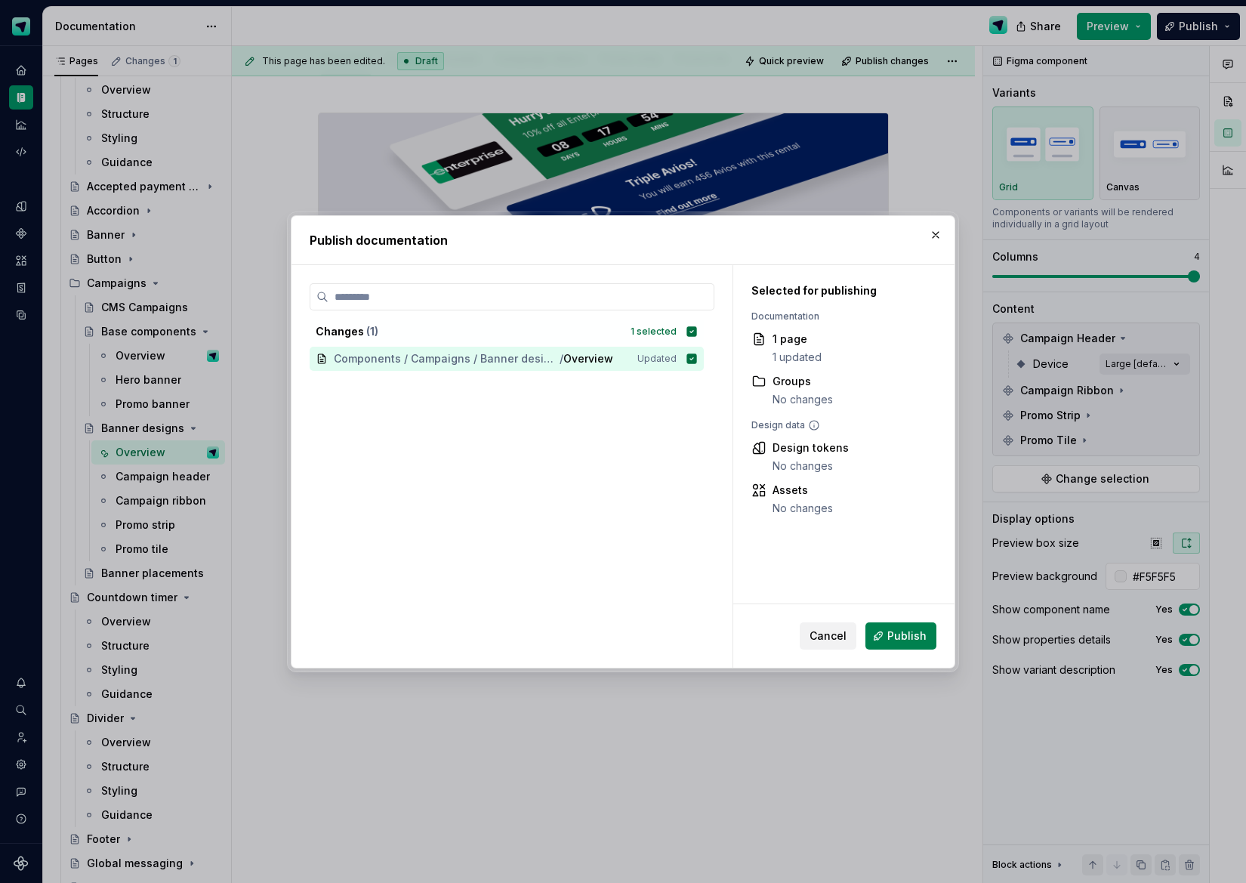
click at [907, 638] on span "Publish" at bounding box center [907, 636] width 39 height 15
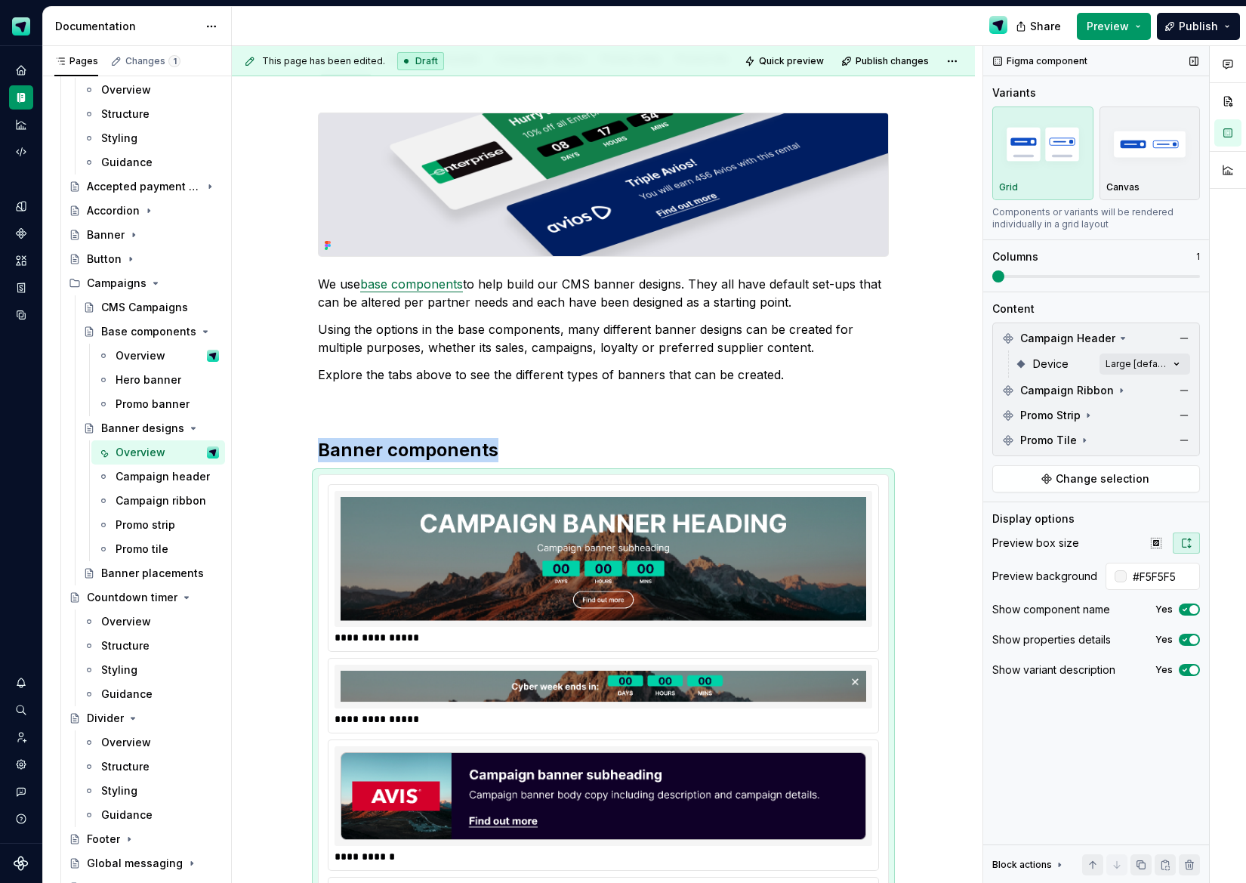
scroll to position [490, 0]
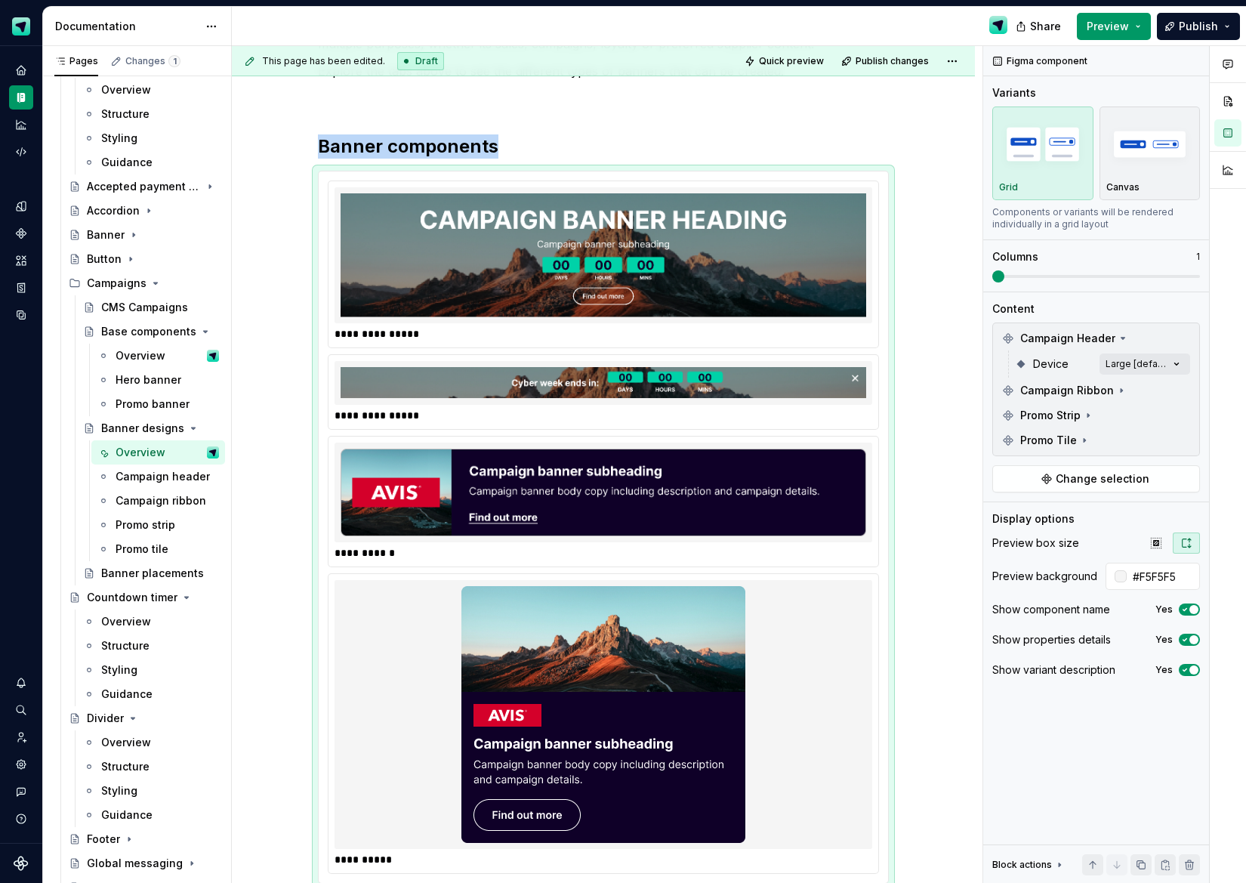
click at [1003, 274] on span at bounding box center [999, 276] width 12 height 12
click at [1157, 539] on icon "button" at bounding box center [1156, 543] width 12 height 12
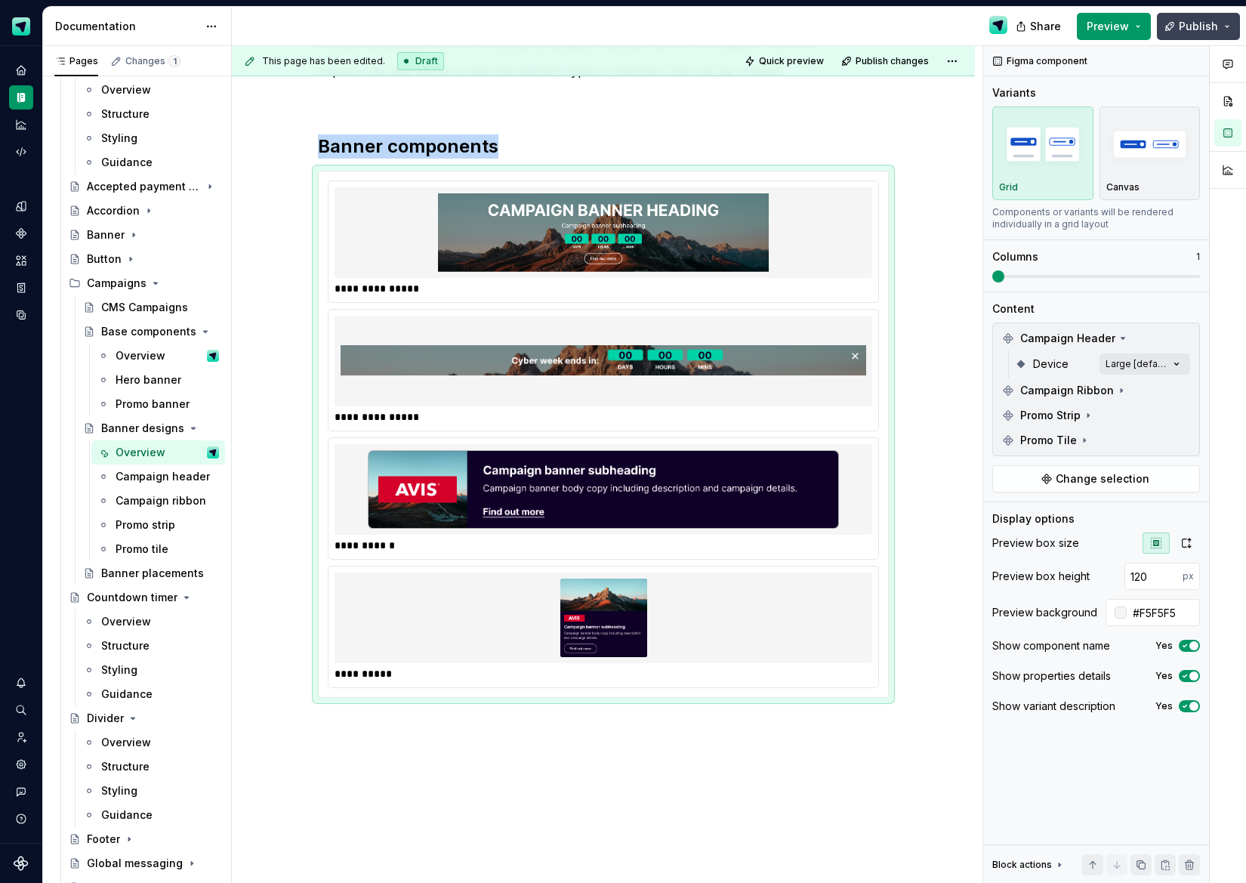
click at [1183, 16] on button "Publish" at bounding box center [1198, 26] width 83 height 27
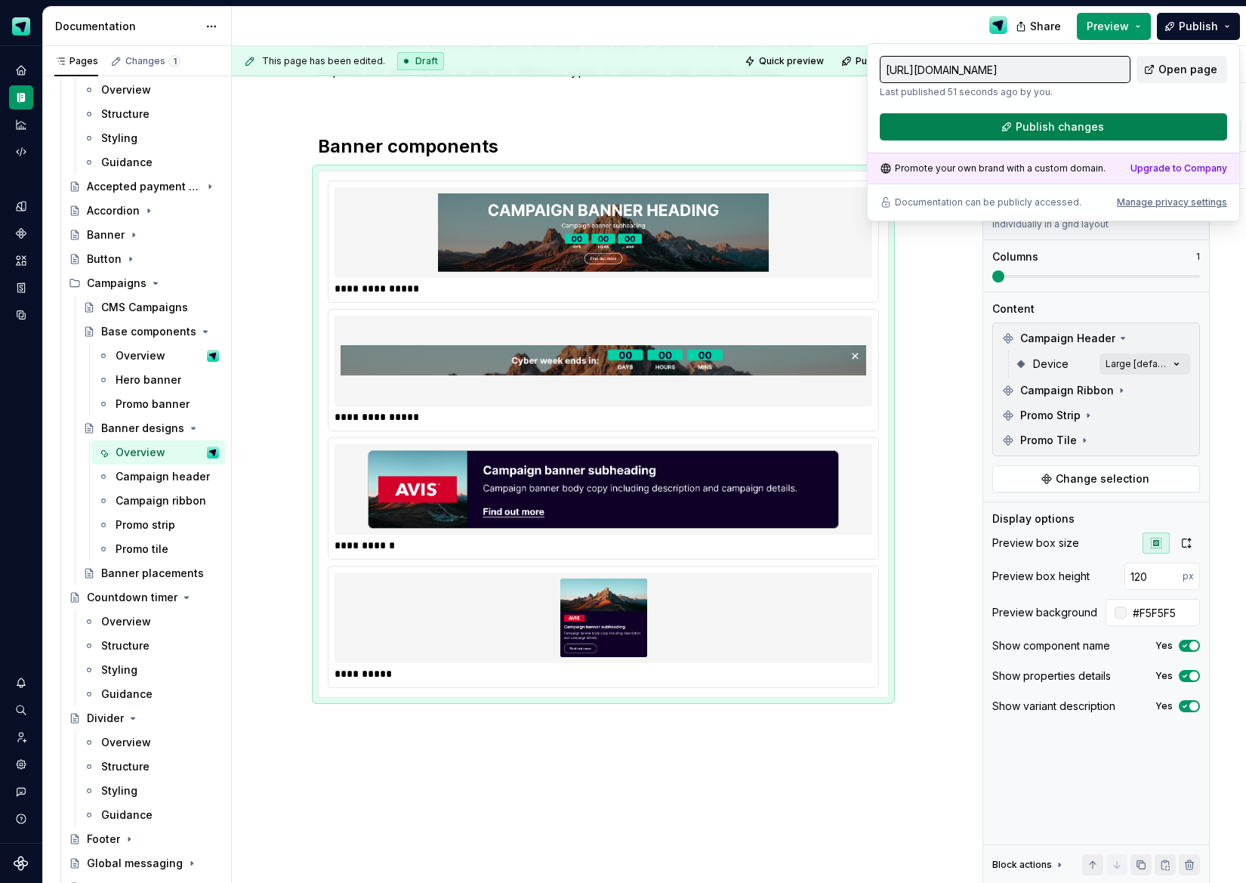
click at [1052, 125] on span "Publish changes" at bounding box center [1060, 126] width 88 height 15
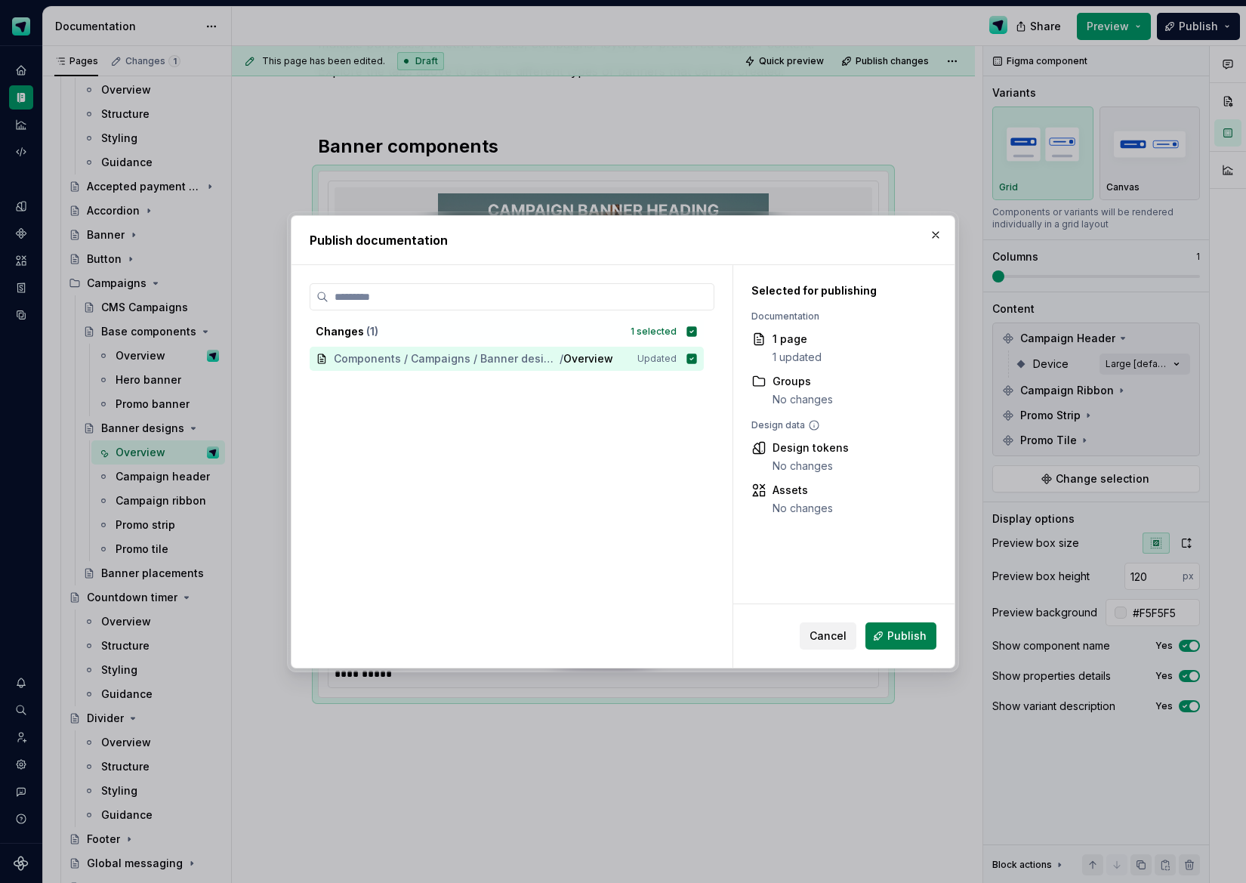
click at [914, 646] on button "Publish" at bounding box center [901, 635] width 71 height 27
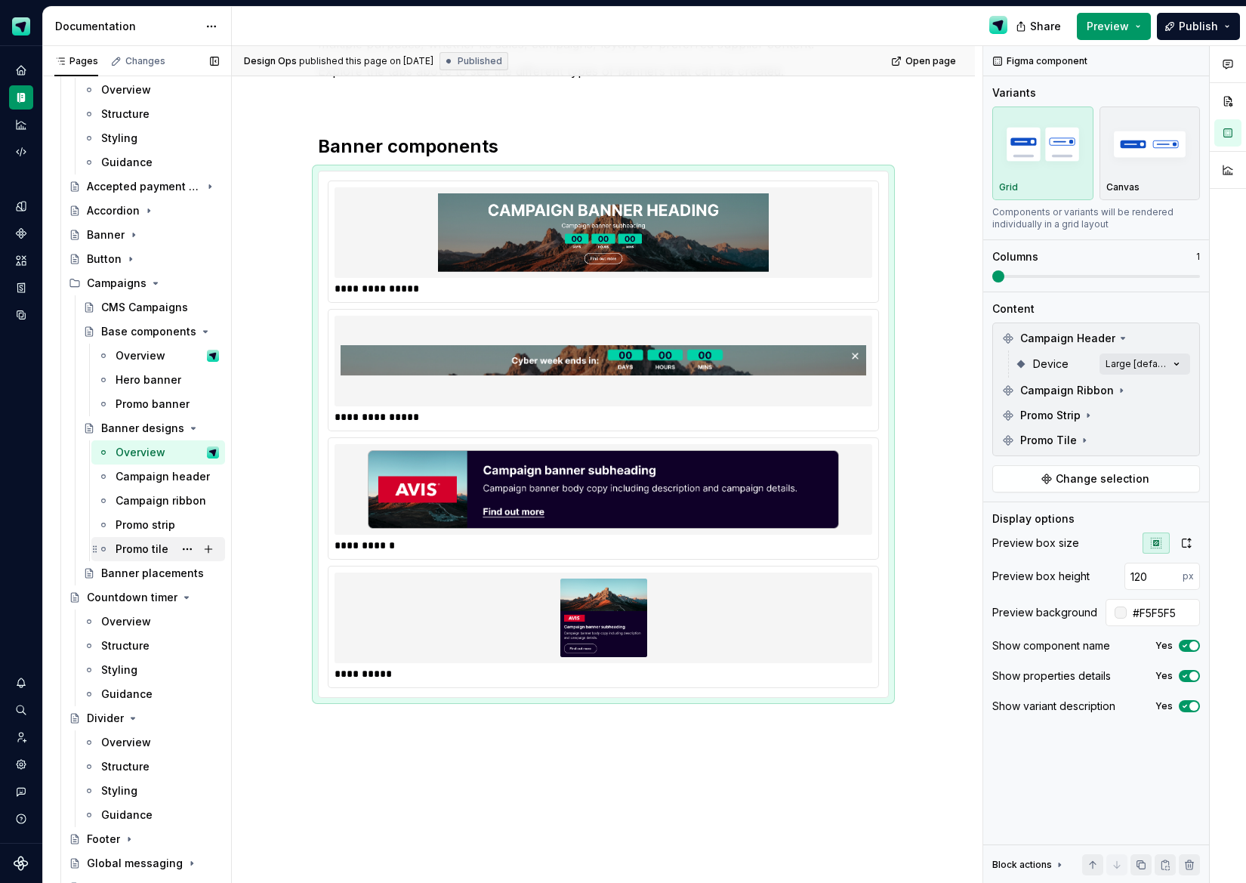
click at [144, 550] on div "Promo tile" at bounding box center [142, 549] width 53 height 15
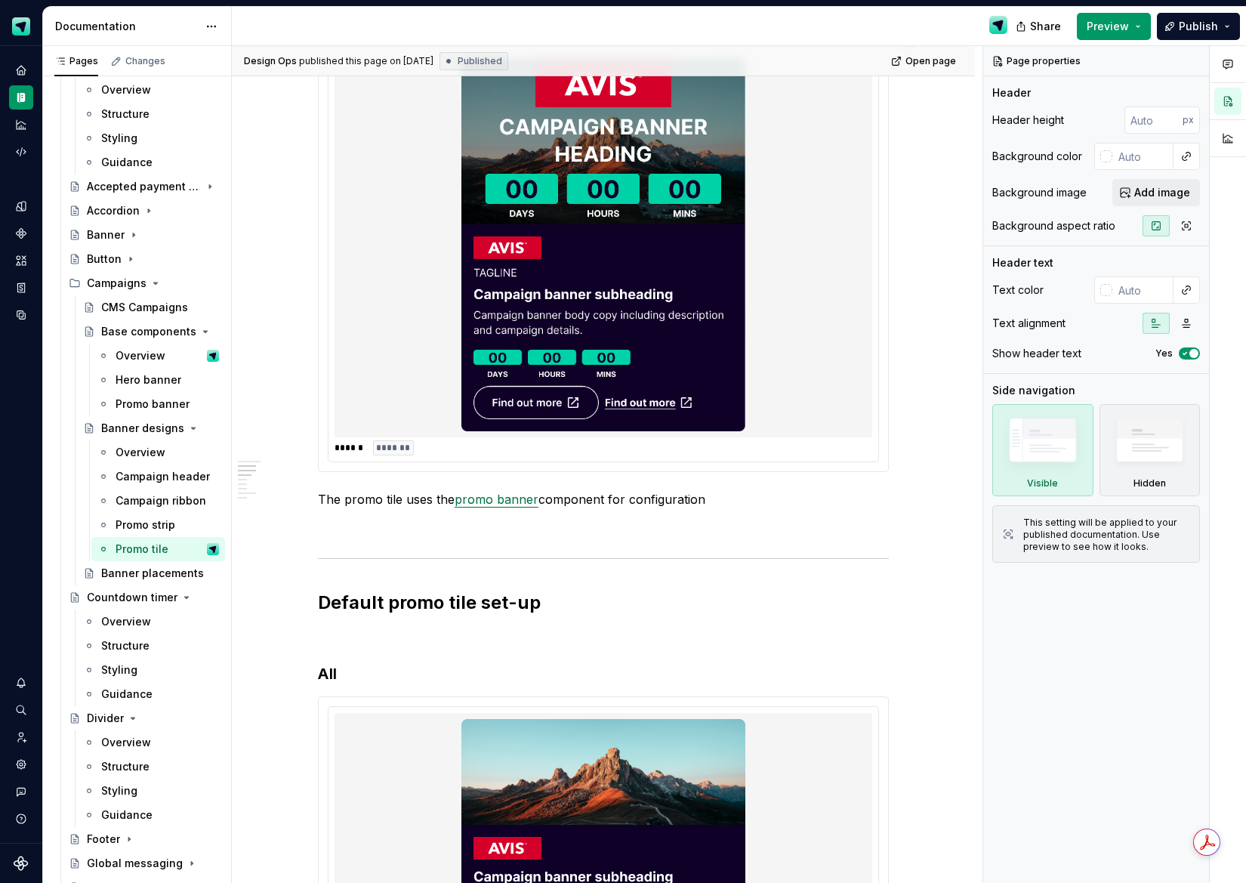
scroll to position [1372, 0]
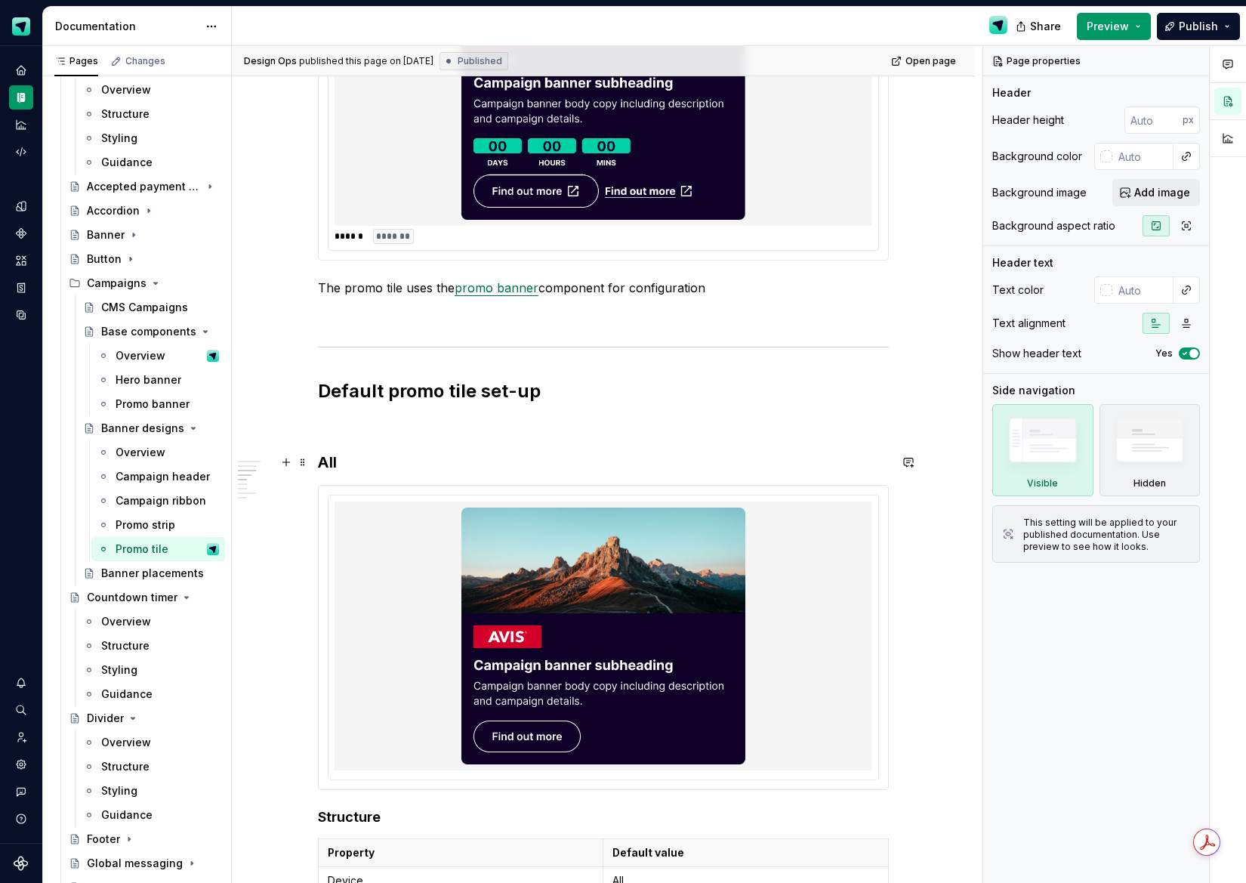
click at [334, 460] on h3 "All" at bounding box center [603, 462] width 571 height 21
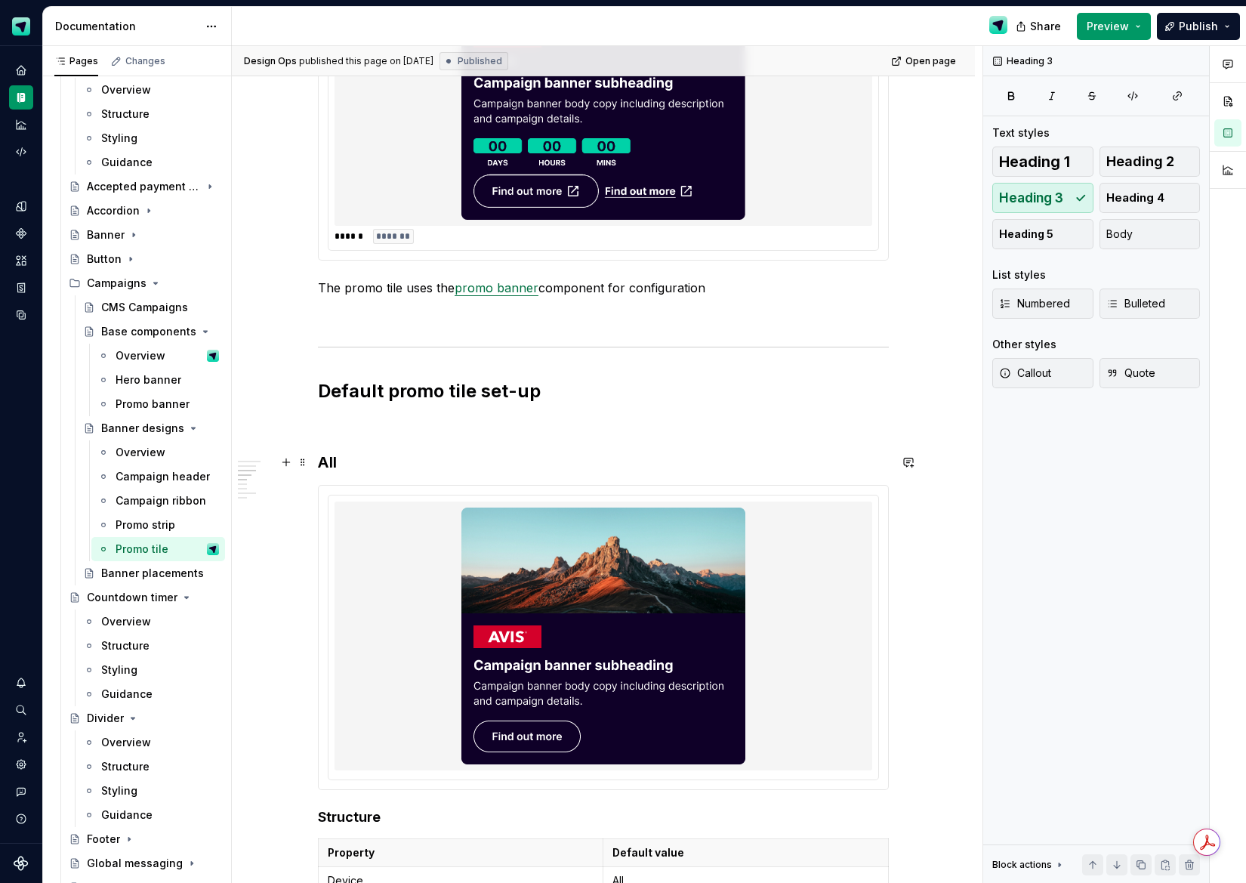
click at [334, 460] on h3 "All" at bounding box center [603, 462] width 571 height 21
click at [339, 464] on h3 "All" at bounding box center [603, 462] width 571 height 21
click at [490, 432] on button "button" at bounding box center [490, 432] width 21 height 21
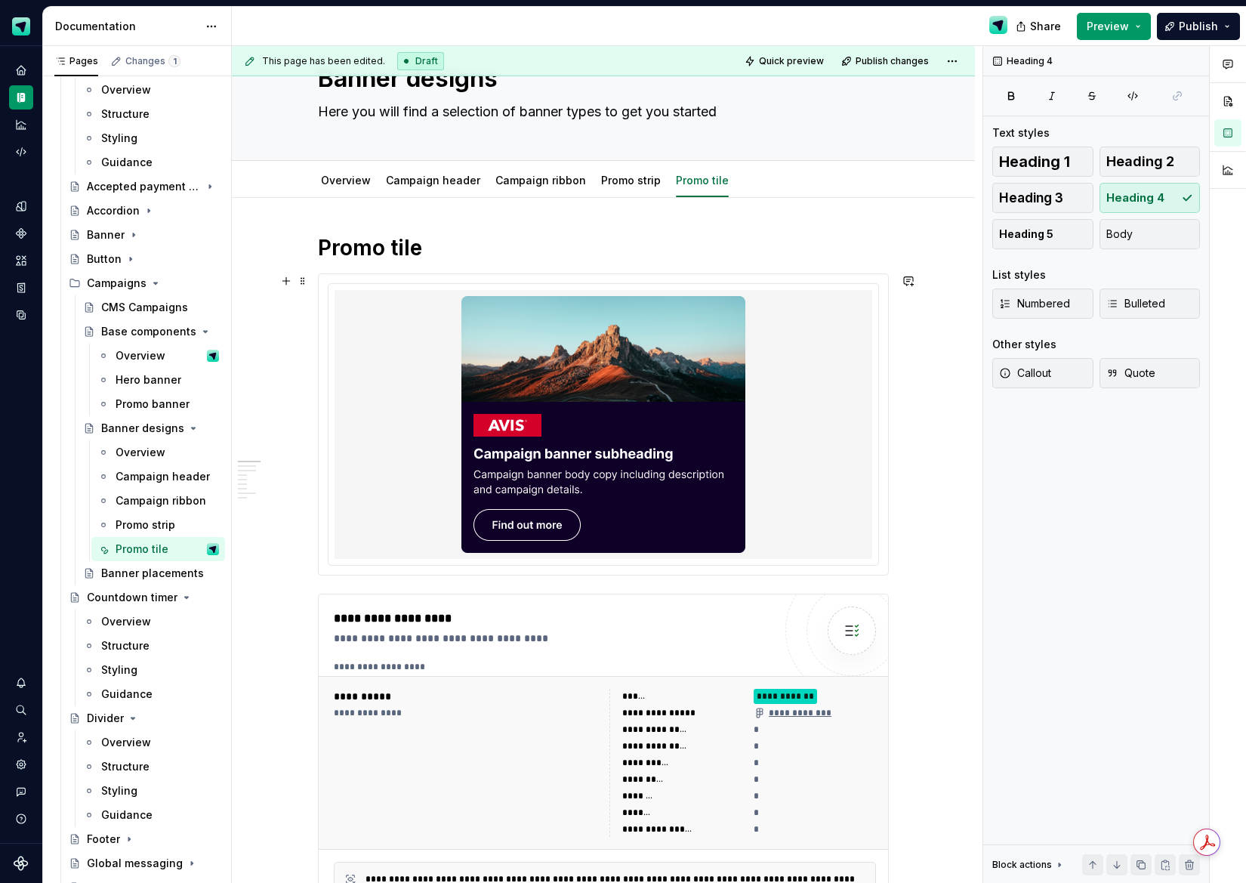
scroll to position [0, 0]
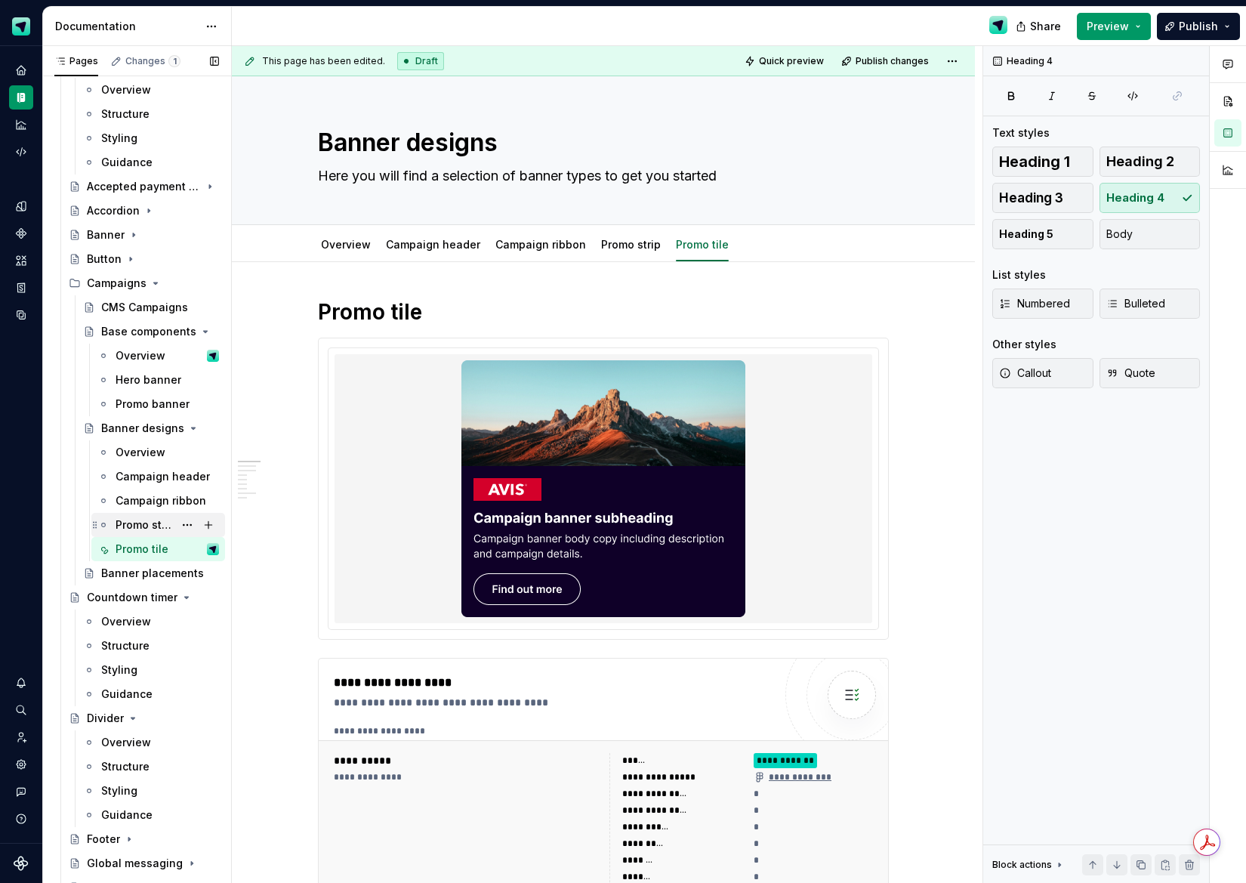
click at [141, 521] on div "Promo strip" at bounding box center [145, 524] width 58 height 15
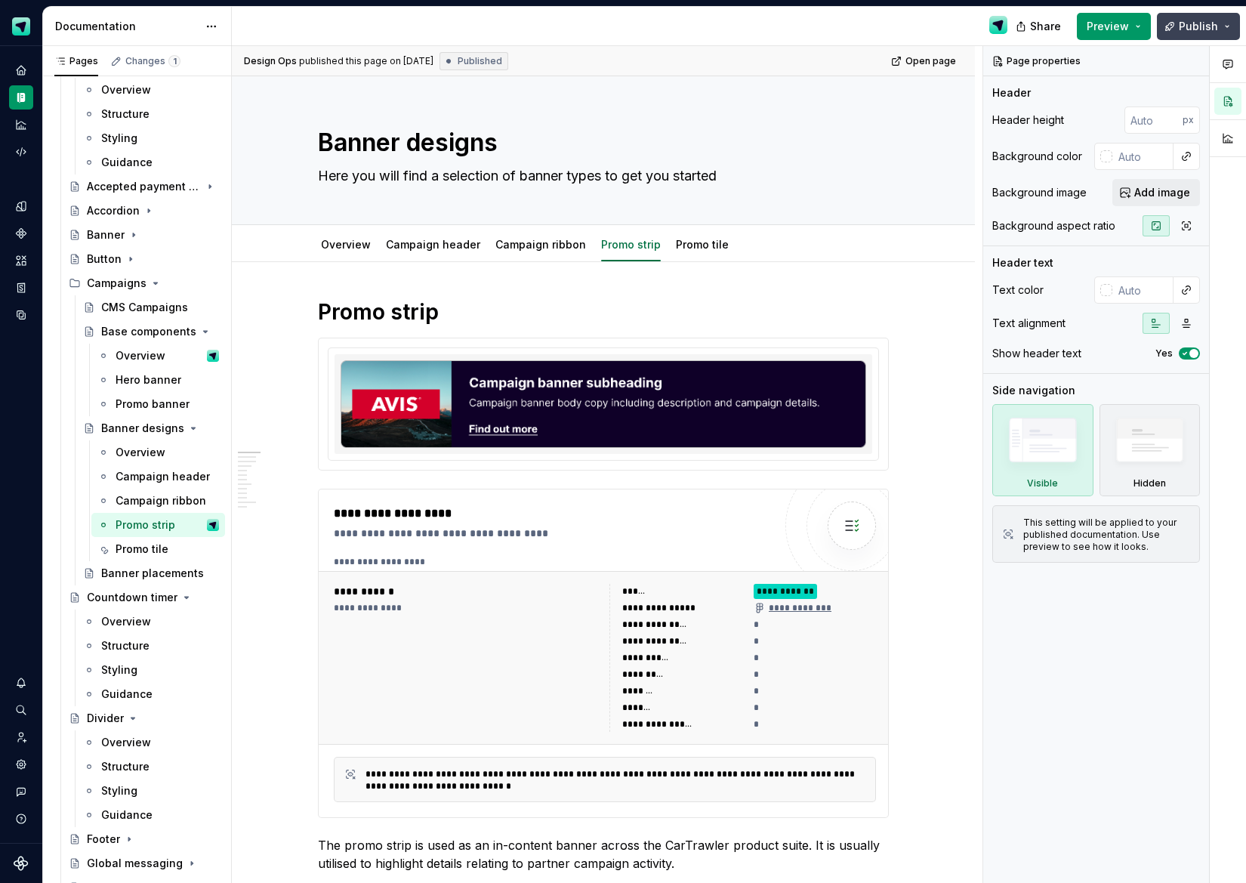
click at [1196, 23] on span "Publish" at bounding box center [1198, 26] width 39 height 15
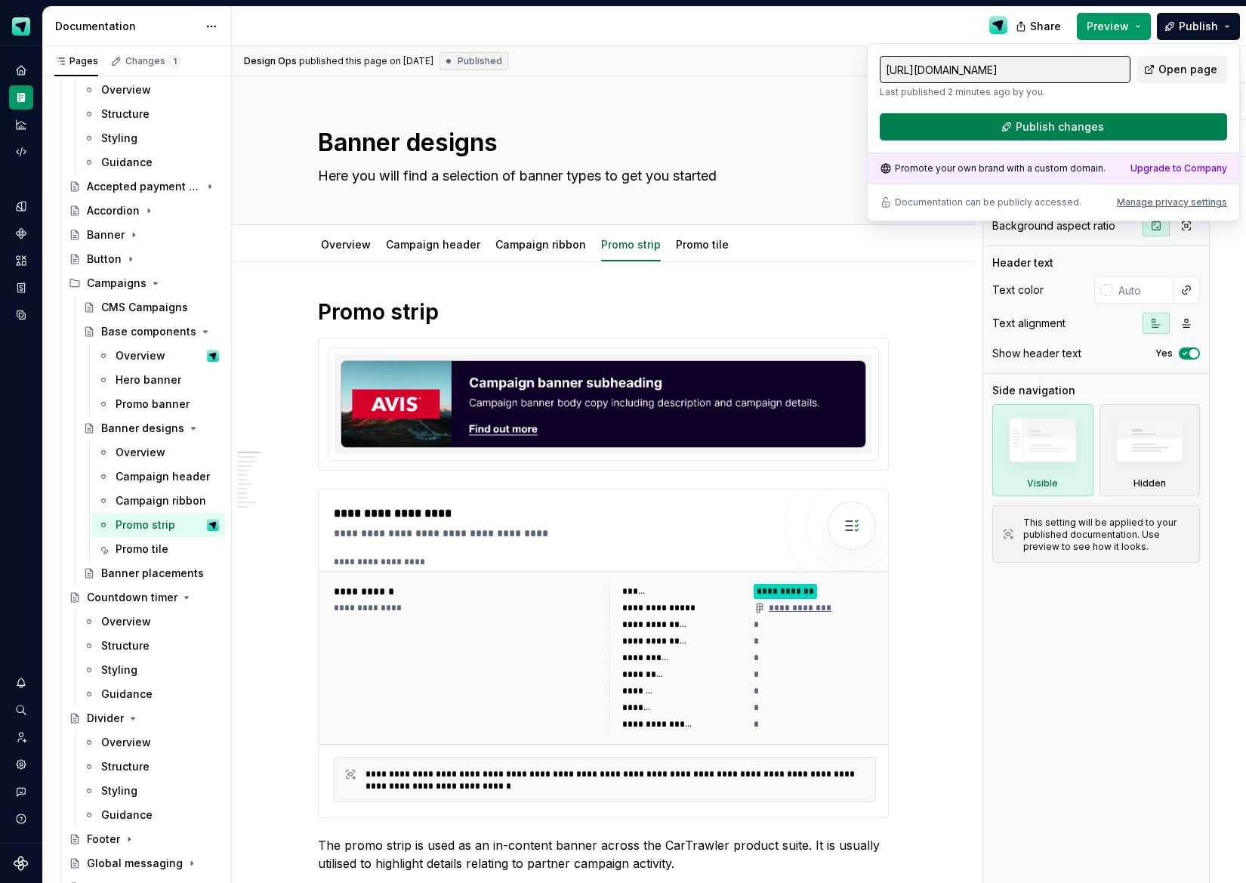
click at [1121, 117] on button "Publish changes" at bounding box center [1053, 126] width 347 height 27
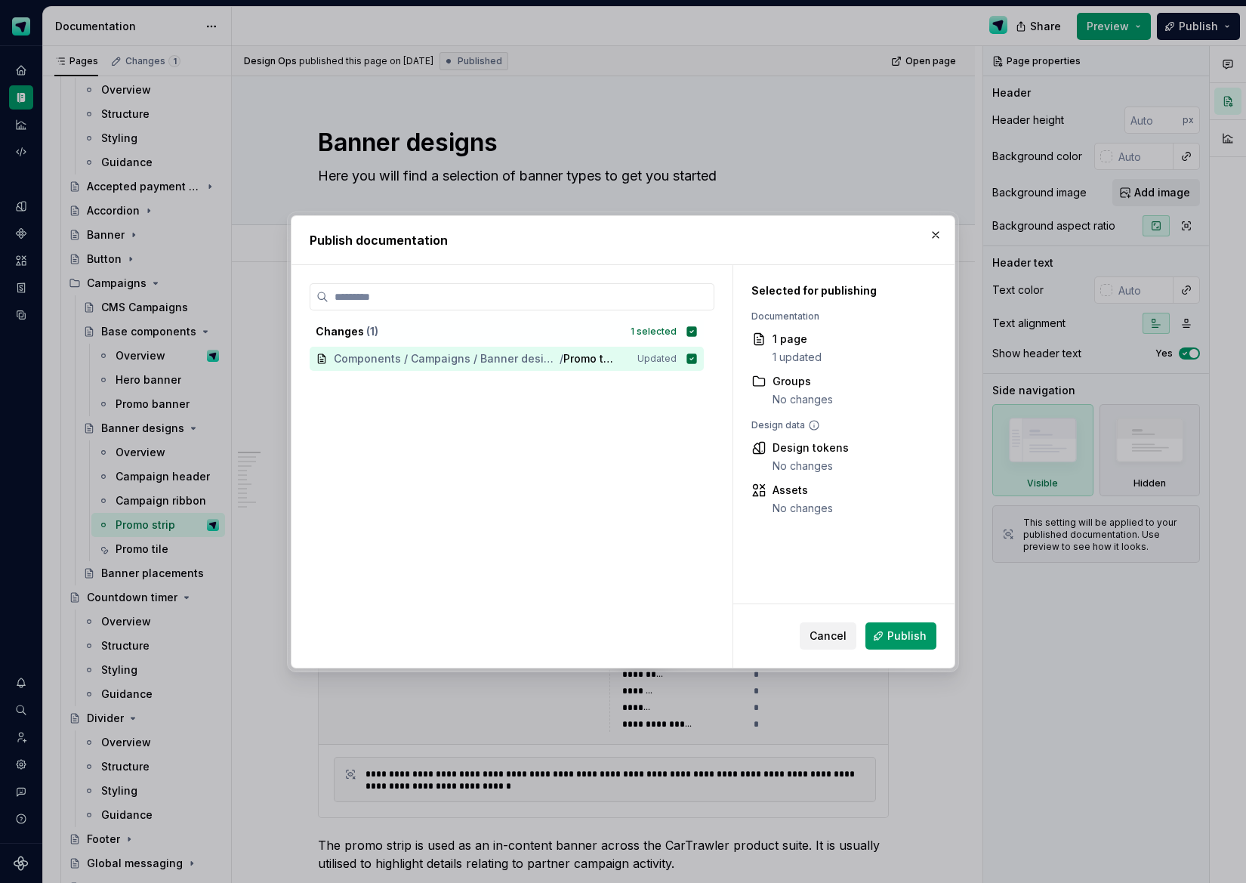
click at [903, 638] on span "Publish" at bounding box center [907, 636] width 39 height 15
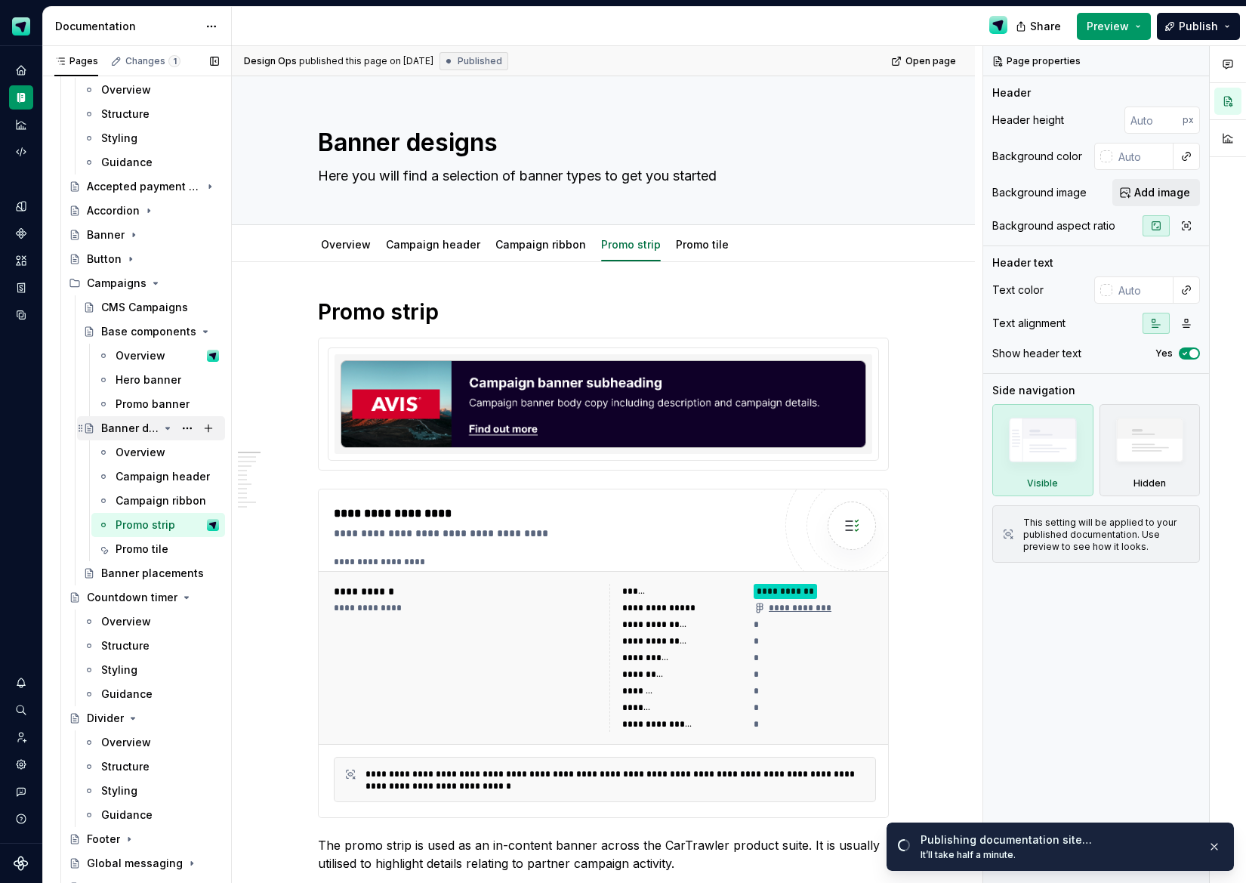
click at [168, 430] on icon "Page tree" at bounding box center [168, 428] width 12 height 12
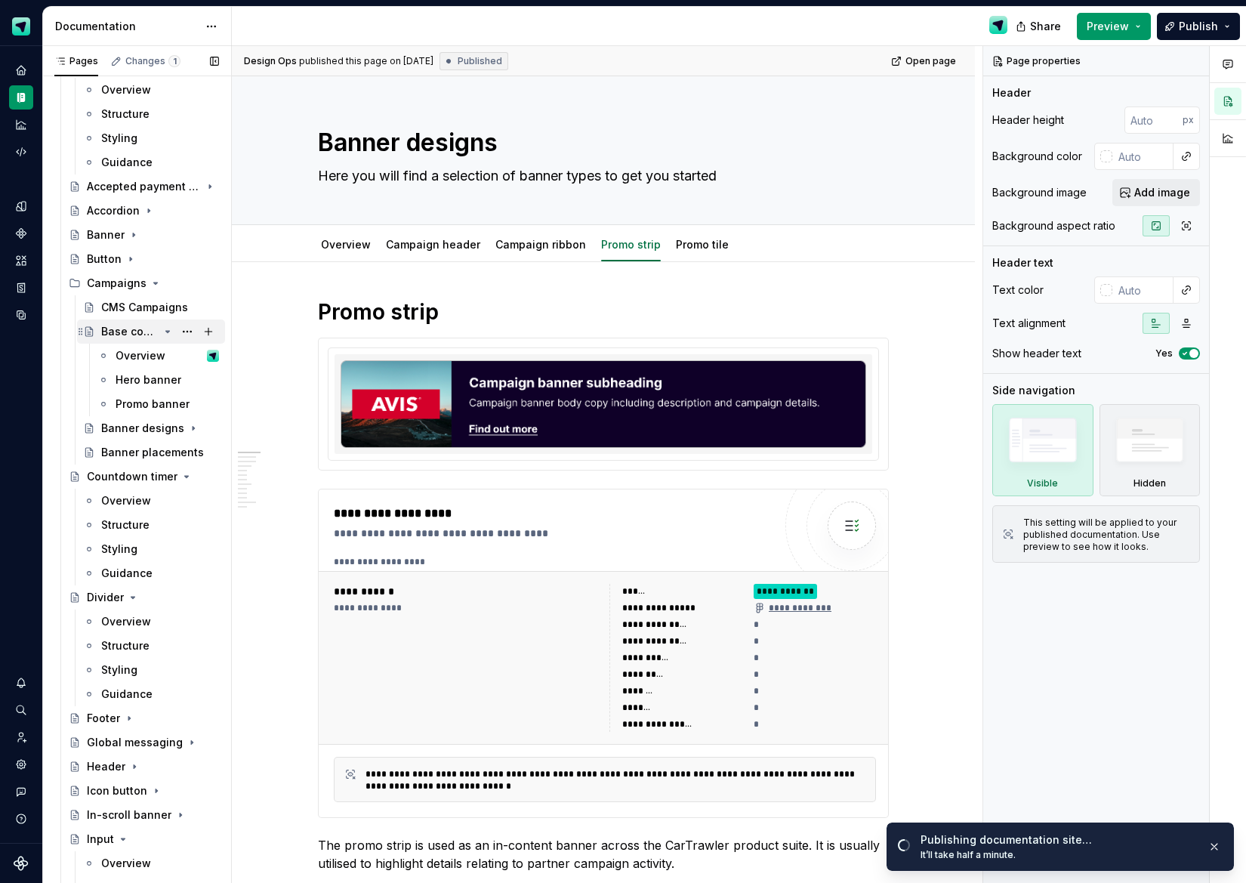
click at [168, 332] on icon "Page tree" at bounding box center [168, 332] width 4 height 2
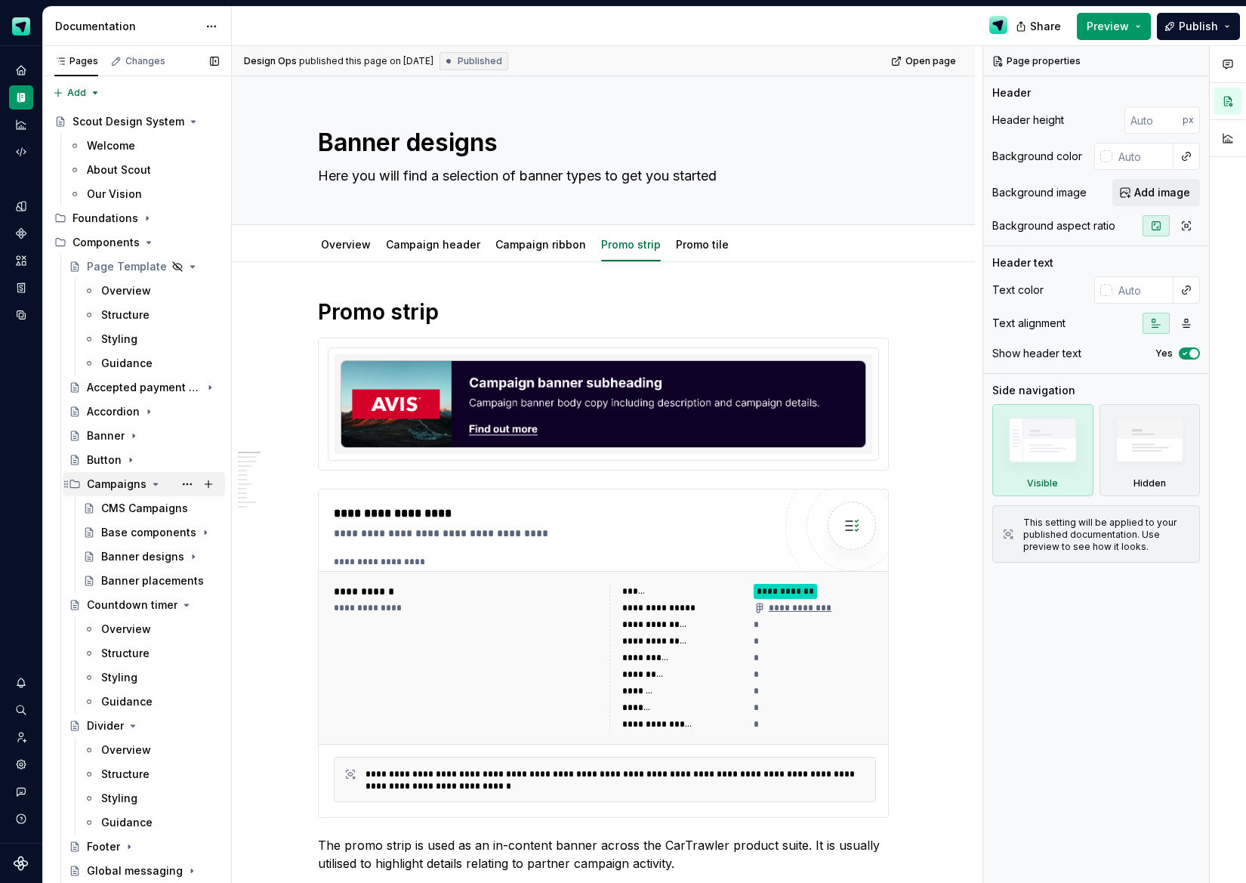
click at [128, 487] on div "Campaigns" at bounding box center [117, 484] width 60 height 15
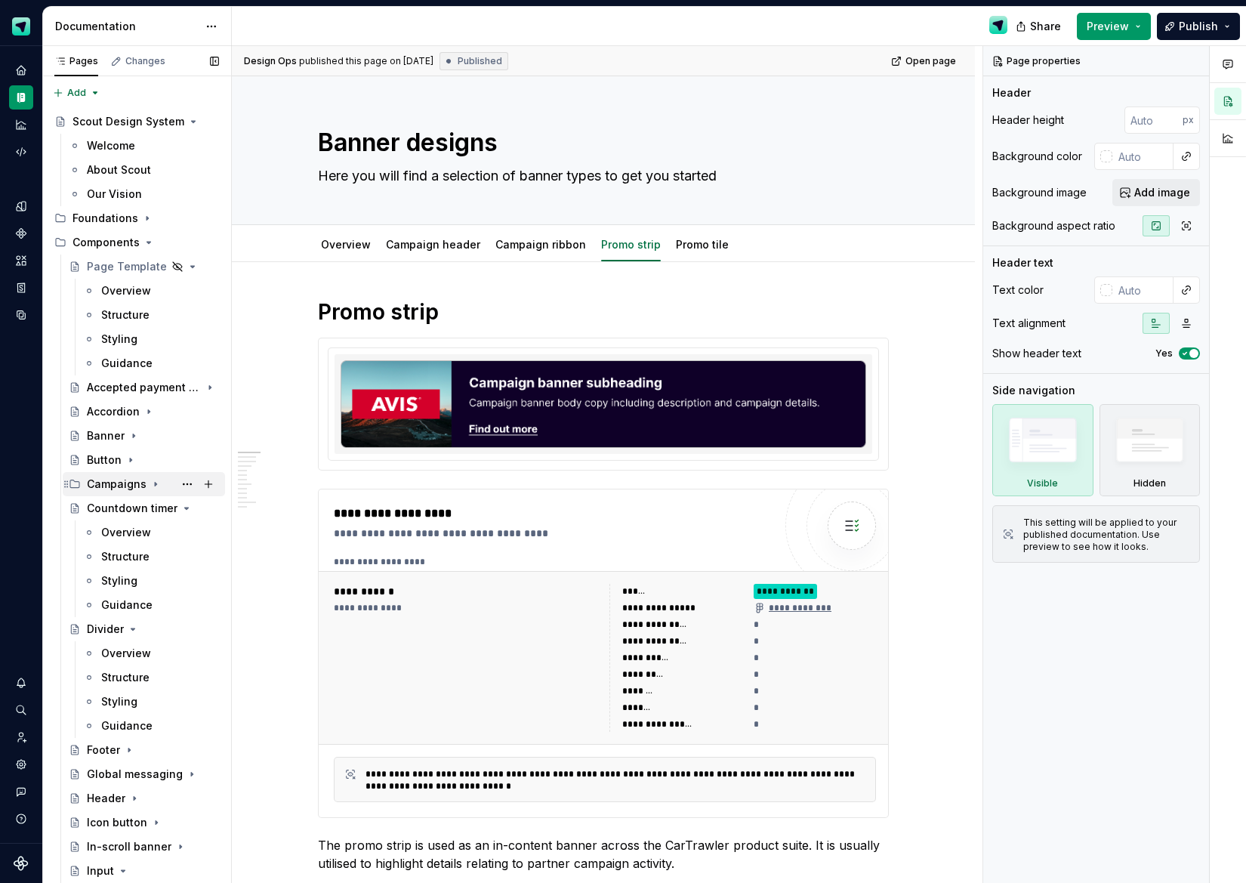
click at [127, 490] on div "Campaigns" at bounding box center [117, 484] width 60 height 15
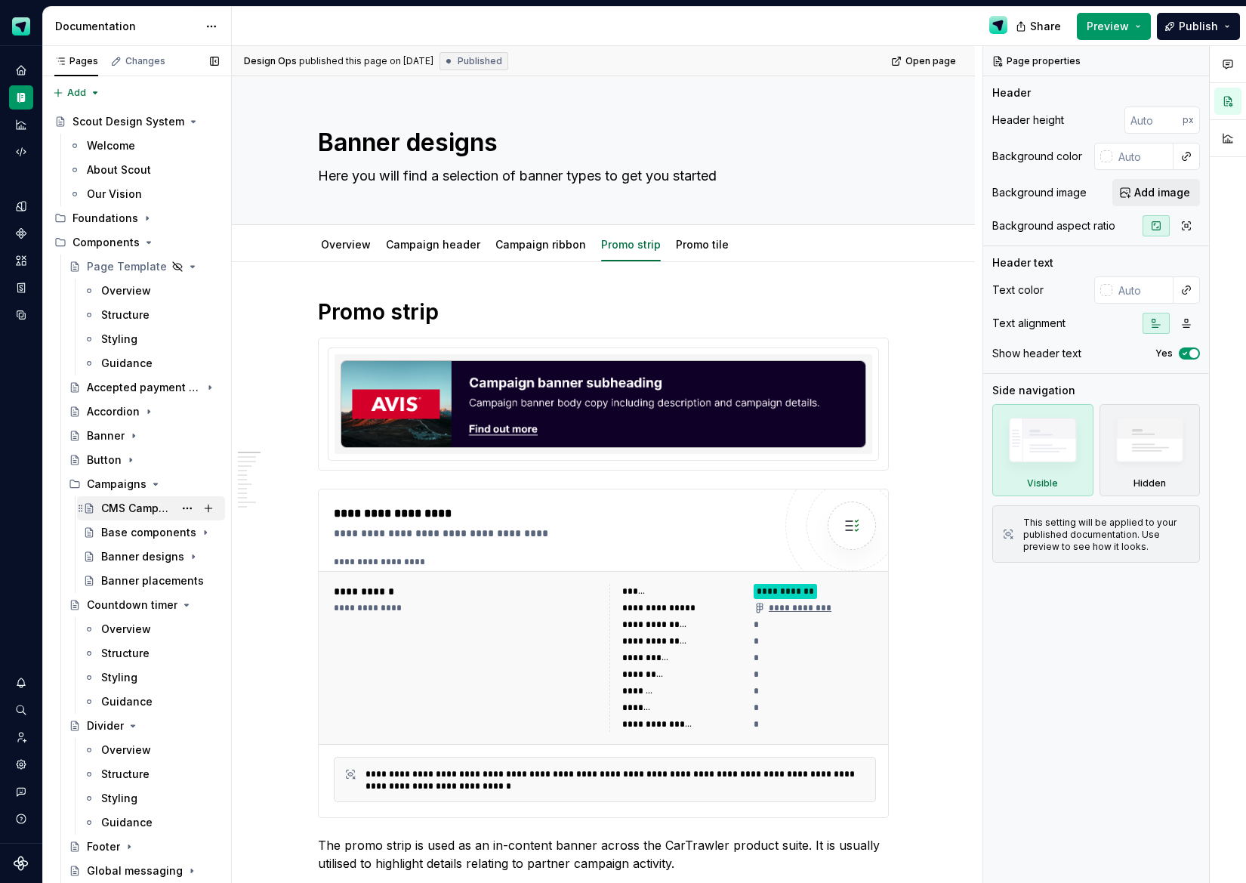
click at [122, 508] on div "CMS Campaigns" at bounding box center [137, 508] width 73 height 15
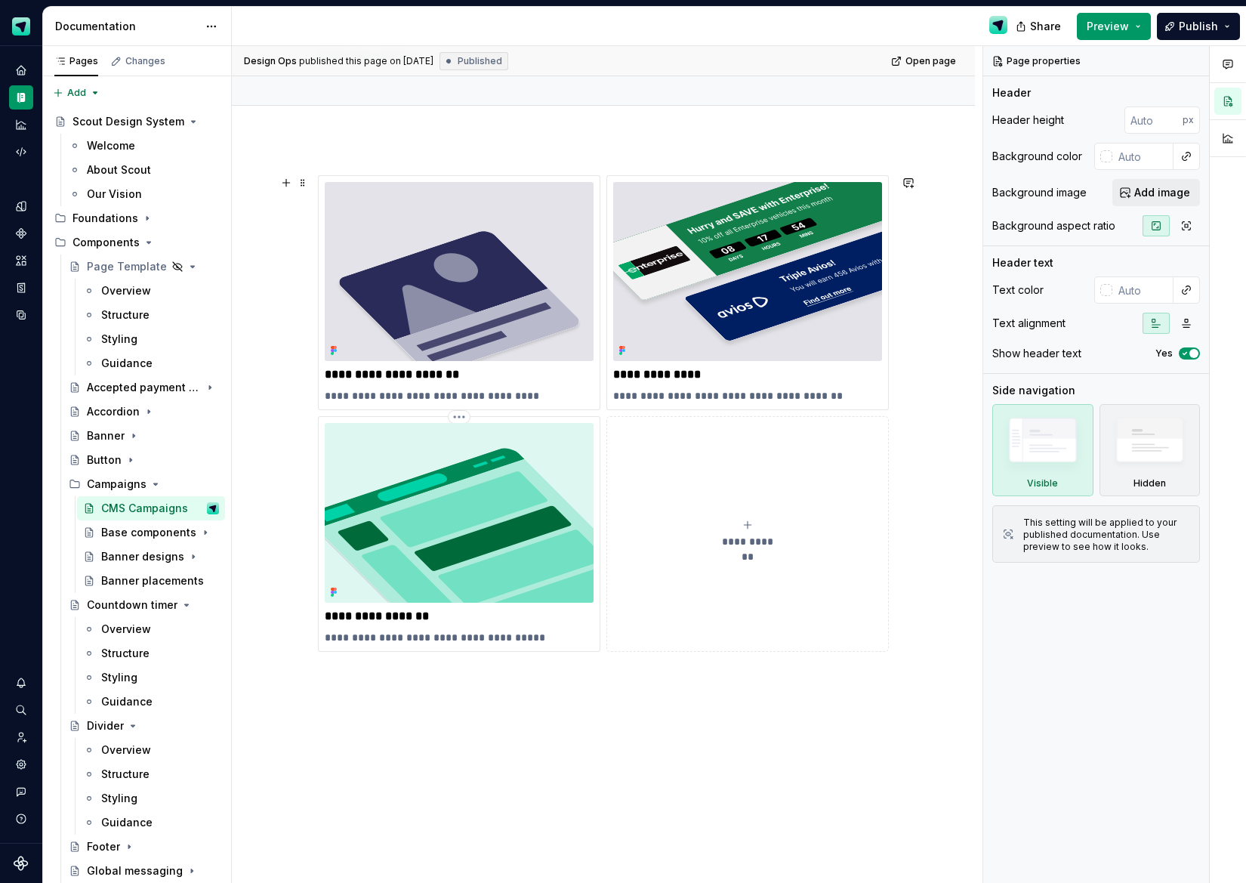
scroll to position [162, 0]
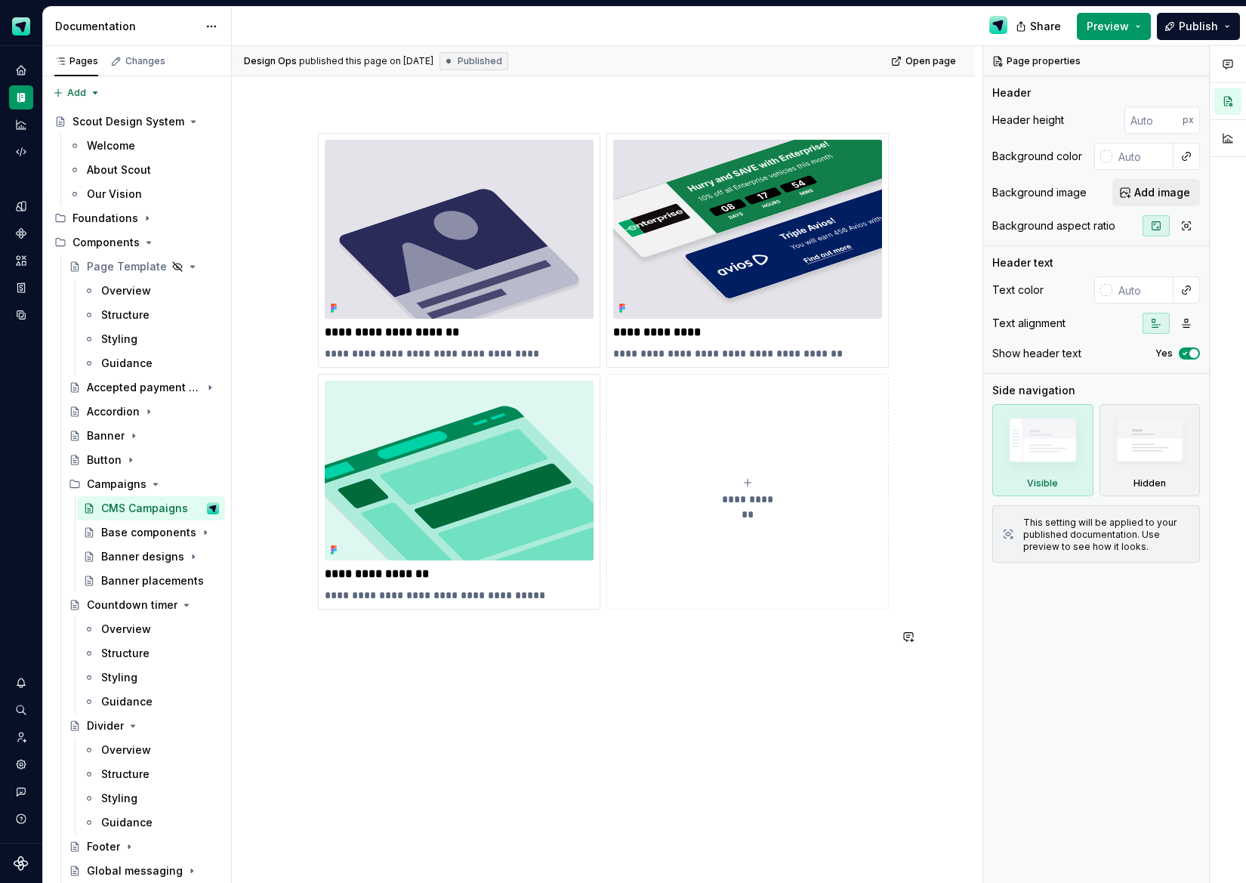
type textarea "*"
click at [361, 655] on div "**********" at bounding box center [603, 398] width 571 height 531
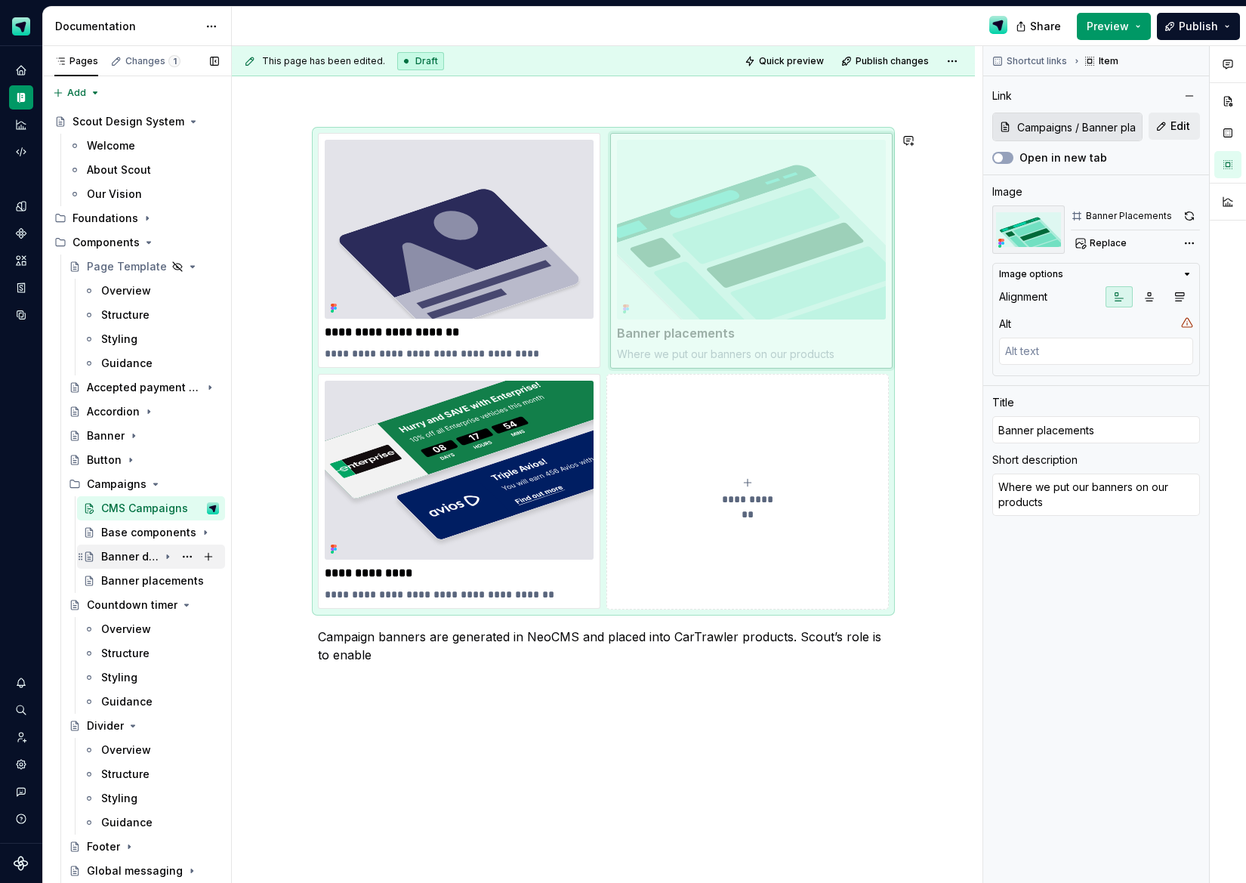
drag, startPoint x: 498, startPoint y: 430, endPoint x: 170, endPoint y: 557, distance: 351.6
click at [693, 257] on body "Scout Design System Design system data Documentation Share Preview Publish Page…" at bounding box center [623, 441] width 1246 height 883
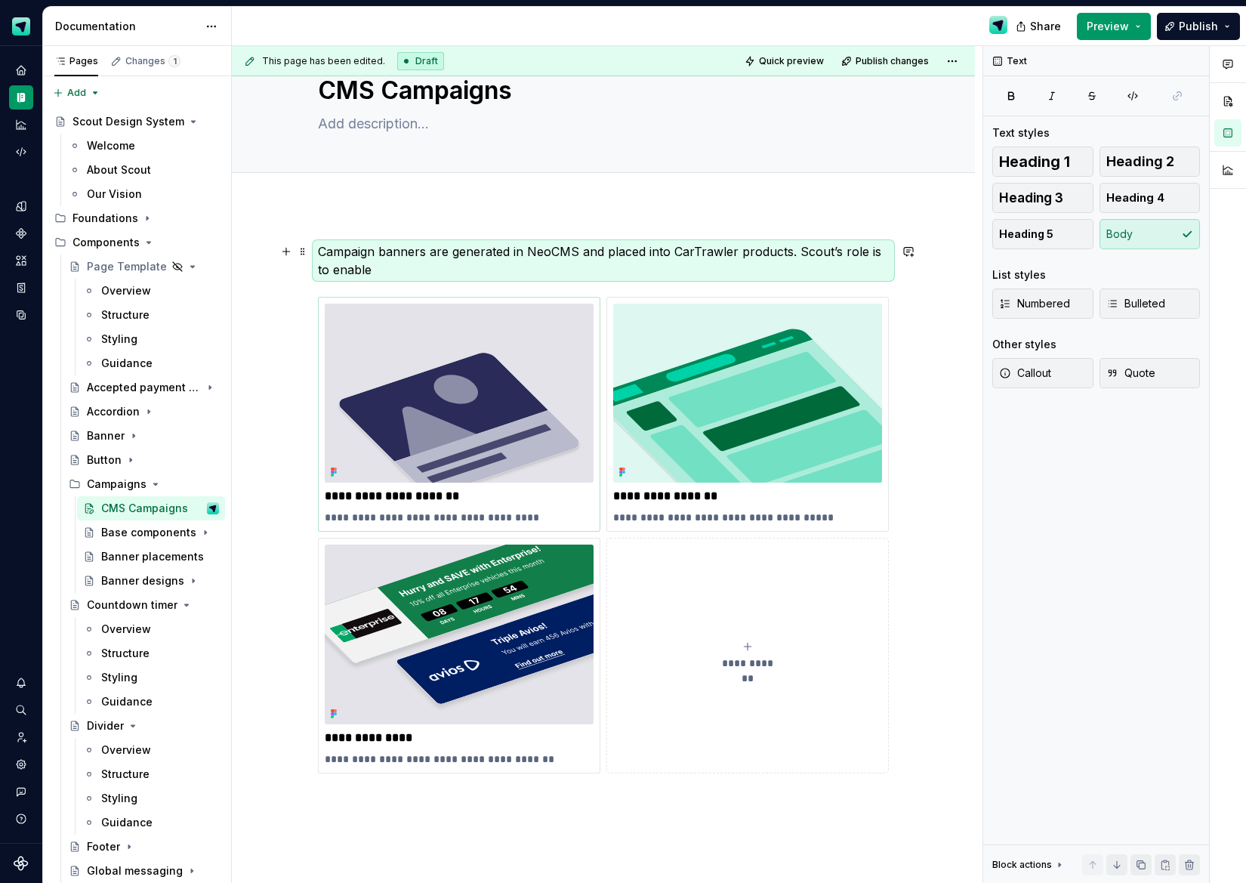
scroll to position [0, 0]
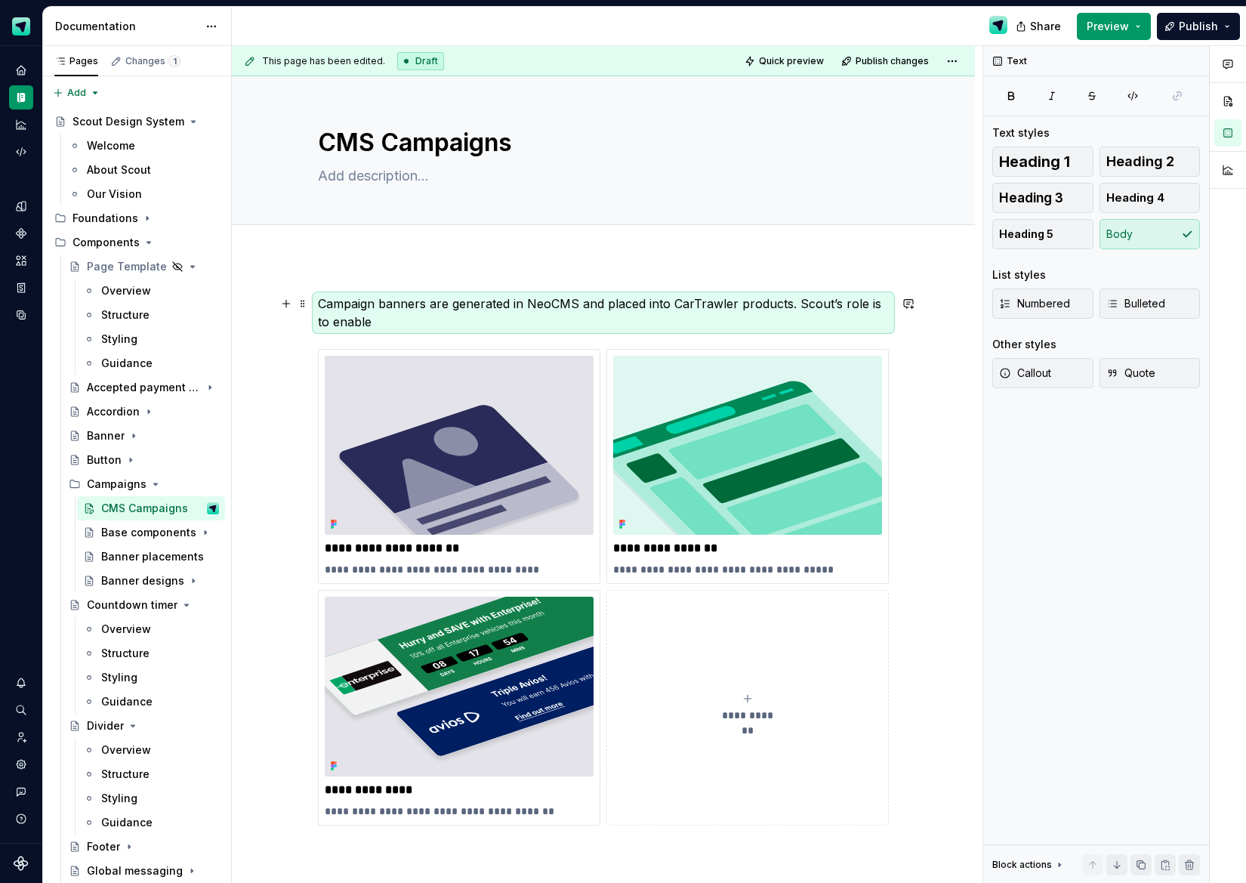
click at [392, 325] on p "Campaign banners are generated in NeoCMS and placed into CarTrawler products. S…" at bounding box center [603, 313] width 571 height 36
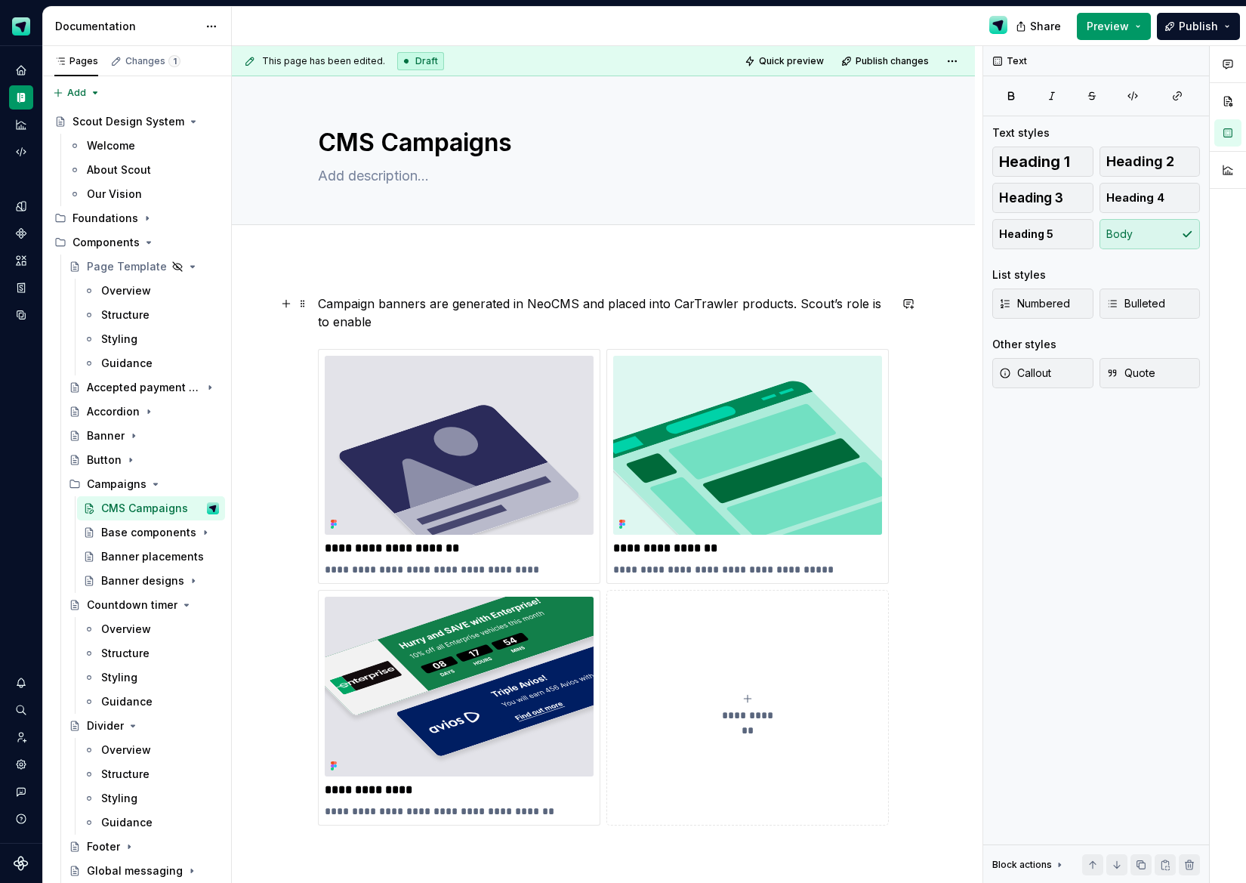
click at [387, 325] on p "Campaign banners are generated in NeoCMS and placed into CarTrawler products. S…" at bounding box center [603, 313] width 571 height 36
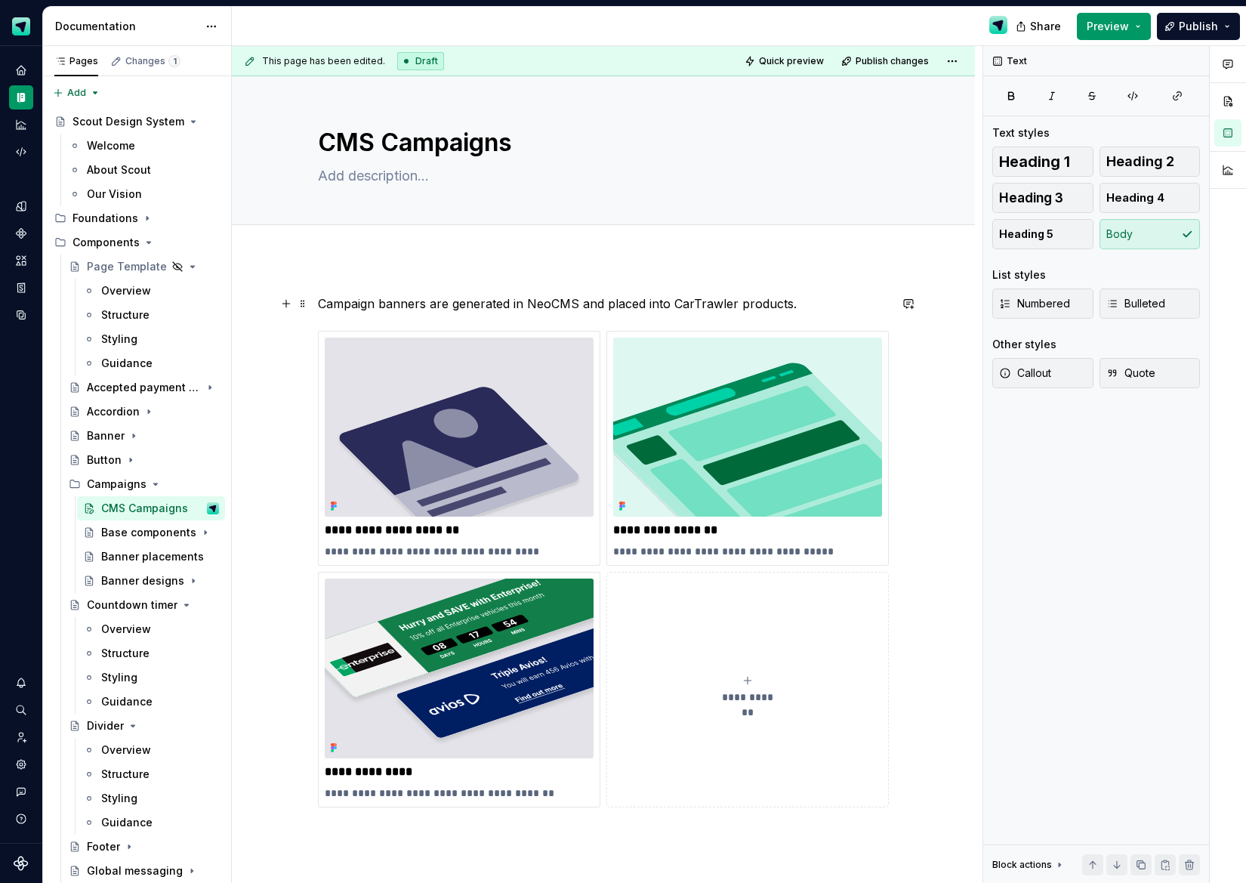
click at [321, 299] on p "Campaign banners are generated in NeoCMS and placed into CarTrawler products." at bounding box center [603, 304] width 571 height 18
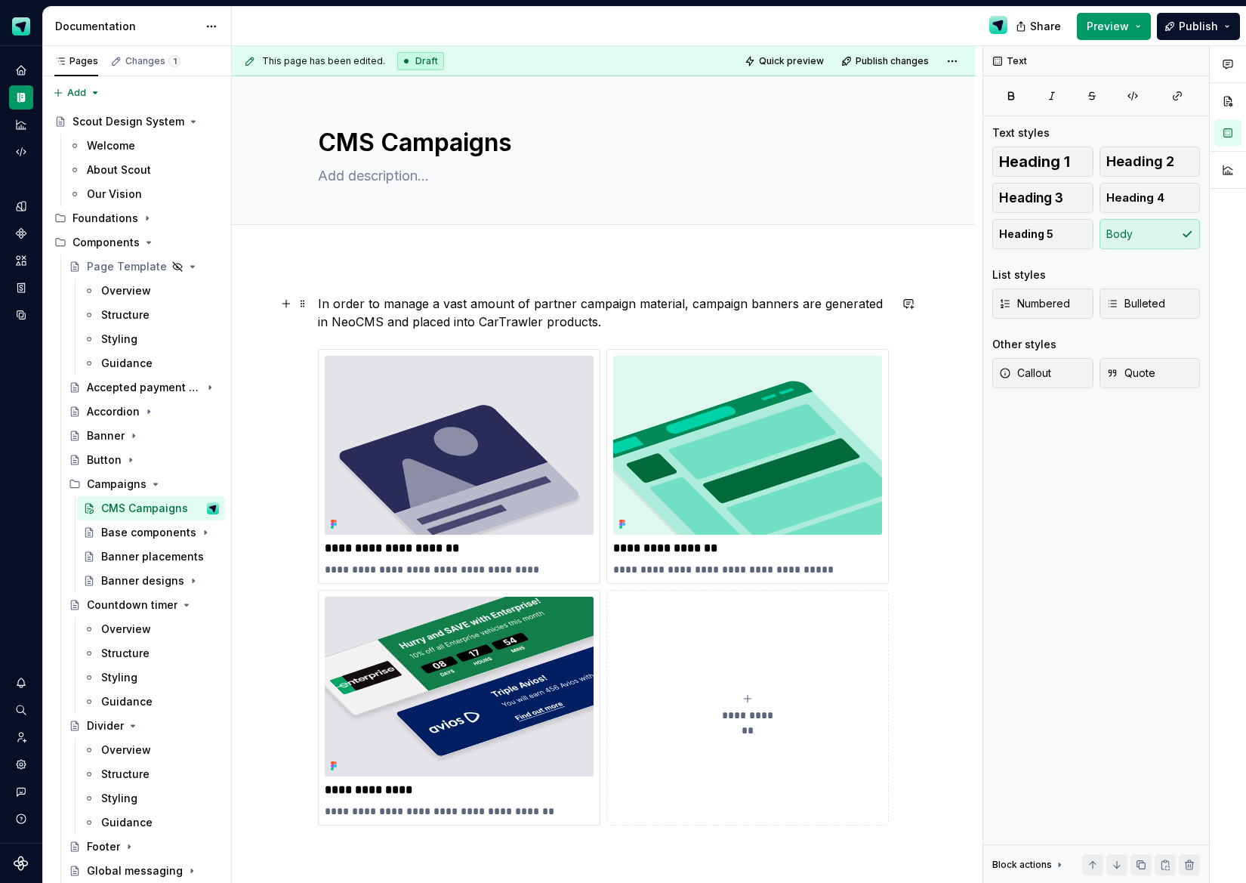
click at [743, 304] on p "In order to manage a vast amount of partner campaign material, campaign banners…" at bounding box center [603, 313] width 571 height 36
click at [783, 304] on p "In order to manage a vast amount of partner campaign material, campaigns banner…" at bounding box center [603, 313] width 571 height 36
click at [623, 323] on p "In order to manage a vast amount of partner campaign material, campaigns are ge…" at bounding box center [603, 313] width 571 height 36
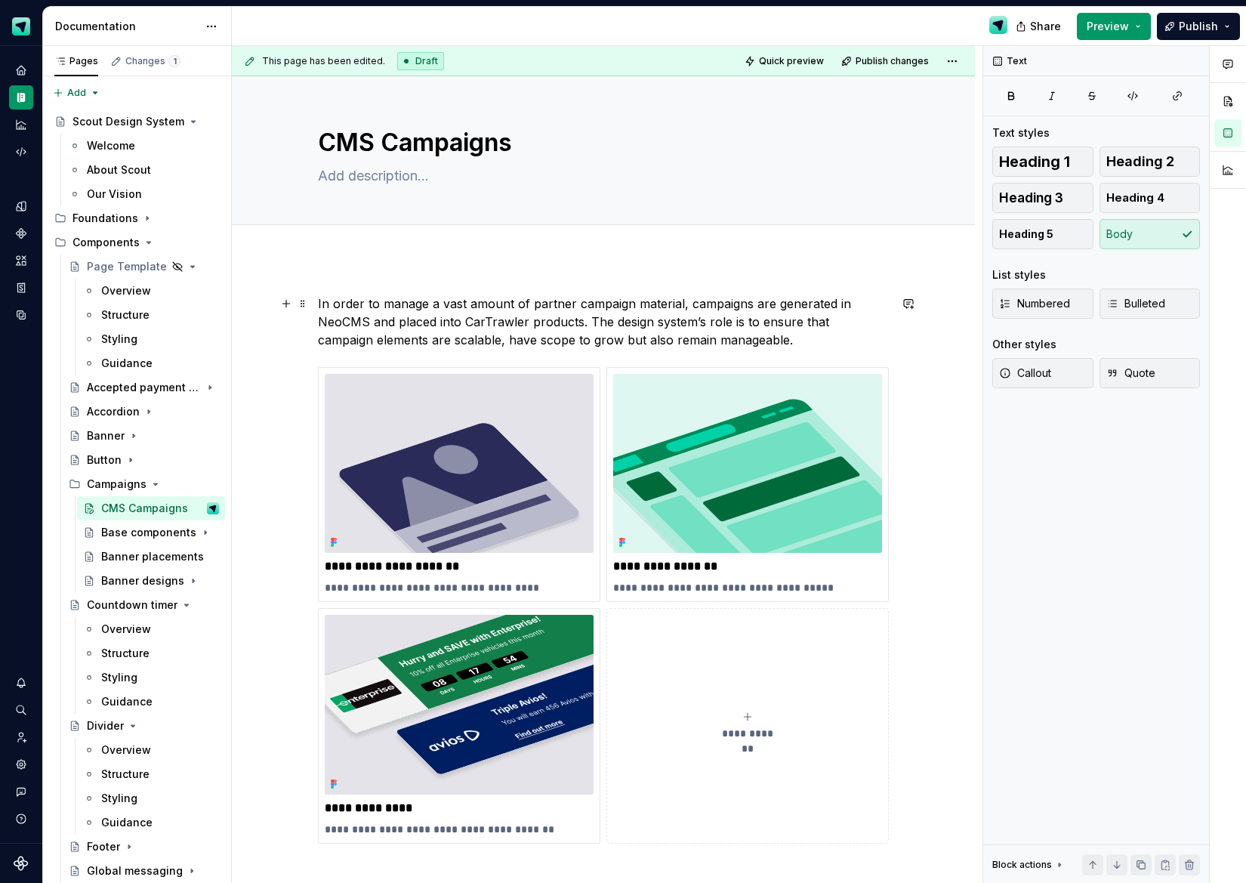
drag, startPoint x: 742, startPoint y: 338, endPoint x: 756, endPoint y: 340, distance: 14.5
click at [747, 338] on p "In order to manage a vast amount of partner campaign material, campaigns are ge…" at bounding box center [603, 322] width 571 height 54
drag, startPoint x: 692, startPoint y: 304, endPoint x: 701, endPoint y: 304, distance: 9.1
click at [694, 303] on p "In order to manage a vast amount of partner campaign material, campaigns are ge…" at bounding box center [603, 322] width 571 height 54
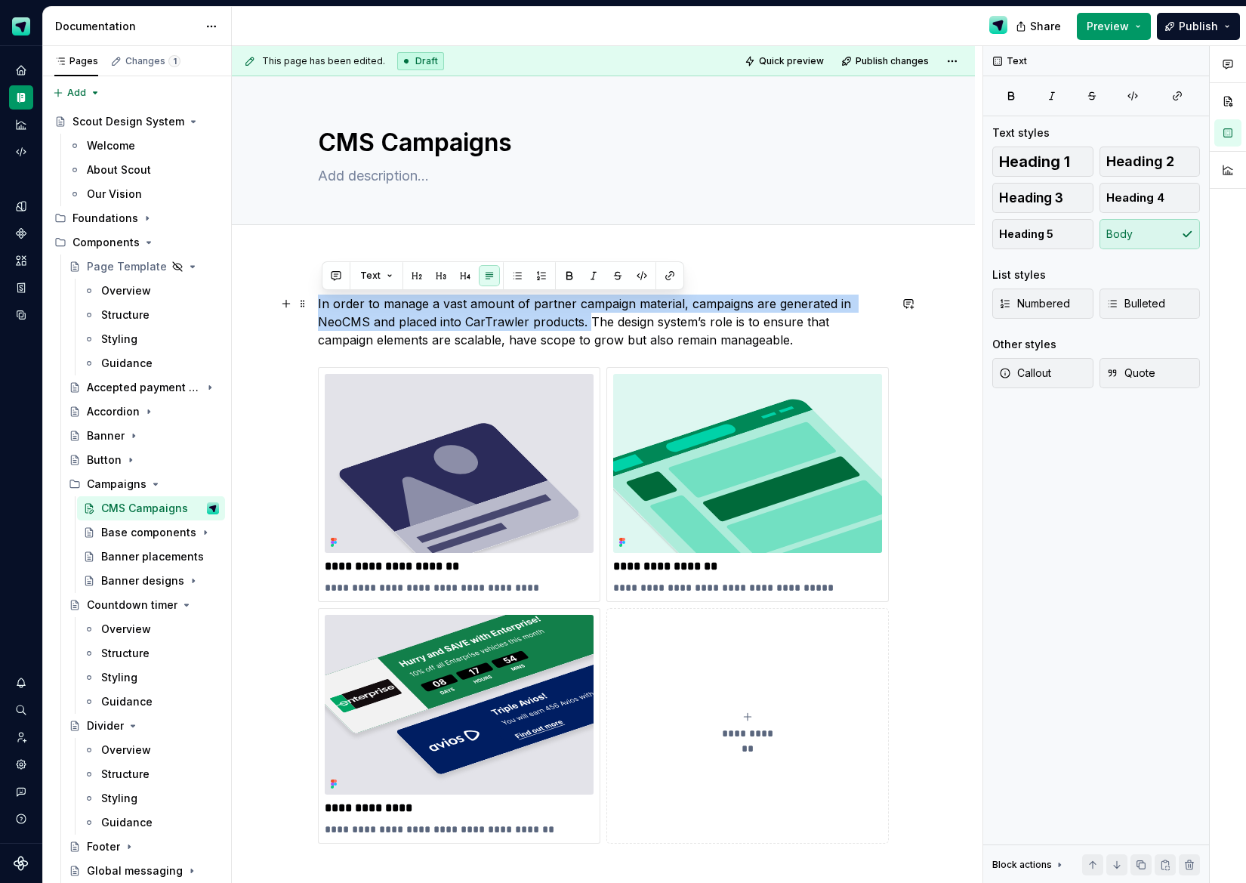
drag, startPoint x: 591, startPoint y: 318, endPoint x: 320, endPoint y: 295, distance: 272.1
click at [320, 295] on div "**********" at bounding box center [603, 692] width 743 height 868
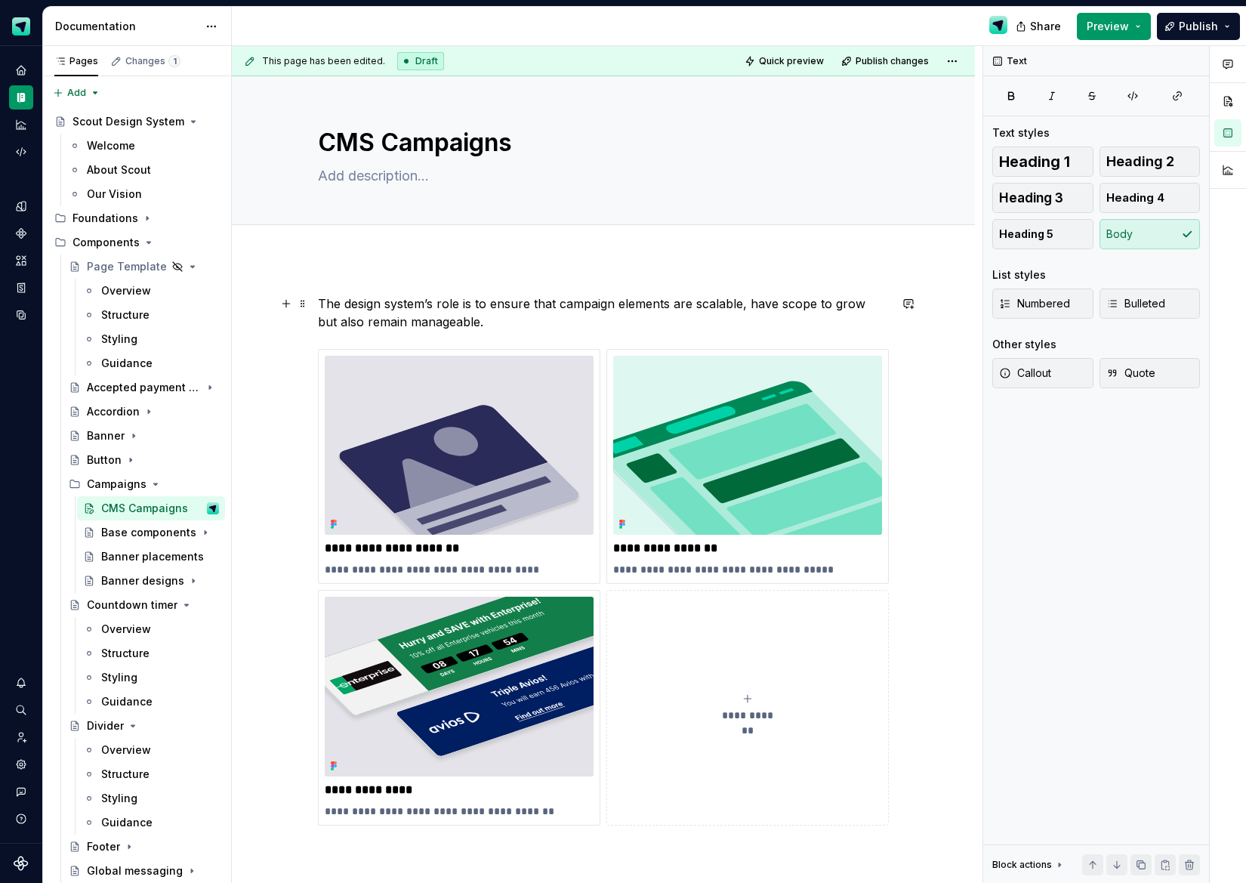
click at [487, 326] on p "The design system’s role is to ensure that campaign elements are scalable, have…" at bounding box center [603, 313] width 571 height 36
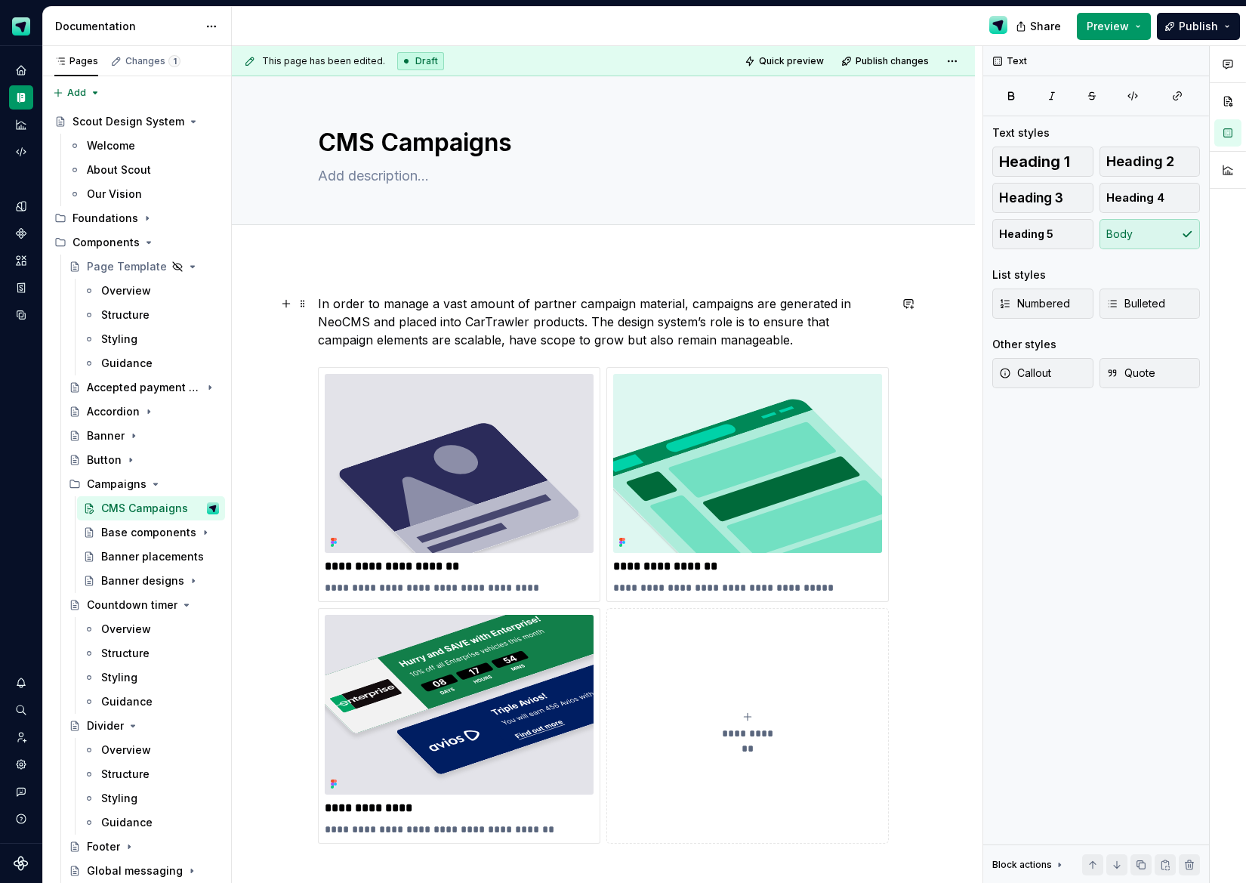
click at [454, 341] on p "In order to manage a vast amount of partner campaign material, campaigns are ge…" at bounding box center [603, 322] width 571 height 54
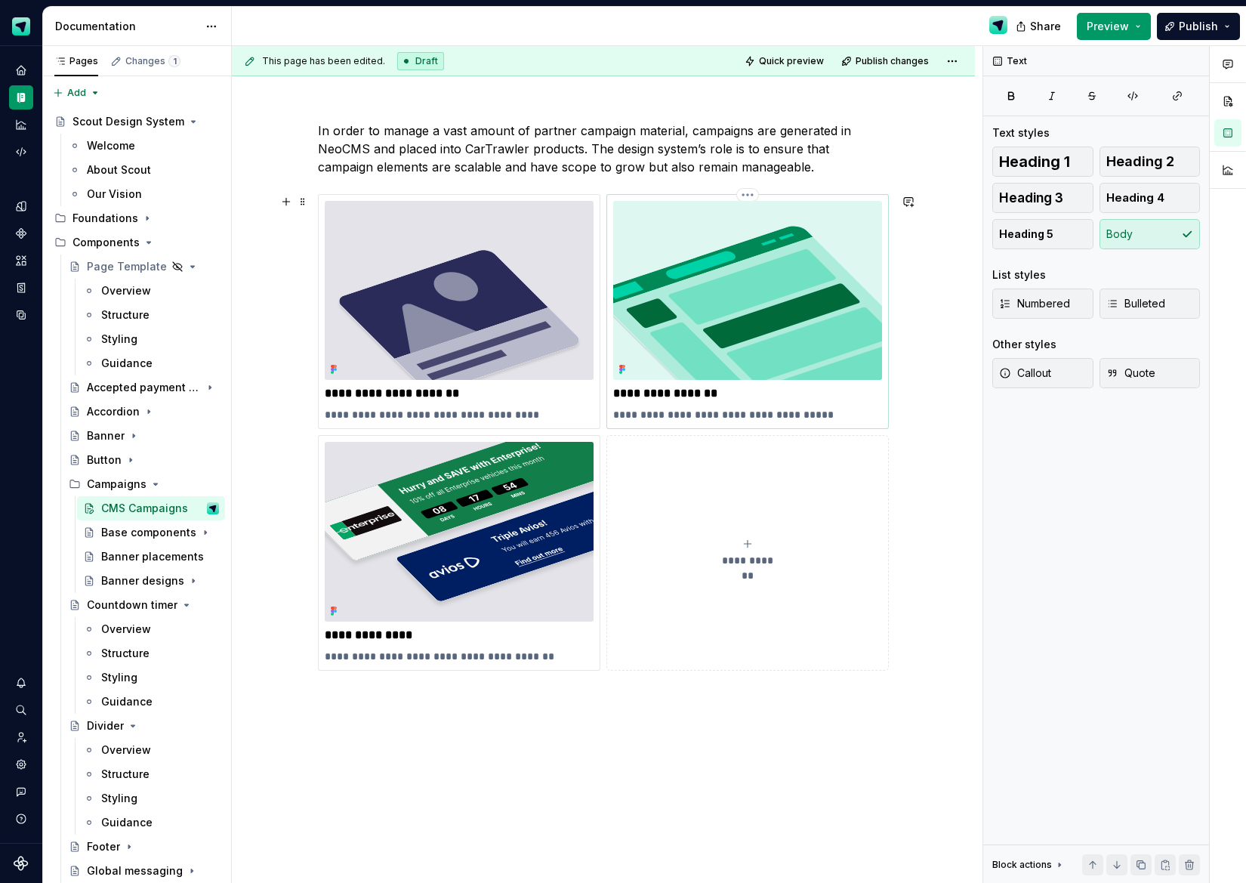
scroll to position [175, 0]
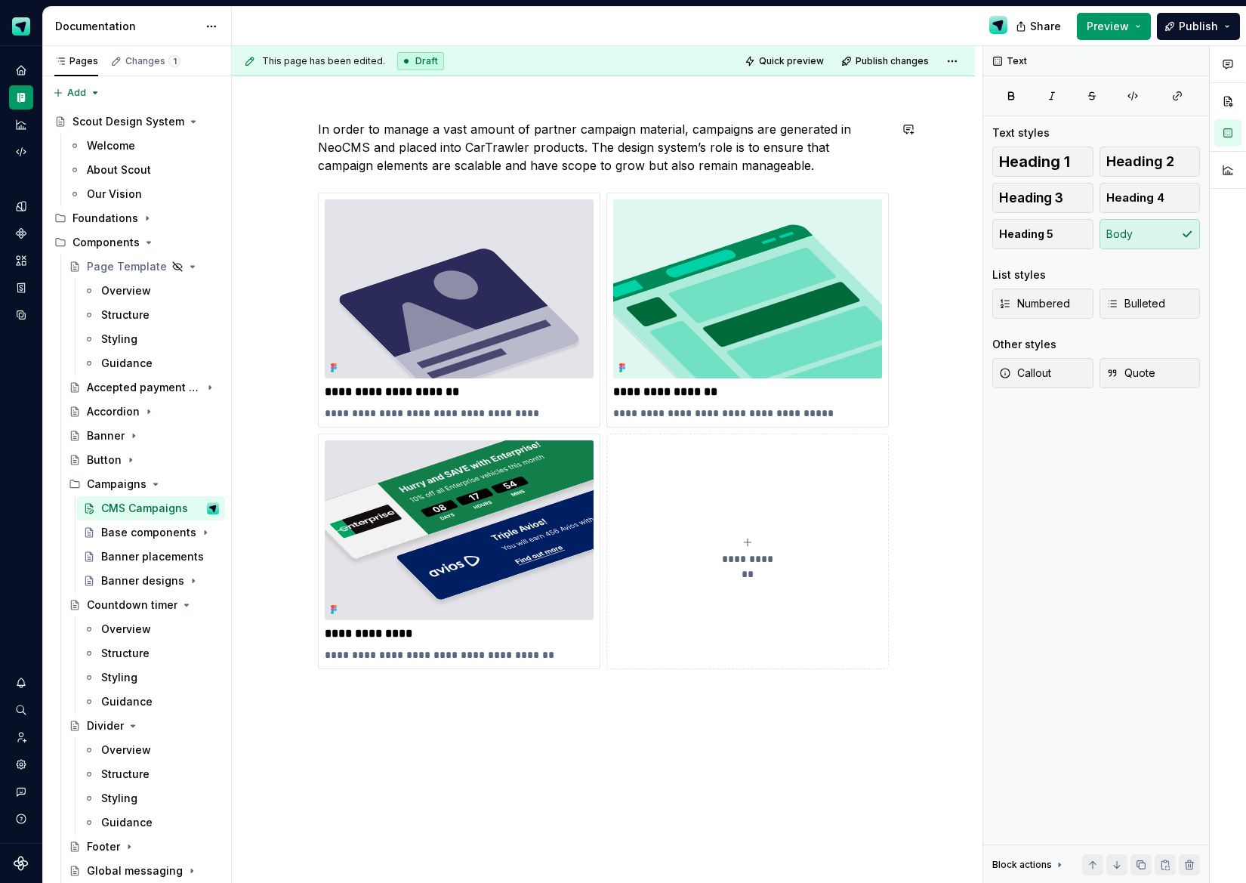
click at [775, 170] on p "In order to manage a vast amount of partner campaign material, campaigns are ge…" at bounding box center [603, 147] width 571 height 54
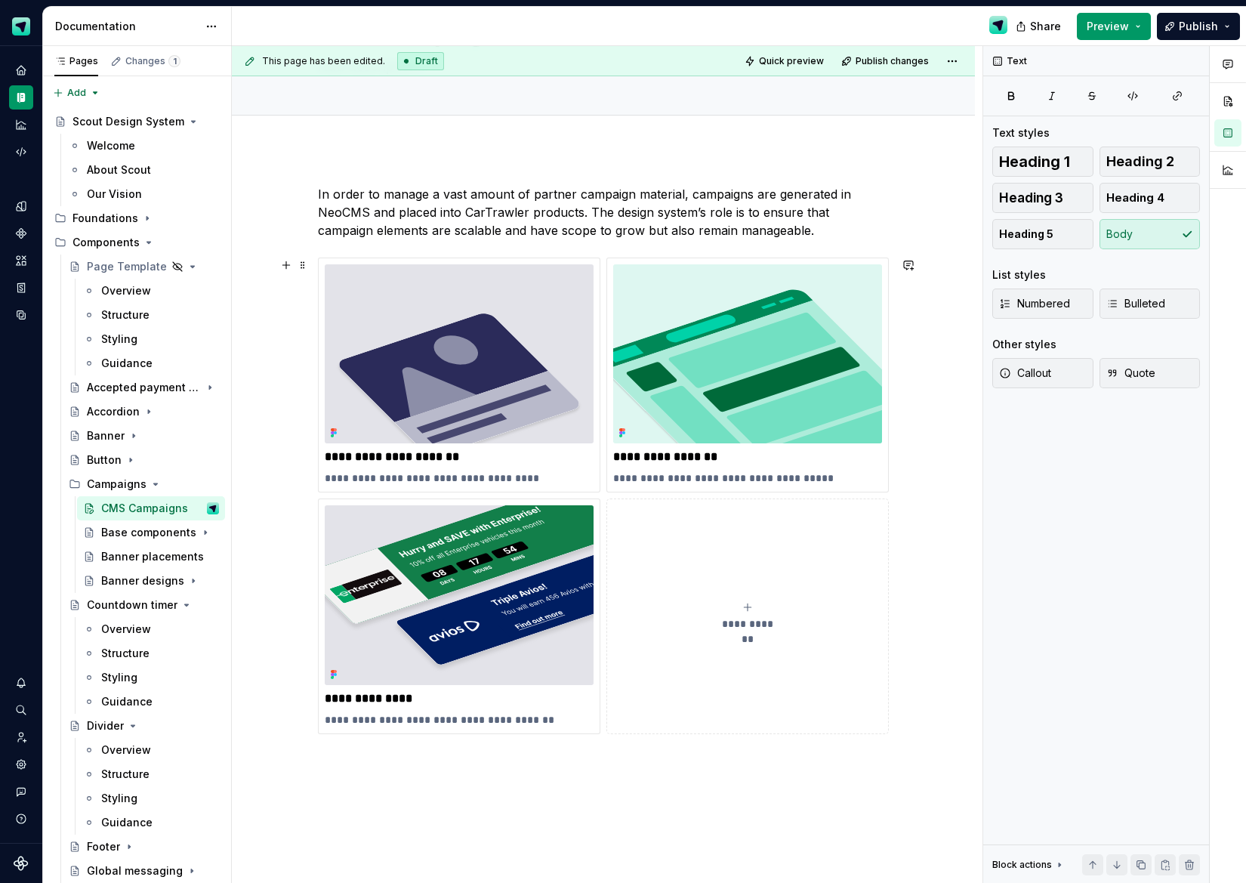
scroll to position [0, 0]
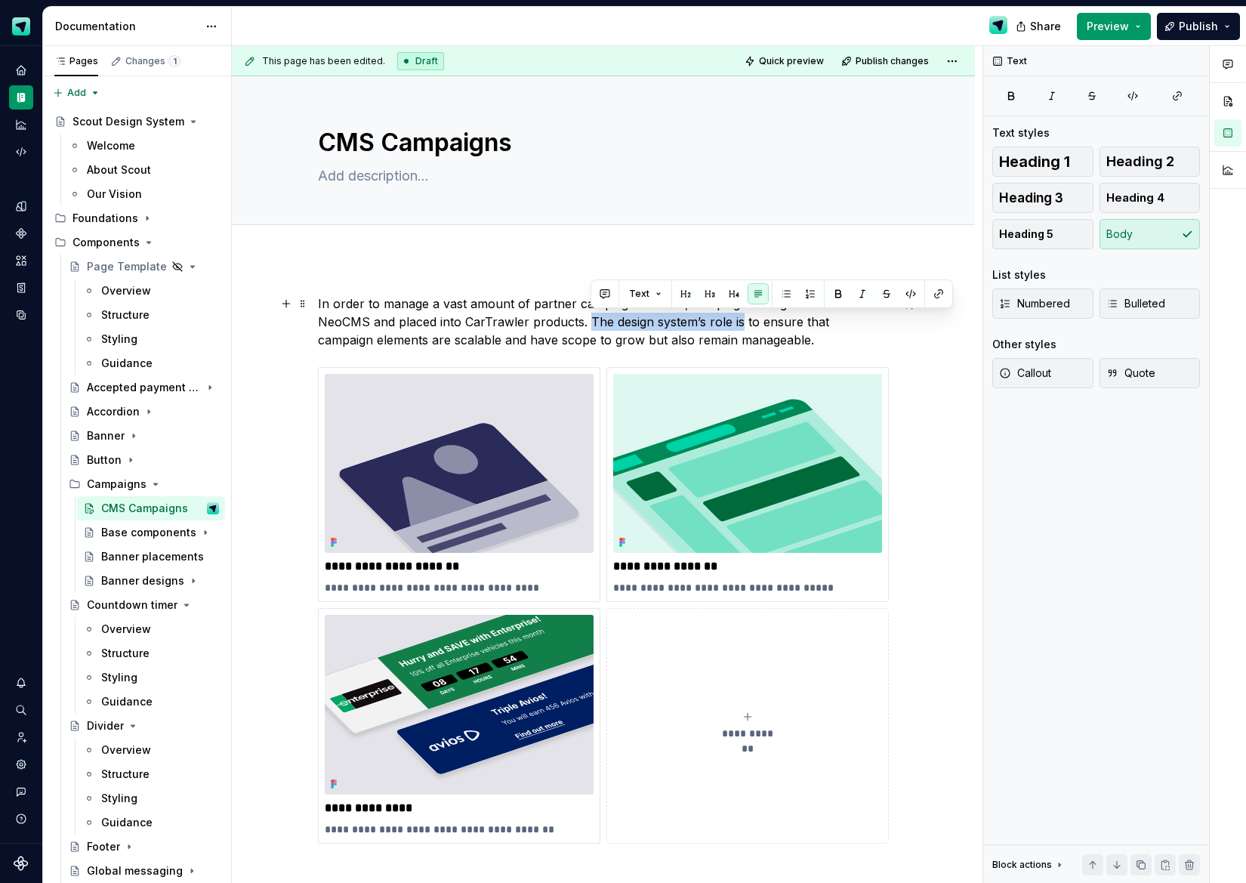
drag, startPoint x: 743, startPoint y: 321, endPoint x: 591, endPoint y: 308, distance: 152.4
click at [593, 319] on p "In order to manage a vast amount of partner campaign material, campaigns are ge…" at bounding box center [603, 322] width 571 height 54
click at [321, 301] on p "In order to manage a vast amount of partner campaign material, campaigns are ge…" at bounding box center [603, 322] width 571 height 54
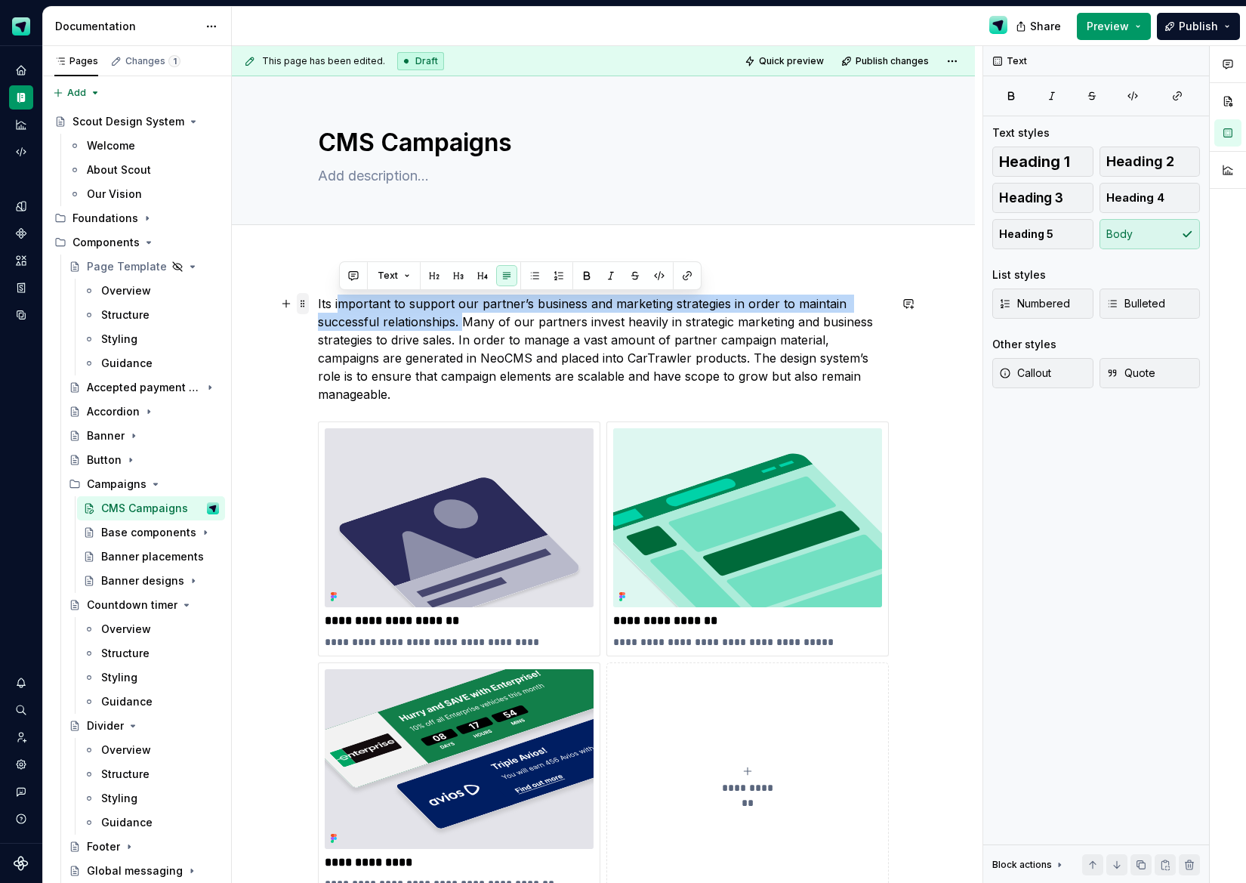
drag, startPoint x: 469, startPoint y: 322, endPoint x: 306, endPoint y: 298, distance: 165.0
click at [318, 298] on div "**********" at bounding box center [603, 606] width 571 height 622
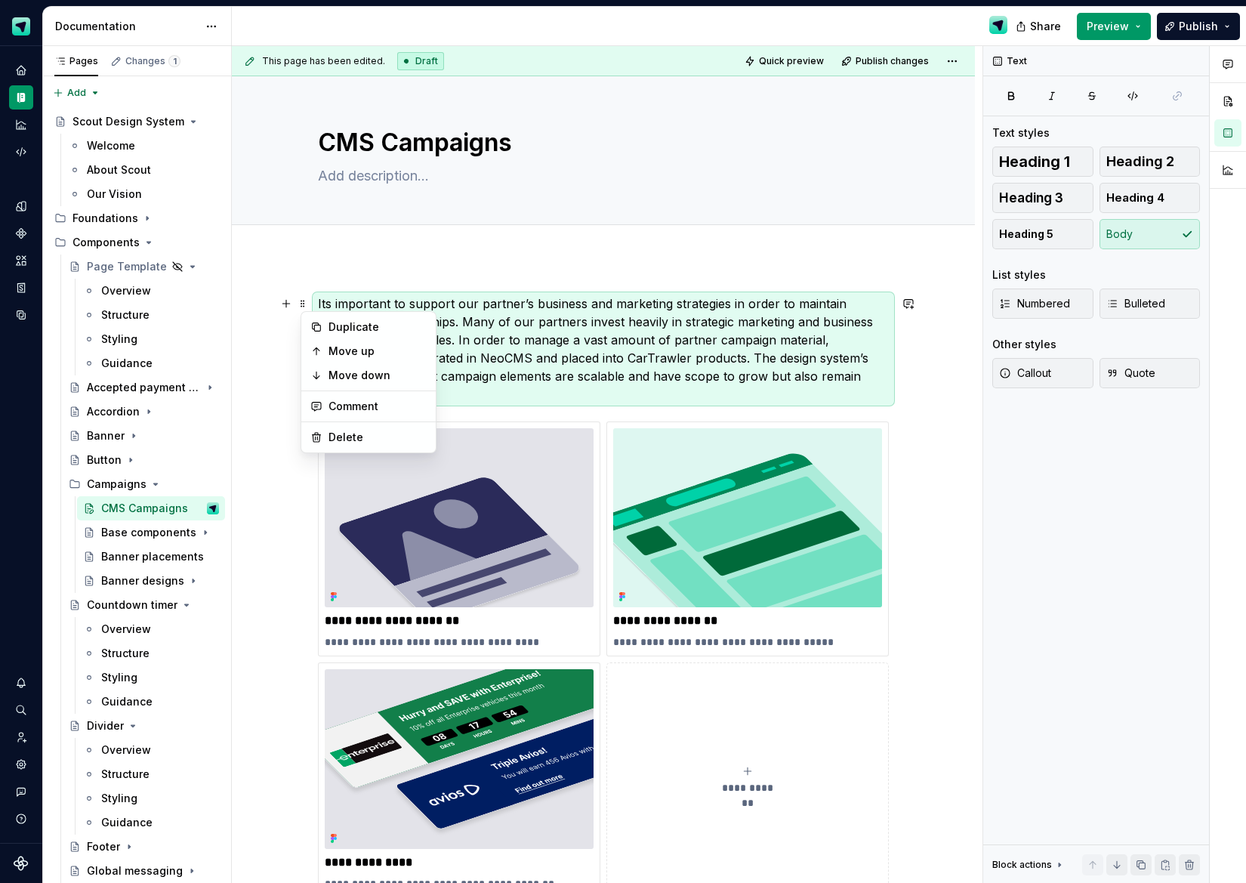
click at [517, 322] on p "Its important to support our partner’s business and marketing strategies in ord…" at bounding box center [603, 349] width 571 height 109
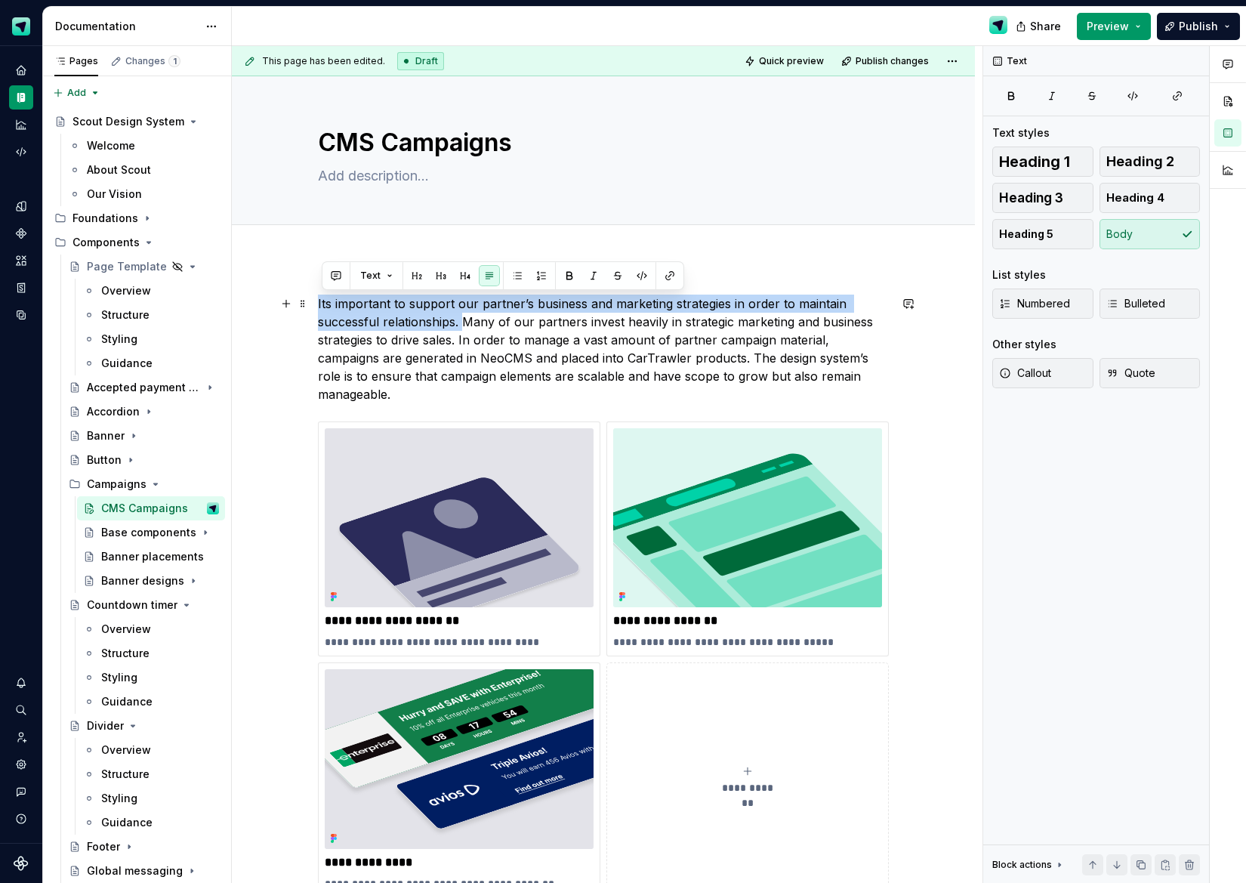
drag, startPoint x: 468, startPoint y: 323, endPoint x: 320, endPoint y: 307, distance: 149.0
click at [320, 307] on div "**********" at bounding box center [603, 719] width 743 height 922
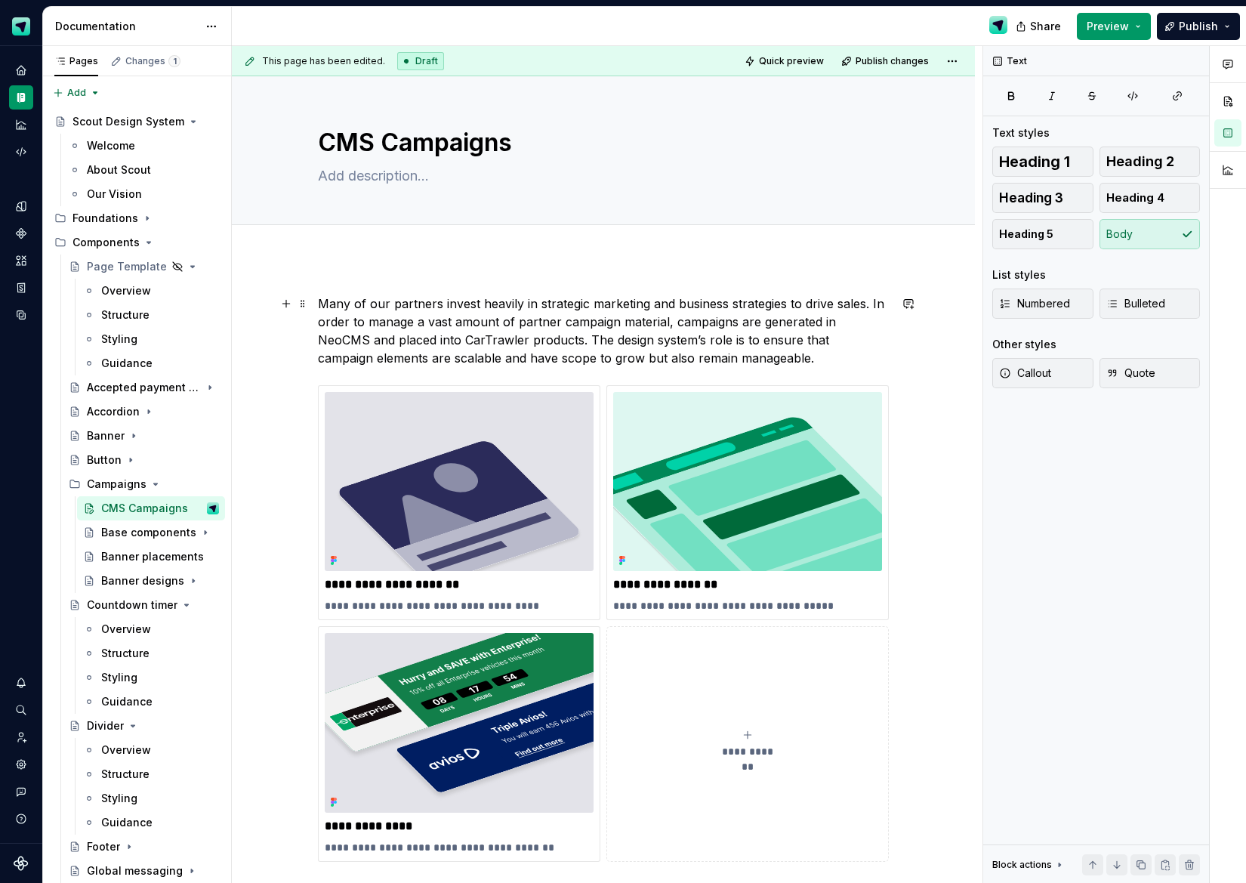
click at [539, 338] on p "Many of our partners invest heavily in strategic marketing and business strateg…" at bounding box center [603, 331] width 571 height 73
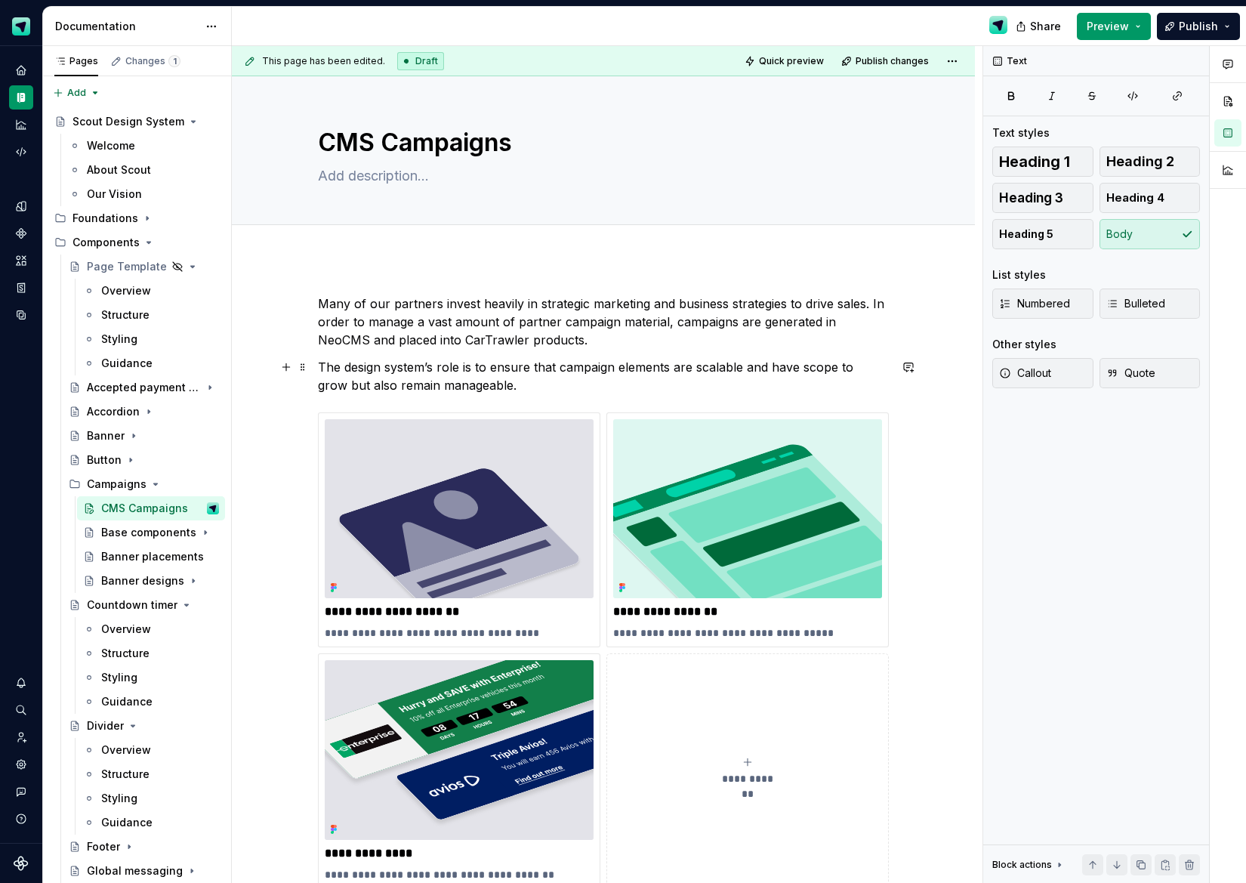
click at [527, 383] on p "The design system’s role is to ensure that campaign elements are scalable and h…" at bounding box center [603, 376] width 571 height 36
click at [324, 365] on p "The design system’s role is to ensure that campaign elements are scalable and h…" at bounding box center [603, 376] width 571 height 36
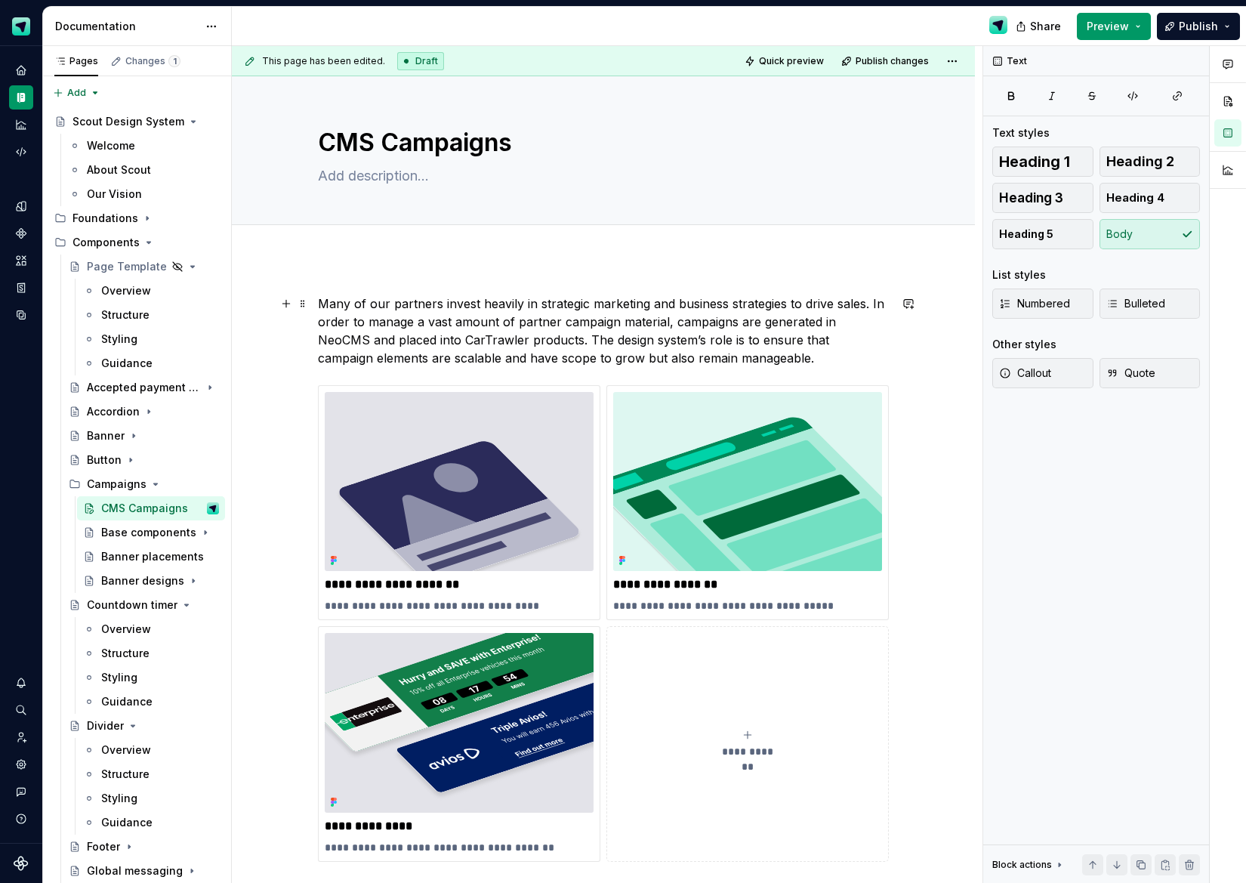
click at [705, 361] on p "Many of our partners invest heavily in strategic marketing and business strateg…" at bounding box center [603, 331] width 571 height 73
drag, startPoint x: 449, startPoint y: 359, endPoint x: 407, endPoint y: 360, distance: 42.3
click at [395, 358] on p "Many of our partners invest heavily in strategic marketing and business strateg…" at bounding box center [603, 331] width 571 height 73
drag, startPoint x: 418, startPoint y: 361, endPoint x: 428, endPoint y: 361, distance: 9.8
click at [422, 361] on p "Many of our partners invest heavily in strategic marketing and business strateg…" at bounding box center [603, 331] width 571 height 73
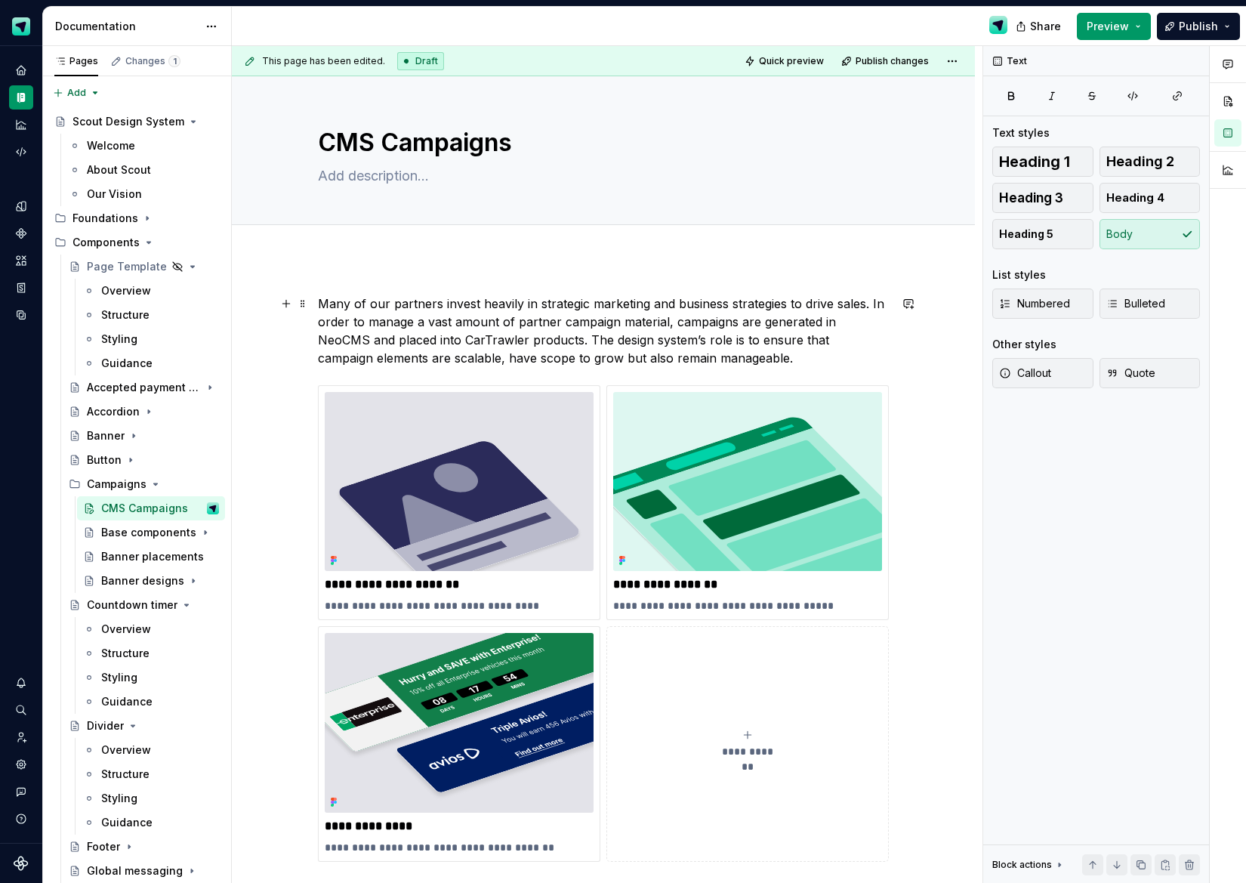
click at [513, 357] on p "Many of our partners invest heavily in strategic marketing and business strateg…" at bounding box center [603, 331] width 571 height 73
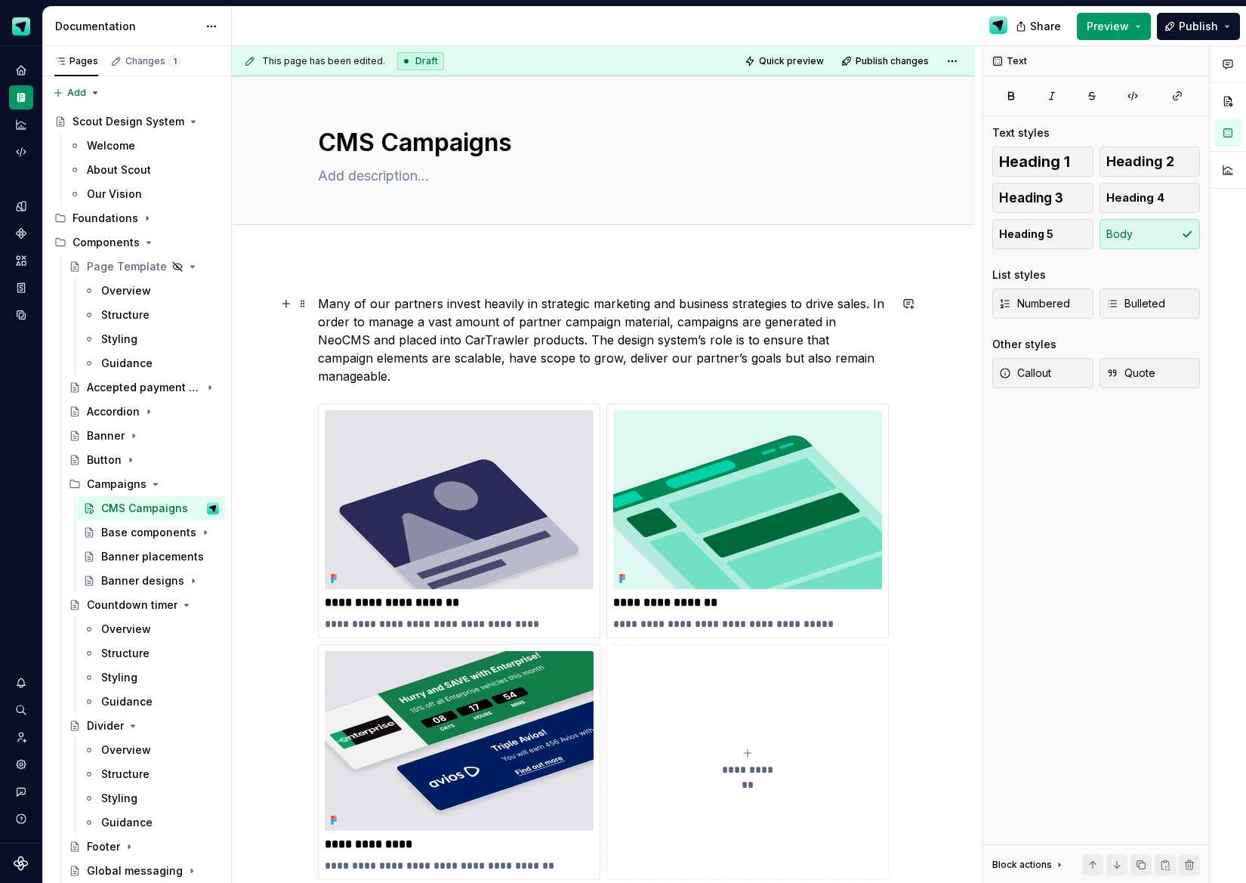
click at [539, 337] on p "Many of our partners invest heavily in strategic marketing and business strateg…" at bounding box center [603, 340] width 571 height 91
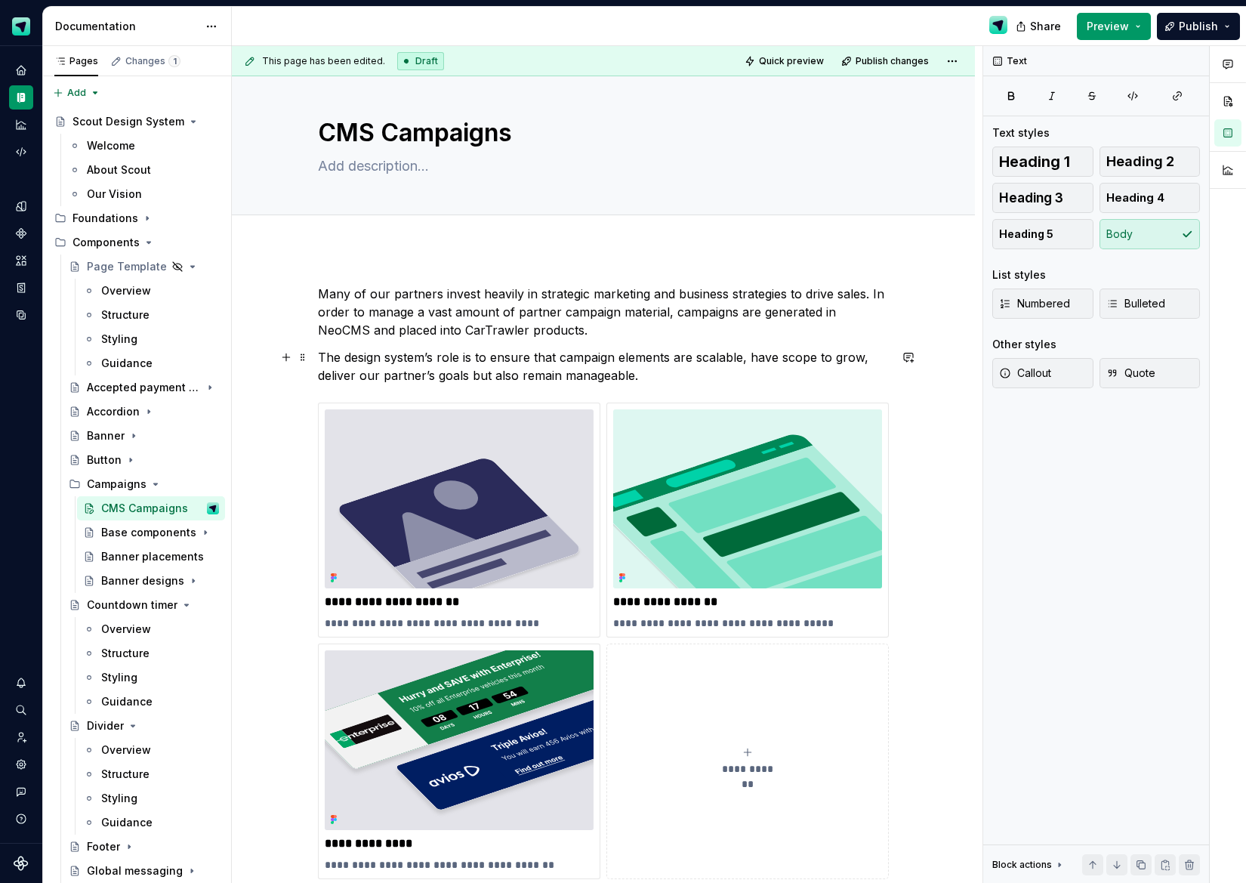
scroll to position [11, 0]
click at [1191, 32] on span "Publish" at bounding box center [1198, 26] width 39 height 15
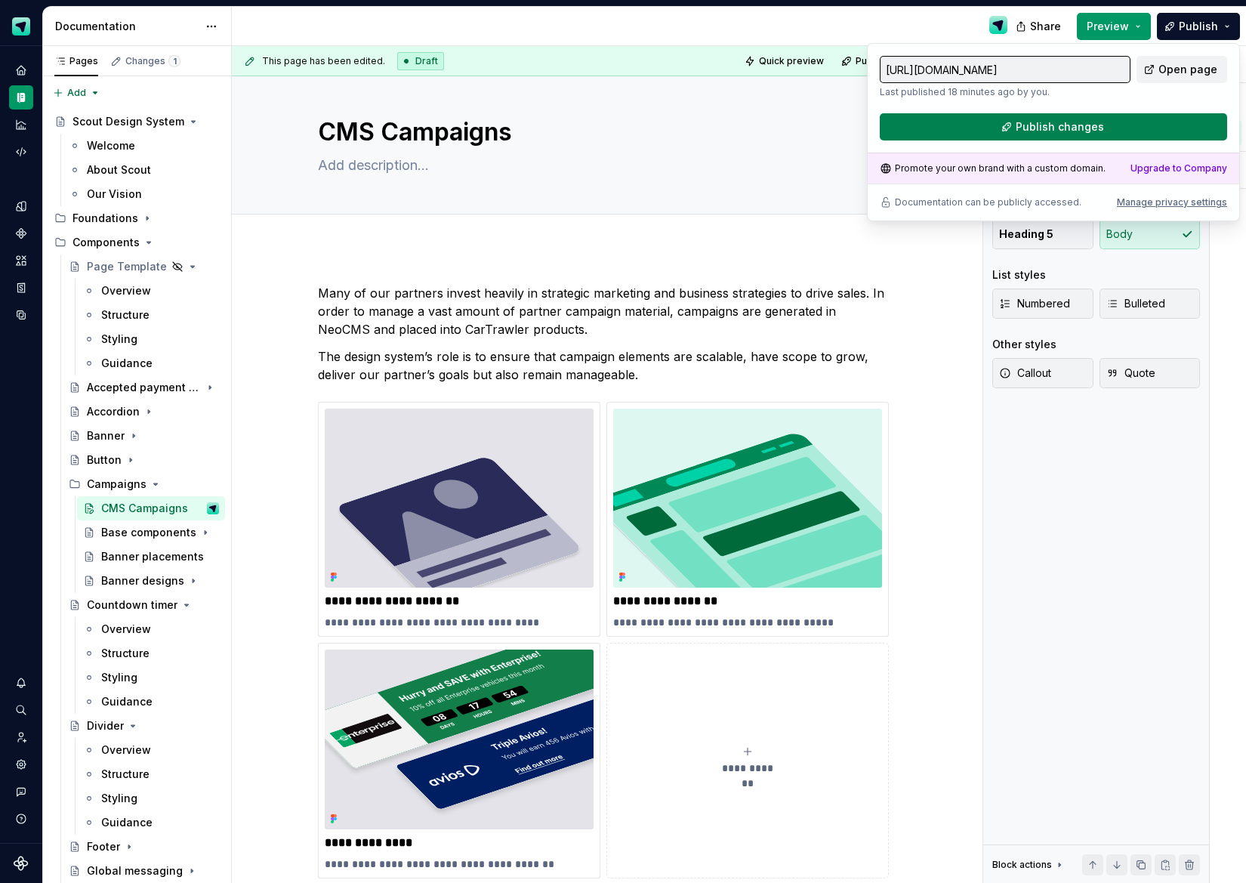
click at [1027, 122] on span "Publish changes" at bounding box center [1060, 126] width 88 height 15
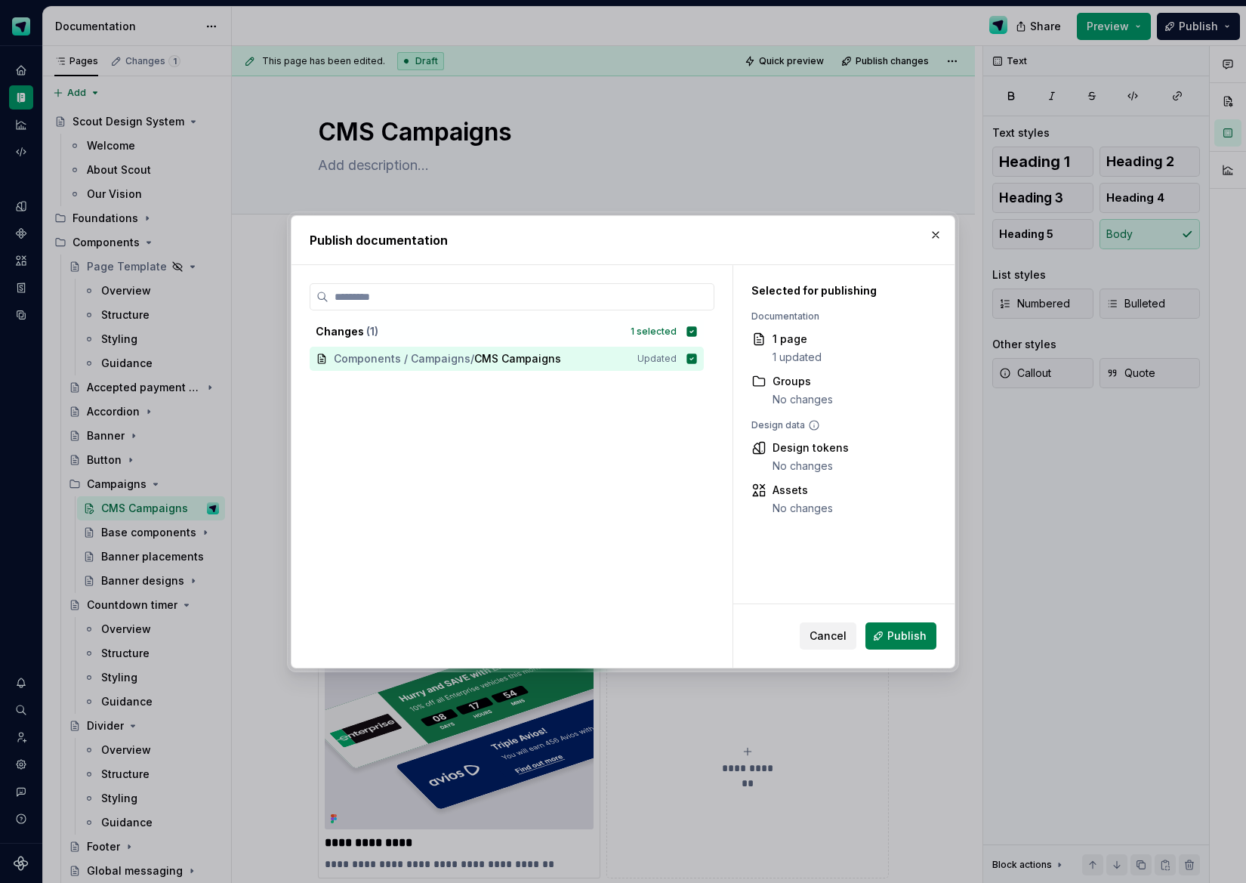
click at [896, 629] on span "Publish" at bounding box center [907, 636] width 39 height 15
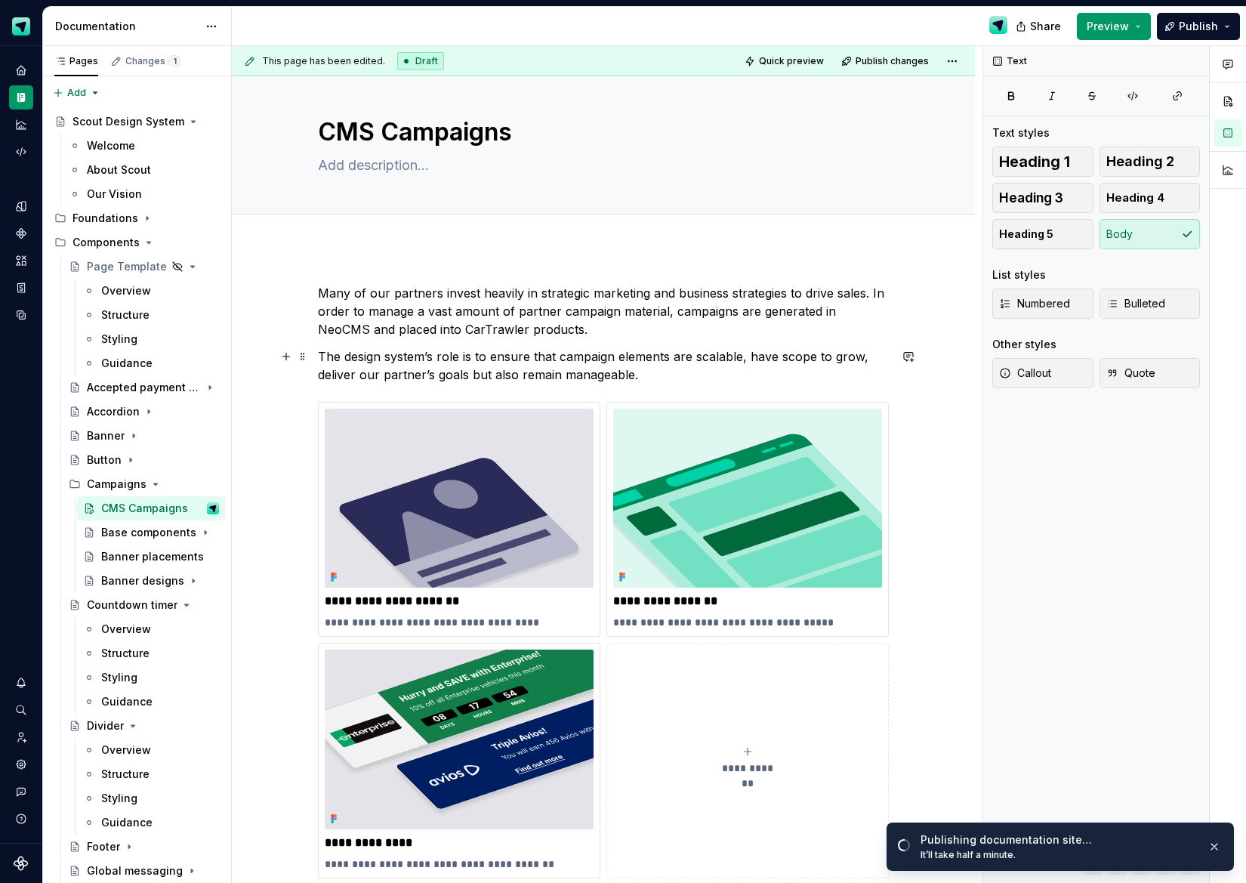
click at [480, 372] on p "The design system’s role is to ensure that campaign elements are scalable, have…" at bounding box center [603, 365] width 571 height 36
click at [482, 372] on p "The design system’s role is to ensure that campaign elements are scalable, have…" at bounding box center [603, 365] width 571 height 36
click at [571, 375] on p "The design system’s role is to ensure that campaign elements are scalable, have…" at bounding box center [603, 365] width 571 height 36
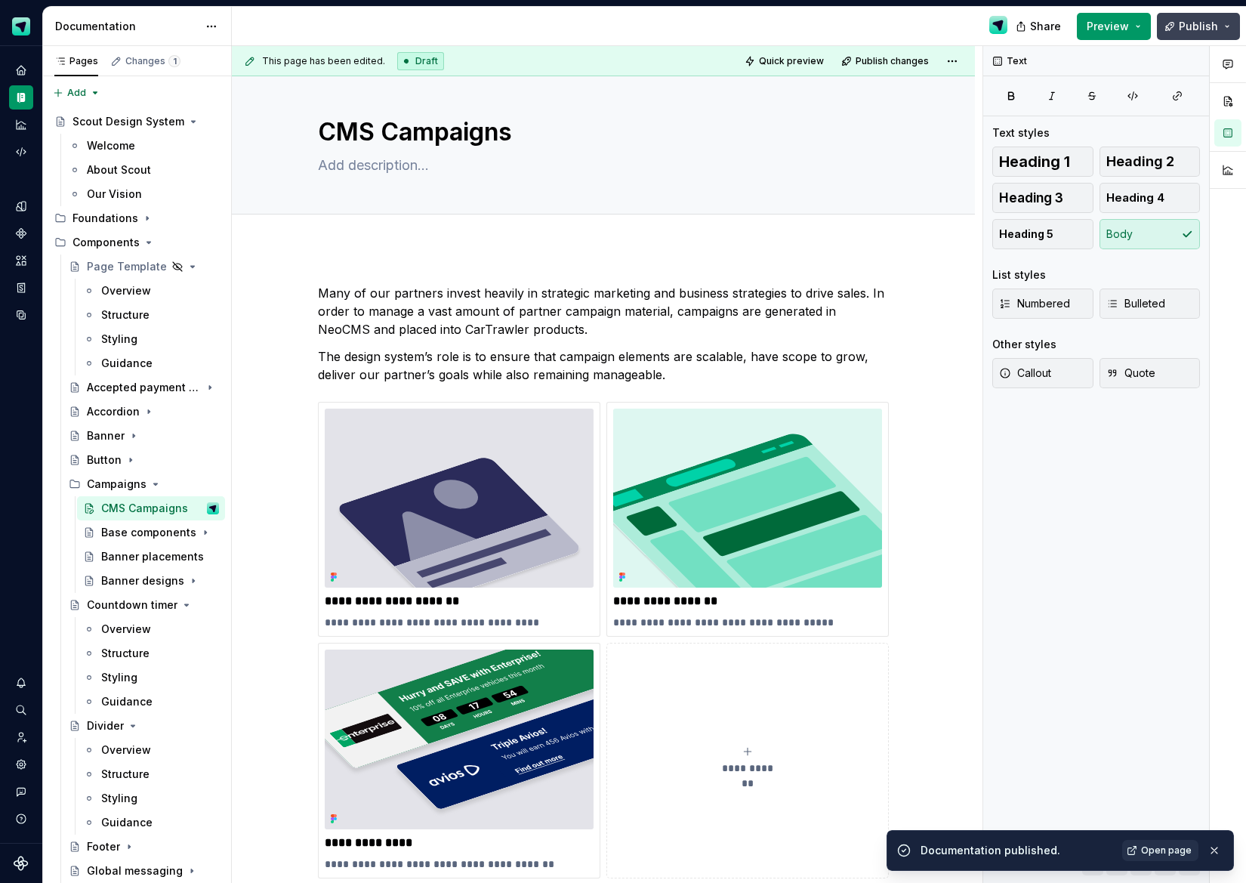
click at [1205, 29] on span "Publish" at bounding box center [1198, 26] width 39 height 15
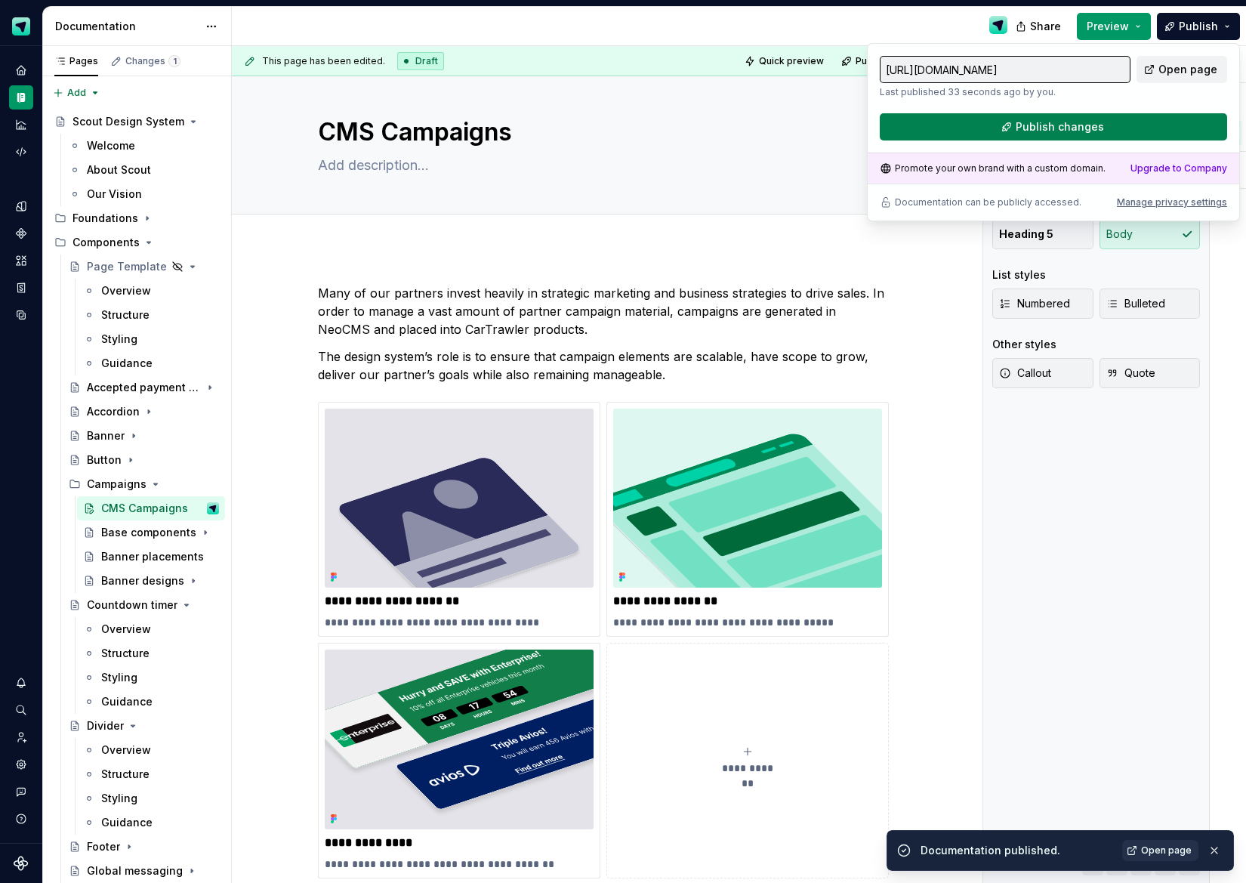
click at [1115, 130] on button "Publish changes" at bounding box center [1053, 126] width 347 height 27
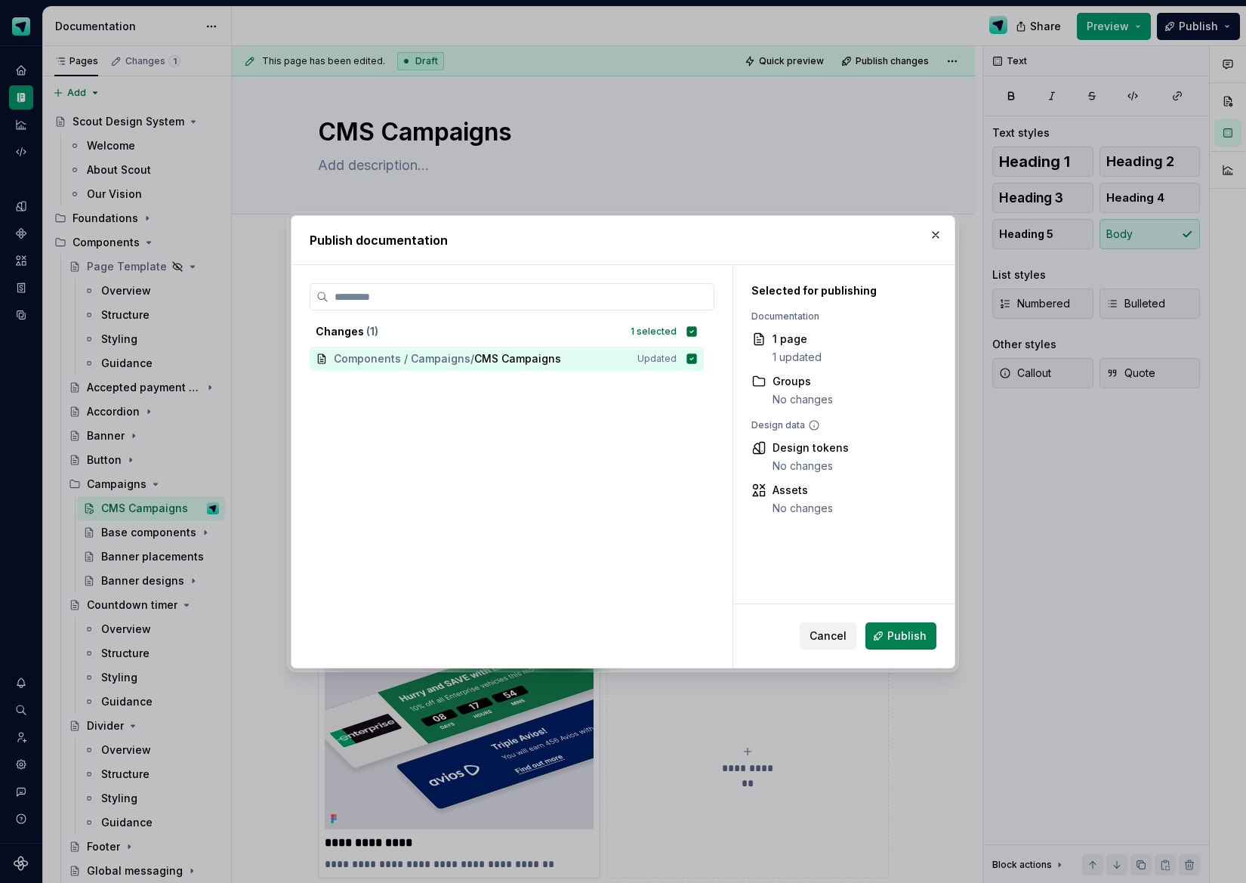
click at [895, 631] on span "Publish" at bounding box center [907, 636] width 39 height 15
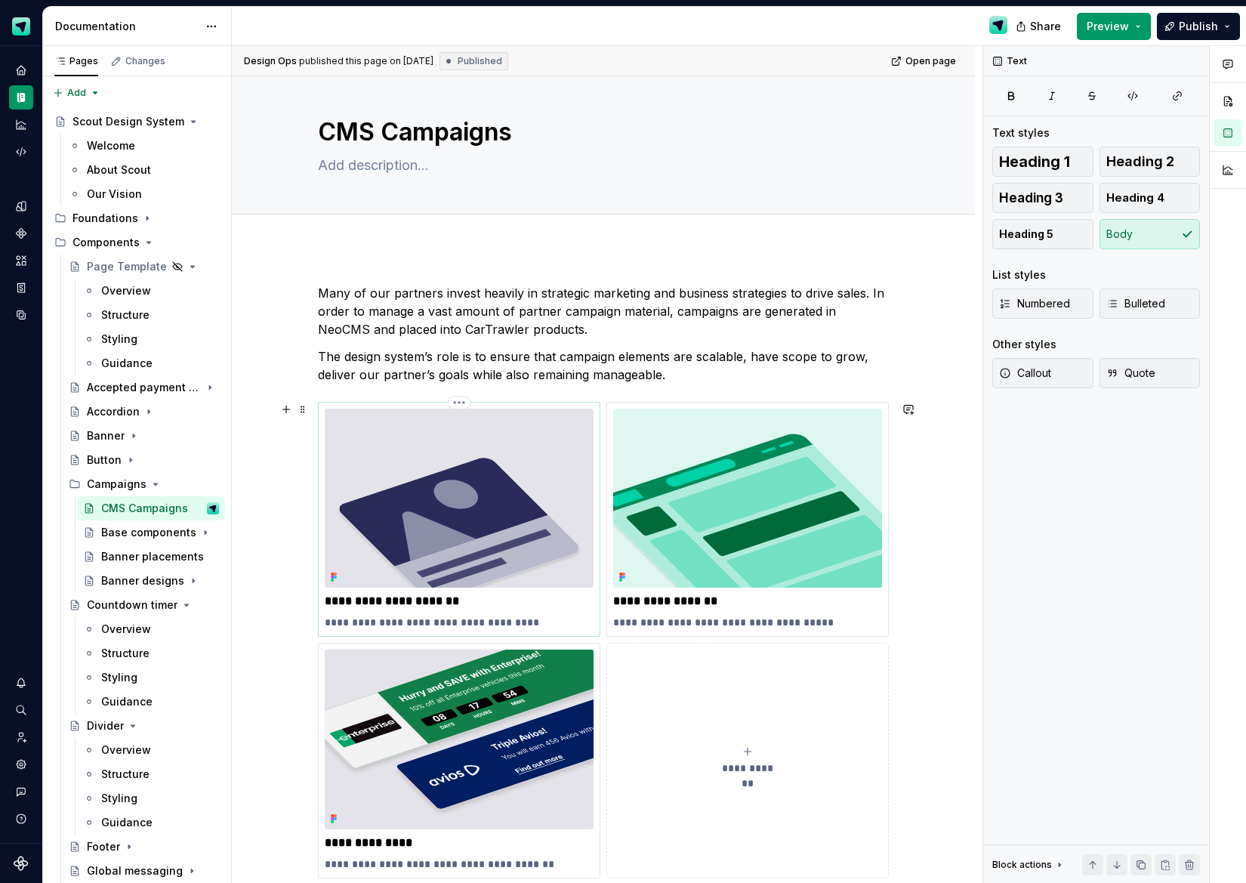
click at [564, 454] on img at bounding box center [459, 498] width 269 height 179
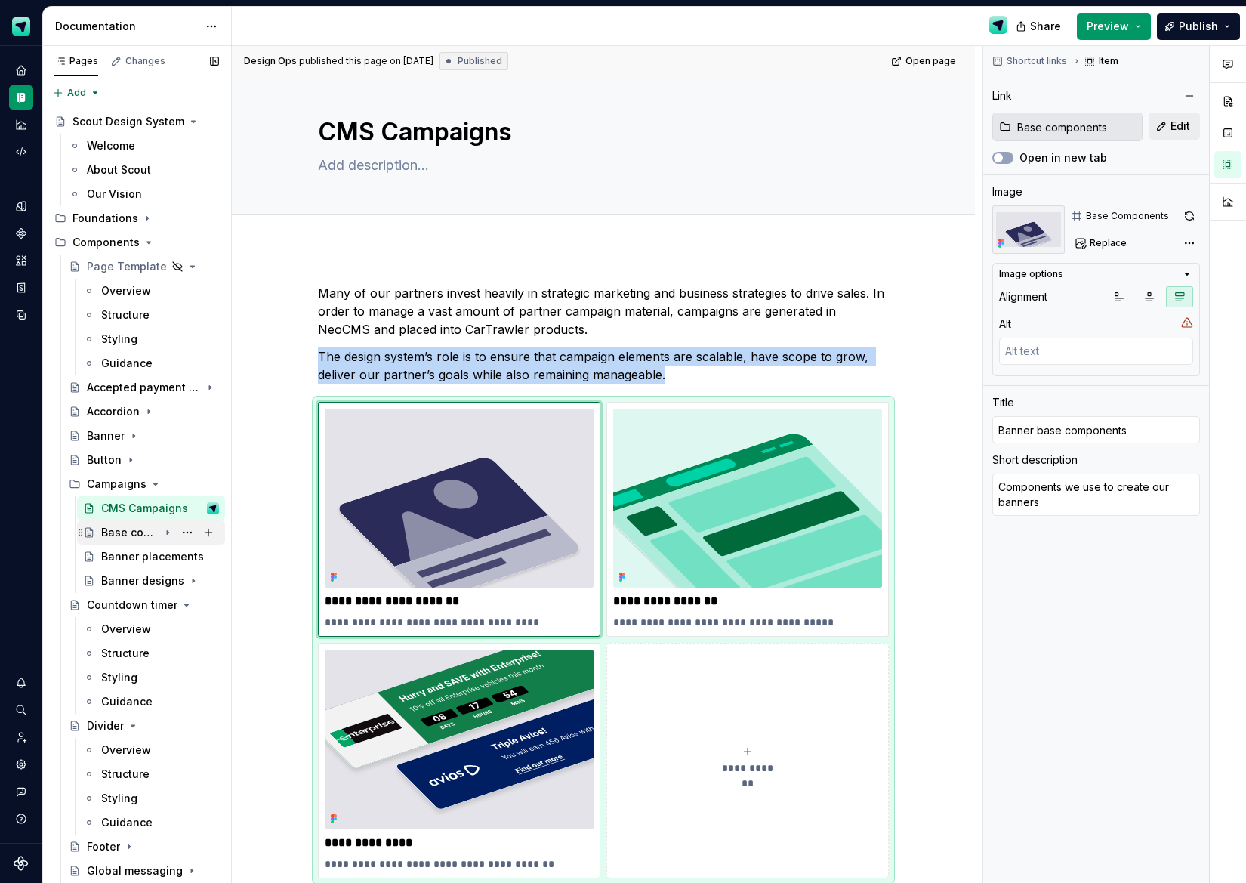
click at [147, 530] on div "Base components" at bounding box center [129, 532] width 57 height 15
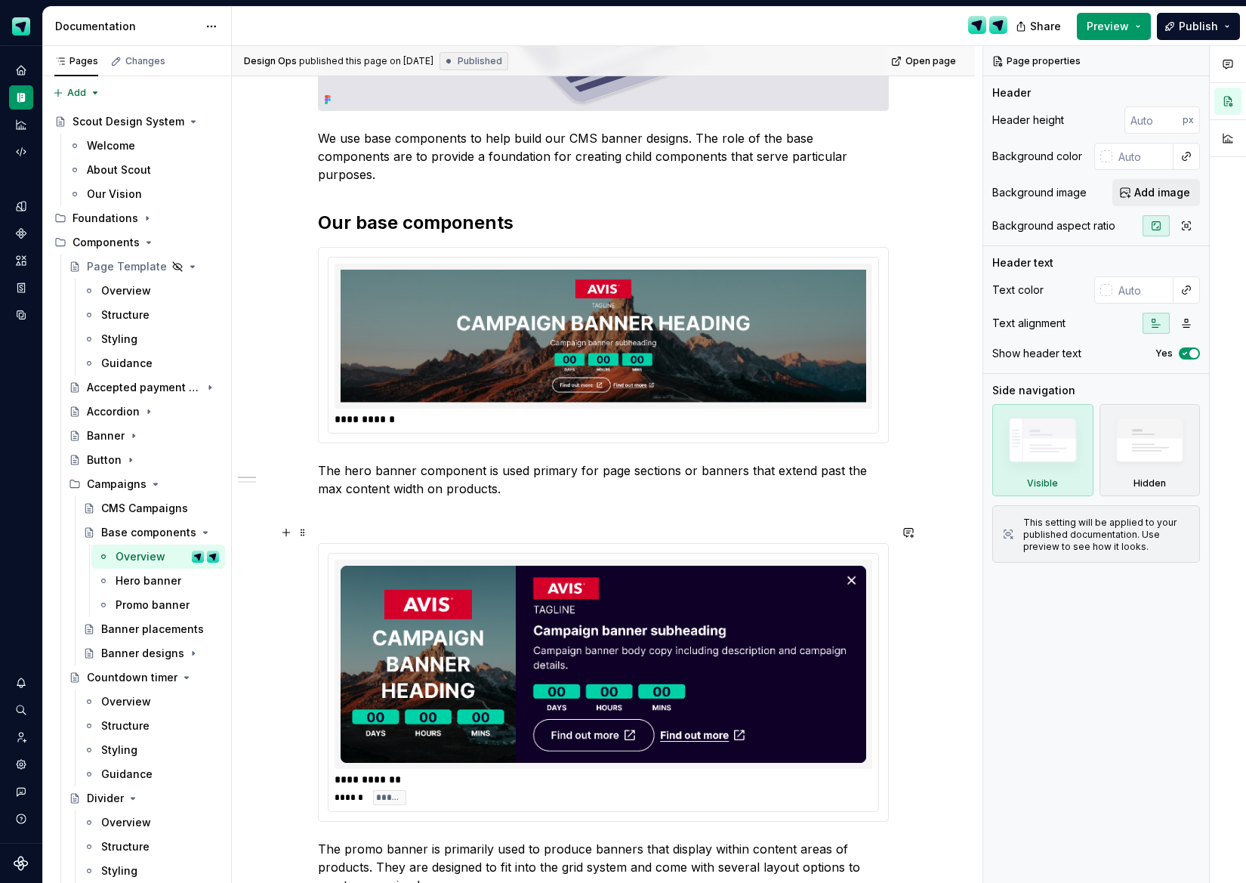
scroll to position [416, 0]
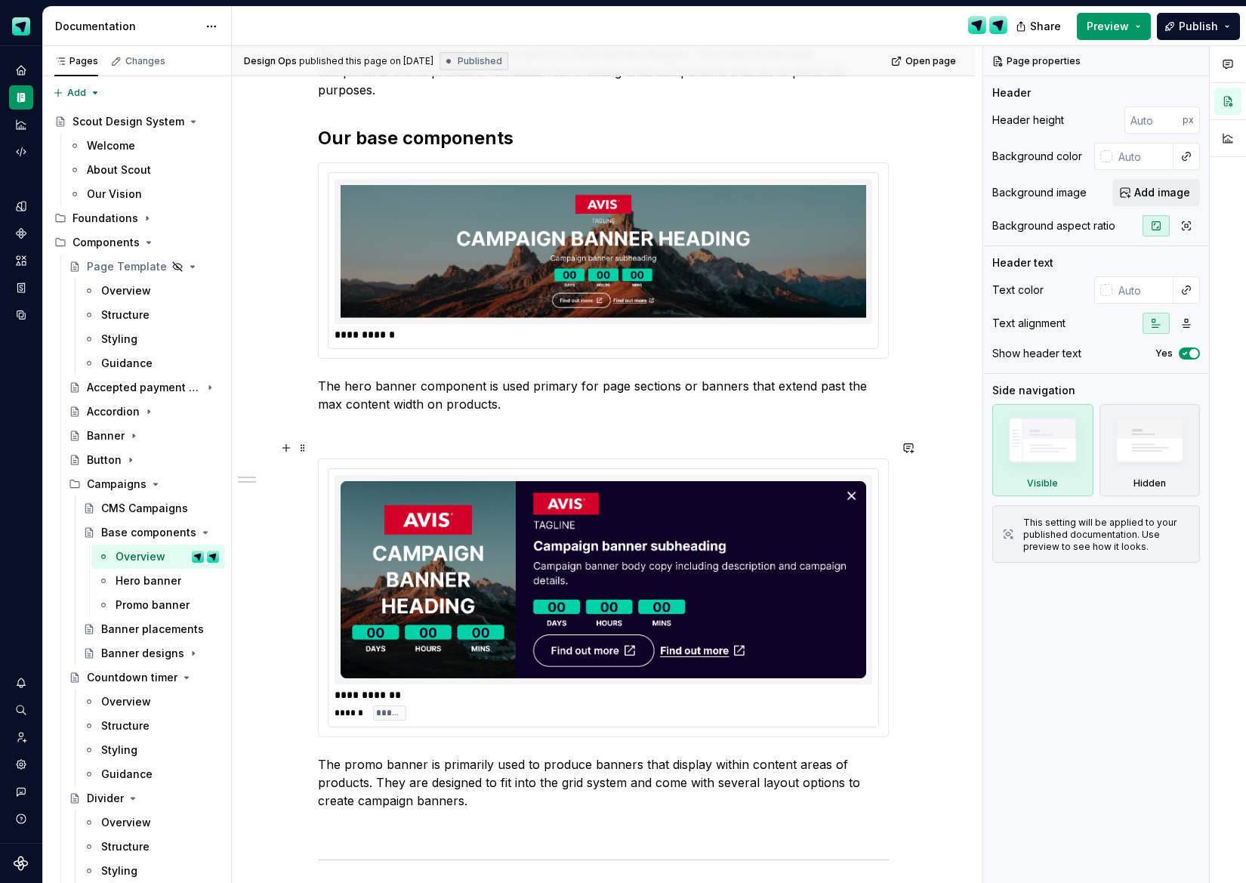
click at [532, 687] on div "**********" at bounding box center [604, 694] width 538 height 15
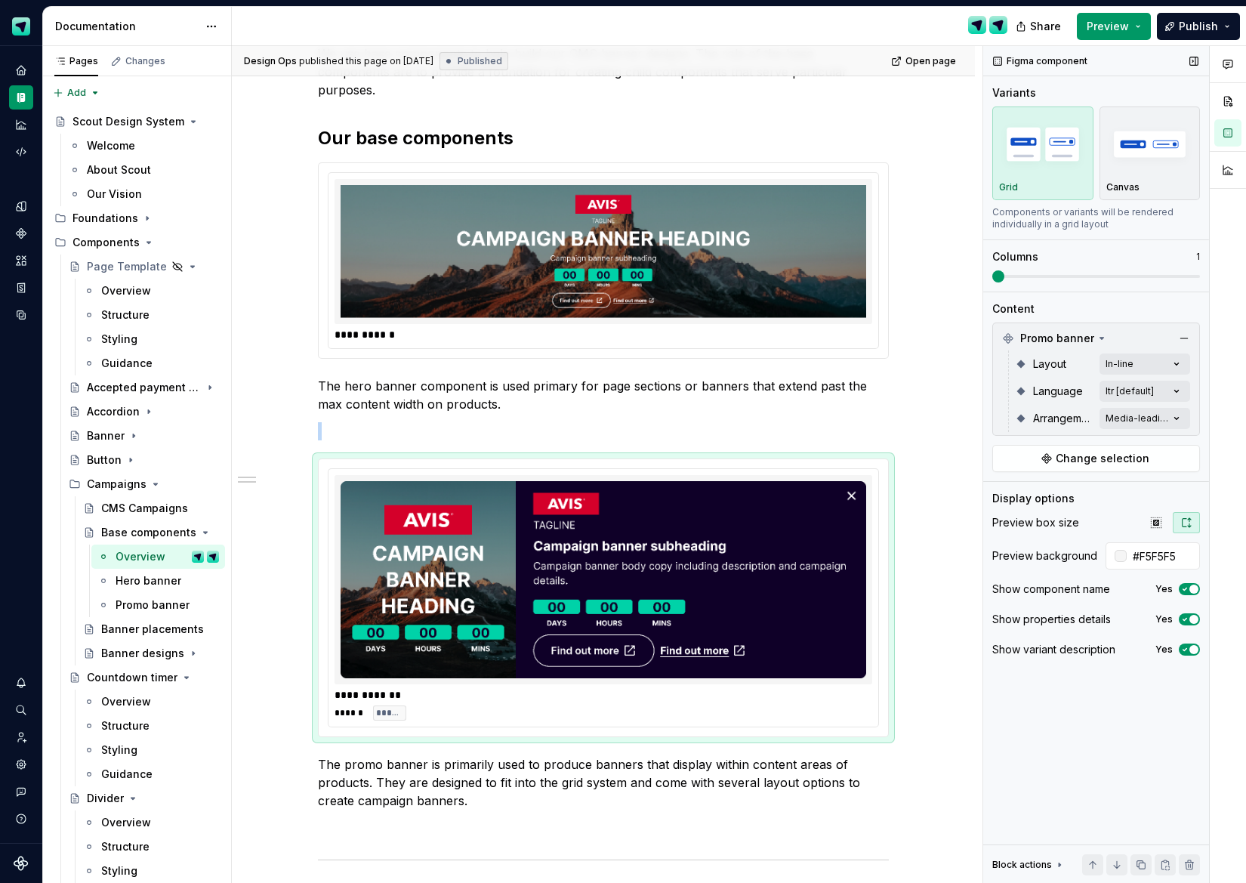
click at [1193, 618] on span "button" at bounding box center [1194, 619] width 9 height 9
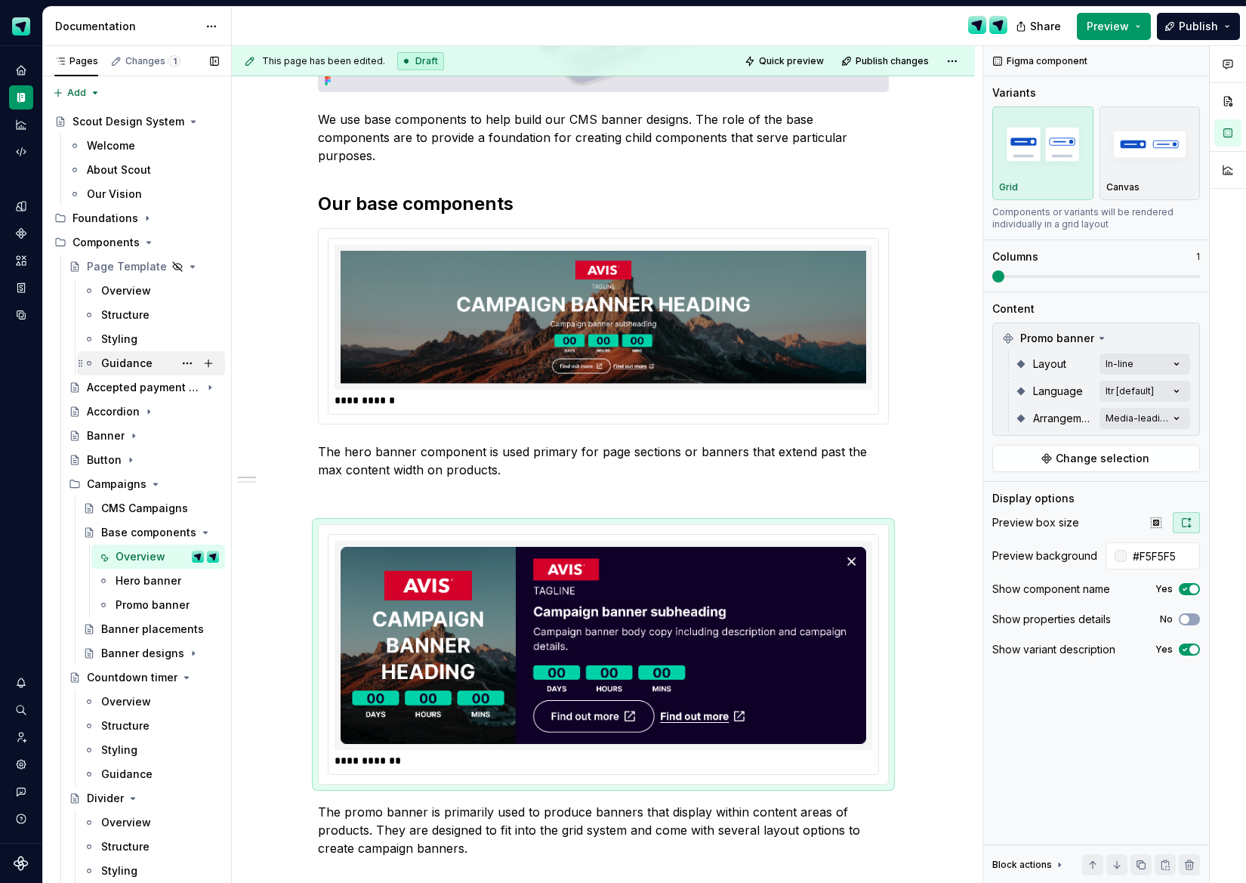
scroll to position [0, 0]
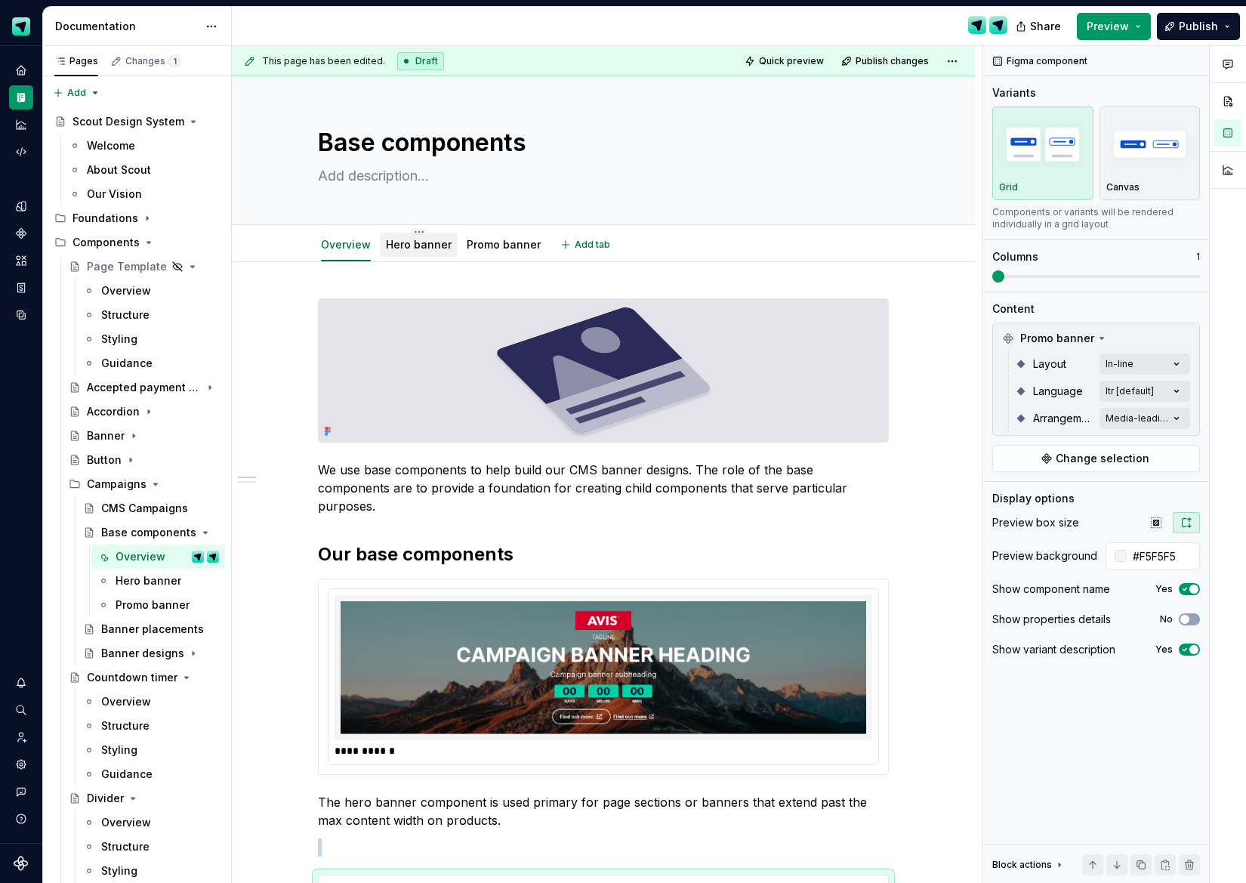
click at [443, 244] on link "Hero banner" at bounding box center [419, 244] width 66 height 13
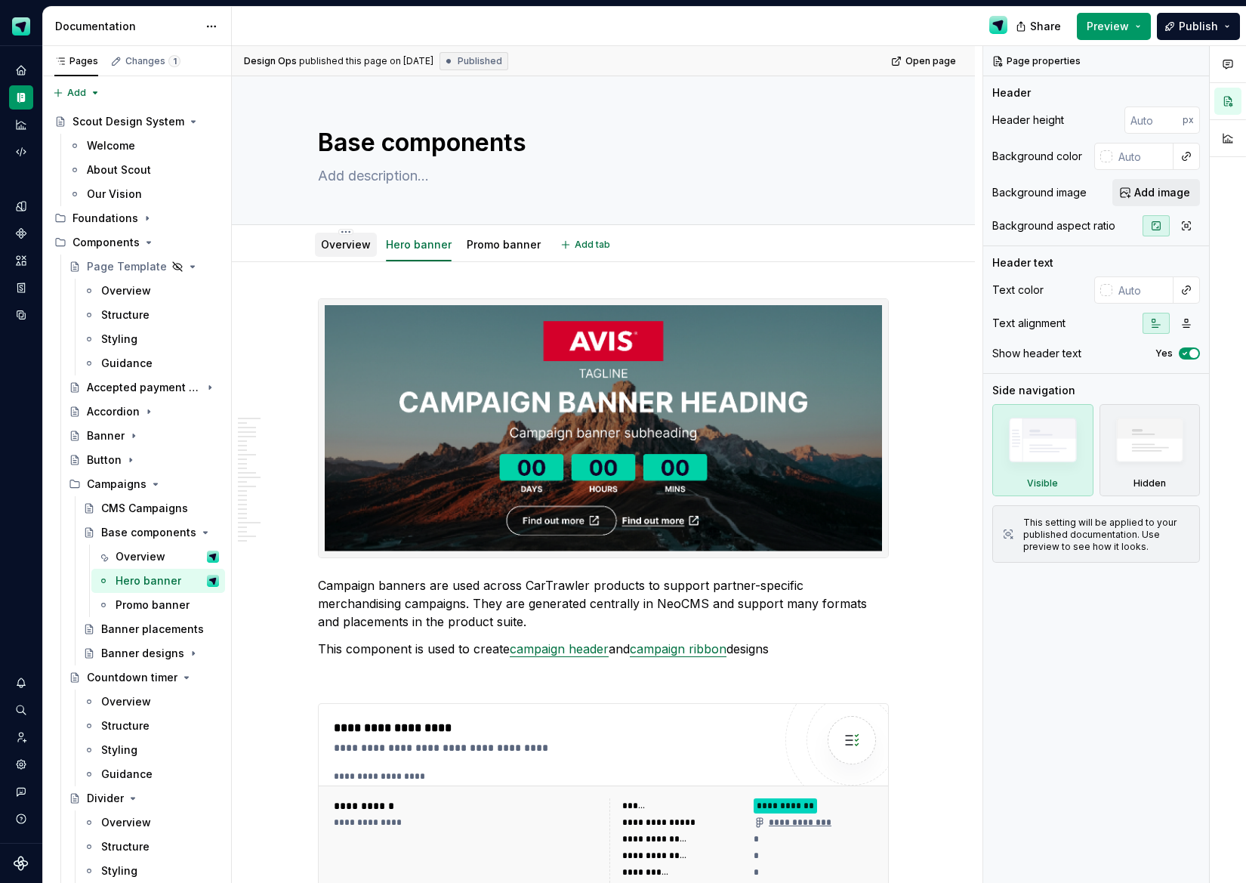
click at [363, 246] on link "Overview" at bounding box center [346, 244] width 50 height 13
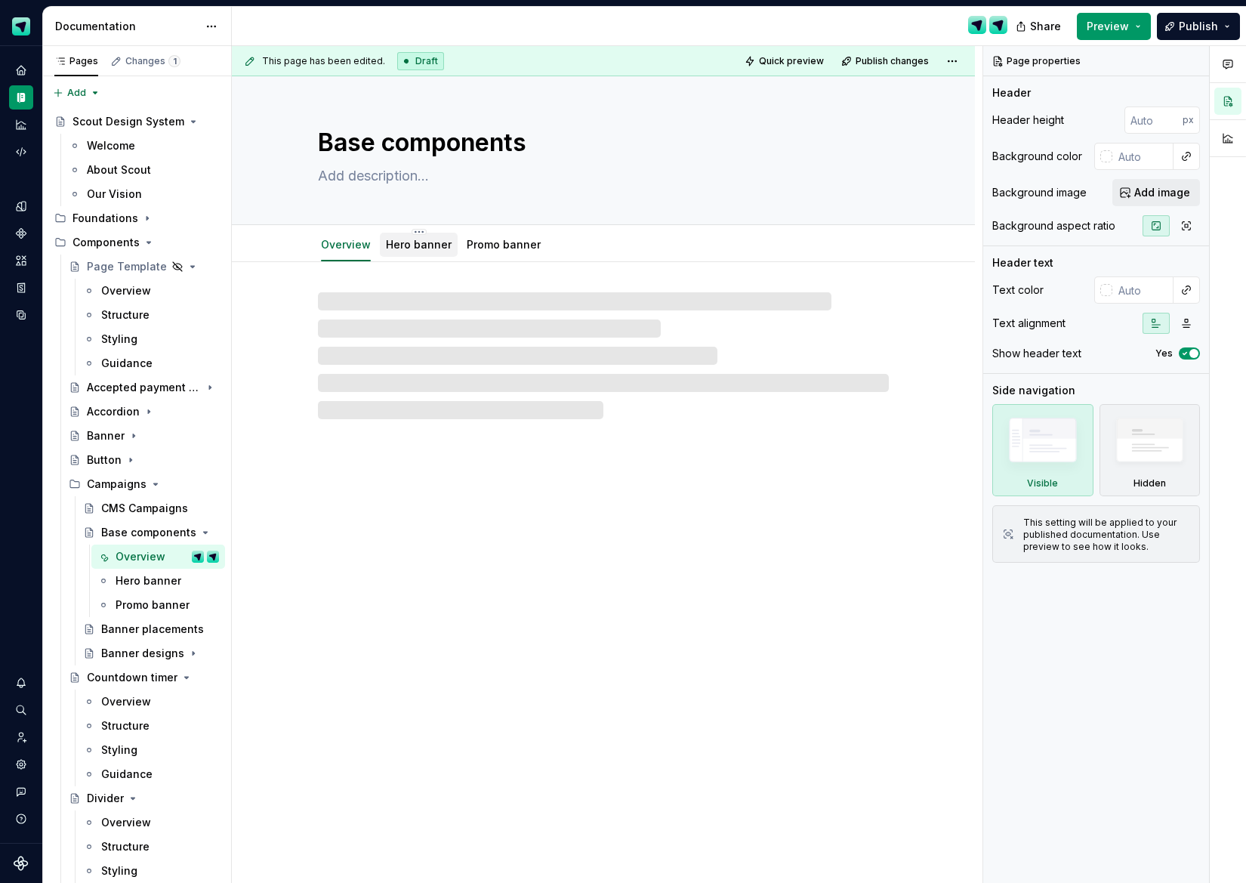
click at [431, 246] on link "Hero banner" at bounding box center [419, 244] width 66 height 13
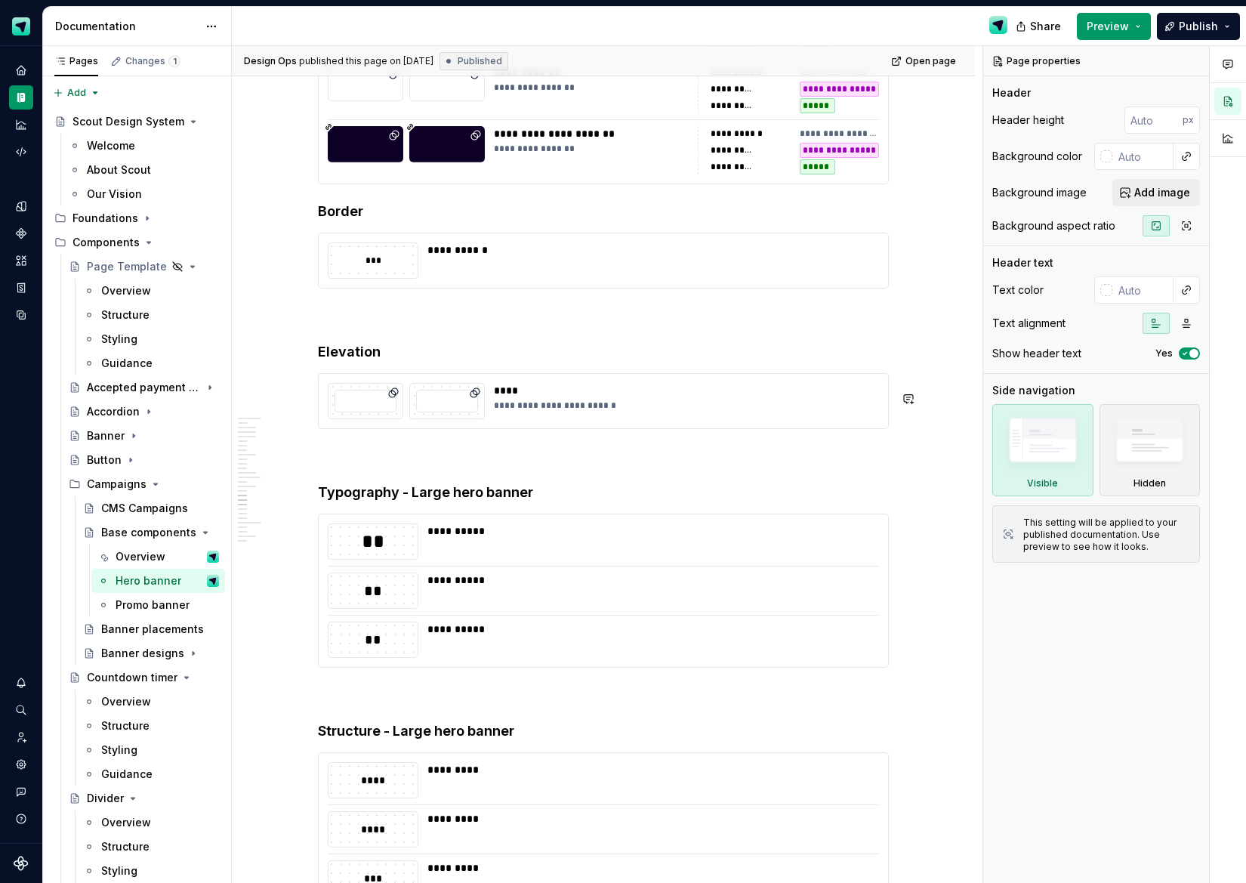
scroll to position [7559, 0]
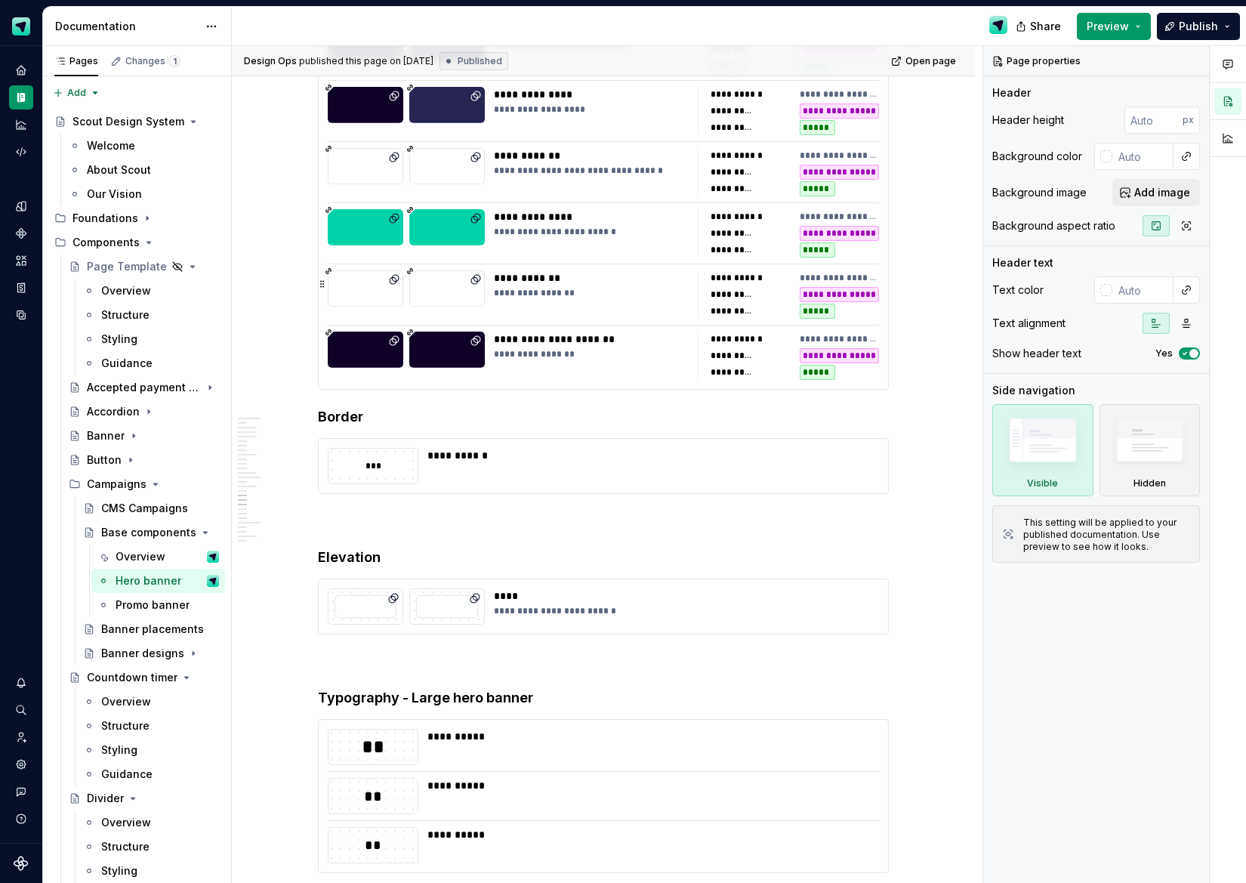
click at [637, 319] on div "**********" at bounding box center [591, 294] width 195 height 48
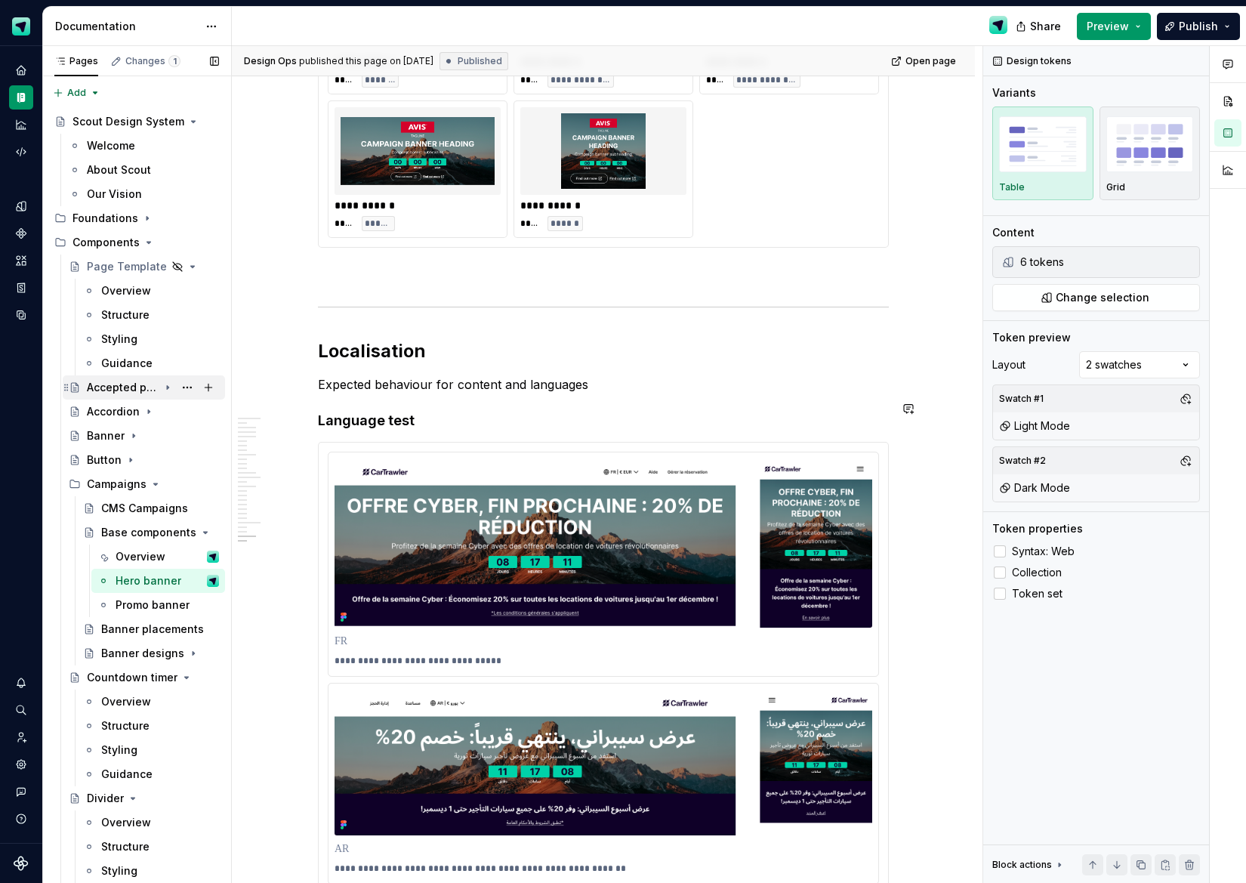
scroll to position [9520, 0]
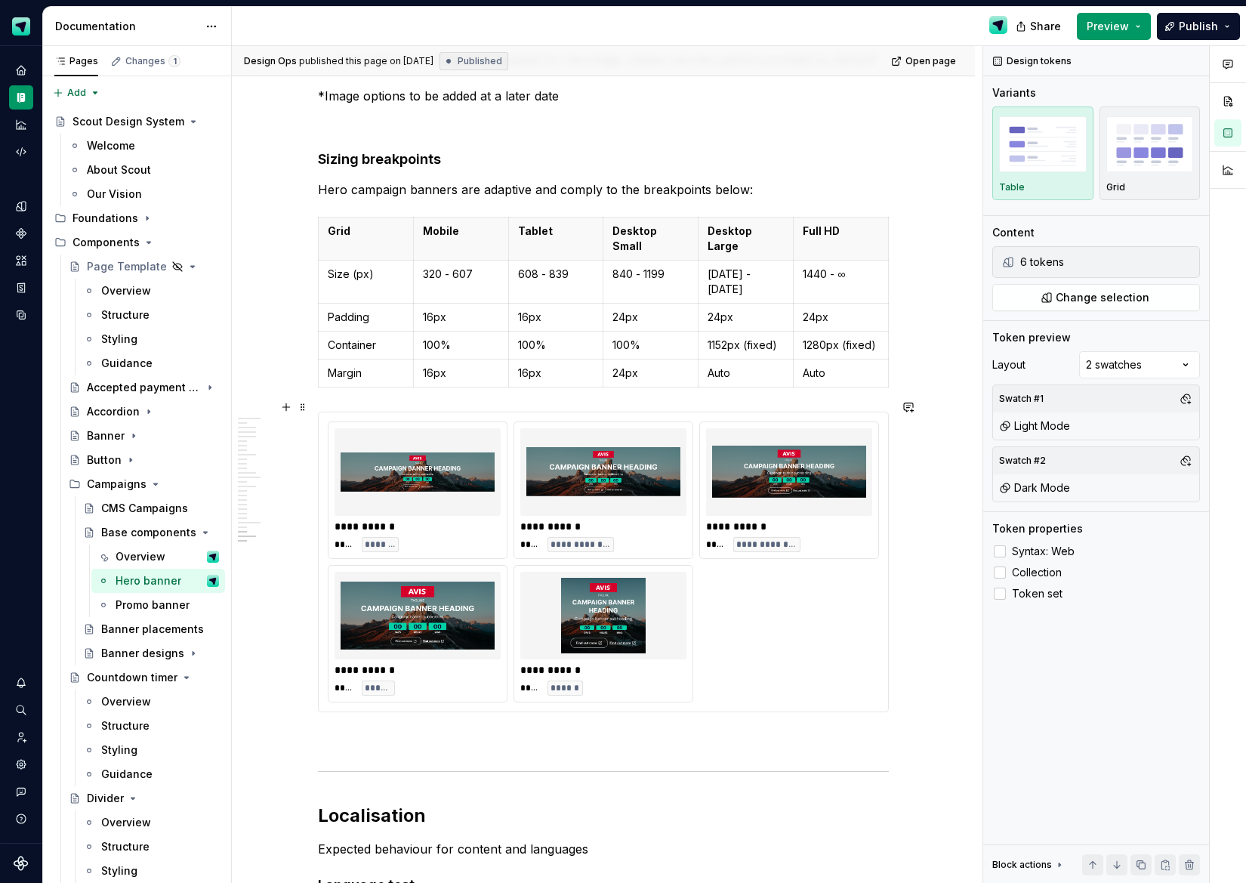
click at [524, 442] on div at bounding box center [603, 472] width 166 height 88
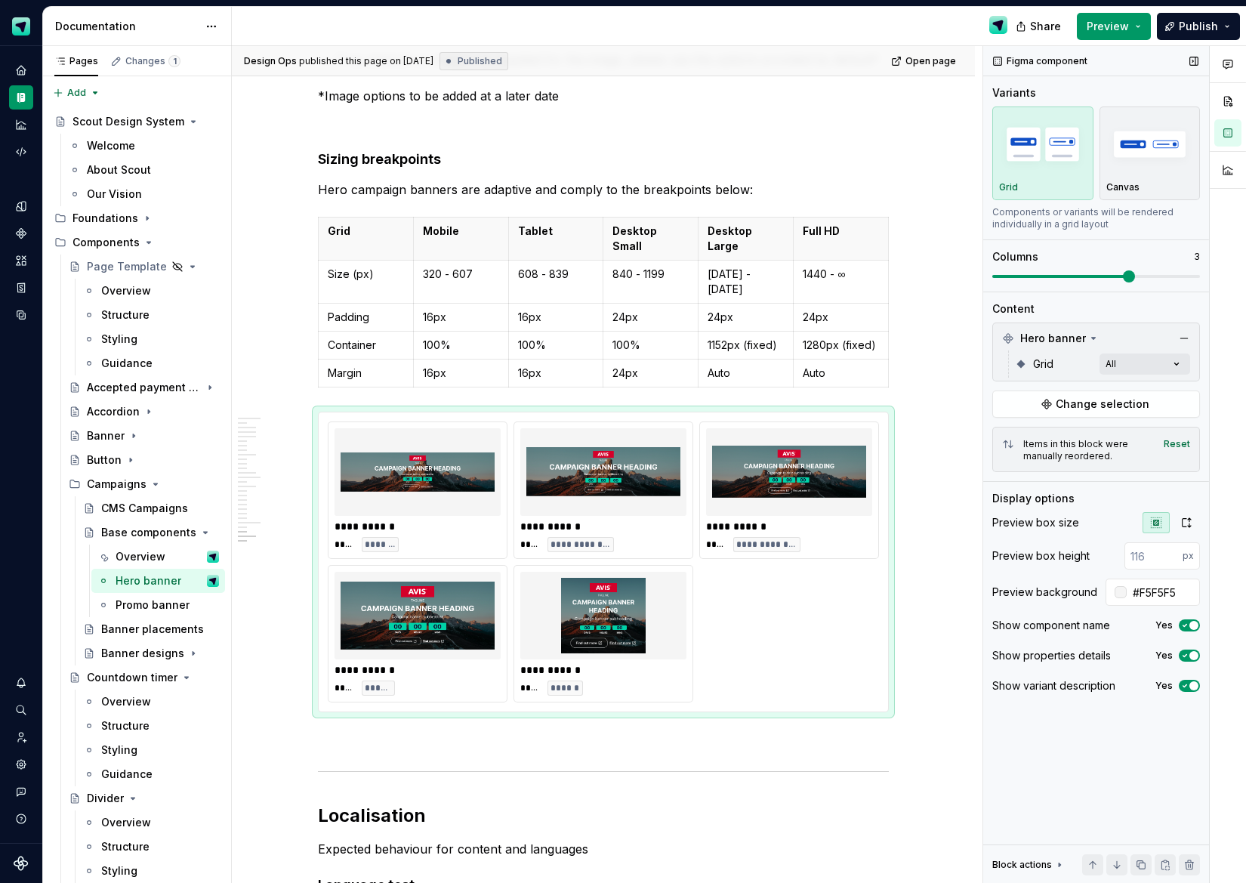
click at [1188, 659] on icon "button" at bounding box center [1185, 655] width 12 height 9
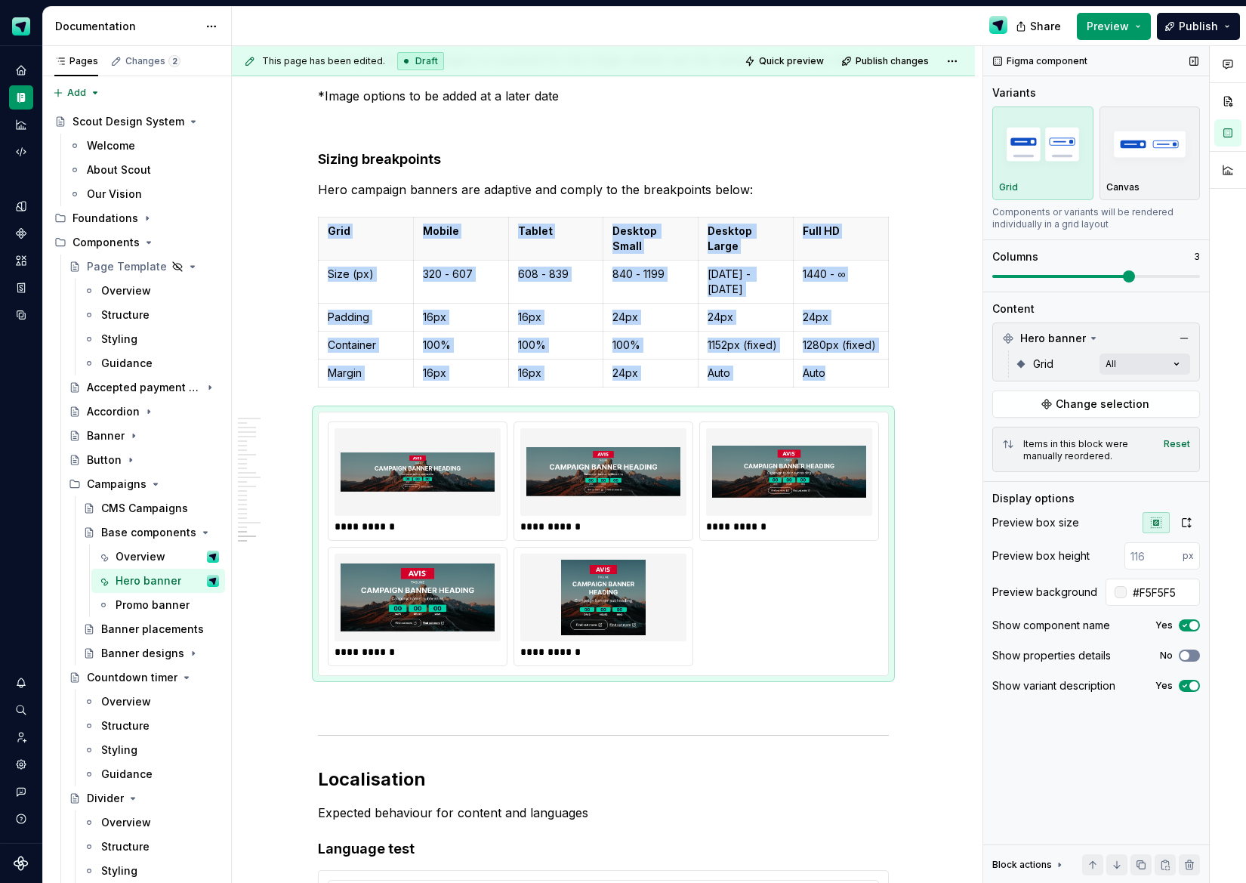
click at [1188, 659] on icon "button" at bounding box center [1185, 655] width 12 height 9
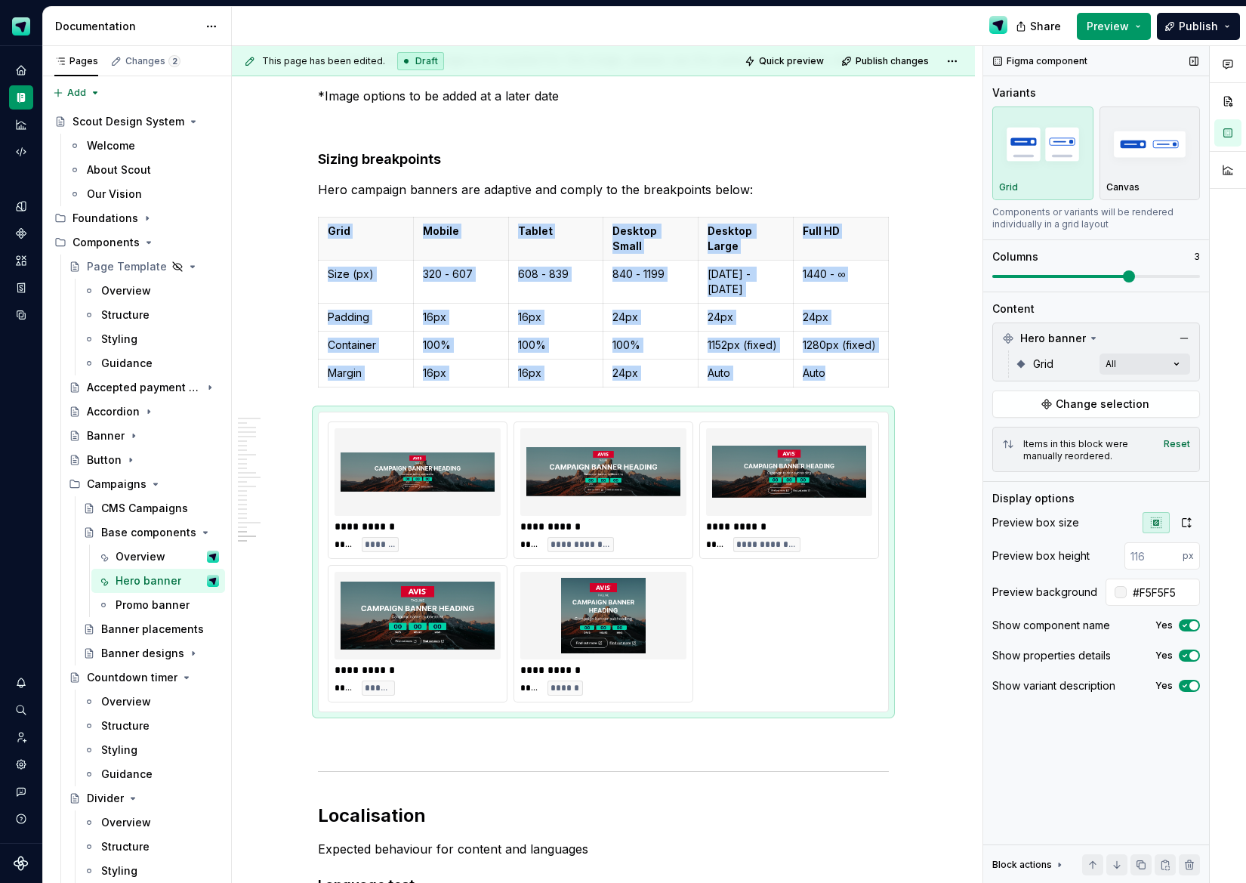
click at [1189, 627] on icon "button" at bounding box center [1185, 625] width 12 height 9
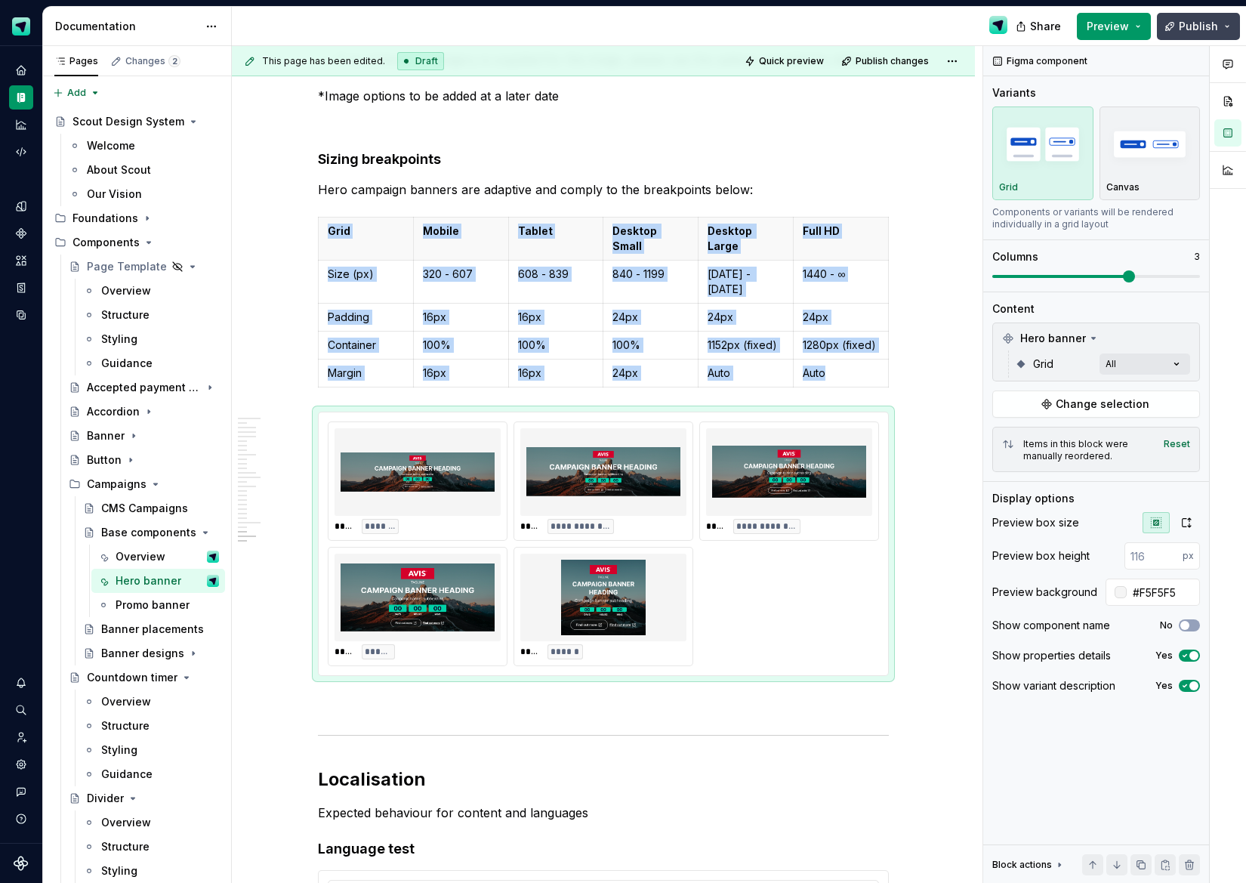
click at [1199, 25] on span "Publish" at bounding box center [1198, 26] width 39 height 15
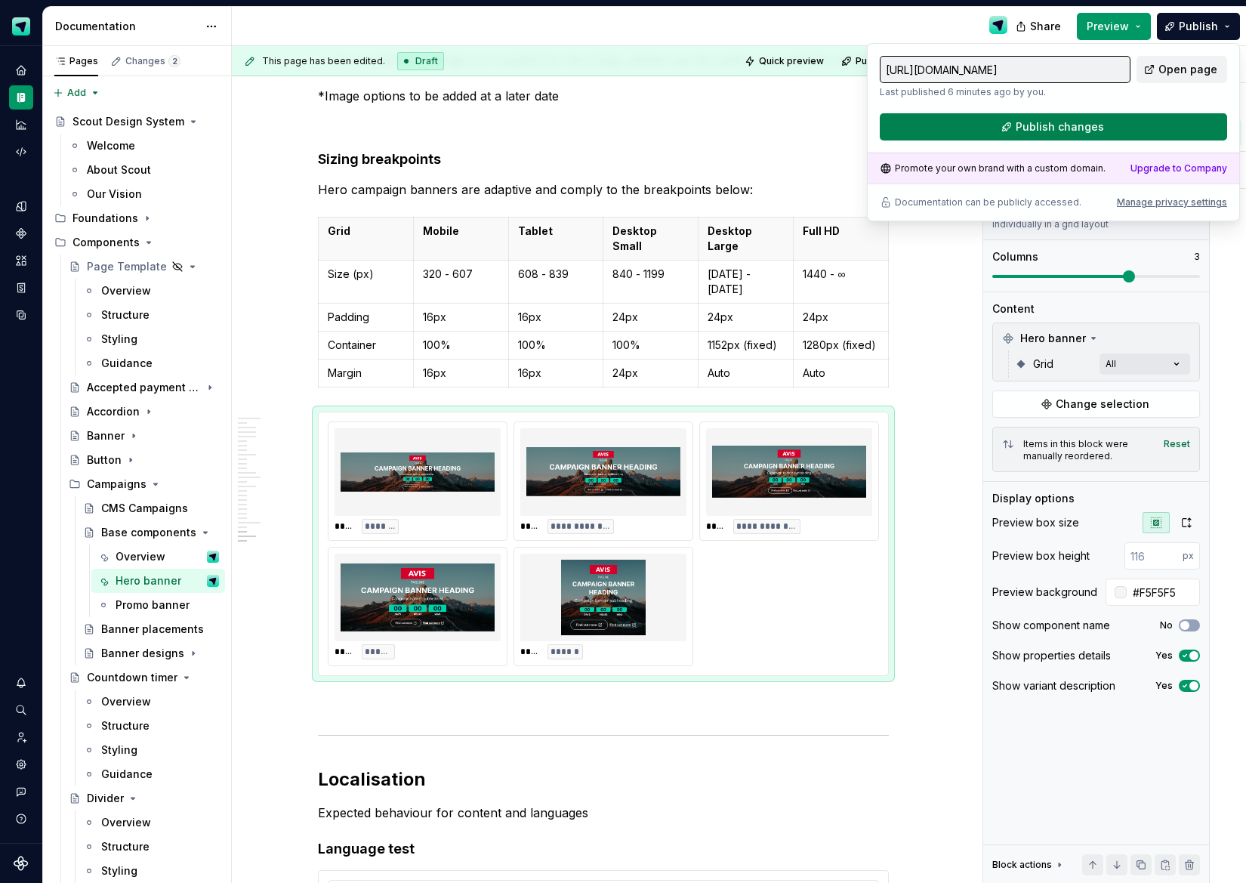
click at [1070, 134] on button "Publish changes" at bounding box center [1053, 126] width 347 height 27
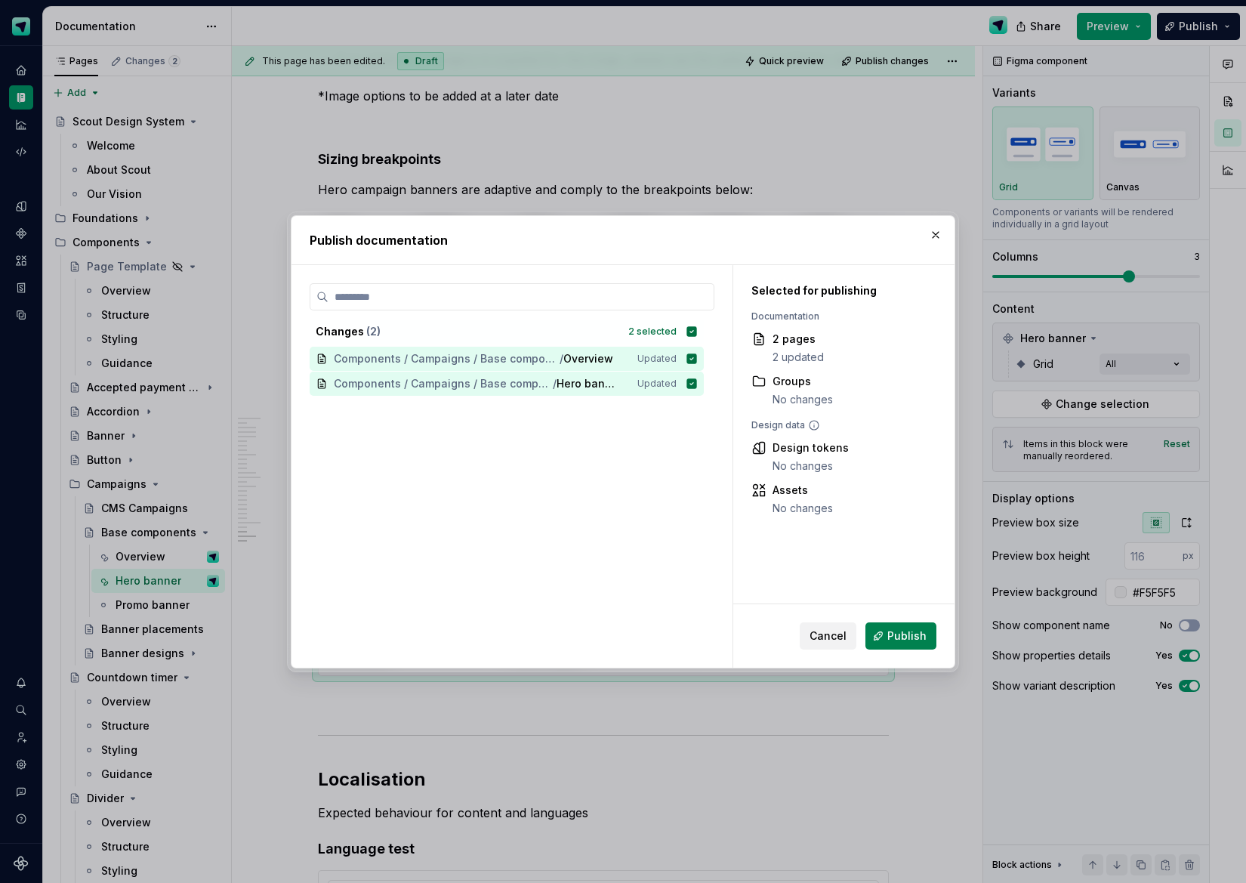
click at [922, 635] on span "Publish" at bounding box center [907, 636] width 39 height 15
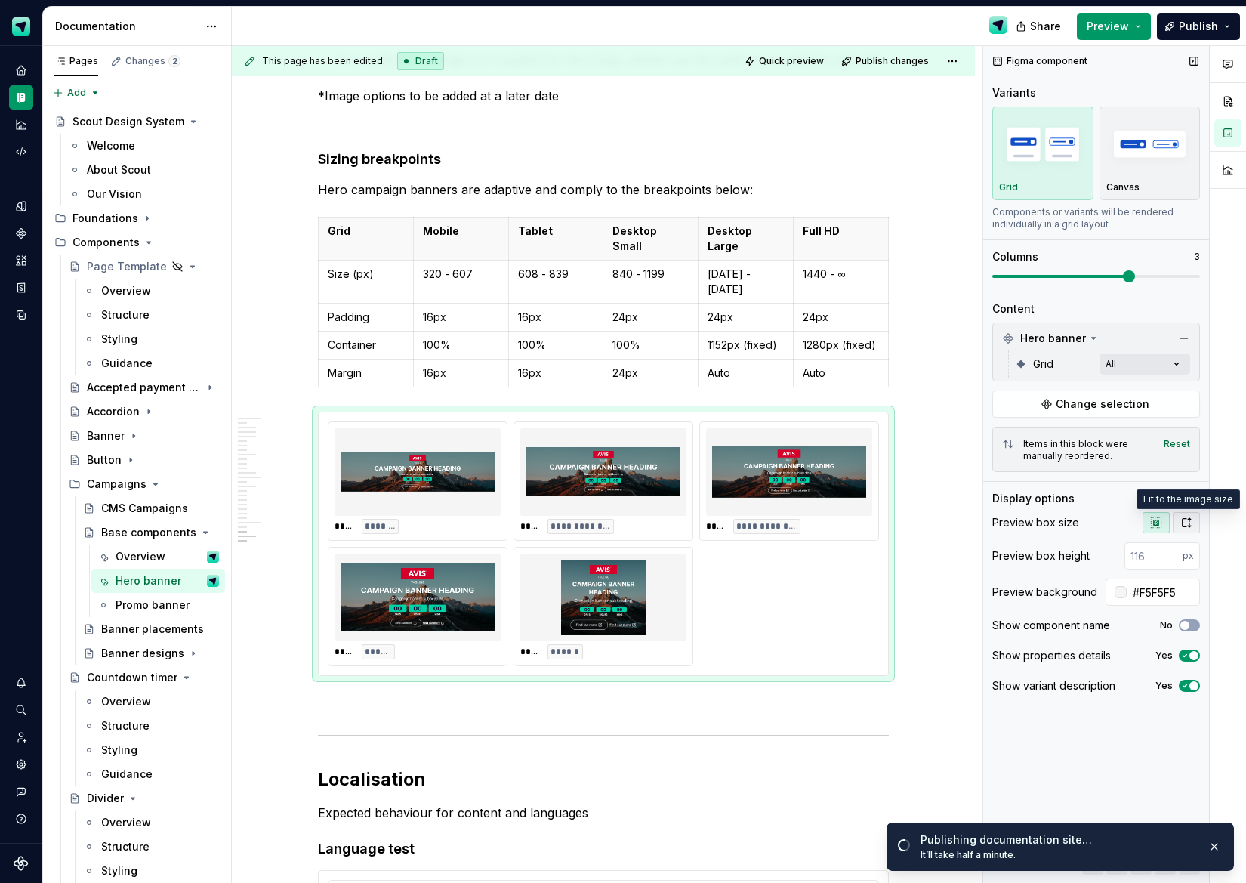
click at [1188, 522] on icon "button" at bounding box center [1187, 523] width 12 height 12
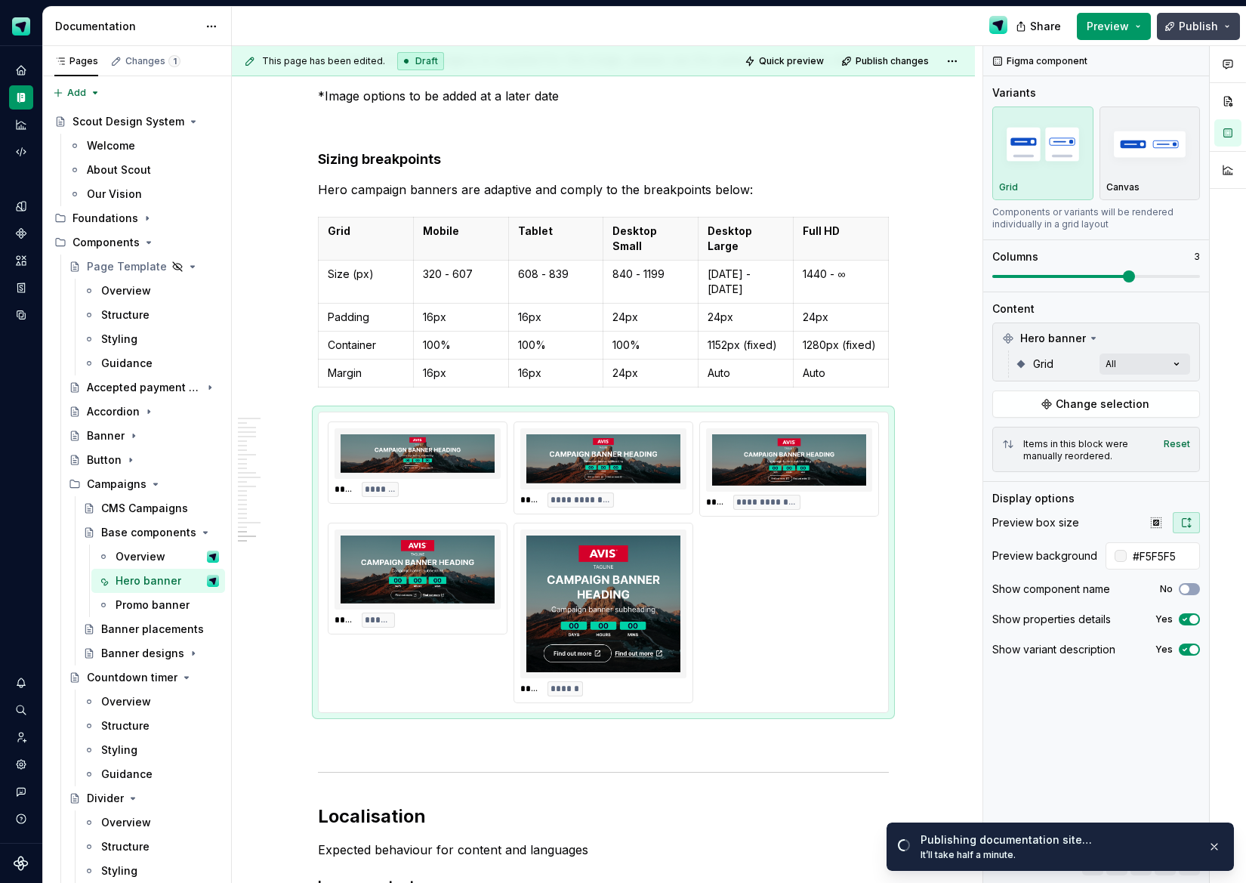
click at [1199, 26] on span "Publish" at bounding box center [1198, 26] width 39 height 15
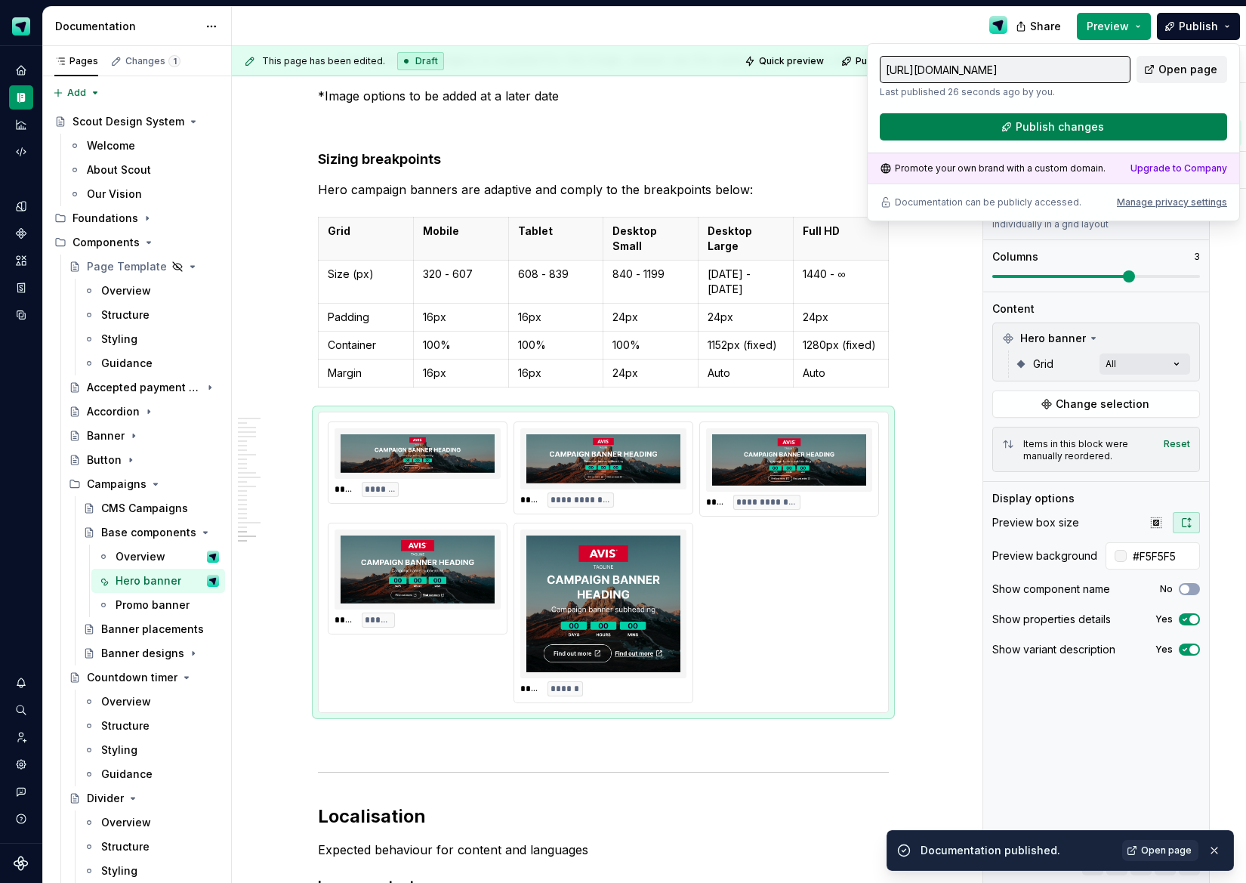
click at [1070, 131] on span "Publish changes" at bounding box center [1060, 126] width 88 height 15
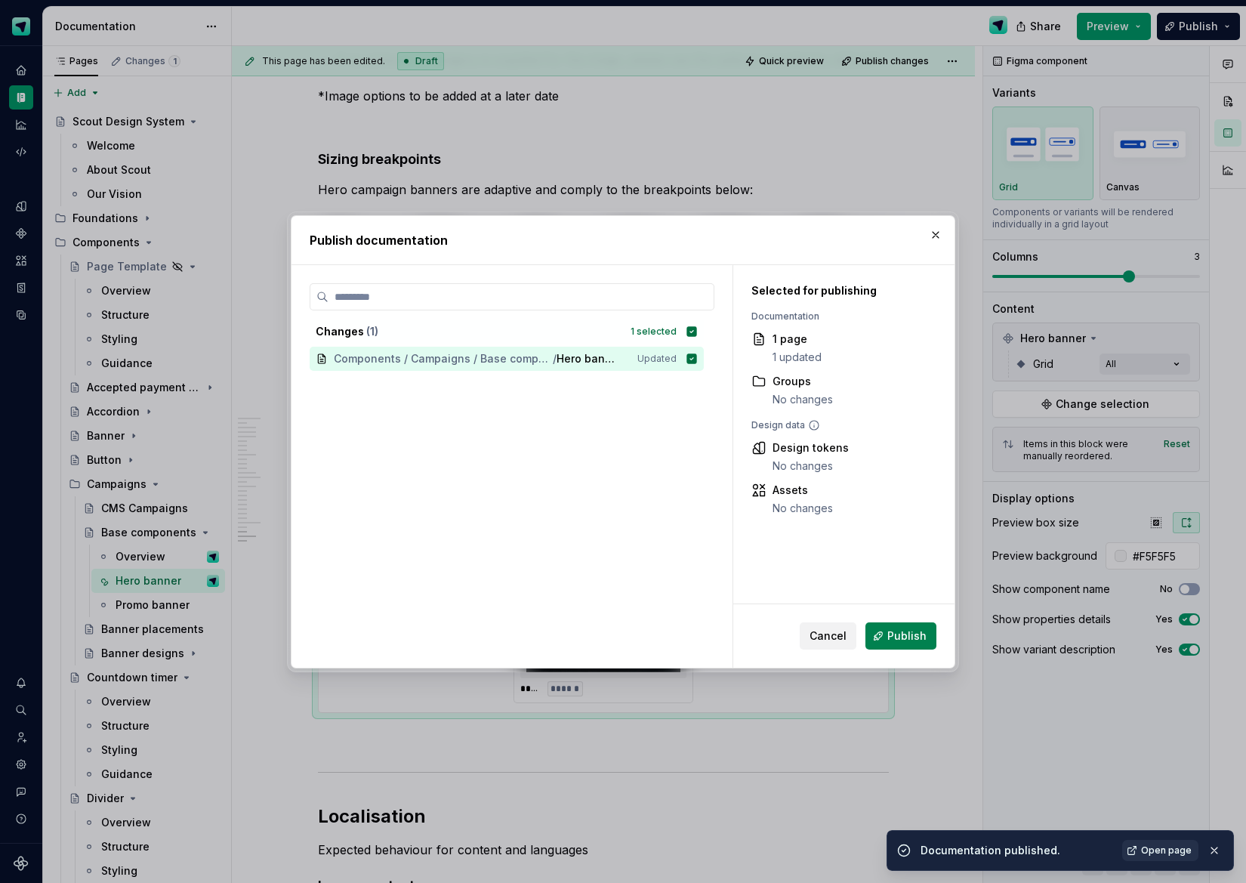
click at [899, 624] on button "Publish" at bounding box center [901, 635] width 71 height 27
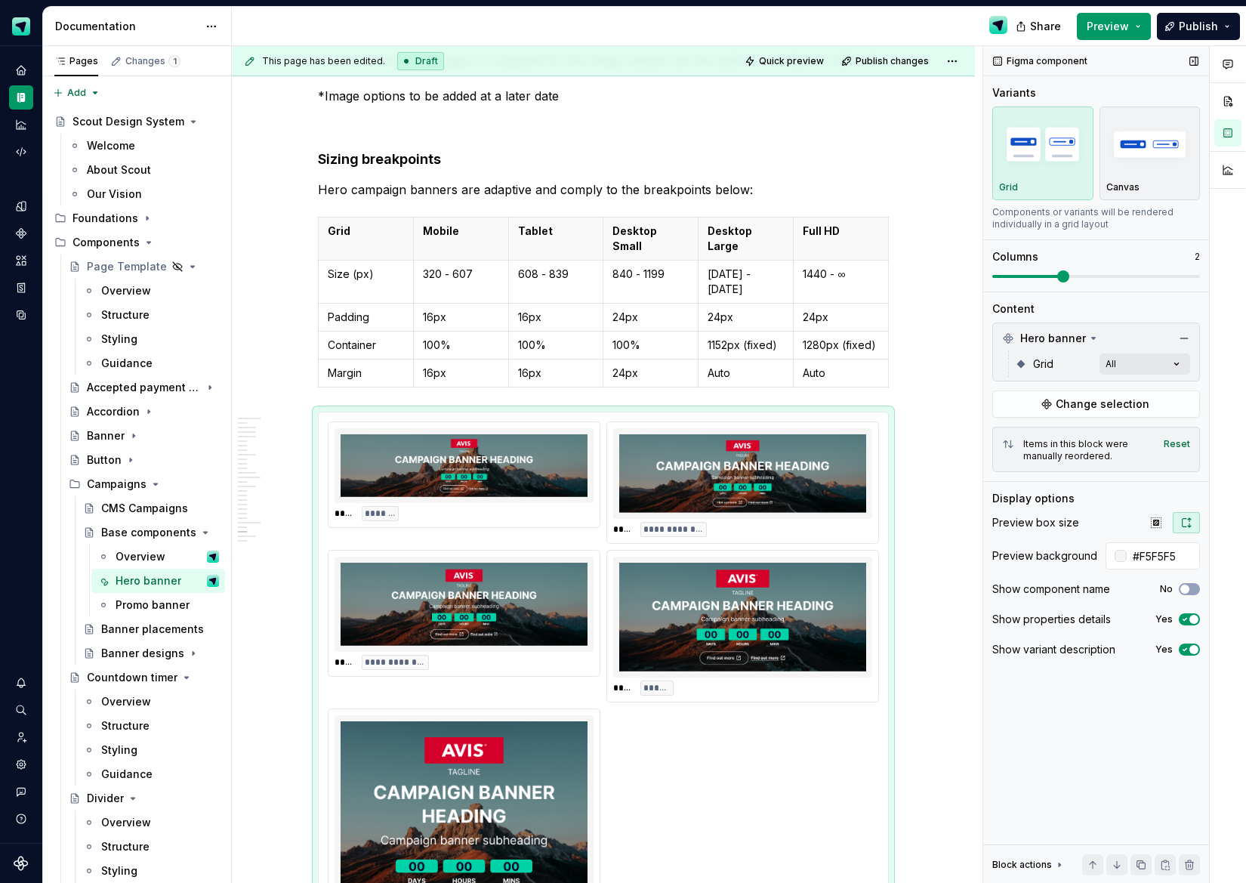
scroll to position [9606, 0]
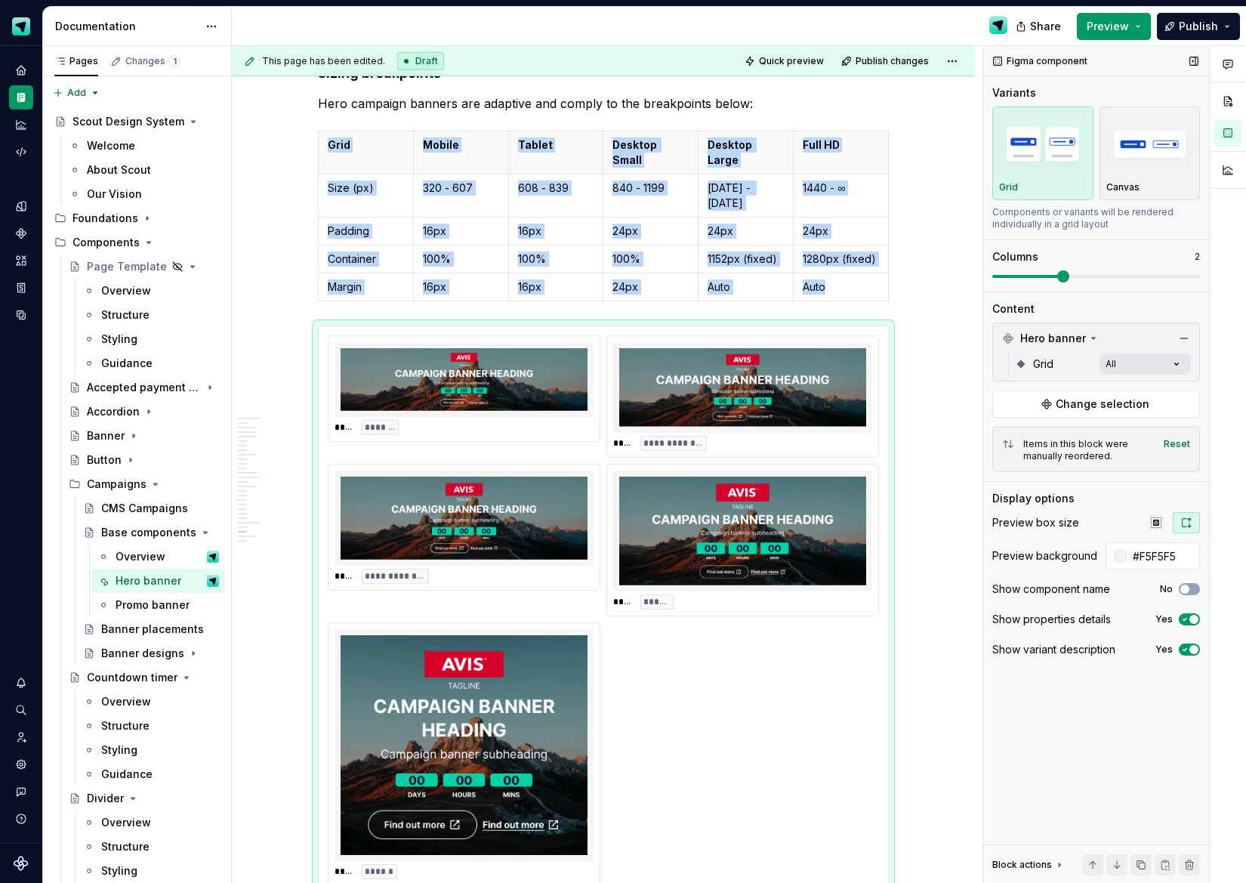
click at [1058, 273] on span at bounding box center [1064, 276] width 12 height 12
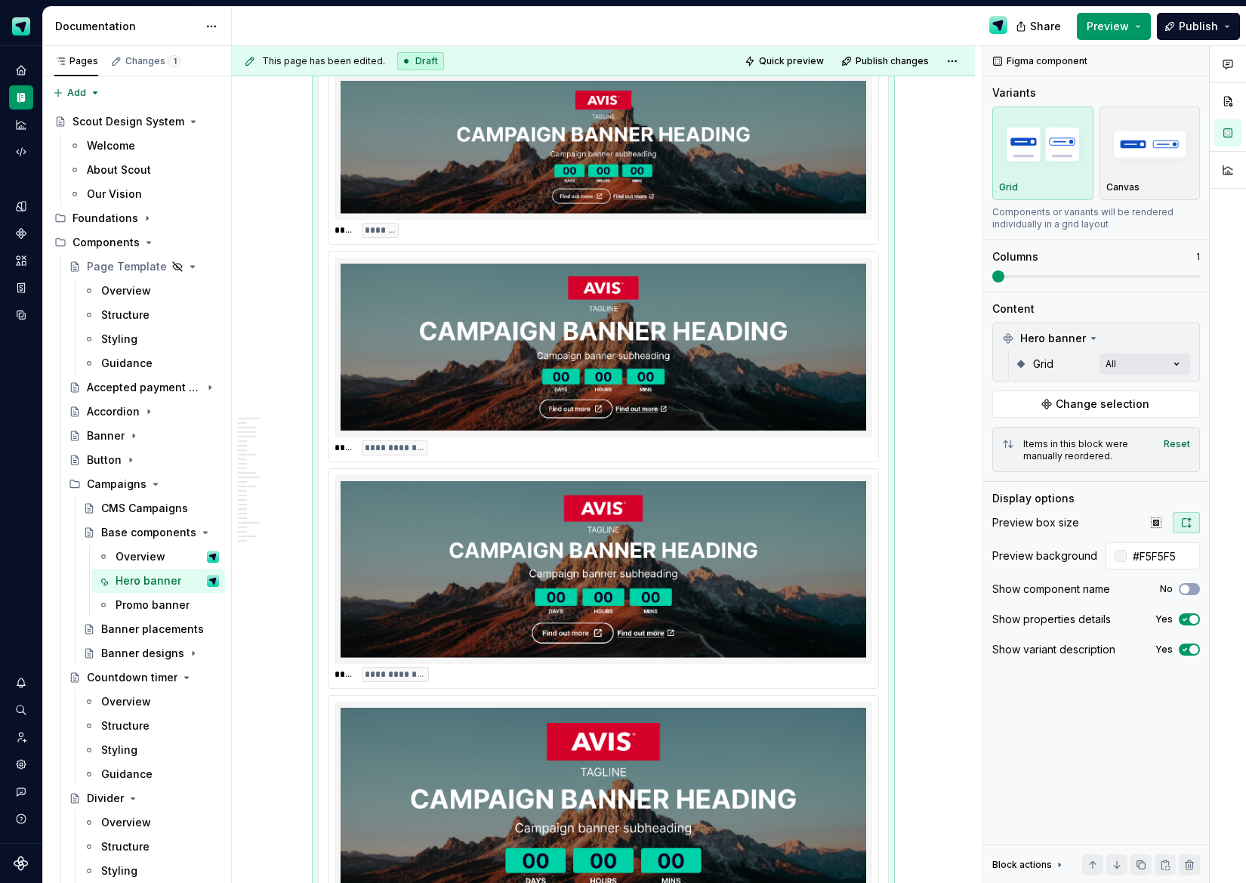
click at [971, 276] on div "**********" at bounding box center [739, 465] width 1015 height 838
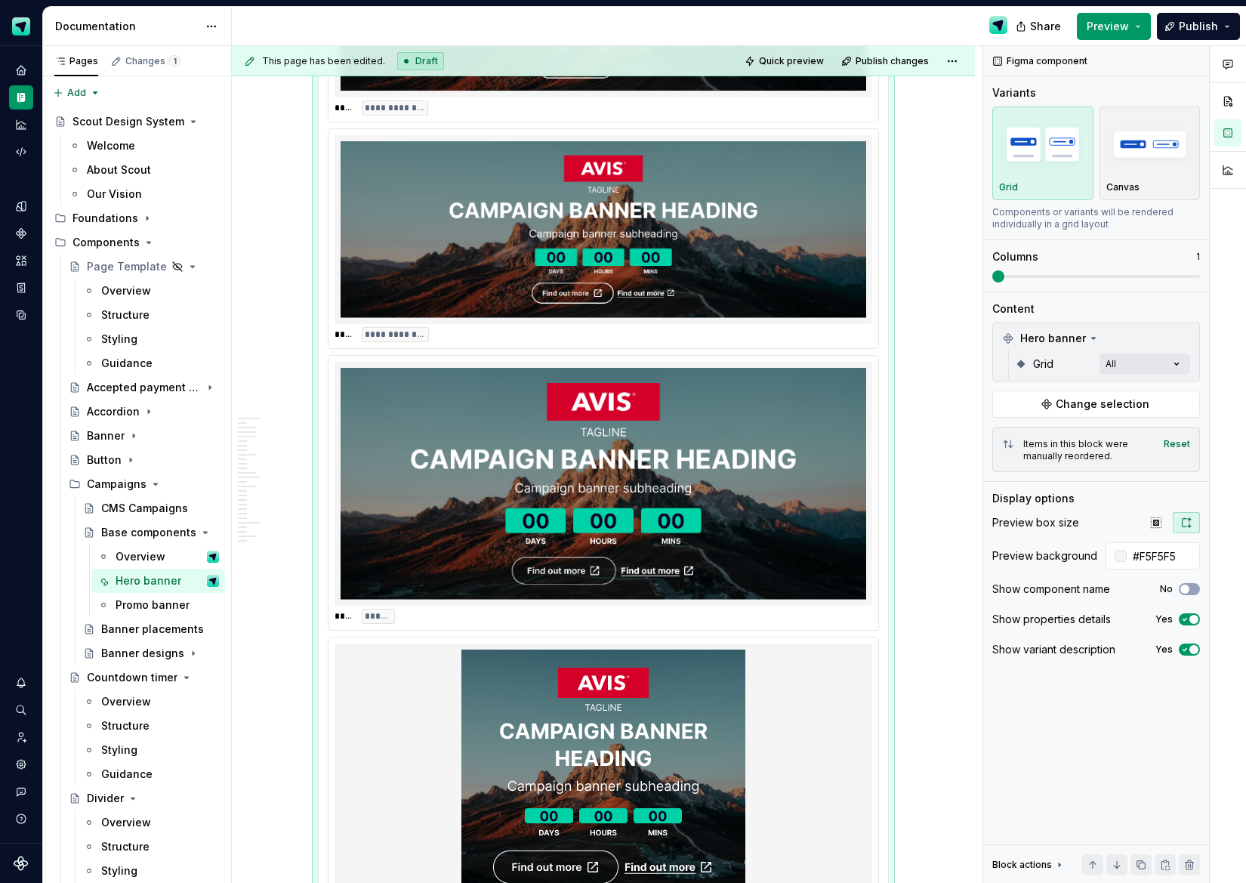
scroll to position [10283, 0]
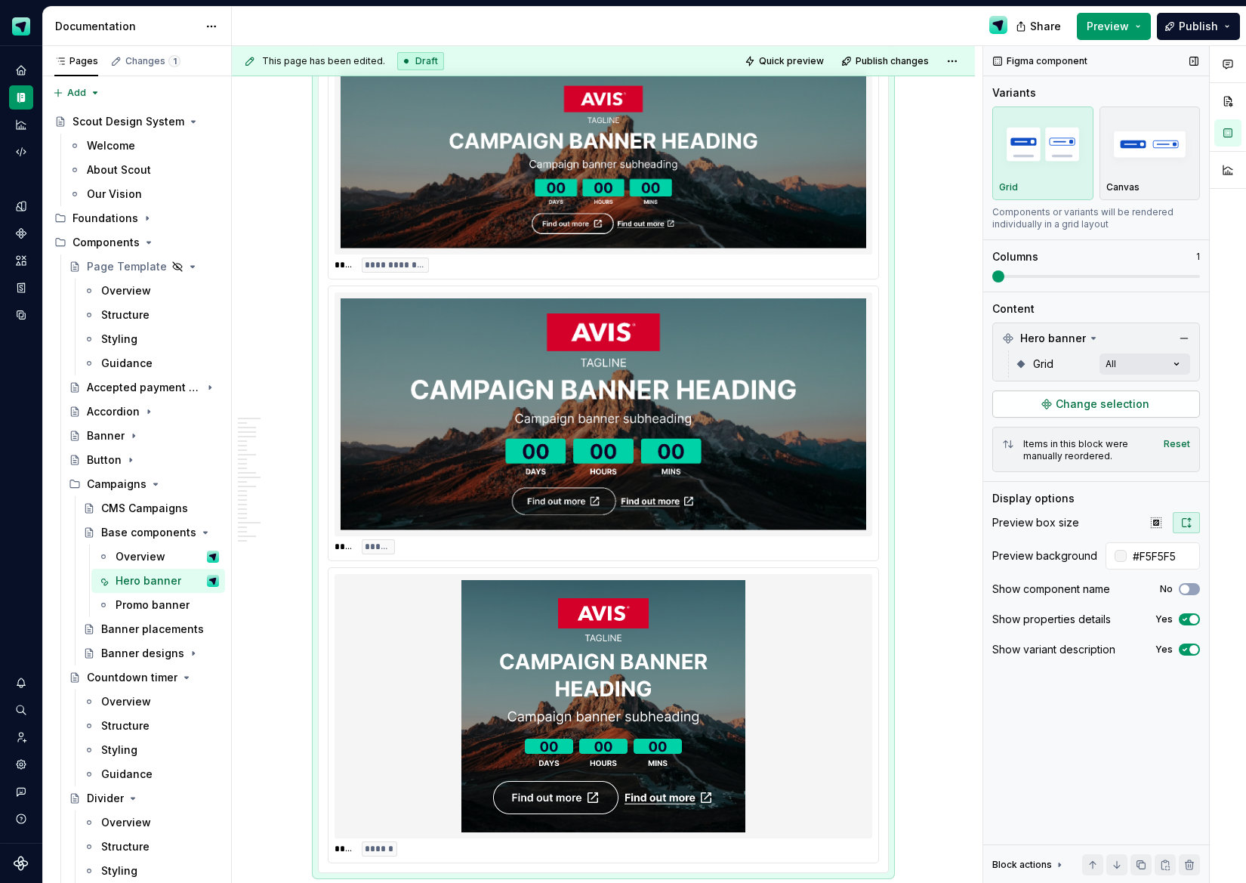
click at [1059, 395] on button "Change selection" at bounding box center [1097, 404] width 208 height 27
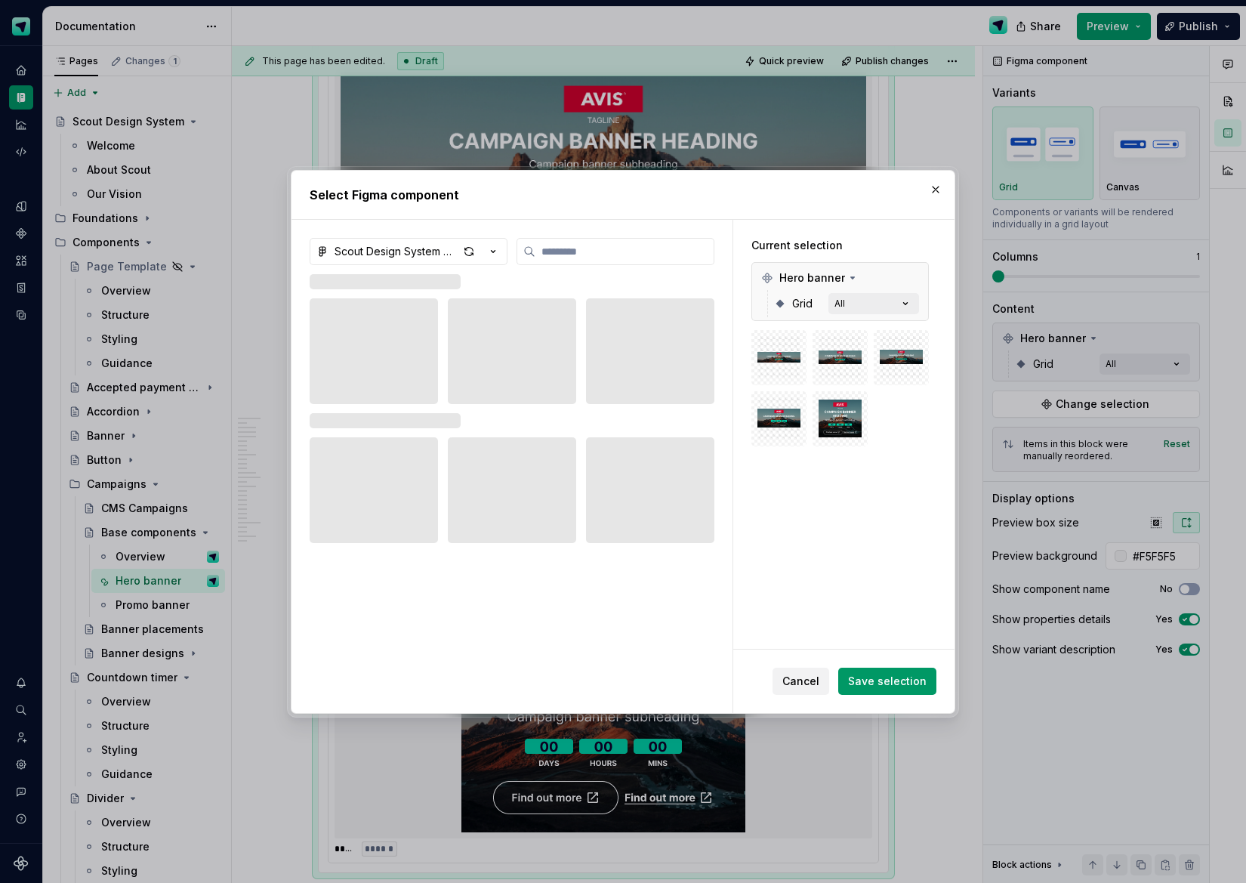
drag, startPoint x: 816, startPoint y: 680, endPoint x: 873, endPoint y: 635, distance: 72.7
click at [820, 678] on span "Cancel" at bounding box center [801, 681] width 37 height 15
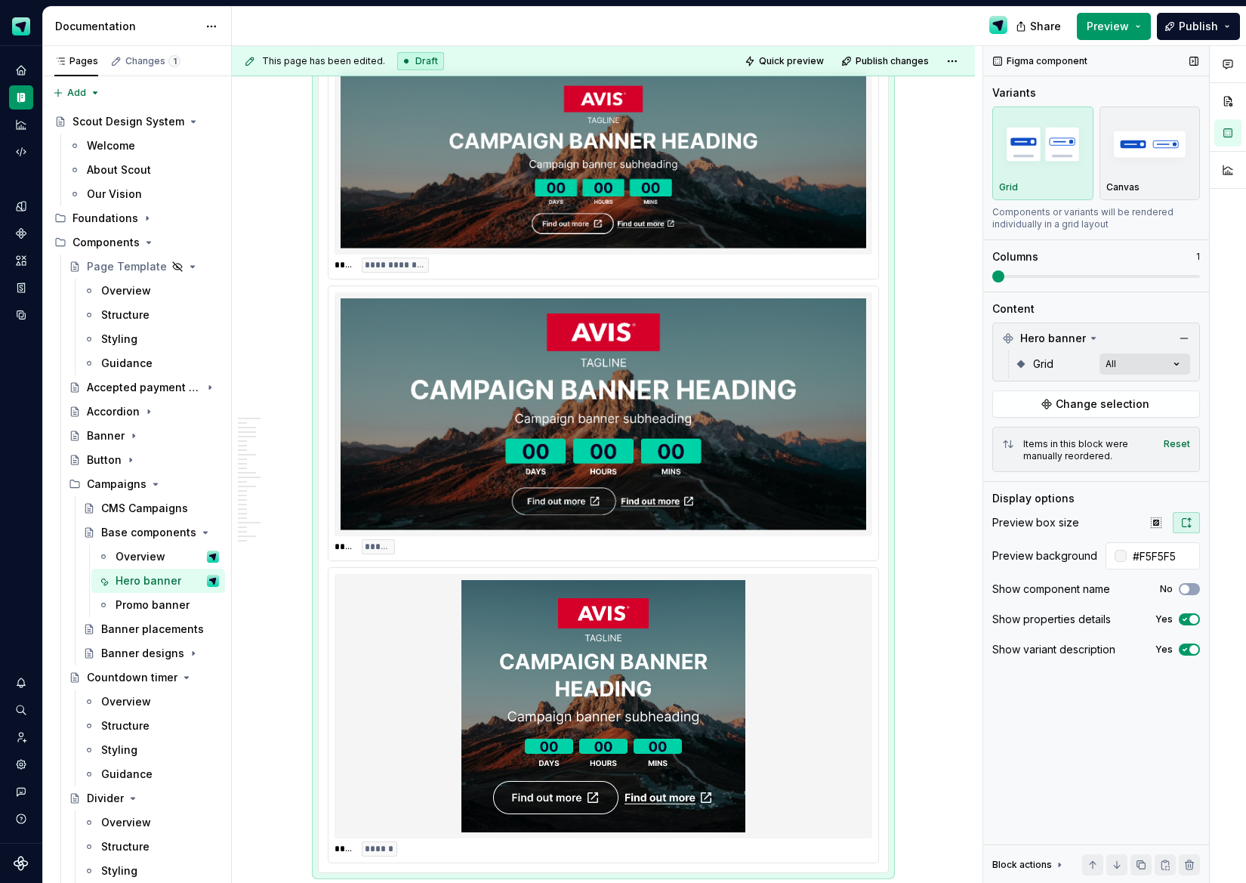
click at [1136, 359] on div "Comments Open comments No comments yet Select ‘Comment’ from the block context …" at bounding box center [1115, 465] width 263 height 838
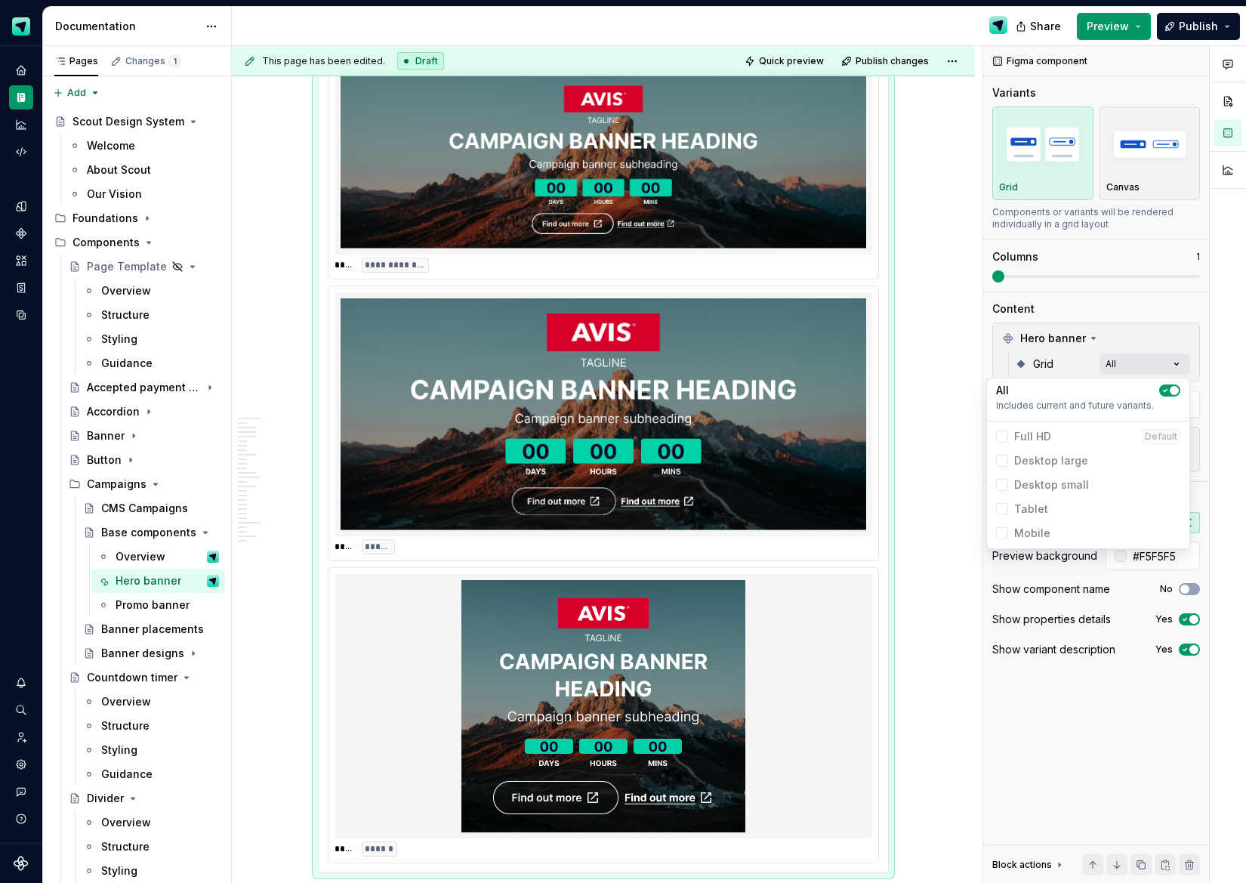
click at [1005, 435] on span "Full HD Default" at bounding box center [1088, 437] width 196 height 24
drag, startPoint x: 1174, startPoint y: 391, endPoint x: 1097, endPoint y: 418, distance: 82.0
click at [1173, 391] on span "button" at bounding box center [1174, 390] width 9 height 9
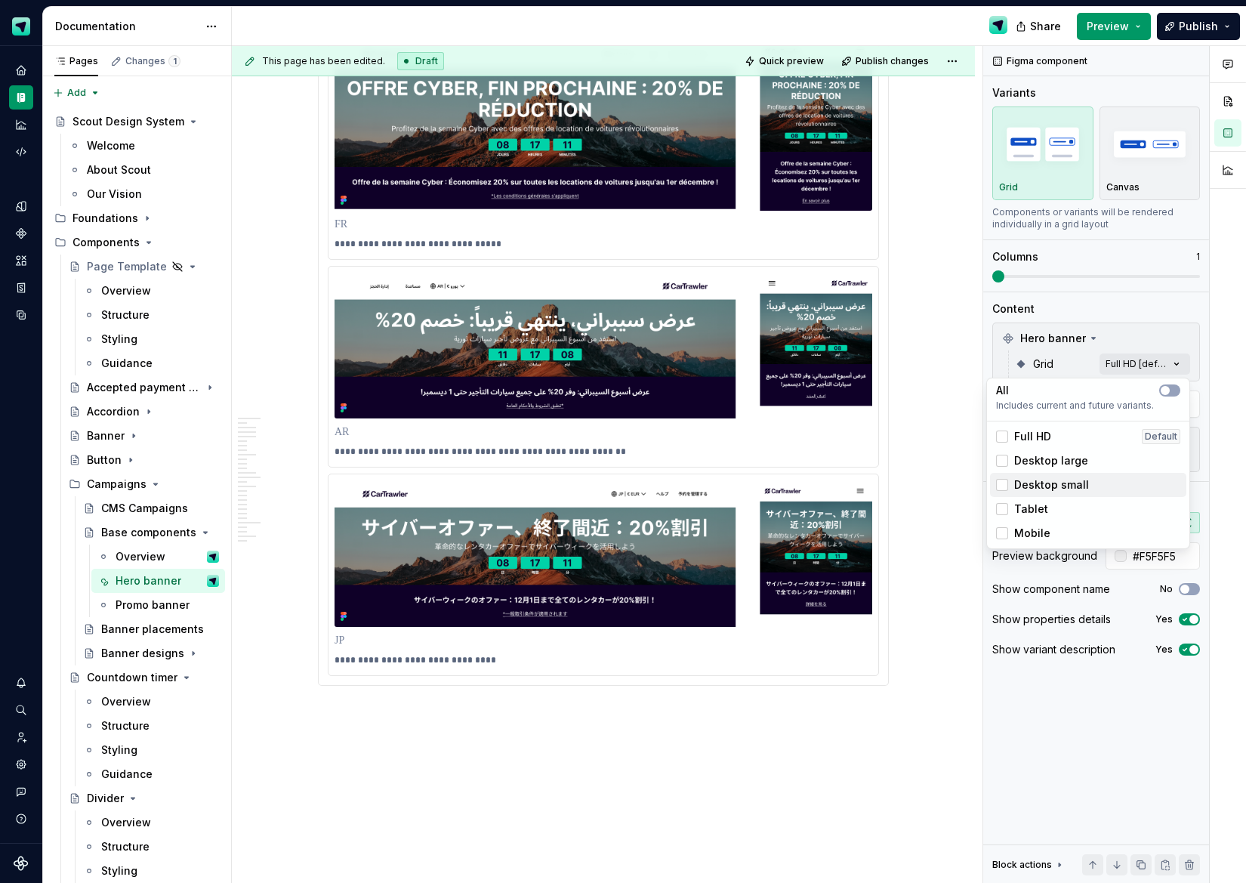
drag, startPoint x: 1004, startPoint y: 484, endPoint x: 1005, endPoint y: 497, distance: 12.9
click at [1005, 486] on div at bounding box center [1002, 485] width 12 height 12
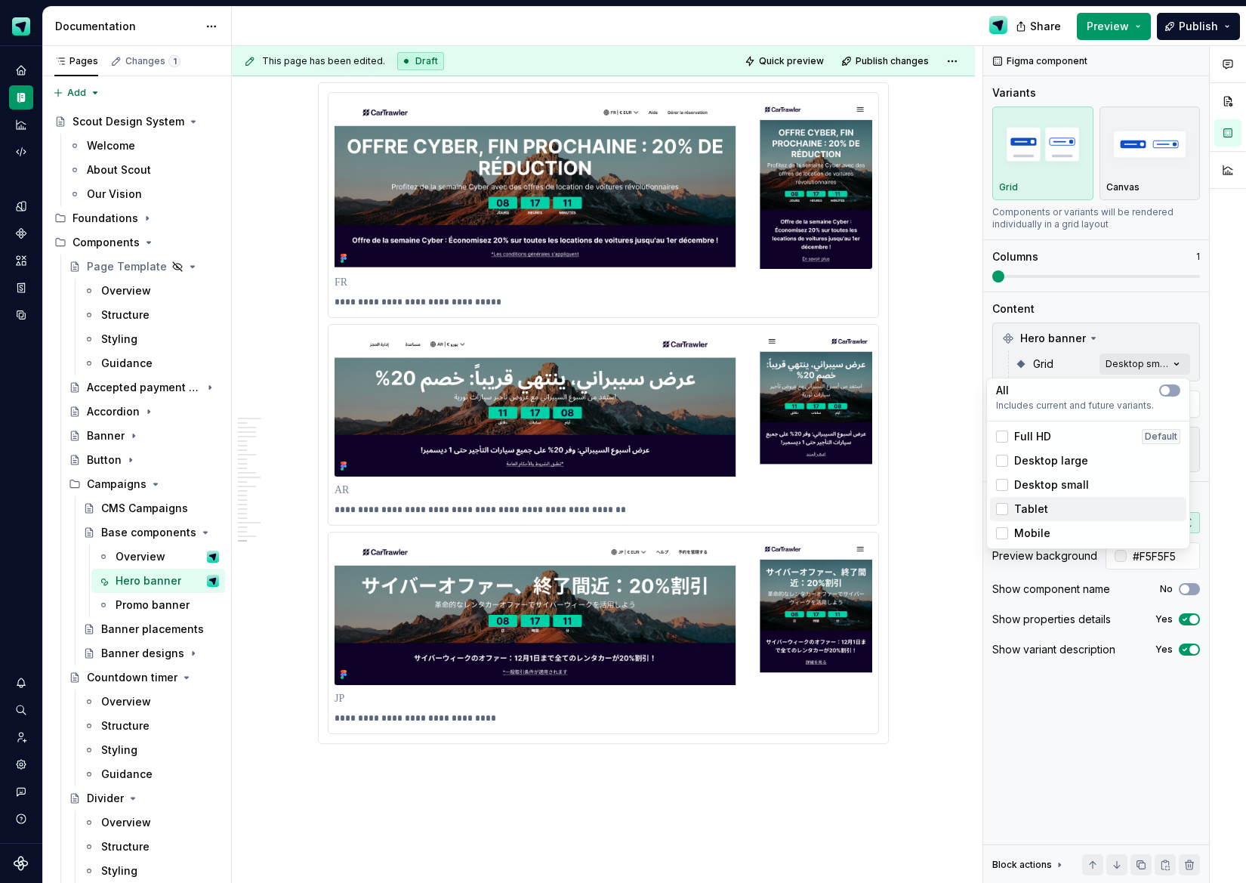
click at [1003, 515] on div "Tablet" at bounding box center [1022, 509] width 52 height 15
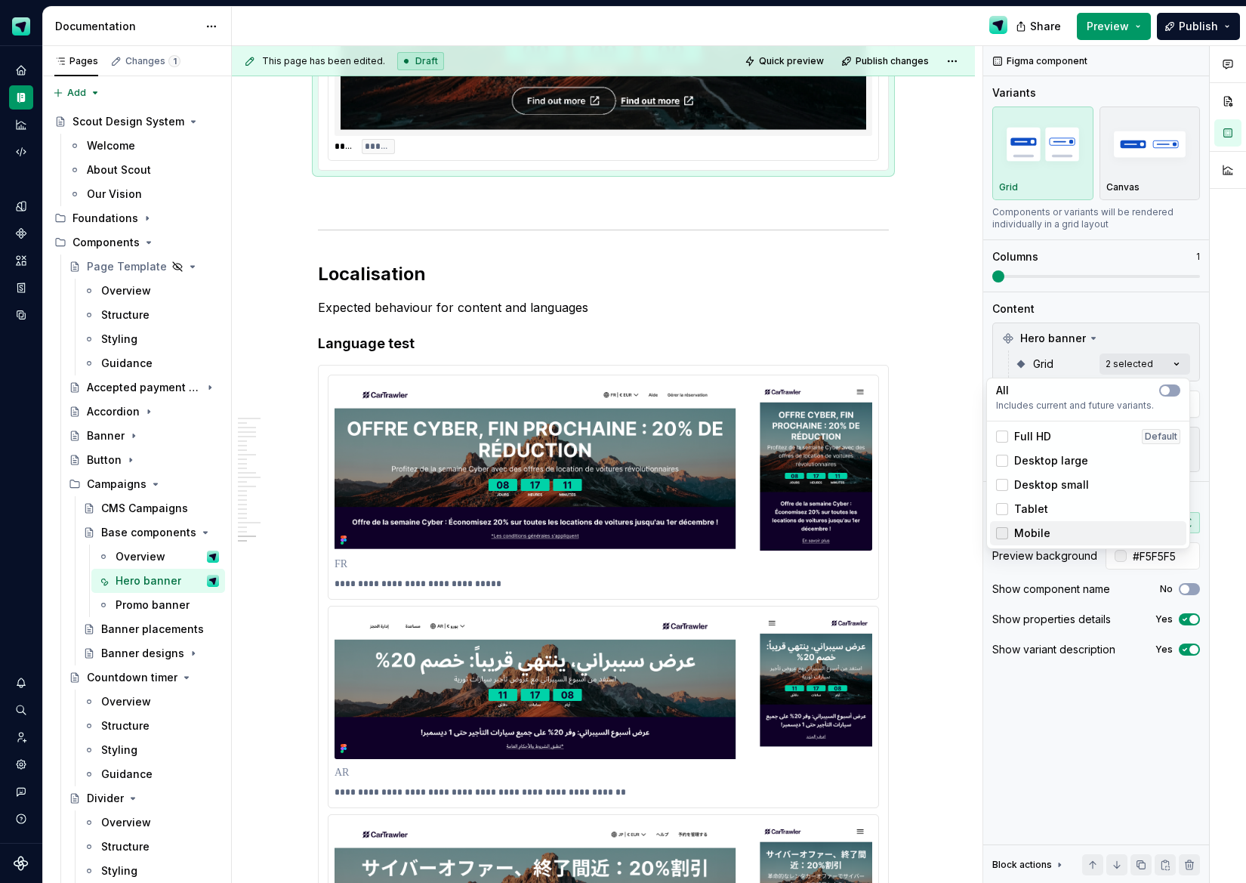
click at [1004, 538] on div at bounding box center [1002, 533] width 12 height 12
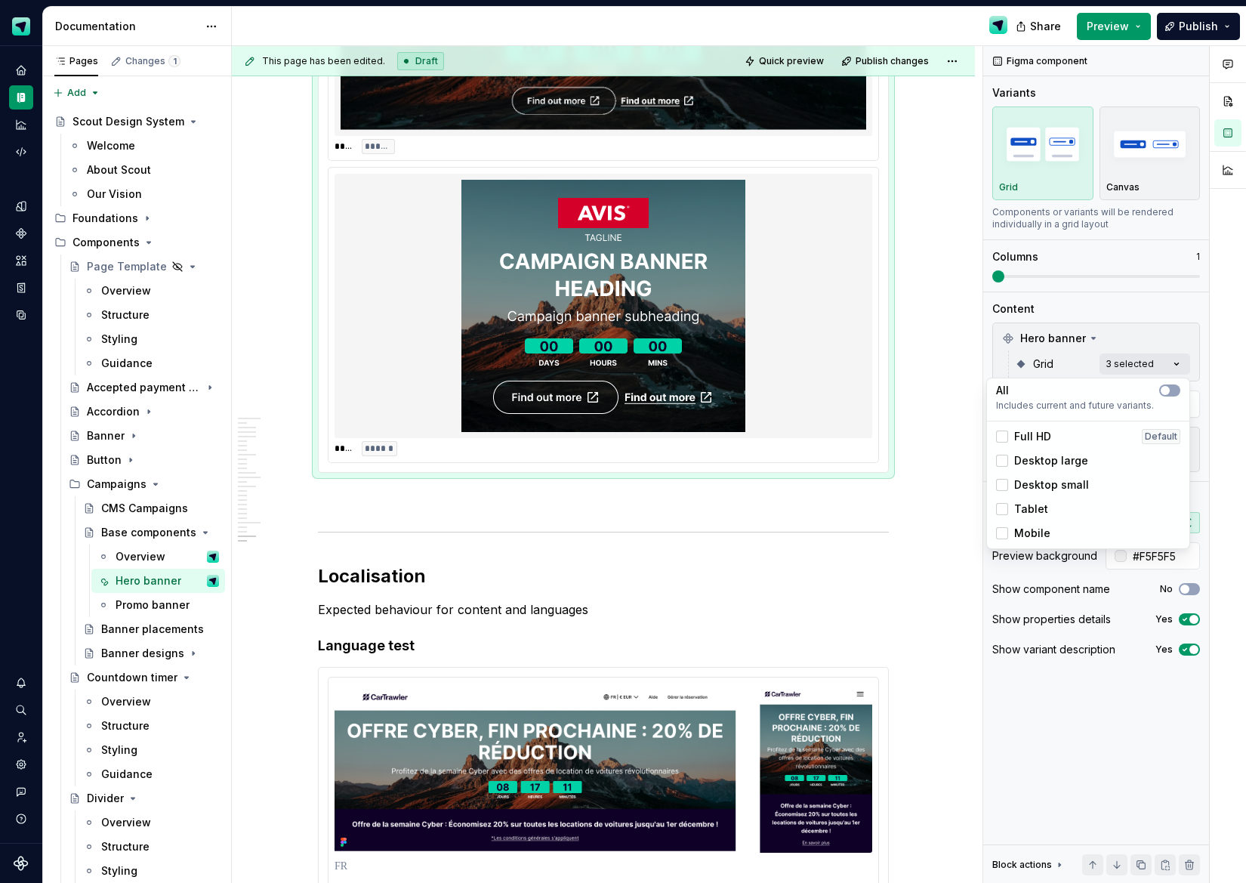
click at [1181, 29] on html "Scout Design System Design system data Documentation Share Preview Publish Page…" at bounding box center [623, 441] width 1246 height 883
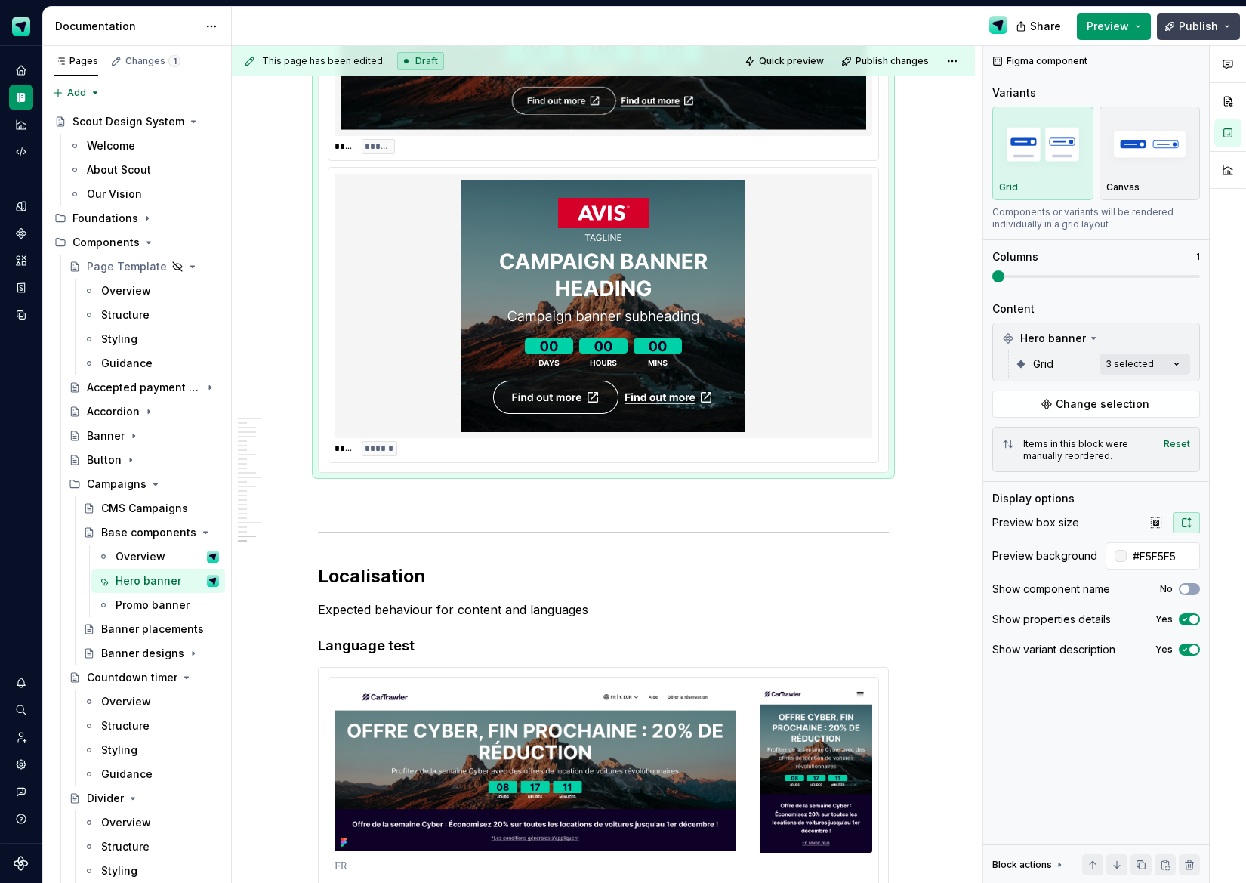
click at [1191, 26] on span "Publish" at bounding box center [1198, 26] width 39 height 15
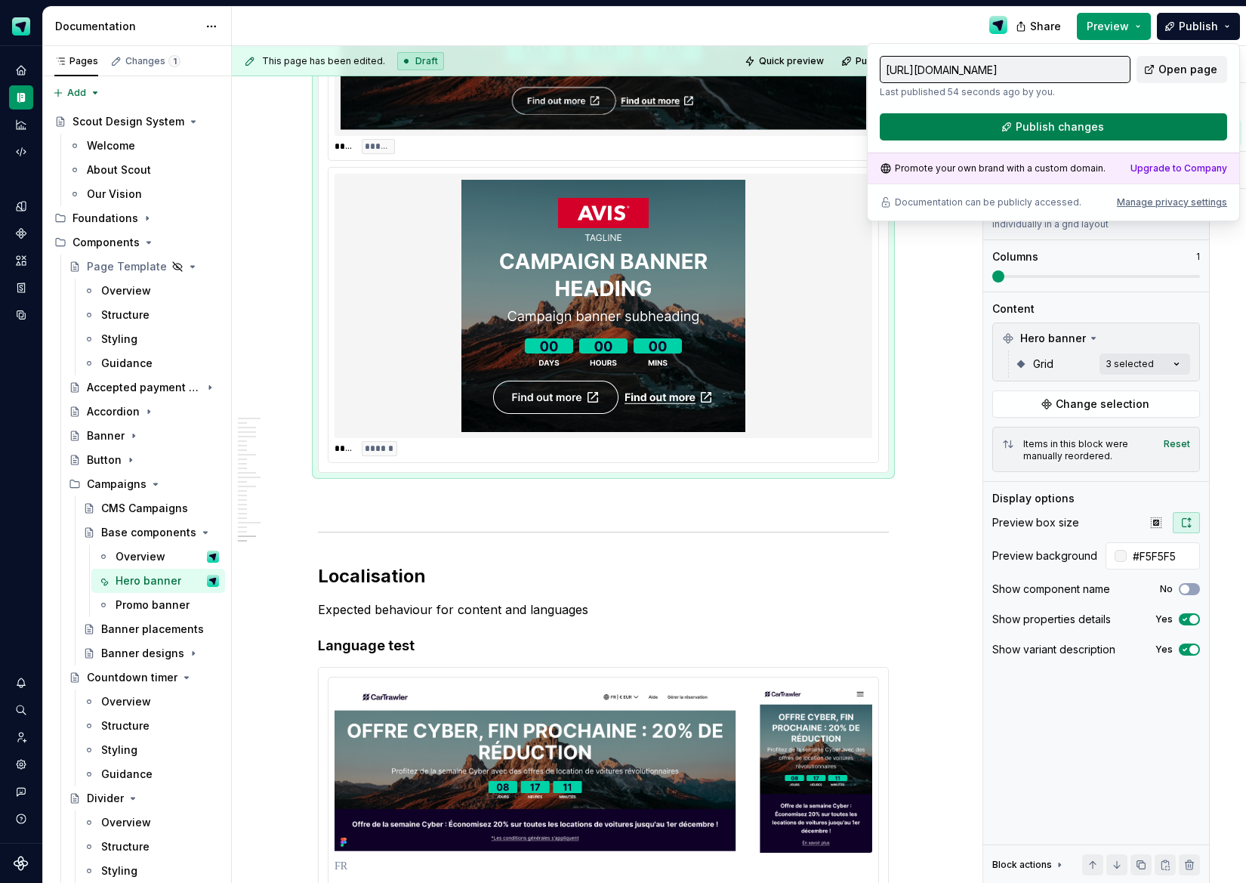
click at [1092, 138] on button "Publish changes" at bounding box center [1053, 126] width 347 height 27
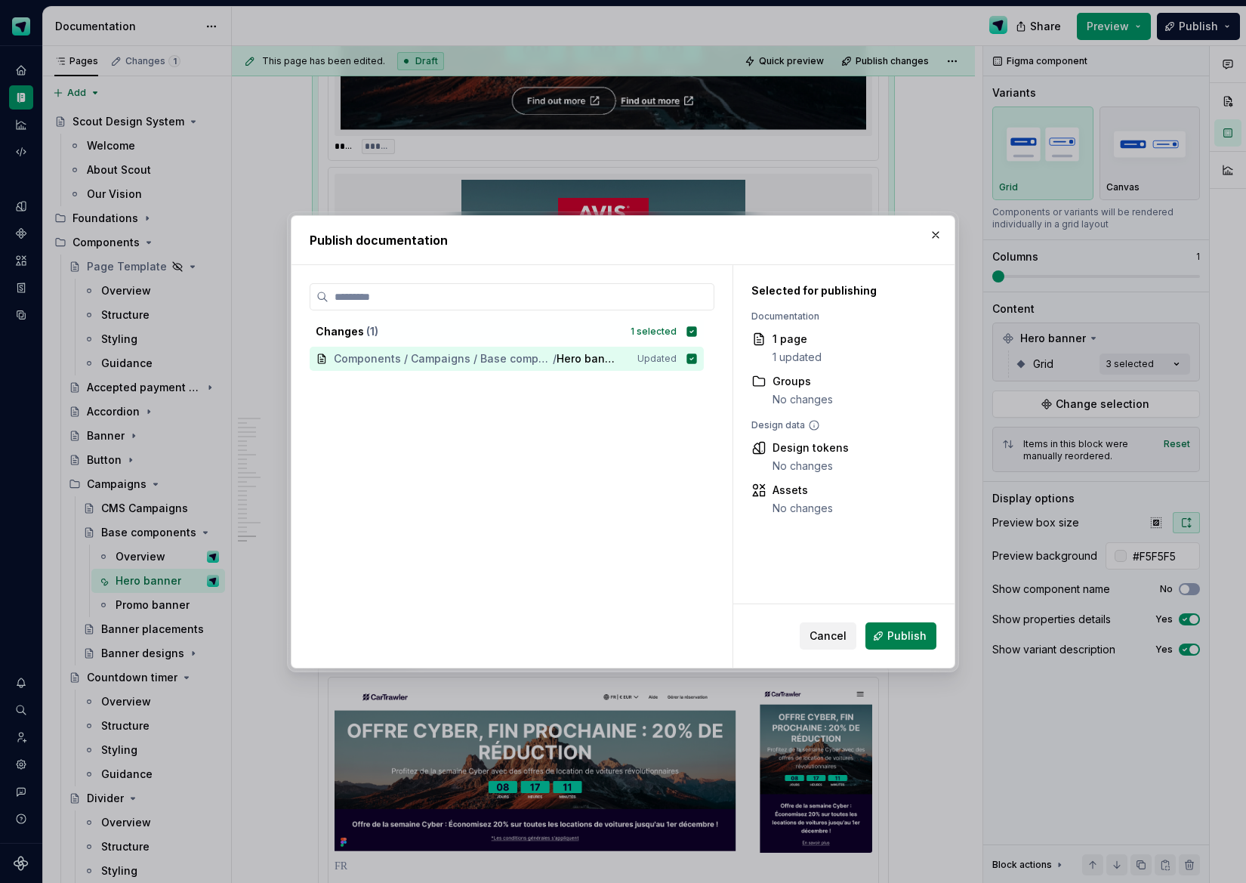
click at [907, 641] on span "Publish" at bounding box center [907, 636] width 39 height 15
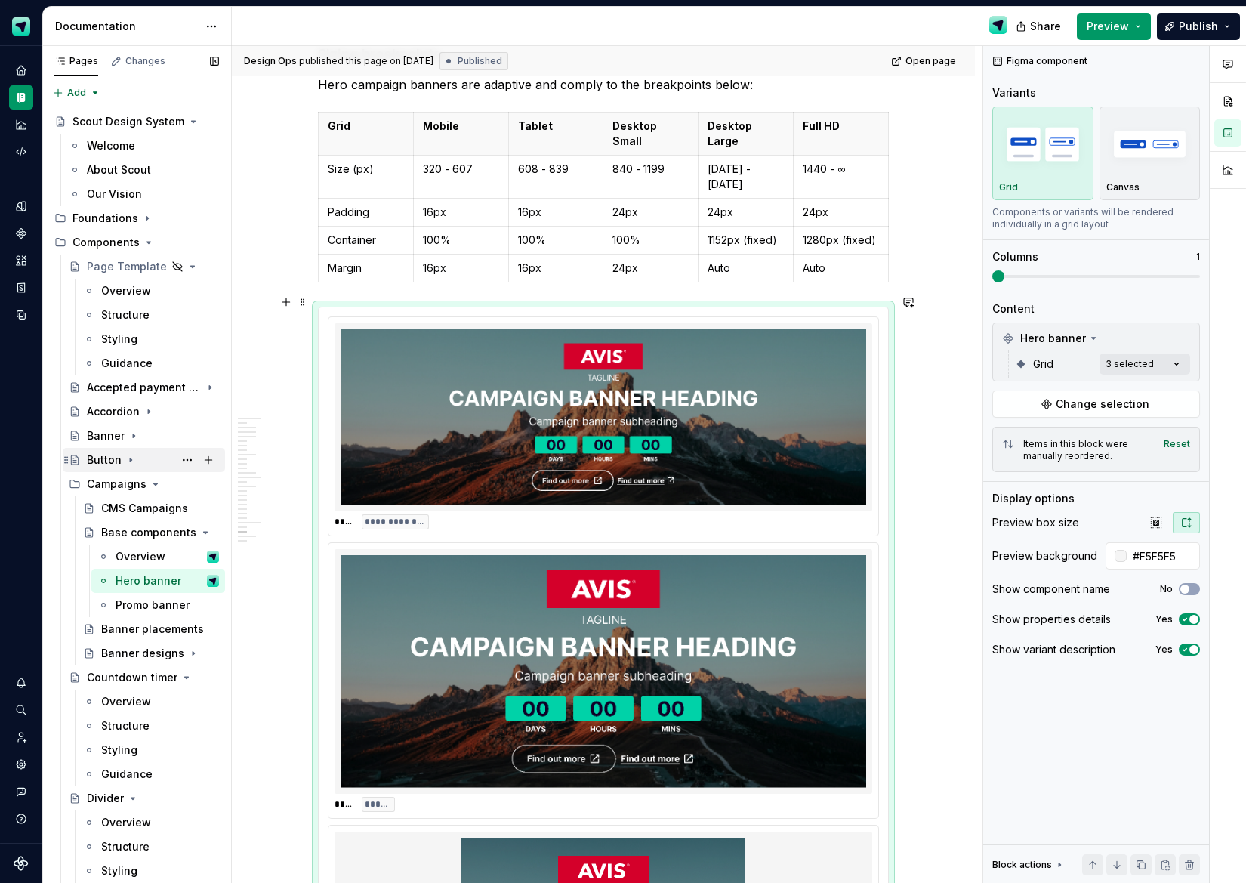
scroll to position [9215, 0]
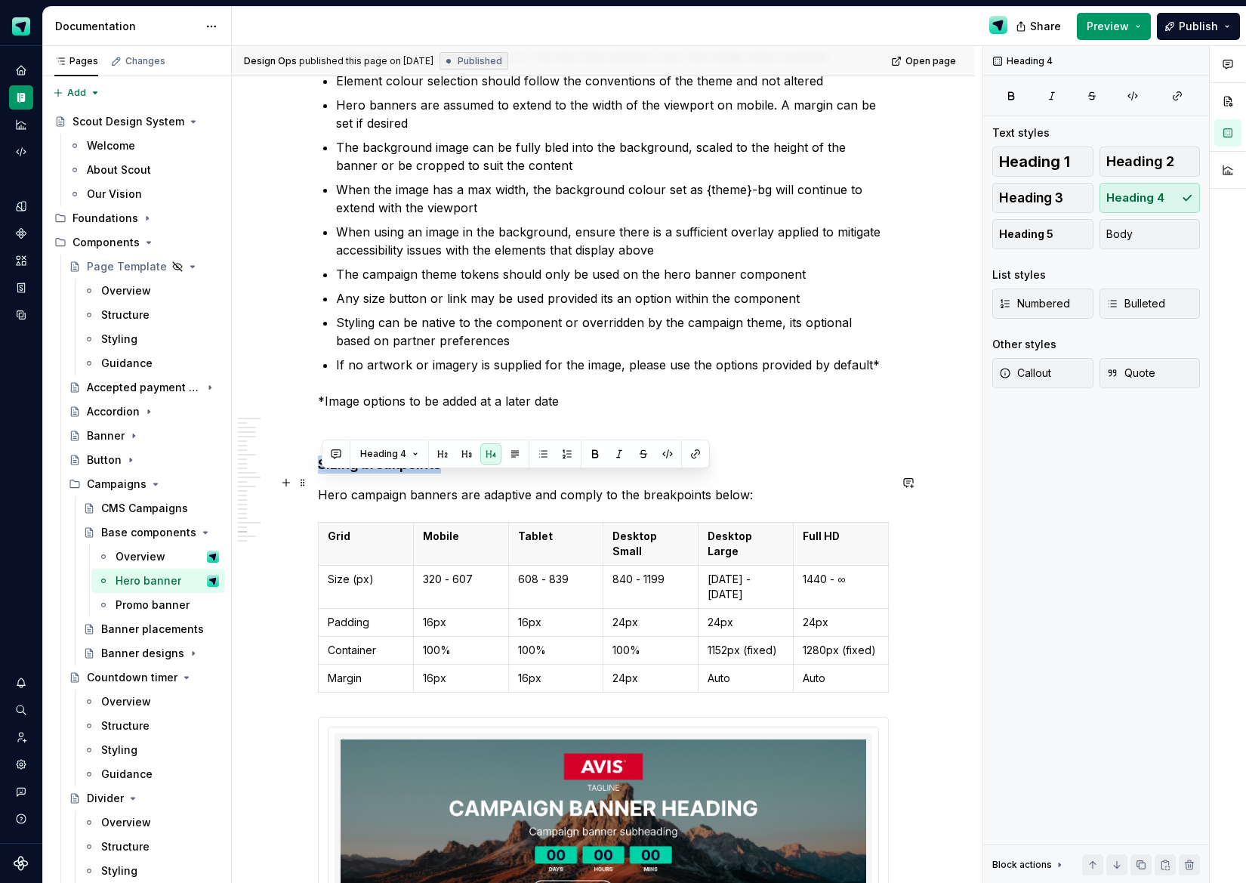
drag, startPoint x: 443, startPoint y: 481, endPoint x: 385, endPoint y: 467, distance: 59.9
click at [445, 455] on button "button" at bounding box center [442, 453] width 21 height 21
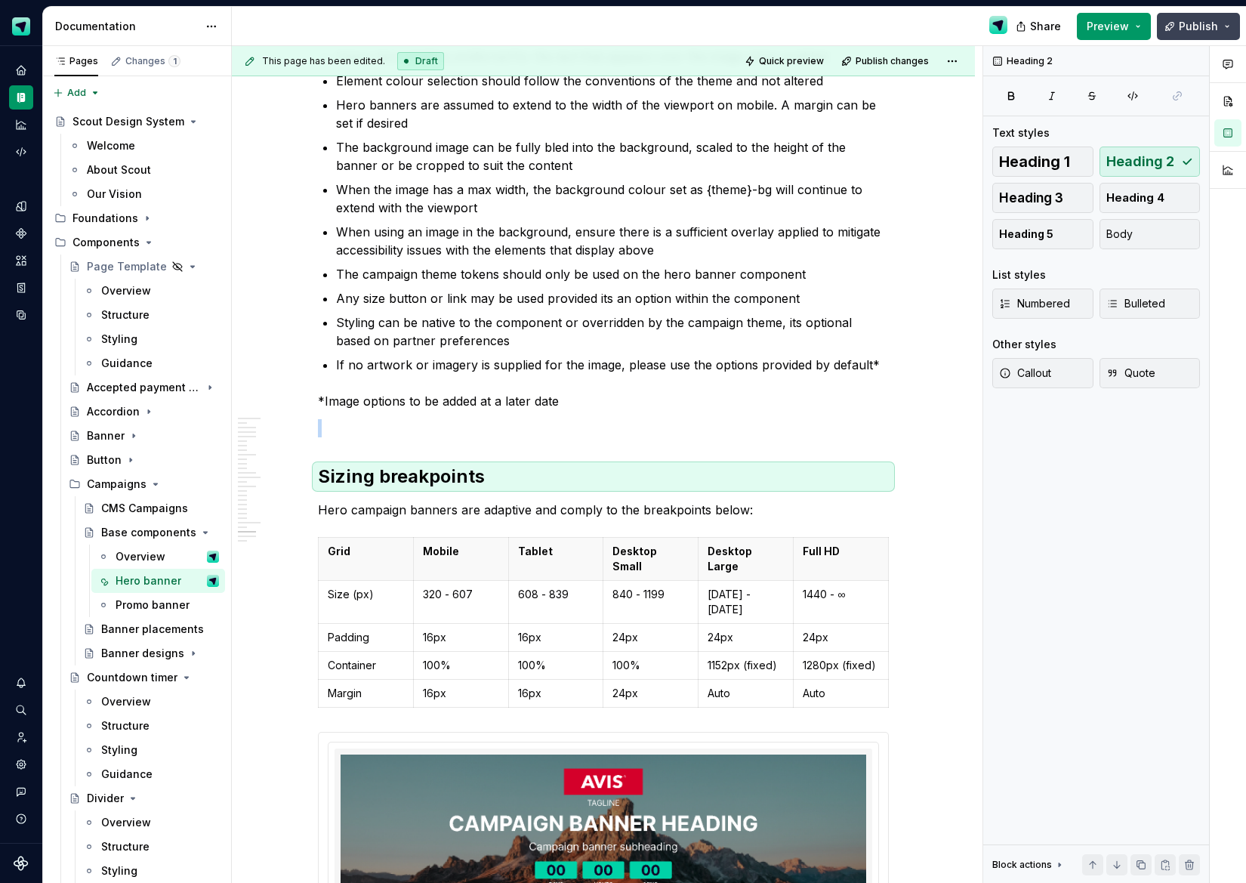
click at [1198, 29] on span "Publish" at bounding box center [1198, 26] width 39 height 15
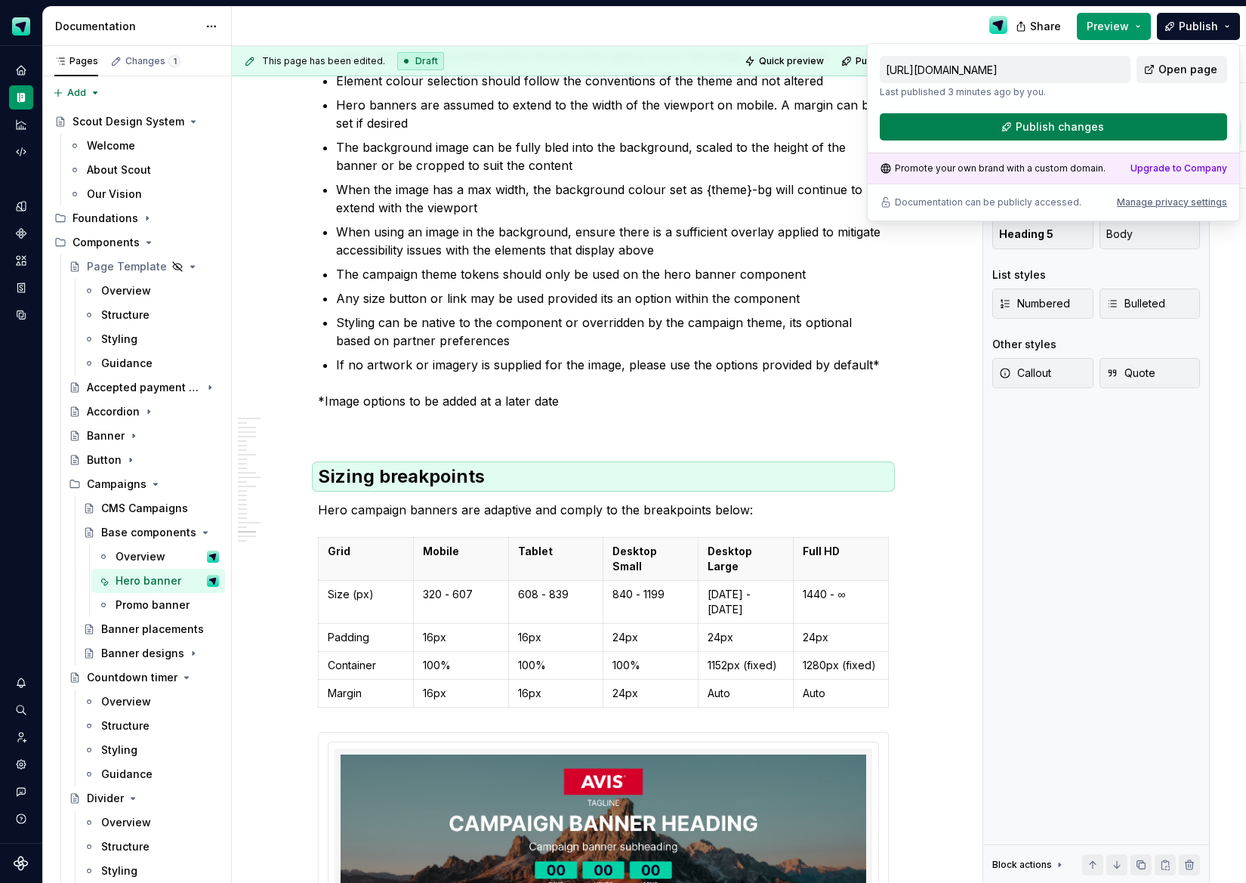
click at [1091, 125] on span "Publish changes" at bounding box center [1060, 126] width 88 height 15
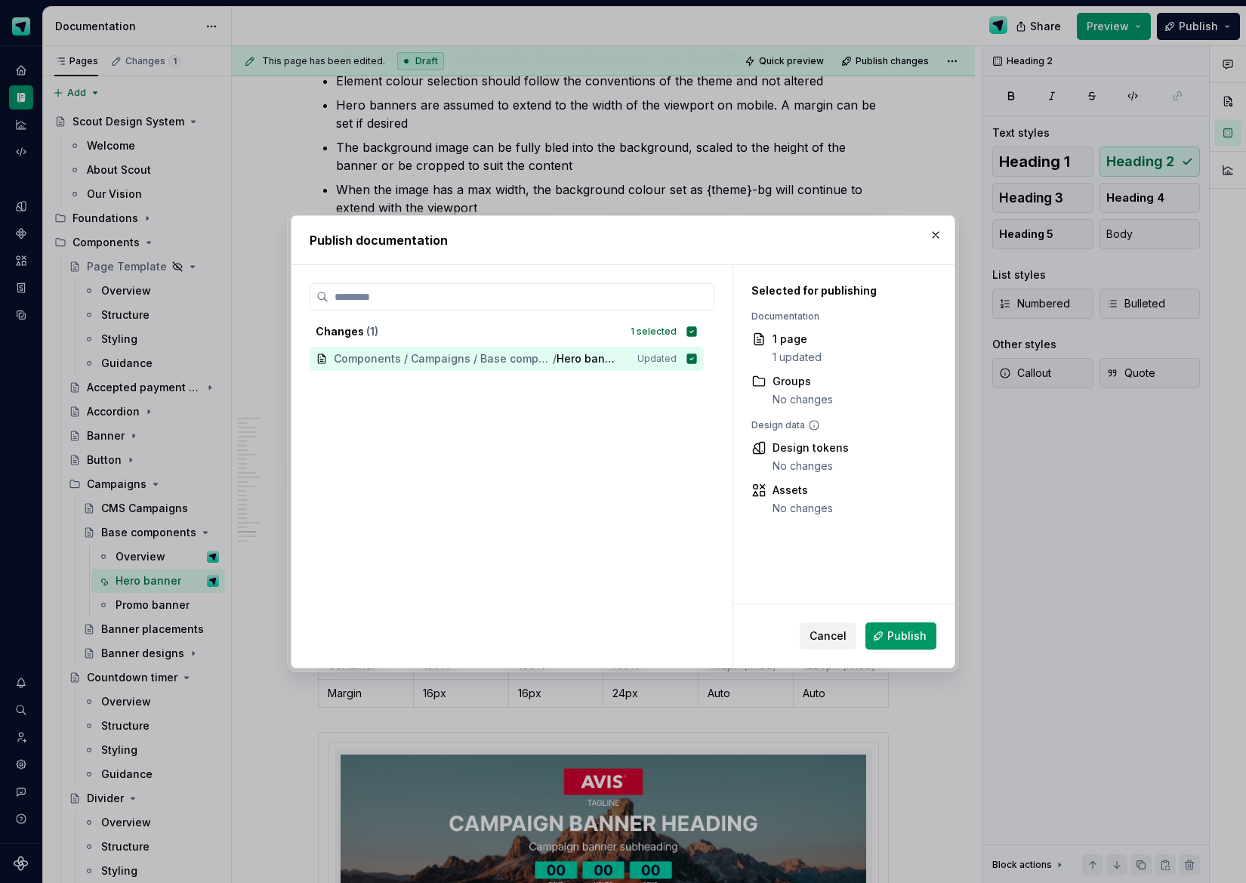
click at [896, 642] on span "Publish" at bounding box center [907, 636] width 39 height 15
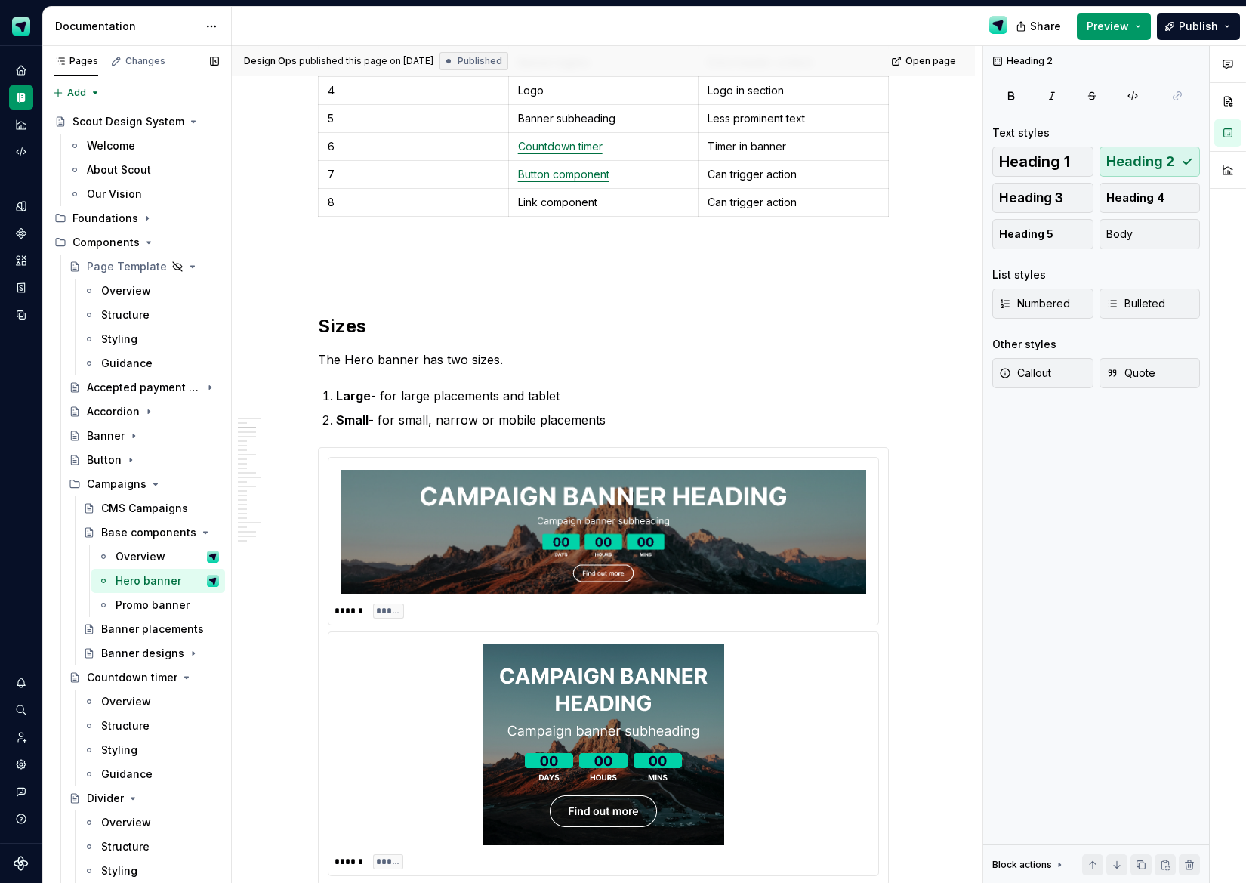
scroll to position [1567, 0]
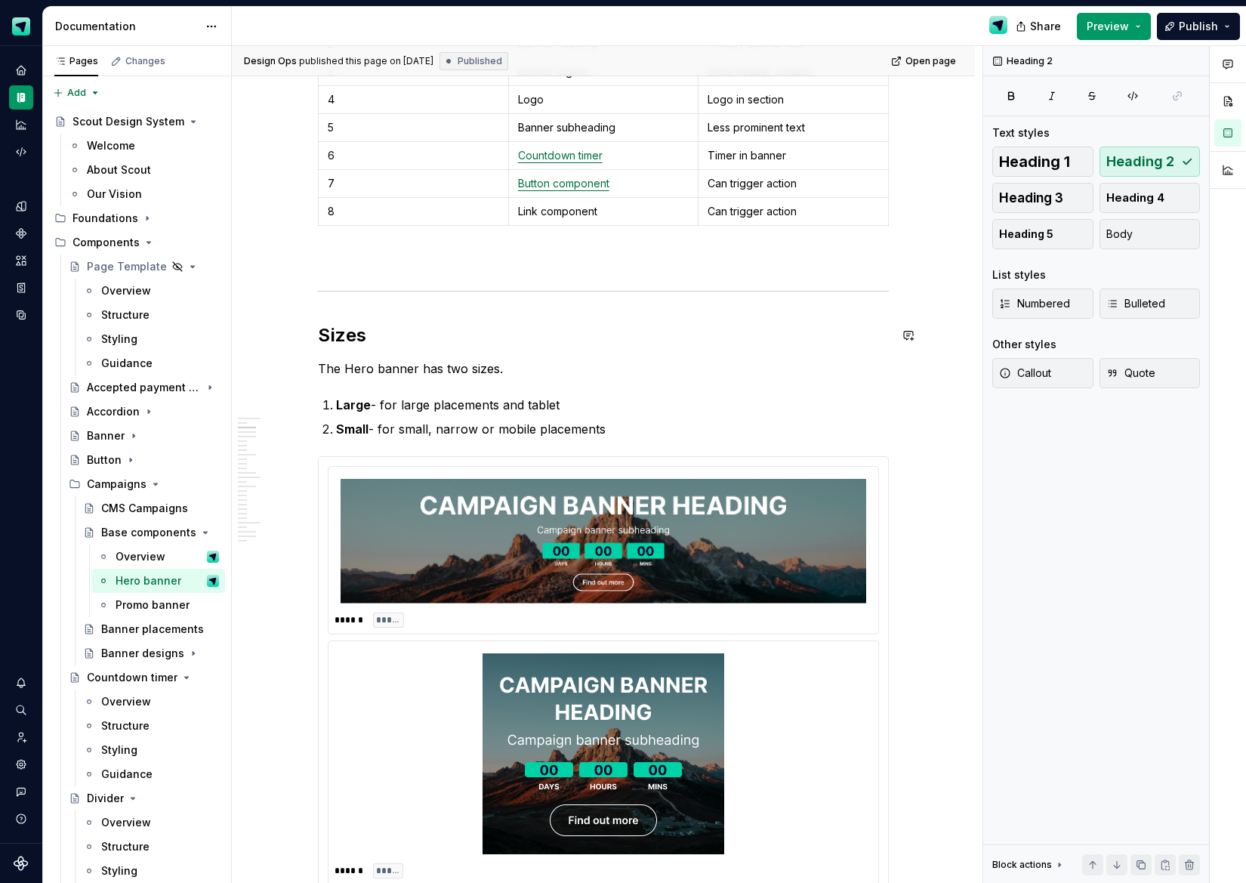
type textarea "*"
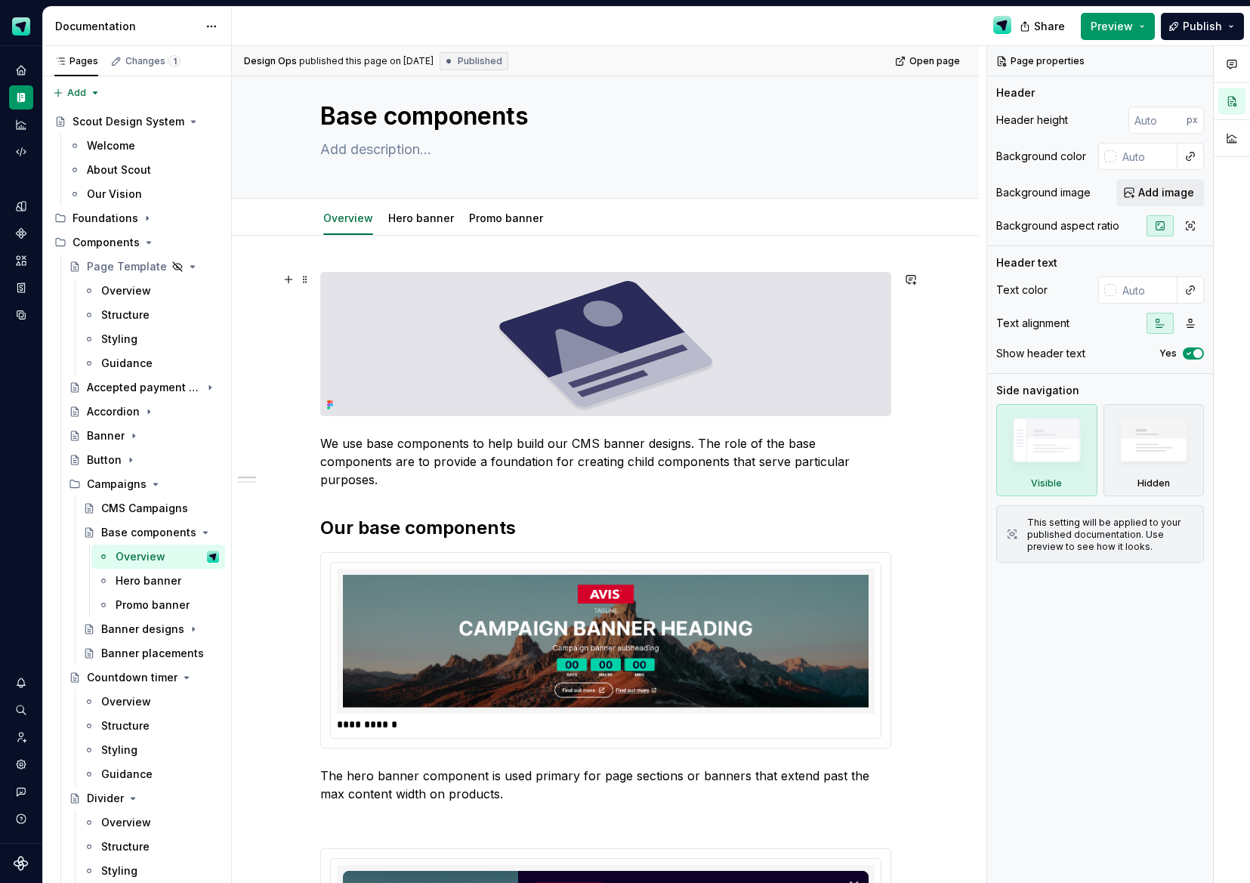
scroll to position [27, 0]
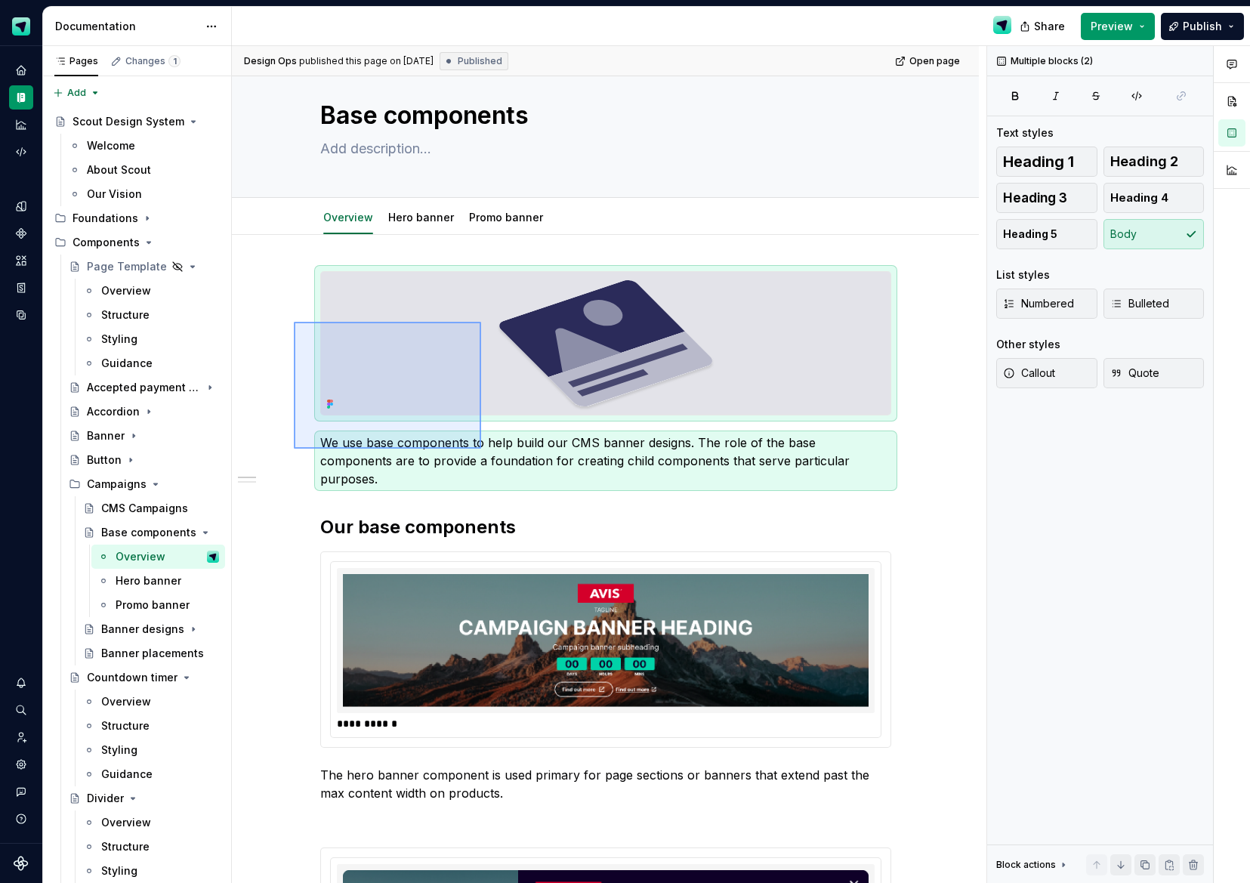
drag, startPoint x: 433, startPoint y: 409, endPoint x: 487, endPoint y: 450, distance: 68.0
click at [482, 449] on div "**********" at bounding box center [609, 465] width 755 height 838
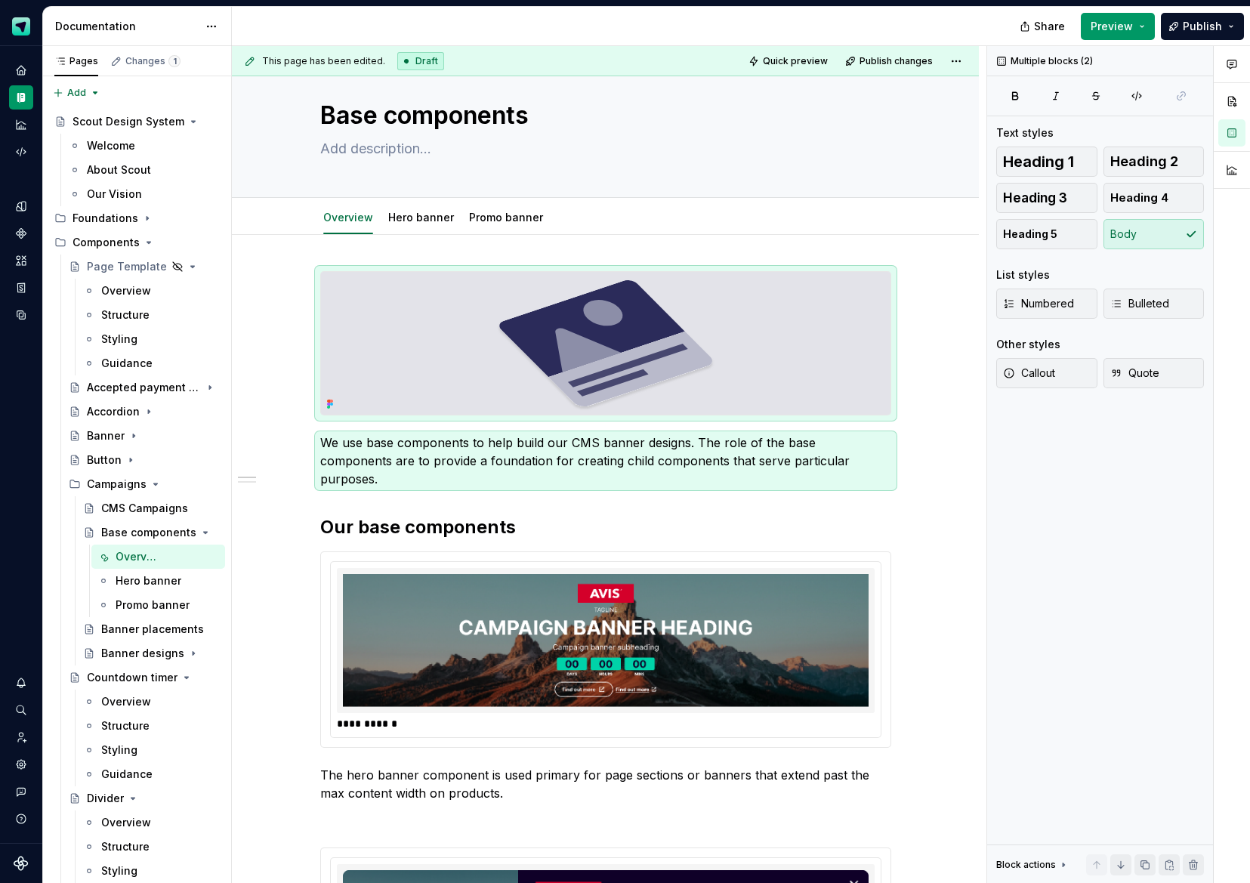
type textarea "*"
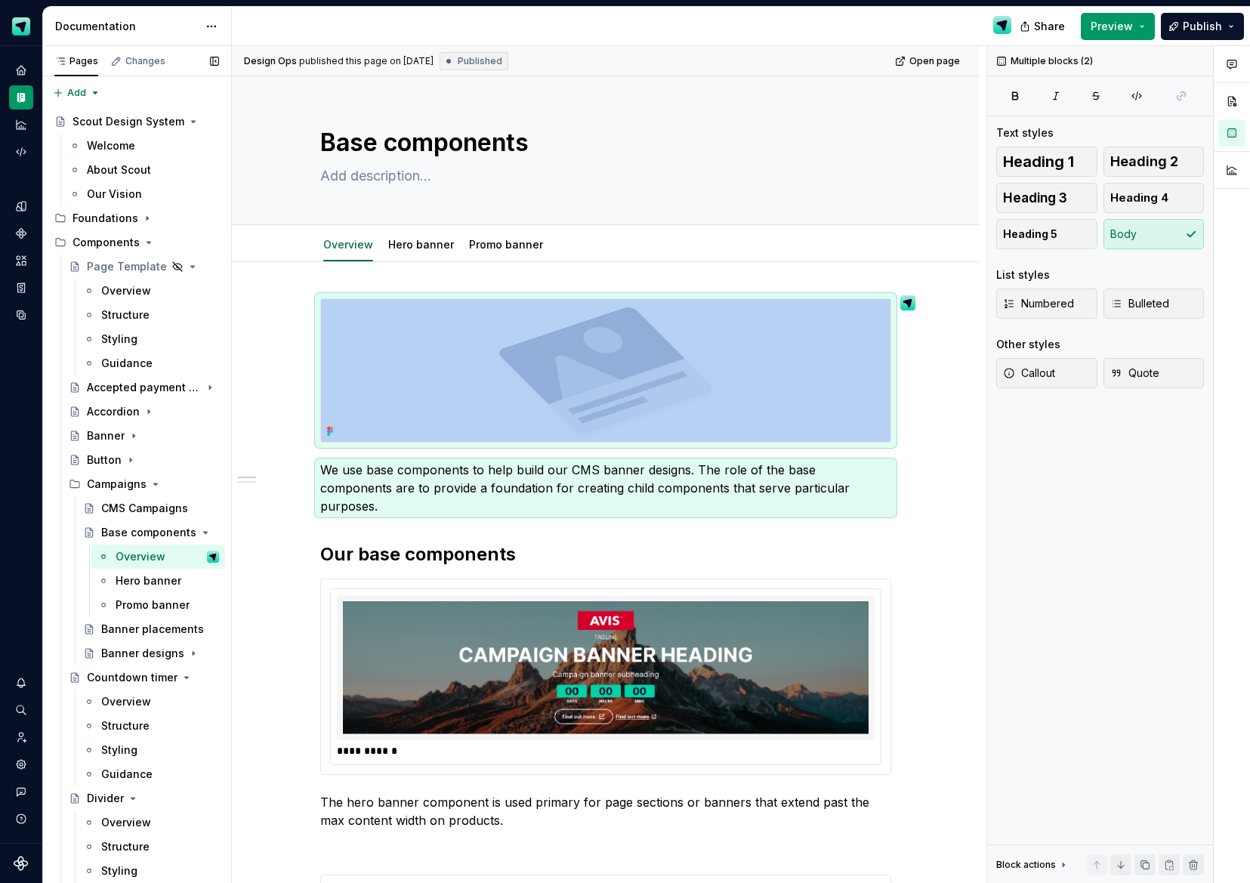
scroll to position [27, 0]
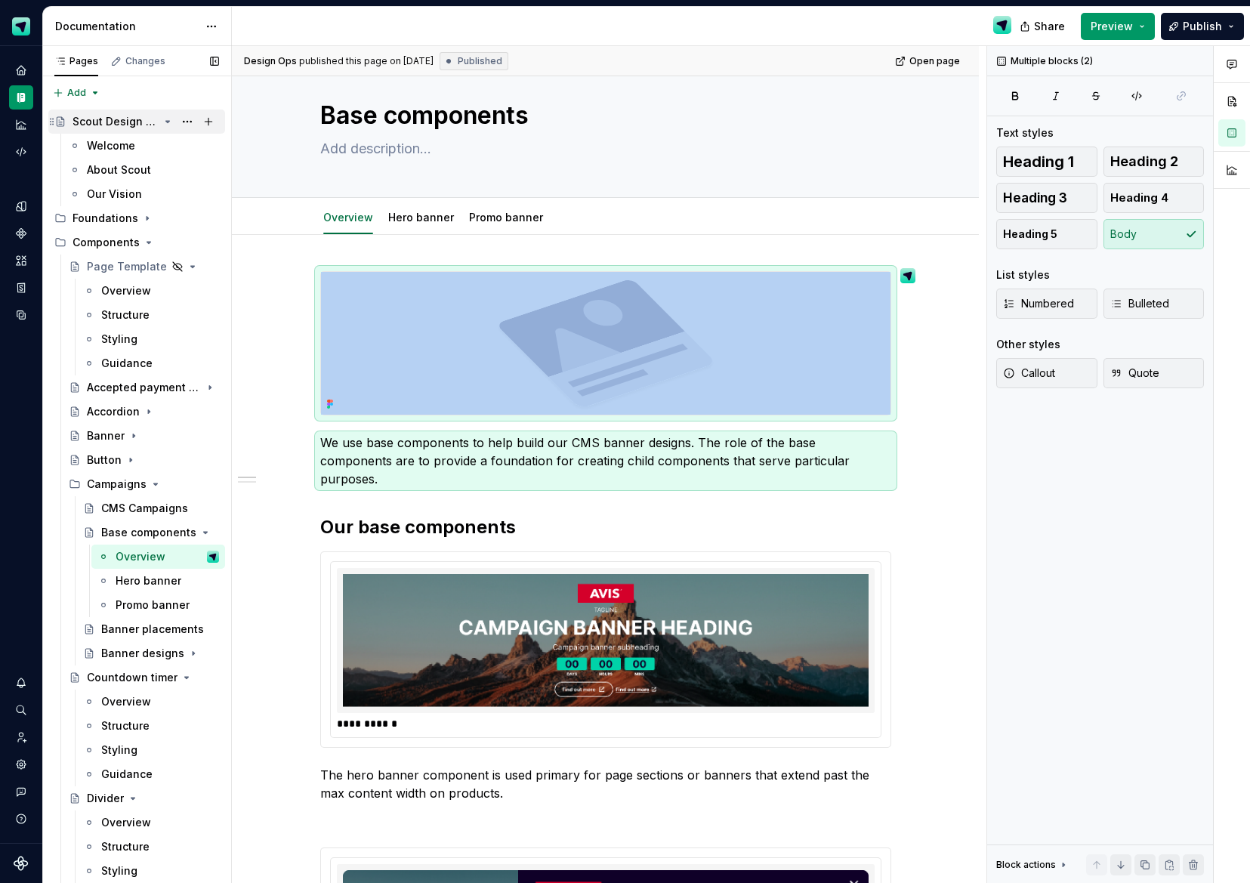
click at [144, 121] on div "Scout Design System" at bounding box center [116, 121] width 86 height 15
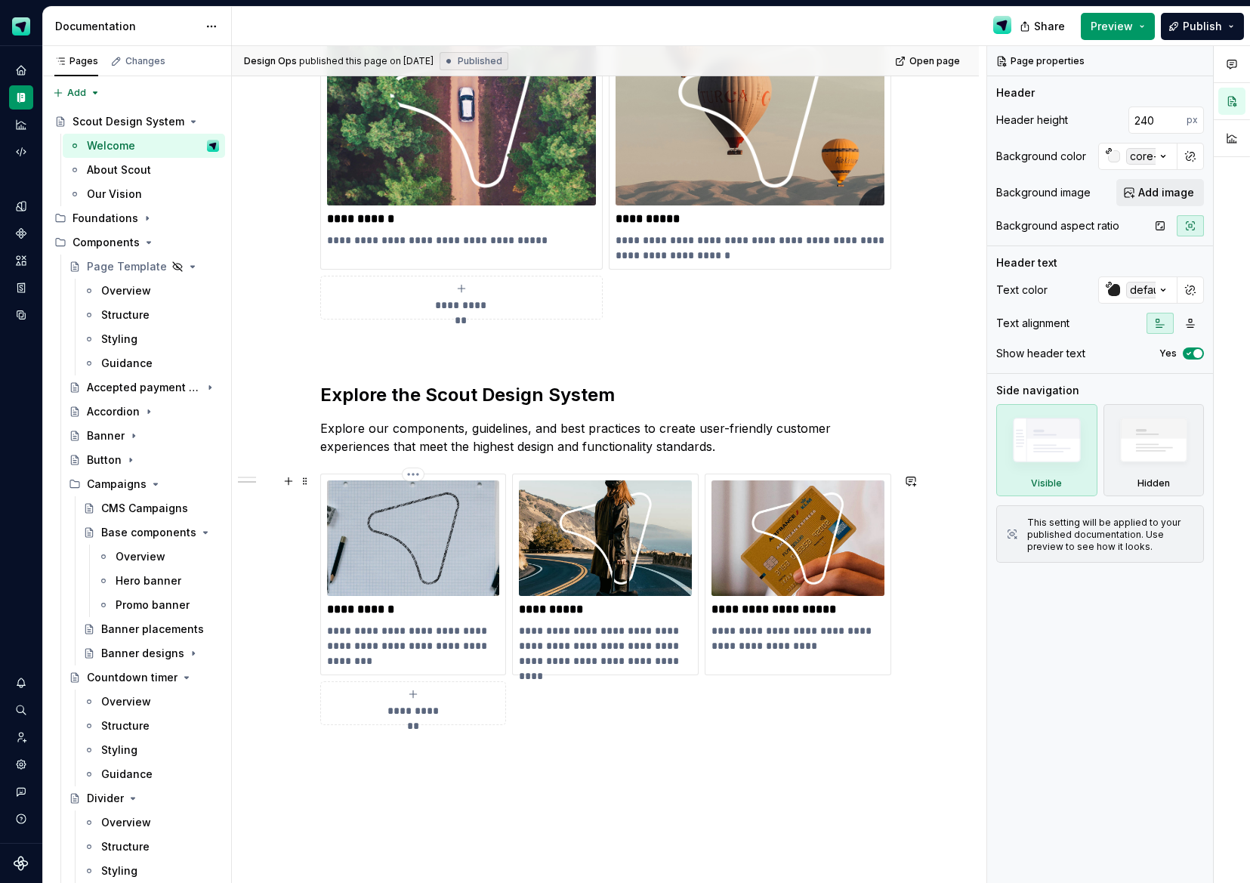
scroll to position [729, 0]
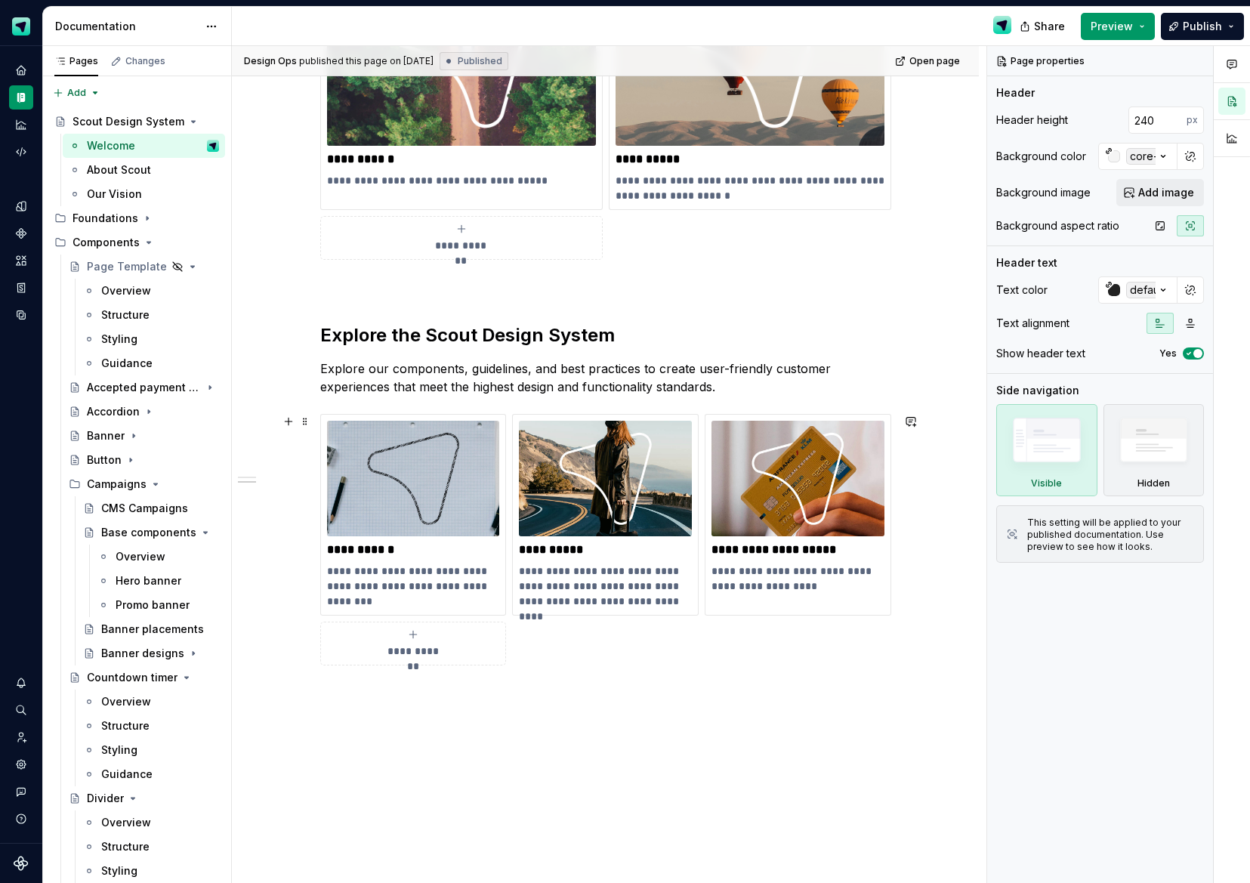
click at [427, 647] on span "**********" at bounding box center [413, 651] width 66 height 15
type textarea "*"
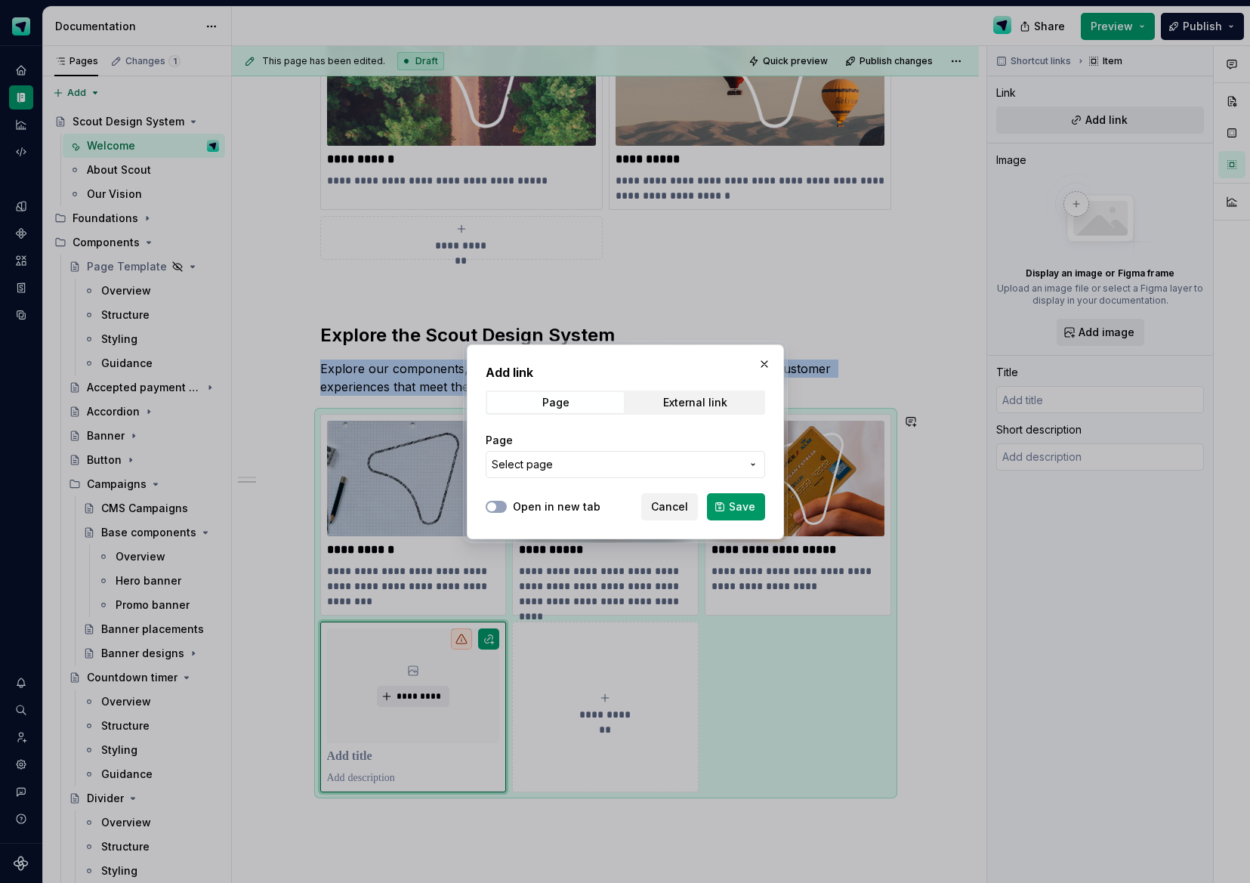
click at [677, 465] on span "Select page" at bounding box center [616, 464] width 249 height 15
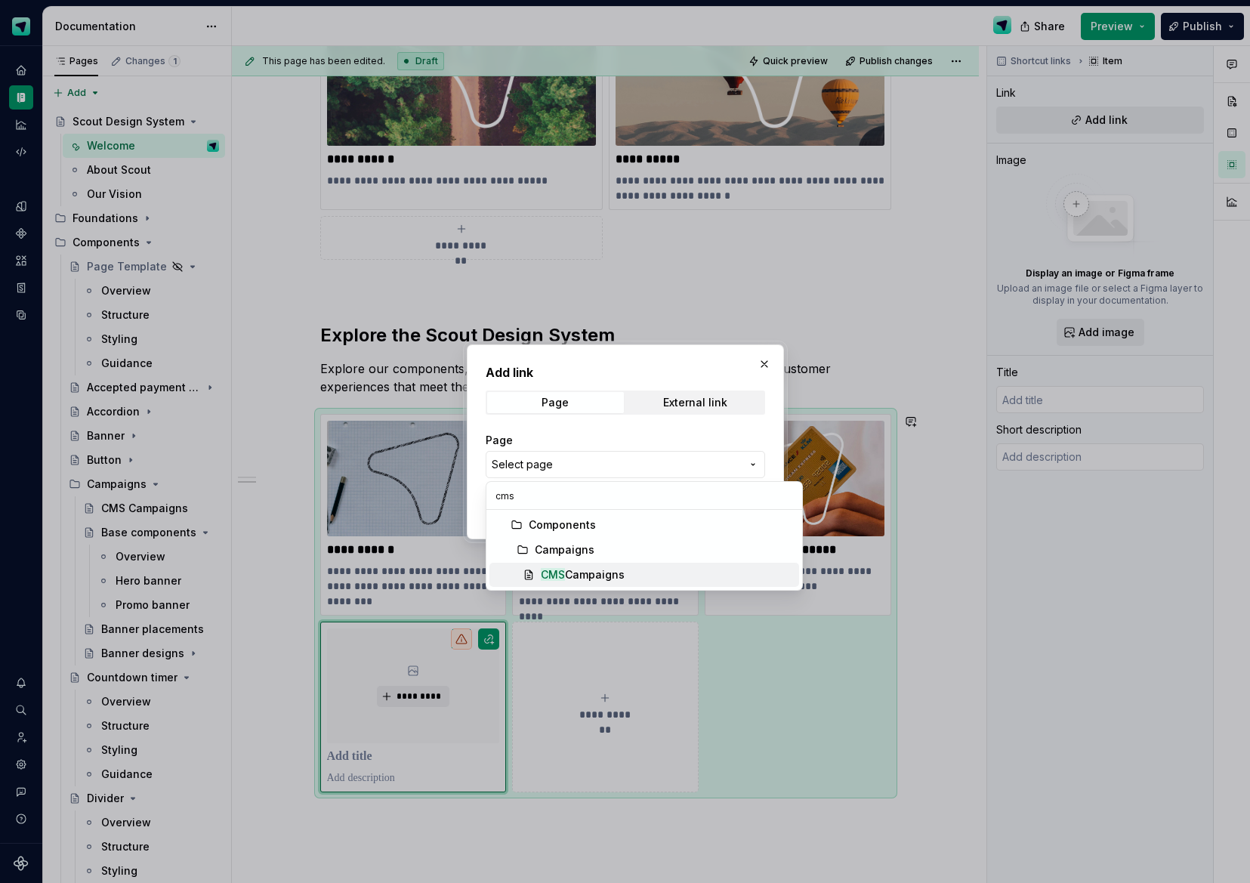
type input "cms"
click at [564, 571] on mark "CMS" at bounding box center [553, 574] width 24 height 13
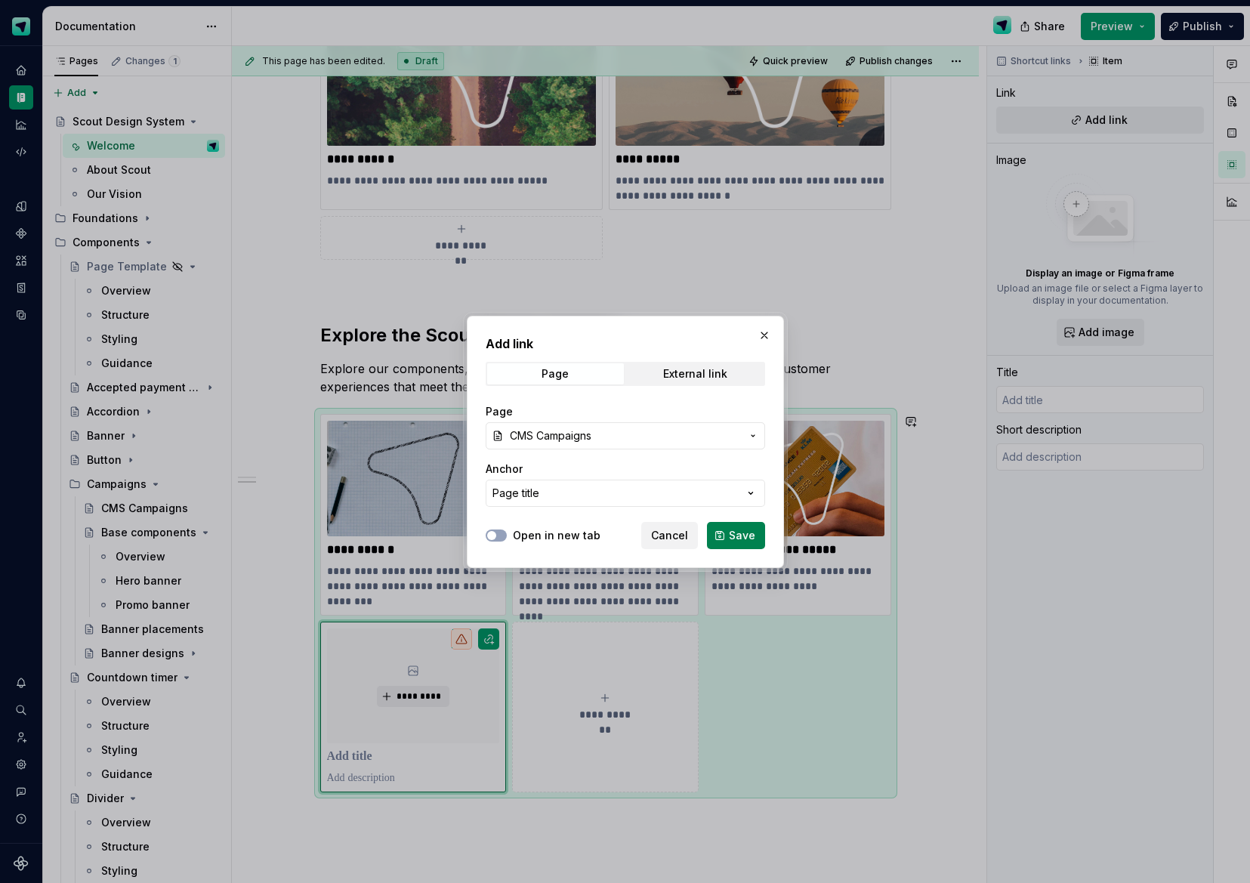
click at [743, 542] on span "Save" at bounding box center [742, 535] width 26 height 15
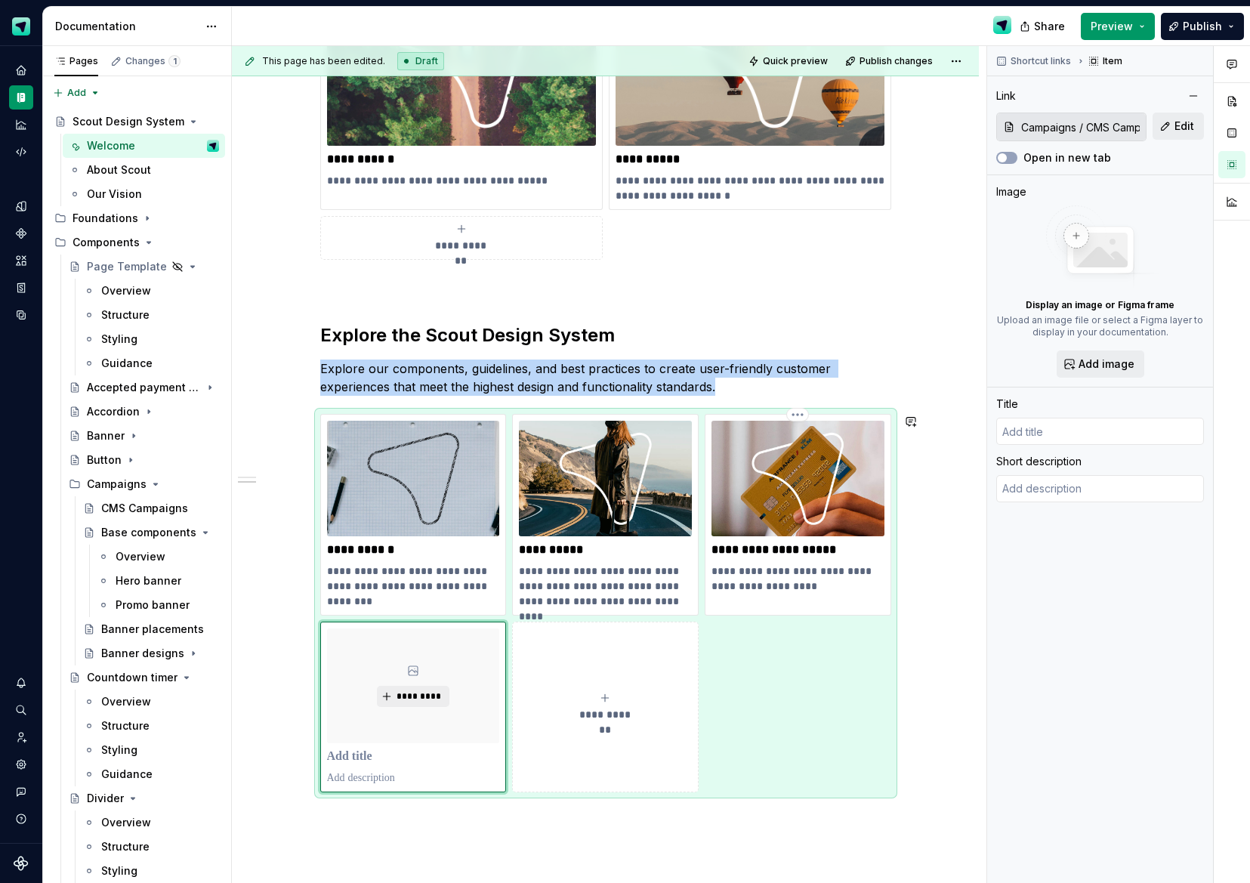
type textarea "*"
type input "CMS Campaigns"
click at [1106, 369] on span "Add image" at bounding box center [1107, 364] width 56 height 15
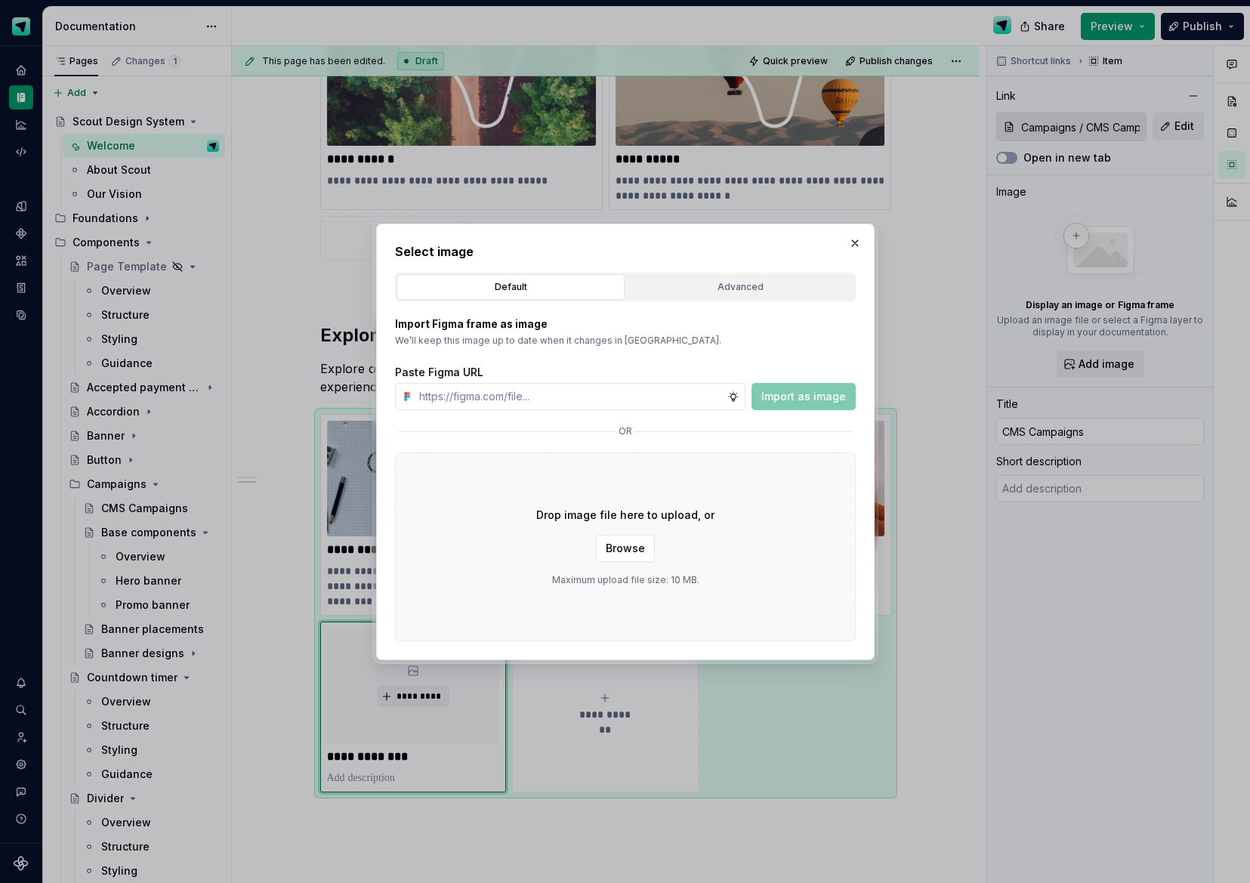
type textarea "*"
type input "https://www.figma.com/design/Ma4o8aUoC29DAP2Z0RSzwm/Scout-Design-System-Compone…"
click at [782, 406] on button "Import as image" at bounding box center [804, 396] width 104 height 27
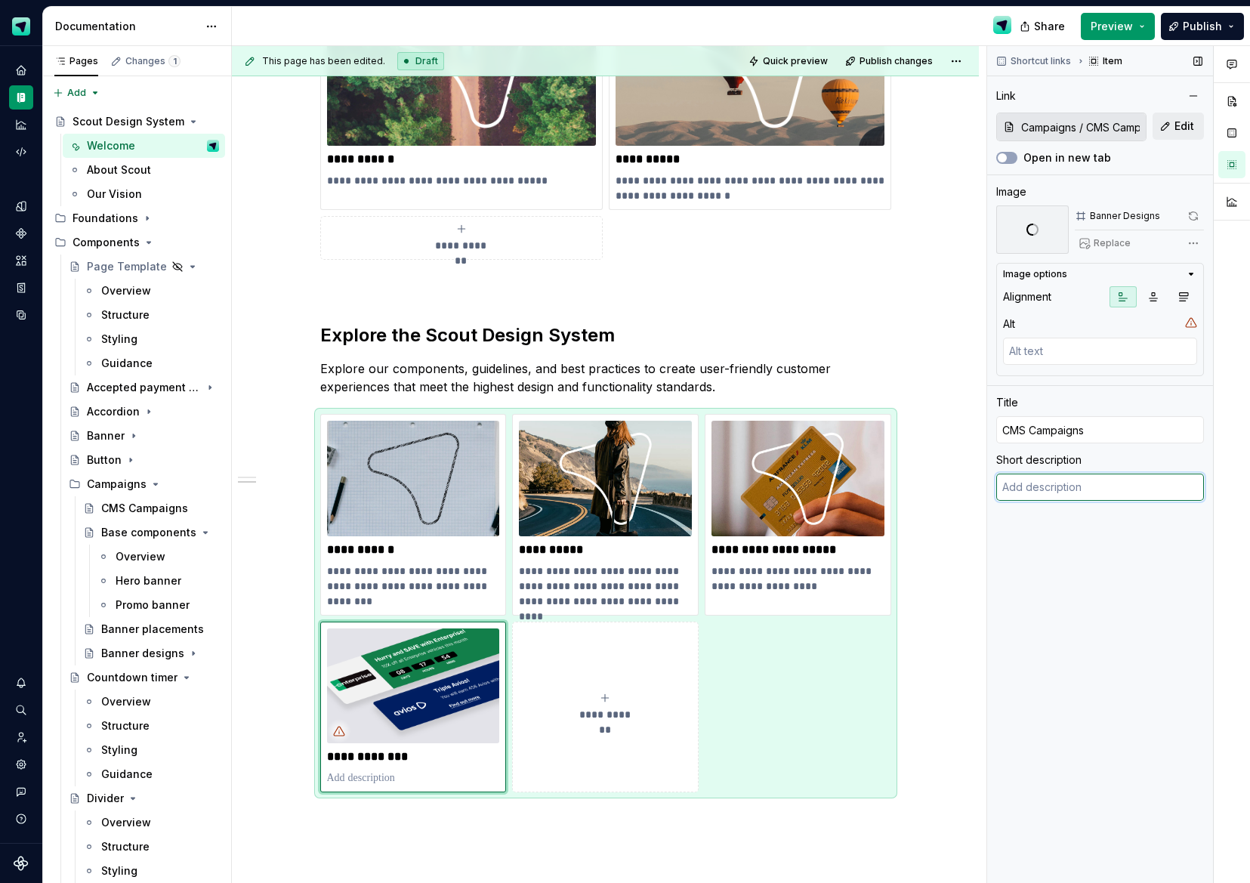
click at [1052, 493] on textarea at bounding box center [1100, 487] width 208 height 27
type textarea "*"
type textarea "E"
type textarea "*"
type textarea "Ex"
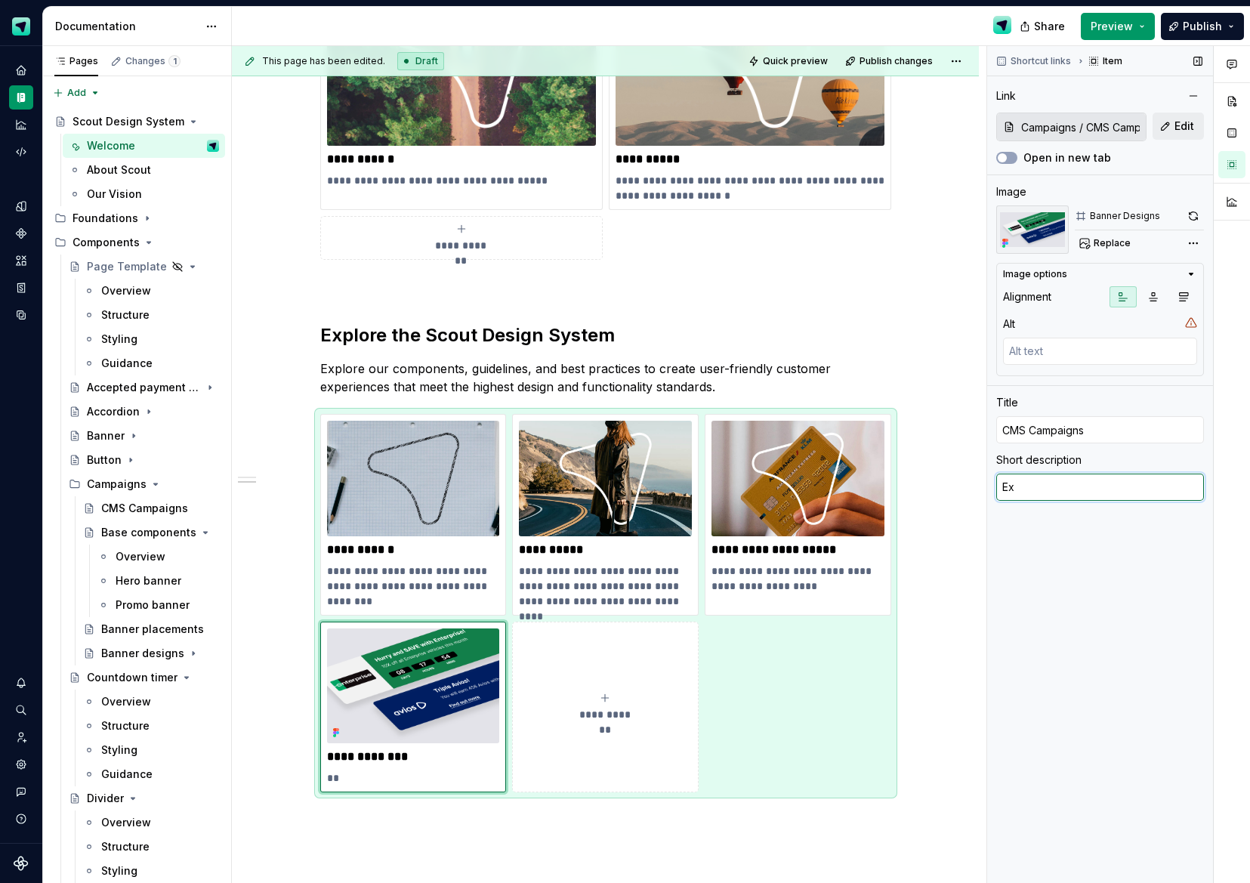
type textarea "*"
type textarea "Exp"
type textarea "*"
type textarea "Expl"
type textarea "*"
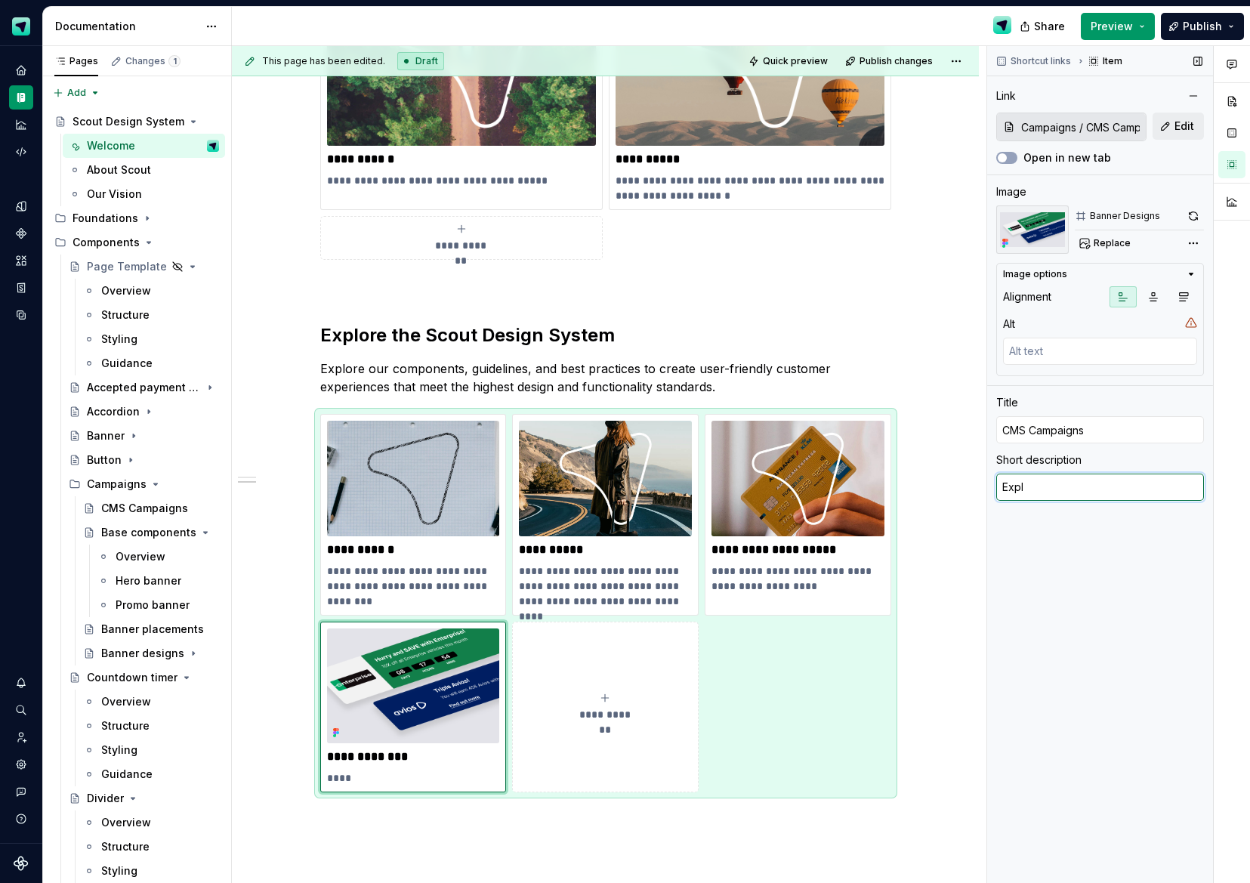
type textarea "Explo"
type textarea "*"
type textarea "Explore"
type textarea "*"
type textarea "Explore"
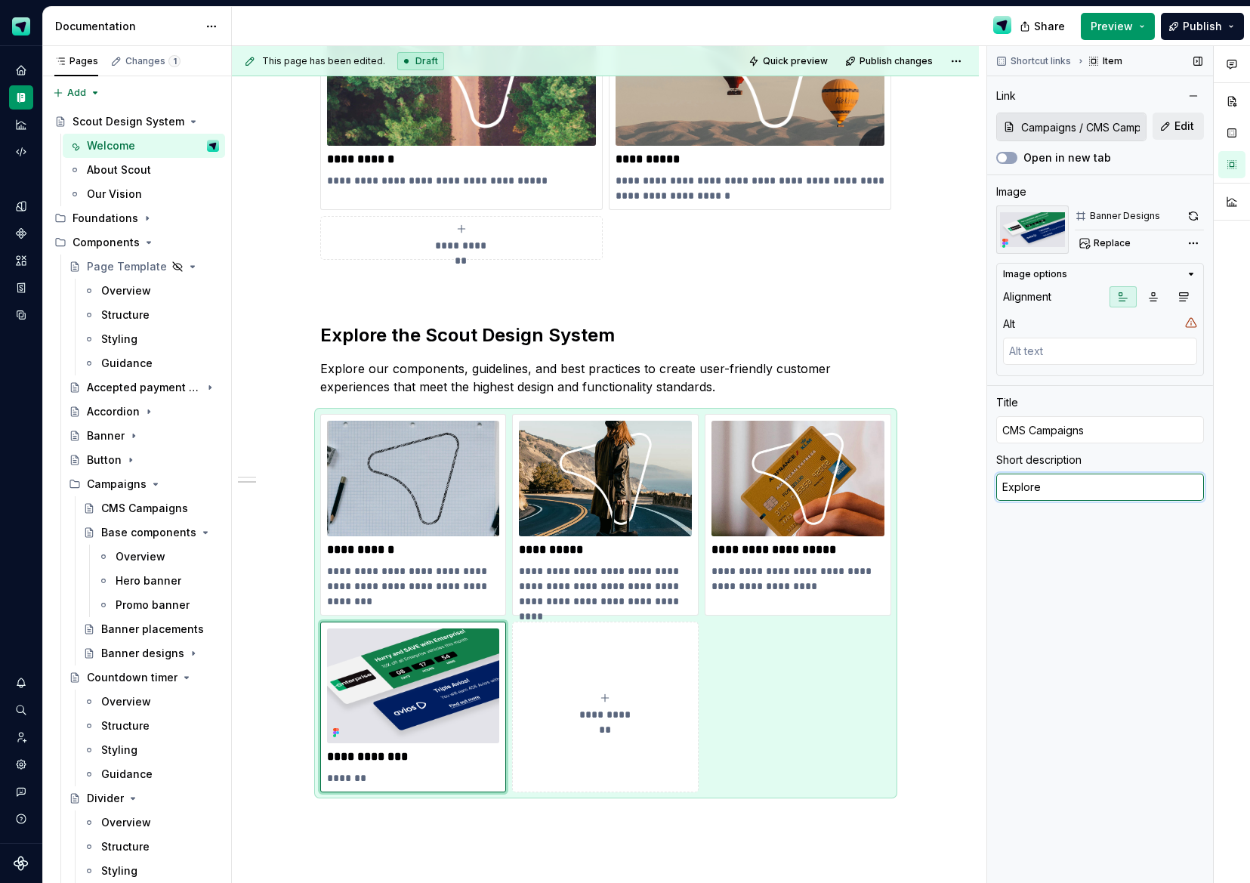
type textarea "*"
type textarea "Explore o"
type textarea "*"
type textarea "Explore ou"
type textarea "*"
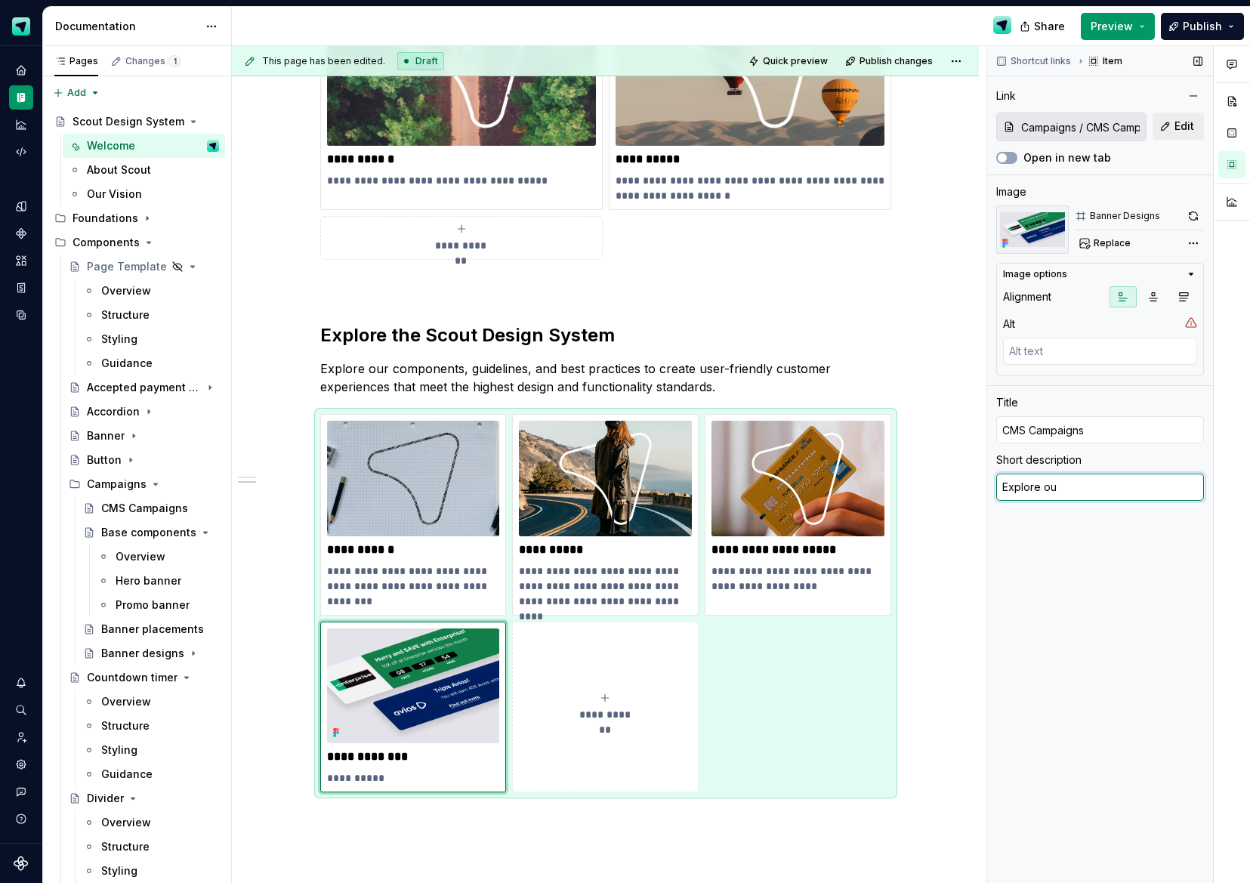
type textarea "Explore our"
type textarea "*"
type textarea "Explore our a"
type textarea "*"
type textarea "Explore our ap"
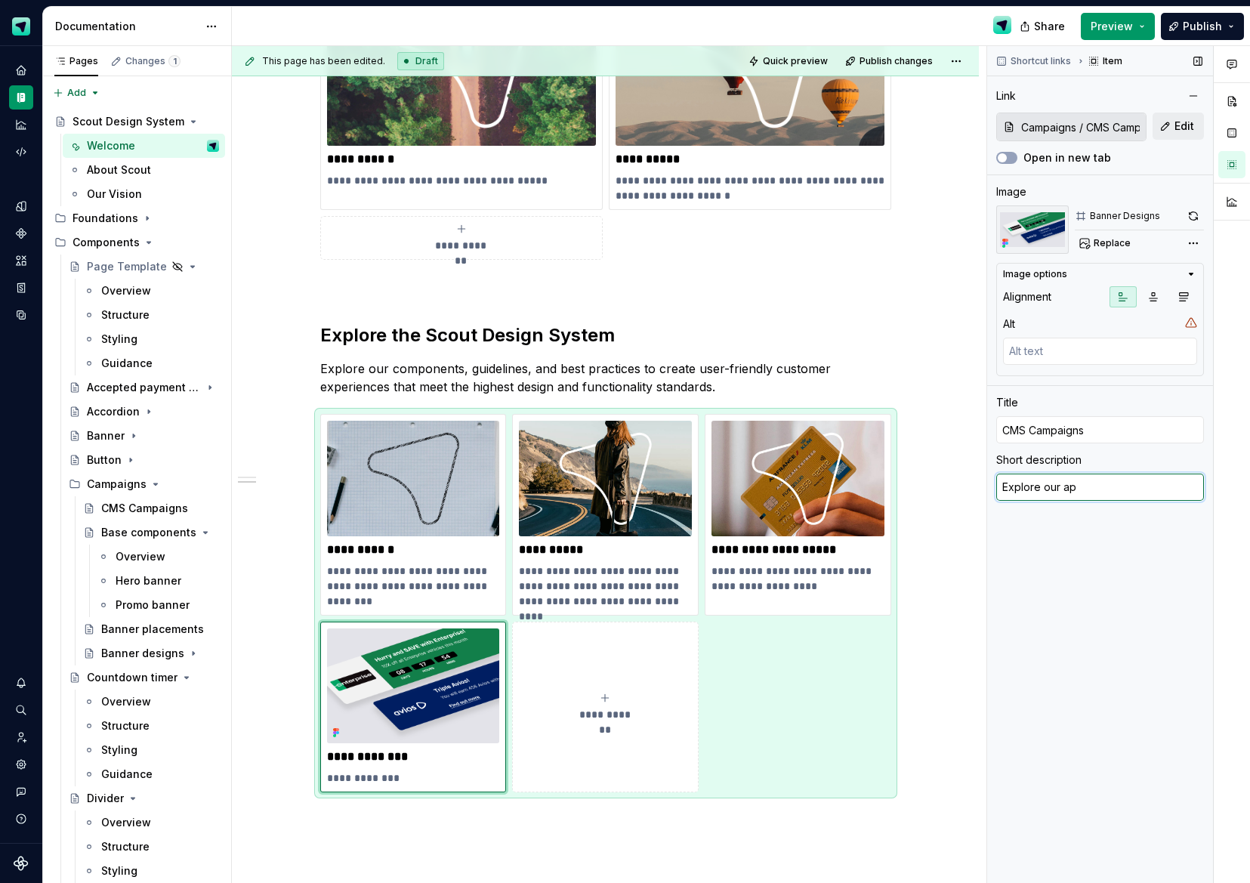
type textarea "*"
type textarea "Explore our app"
type textarea "*"
type textarea "Explore our appr"
type textarea "*"
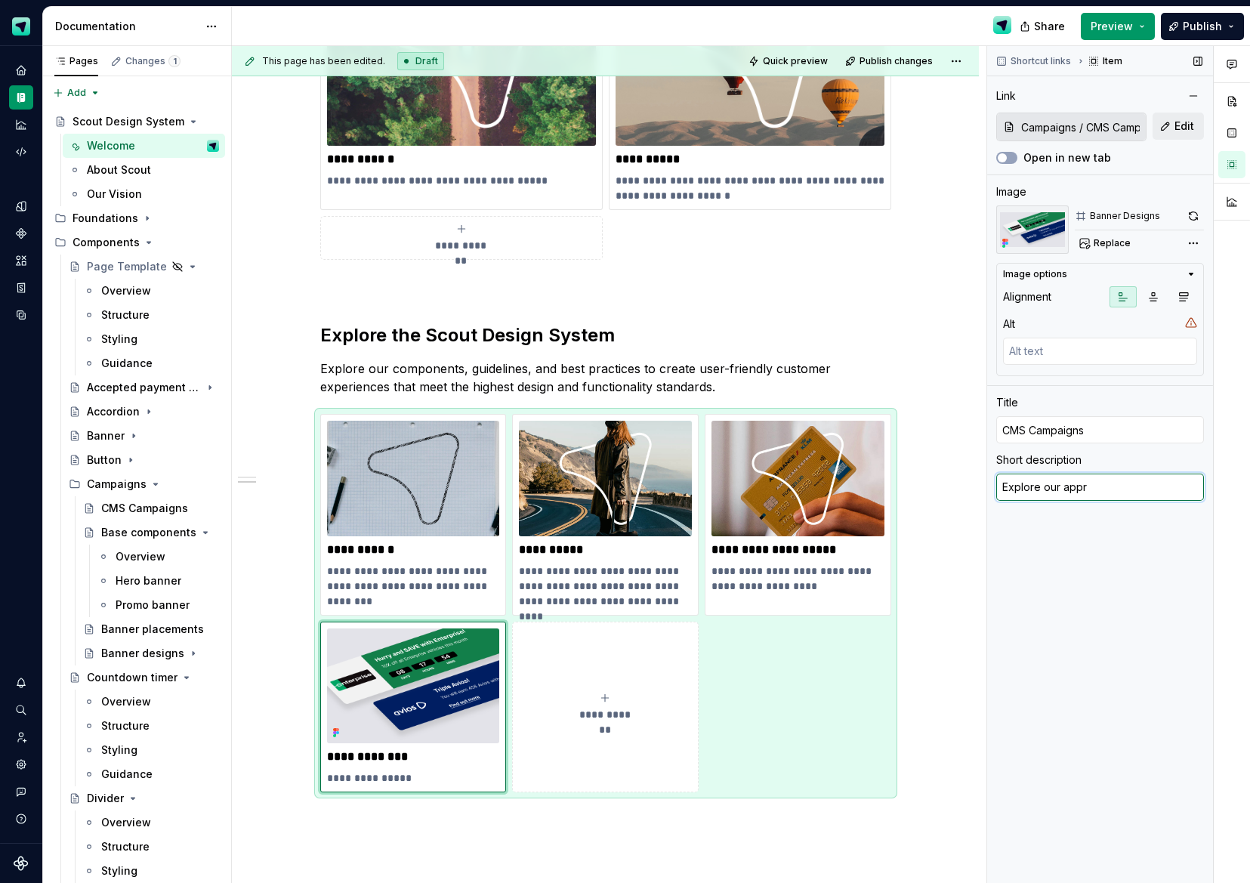
type textarea "Explore our appro"
type textarea "*"
type textarea "Explore our approa"
type textarea "*"
type textarea "Explore our approac"
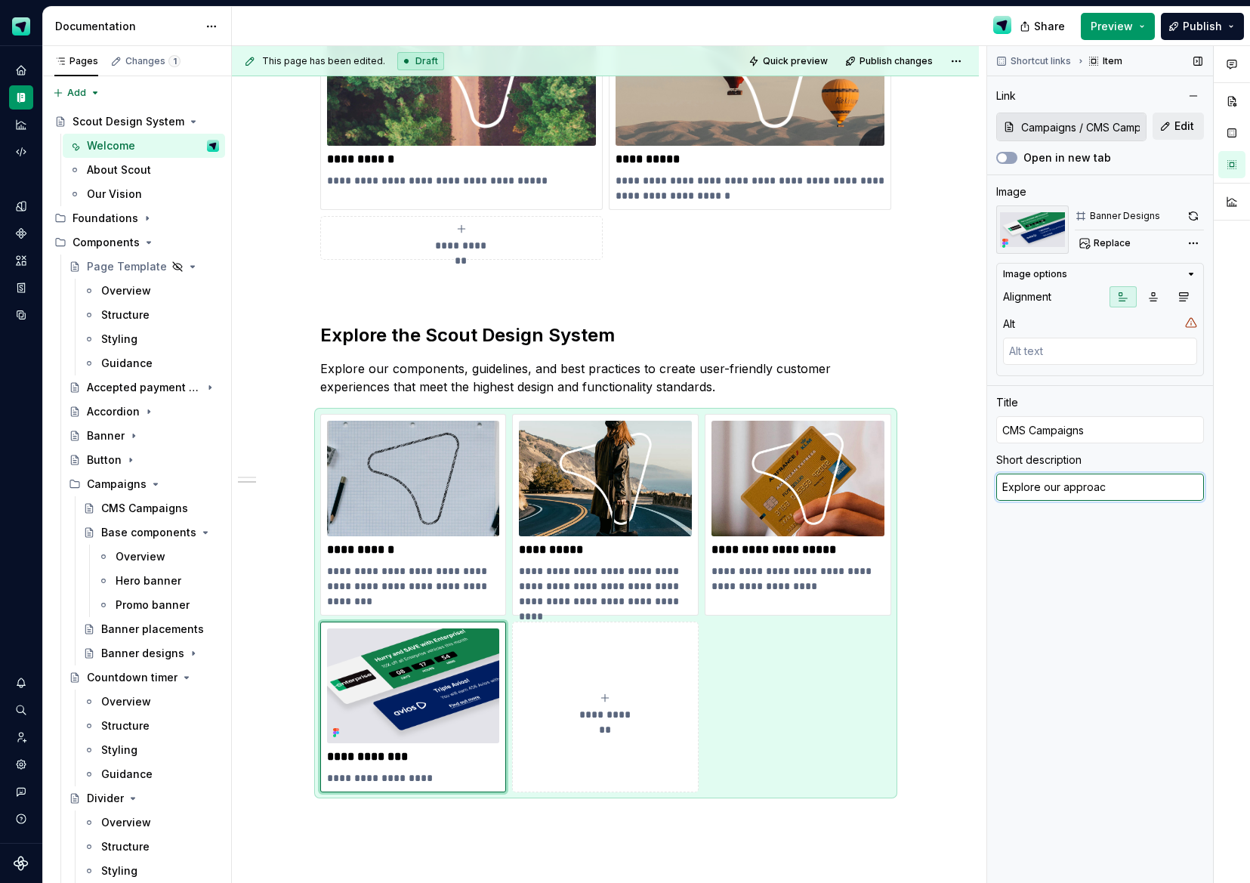
type textarea "*"
type textarea "Explore our approach"
type textarea "*"
type textarea "Explore our approach"
type textarea "*"
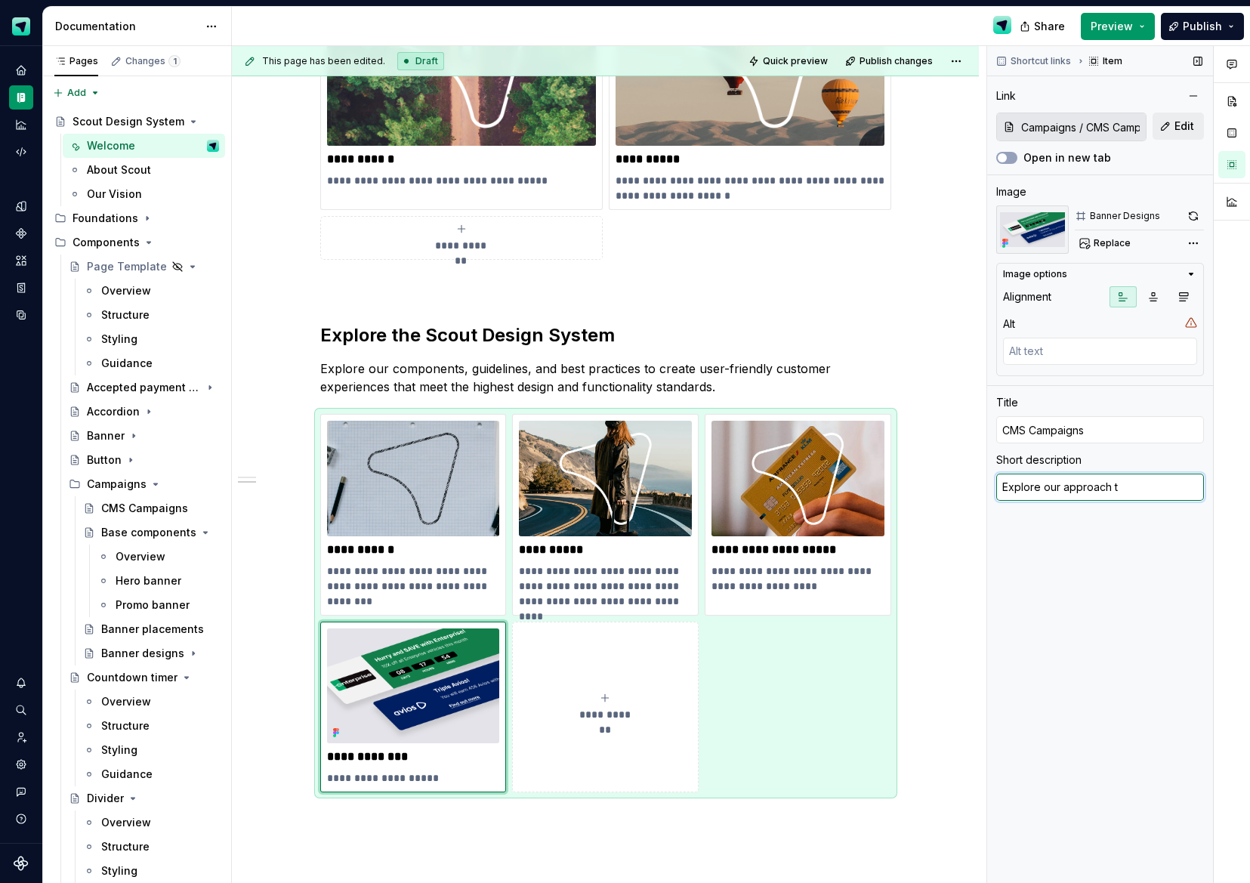
type textarea "Explore our approach to"
type textarea "*"
type textarea "Explore our approach to"
type textarea "*"
type textarea "Explore our approach to c"
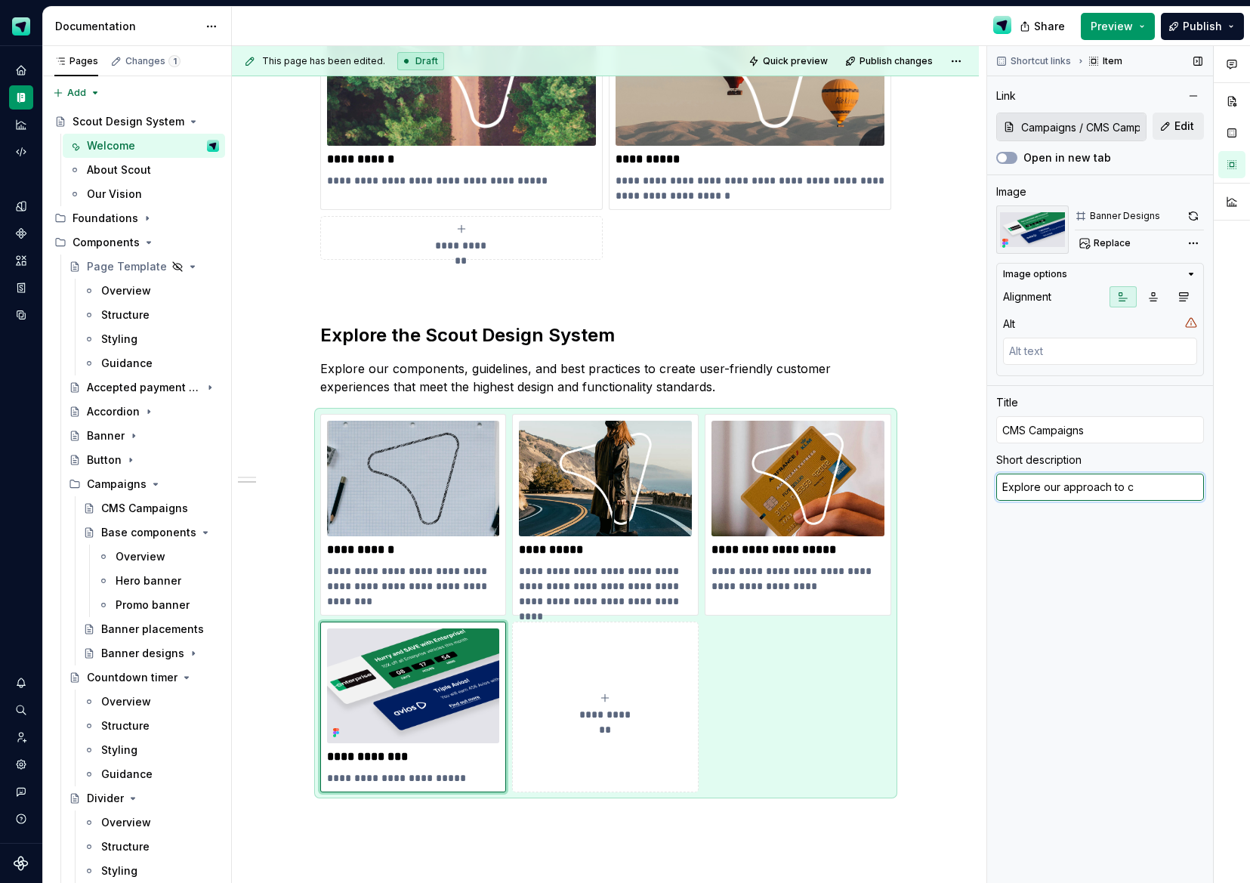
type textarea "*"
type textarea "Explore our approach to cr"
type textarea "*"
type textarea "Explore our approach to cre"
type textarea "*"
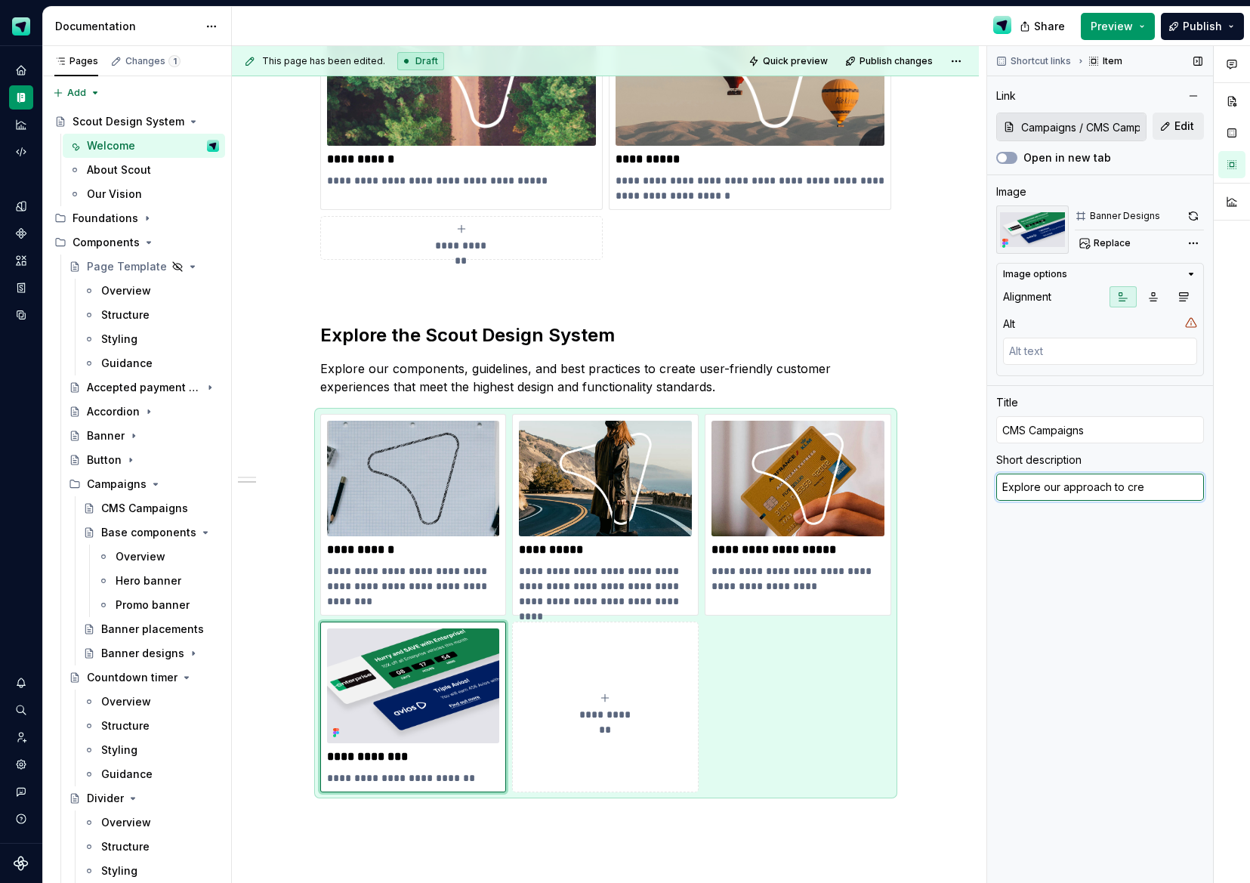
type textarea "Explore our approach to crea"
type textarea "*"
type textarea "Explore our approach to creat"
type textarea "*"
type textarea "Explore our approach to create"
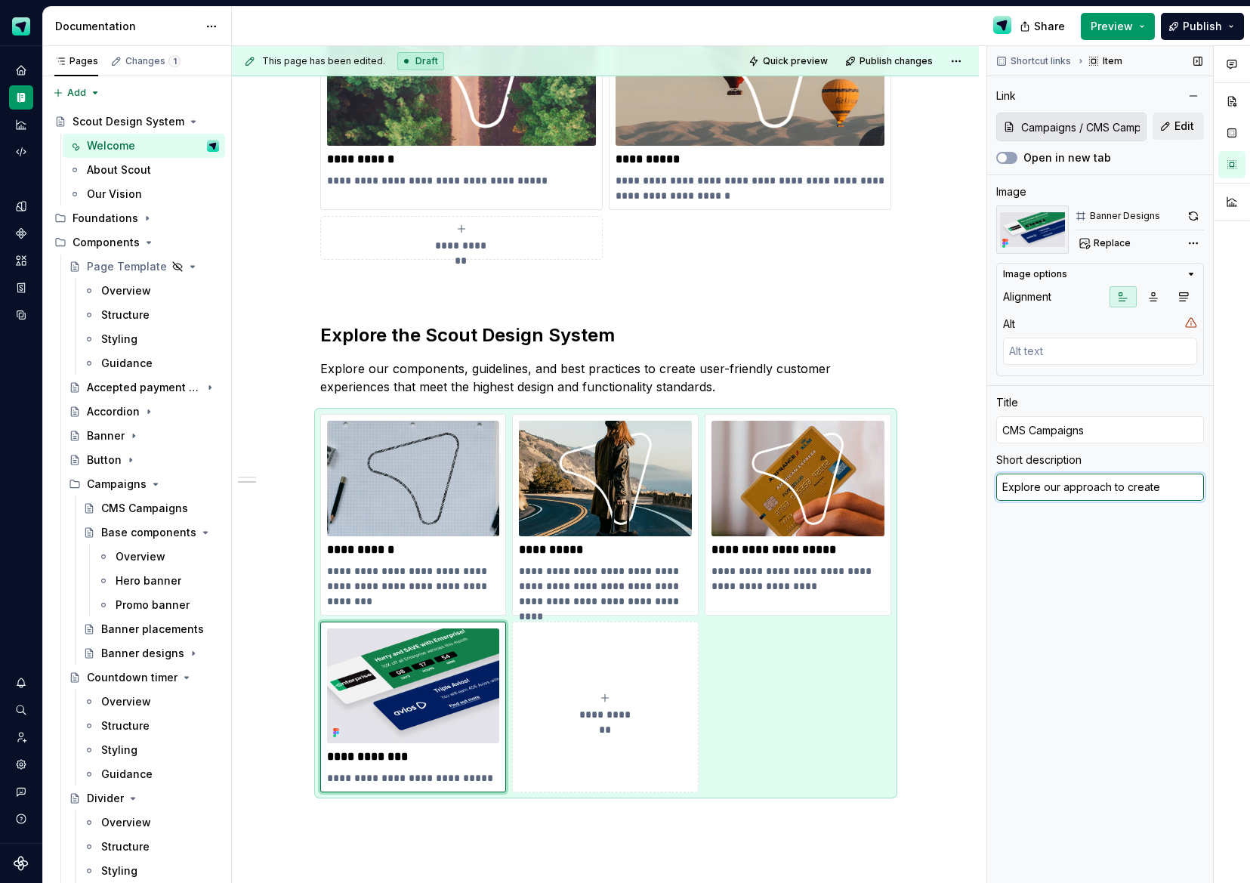
type textarea "*"
type textarea "Explore our approach to creater"
type textarea "*"
type textarea "Explore our approach to create"
type textarea "*"
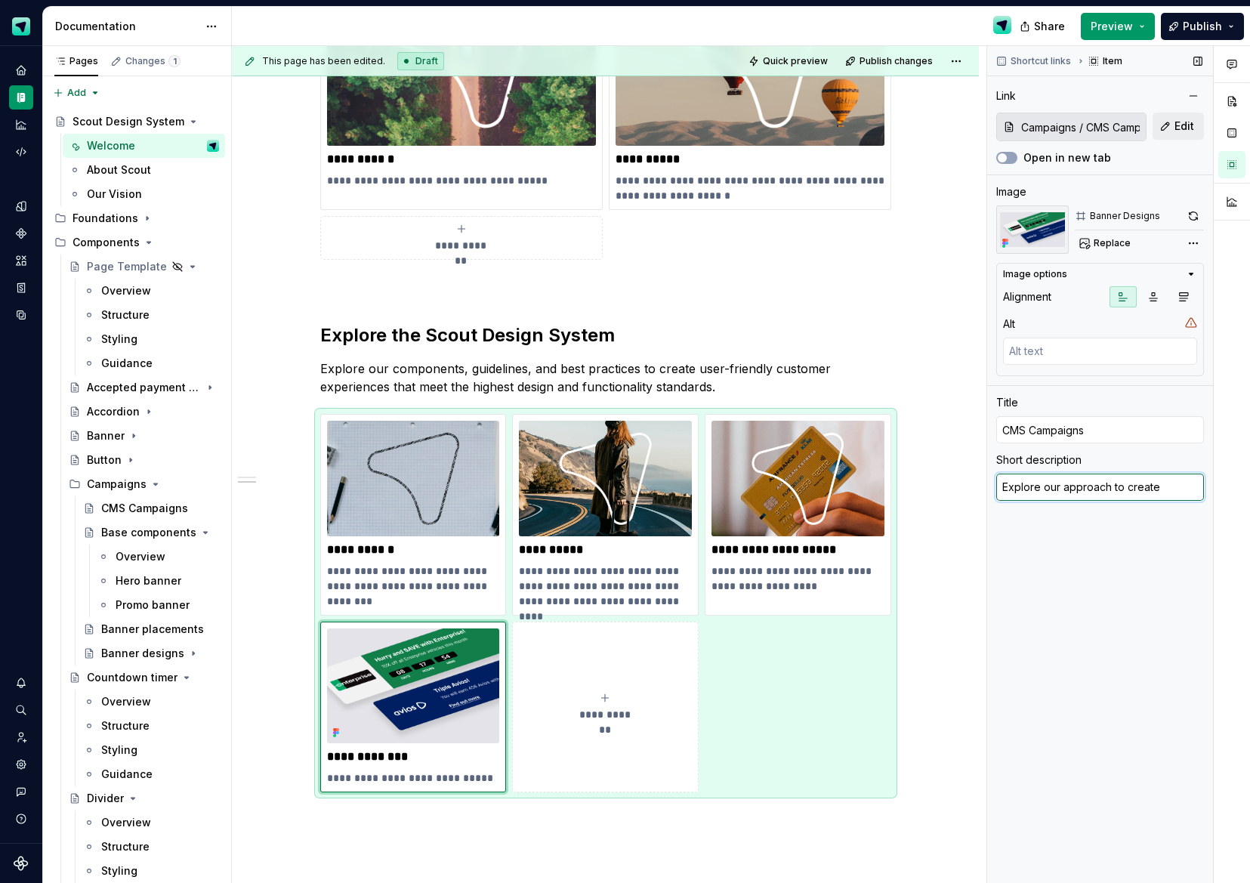
type textarea "Explore our approach to creat"
type textarea "*"
type textarea "Explore our approach to creati"
type textarea "*"
type textarea "Explore our approach to creatin"
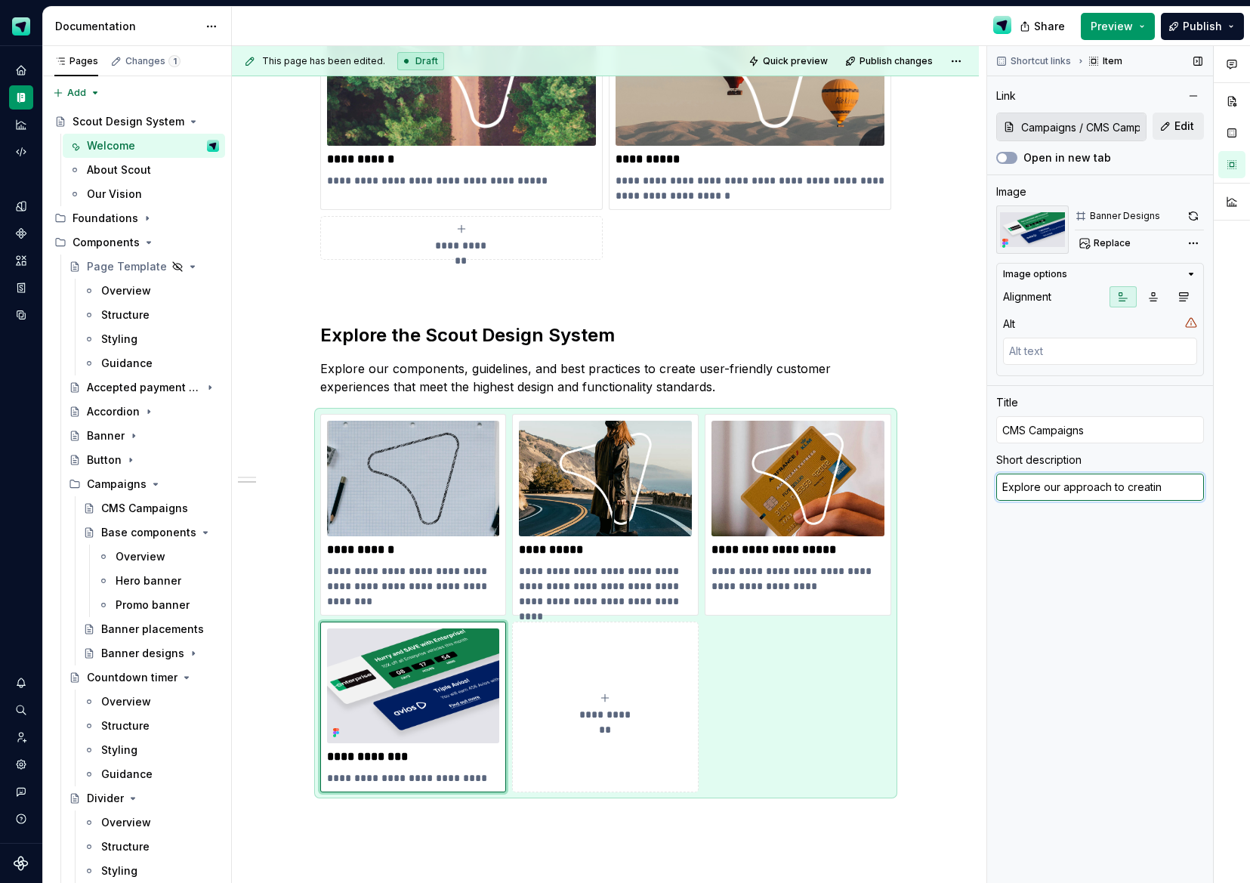
type textarea "*"
type textarea "Explore our approach to creating"
type textarea "*"
type textarea "Explore our approach to creating"
type textarea "*"
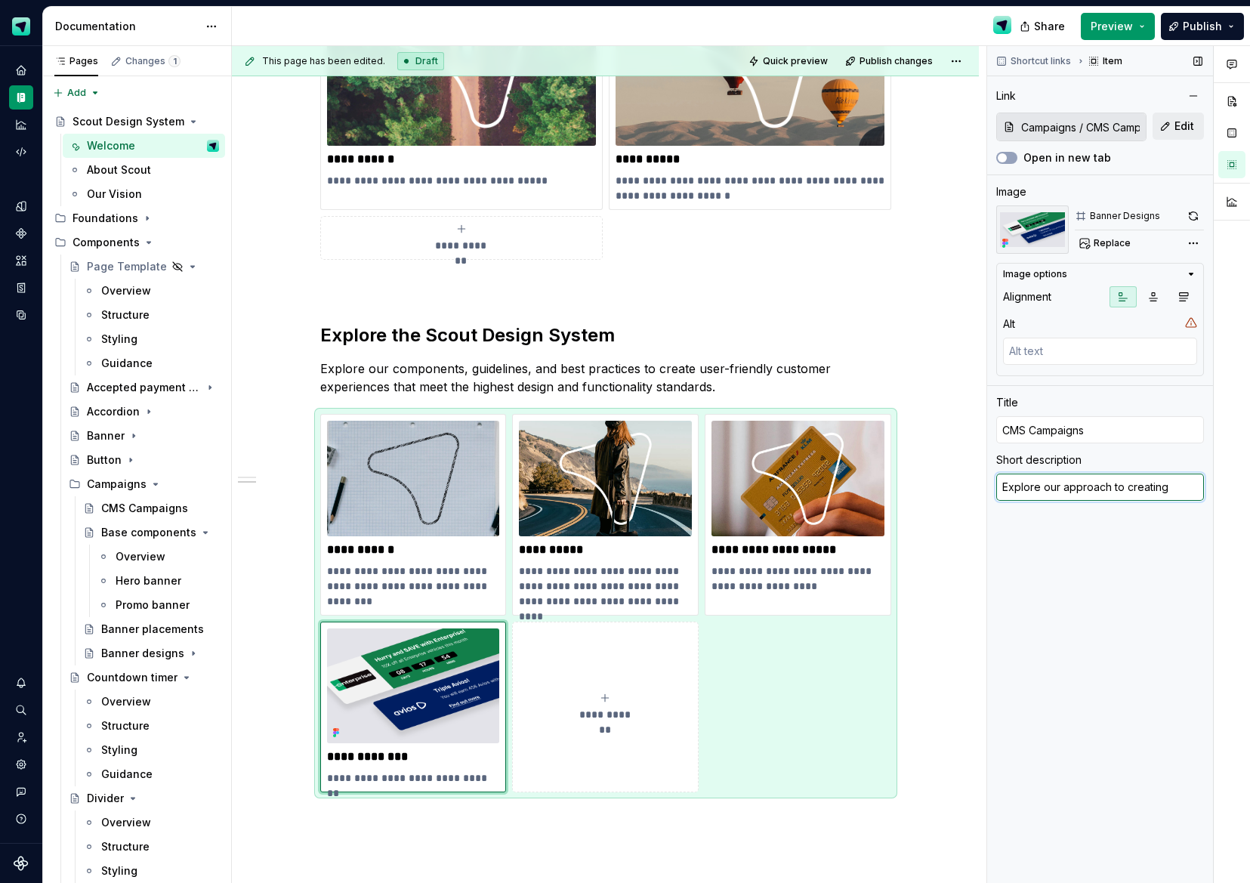
type textarea "Explore our approach to creating p"
type textarea "*"
type textarea "Explore our approach to creating pa"
type textarea "*"
type textarea "Explore our approach to creating par"
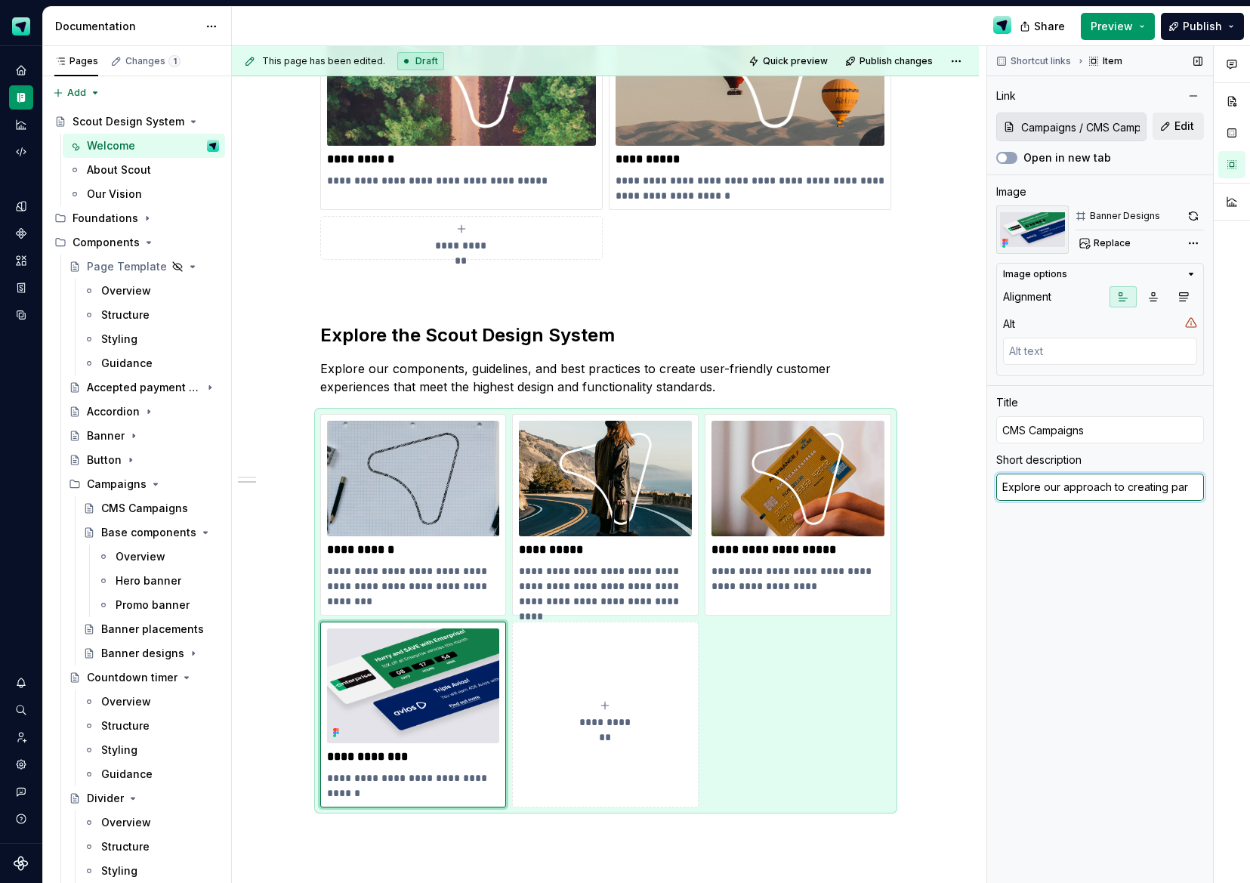
type textarea "*"
type textarea "Explore our approach to creating part"
type textarea "*"
type textarea "Explore our approach to creating partne"
type textarea "*"
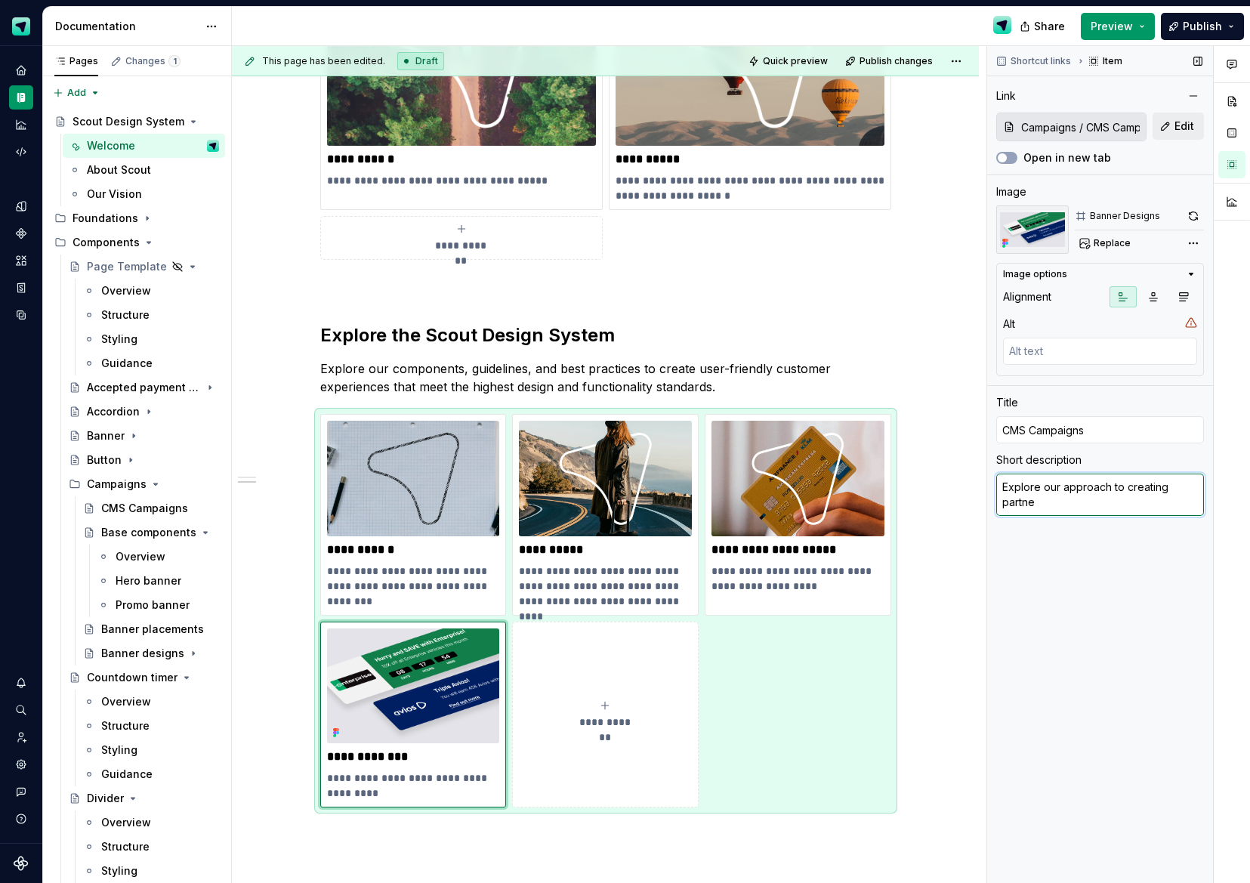
type textarea "Explore our approach to creating partner"
type textarea "*"
type textarea "Explore our approach to creating partner"
type textarea "*"
type textarea "Explore our approach to creating partner c"
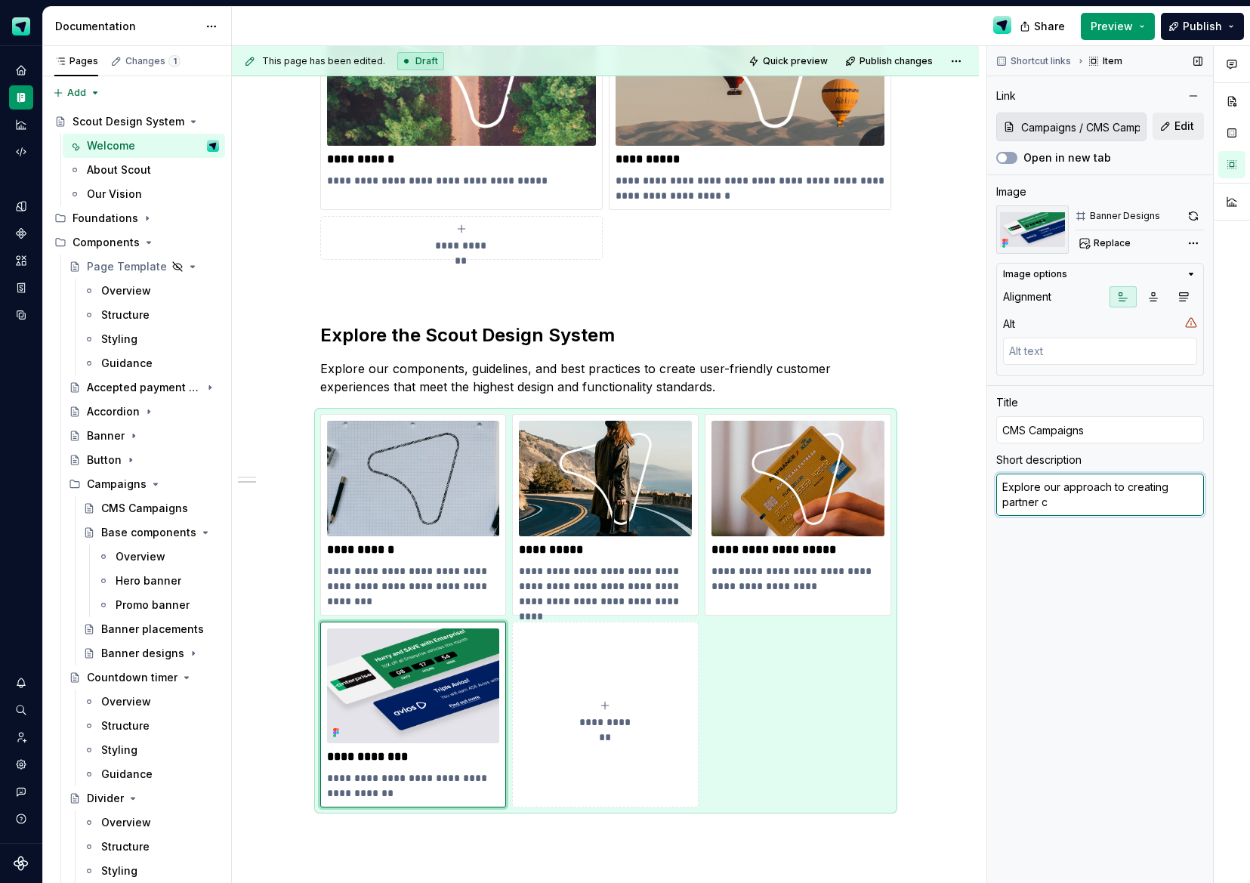
type textarea "*"
type textarea "Explore our approach to creating partner ca"
type textarea "*"
type textarea "Explore our approach to creating partner cam"
type textarea "*"
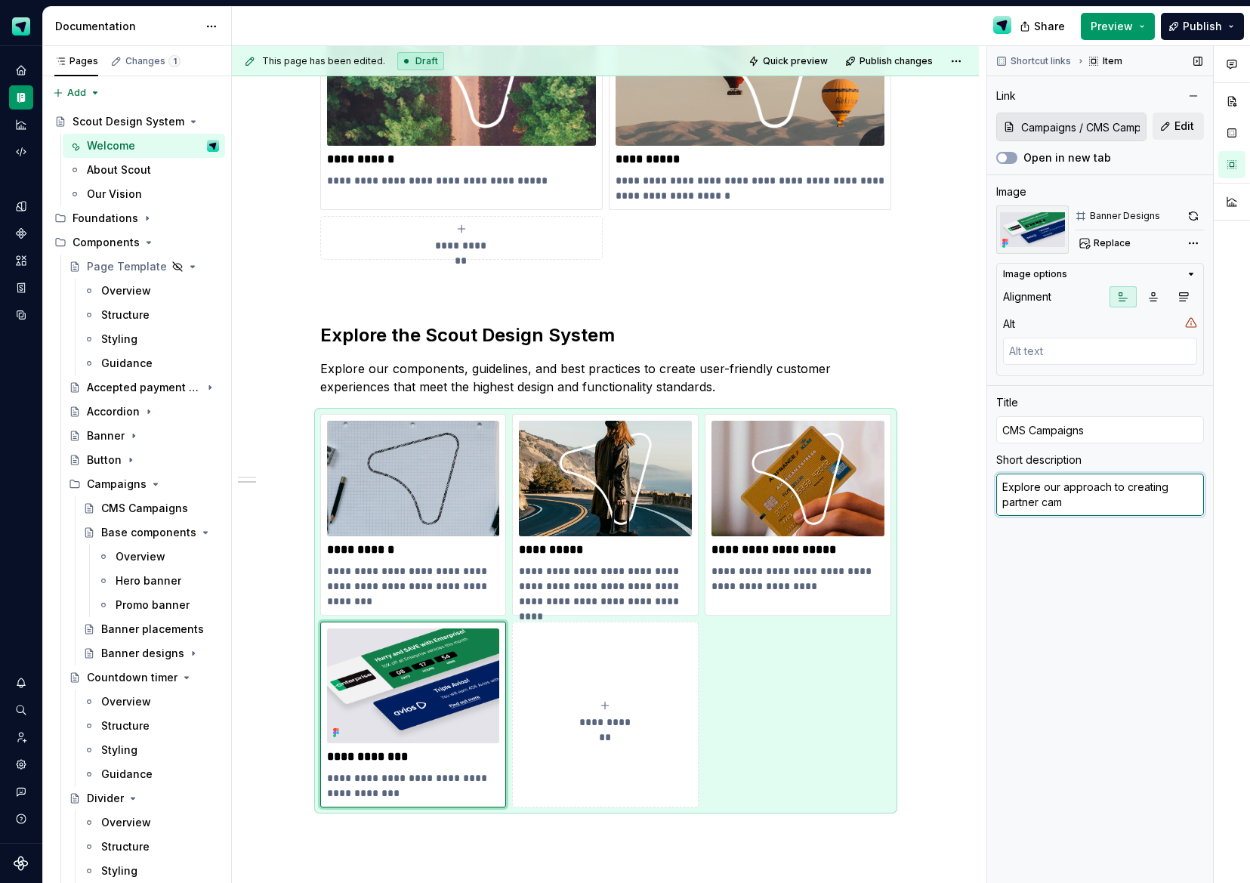
type textarea "Explore our approach to creating partner camp"
type textarea "*"
type textarea "Explore our approach to creating partner campa"
type textarea "*"
type textarea "Explore our approach to creating partner campai"
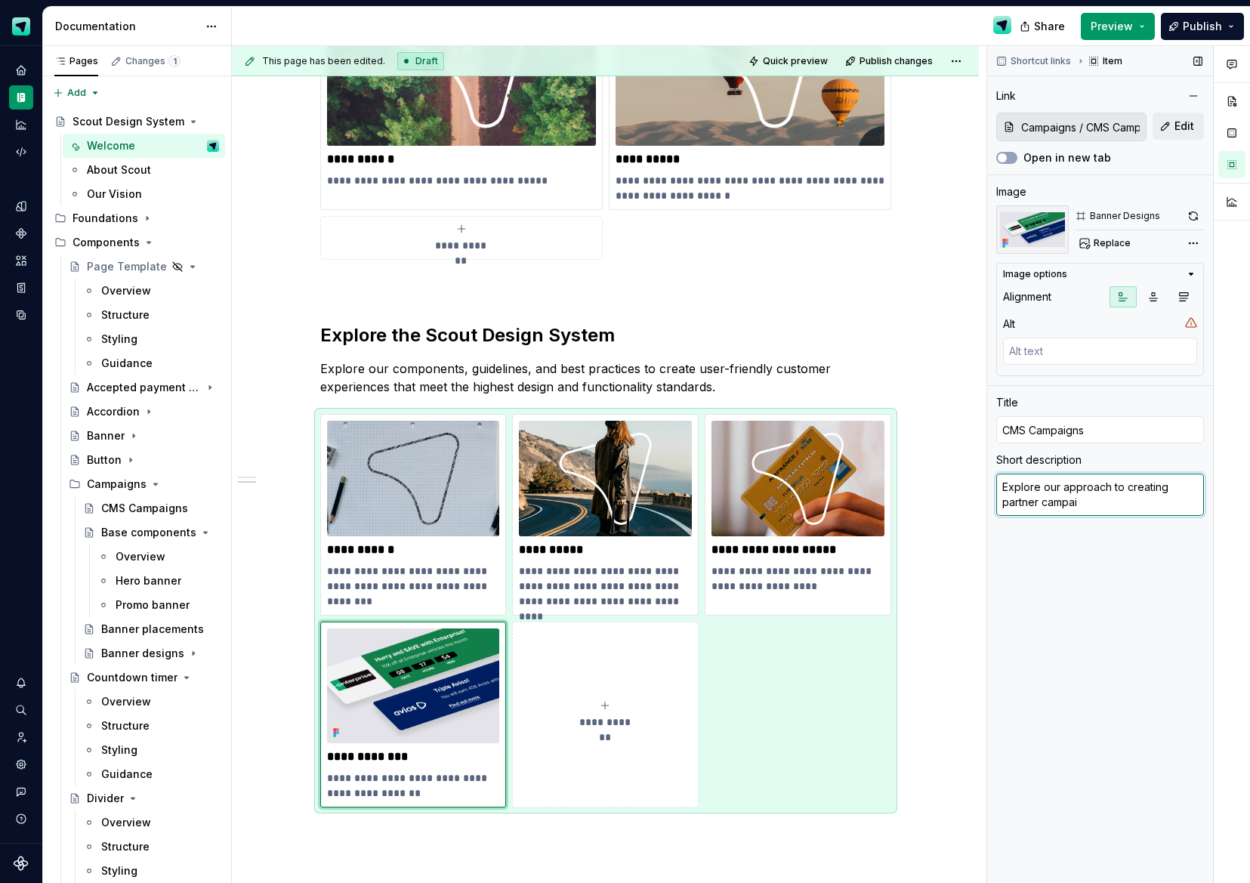
type textarea "*"
type textarea "Explore our approach to creating partner campaig"
type textarea "*"
type textarea "Explore our approach to creating partner campaign"
type textarea "*"
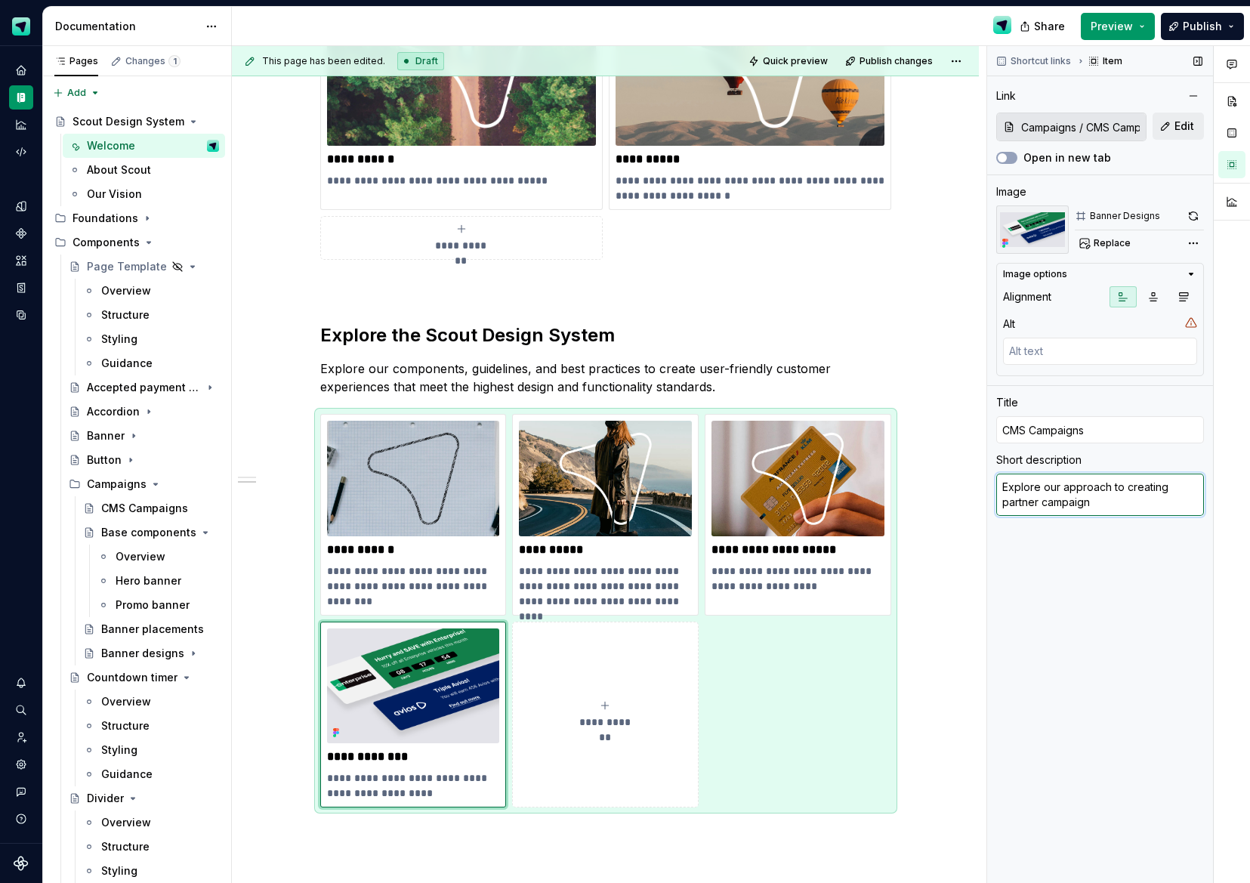
type textarea "Explore our approach to creating partner campaign"
type textarea "*"
type textarea "Explore our approach to creating partner campaign m"
type textarea "*"
type textarea "Explore our approach to creating partner campaign ma"
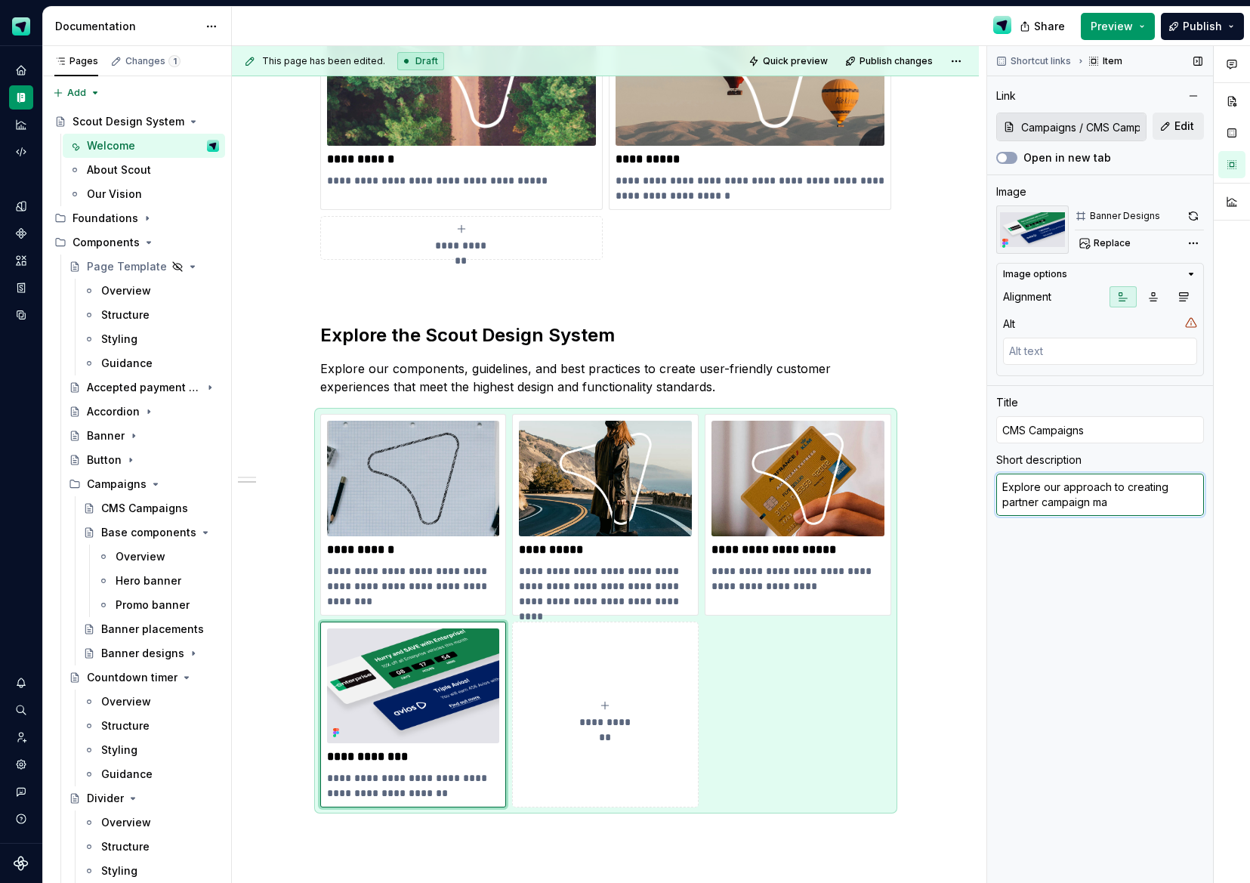
type textarea "*"
type textarea "Explore our approach to creating partner campaign mat"
type textarea "*"
type textarea "Explore our approach to creating partner campaign mate"
type textarea "*"
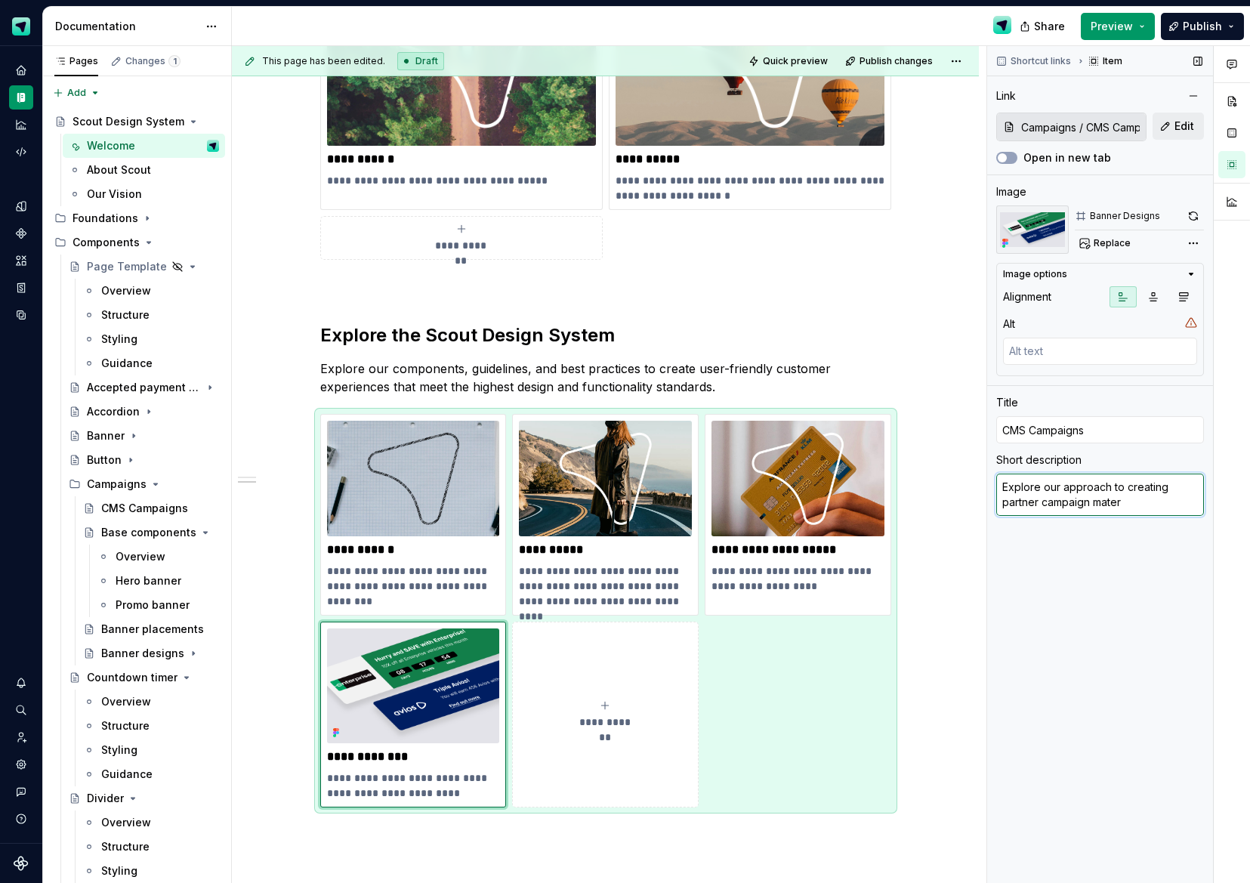
type textarea "Explore our approach to creating partner campaign materi"
type textarea "*"
type textarea "Explore our approach to creating partner campaign materia"
type textarea "*"
type textarea "Explore our approach to creating partner campaign material"
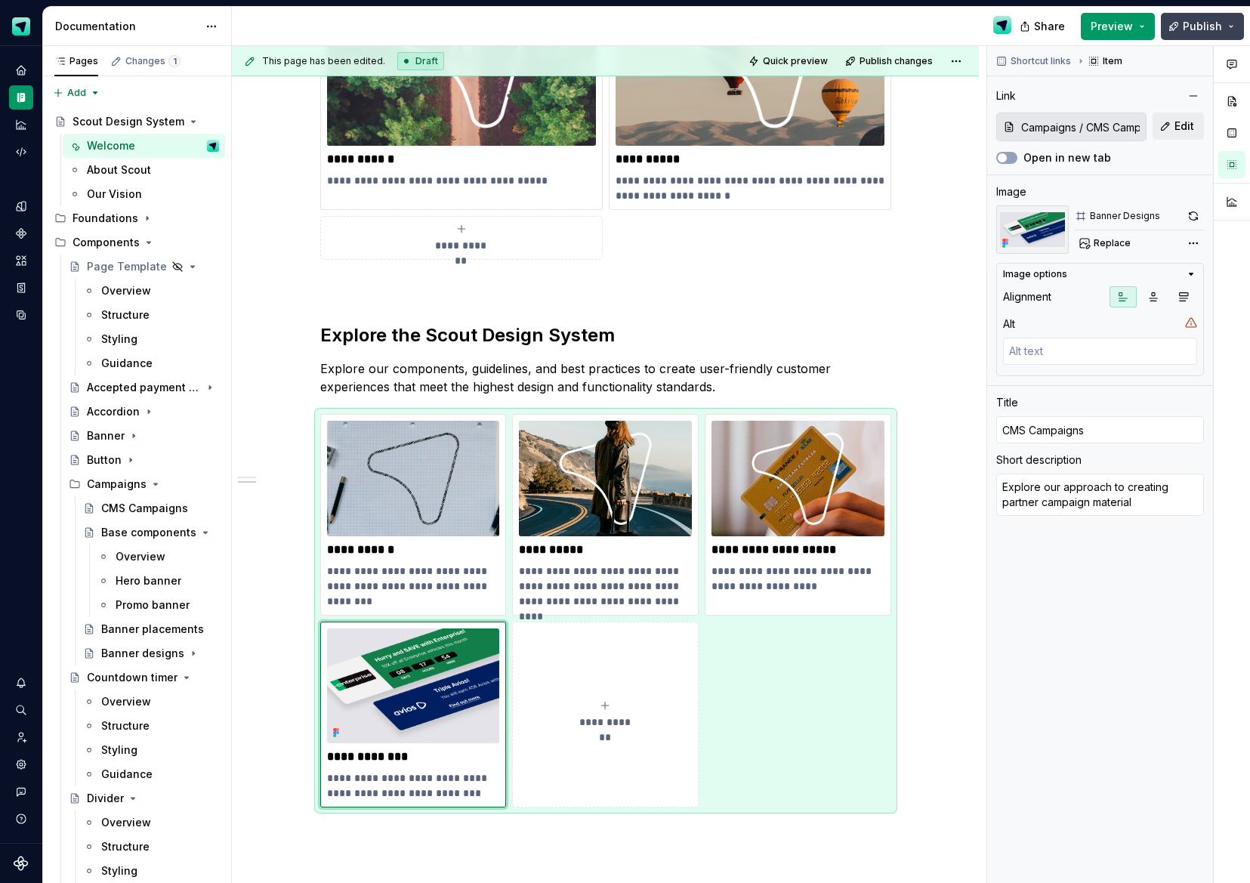
click at [1194, 36] on button "Publish" at bounding box center [1202, 26] width 83 height 27
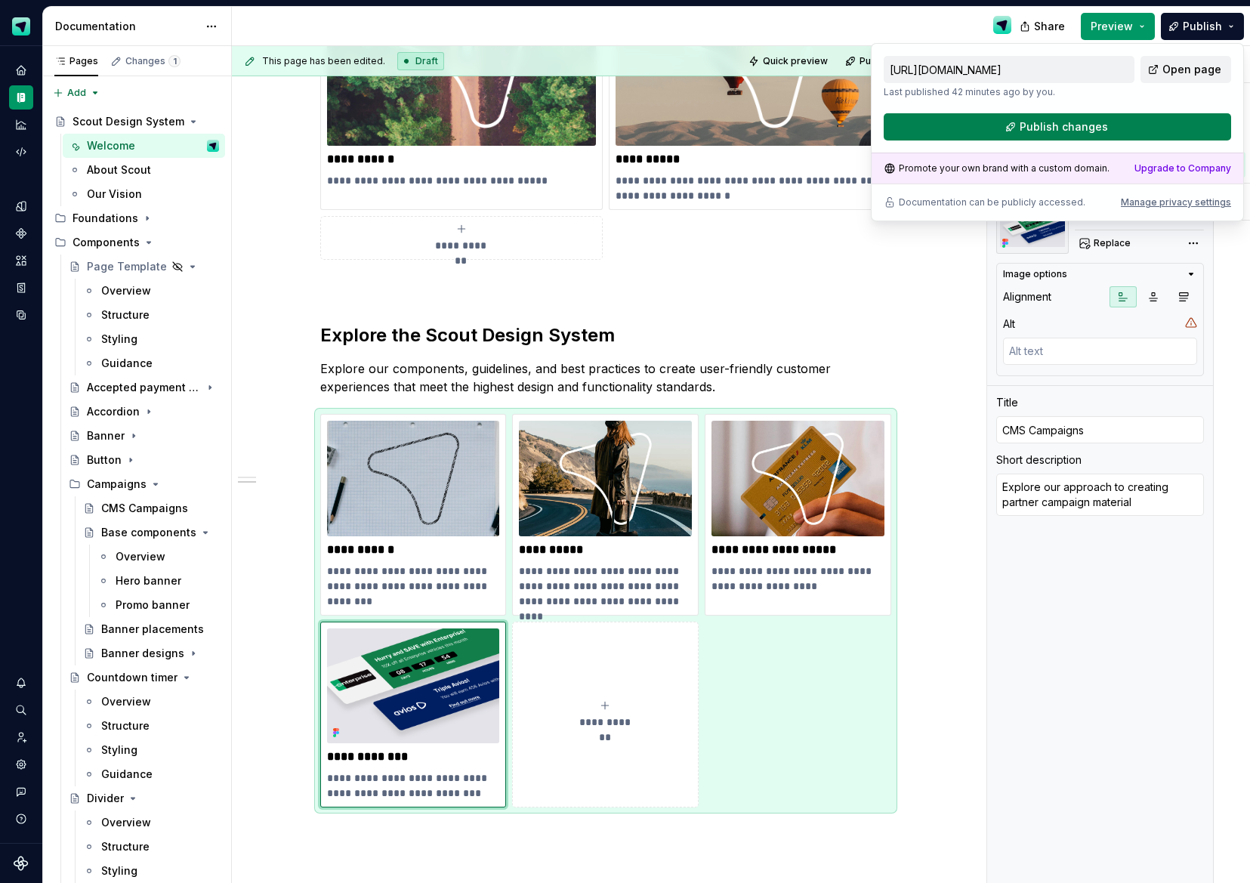
click at [1079, 119] on span "Publish changes" at bounding box center [1064, 126] width 88 height 15
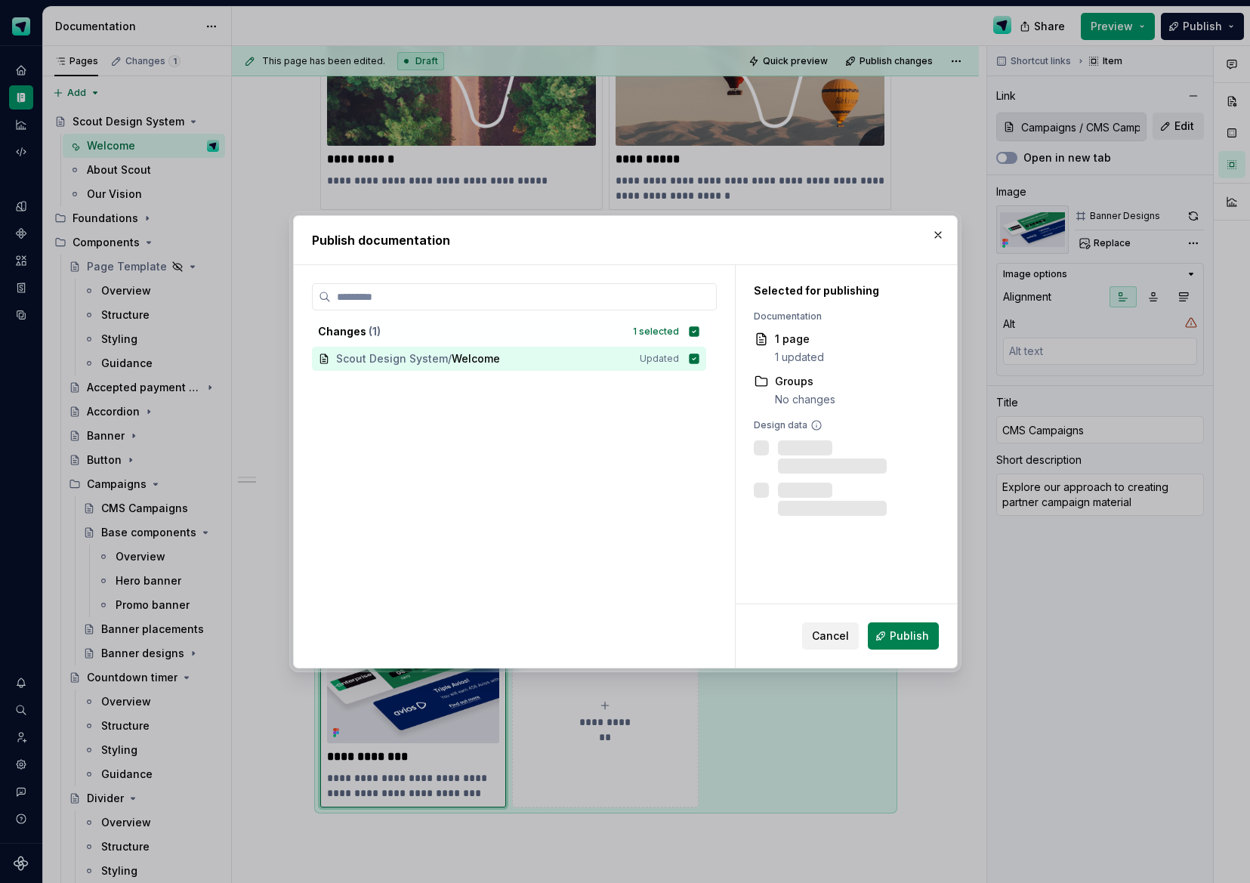
click at [896, 638] on span "Publish" at bounding box center [909, 636] width 39 height 15
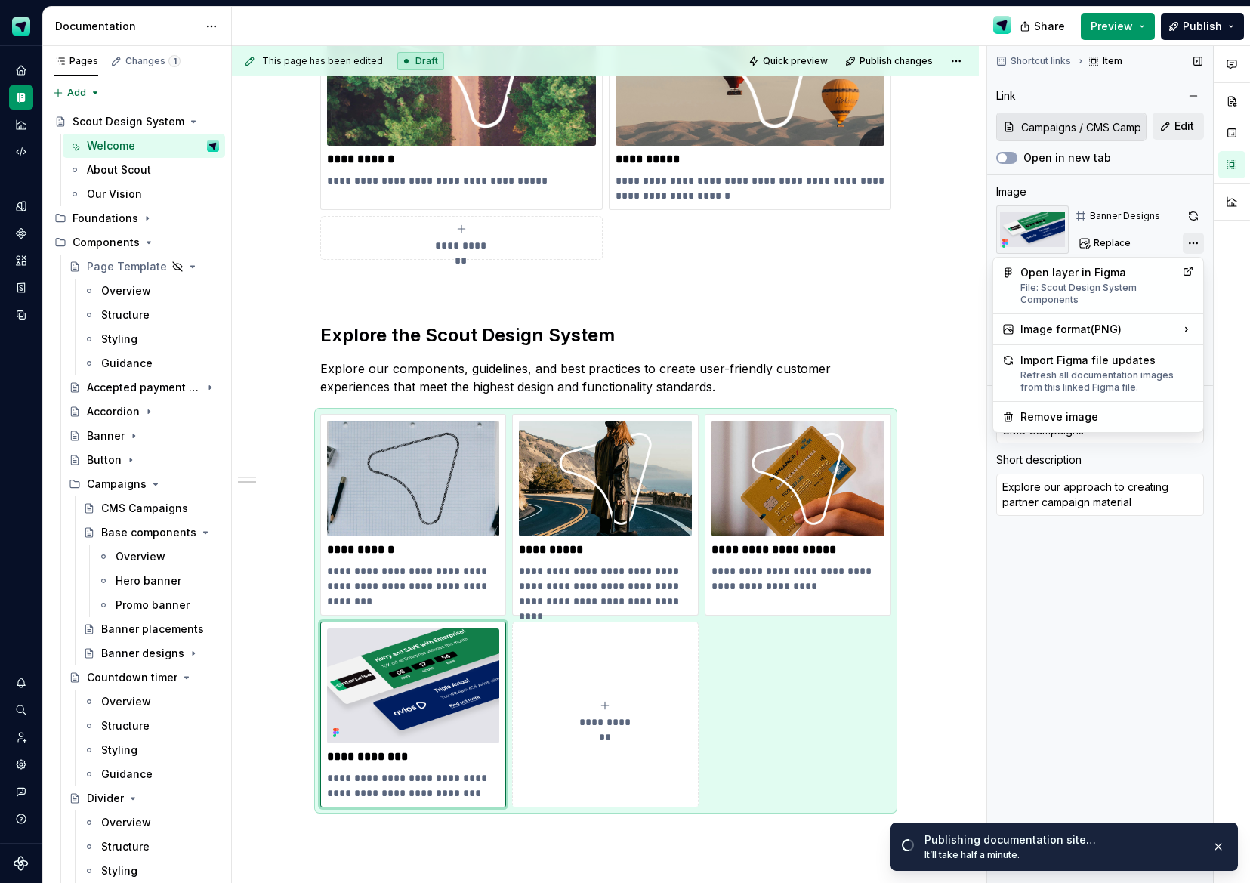
click at [1193, 242] on div "Comments Open comments No comments yet Select ‘Comment’ from the block context …" at bounding box center [1118, 465] width 263 height 838
click at [1118, 320] on div "Image format ( PNG )" at bounding box center [1098, 329] width 204 height 24
click at [1086, 329] on div "Image format ( PNG )" at bounding box center [1098, 329] width 204 height 24
click at [919, 380] on div "SVG Use if image from Figma is pixelated." at bounding box center [910, 379] width 167 height 29
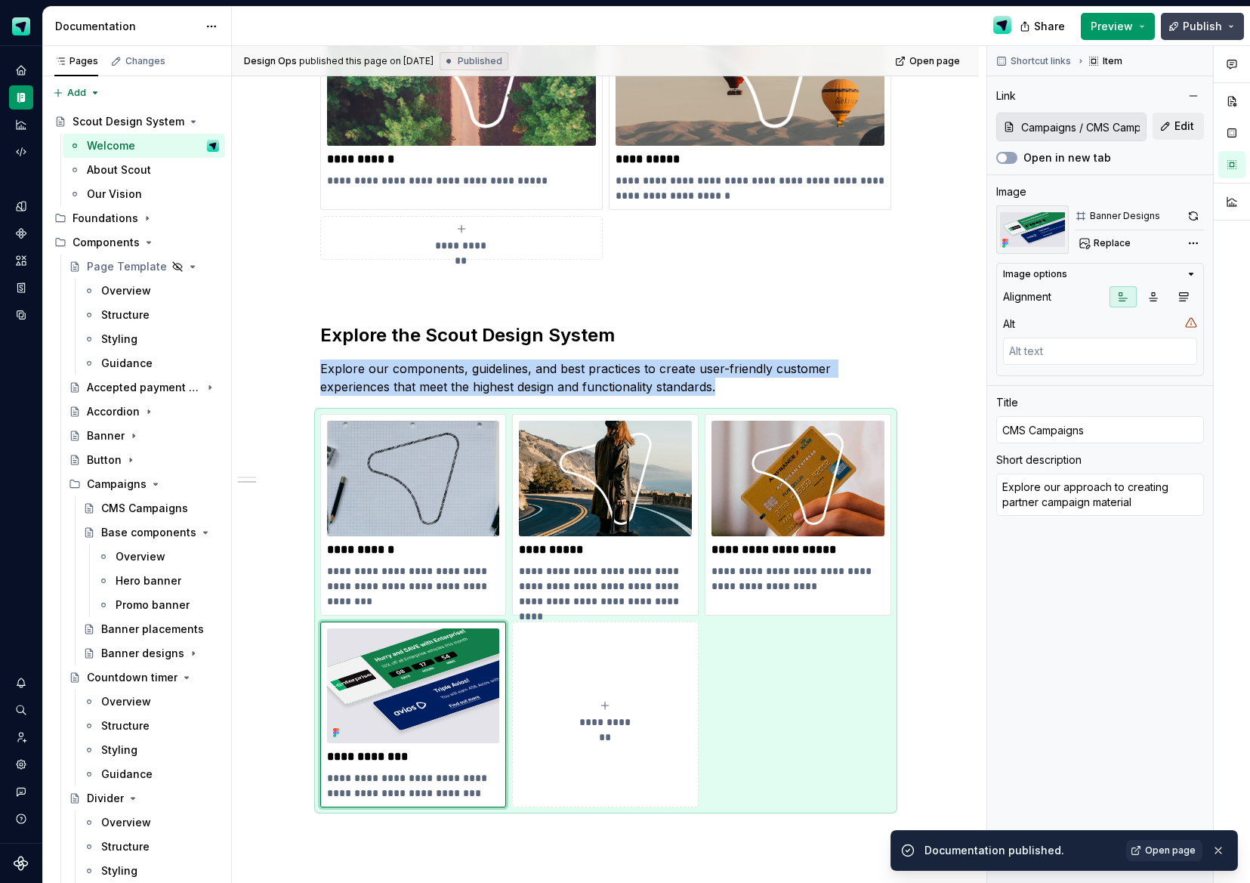
click at [1201, 32] on span "Publish" at bounding box center [1202, 26] width 39 height 15
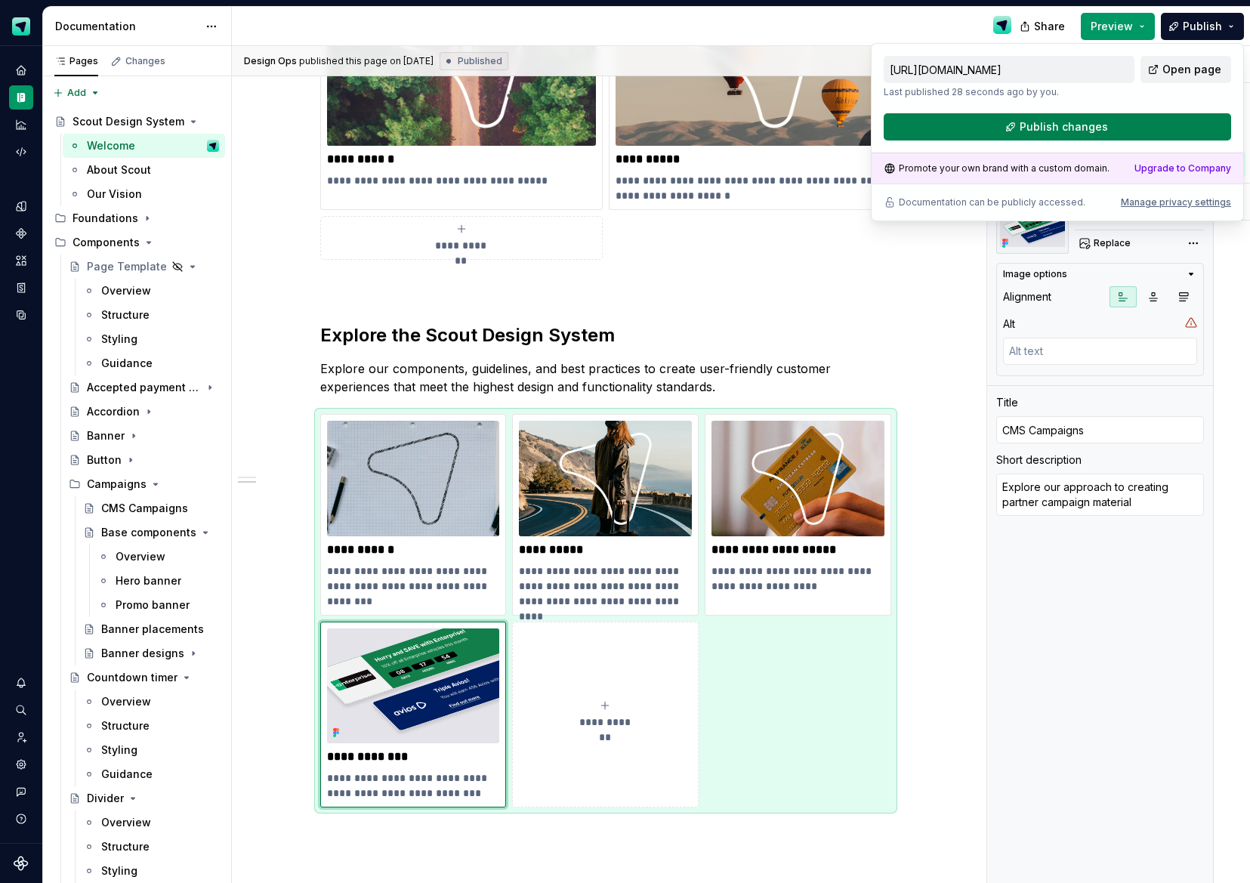
click at [1087, 128] on span "Publish changes" at bounding box center [1064, 126] width 88 height 15
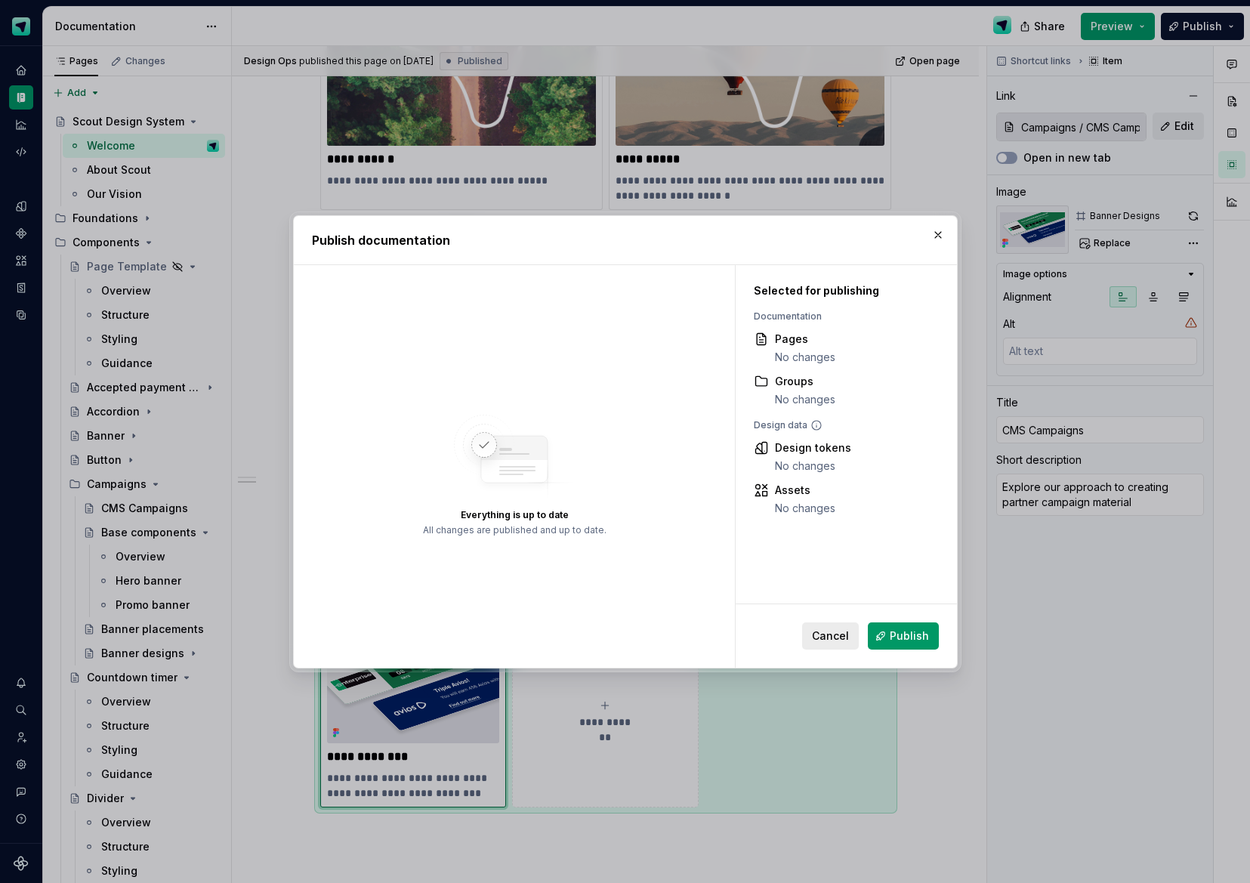
click at [849, 635] on span "Cancel" at bounding box center [830, 636] width 37 height 15
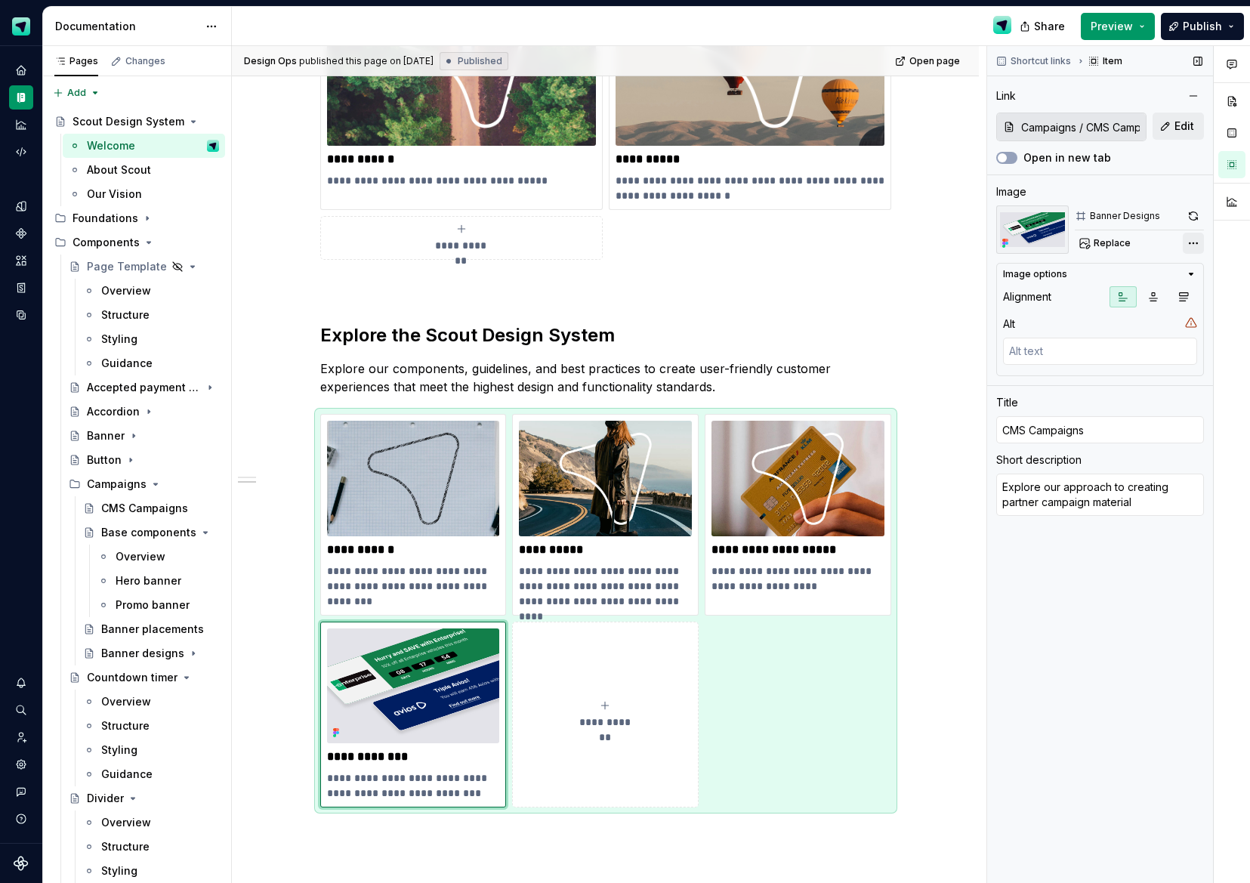
click at [1186, 242] on div "Comments Open comments No comments yet Select ‘Comment’ from the block context …" at bounding box center [1118, 465] width 263 height 838
click at [1178, 41] on html "Scout Design System Design system data Documentation Share Preview Publish Page…" at bounding box center [625, 441] width 1250 height 883
click at [1196, 35] on button "Publish" at bounding box center [1202, 26] width 83 height 27
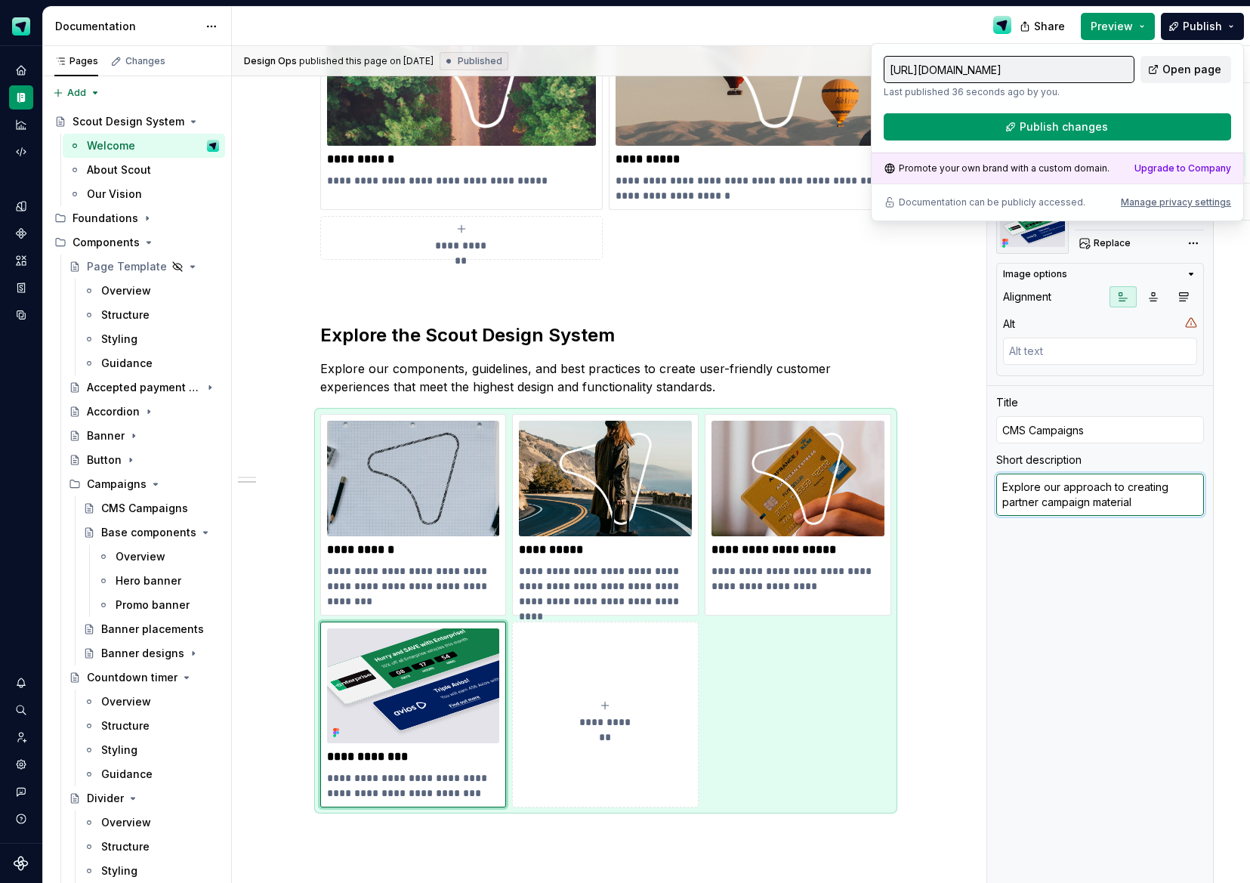
type textarea "*"
click at [1141, 503] on textarea "Explore our approach to creating partner campaign material" at bounding box center [1100, 495] width 208 height 42
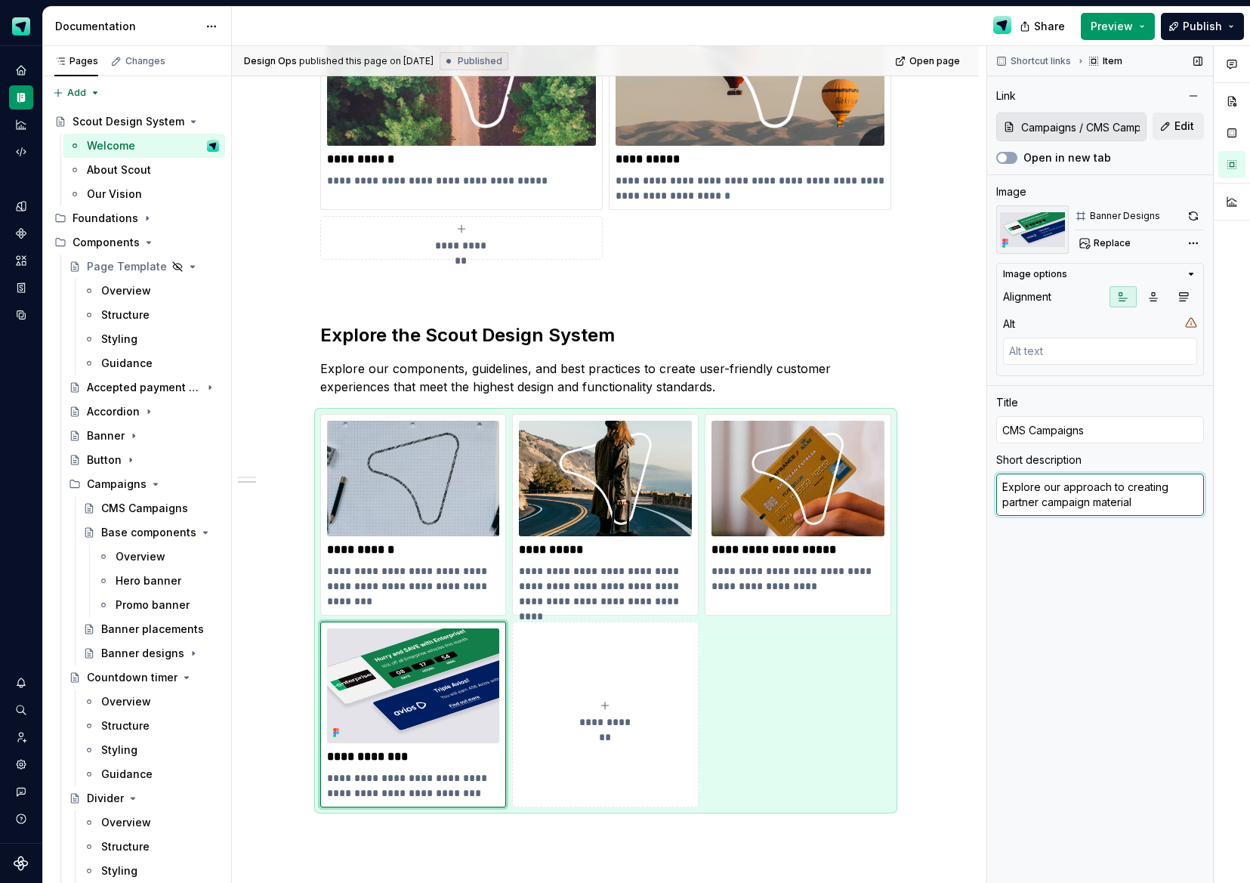
type textarea "Explore our approach to creating partner campaign material."
type textarea "*"
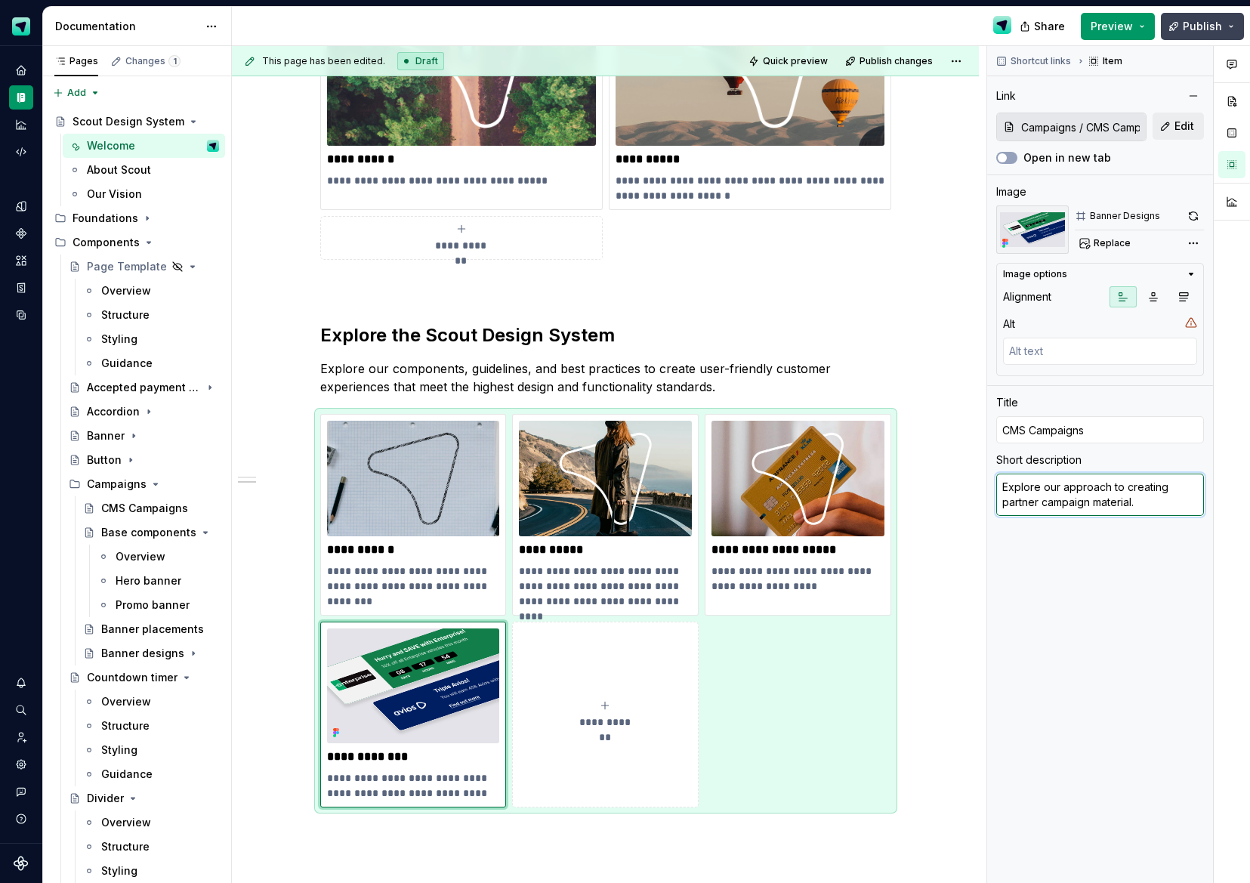
type textarea "Explore our approach to creating partner campaign material."
click at [1205, 32] on span "Publish" at bounding box center [1202, 26] width 39 height 15
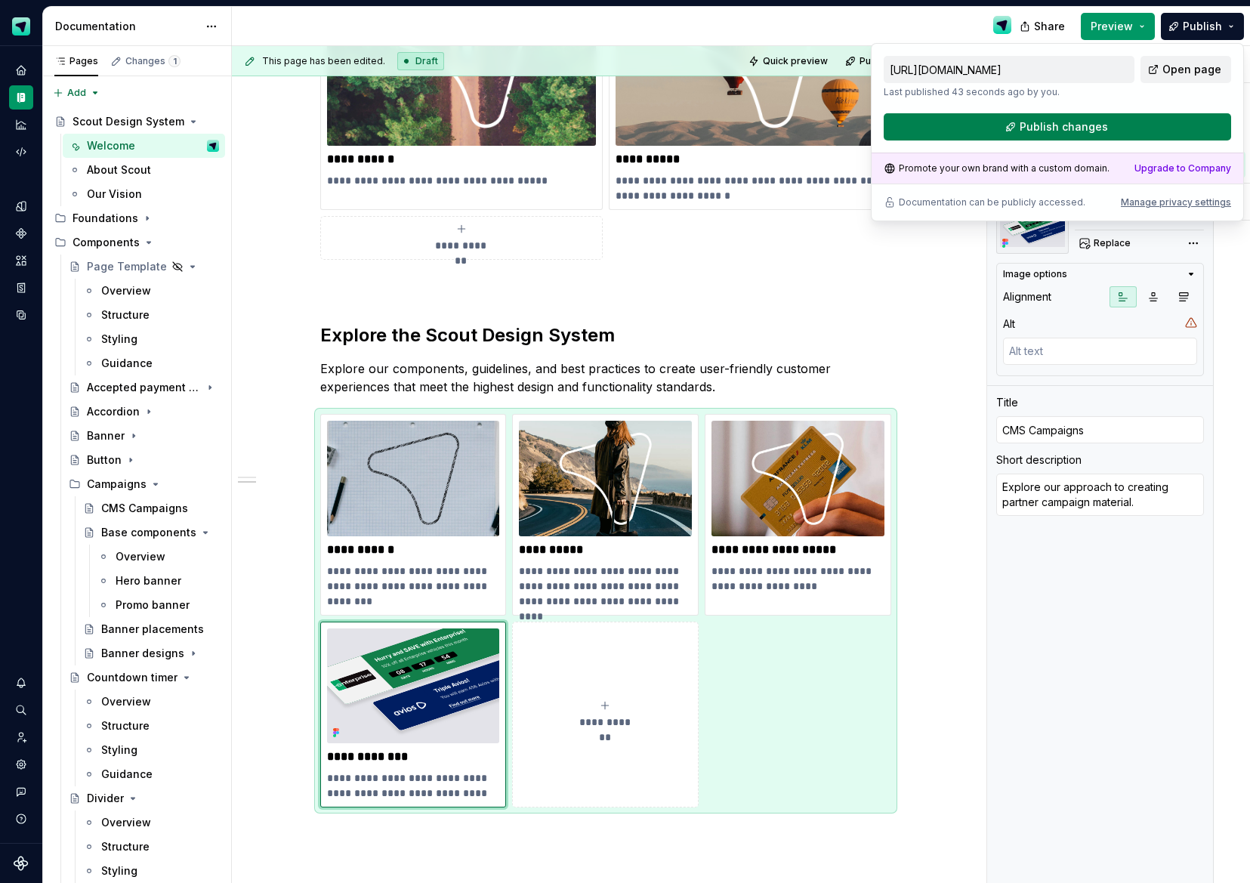
click at [1073, 124] on span "Publish changes" at bounding box center [1064, 126] width 88 height 15
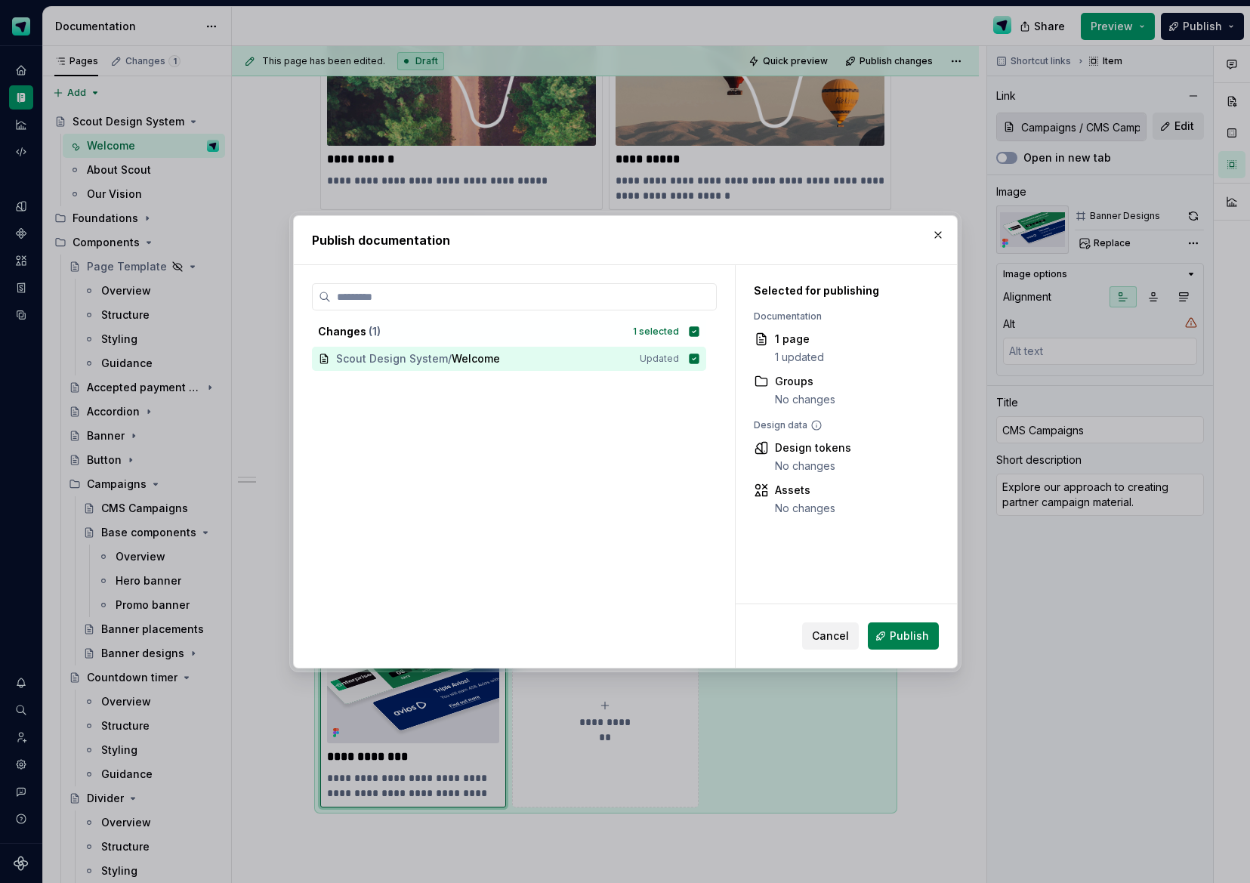
click at [910, 630] on span "Publish" at bounding box center [909, 636] width 39 height 15
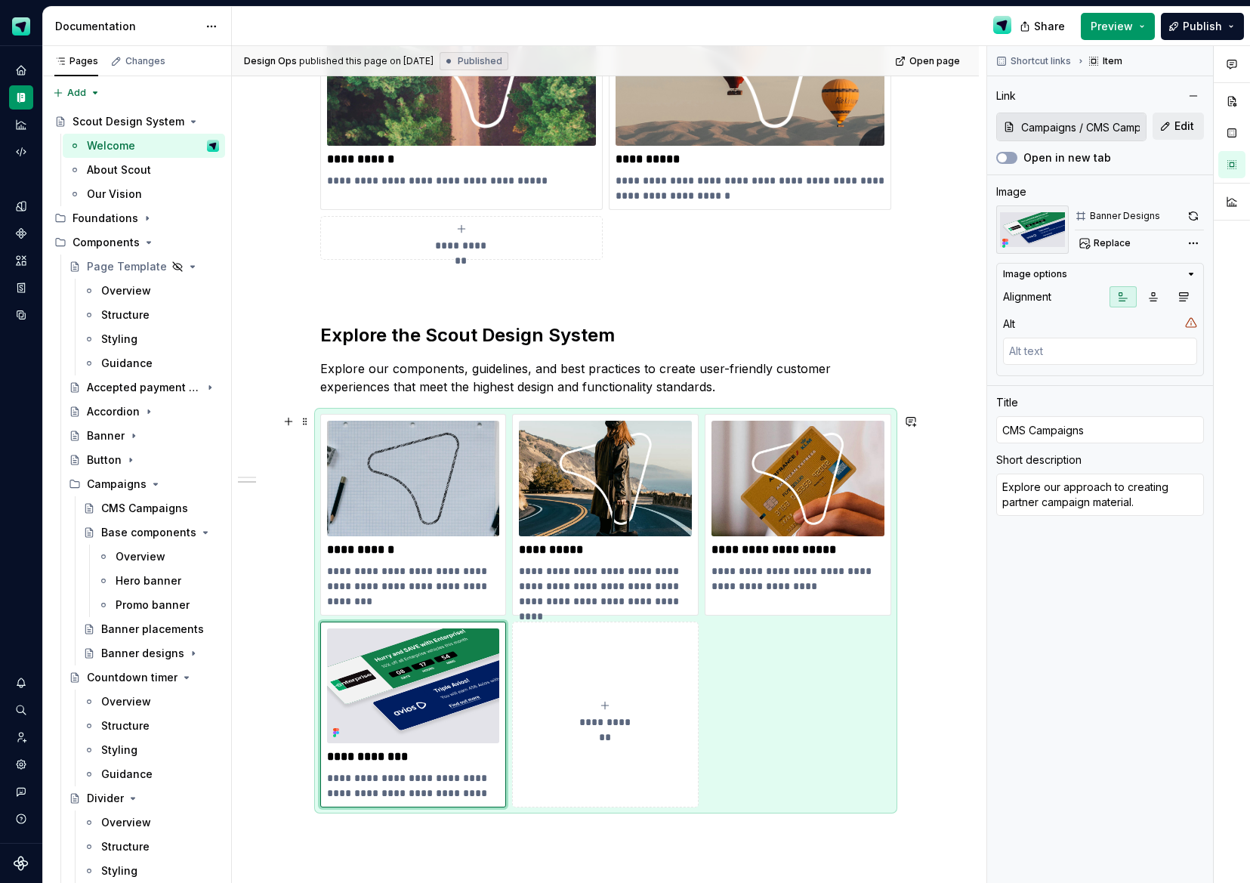
click at [824, 715] on div "**********" at bounding box center [605, 611] width 571 height 394
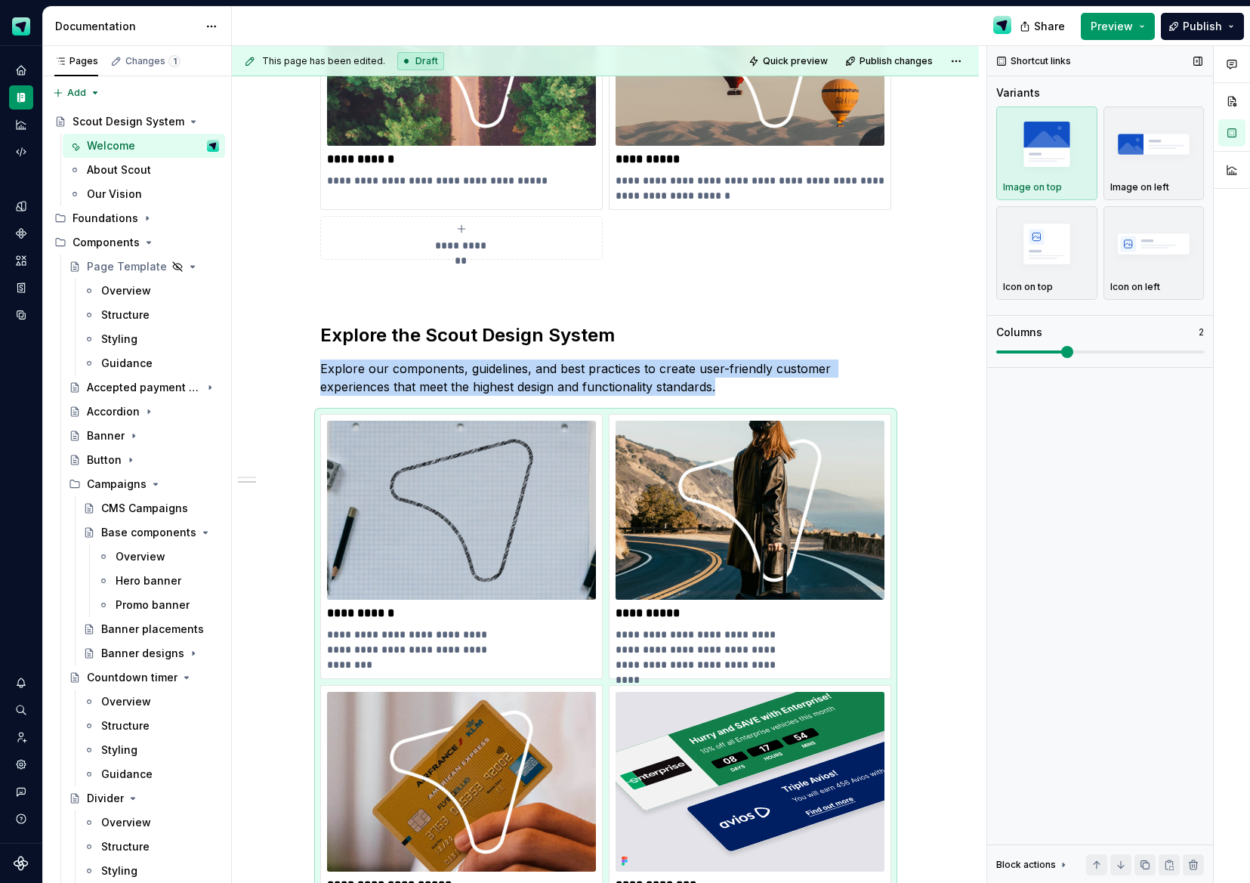
scroll to position [816, 0]
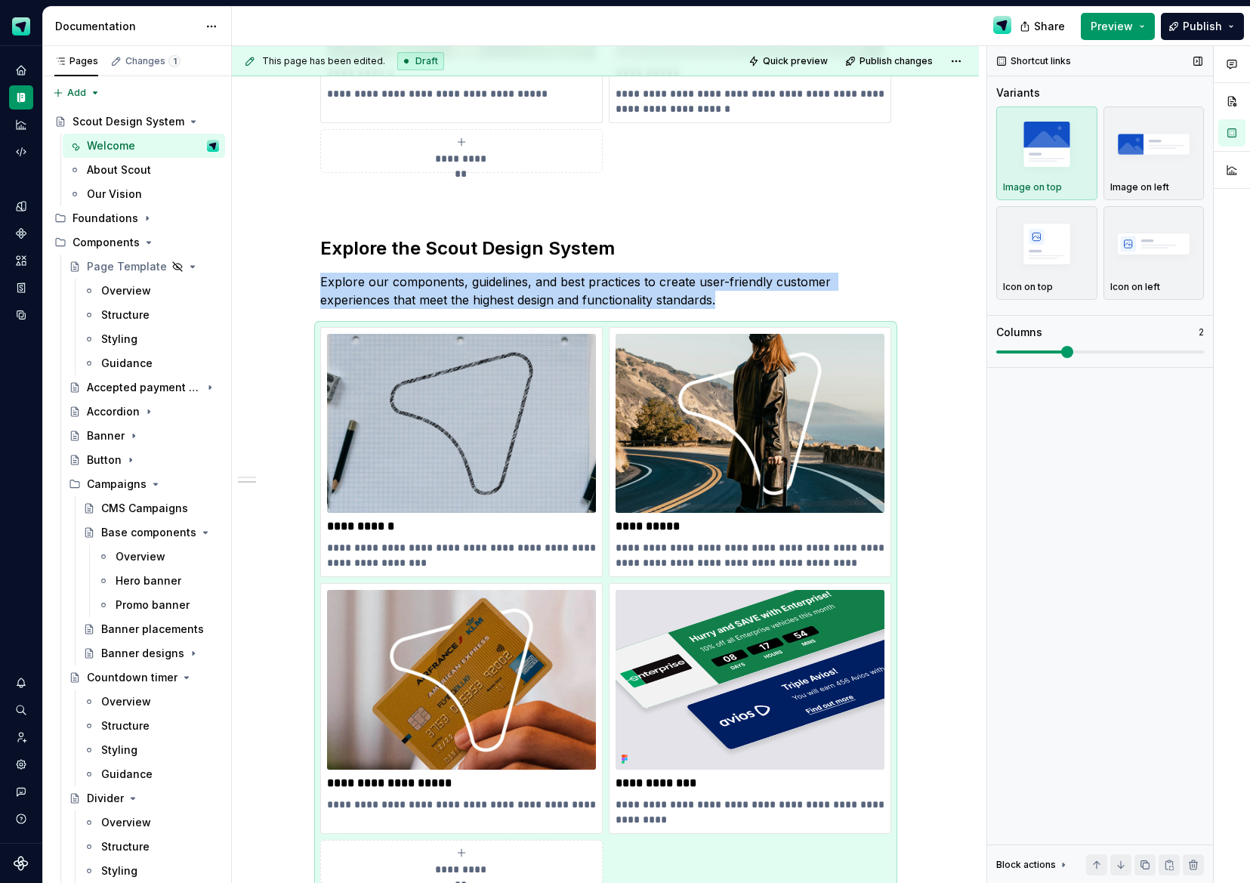
click at [1073, 346] on span at bounding box center [1067, 352] width 12 height 12
click at [1194, 34] on button "Publish" at bounding box center [1202, 26] width 83 height 27
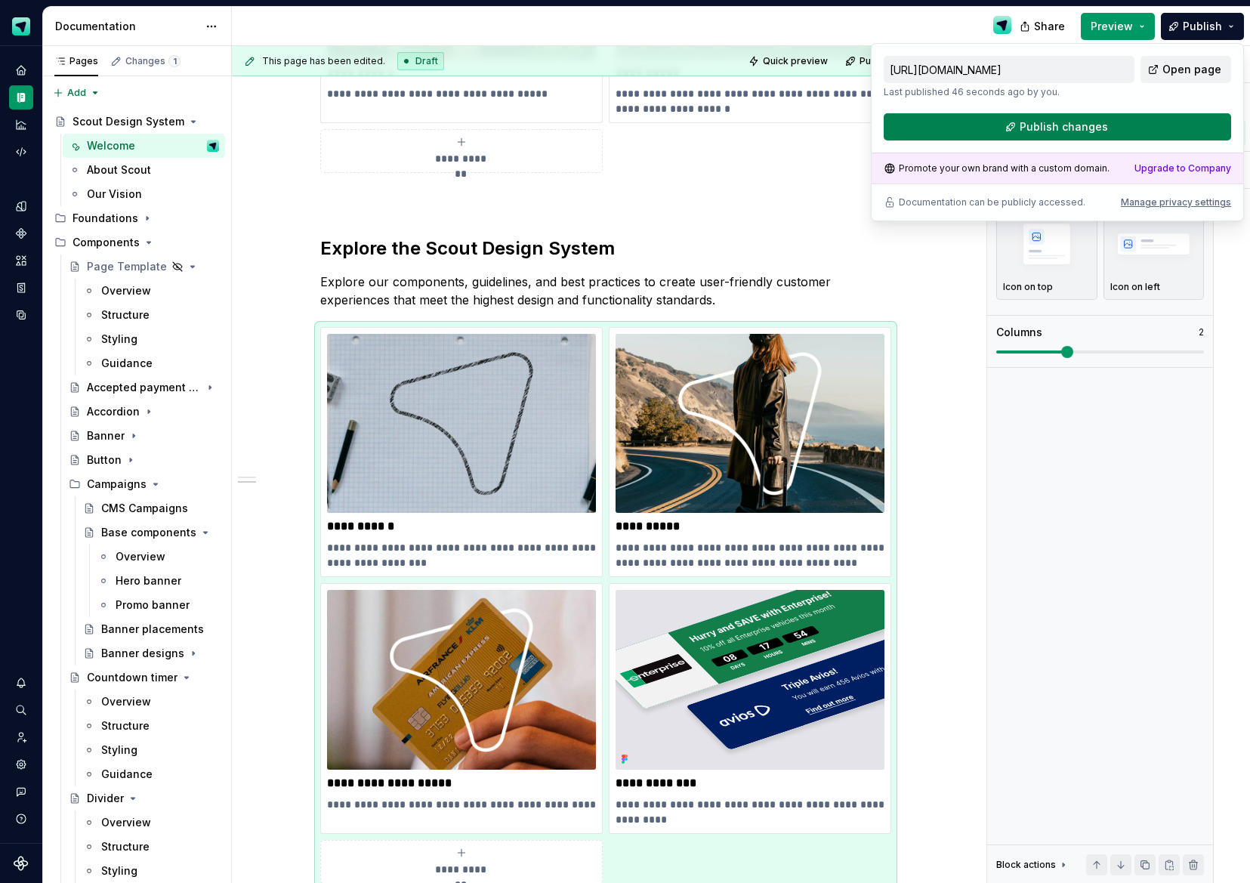
click at [1101, 128] on span "Publish changes" at bounding box center [1064, 126] width 88 height 15
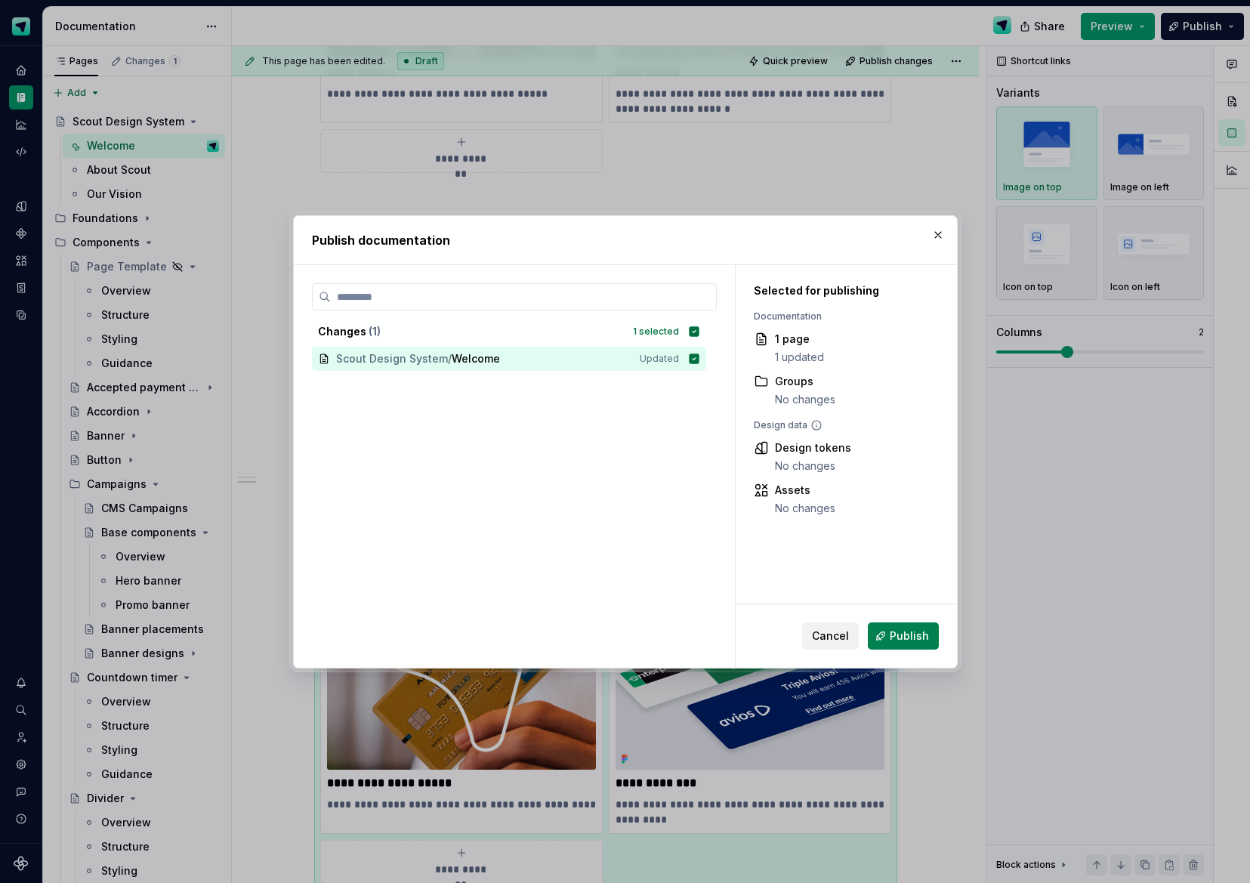
click at [918, 638] on span "Publish" at bounding box center [909, 636] width 39 height 15
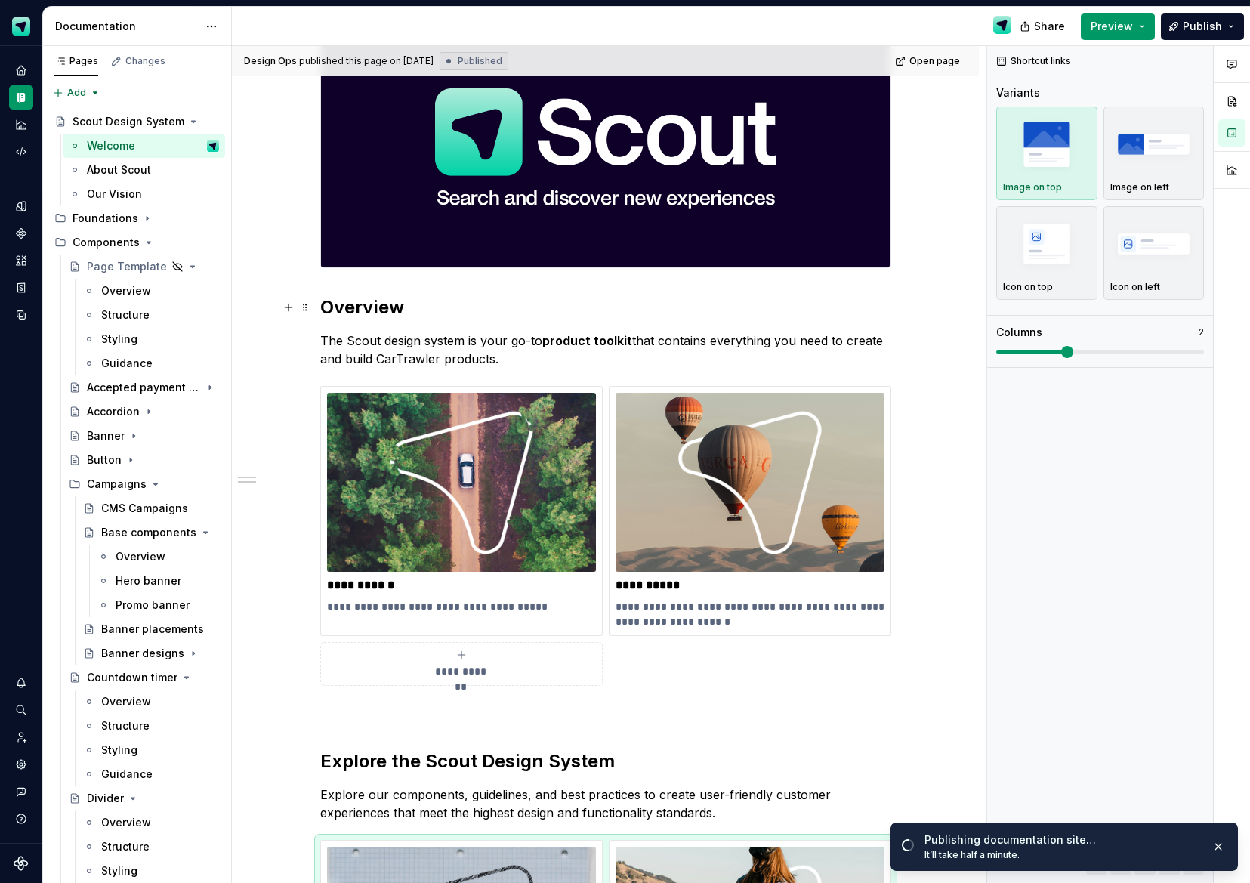
scroll to position [807, 0]
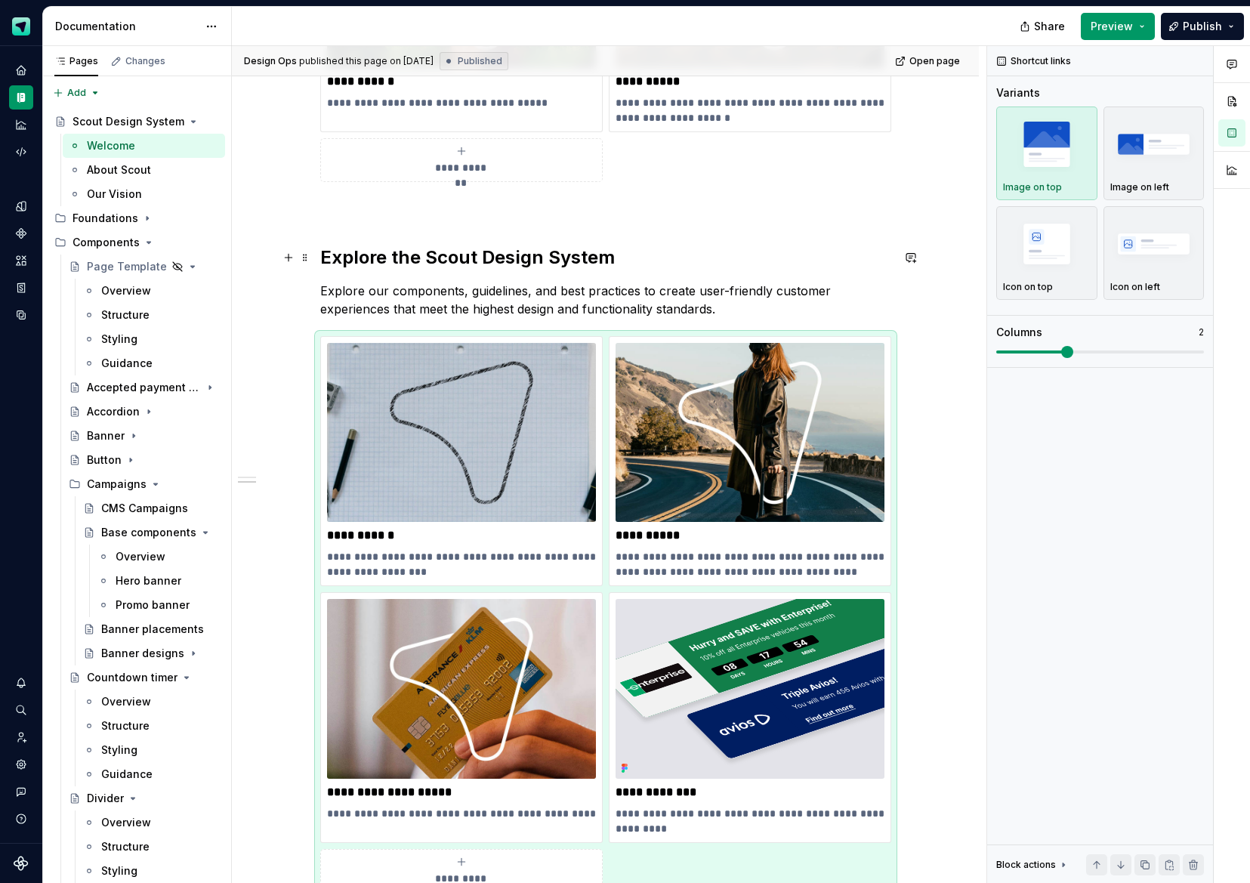
type textarea "*"
